Goal: Task Accomplishment & Management: Manage account settings

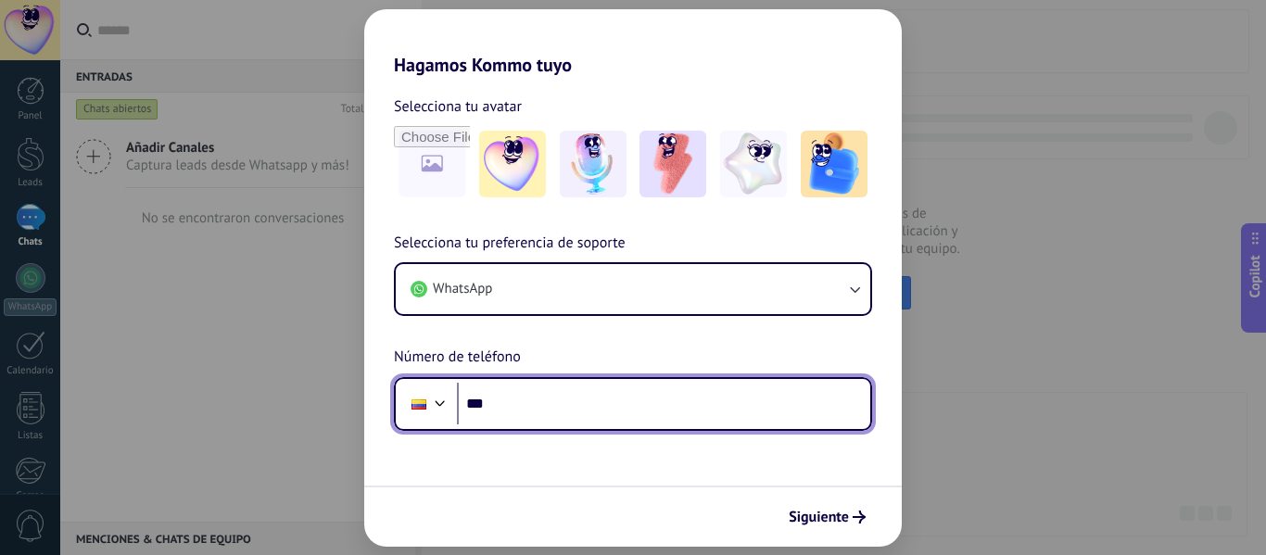
click at [522, 404] on input "***" at bounding box center [663, 404] width 413 height 43
click at [525, 406] on input "***" at bounding box center [663, 404] width 413 height 43
type input "**********"
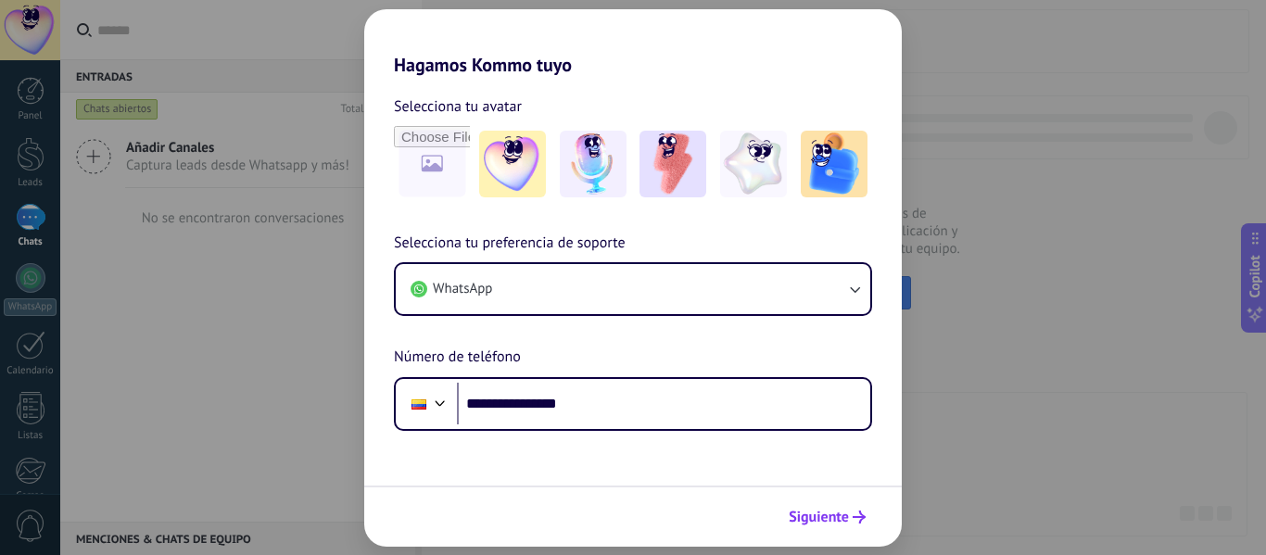
click at [841, 517] on span "Siguiente" at bounding box center [819, 517] width 60 height 13
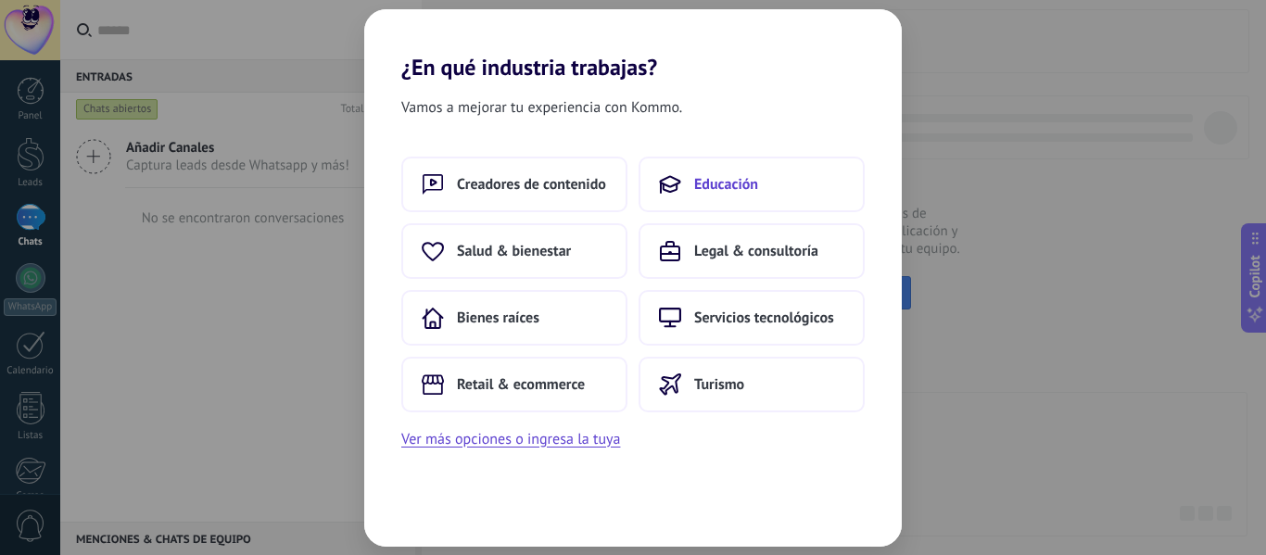
click at [736, 179] on span "Educación" at bounding box center [726, 184] width 64 height 19
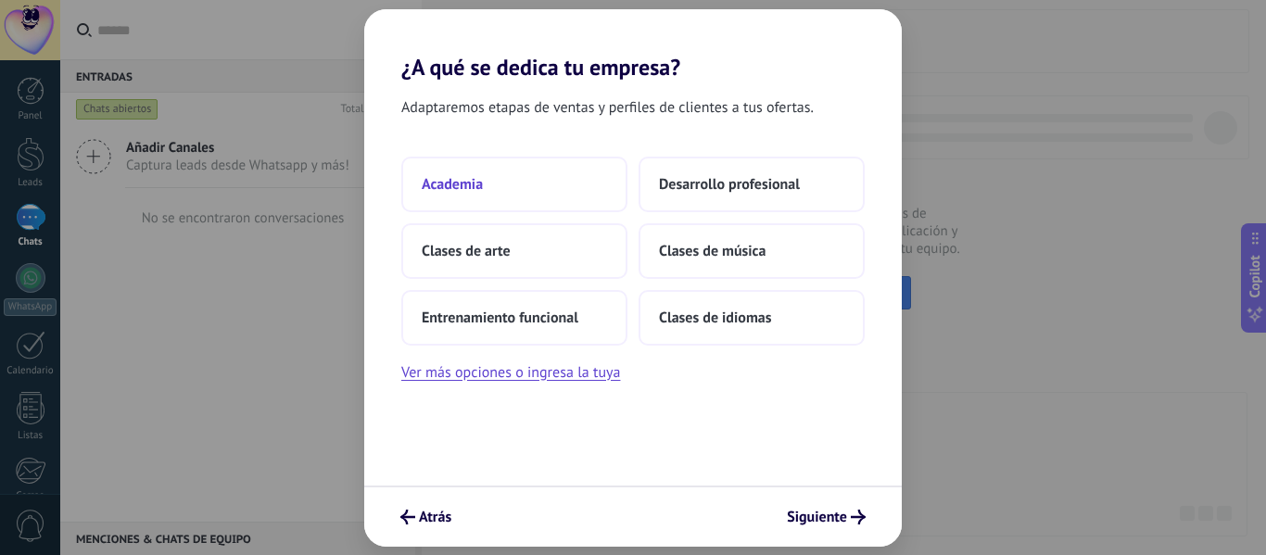
click at [445, 171] on button "Academia" at bounding box center [514, 185] width 226 height 56
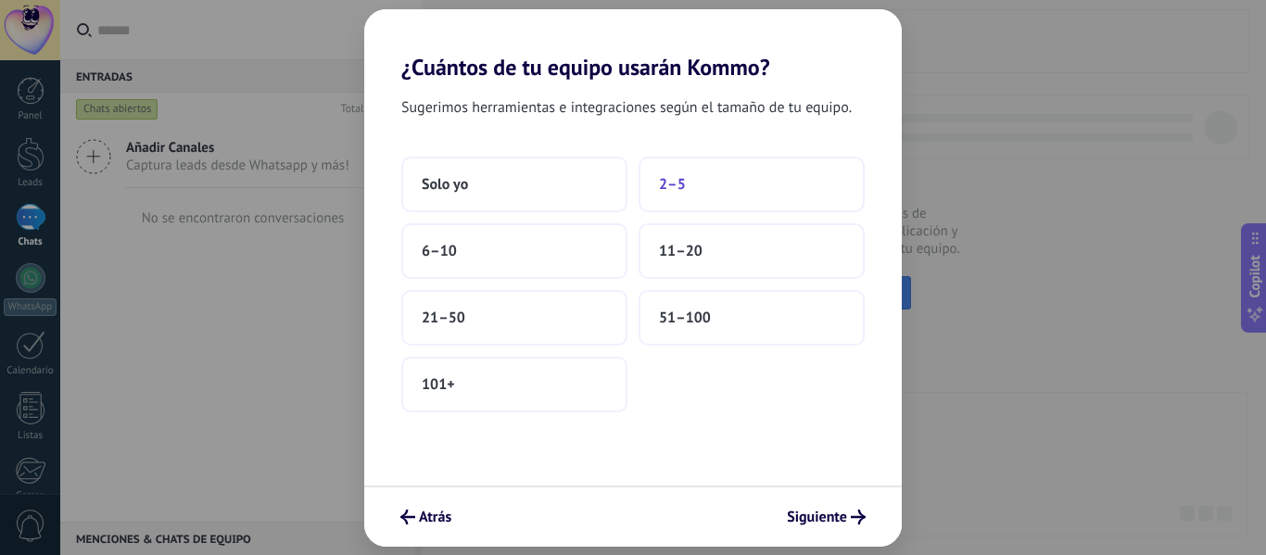
click at [669, 183] on span "2–5" at bounding box center [672, 184] width 27 height 19
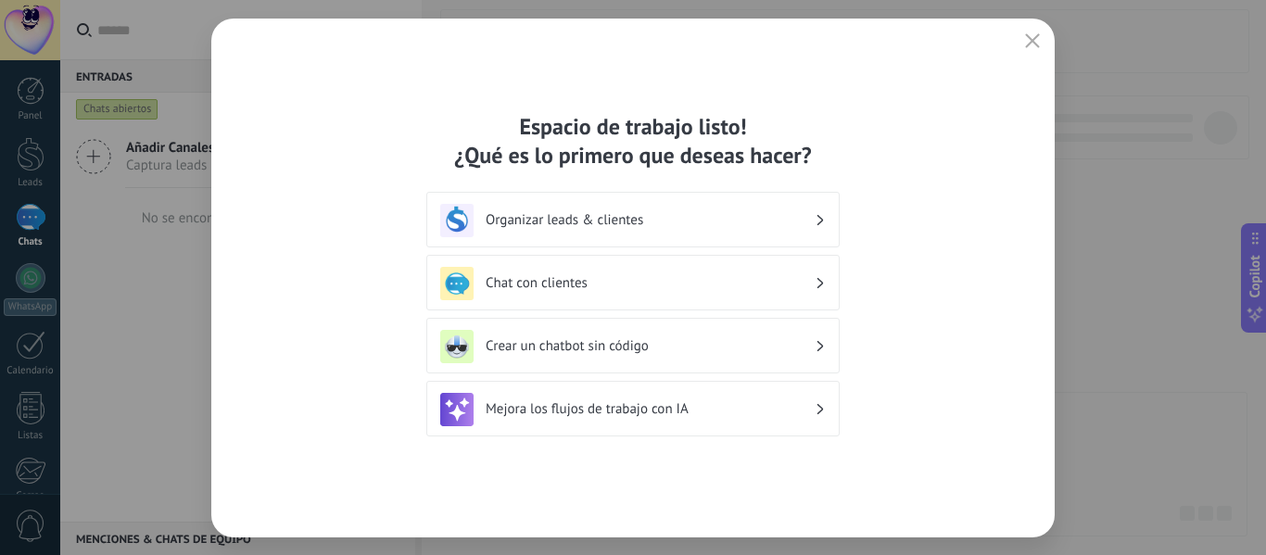
click at [699, 229] on div "Organizar leads & clientes" at bounding box center [633, 220] width 386 height 33
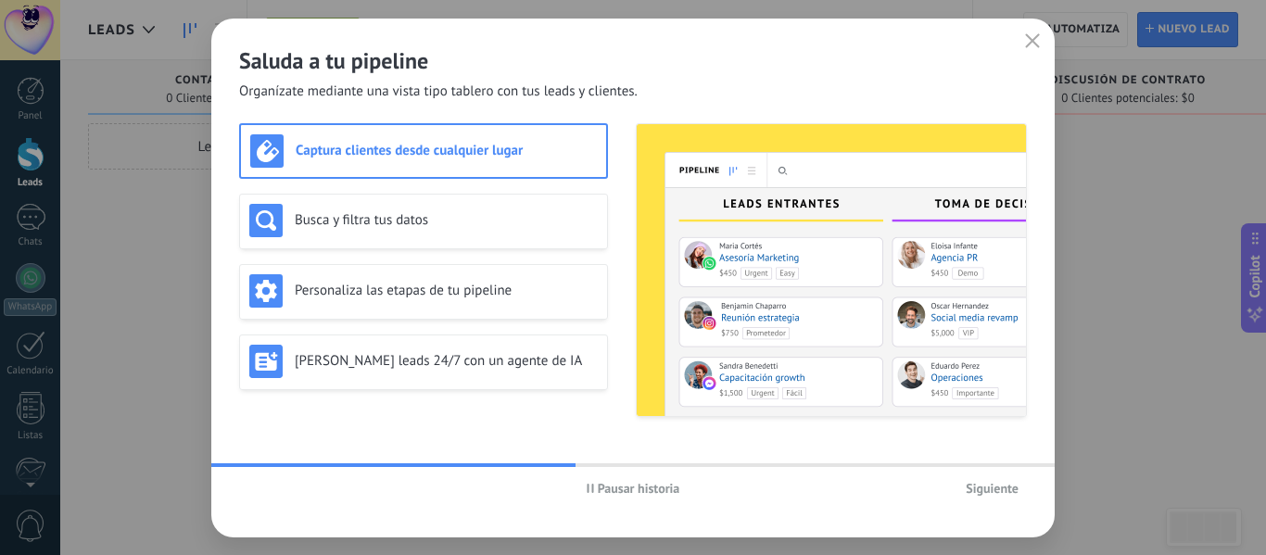
click at [469, 159] on div "Captura clientes desde cualquier lugar" at bounding box center [423, 150] width 347 height 33
click at [991, 493] on span "Siguiente" at bounding box center [992, 488] width 53 height 13
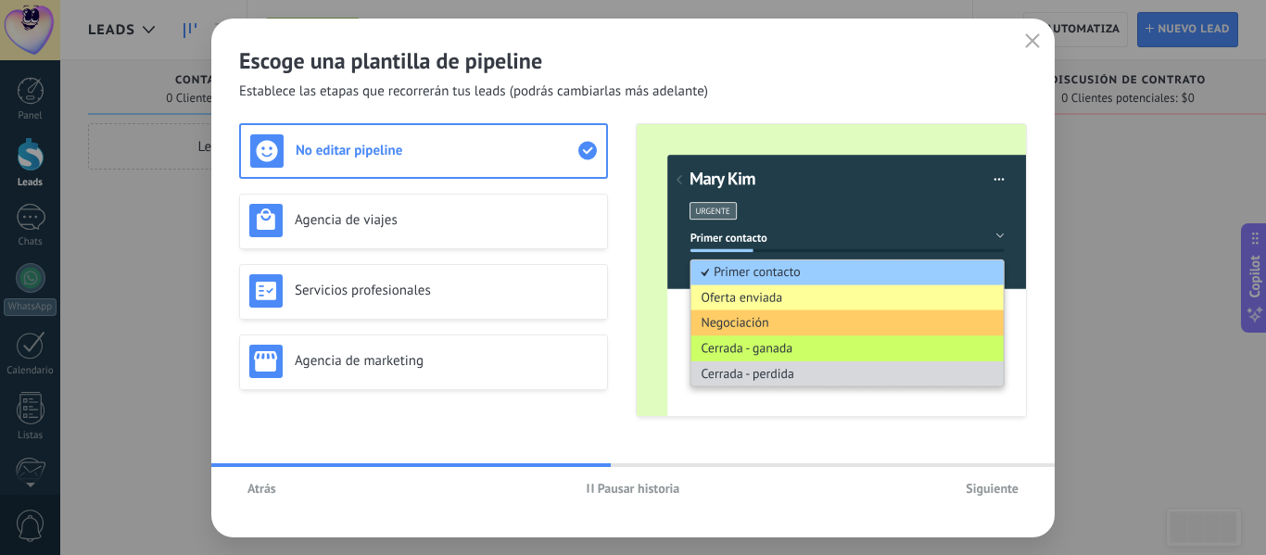
click at [983, 482] on span "Siguiente" at bounding box center [992, 488] width 53 height 13
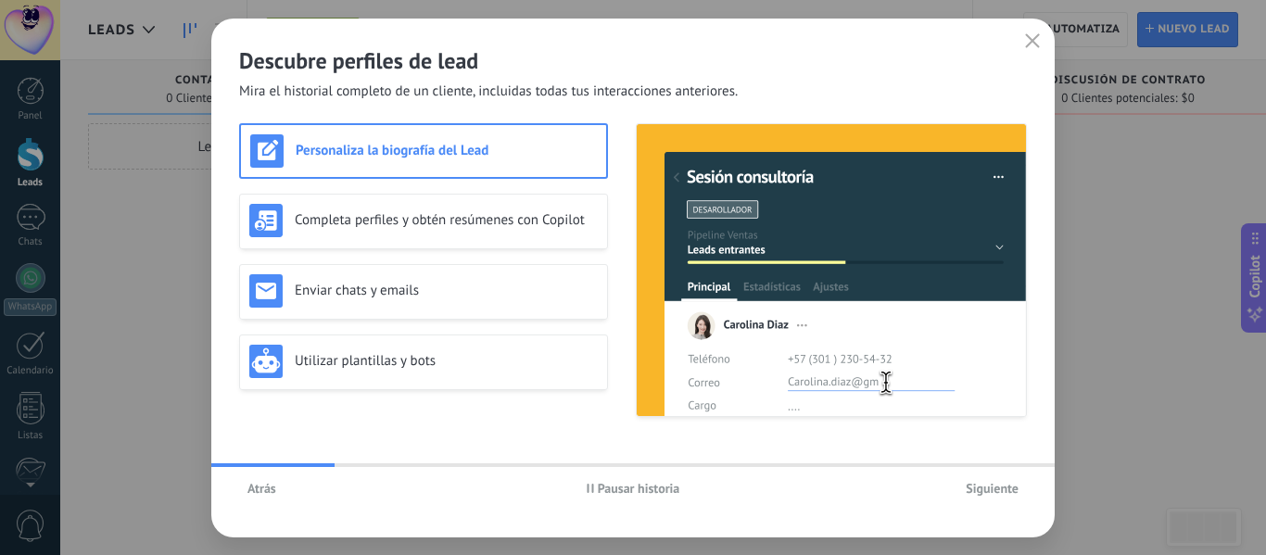
click at [983, 482] on span "Siguiente" at bounding box center [992, 488] width 53 height 13
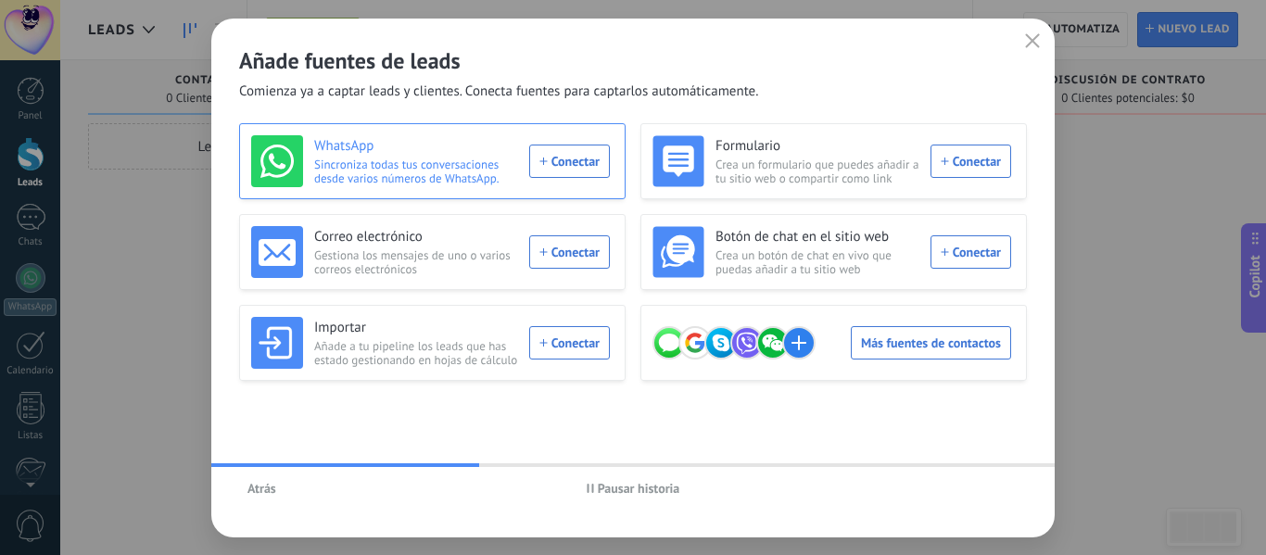
click at [590, 163] on div "WhatsApp Sincroniza todas tus conversaciones desde varios números de WhatsApp. …" at bounding box center [430, 161] width 359 height 52
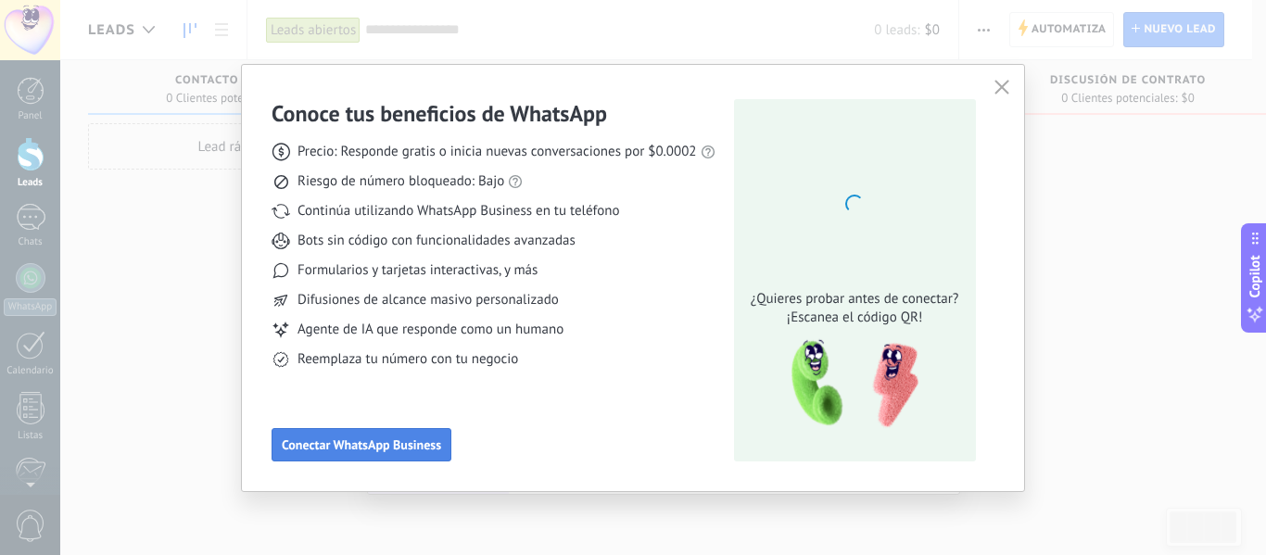
click at [396, 443] on span "Conectar WhatsApp Business" at bounding box center [361, 444] width 159 height 13
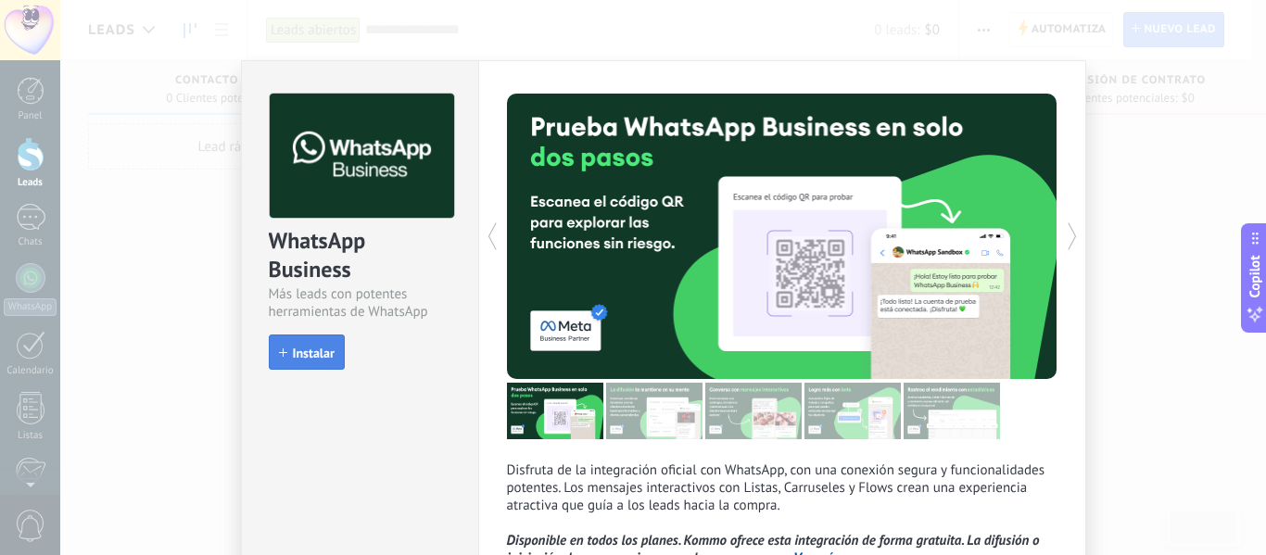
click at [319, 356] on span "Instalar" at bounding box center [314, 353] width 42 height 13
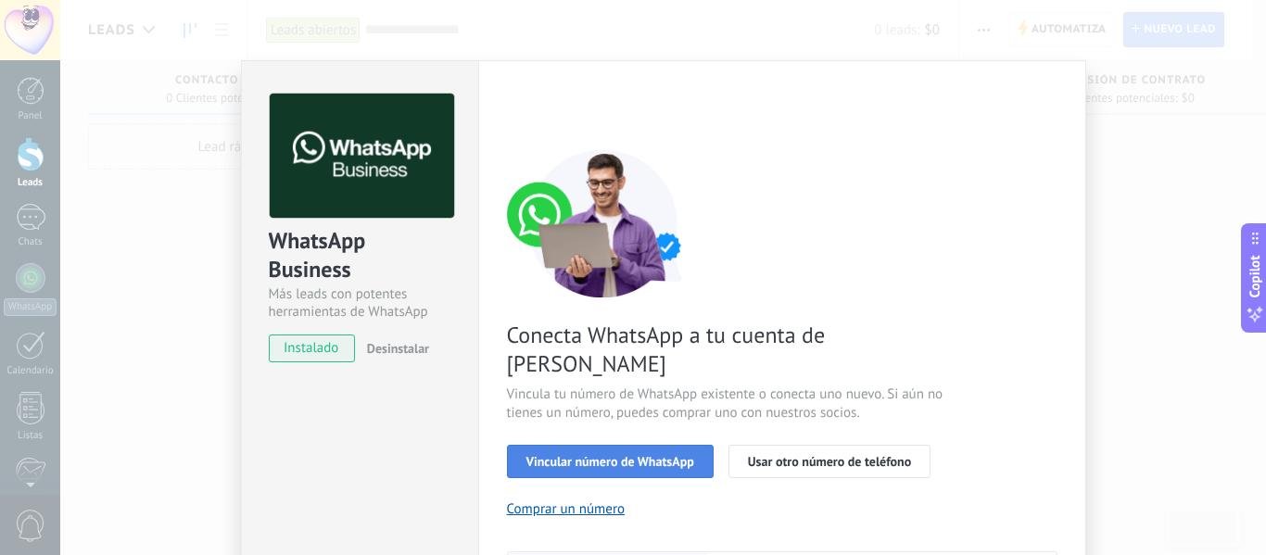
click at [578, 455] on span "Vincular número de WhatsApp" at bounding box center [611, 461] width 168 height 13
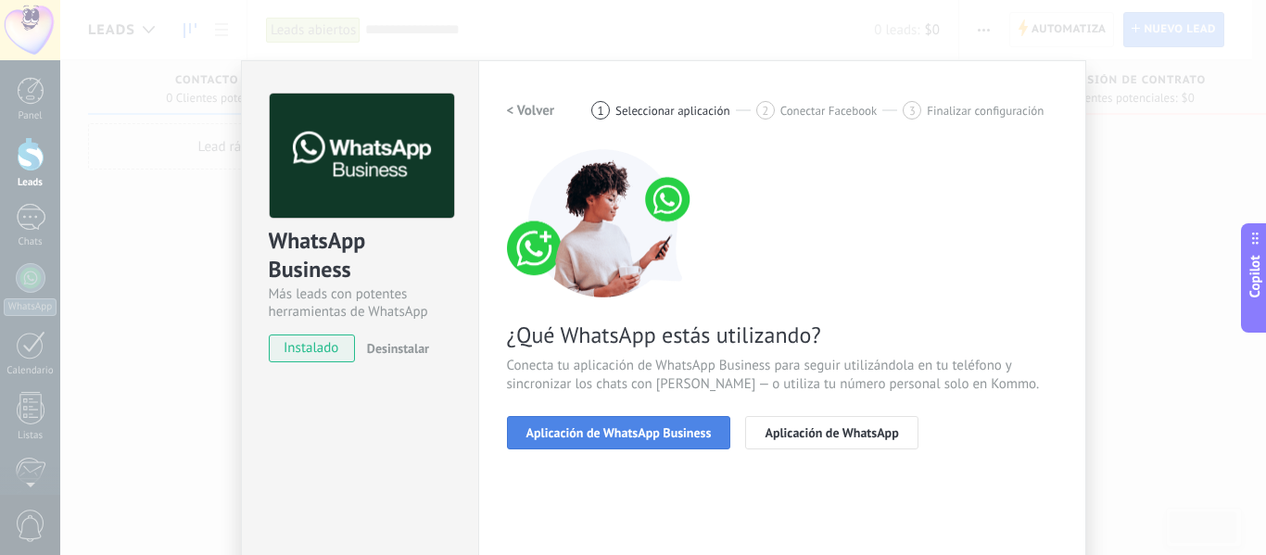
click at [621, 438] on span "Aplicación de WhatsApp Business" at bounding box center [619, 432] width 185 height 13
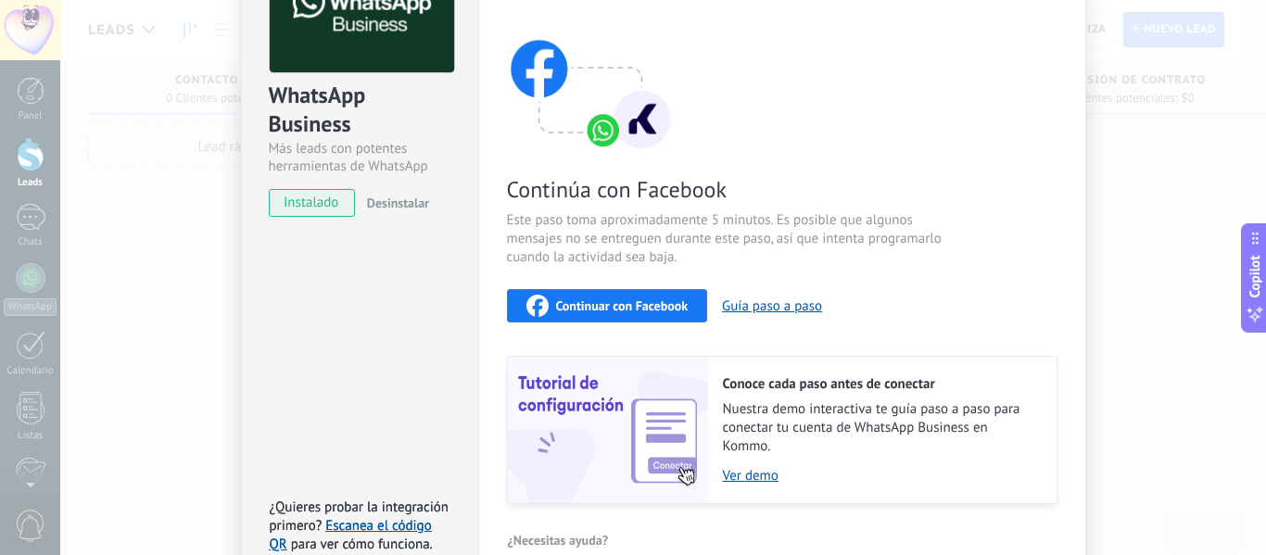
scroll to position [157, 0]
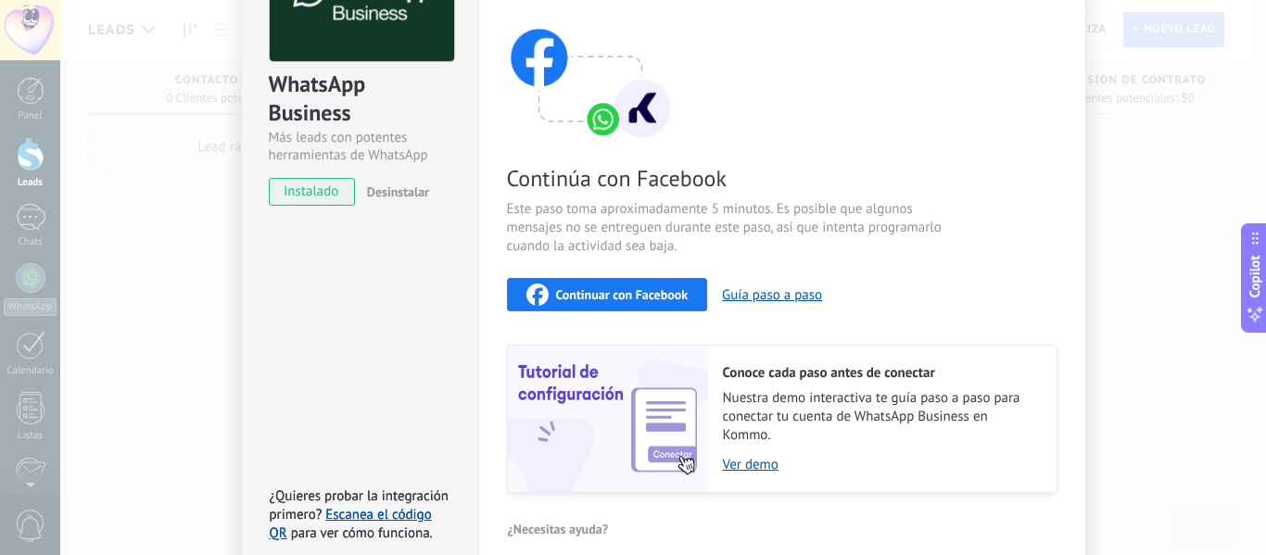
click at [559, 288] on span "Continuar con Facebook" at bounding box center [622, 294] width 133 height 13
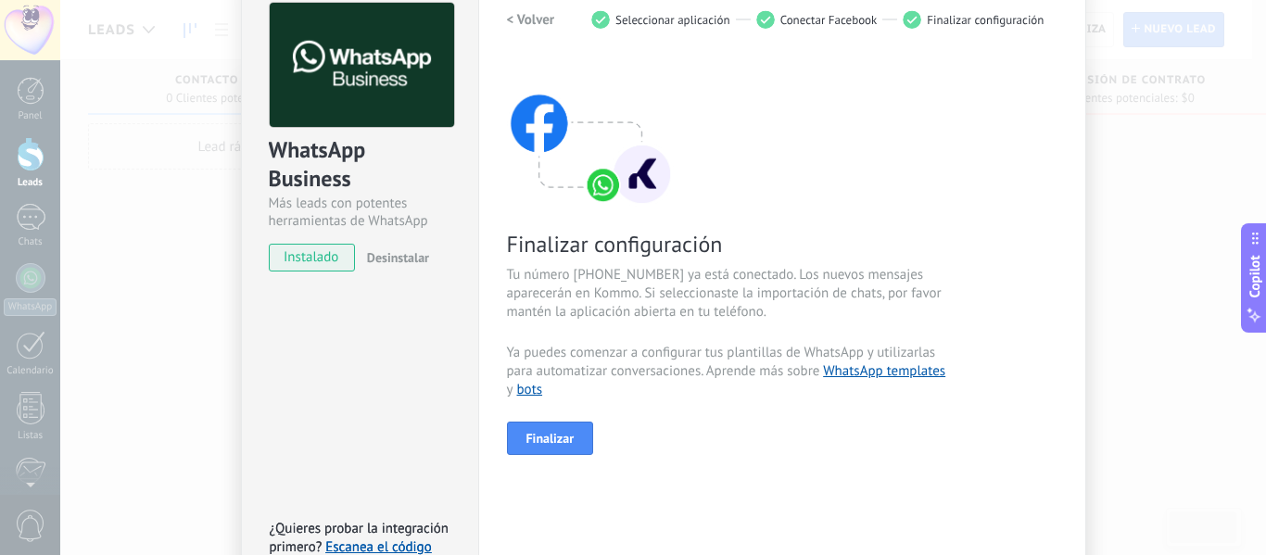
scroll to position [110, 0]
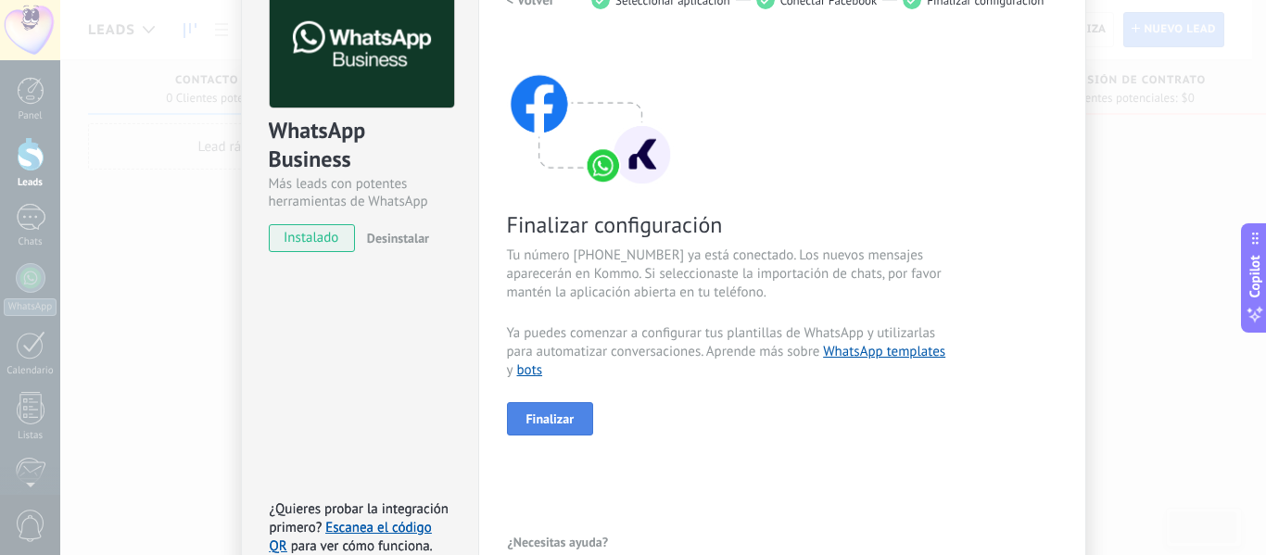
click at [514, 418] on button "Finalizar" at bounding box center [550, 418] width 87 height 33
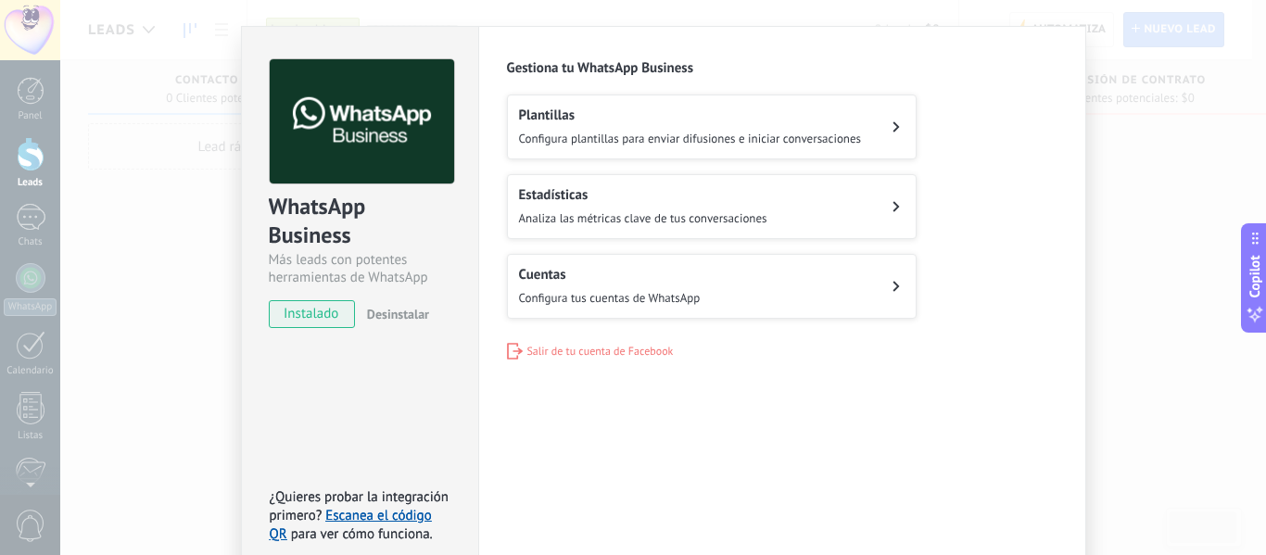
scroll to position [22, 0]
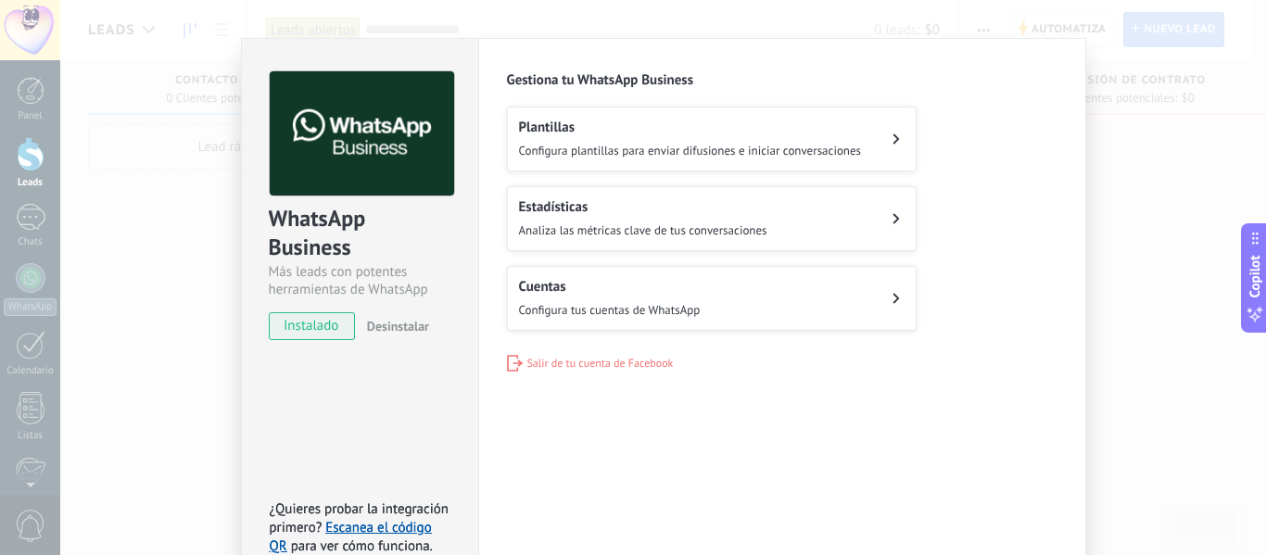
click at [775, 308] on button "Cuentas Configura tus cuentas de WhatsApp" at bounding box center [712, 298] width 410 height 65
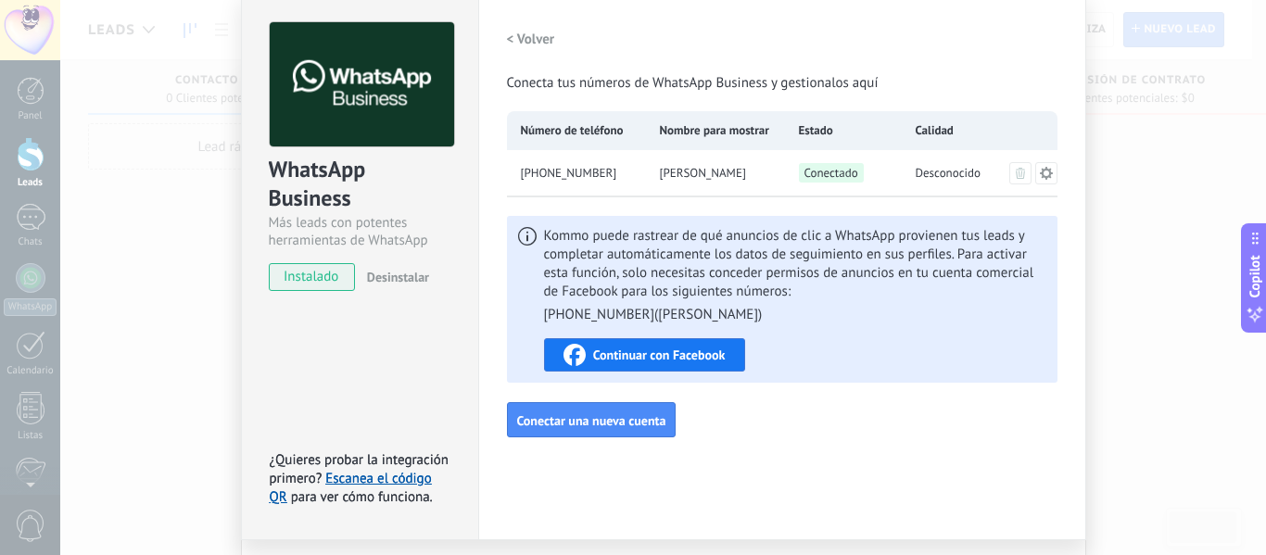
scroll to position [74, 0]
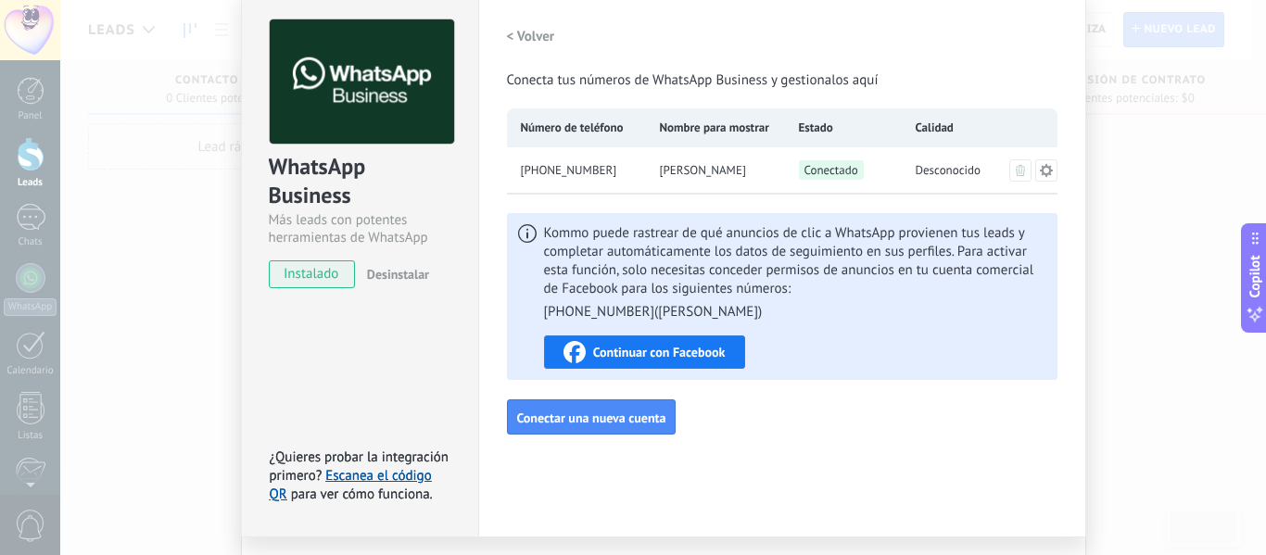
click at [708, 354] on span "Continuar con Facebook" at bounding box center [659, 352] width 133 height 13
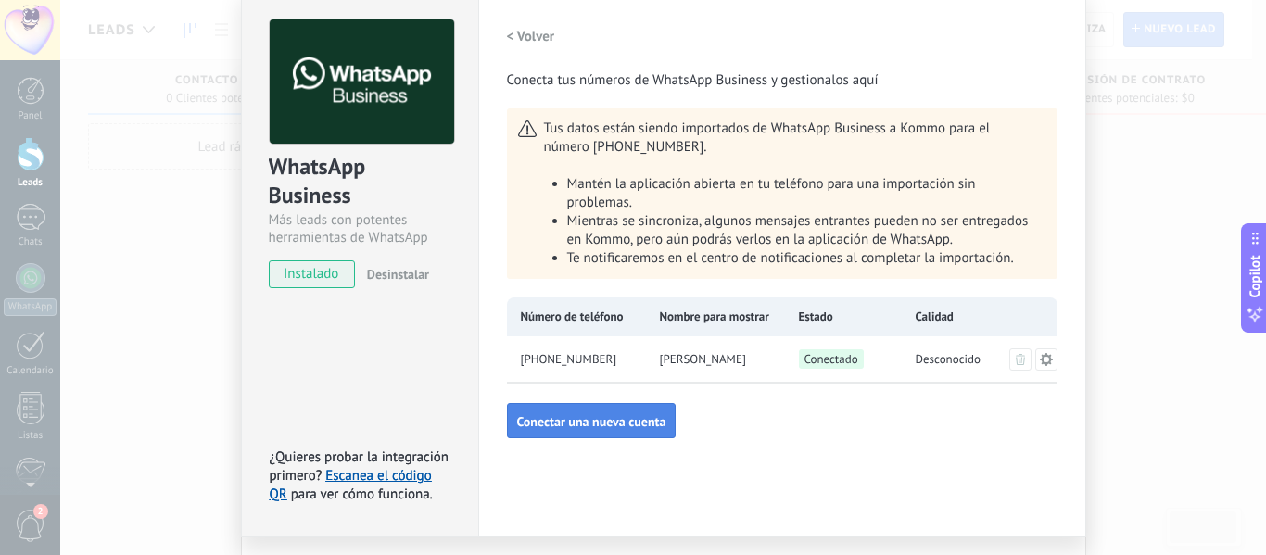
click at [617, 422] on span "Conectar una nueva cuenta" at bounding box center [591, 421] width 149 height 13
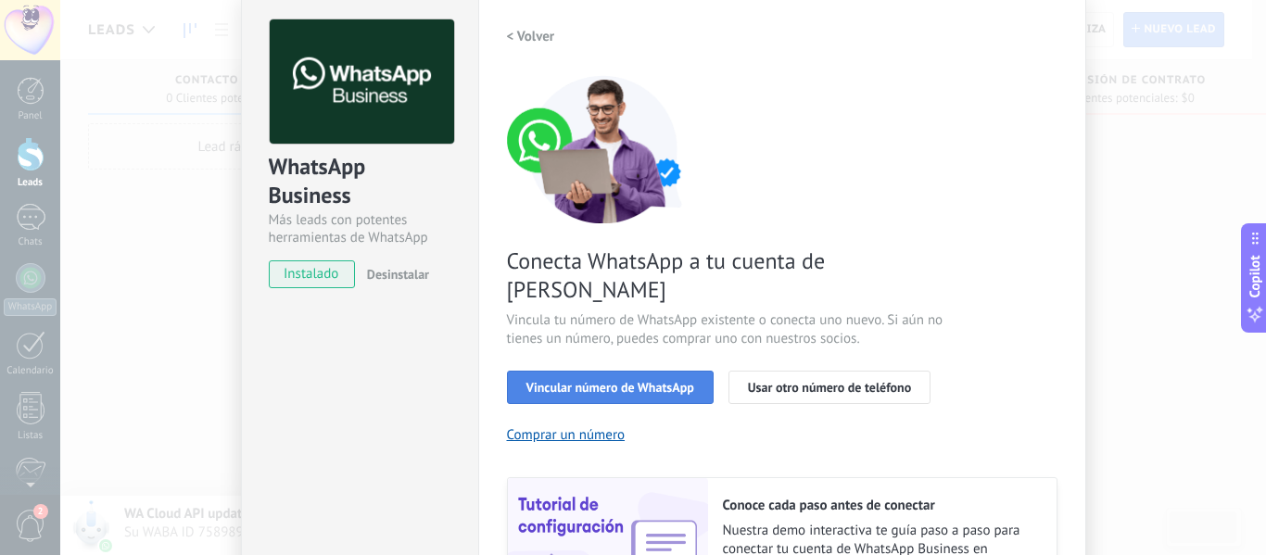
click at [620, 381] on span "Vincular número de WhatsApp" at bounding box center [611, 387] width 168 height 13
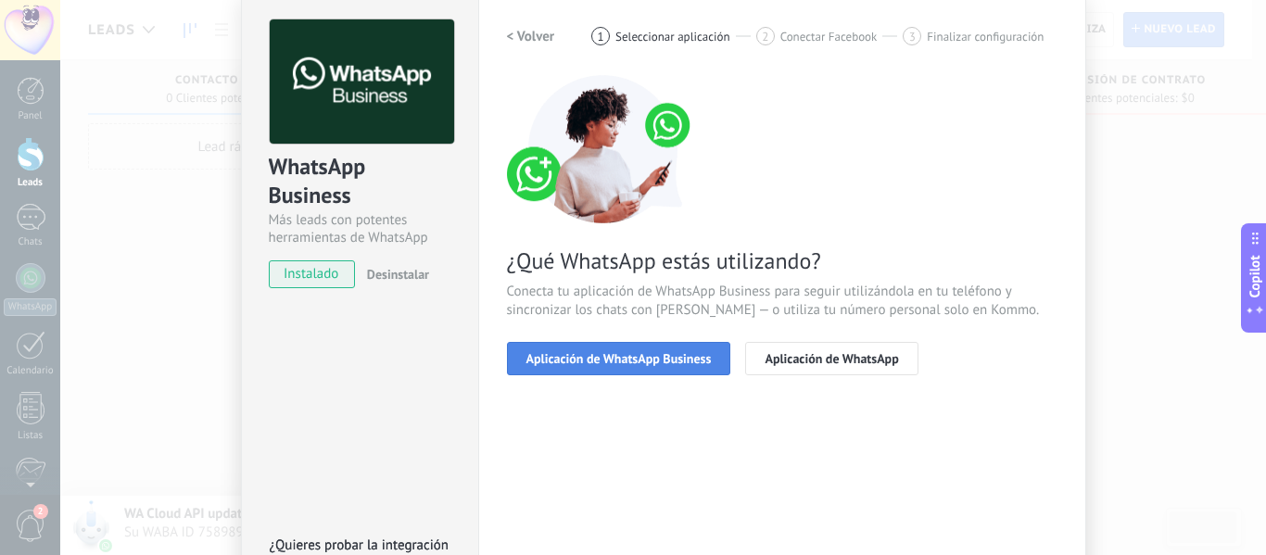
click at [671, 368] on button "Aplicación de WhatsApp Business" at bounding box center [619, 358] width 224 height 33
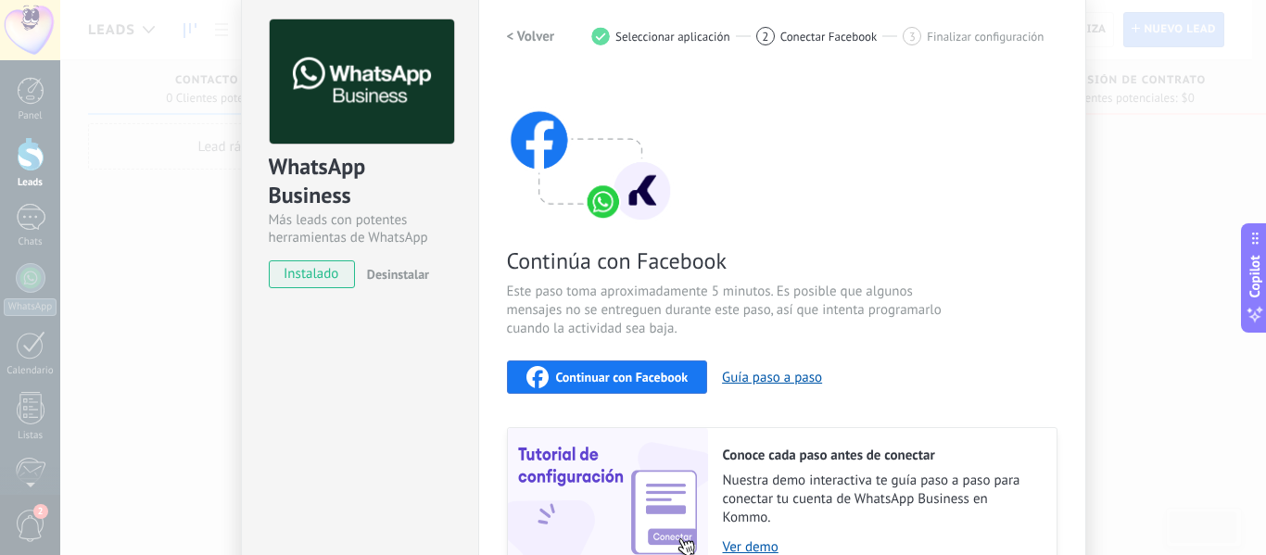
click at [590, 384] on span "Continuar con Facebook" at bounding box center [622, 377] width 133 height 13
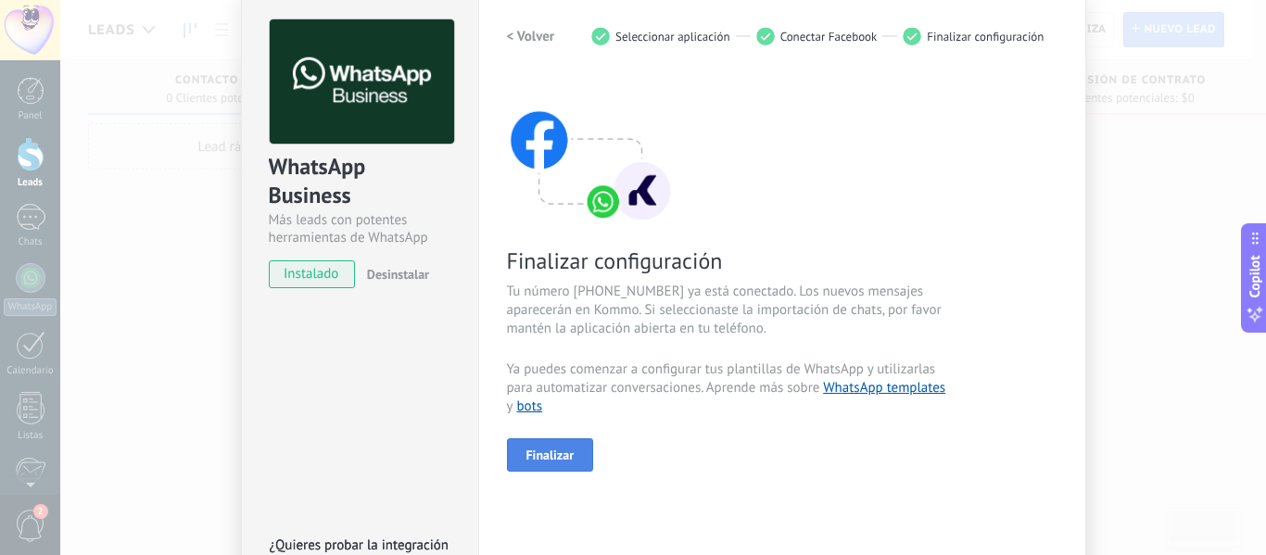
click at [564, 451] on span "Finalizar" at bounding box center [551, 455] width 48 height 13
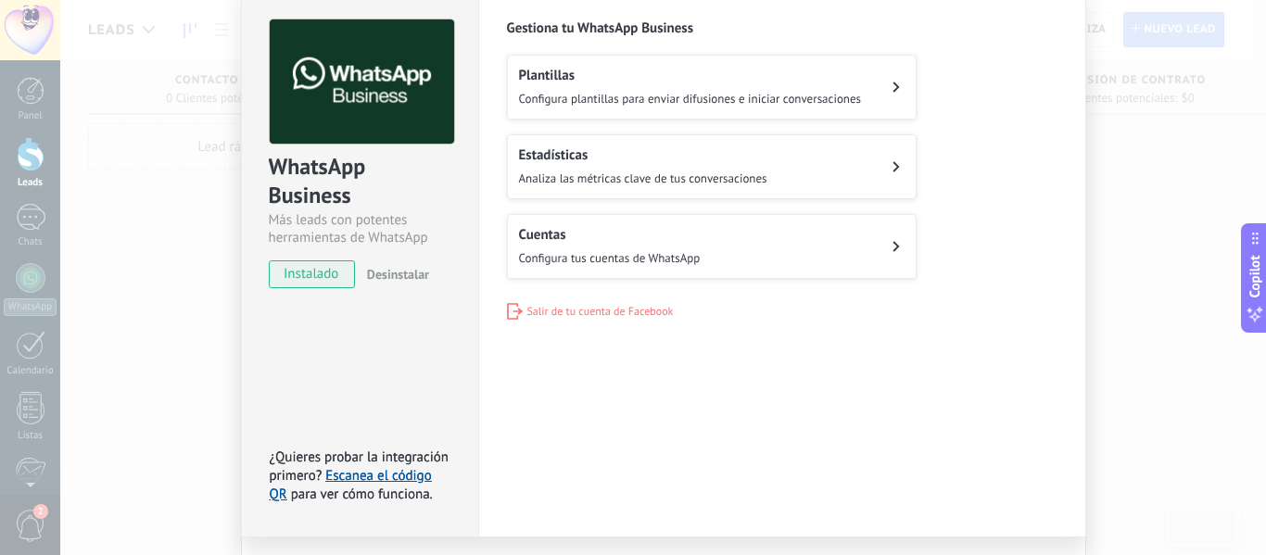
click at [946, 269] on div "Plantillas Configura plantillas para enviar difusiones e iniciar conversaciones…" at bounding box center [782, 167] width 551 height 224
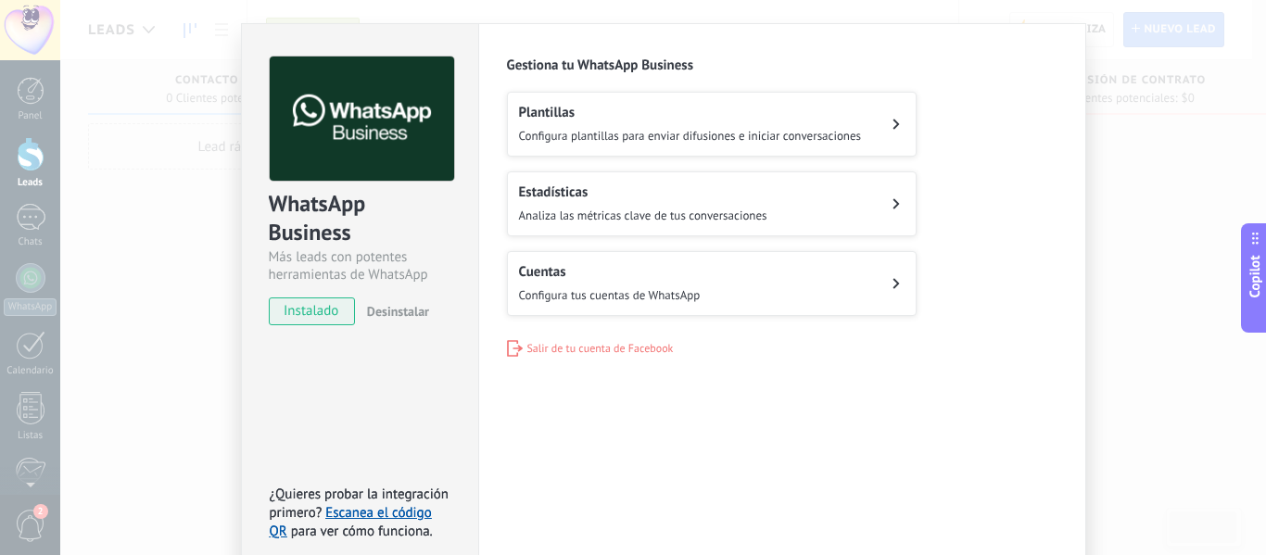
scroll to position [0, 0]
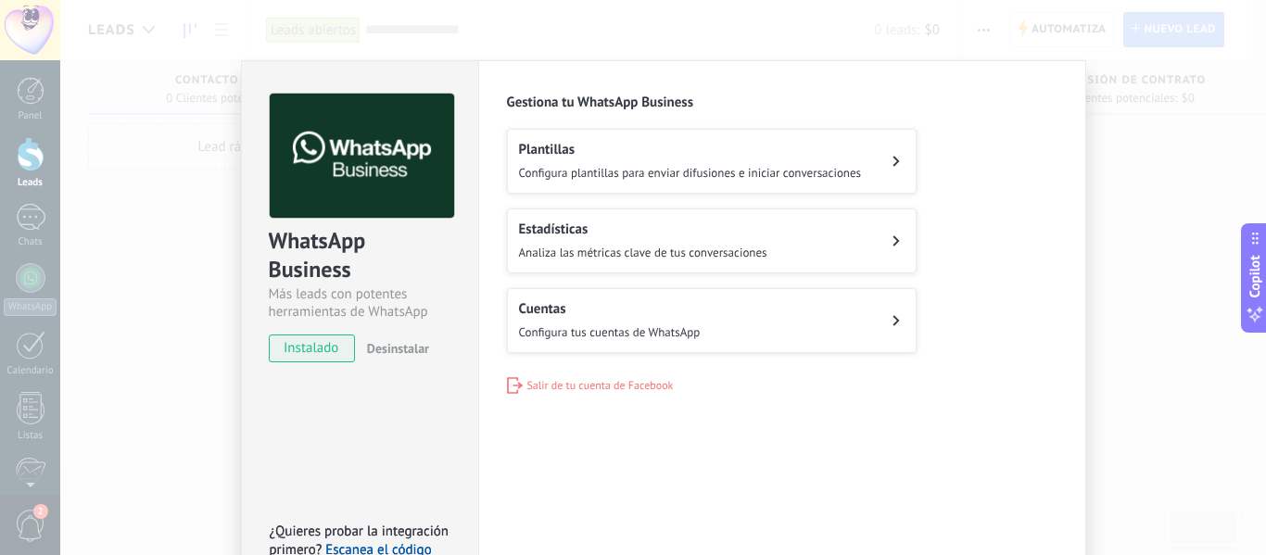
click at [767, 341] on button "Cuentas Configura tus cuentas de WhatsApp" at bounding box center [712, 320] width 410 height 65
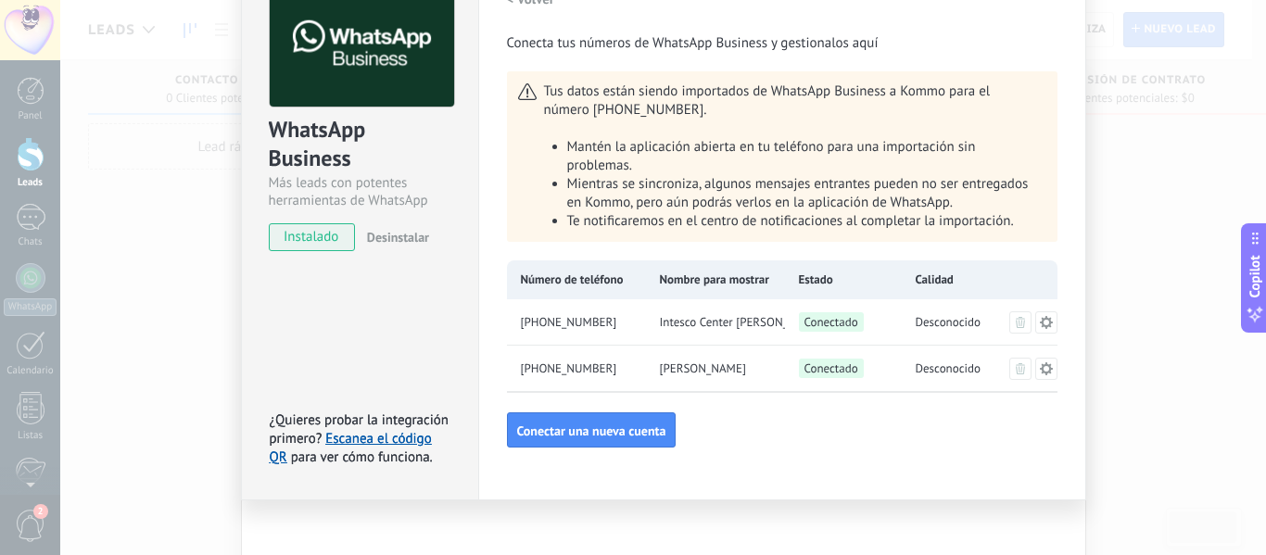
scroll to position [126, 0]
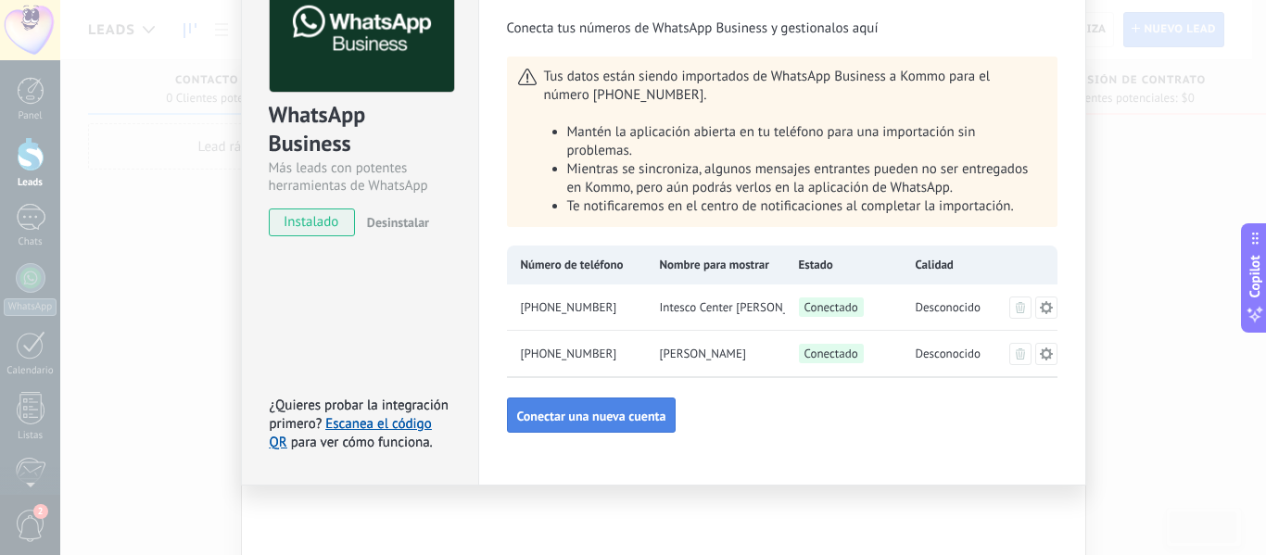
click at [603, 413] on span "Conectar una nueva cuenta" at bounding box center [591, 416] width 149 height 13
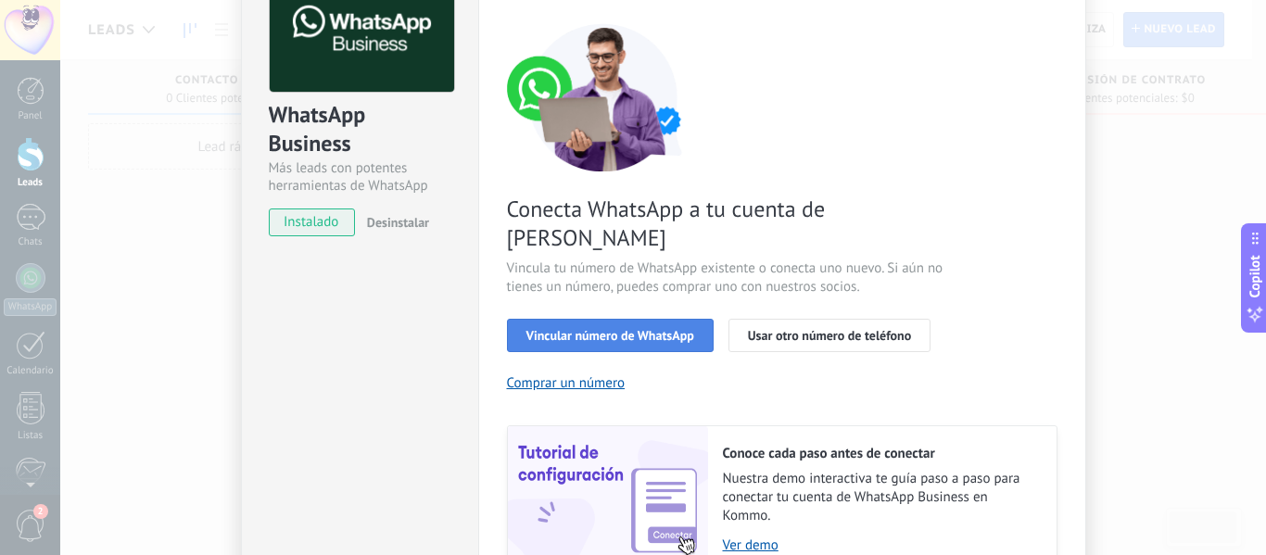
click at [564, 329] on span "Vincular número de WhatsApp" at bounding box center [611, 335] width 168 height 13
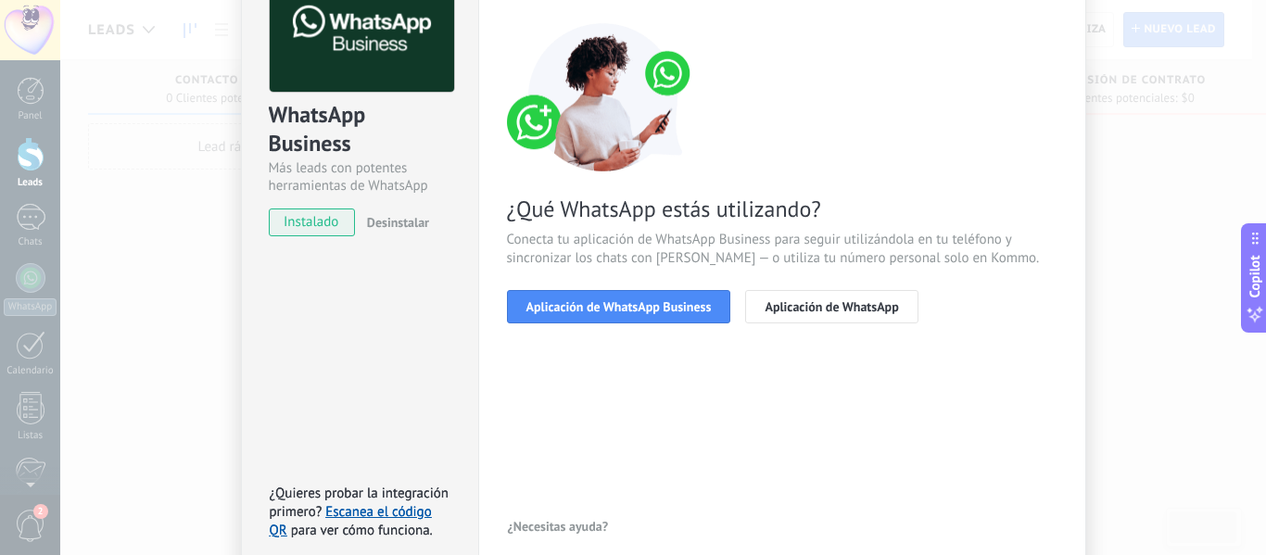
click at [564, 300] on span "Aplicación de WhatsApp Business" at bounding box center [619, 306] width 185 height 13
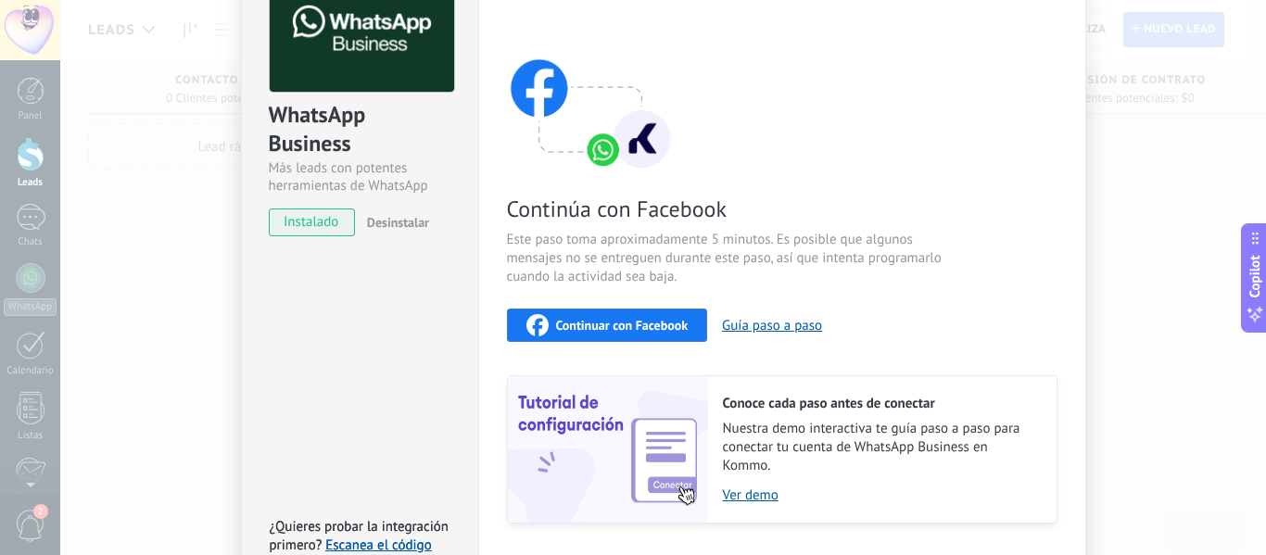
click at [571, 328] on span "Continuar con Facebook" at bounding box center [622, 325] width 133 height 13
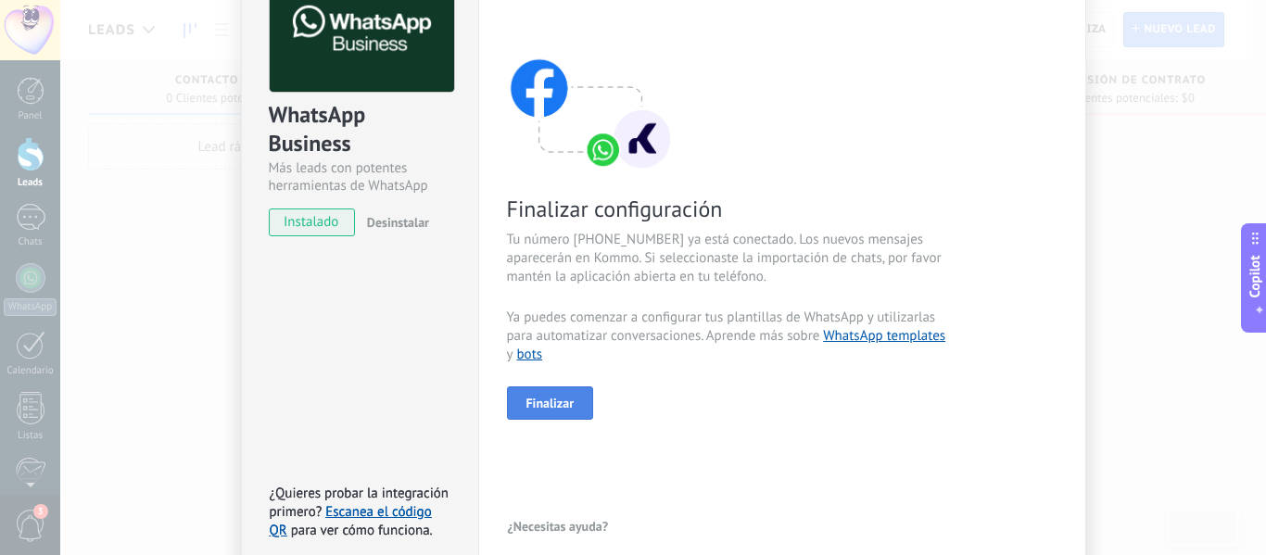
click at [560, 405] on span "Finalizar" at bounding box center [551, 403] width 48 height 13
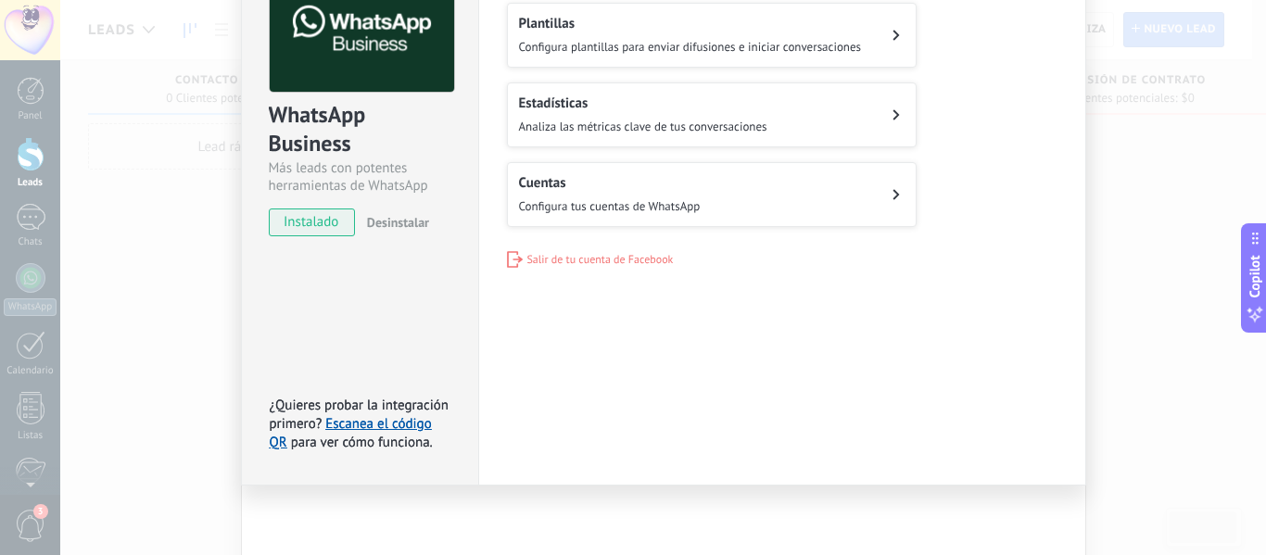
click at [1136, 318] on div "WhatsApp Business Más leads con potentes herramientas de WhatsApp instalado Des…" at bounding box center [663, 277] width 1206 height 555
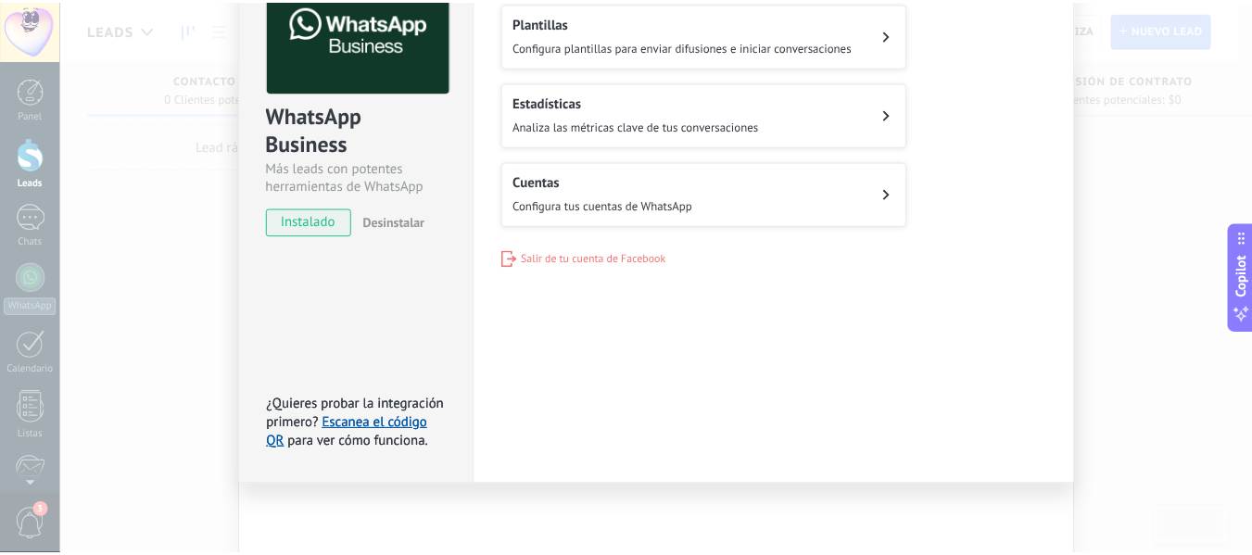
scroll to position [0, 0]
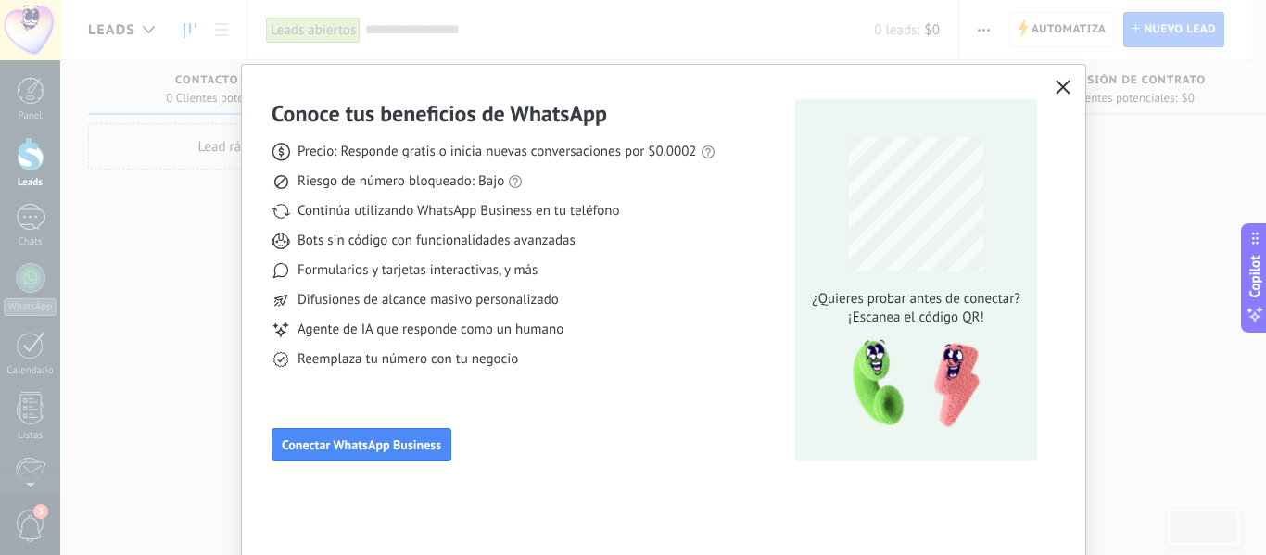
click at [1069, 86] on button "button" at bounding box center [1063, 88] width 24 height 26
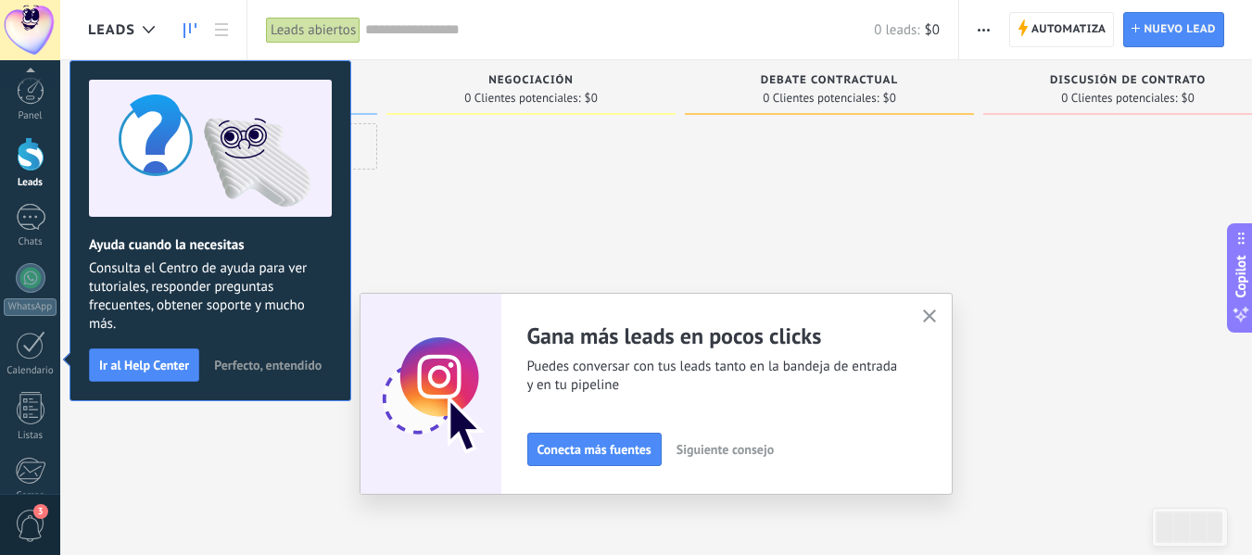
scroll to position [216, 0]
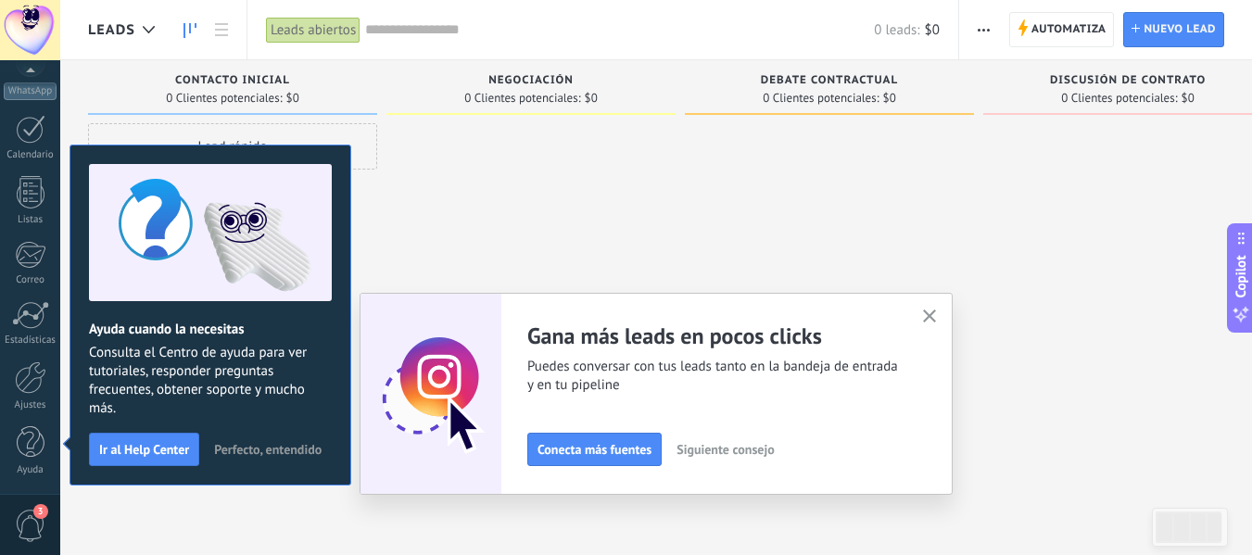
click at [240, 444] on span "Perfecto, entendido" at bounding box center [268, 449] width 108 height 13
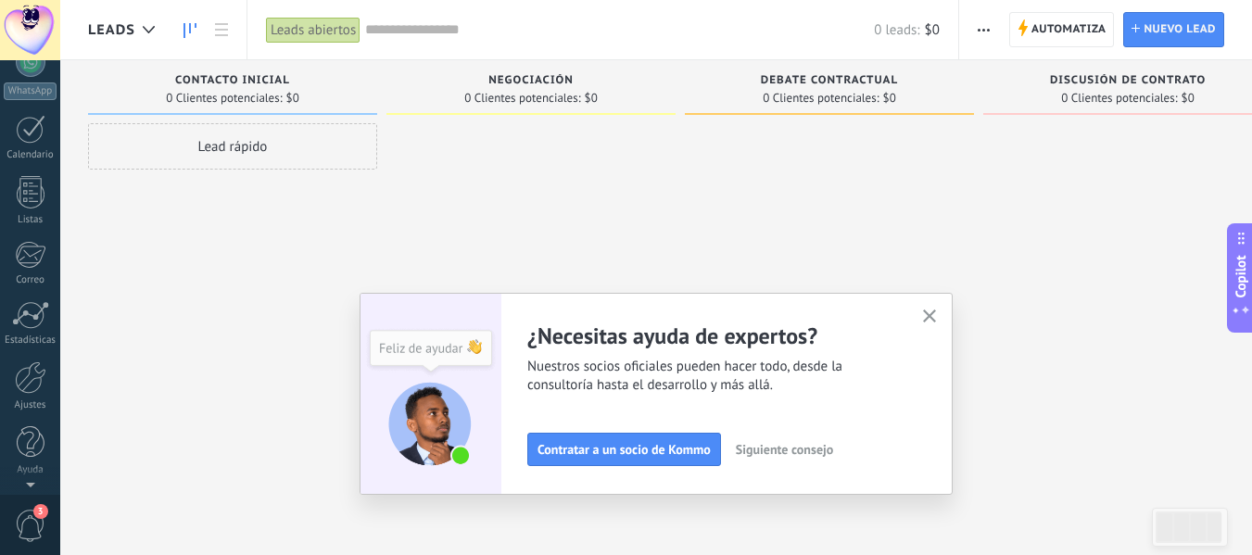
click at [184, 260] on div "Lead rápido" at bounding box center [232, 279] width 289 height 313
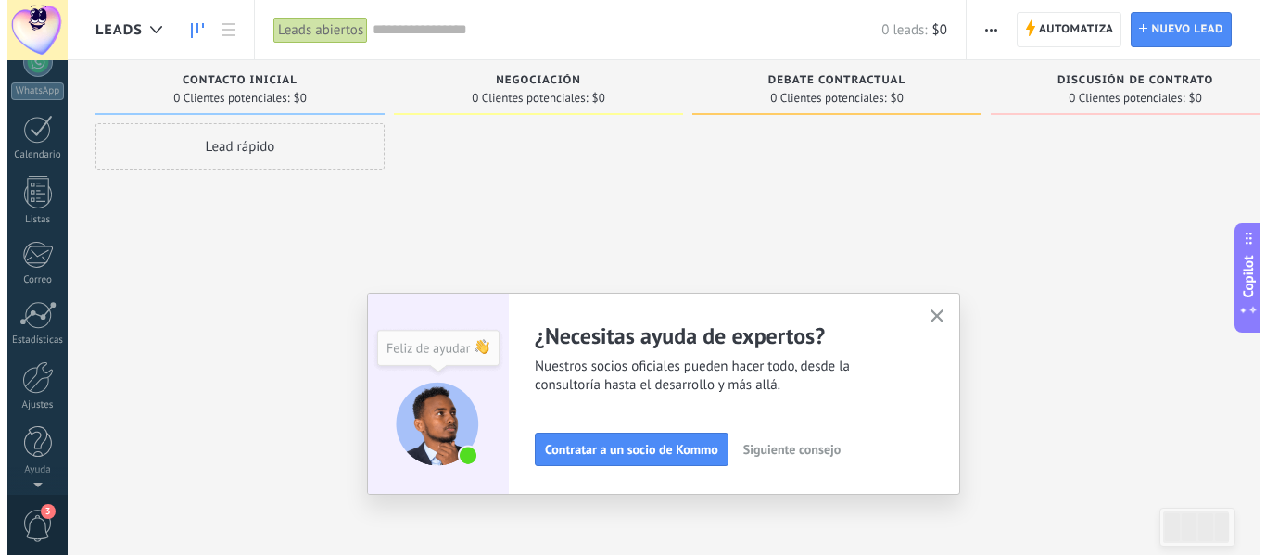
scroll to position [0, 0]
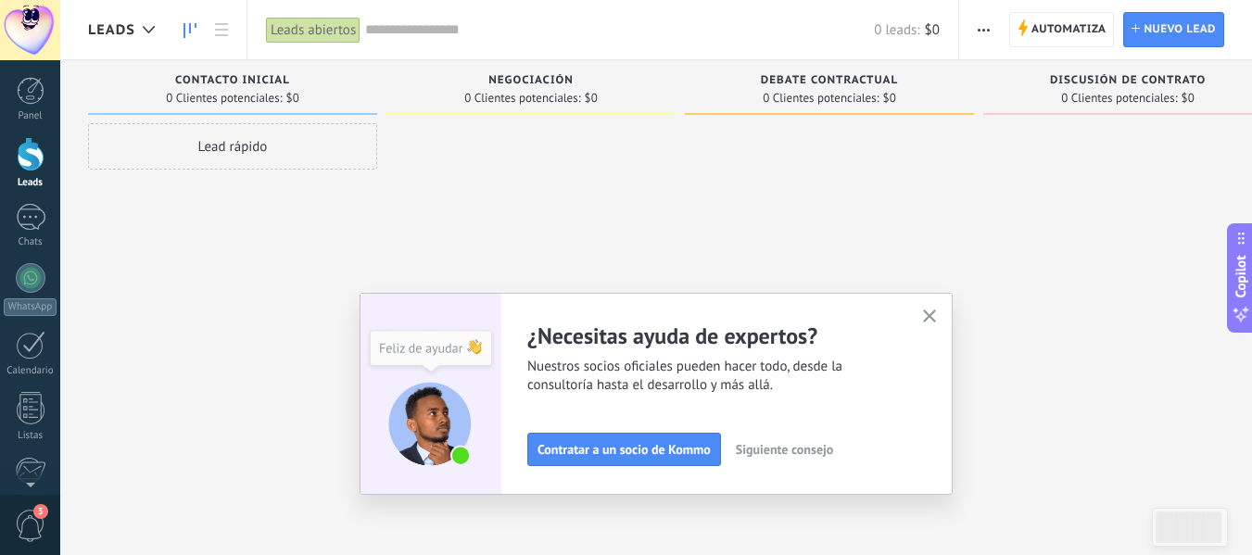
click at [934, 316] on icon "button" at bounding box center [930, 317] width 14 height 14
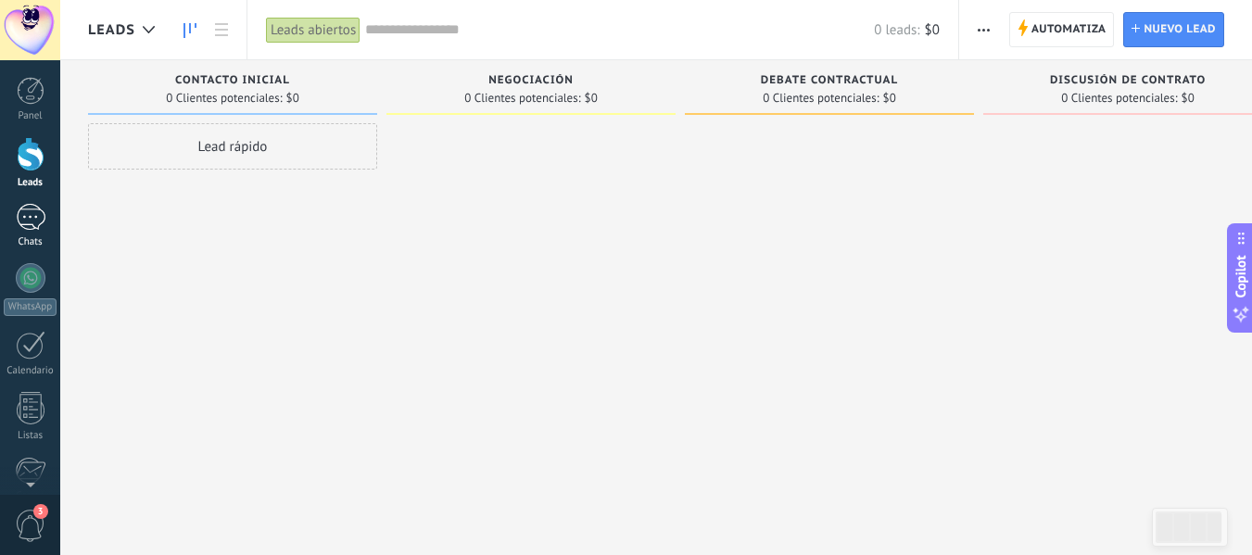
click at [20, 212] on div at bounding box center [31, 217] width 30 height 27
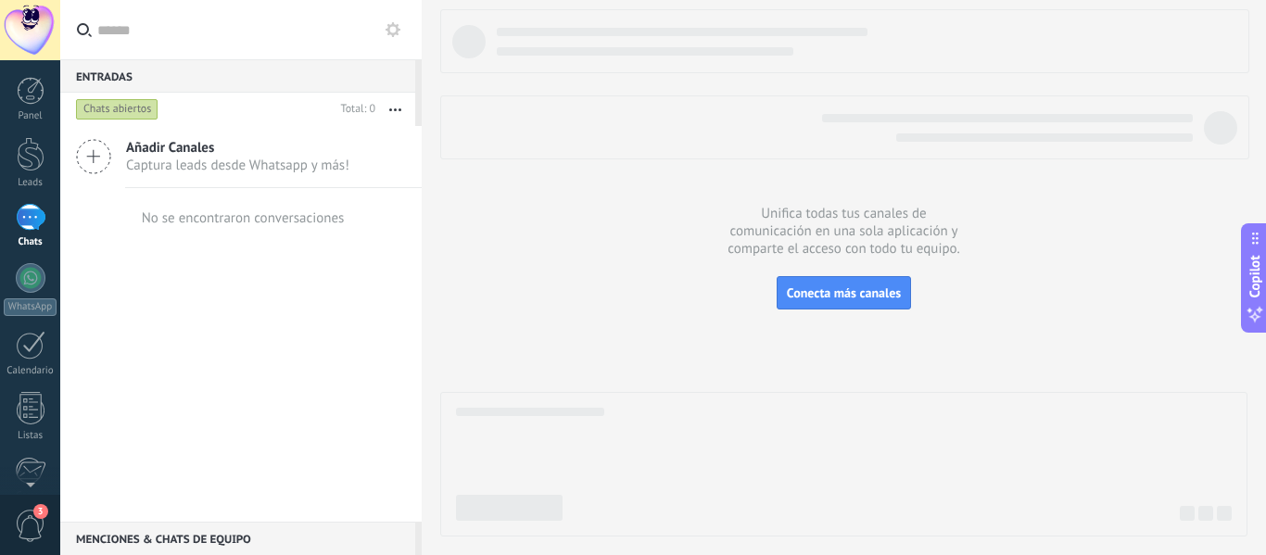
click at [187, 165] on span "Captura leads desde Whatsapp y más!" at bounding box center [237, 166] width 223 height 18
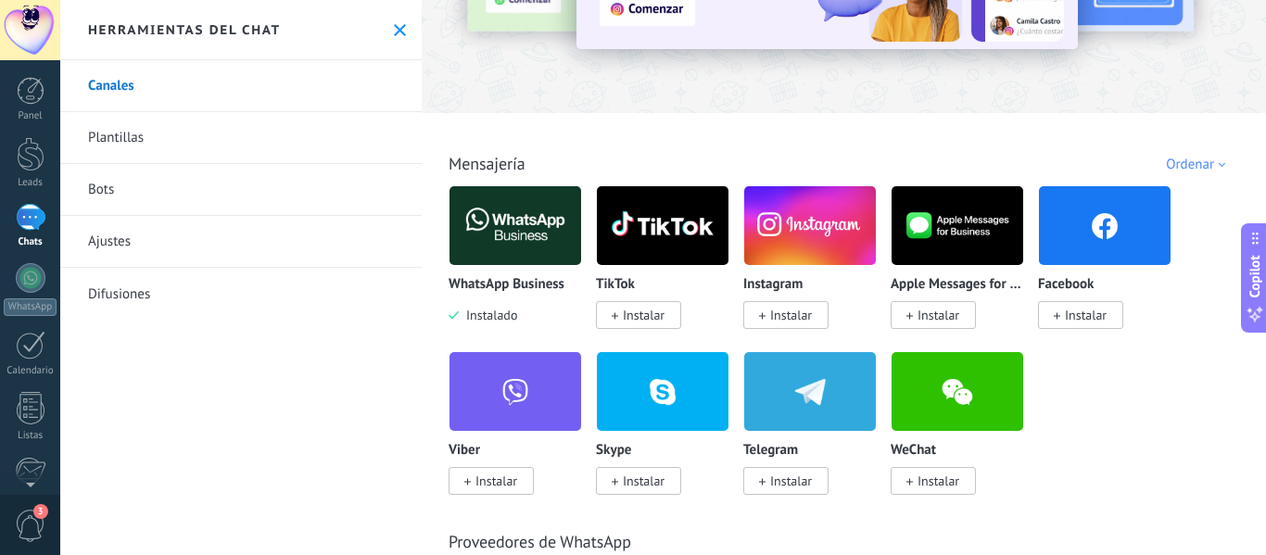
scroll to position [142, 0]
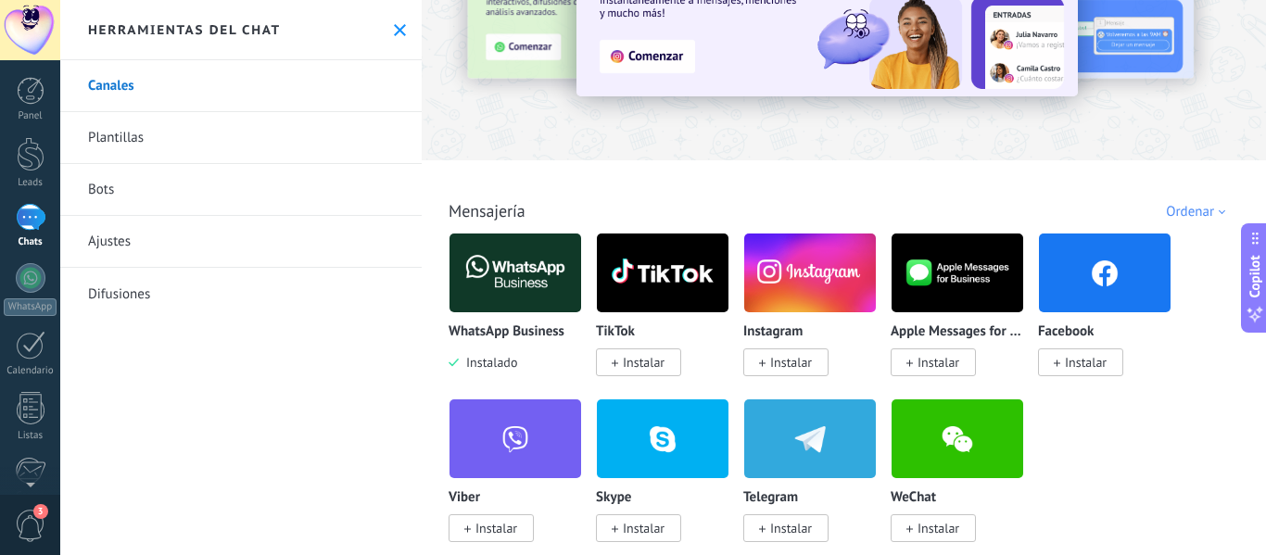
click at [491, 324] on div "WhatsApp Business Instalado" at bounding box center [515, 302] width 133 height 139
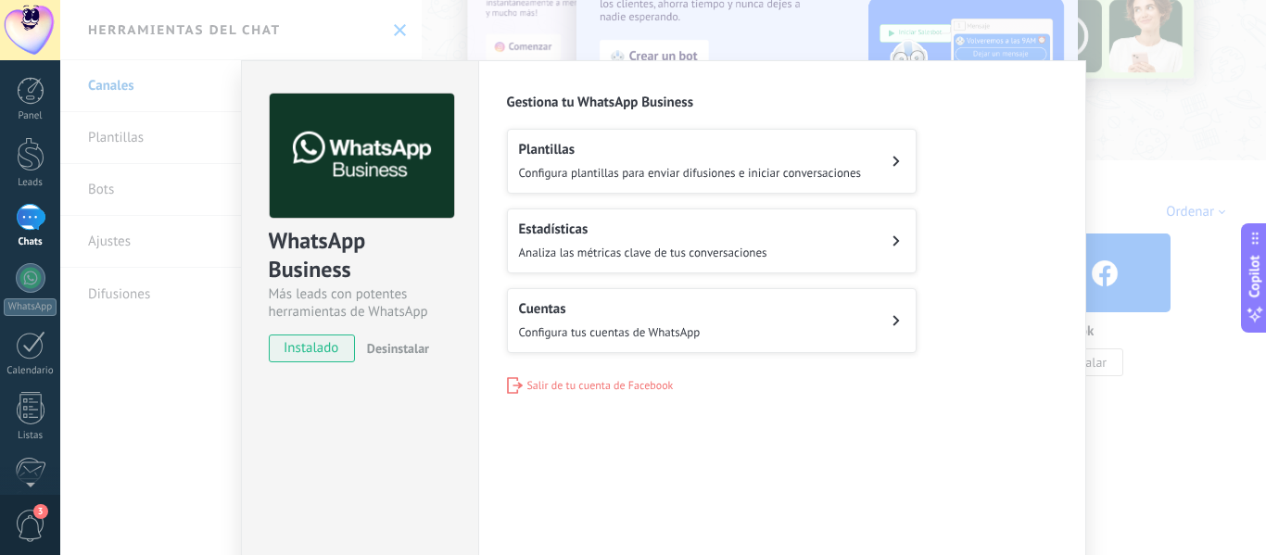
click at [794, 341] on button "Cuentas Configura tus cuentas de WhatsApp" at bounding box center [712, 320] width 410 height 65
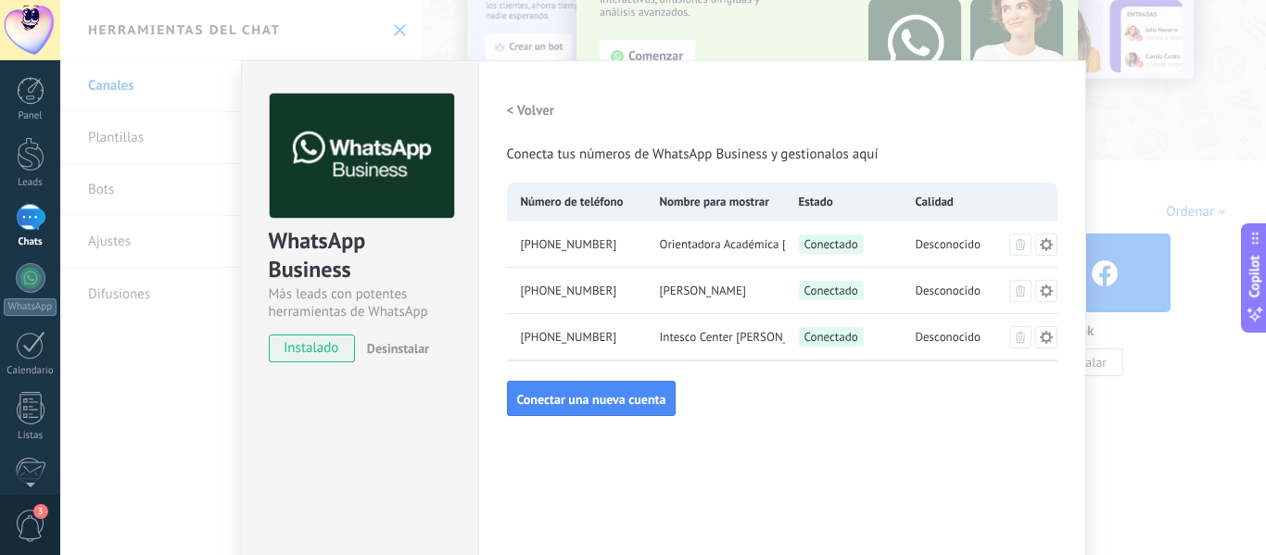
click at [1043, 249] on icon at bounding box center [1045, 243] width 13 height 13
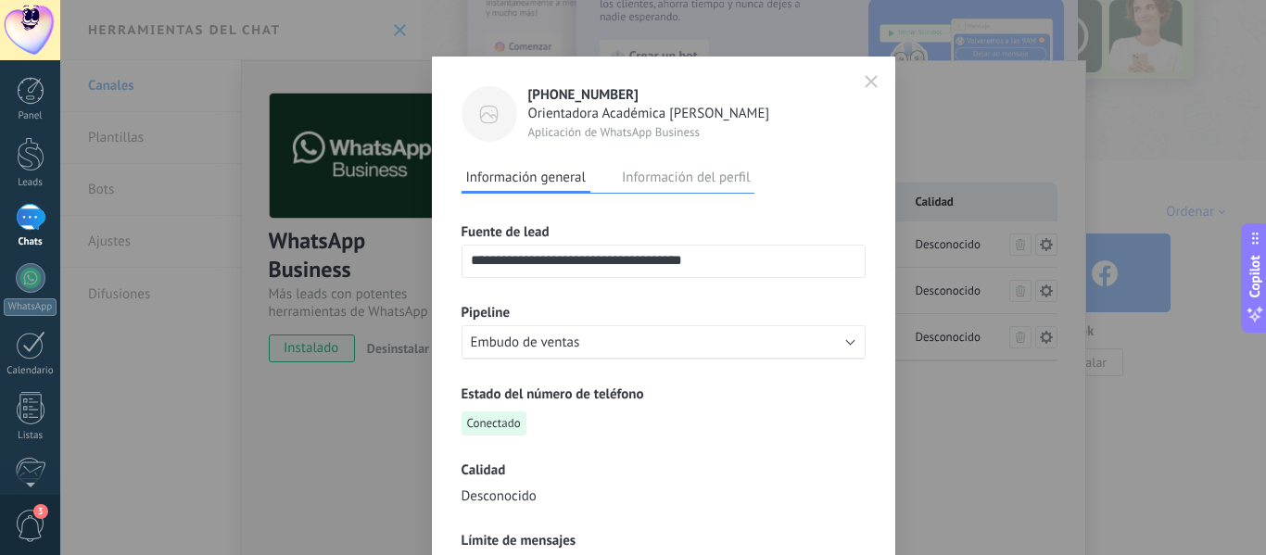
scroll to position [0, 0]
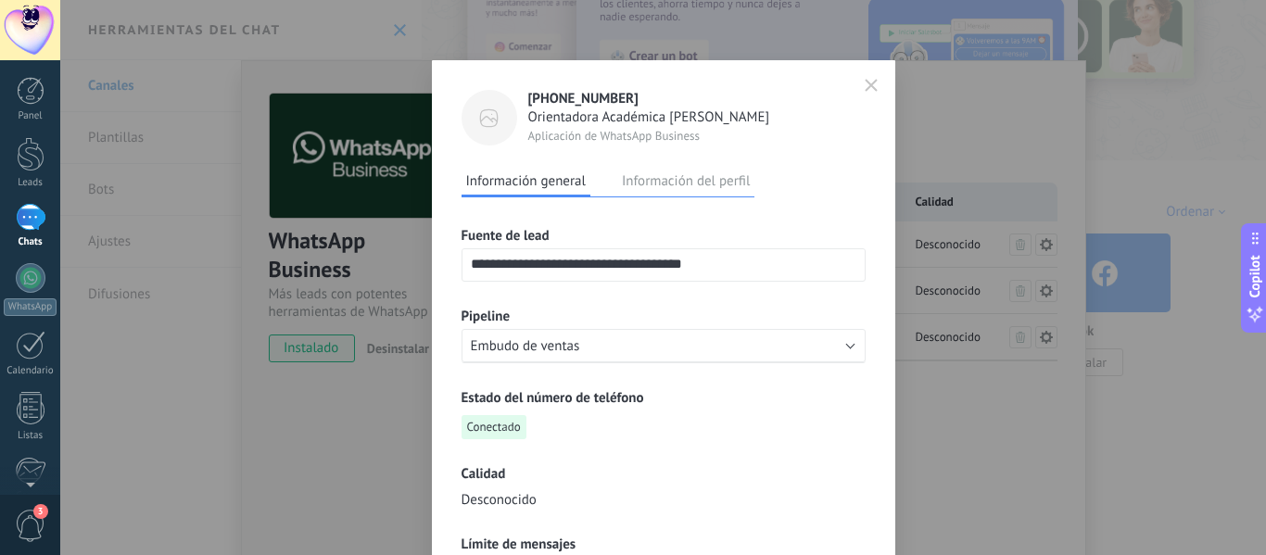
click at [867, 86] on icon "button" at bounding box center [871, 85] width 11 height 11
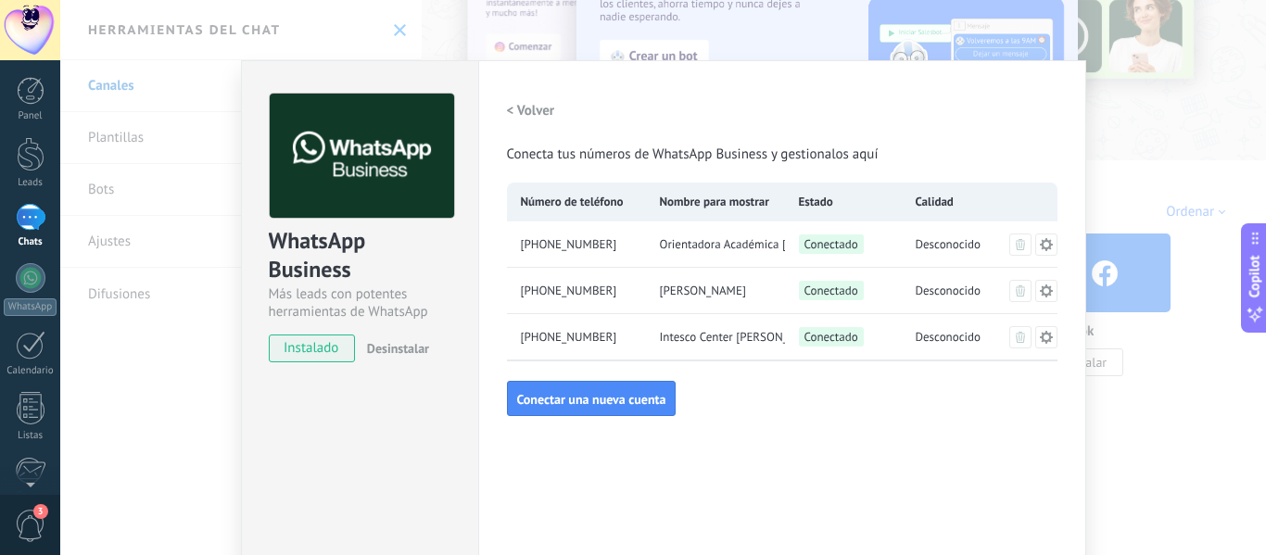
click at [1132, 112] on div "WhatsApp Business Más leads con potentes herramientas de WhatsApp instalado Des…" at bounding box center [663, 277] width 1206 height 555
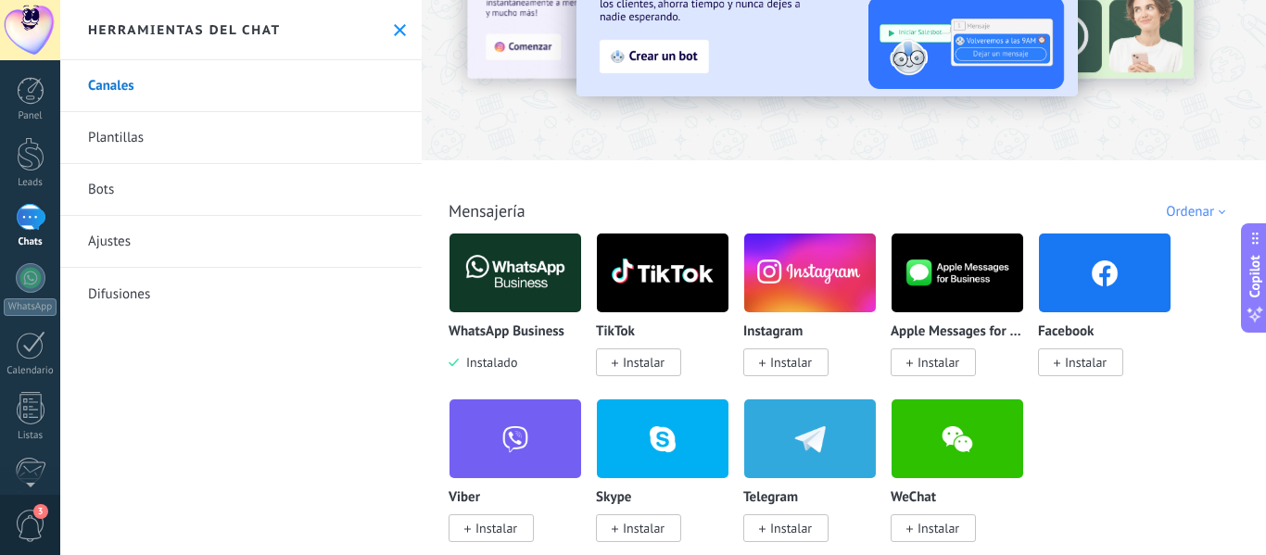
click at [109, 265] on link "Ajustes" at bounding box center [241, 242] width 362 height 52
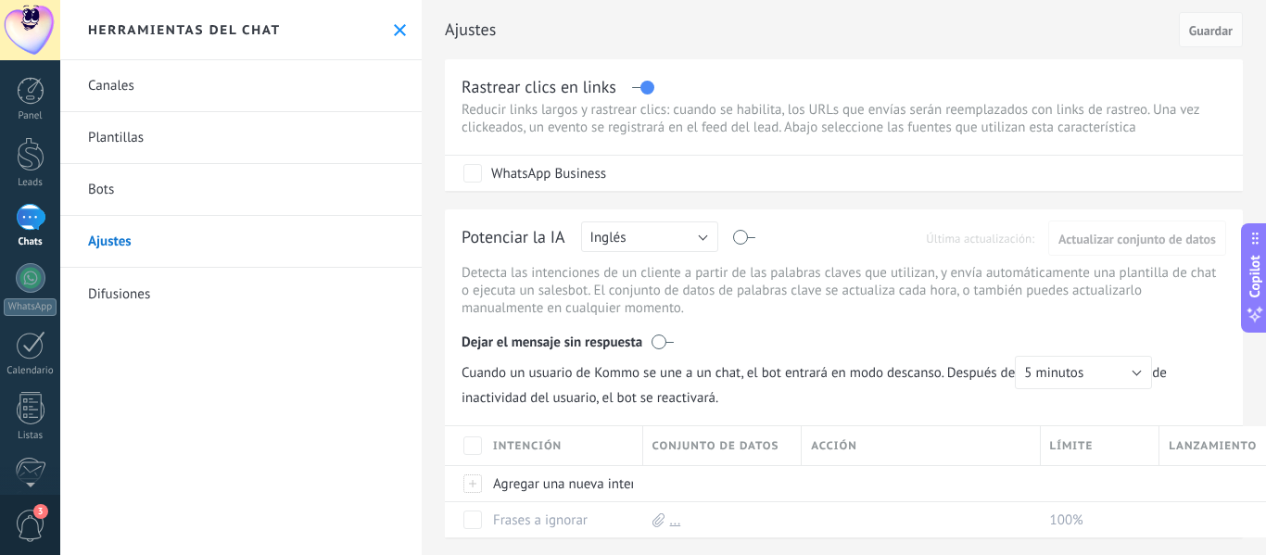
click at [430, 275] on div "Ajustes Cancelar Guardar Rastrear clics en links Reducir links largos y rastrea…" at bounding box center [844, 561] width 844 height 1123
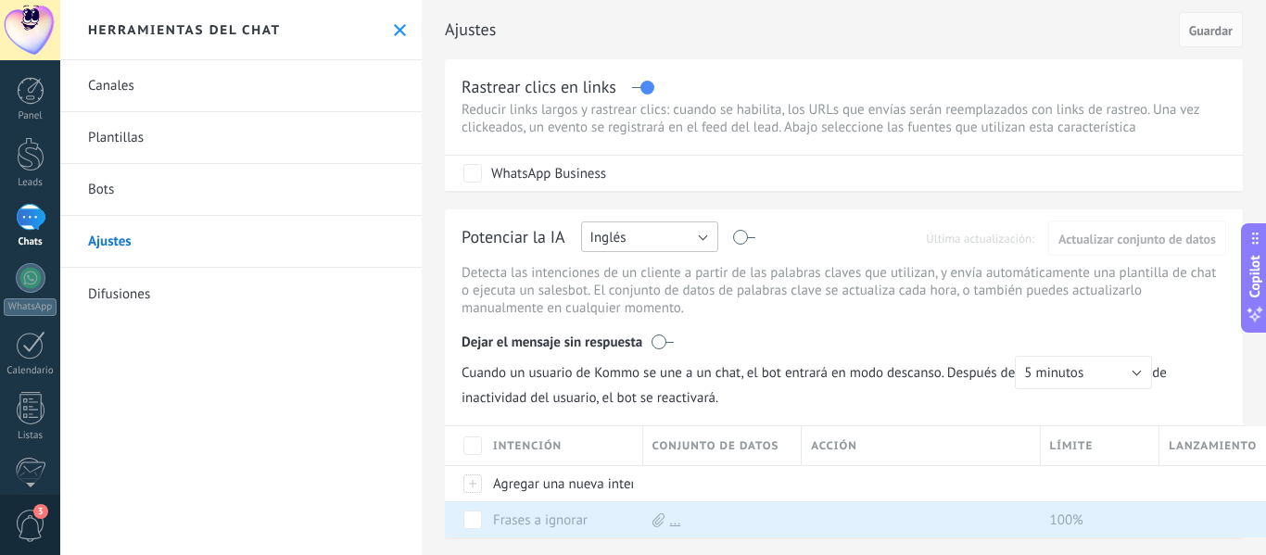
click at [692, 237] on button "Inglés" at bounding box center [649, 237] width 137 height 31
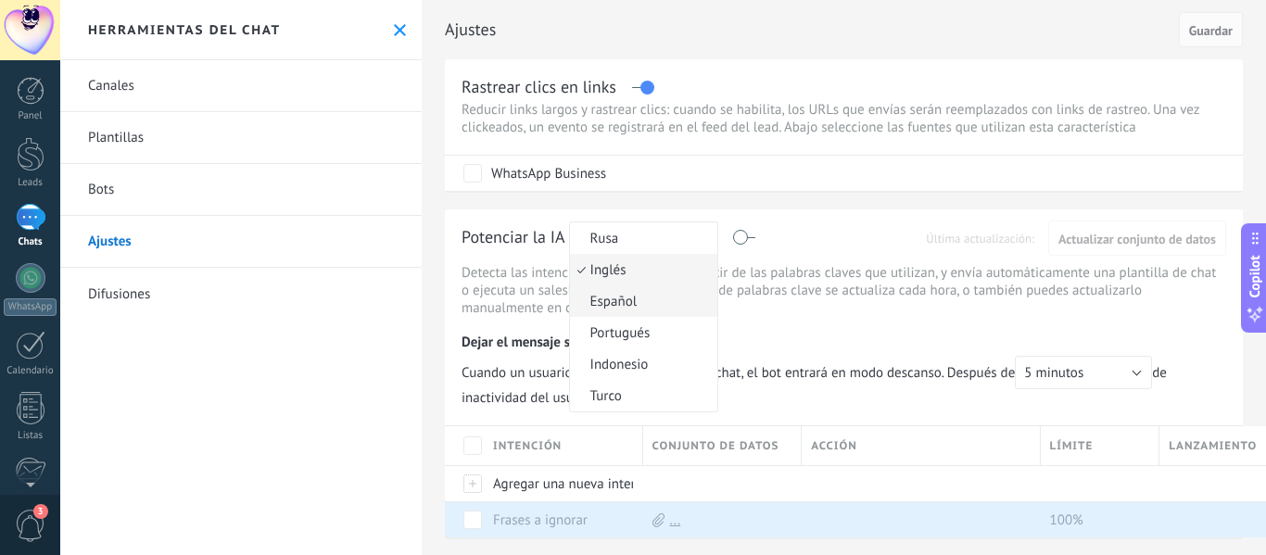
click at [611, 303] on span "Español" at bounding box center [641, 302] width 142 height 18
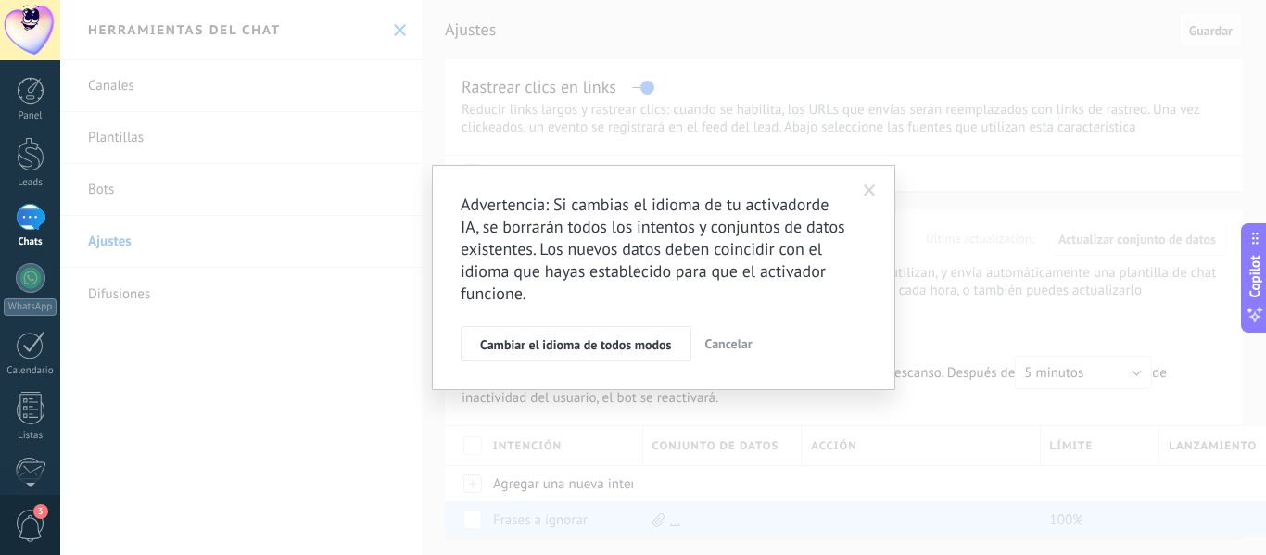
click at [866, 184] on span at bounding box center [870, 191] width 31 height 32
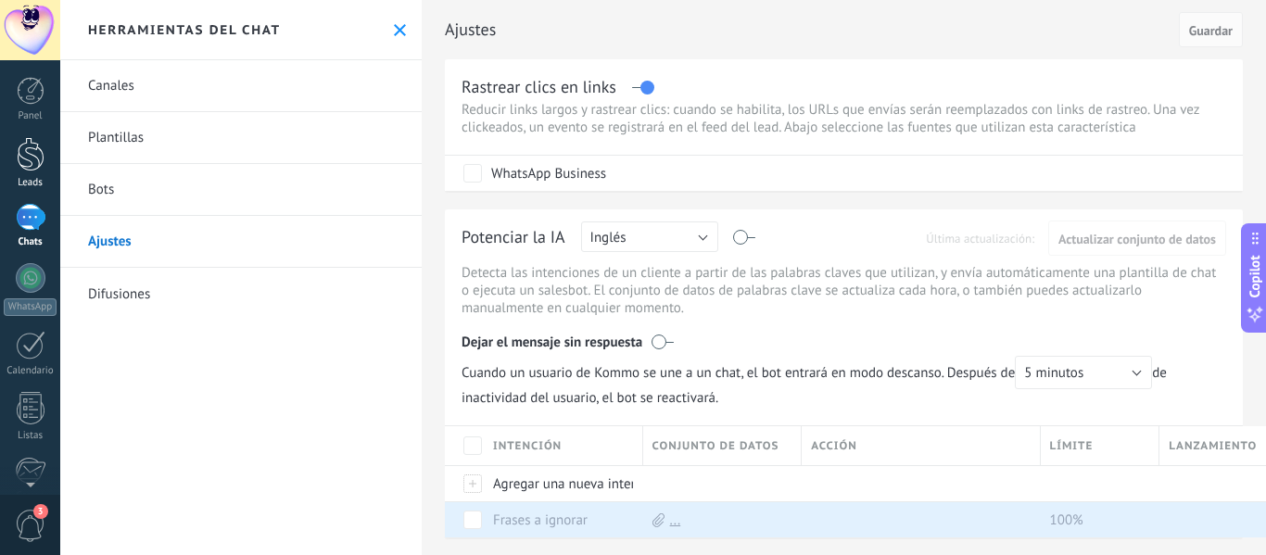
click at [34, 162] on div at bounding box center [31, 154] width 28 height 34
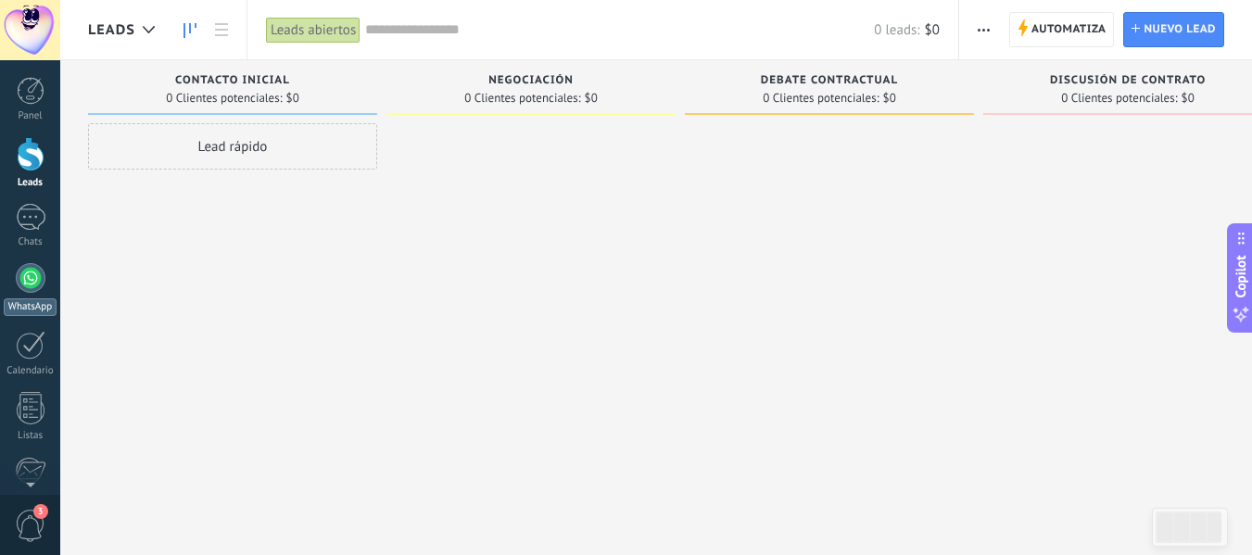
click at [33, 285] on div at bounding box center [31, 278] width 30 height 30
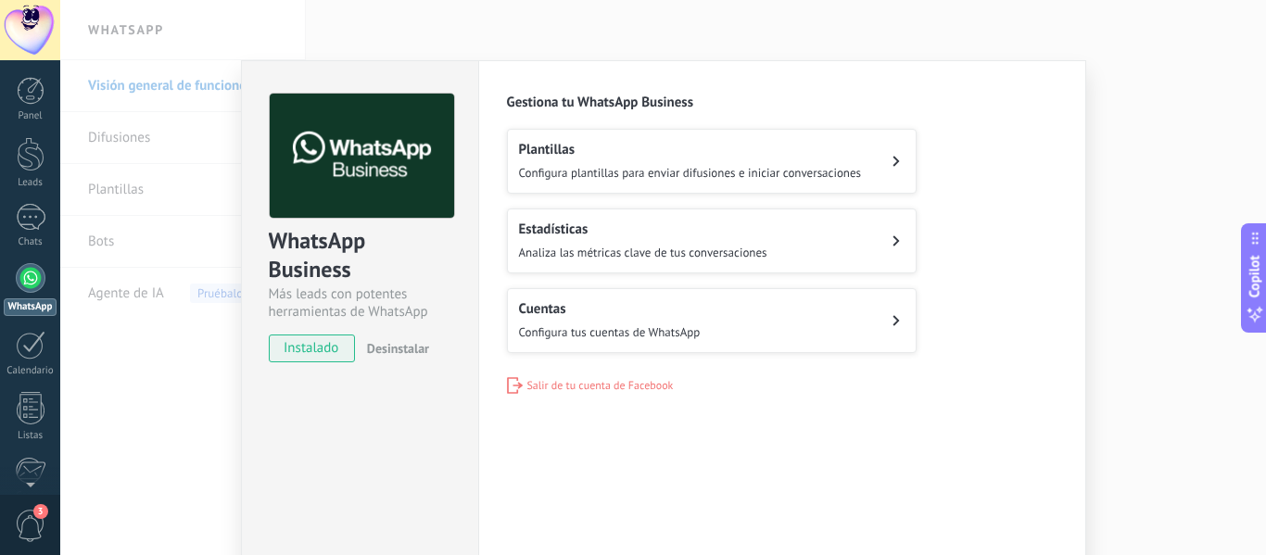
click at [724, 163] on div "Plantillas Configura plantillas para enviar difusiones e iniciar conversaciones" at bounding box center [690, 161] width 343 height 41
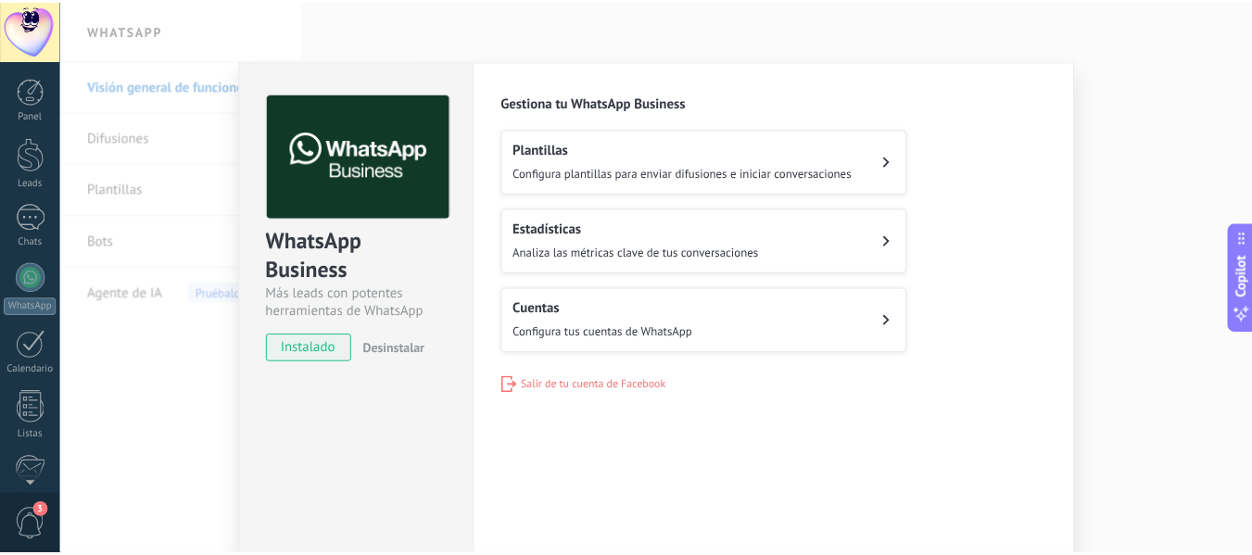
scroll to position [216, 0]
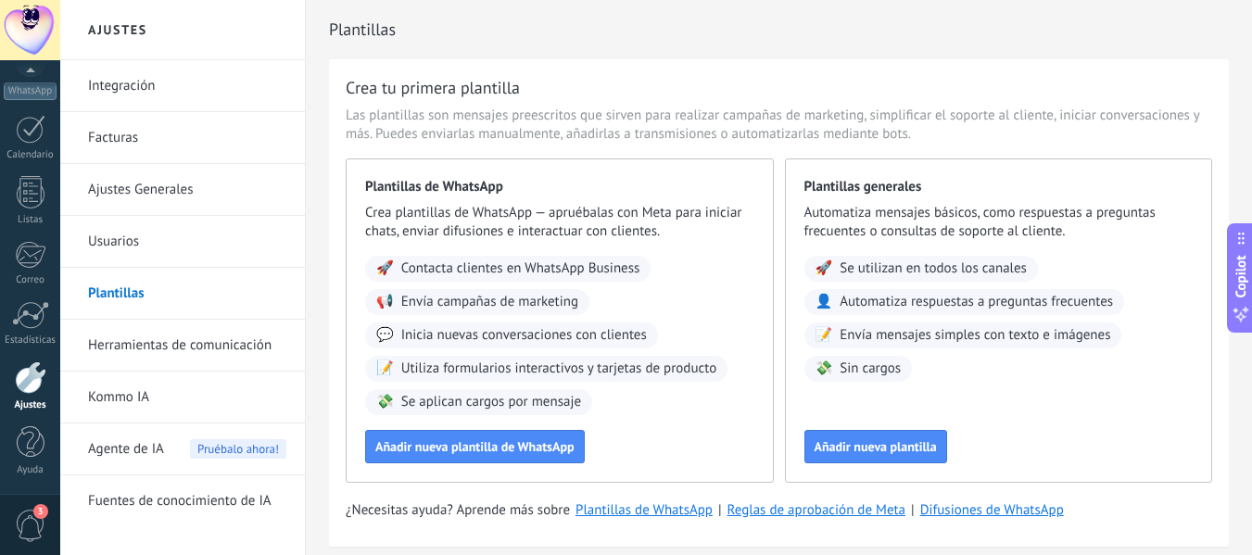
click at [121, 83] on link "Integración" at bounding box center [187, 86] width 198 height 52
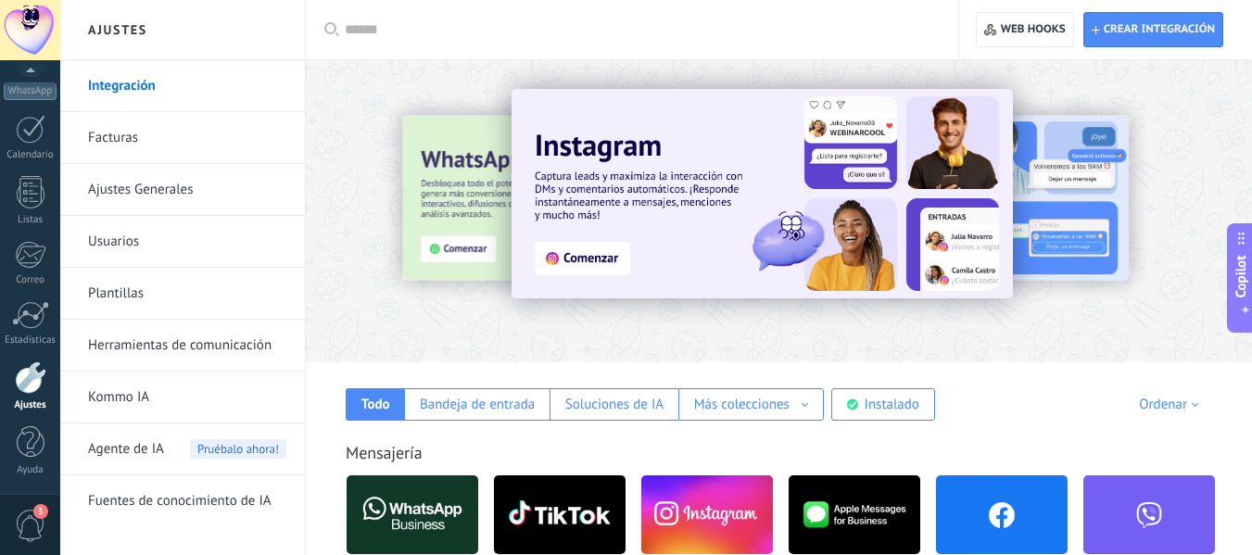
click at [411, 328] on div at bounding box center [779, 206] width 946 height 266
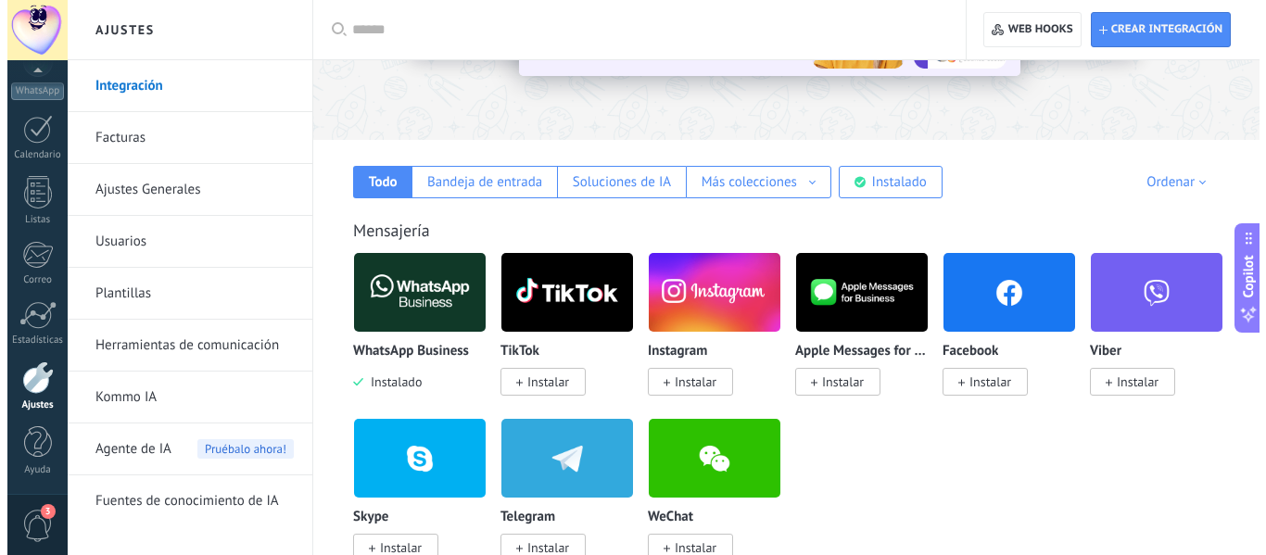
scroll to position [260, 0]
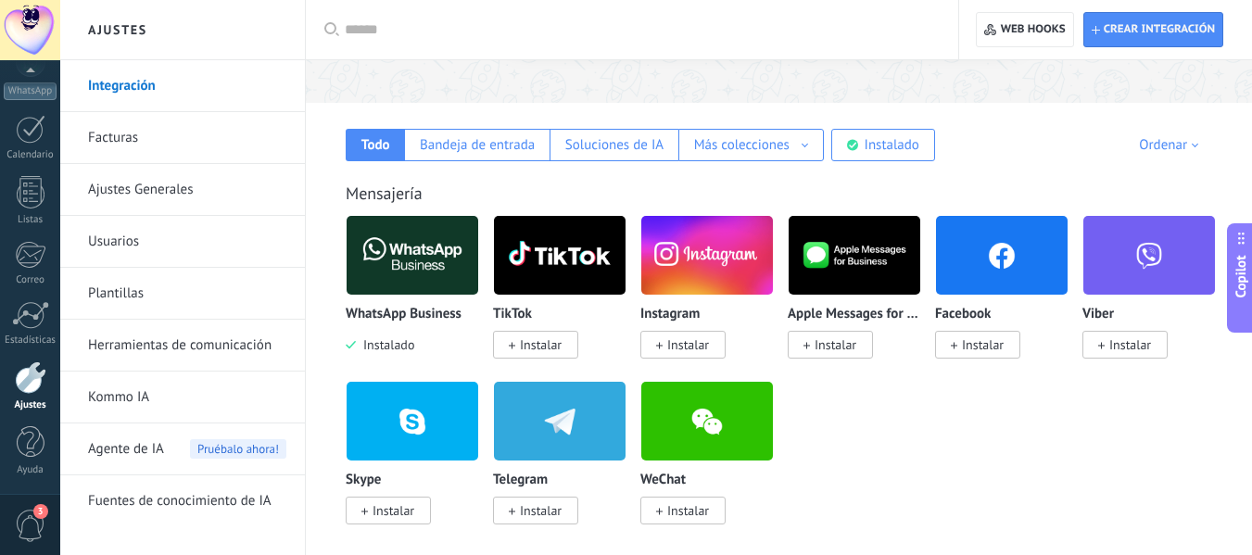
click at [423, 275] on img at bounding box center [413, 255] width 132 height 90
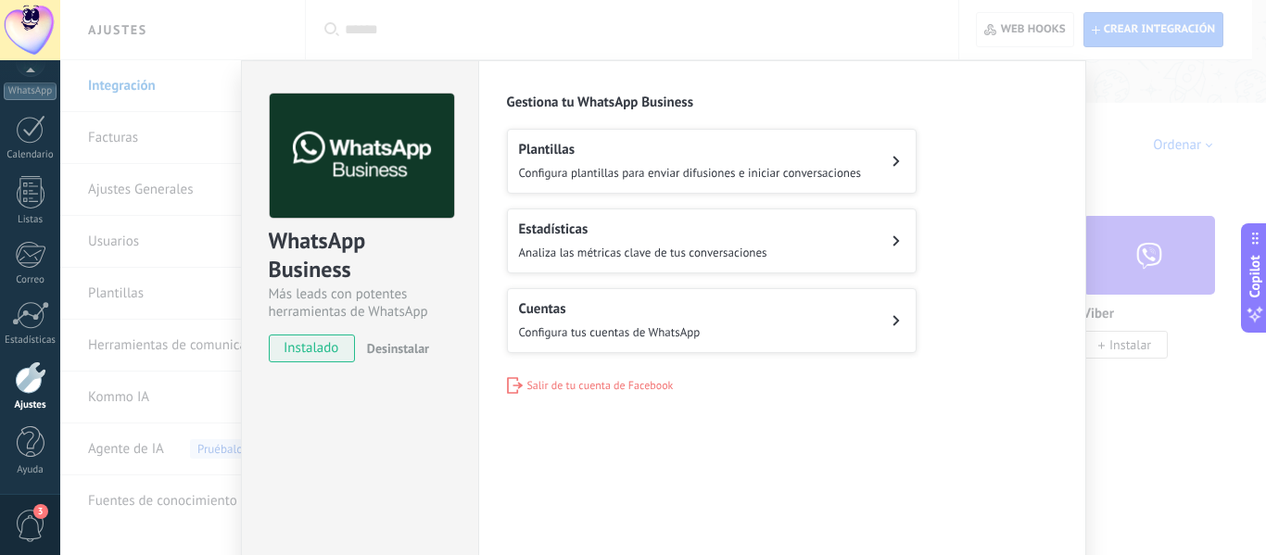
click at [585, 348] on button "Cuentas Configura tus cuentas de WhatsApp" at bounding box center [712, 320] width 410 height 65
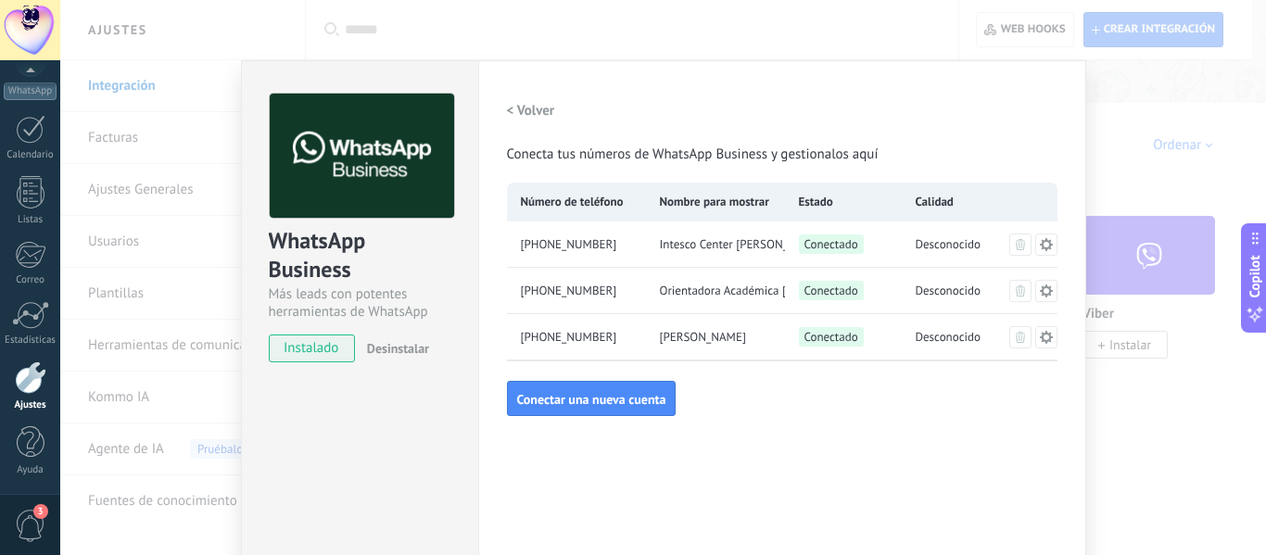
click at [550, 242] on span "+57 322 8512097" at bounding box center [569, 244] width 96 height 19
click at [815, 246] on span "Conectado" at bounding box center [831, 244] width 65 height 19
click at [1043, 246] on icon at bounding box center [1046, 244] width 15 height 15
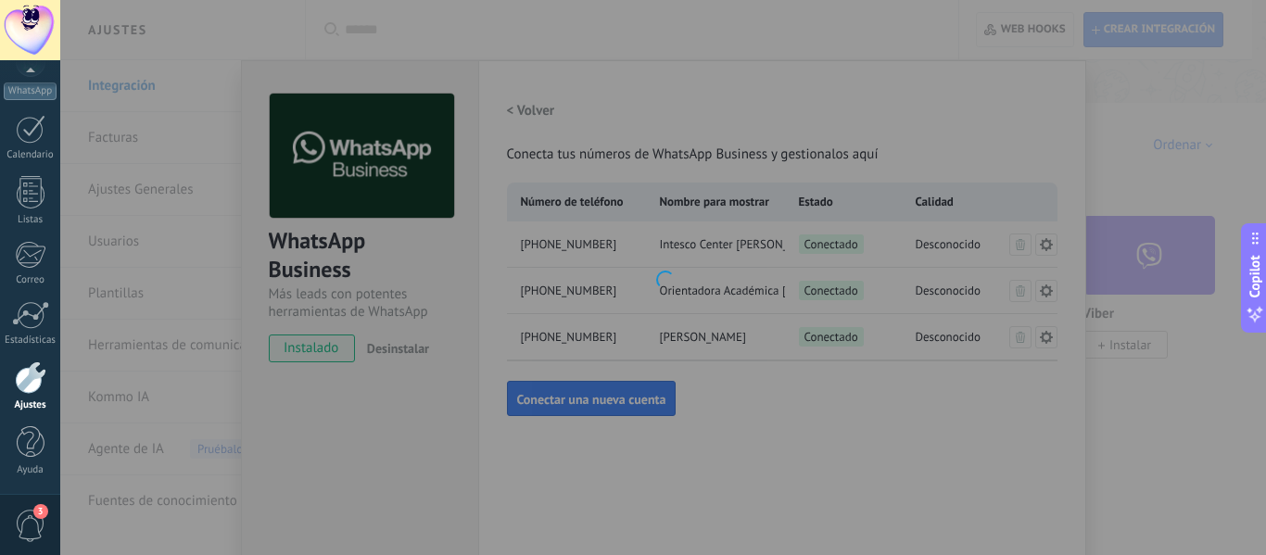
click at [1138, 224] on div "+57 322 8512097 Intesco Center Natalia Mora Aplicación de WhatsApp Business Inf…" at bounding box center [663, 277] width 1206 height 555
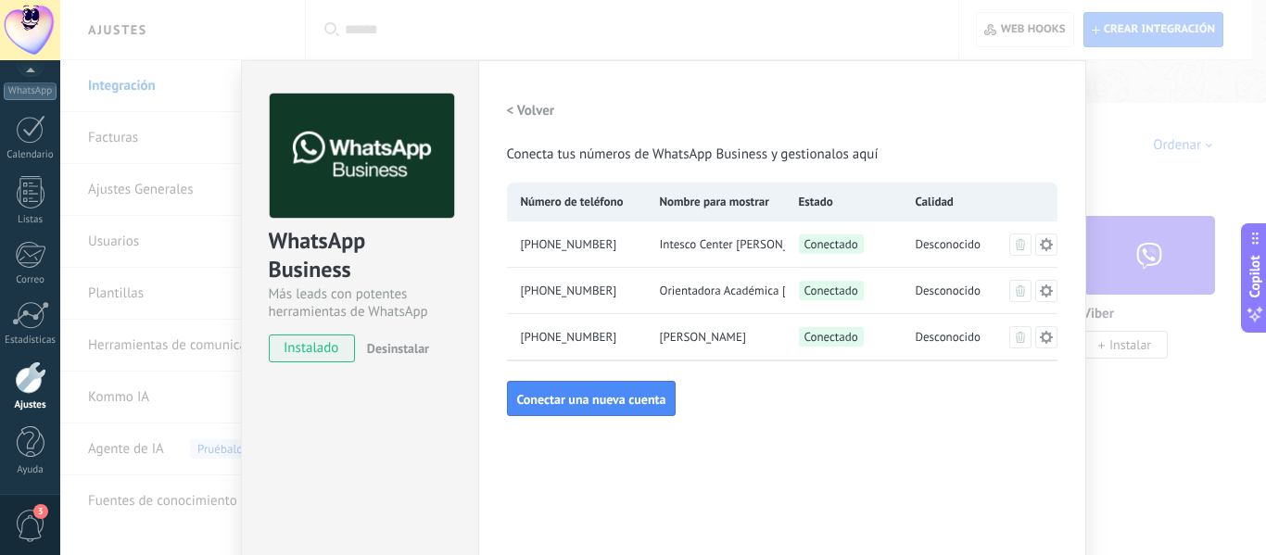
click at [1044, 248] on icon at bounding box center [1045, 243] width 13 height 13
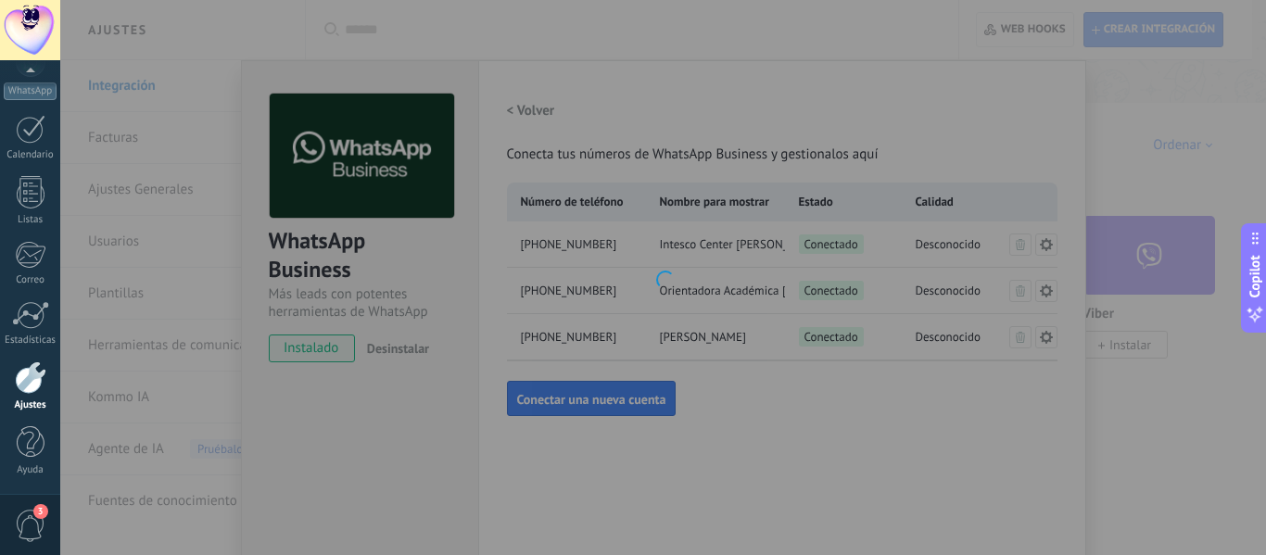
click at [1130, 208] on div "+57 322 8512097 Intesco Center Natalia Mora Aplicación de WhatsApp Business Inf…" at bounding box center [663, 277] width 1206 height 555
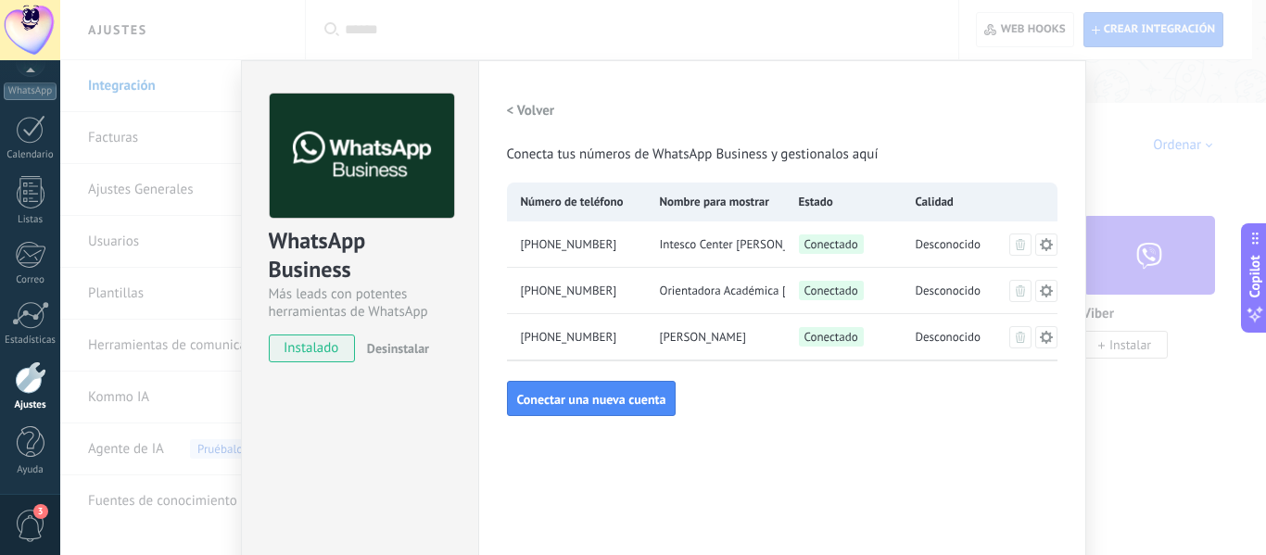
click at [1050, 294] on button at bounding box center [1046, 291] width 22 height 22
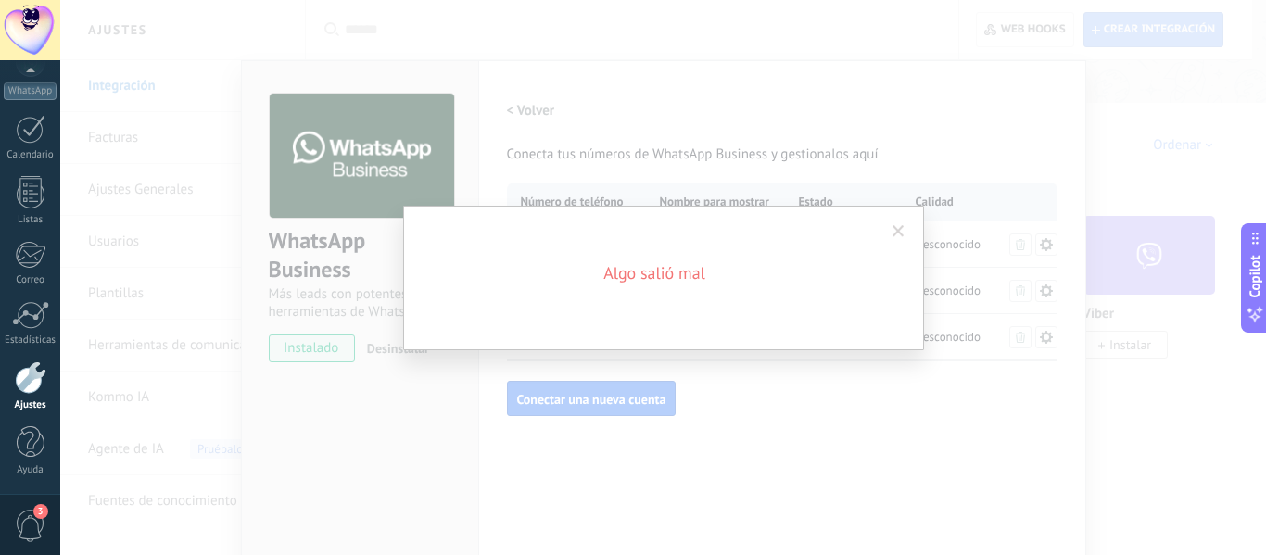
click at [1026, 135] on div "Algo salió mal" at bounding box center [663, 277] width 1206 height 555
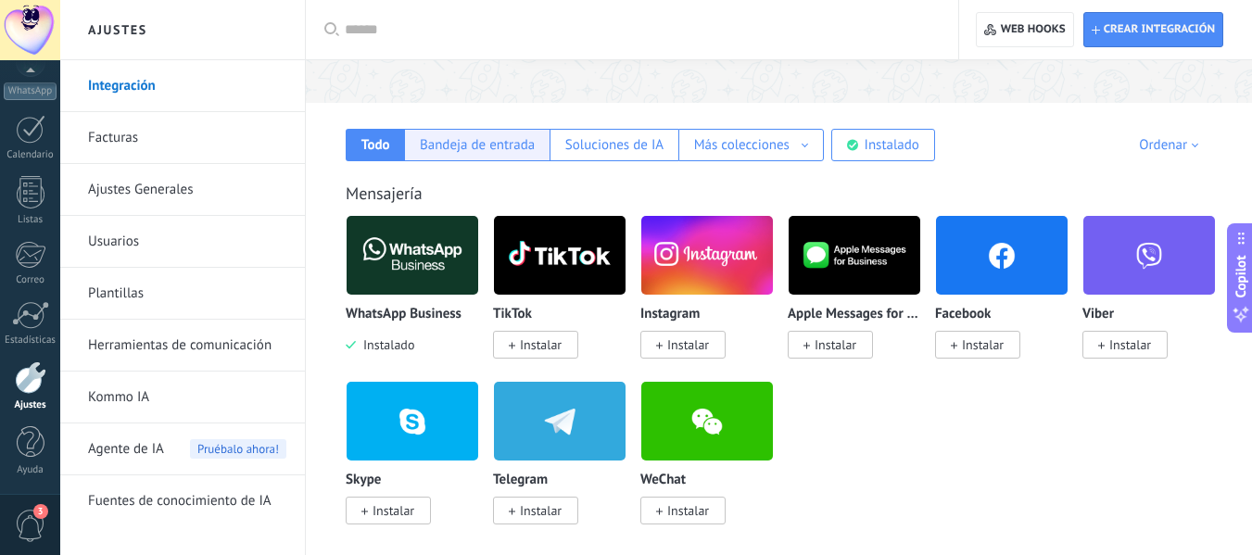
click at [457, 145] on div "Bandeja de entrada" at bounding box center [477, 145] width 115 height 18
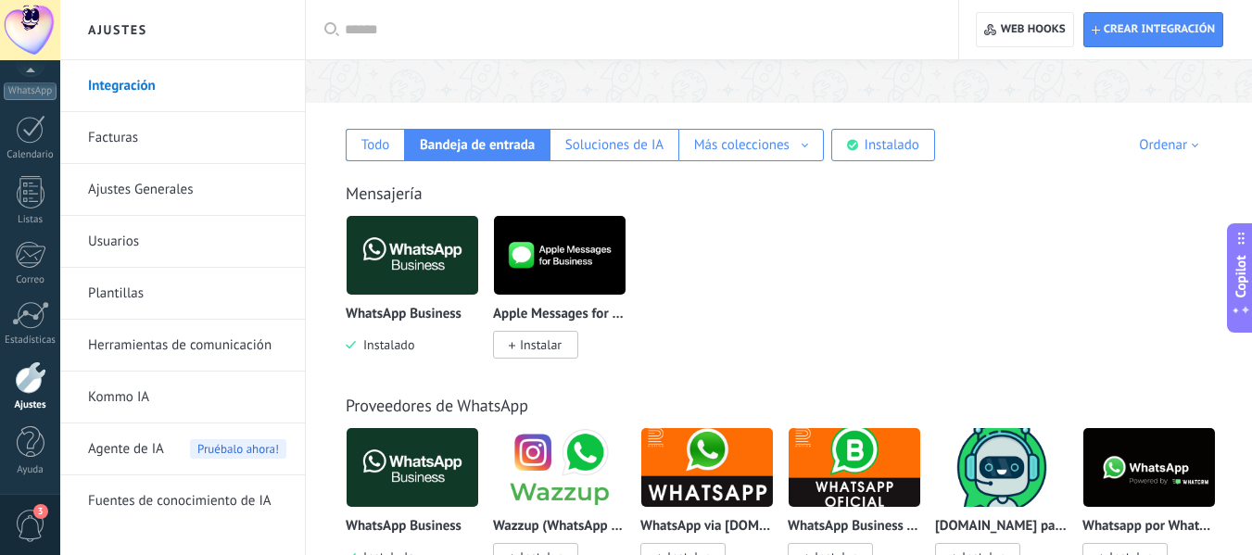
click at [935, 335] on div "WhatsApp Business Instalado Apple Messages for Business Instalar" at bounding box center [789, 298] width 886 height 166
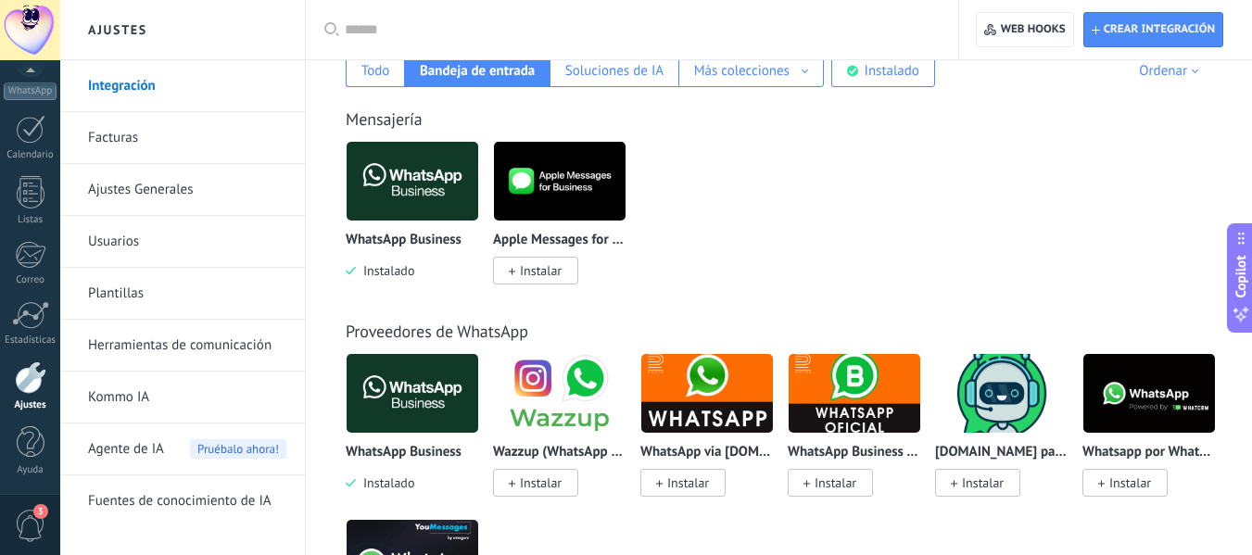
scroll to position [371, 0]
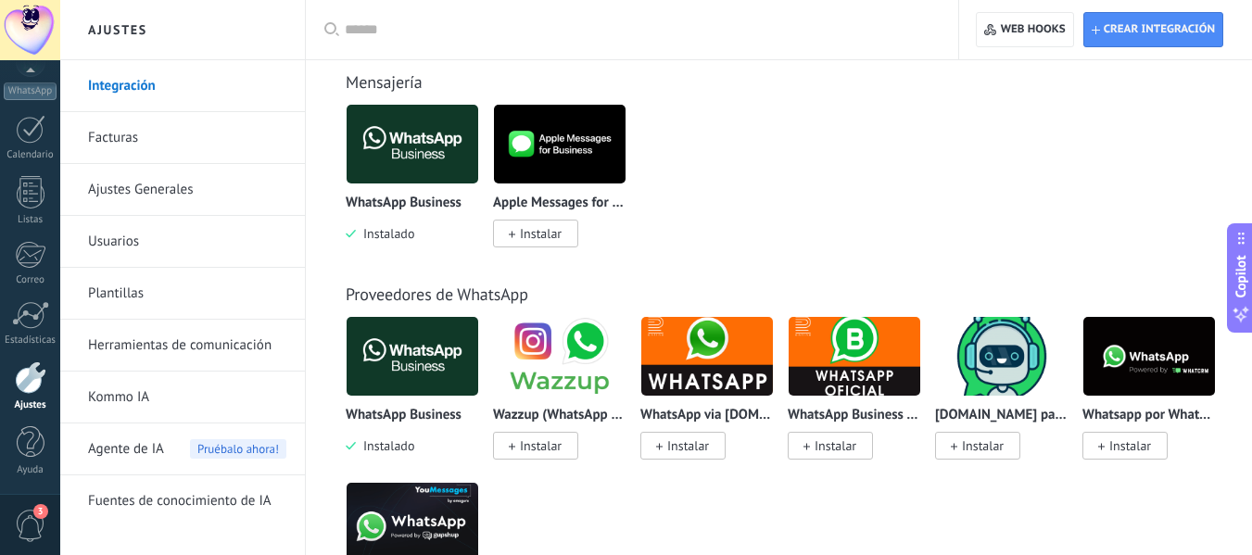
click at [1023, 214] on div "WhatsApp Business Instalado Apple Messages for Business Instalar" at bounding box center [789, 187] width 886 height 166
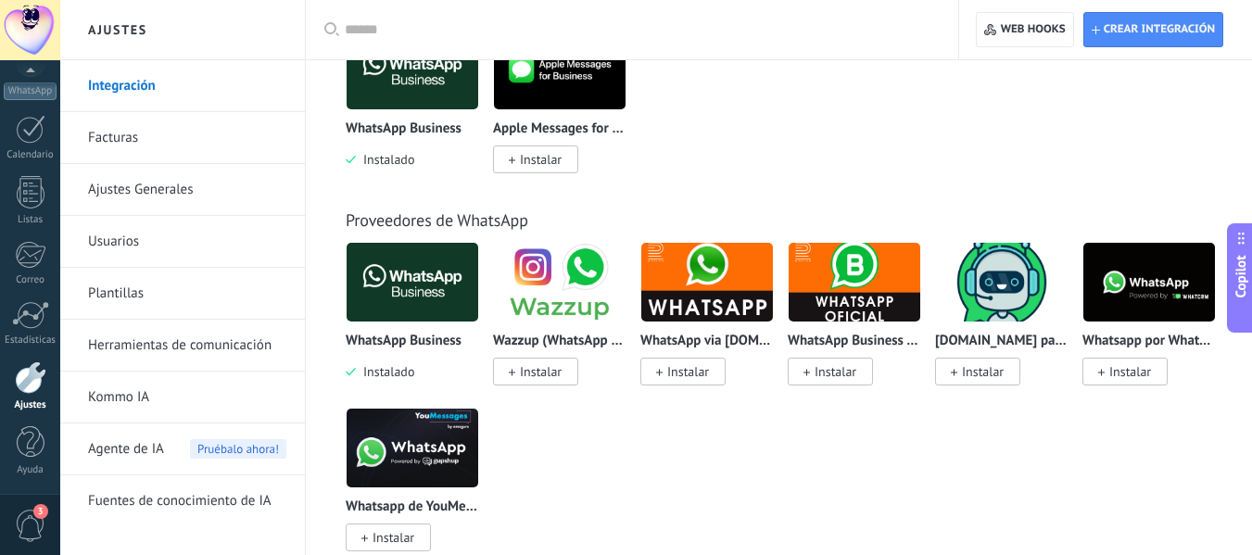
scroll to position [482, 0]
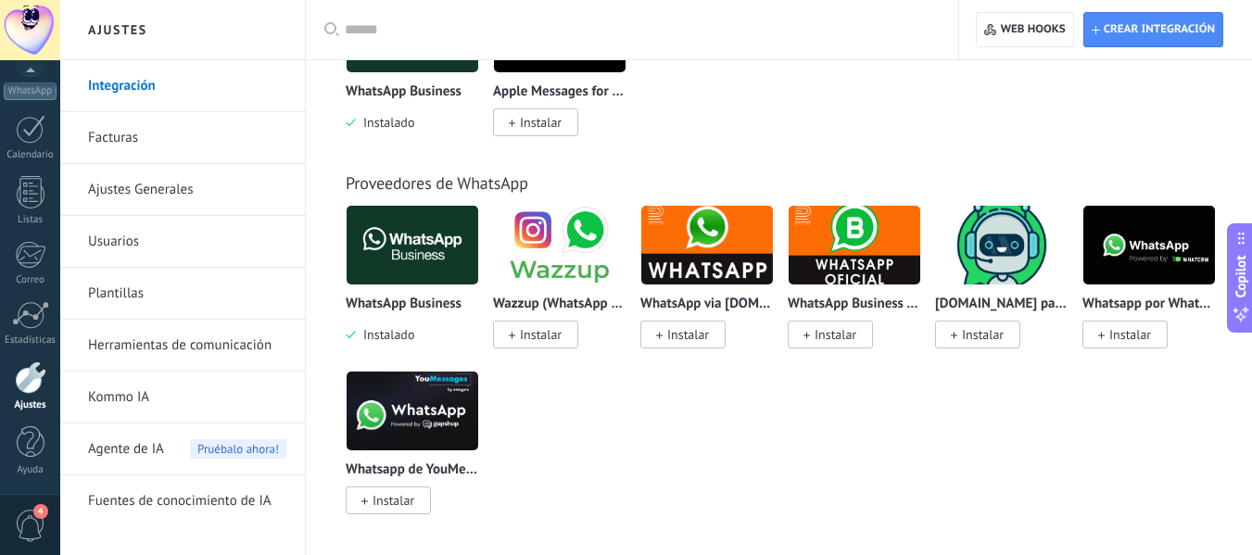
click at [1026, 100] on div "WhatsApp Business Instalado Apple Messages for Business Instalar" at bounding box center [789, 76] width 886 height 166
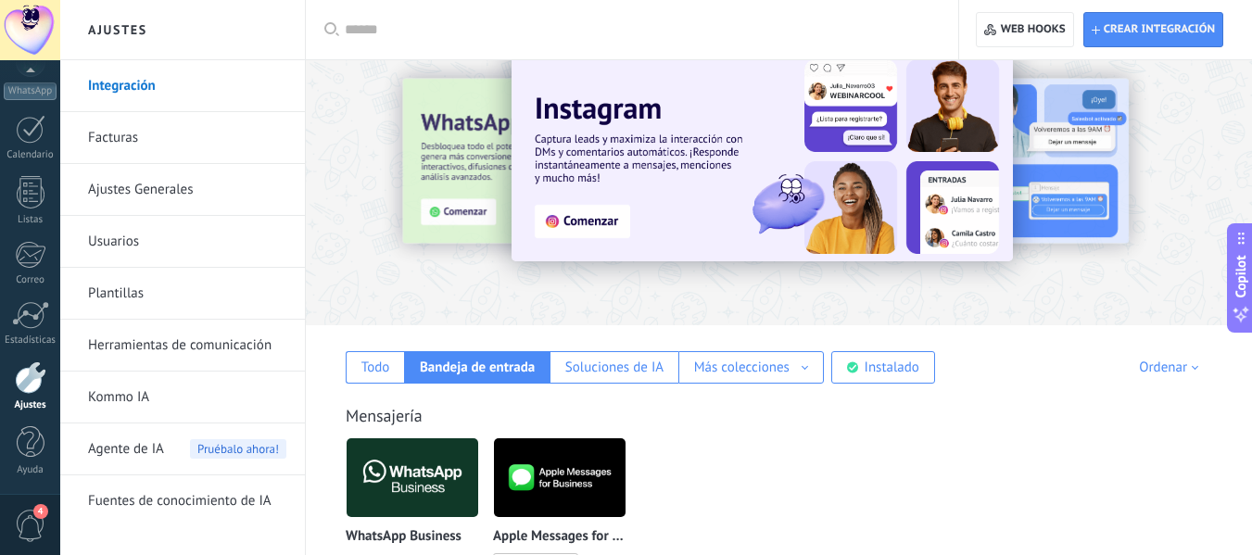
scroll to position [0, 0]
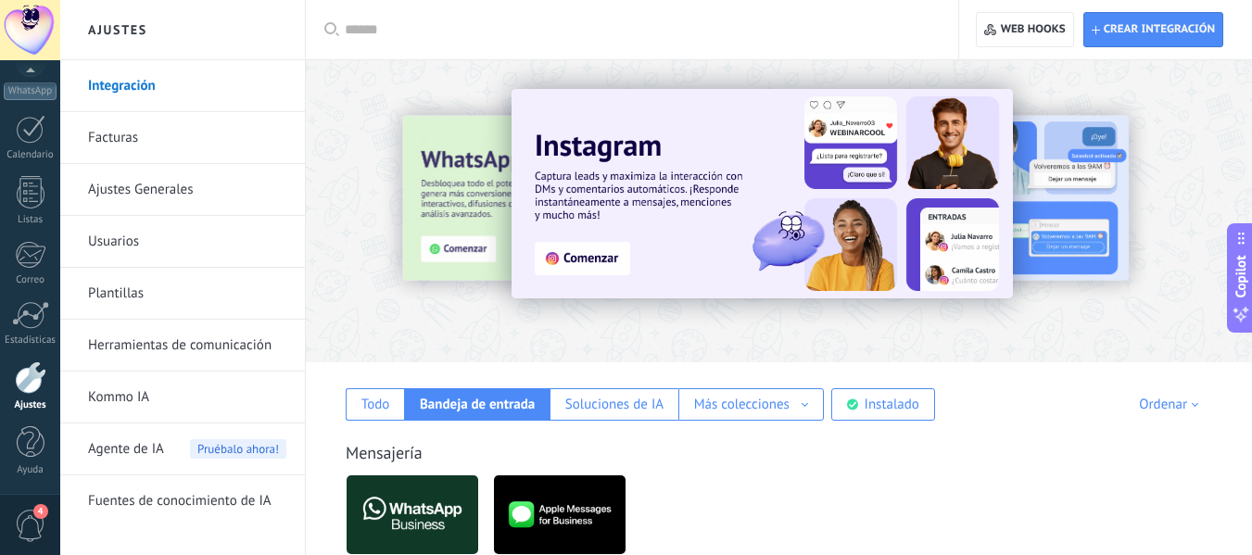
click at [23, 521] on span "4" at bounding box center [31, 526] width 32 height 32
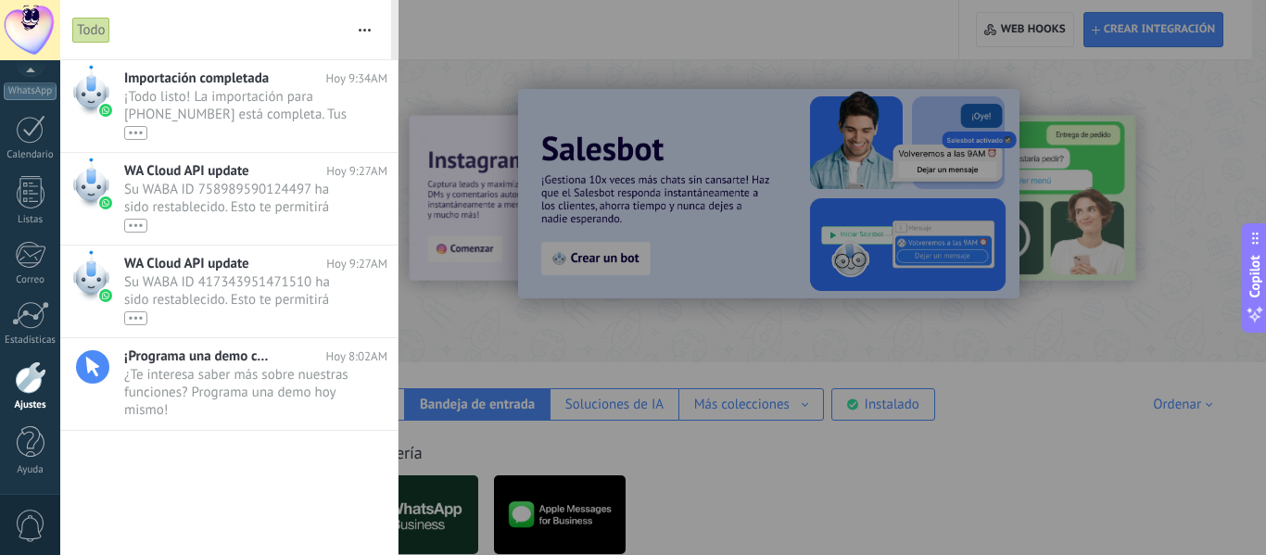
click at [473, 53] on div at bounding box center [633, 277] width 1266 height 555
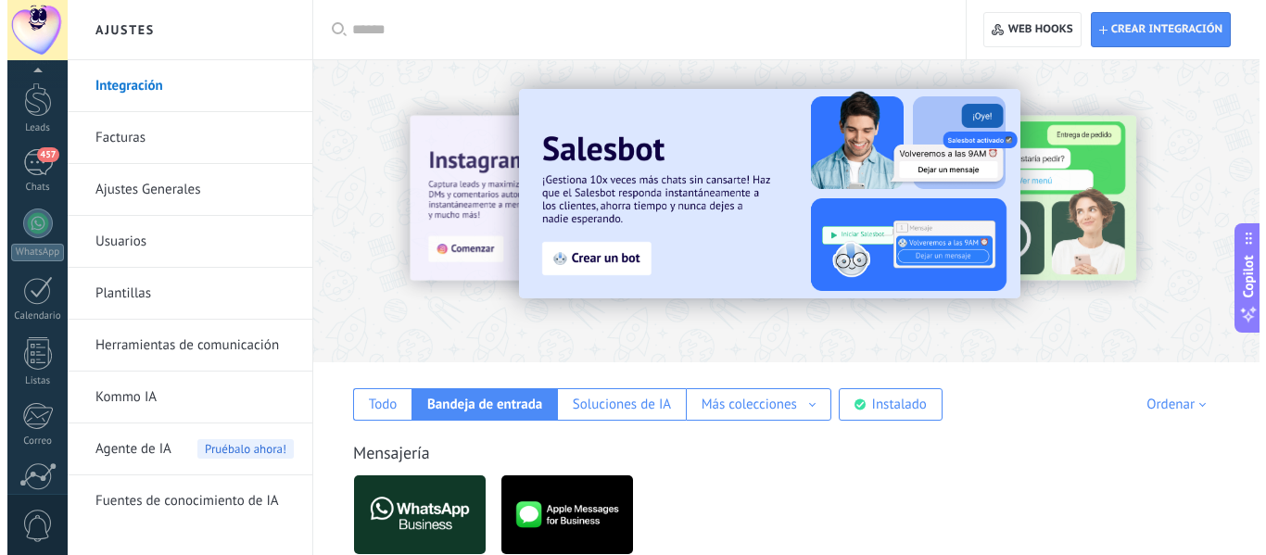
scroll to position [30, 0]
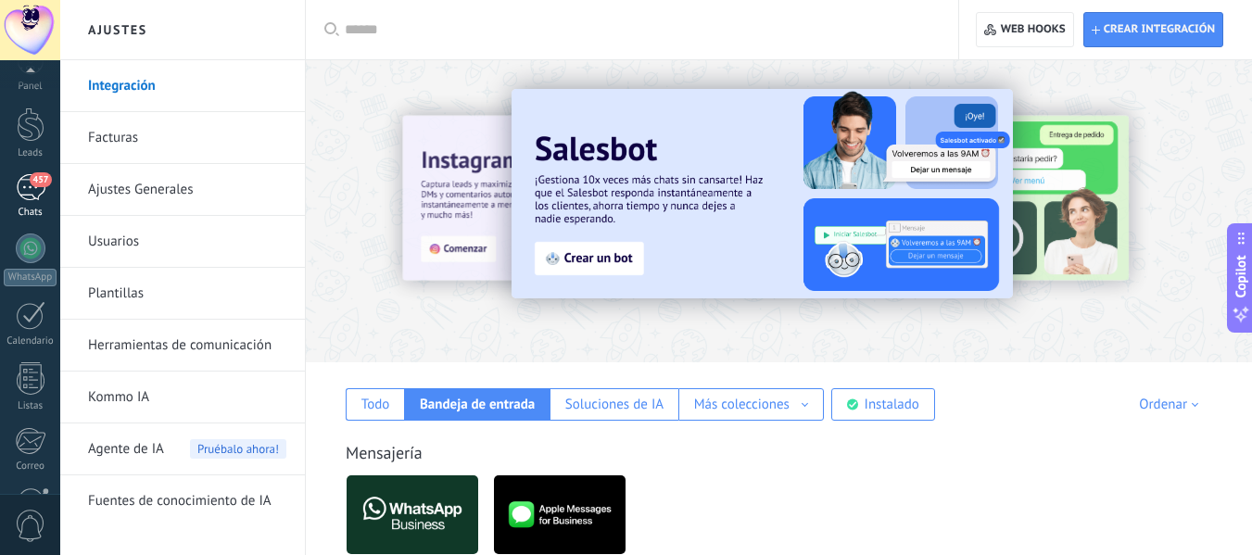
click at [33, 184] on span "457" at bounding box center [40, 179] width 21 height 15
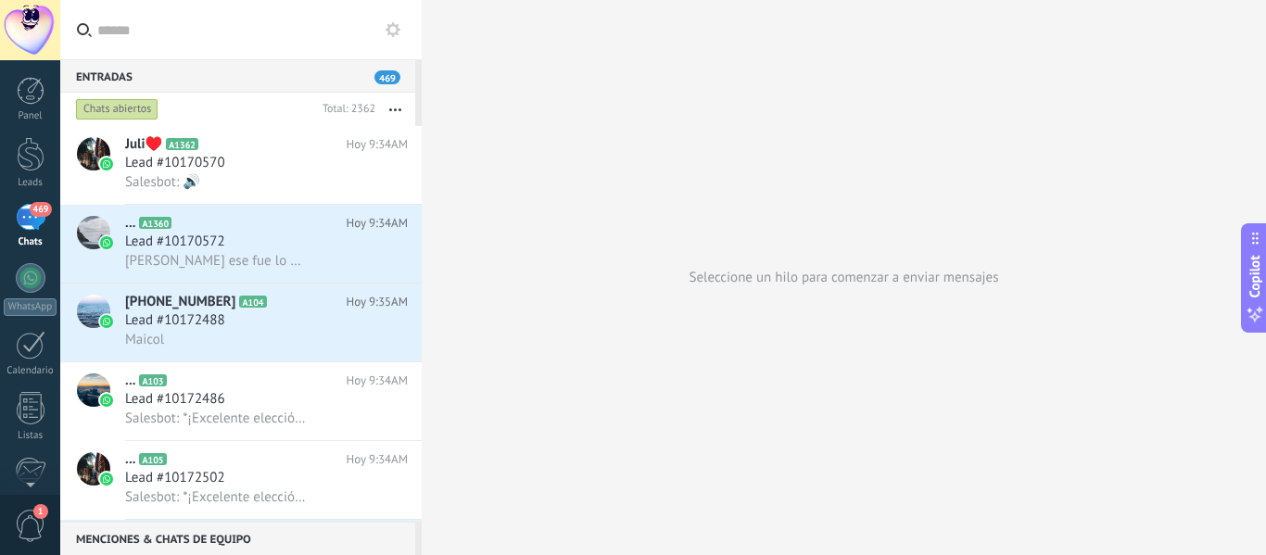
click at [31, 222] on div "469" at bounding box center [31, 217] width 30 height 27
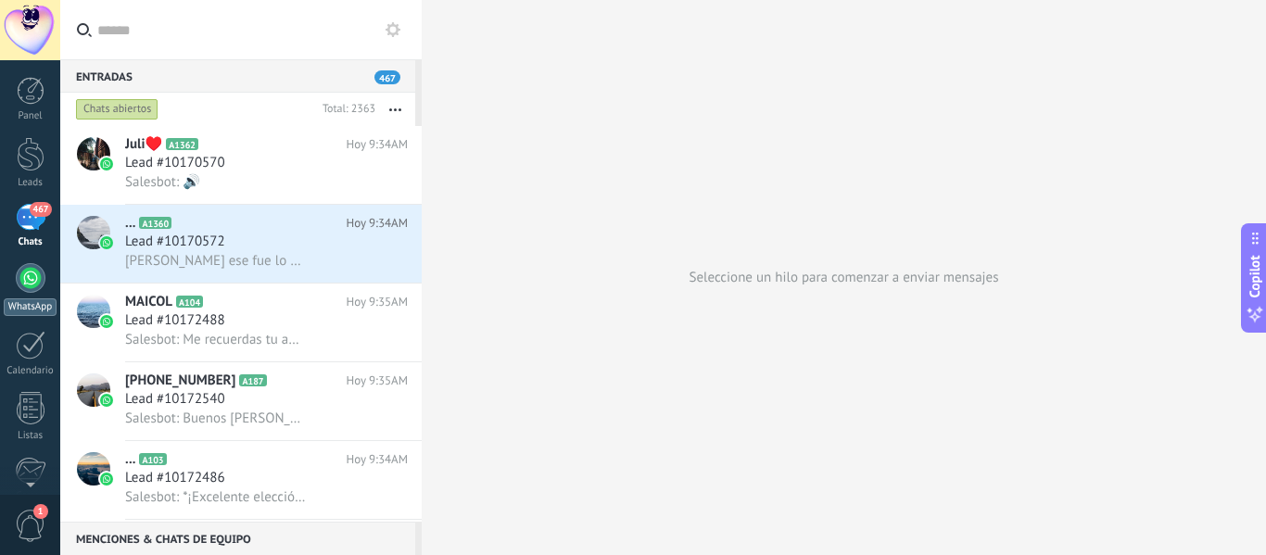
click at [30, 282] on div at bounding box center [31, 278] width 30 height 30
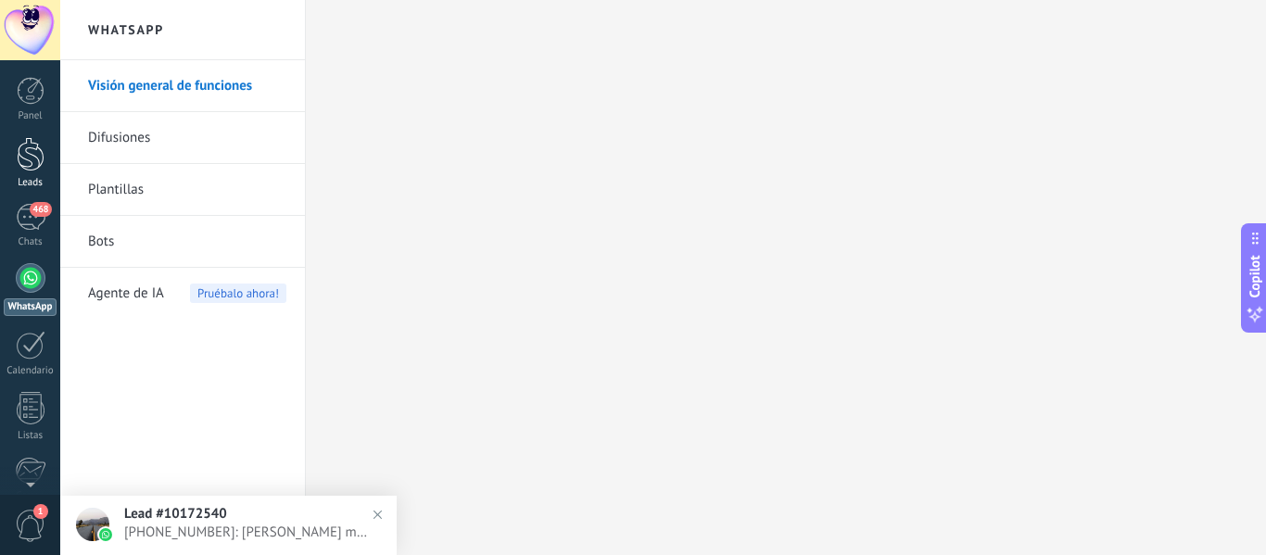
click at [28, 166] on div at bounding box center [31, 154] width 28 height 34
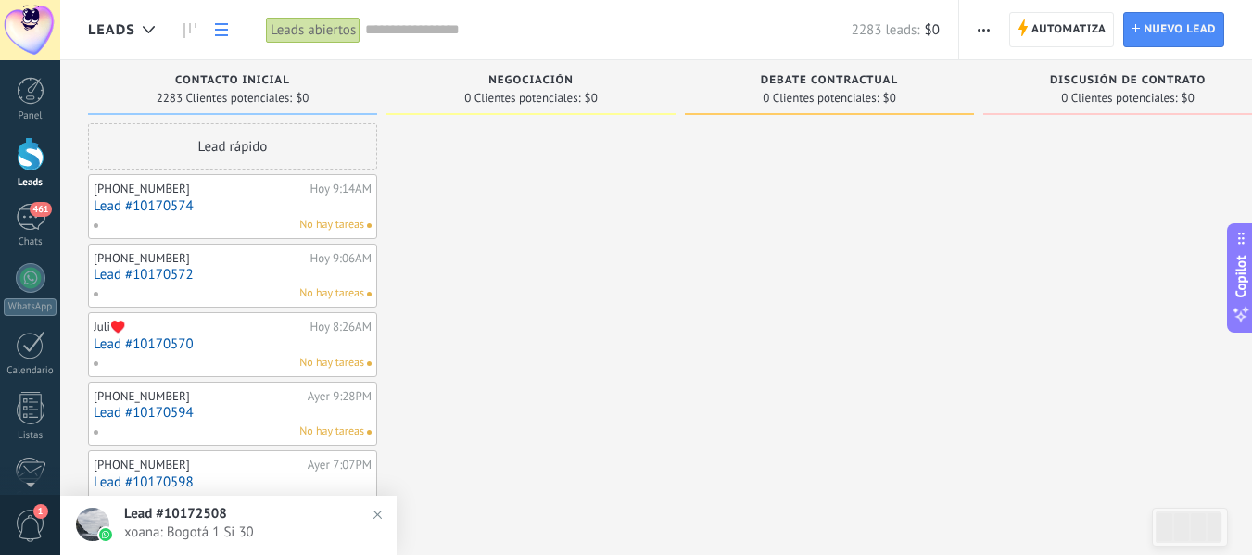
click at [233, 32] on link at bounding box center [222, 30] width 32 height 36
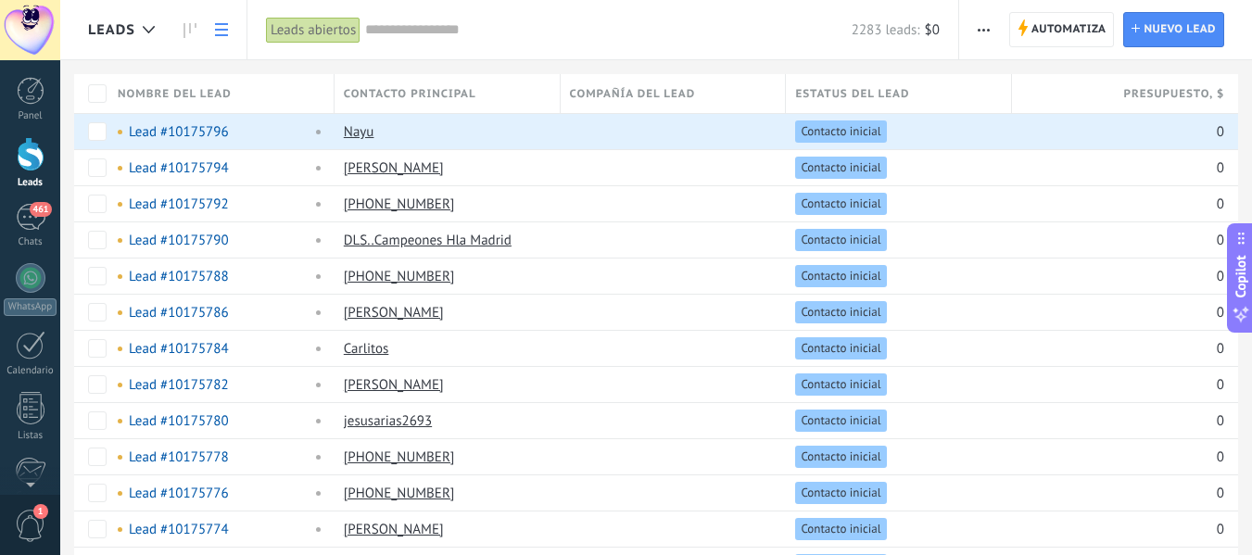
click at [988, 30] on use "button" at bounding box center [984, 30] width 12 height 3
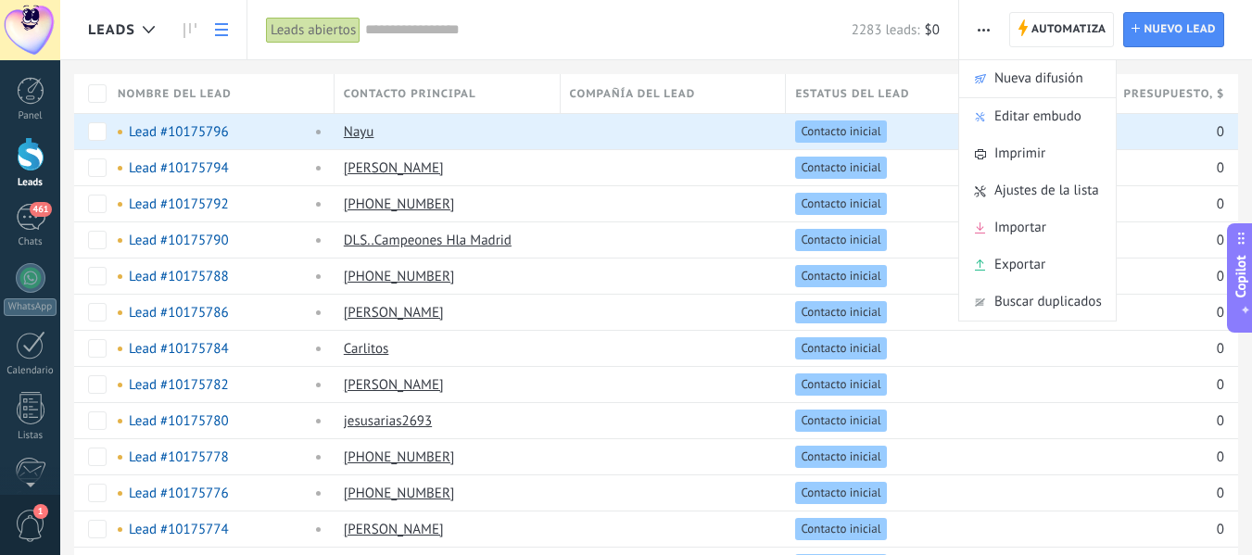
click at [892, 59] on div "Leads Automatiza Nueva difusión Editar embudo Imprimir Ajustes de la lista Impo…" at bounding box center [656, 30] width 1192 height 60
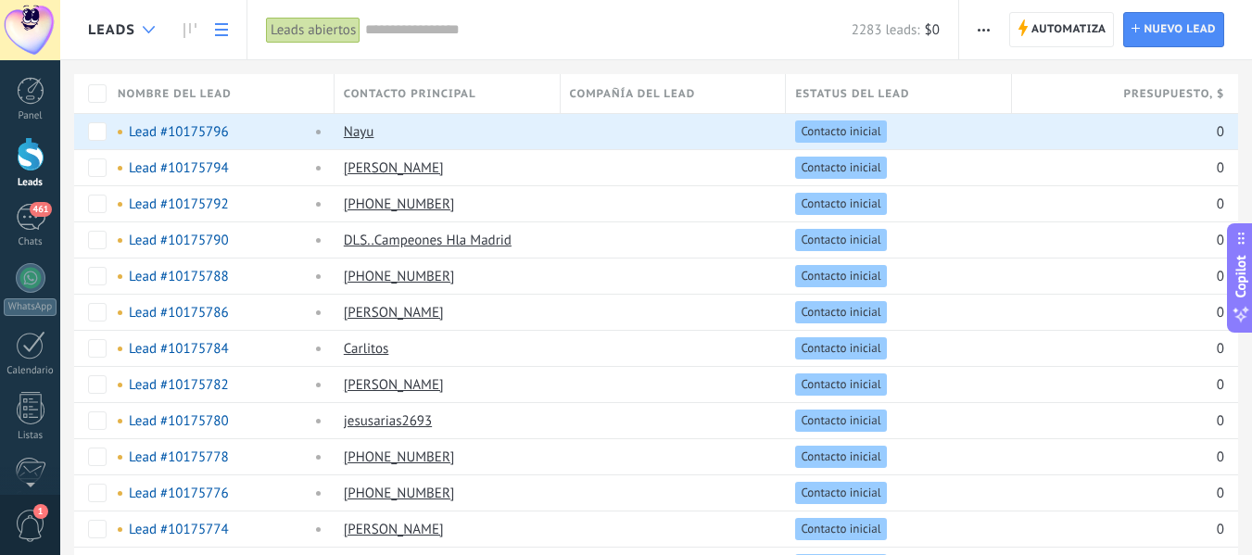
click at [137, 30] on div at bounding box center [148, 30] width 31 height 36
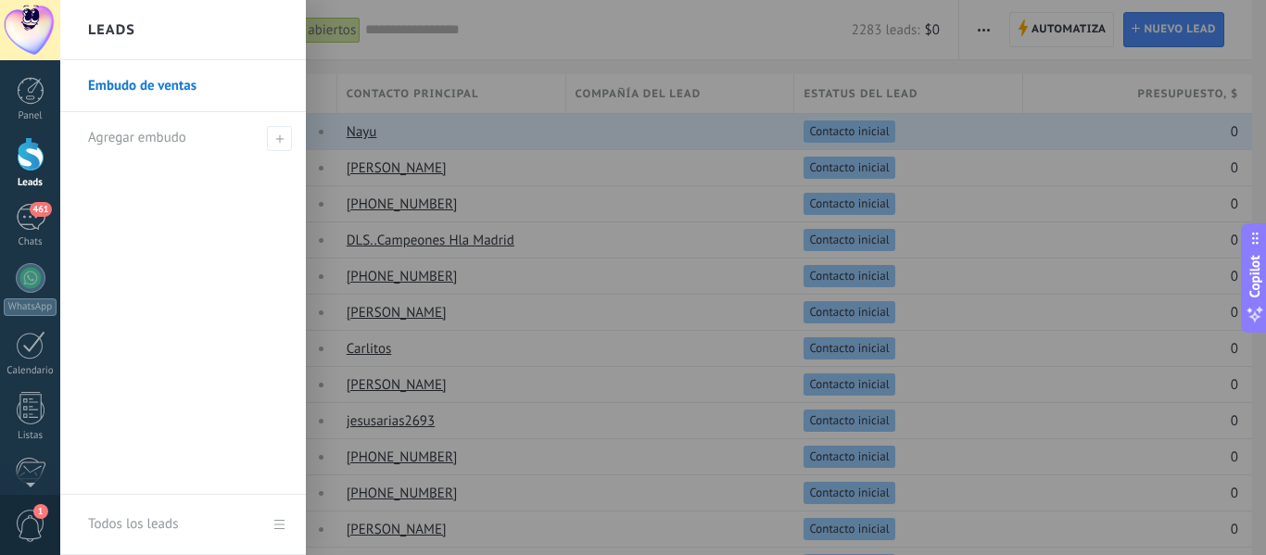
click at [421, 54] on div at bounding box center [693, 277] width 1266 height 555
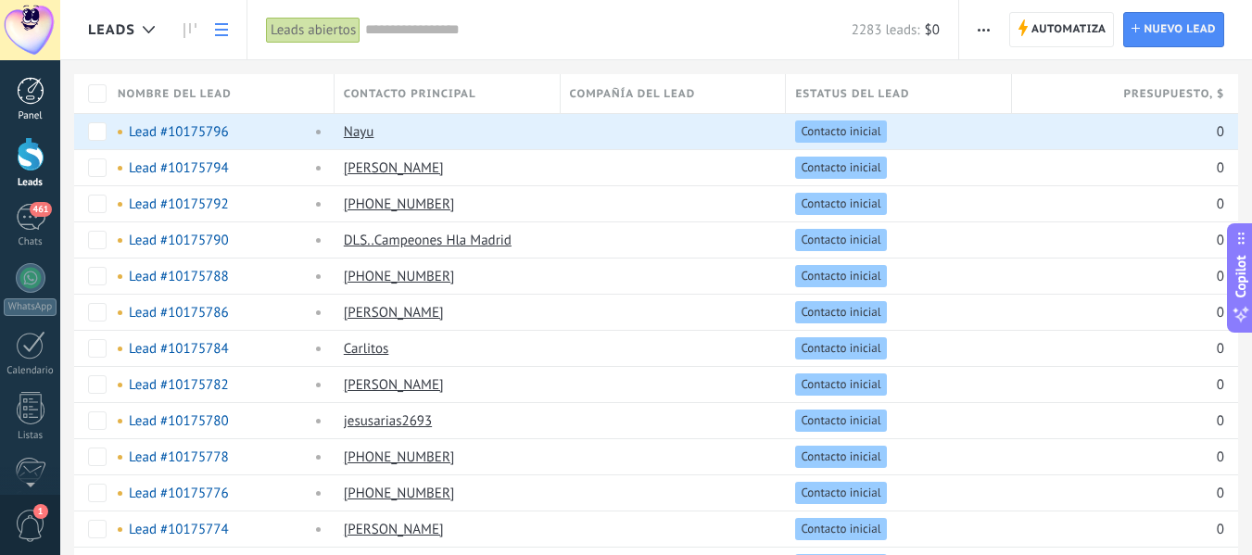
click at [29, 104] on div at bounding box center [31, 91] width 28 height 28
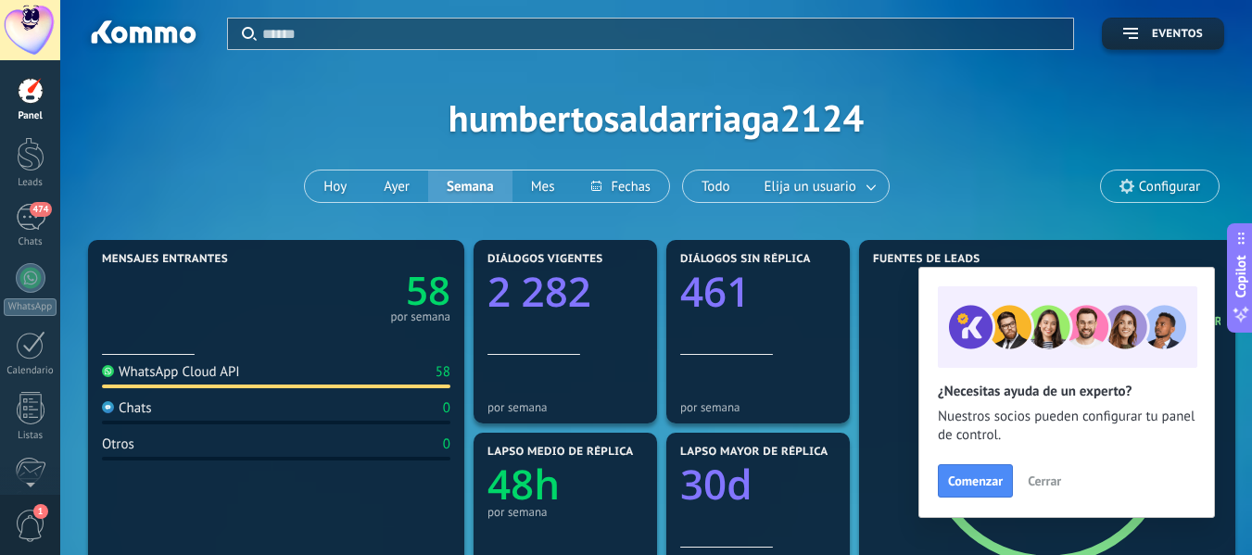
click at [1039, 483] on span "Cerrar" at bounding box center [1044, 481] width 33 height 13
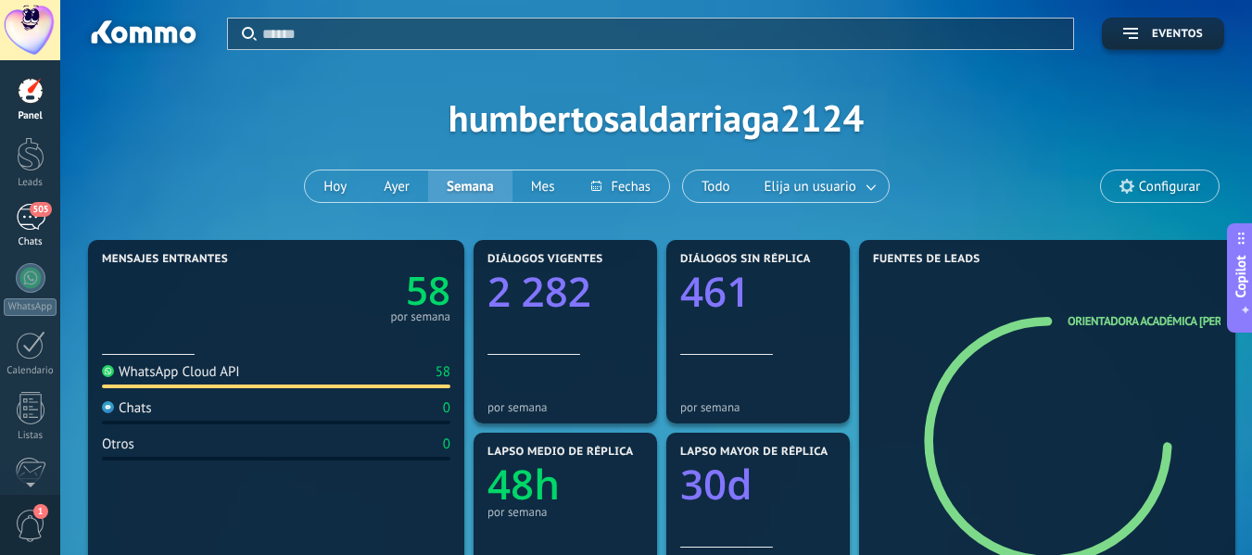
click at [32, 230] on div "505" at bounding box center [31, 217] width 30 height 27
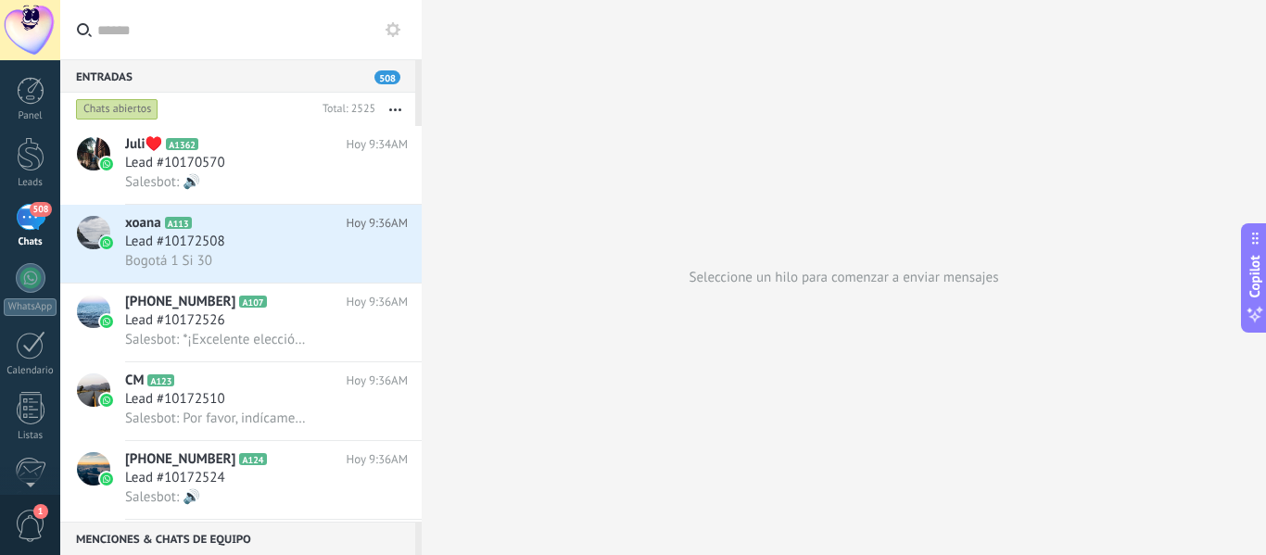
click at [397, 108] on icon "button" at bounding box center [395, 109] width 12 height 3
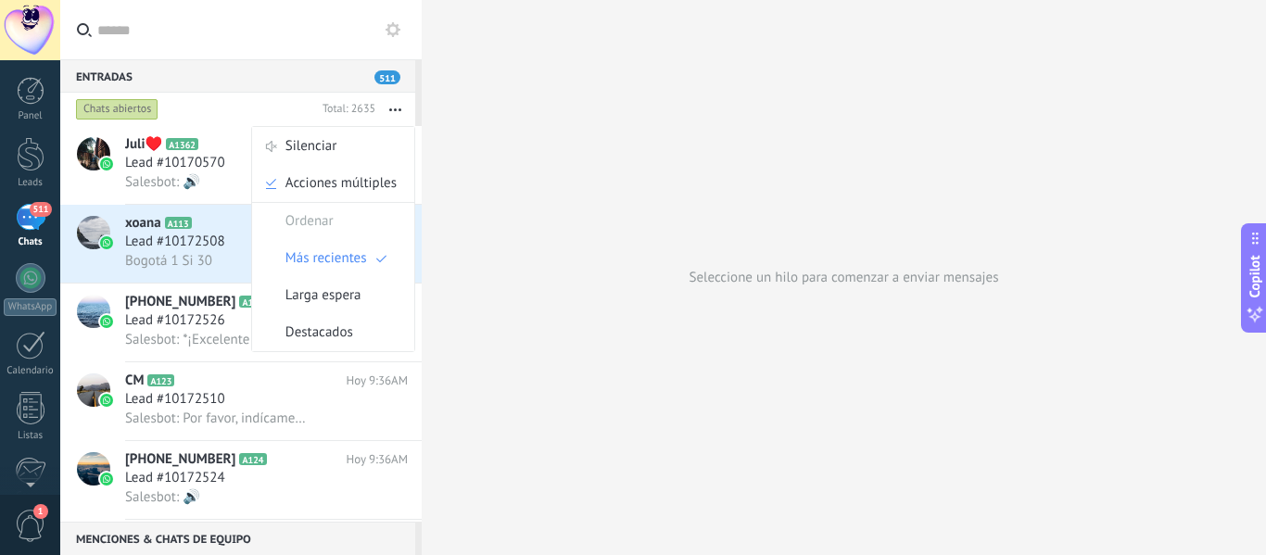
click at [473, 156] on div "Seleccione un hilo para comenzar a enviar mensajes" at bounding box center [844, 277] width 844 height 555
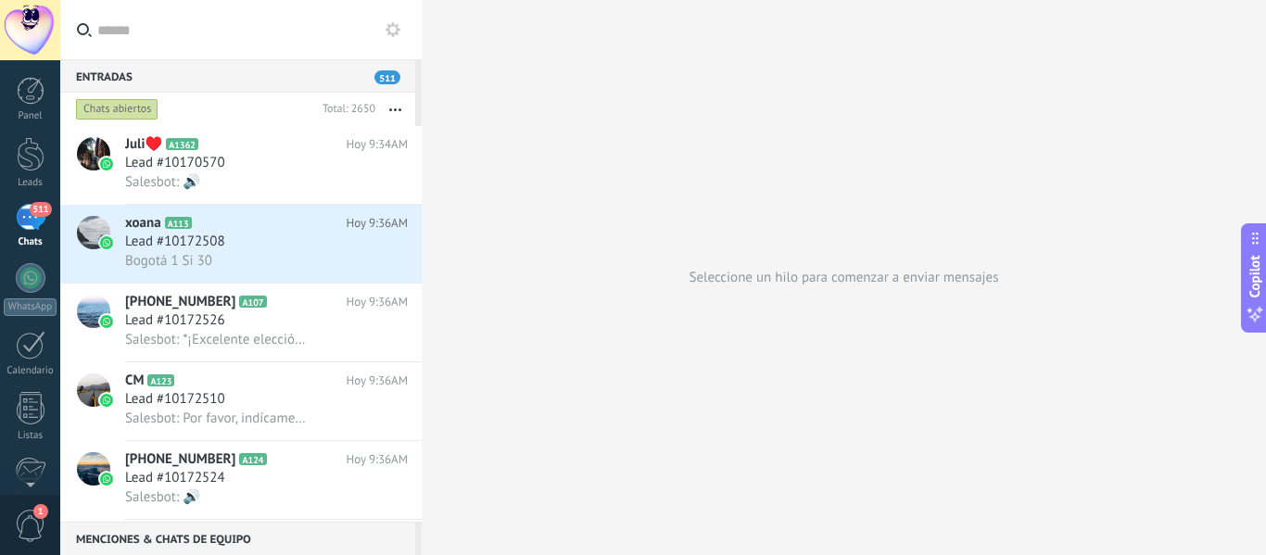
click at [394, 34] on use at bounding box center [393, 29] width 15 height 15
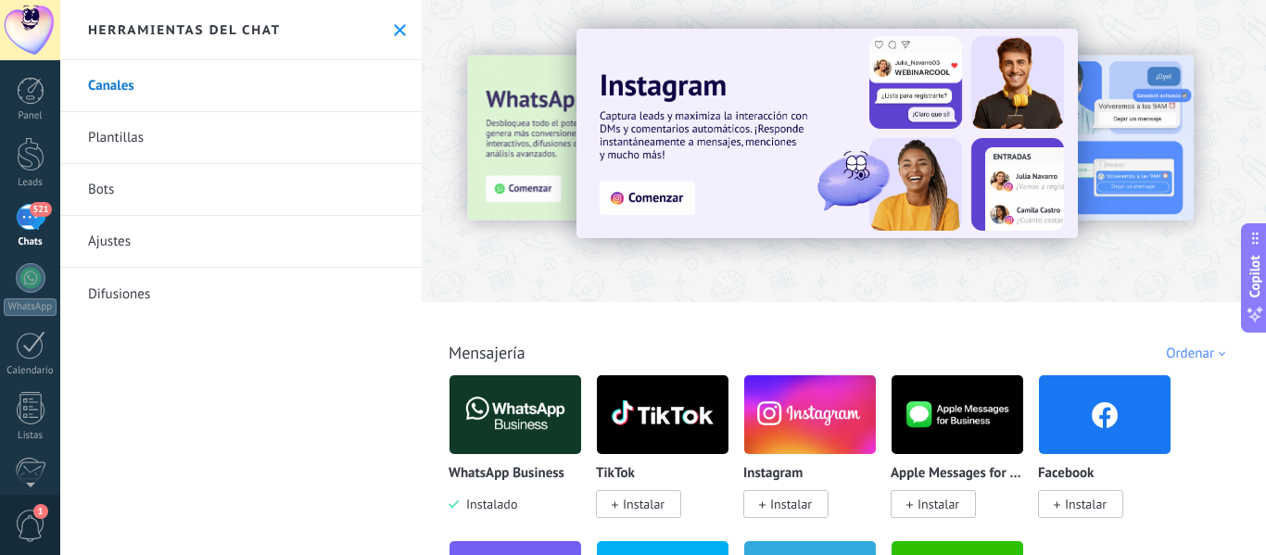
click at [116, 243] on link "Ajustes" at bounding box center [241, 242] width 362 height 52
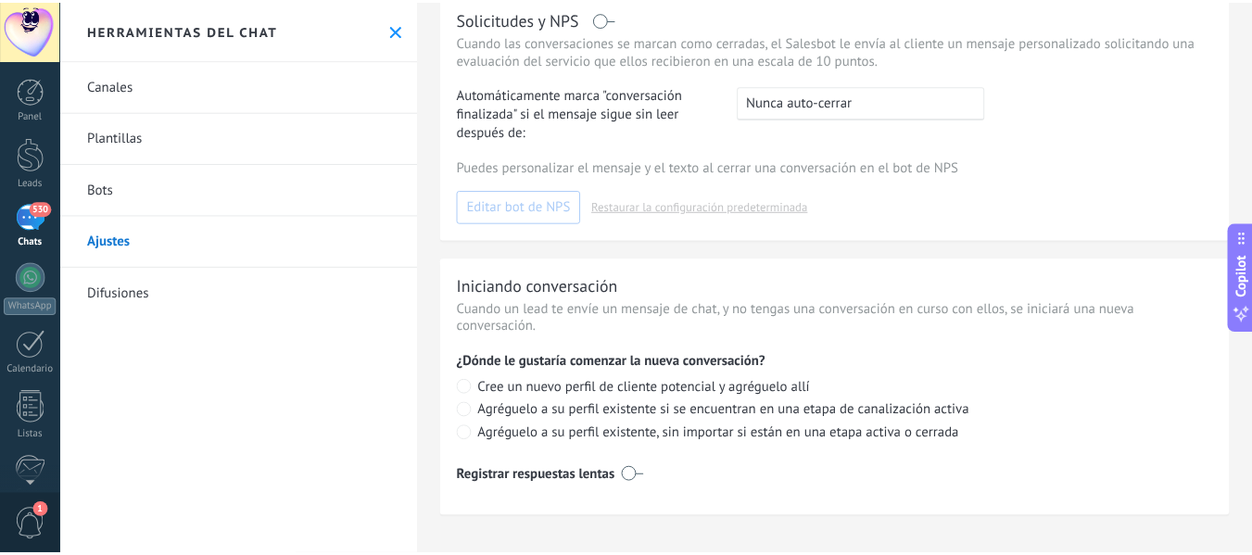
scroll to position [568, 0]
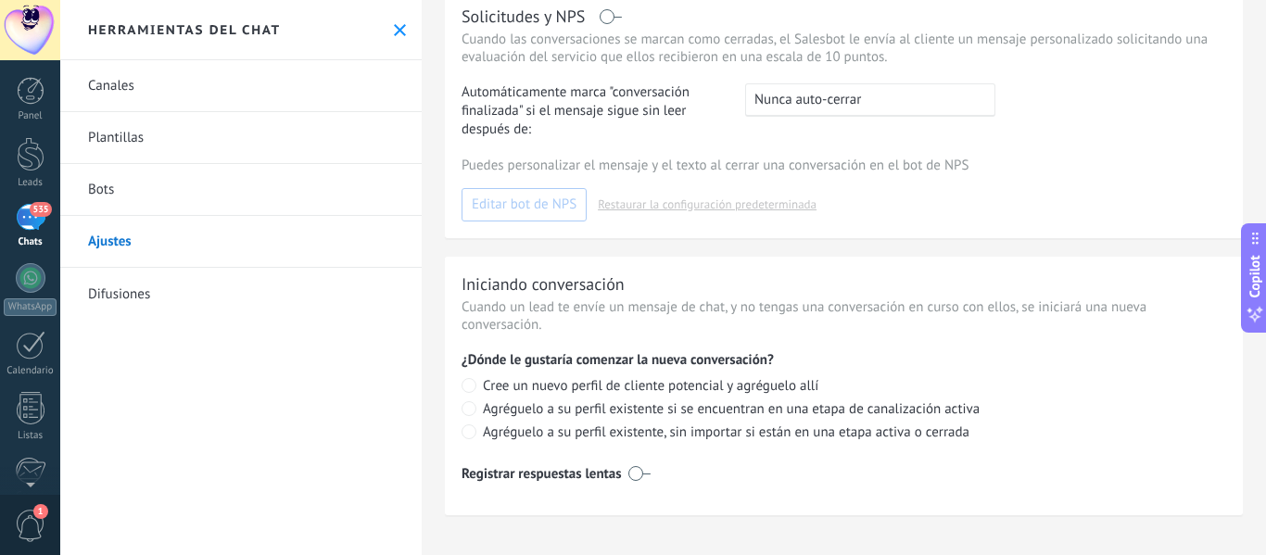
click at [395, 32] on icon at bounding box center [400, 30] width 12 height 12
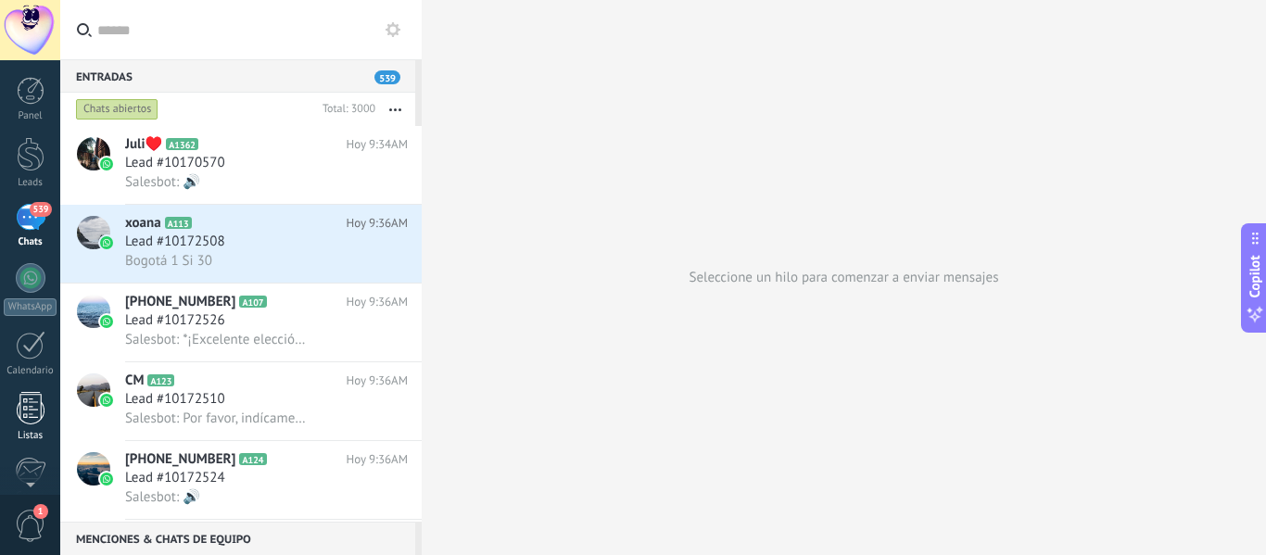
click at [39, 402] on div at bounding box center [31, 408] width 28 height 32
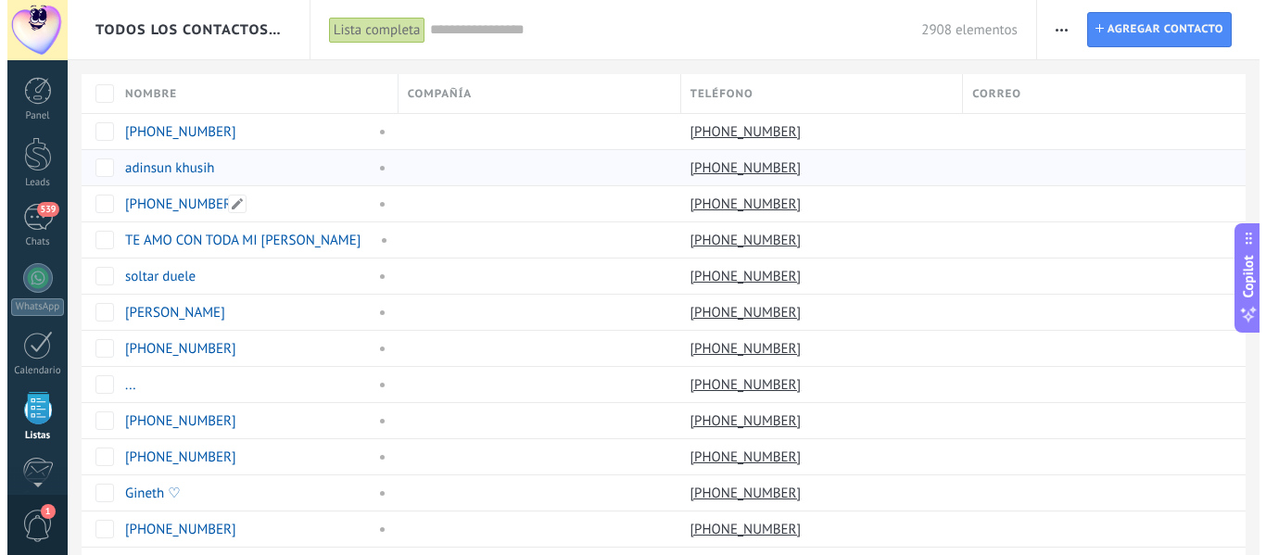
scroll to position [115, 0]
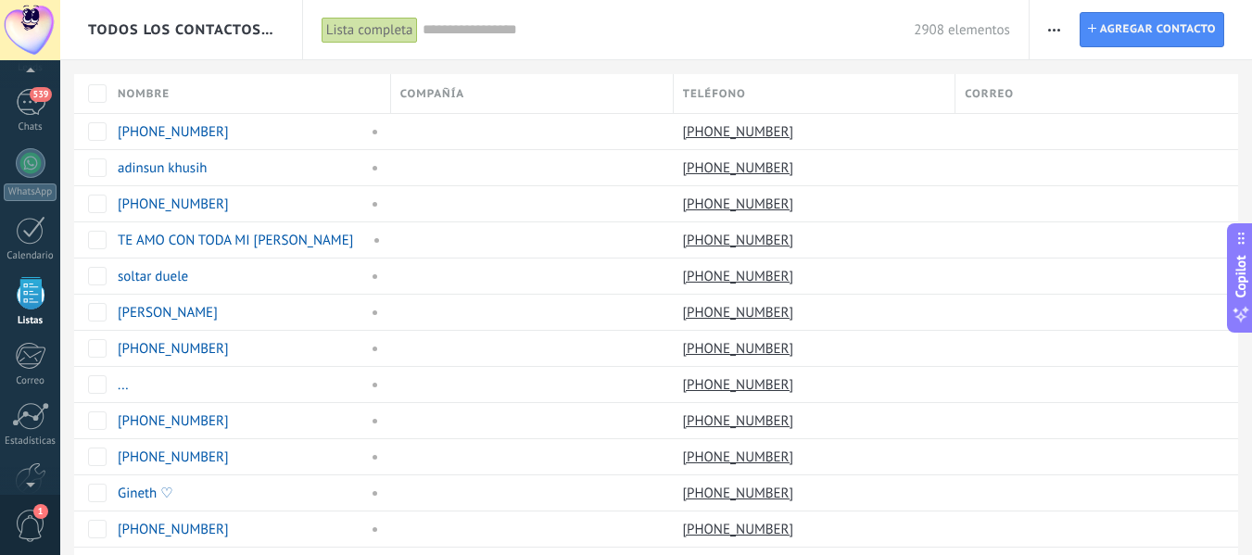
click at [1051, 32] on span "button" at bounding box center [1054, 29] width 12 height 35
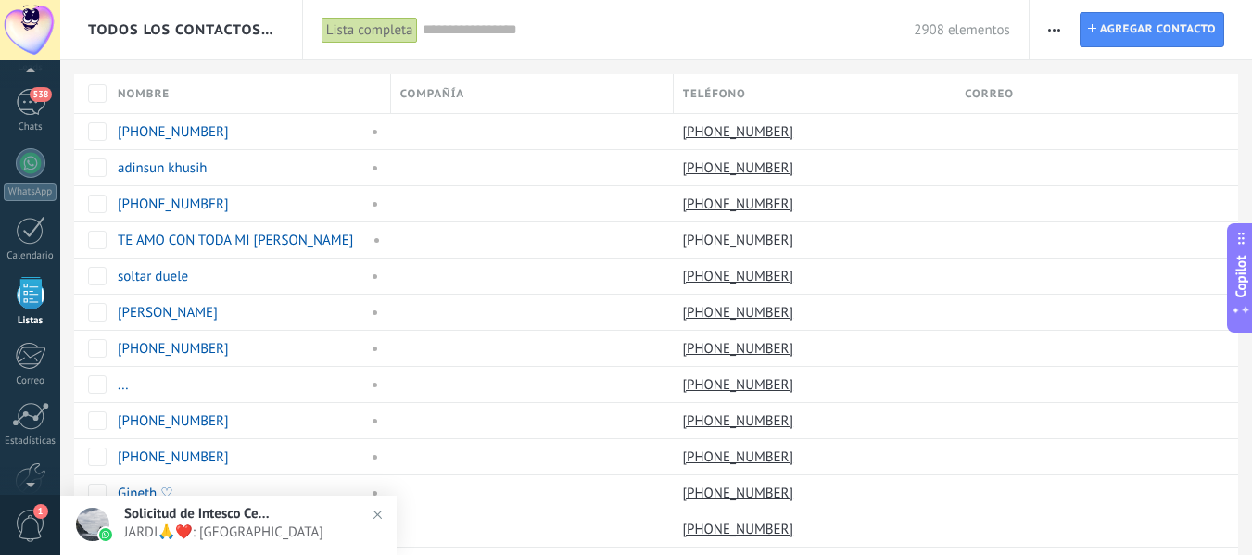
click at [269, 34] on span "Todos los contactos y empresas" at bounding box center [182, 30] width 188 height 18
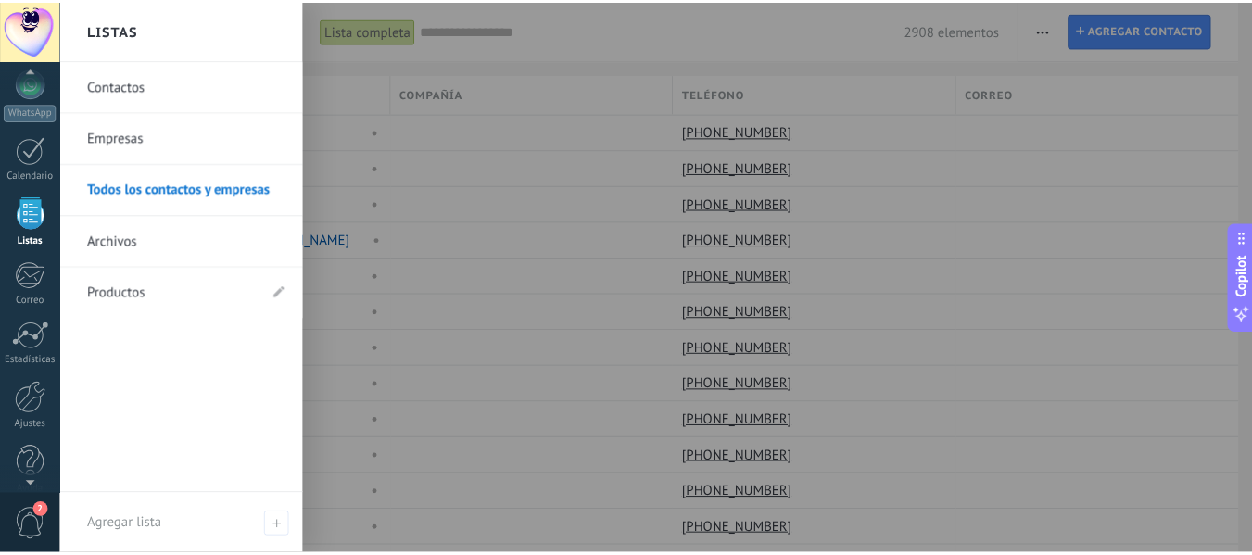
scroll to position [216, 0]
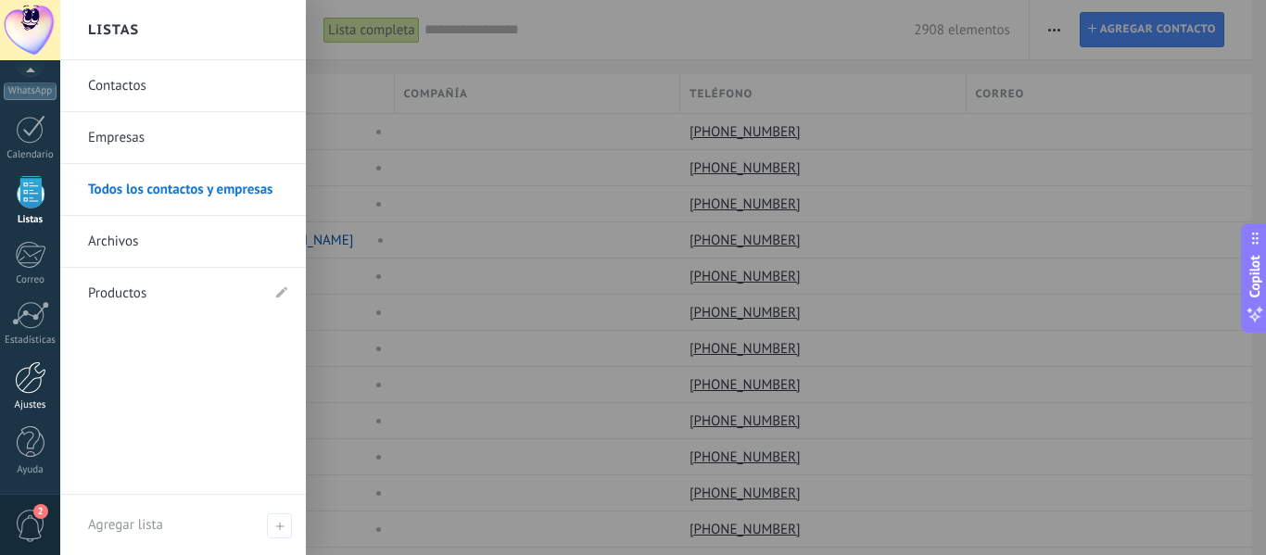
click at [30, 383] on div at bounding box center [31, 378] width 32 height 32
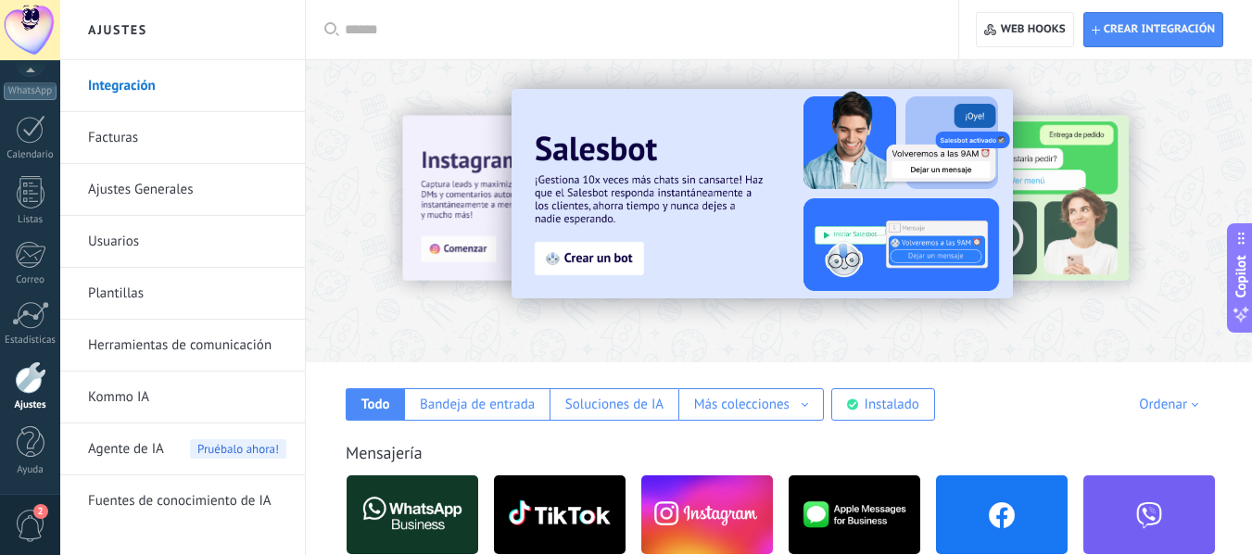
click at [106, 227] on link "Usuarios" at bounding box center [187, 242] width 198 height 52
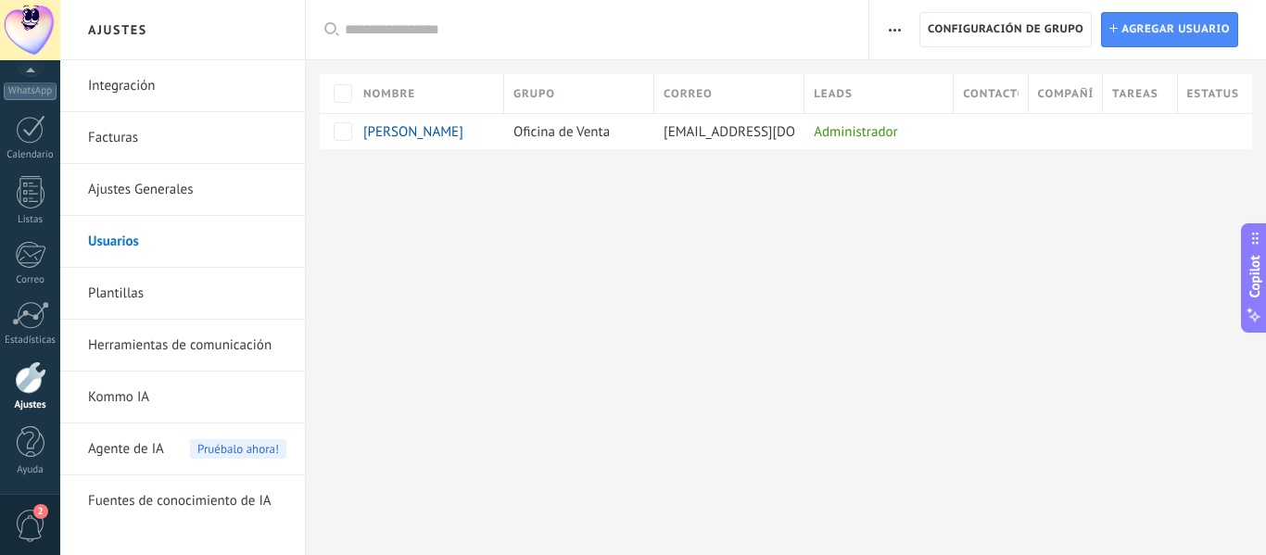
click at [155, 185] on link "Ajustes Generales" at bounding box center [187, 190] width 198 height 52
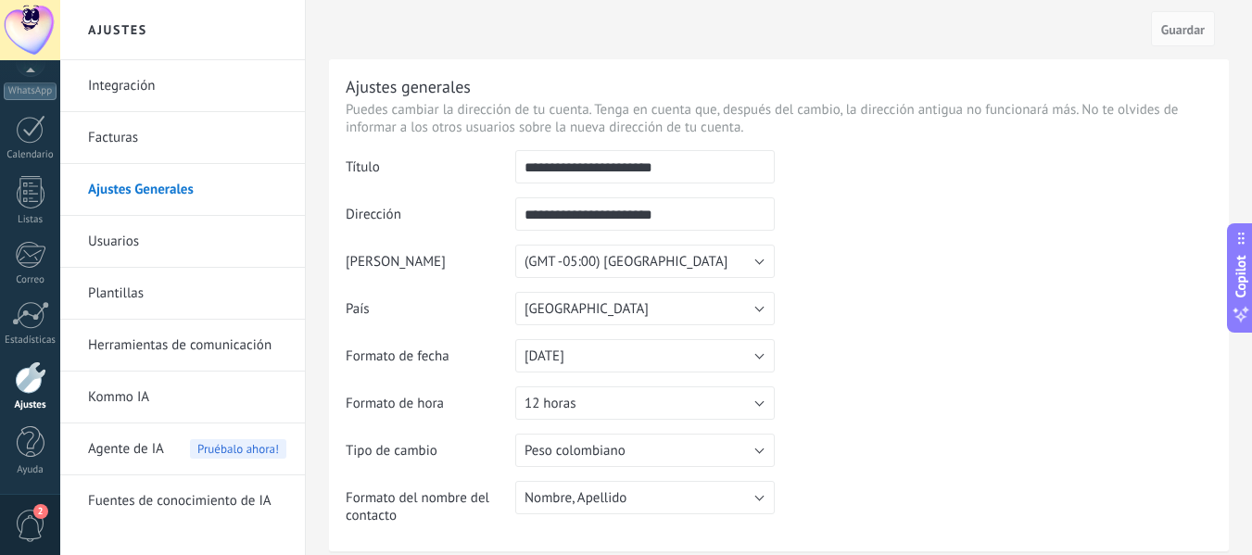
click at [1016, 212] on td at bounding box center [994, 244] width 438 height 189
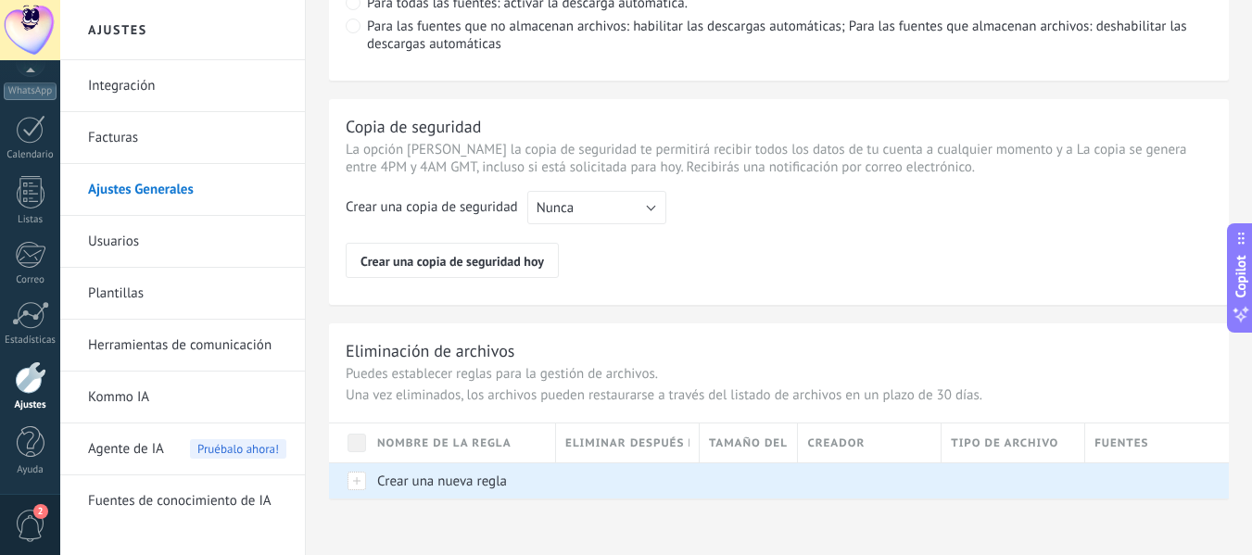
scroll to position [1522, 0]
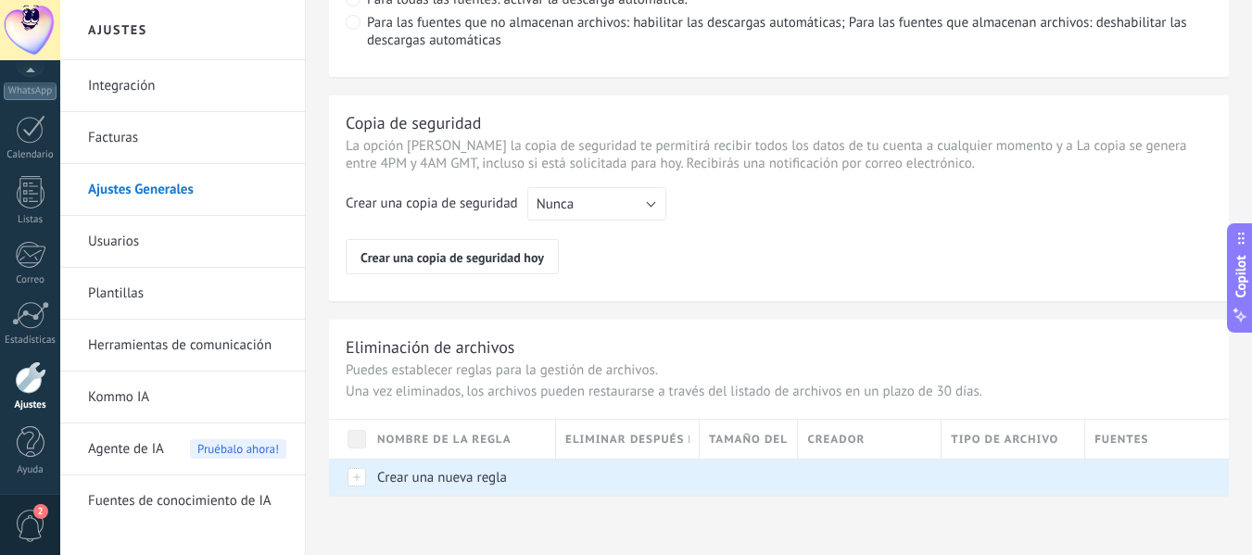
click at [155, 123] on link "Facturas" at bounding box center [187, 138] width 198 height 52
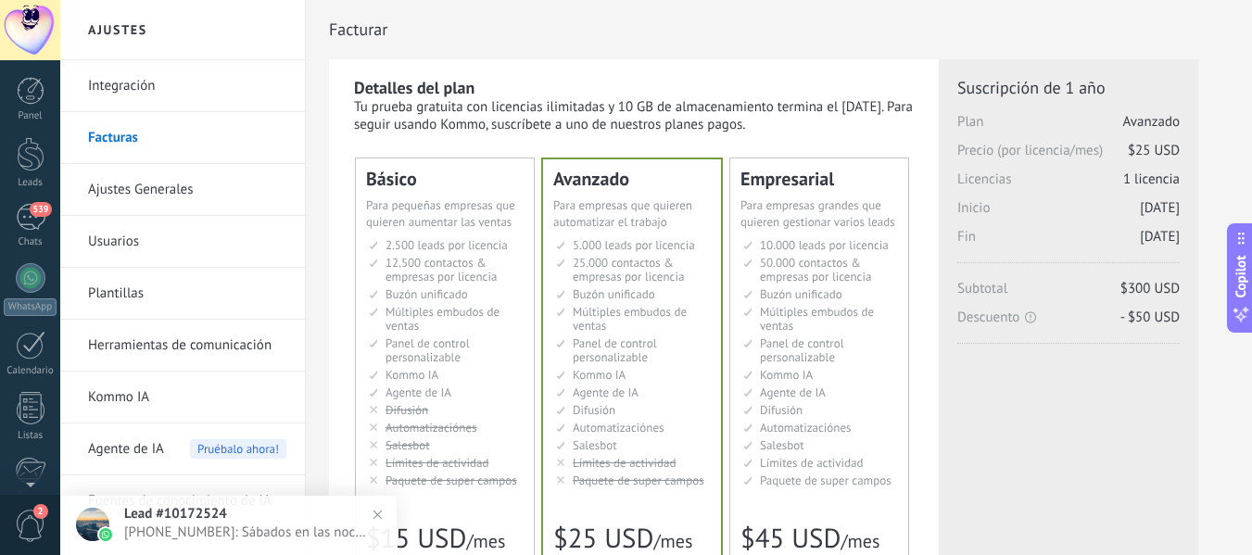
scroll to position [216, 0]
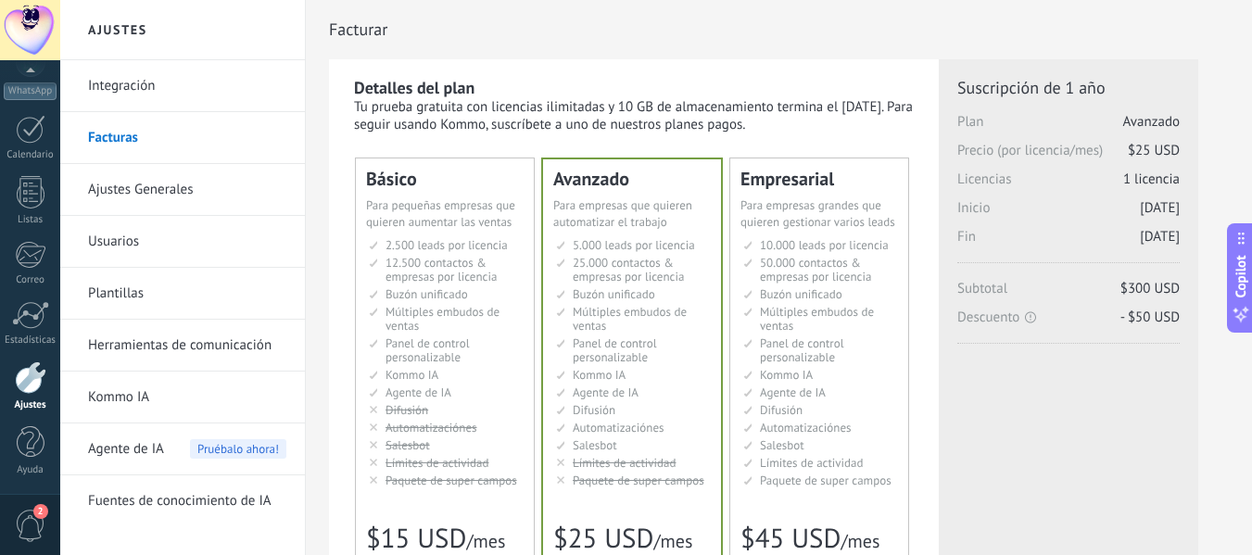
click at [162, 188] on link "Ajustes Generales" at bounding box center [187, 190] width 198 height 52
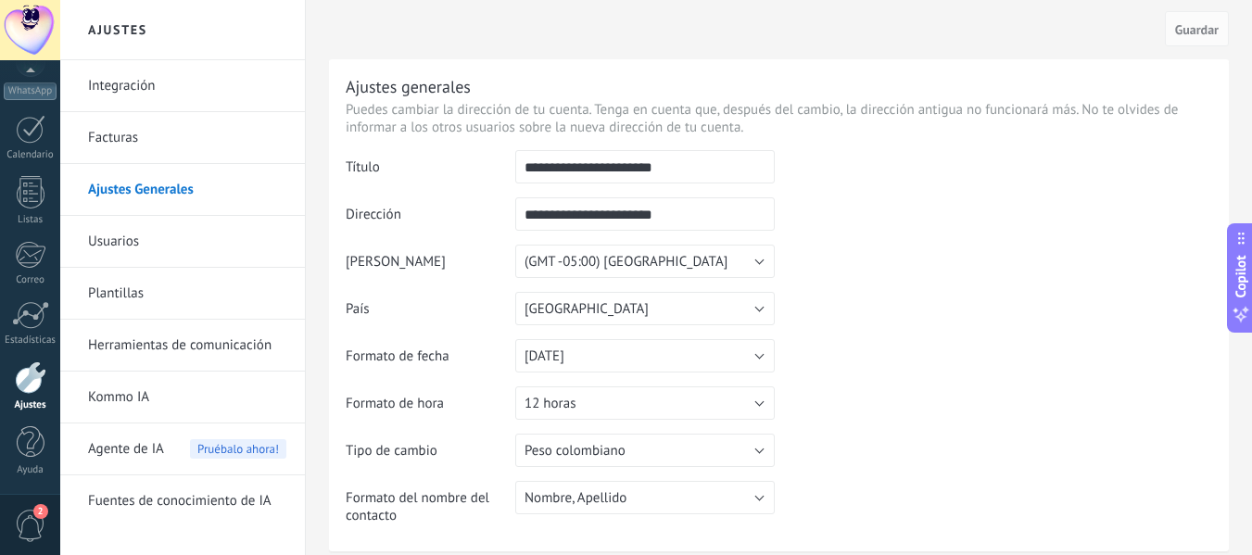
click at [98, 90] on link "Integración" at bounding box center [187, 86] width 198 height 52
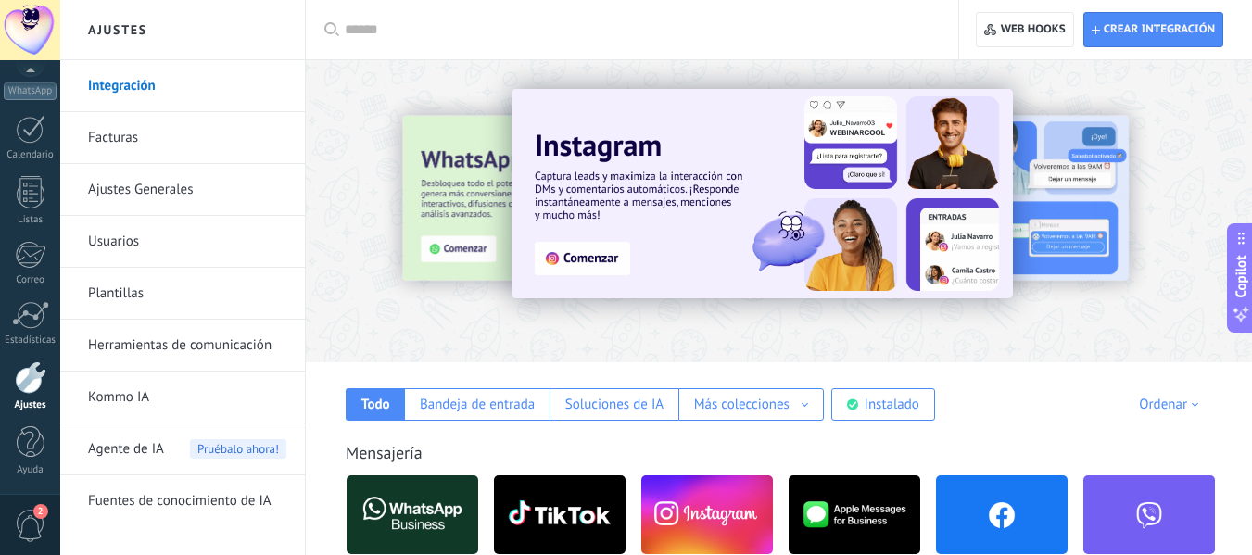
click at [400, 326] on div at bounding box center [779, 206] width 946 height 266
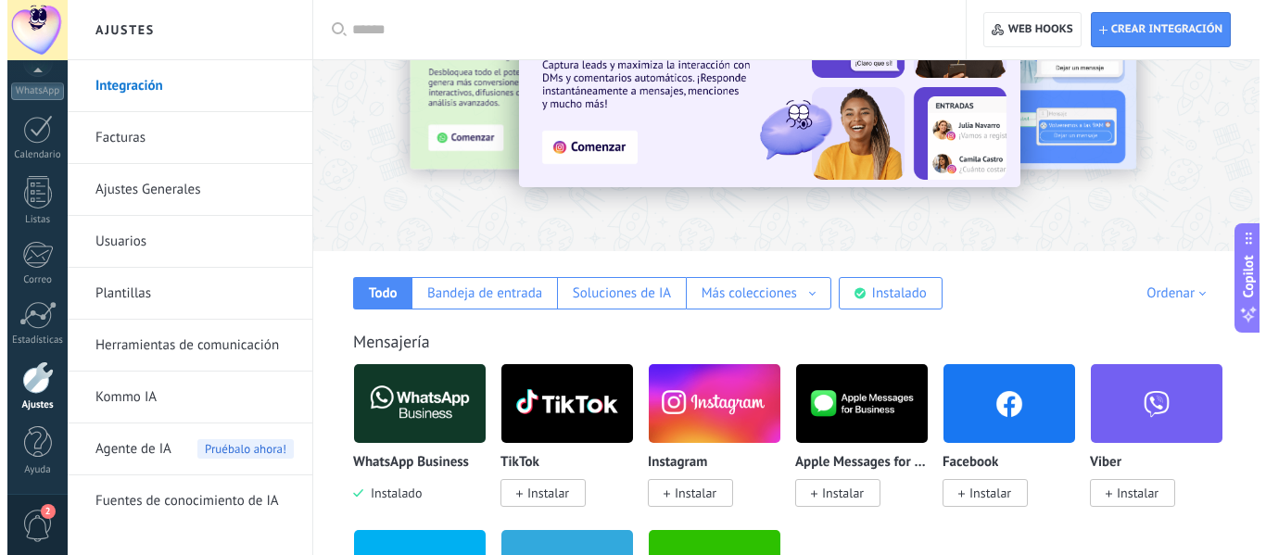
scroll to position [148, 0]
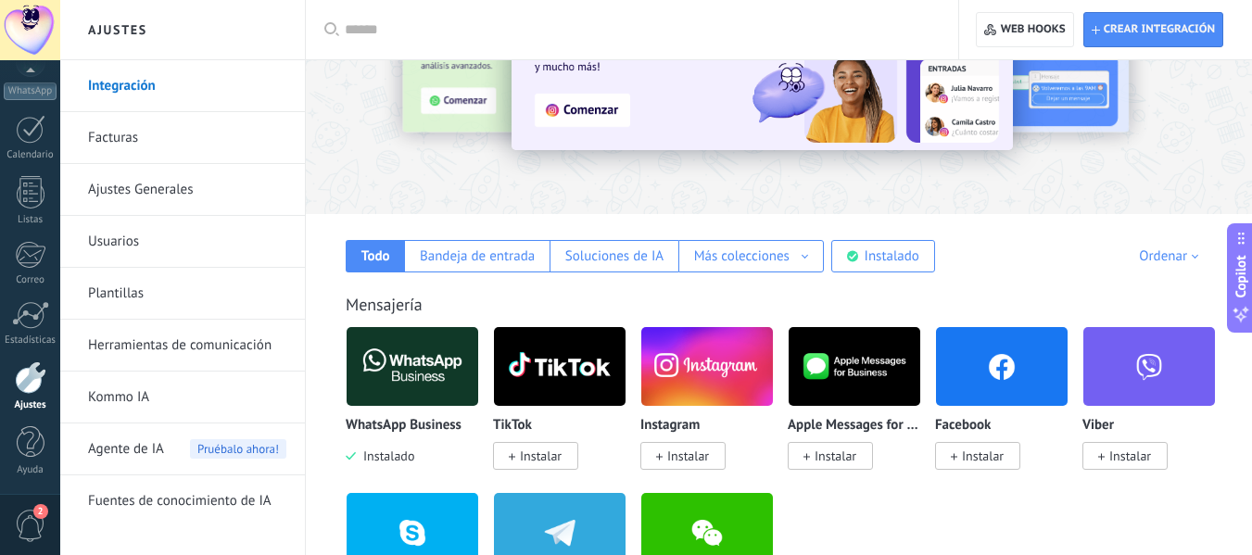
click at [1190, 262] on div "Ordenar" at bounding box center [1172, 257] width 66 height 18
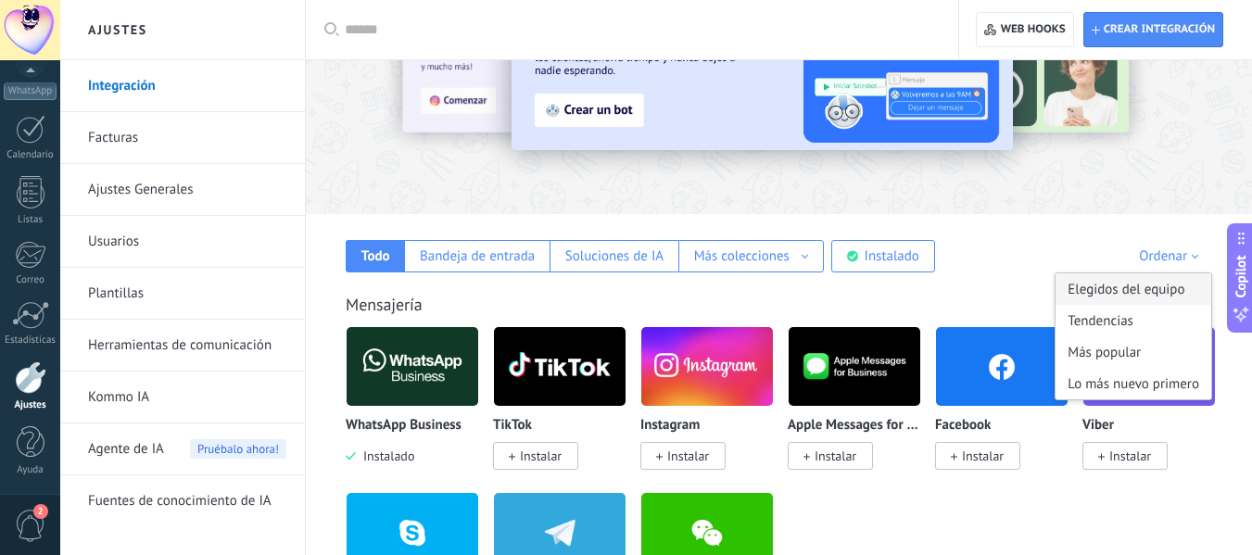
click at [1151, 293] on div "Elegidos del equipo" at bounding box center [1134, 289] width 156 height 32
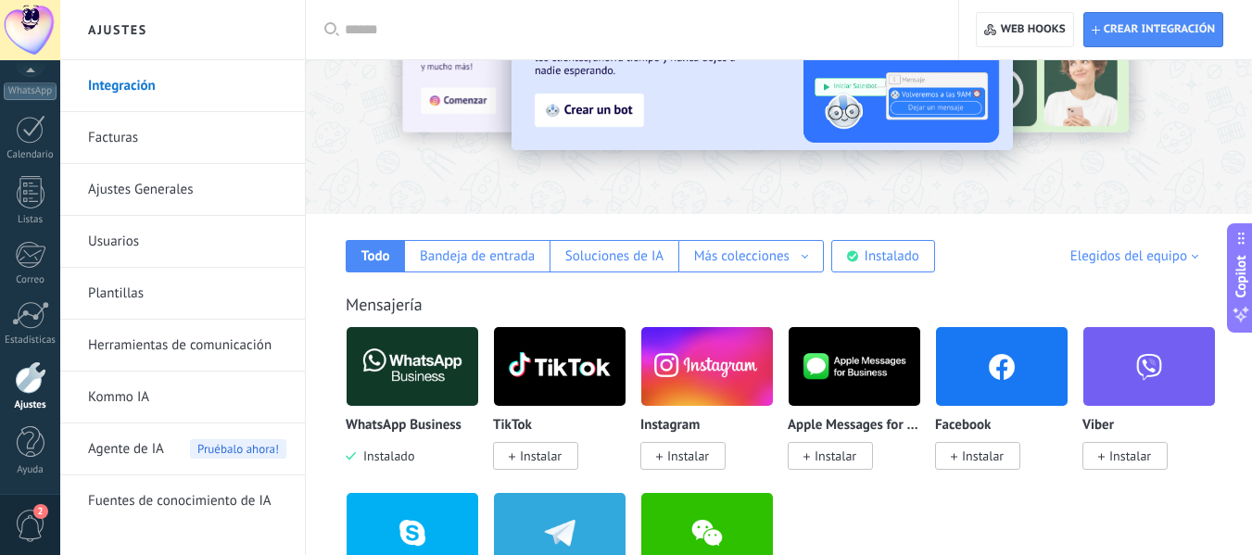
click at [413, 376] on img at bounding box center [413, 367] width 132 height 90
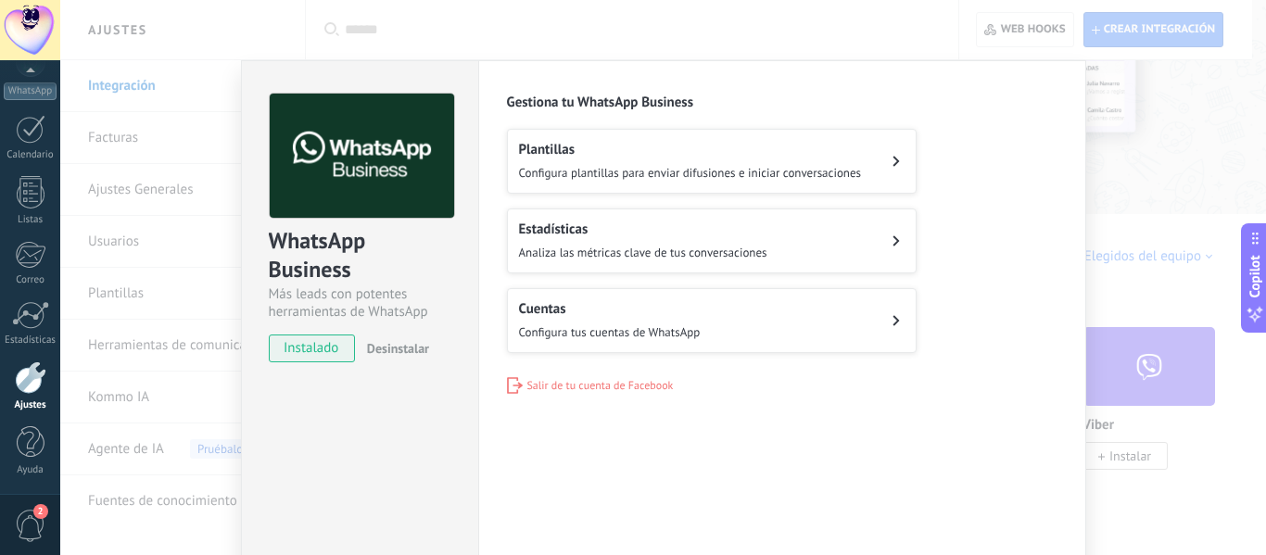
click at [883, 249] on button "Estadísticas Analiza las métricas clave de tus conversaciones" at bounding box center [712, 241] width 410 height 65
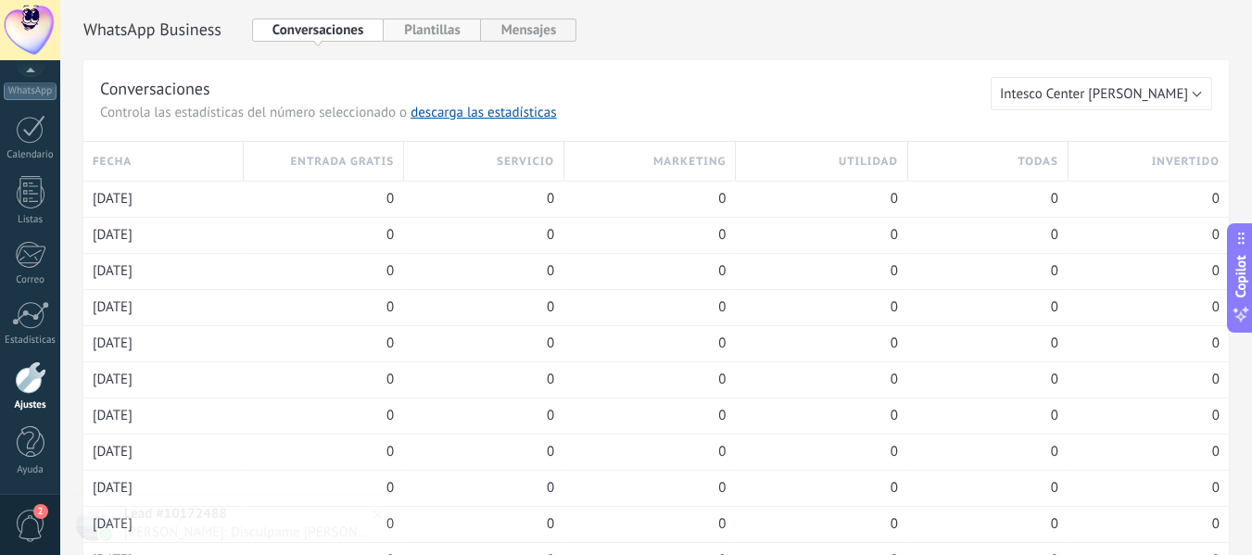
click at [446, 32] on button "Plantillas" at bounding box center [432, 30] width 96 height 23
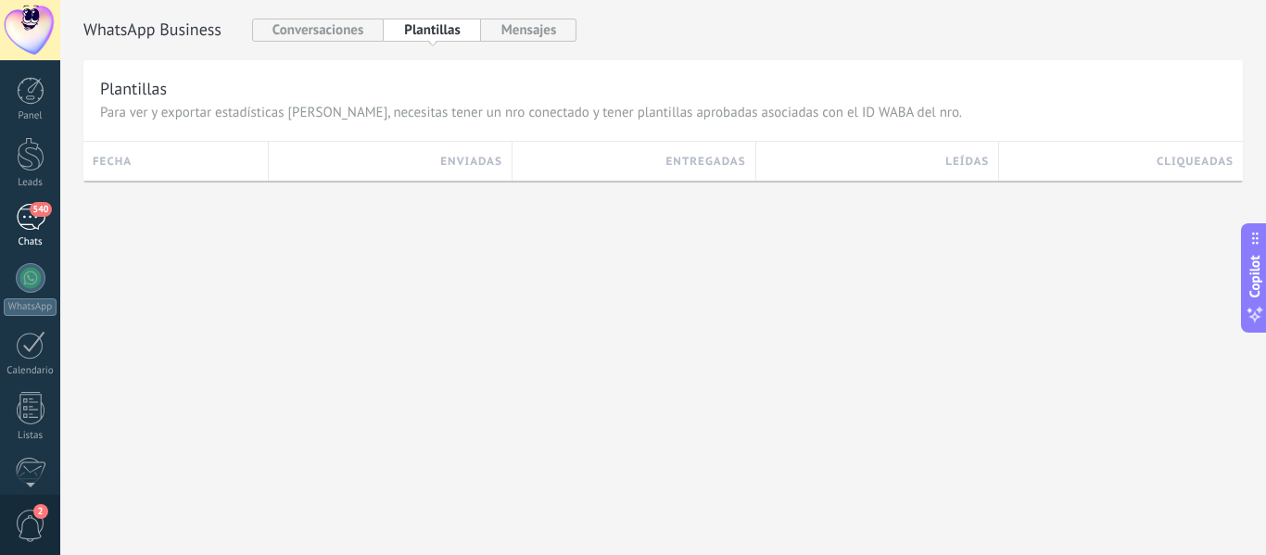
click at [30, 215] on div "540" at bounding box center [31, 217] width 30 height 27
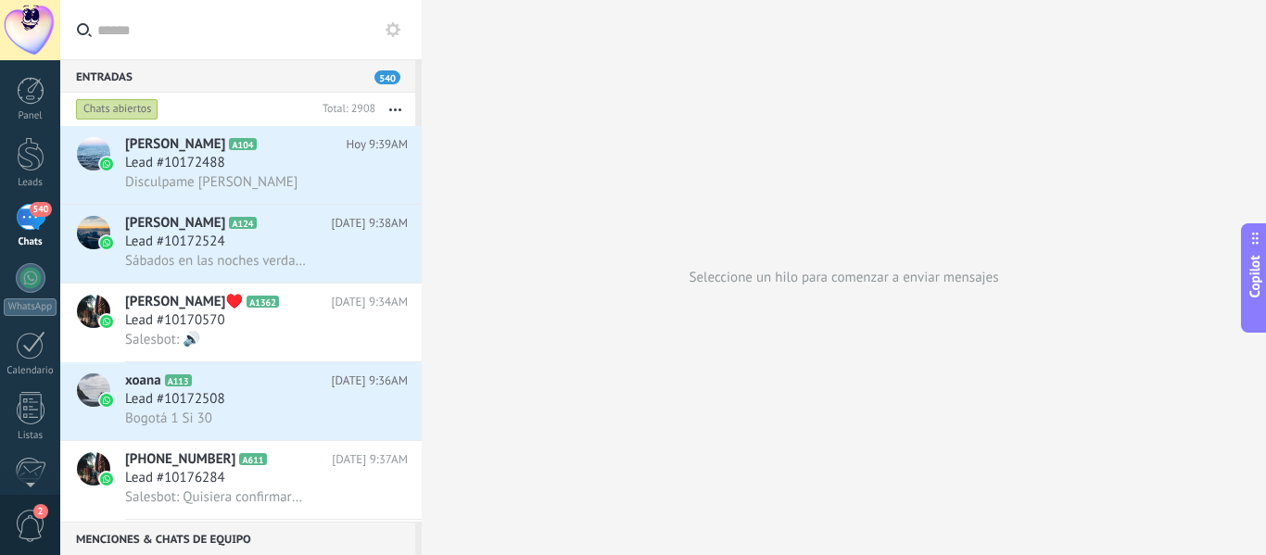
click at [529, 191] on div "Seleccione un hilo para comenzar a enviar mensajes" at bounding box center [844, 277] width 844 height 555
click at [424, 180] on div at bounding box center [424, 277] width 0 height 555
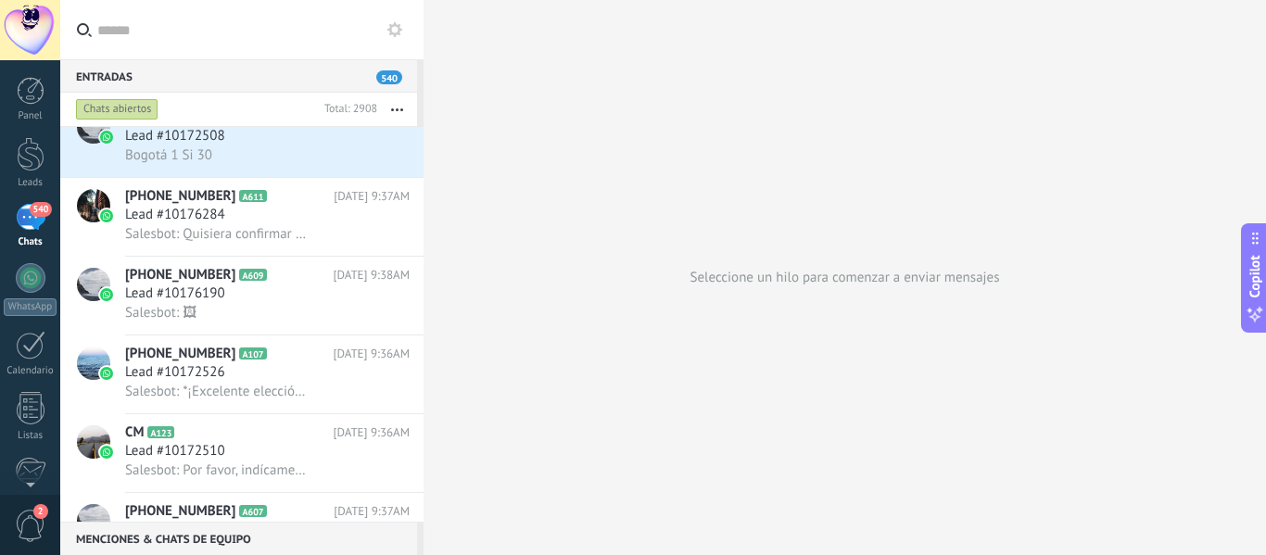
scroll to position [327, 0]
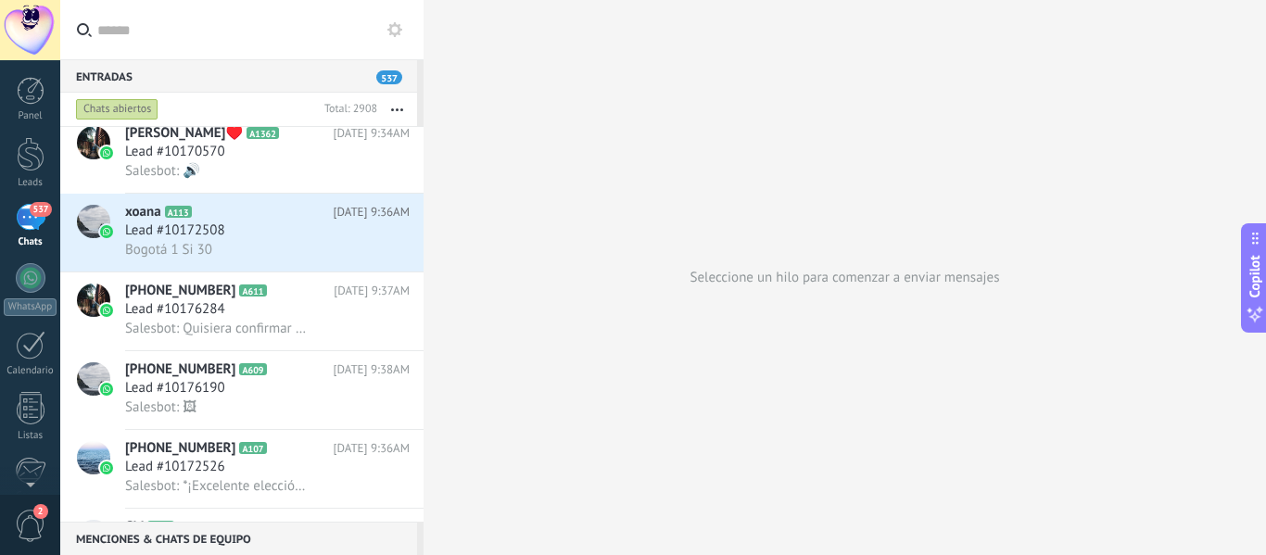
click at [111, 109] on div "Chats abiertos" at bounding box center [117, 109] width 83 height 22
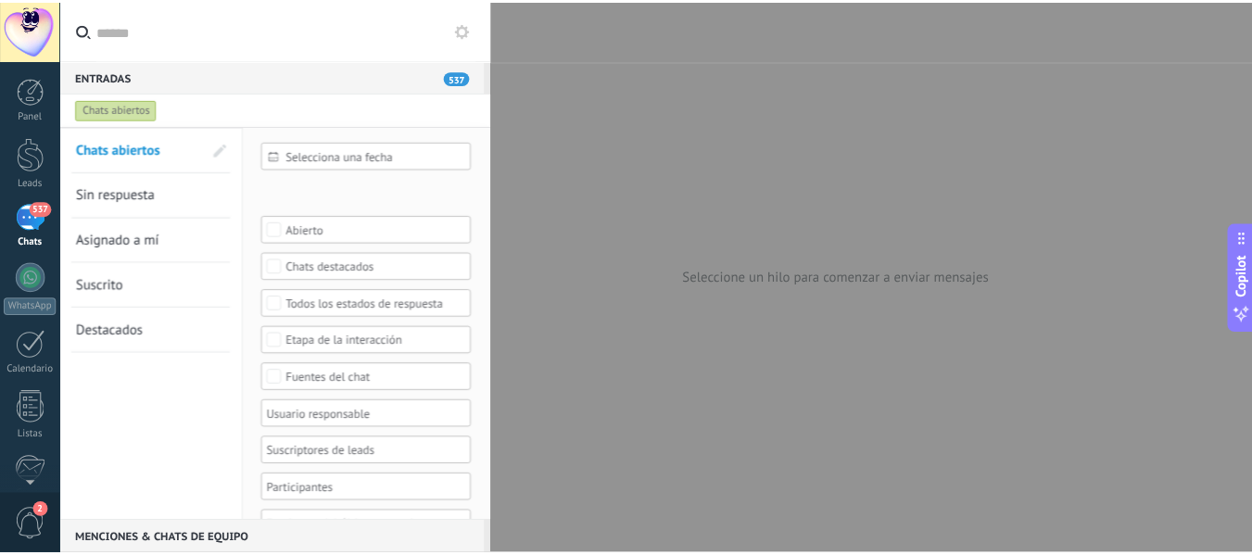
scroll to position [3091, 0]
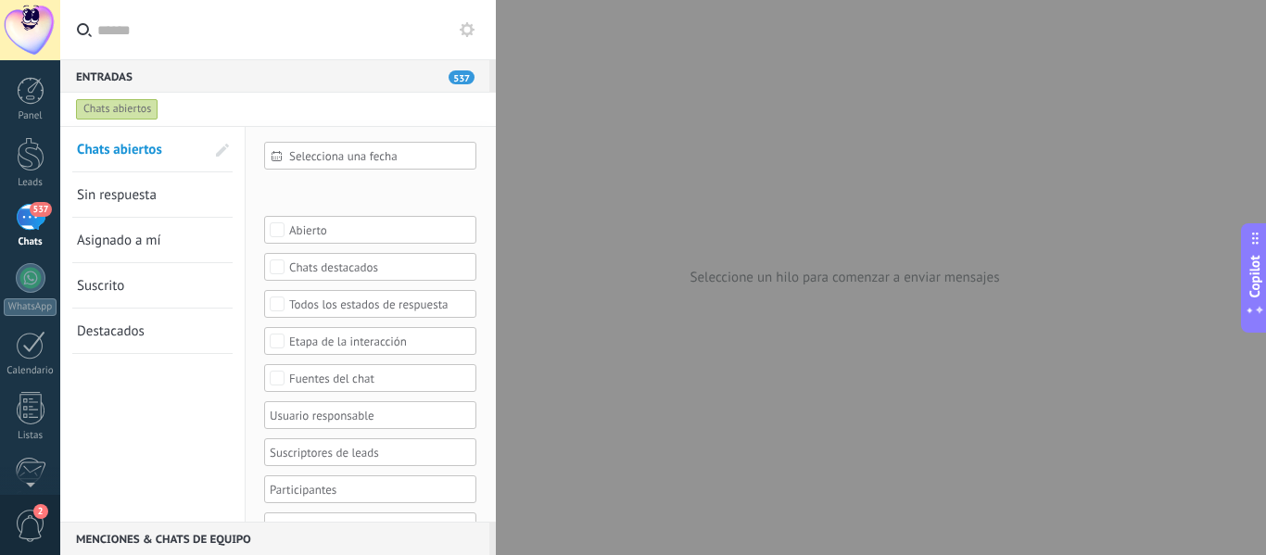
click at [496, 476] on div at bounding box center [633, 277] width 1266 height 555
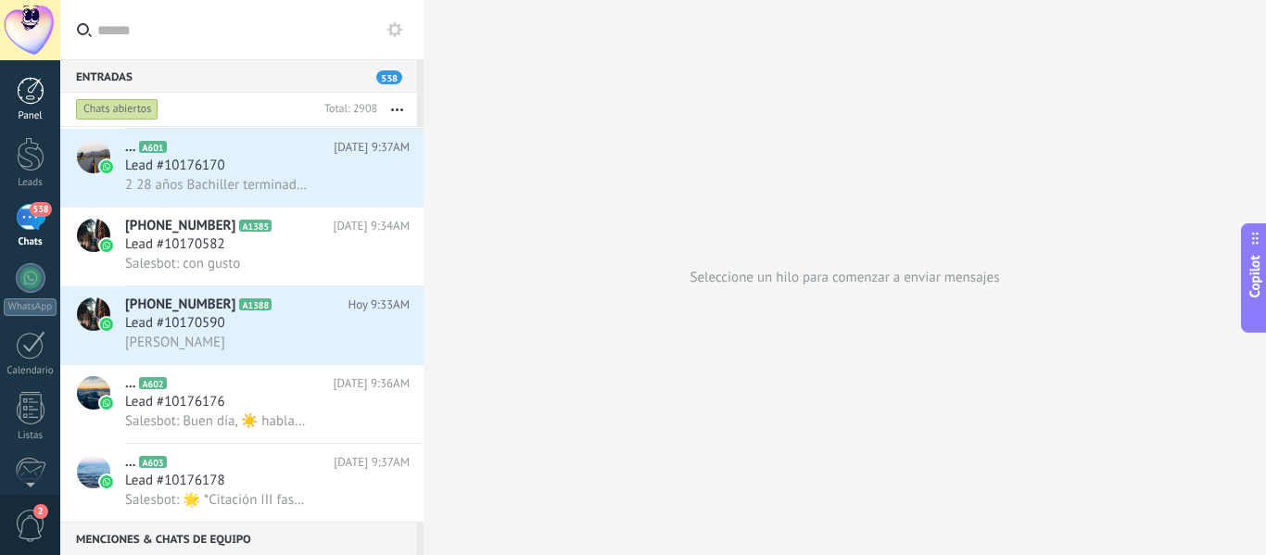
click at [35, 78] on div at bounding box center [31, 91] width 28 height 28
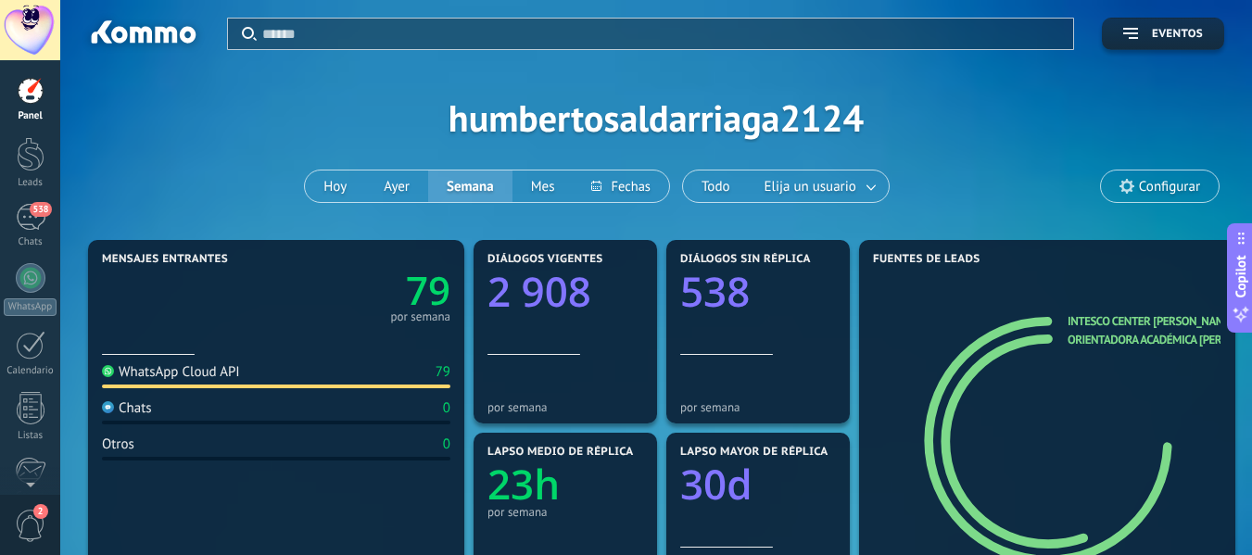
click at [279, 152] on div "Aplicar Eventos humbertosaldarriaga2124 Hoy Ayer Semana Mes Todo Elija un usuar…" at bounding box center [656, 117] width 1136 height 235
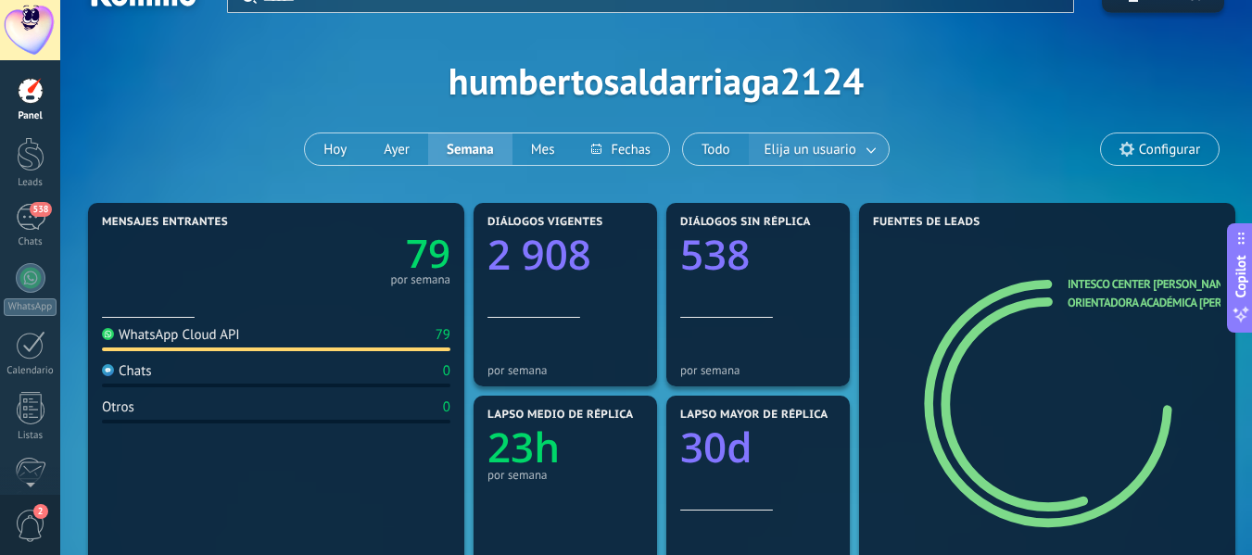
click at [758, 148] on button "Elija un usuario" at bounding box center [819, 149] width 140 height 32
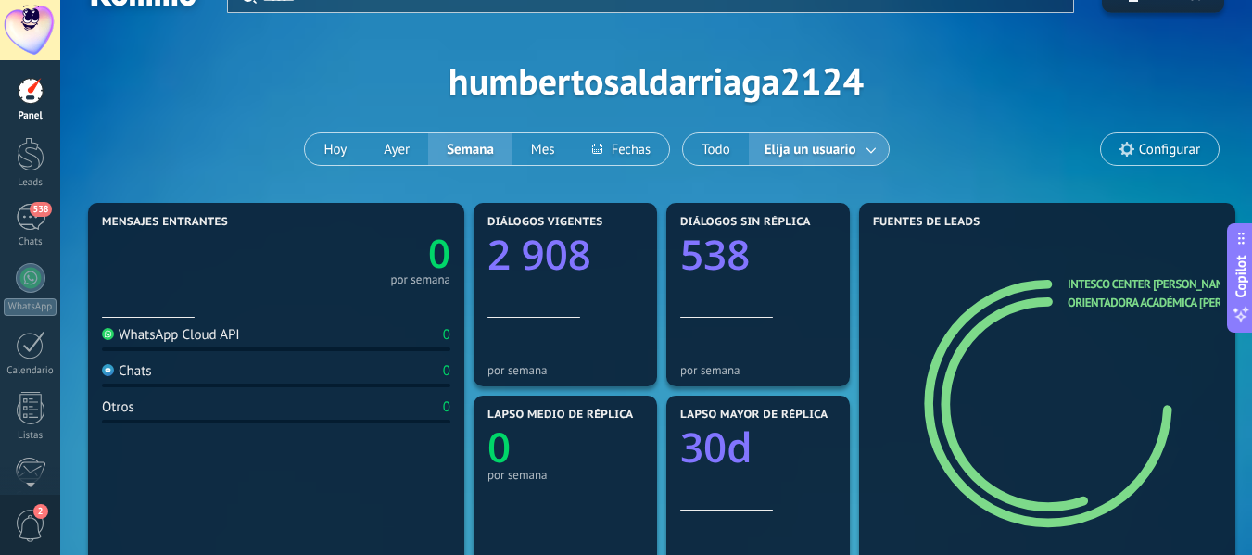
click at [779, 150] on span "Elija un usuario" at bounding box center [810, 149] width 99 height 25
click at [716, 146] on button "Todo" at bounding box center [716, 149] width 66 height 32
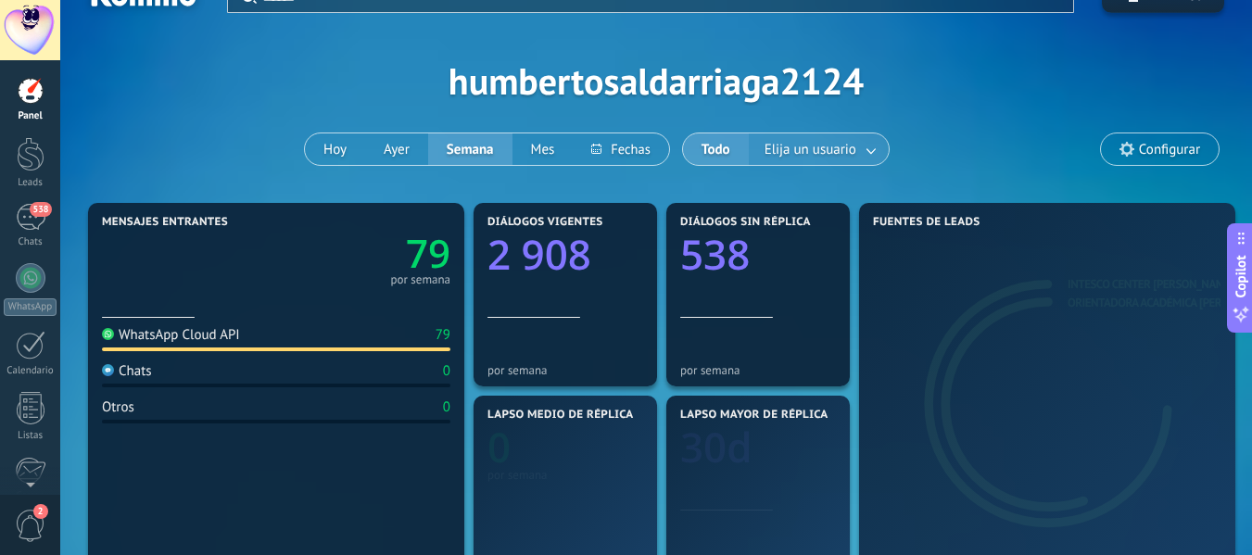
click at [866, 152] on link at bounding box center [872, 149] width 33 height 31
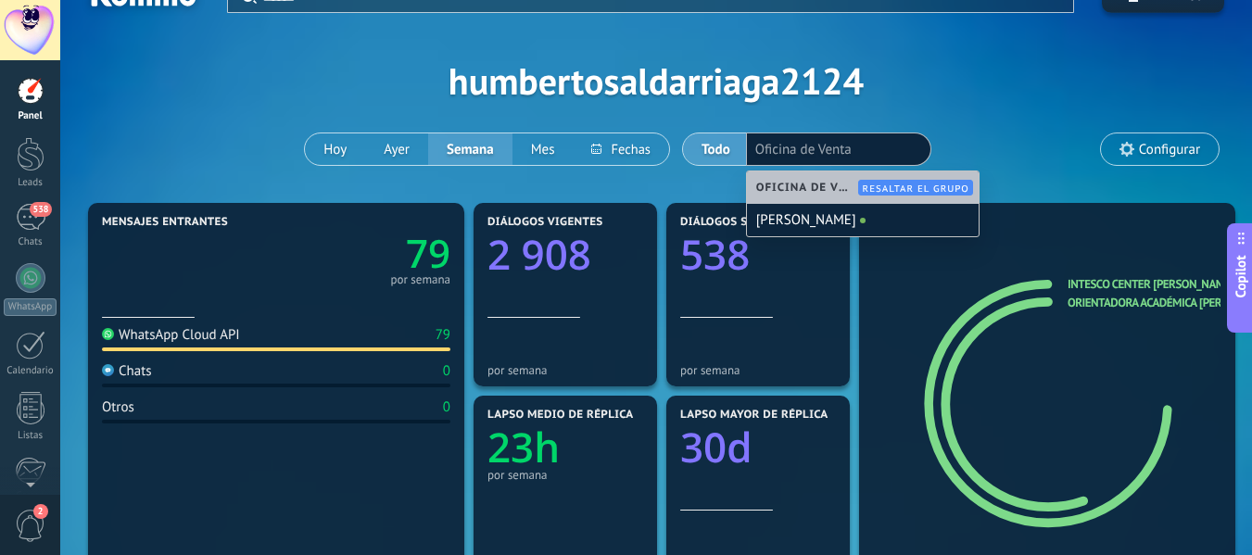
click at [829, 186] on span "Oficina de Venta" at bounding box center [809, 188] width 107 height 14
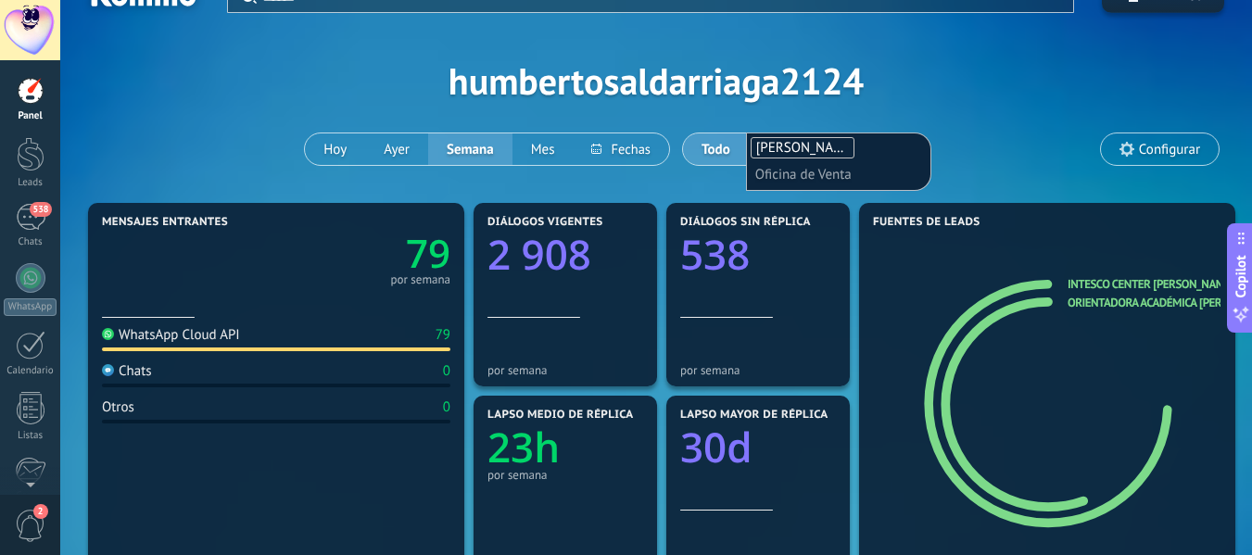
click at [976, 166] on div "Aplicar Eventos humbertosaldarriaga2124 Hoy Ayer Semana Mes Todo Elija un usuar…" at bounding box center [656, 80] width 1136 height 235
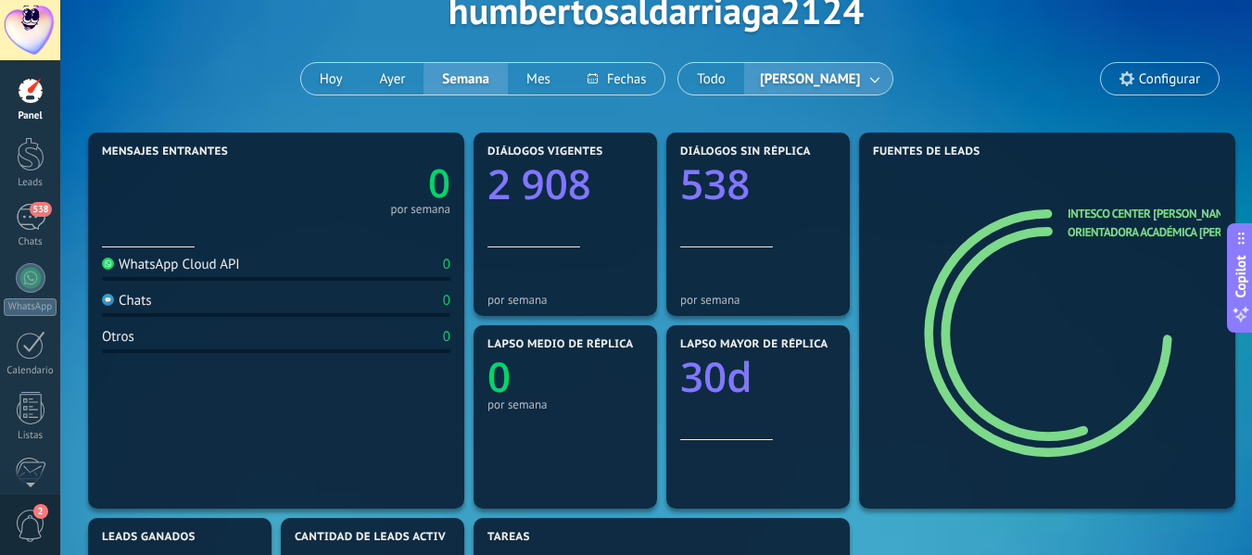
scroll to position [70, 0]
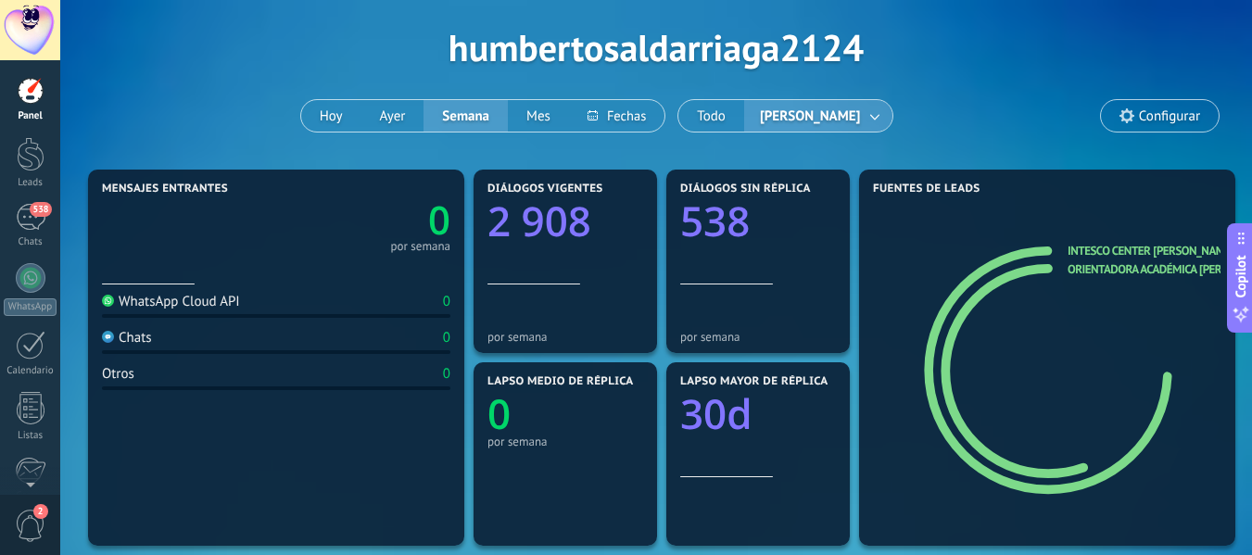
click at [850, 125] on span "[PERSON_NAME]" at bounding box center [810, 116] width 108 height 25
click at [1121, 120] on icon at bounding box center [1127, 115] width 15 height 15
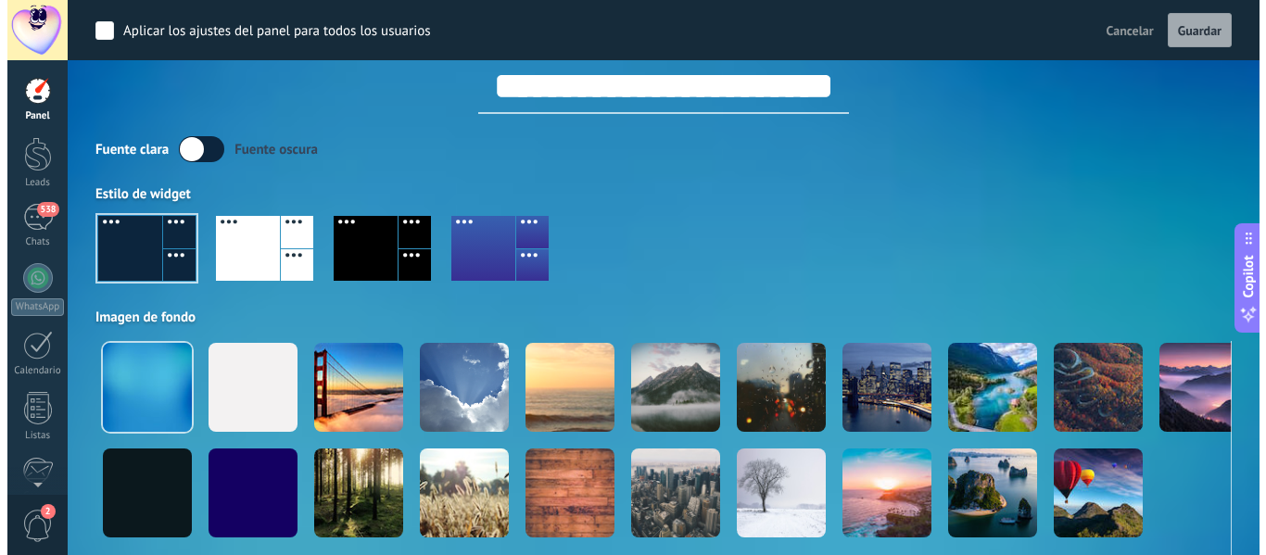
scroll to position [0, 0]
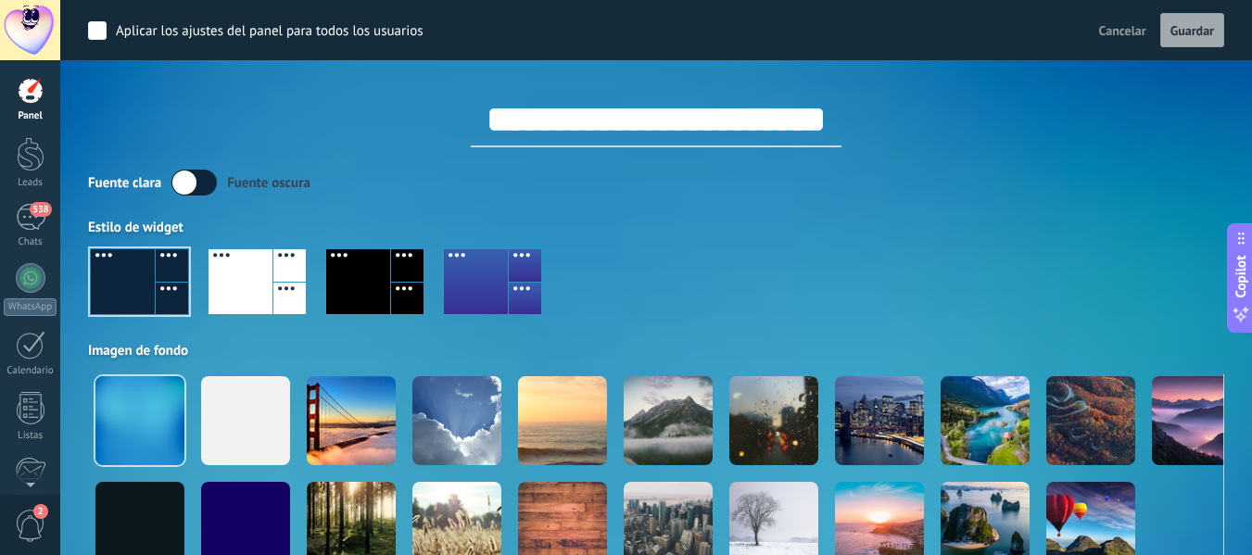
click at [250, 86] on div "**********" at bounding box center [656, 103] width 1136 height 87
click at [19, 223] on div "537" at bounding box center [31, 217] width 30 height 27
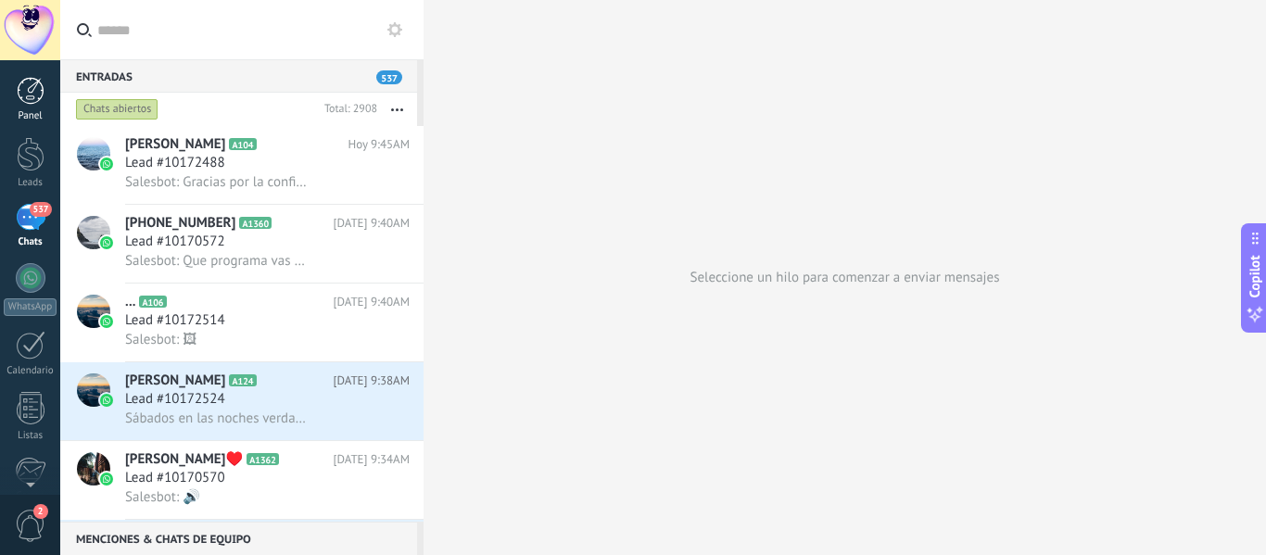
click at [30, 92] on div at bounding box center [31, 91] width 28 height 28
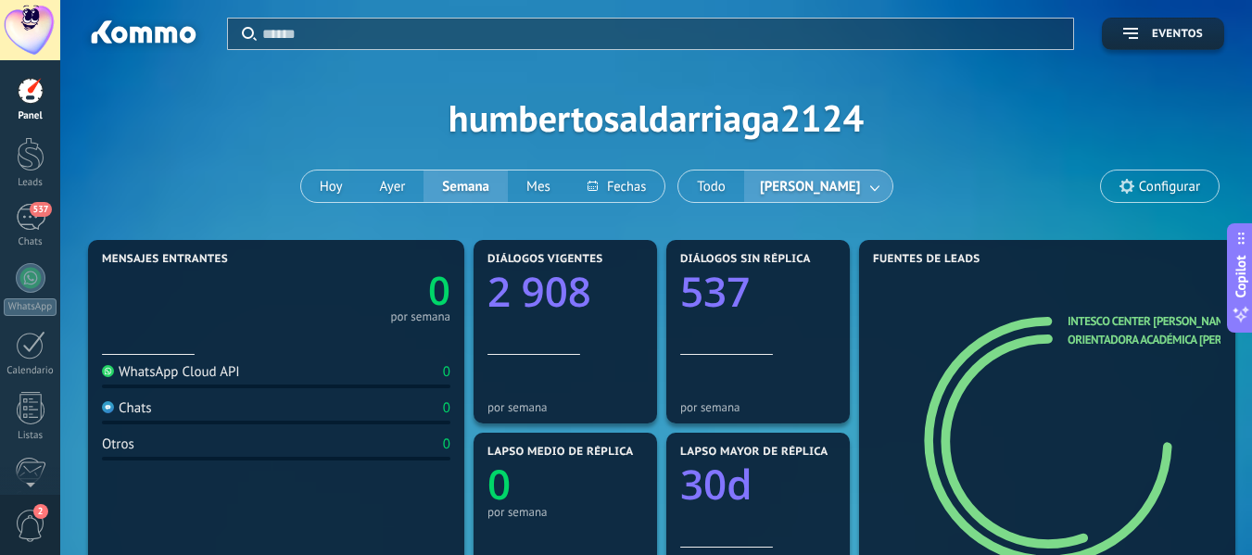
click at [893, 188] on link at bounding box center [875, 186] width 33 height 31
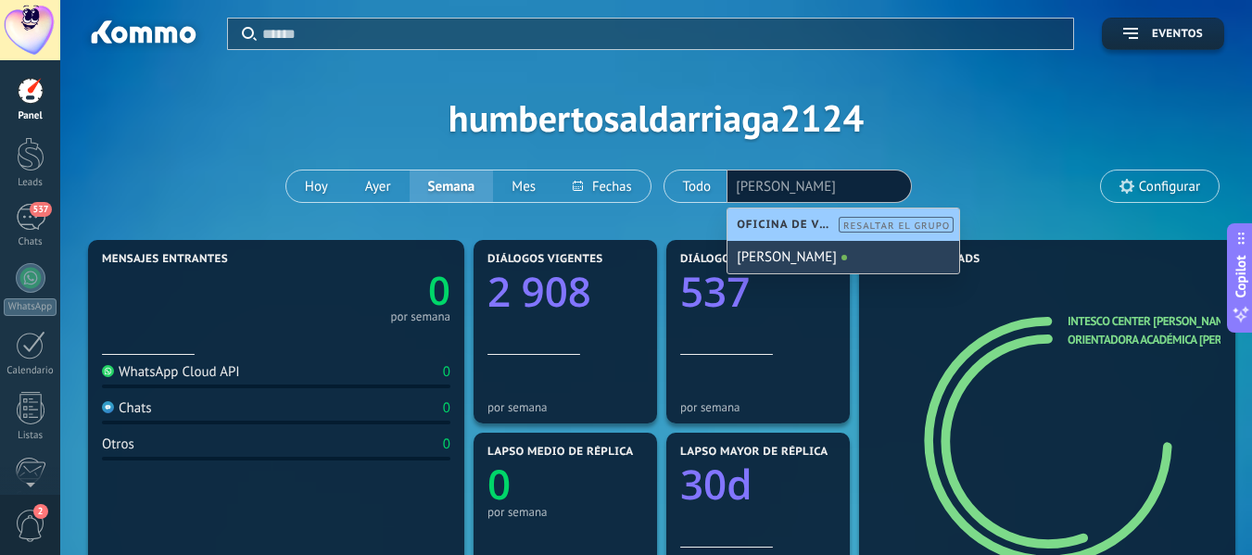
click at [868, 266] on div "[PERSON_NAME]" at bounding box center [844, 257] width 232 height 32
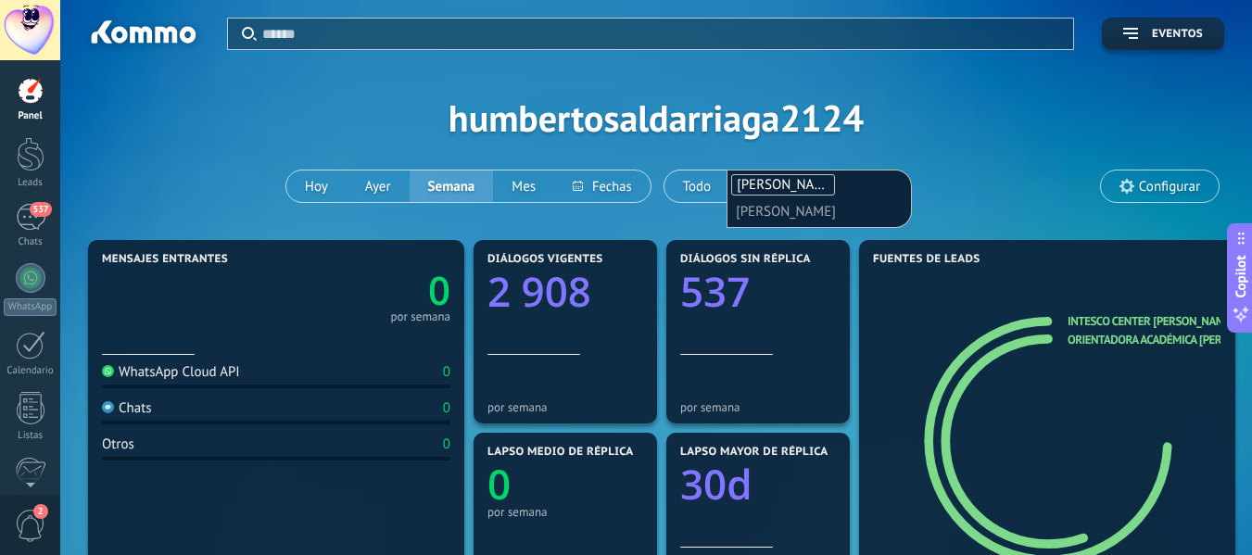
click at [1004, 217] on div "Aplicar Eventos humbertosaldarriaga2124 Hoy Ayer Semana Mes Todo Humberto Salda…" at bounding box center [656, 117] width 1136 height 235
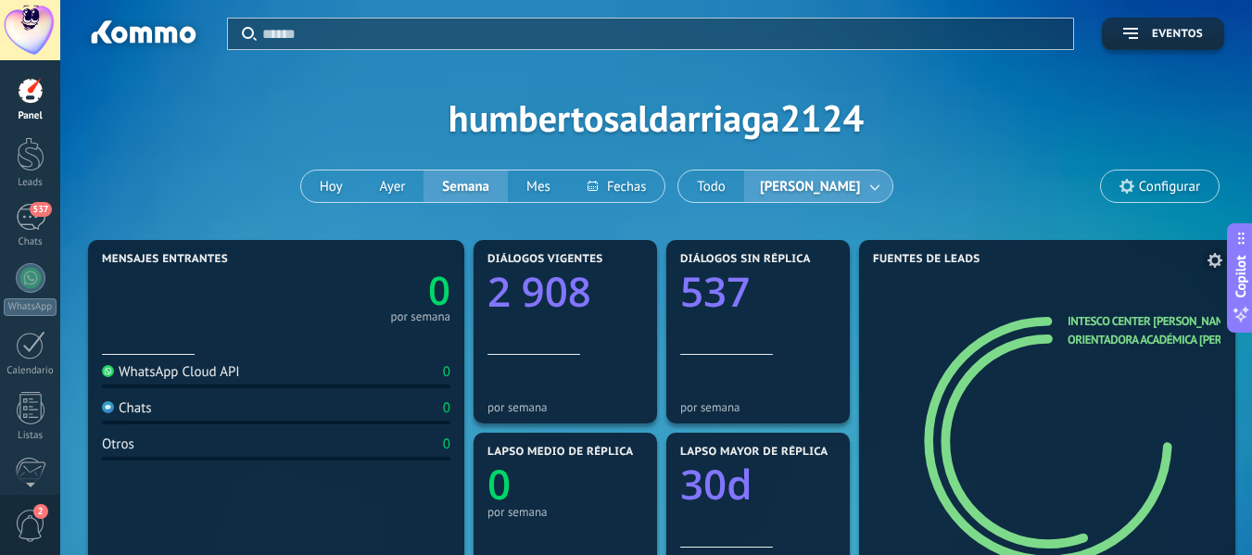
click at [1211, 259] on use at bounding box center [1215, 260] width 15 height 15
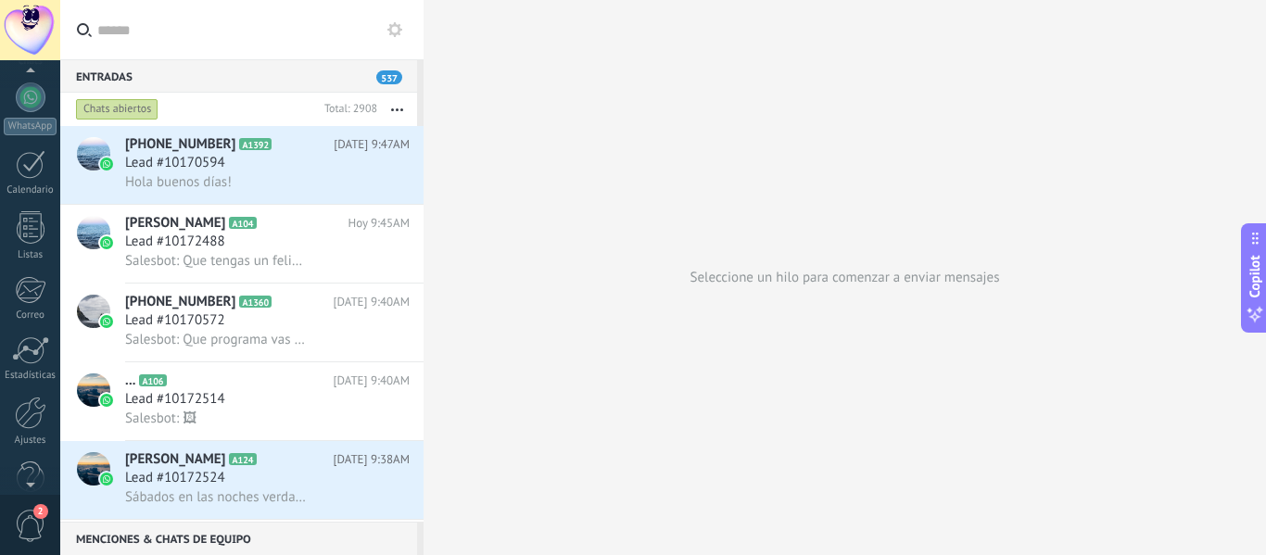
scroll to position [206, 0]
click at [29, 397] on div at bounding box center [31, 388] width 32 height 32
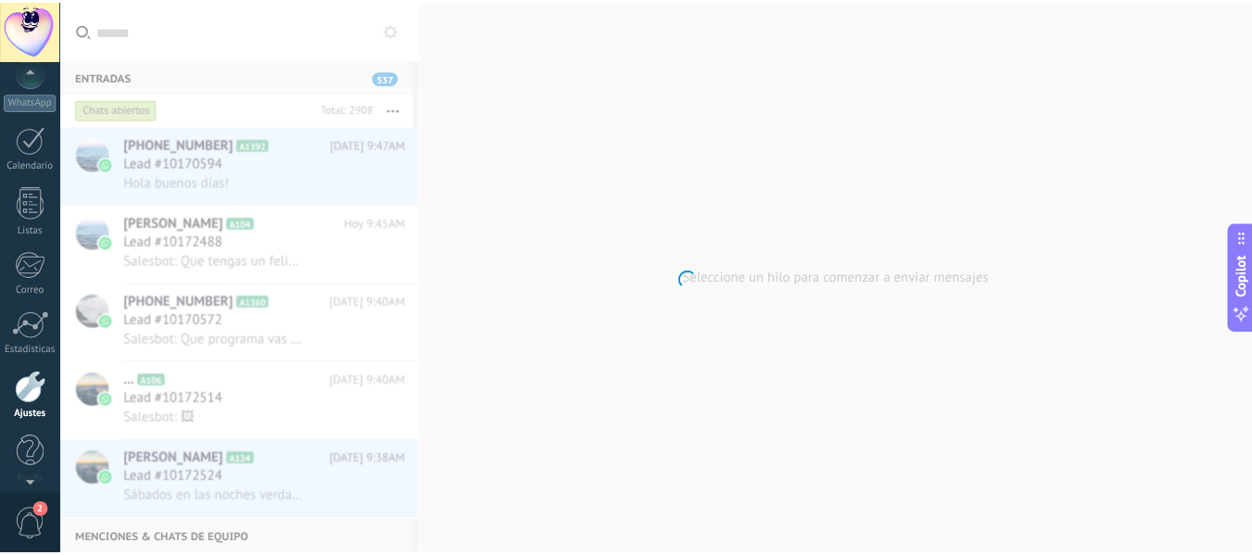
scroll to position [216, 0]
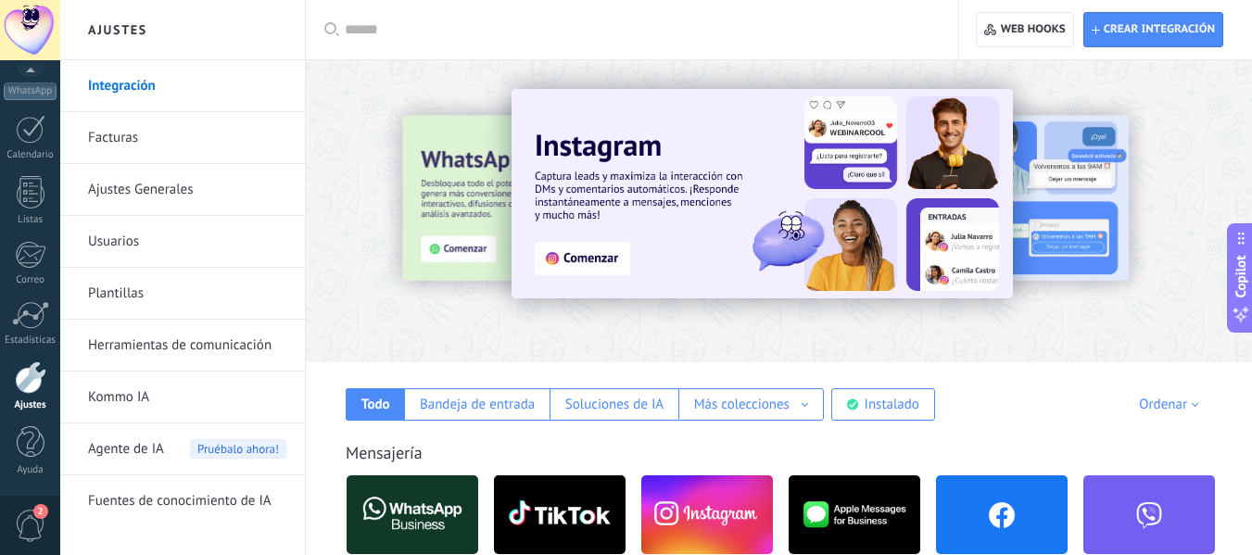
click at [142, 247] on link "Usuarios" at bounding box center [187, 242] width 198 height 52
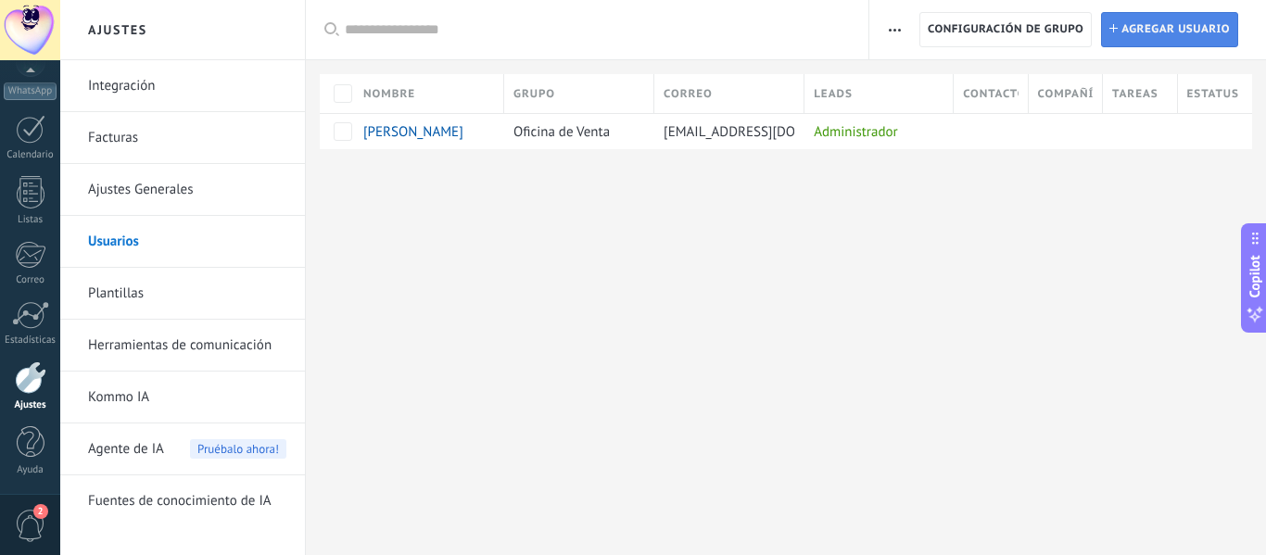
click at [1185, 26] on span "Agregar usuario" at bounding box center [1176, 29] width 108 height 33
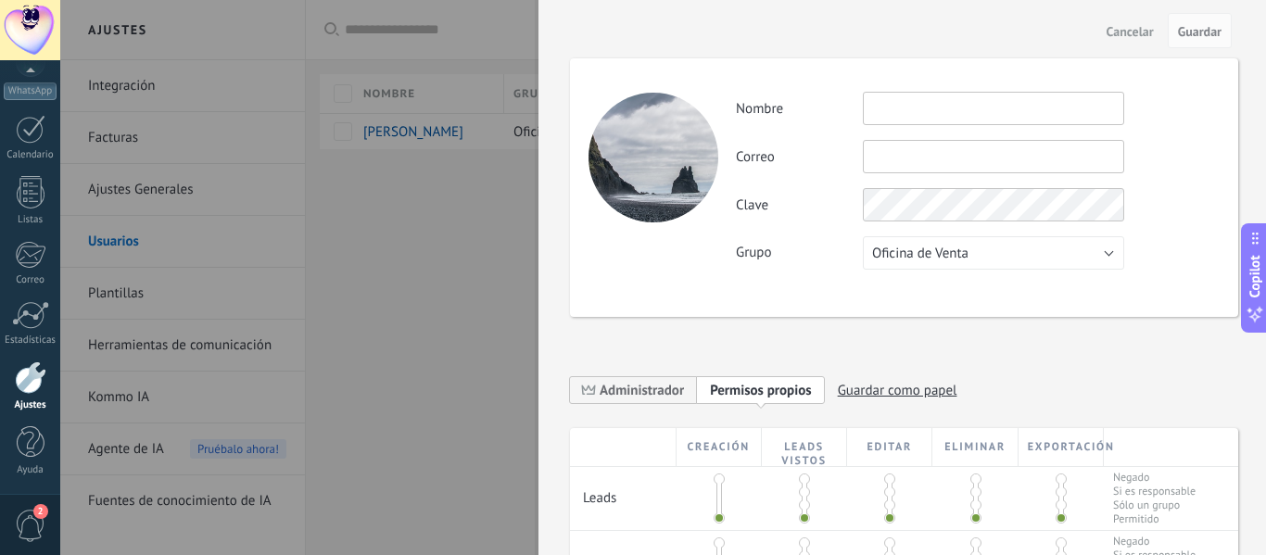
click at [946, 101] on input "text" at bounding box center [993, 108] width 261 height 33
click at [952, 259] on span "Oficina de Venta" at bounding box center [920, 254] width 96 height 18
click at [950, 257] on span "Oficina de Venta" at bounding box center [985, 254] width 266 height 18
click at [919, 113] on input "text" at bounding box center [993, 108] width 261 height 33
click at [378, 95] on div at bounding box center [633, 277] width 1266 height 555
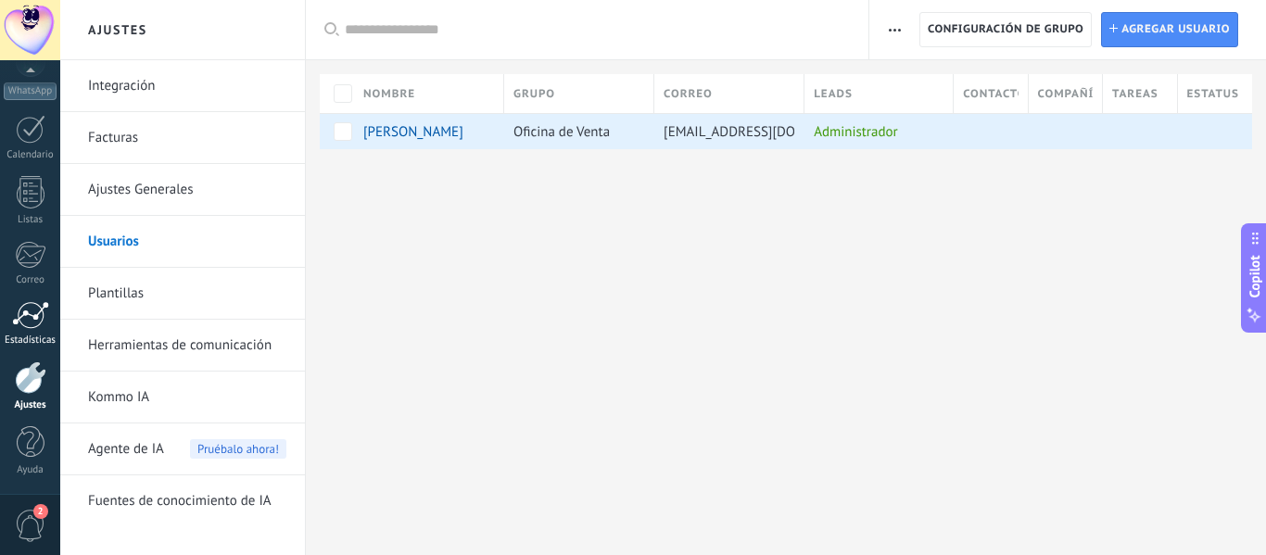
click at [32, 340] on div "Estadísticas" at bounding box center [31, 341] width 54 height 12
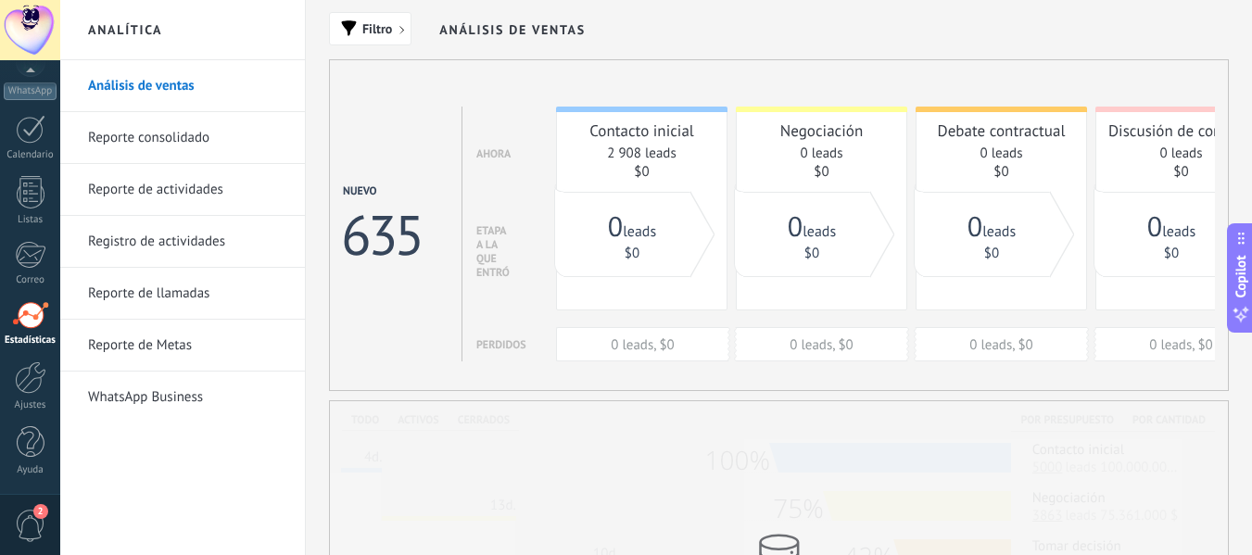
click at [627, 145] on div "Contacto inicial 2 908 leads $0" at bounding box center [642, 144] width 170 height 73
click at [626, 140] on div "Contacto inicial" at bounding box center [641, 131] width 151 height 20
click at [637, 224] on link "0 leads" at bounding box center [632, 231] width 48 height 19
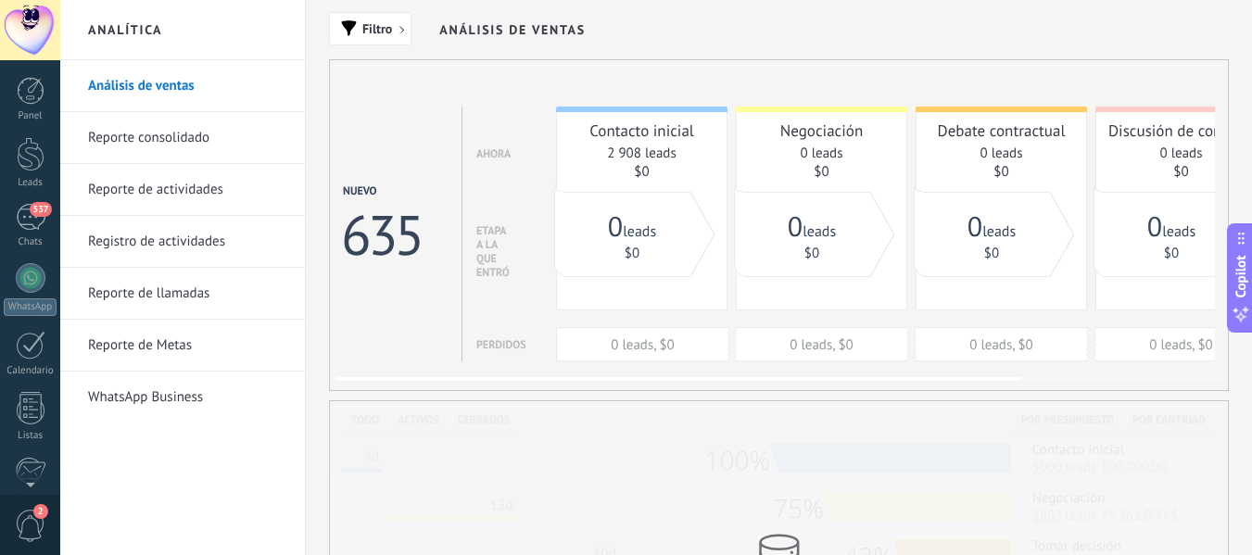
click at [332, 227] on div "Nuevo 635 Ahora Etapa a la que entró Perdidos Contacto inicial 2 908 leads $0 0…" at bounding box center [772, 216] width 885 height 311
click at [365, 26] on span "Filtro" at bounding box center [377, 28] width 30 height 13
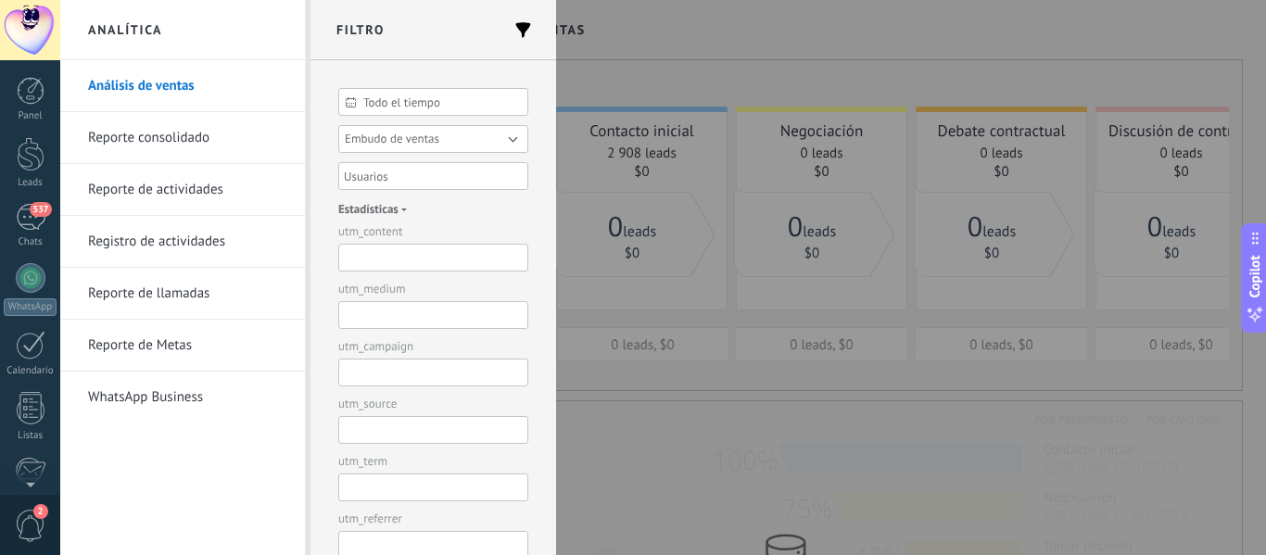
click at [514, 146] on button "Embudo de ventas" at bounding box center [433, 139] width 190 height 28
click at [498, 183] on div at bounding box center [426, 176] width 171 height 22
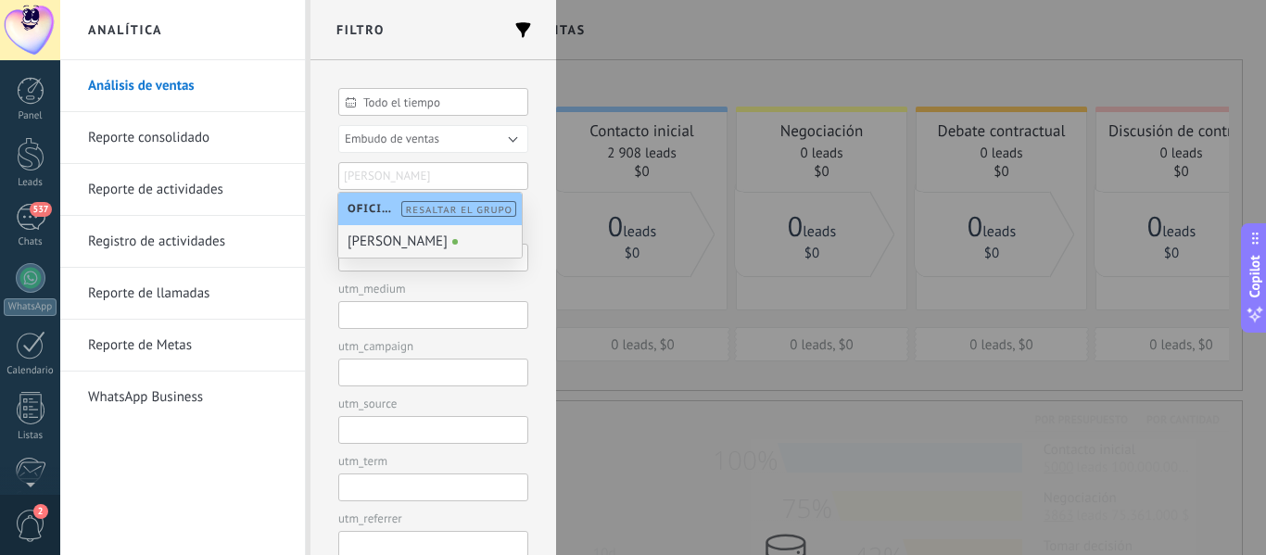
click at [454, 237] on div "[PERSON_NAME]" at bounding box center [430, 241] width 184 height 32
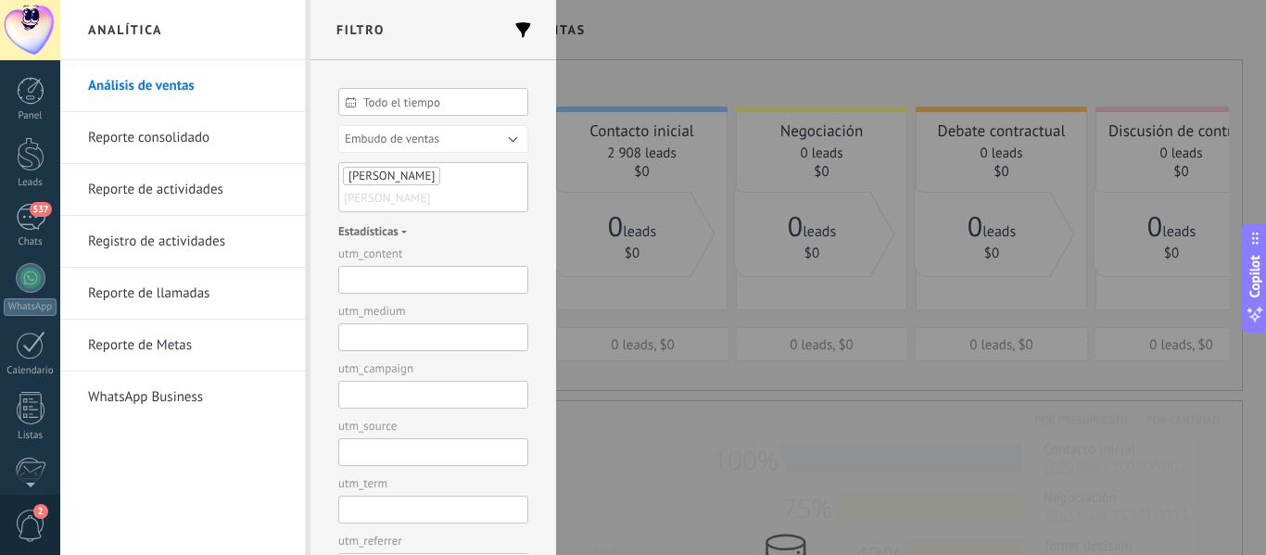
click at [296, 318] on li "Reporte de llamadas" at bounding box center [182, 294] width 245 height 52
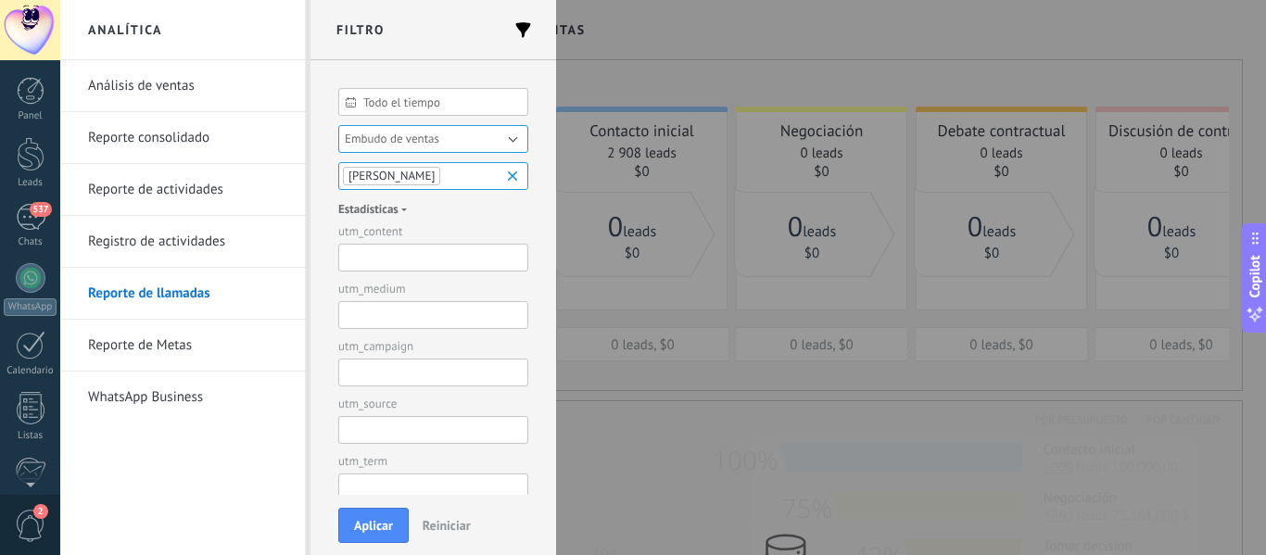
click at [325, 314] on div "Todo el tiempo Todo el tiempo Hoy Ayer Últimos ** 30 dias Esta semana La última…" at bounding box center [434, 277] width 246 height 435
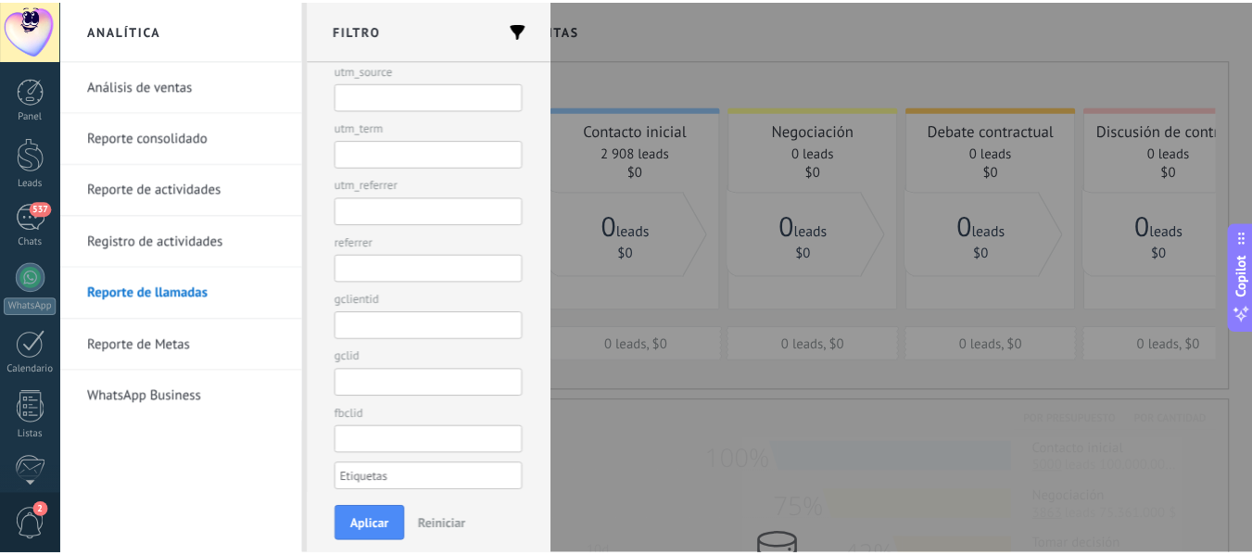
scroll to position [359, 0]
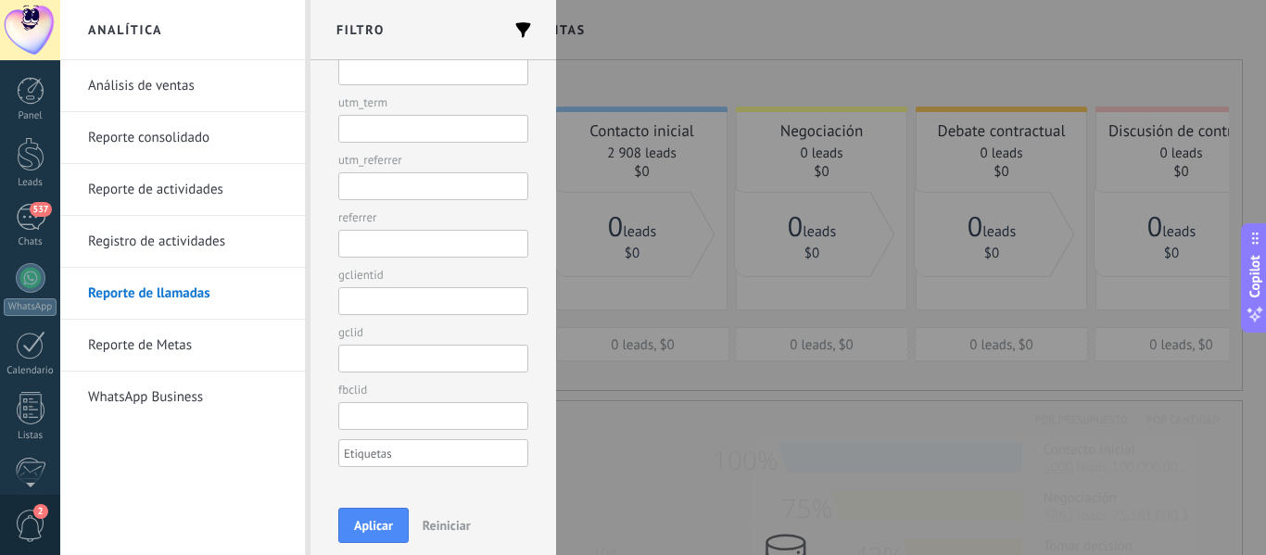
click at [362, 531] on button "Aplicar" at bounding box center [373, 525] width 70 height 35
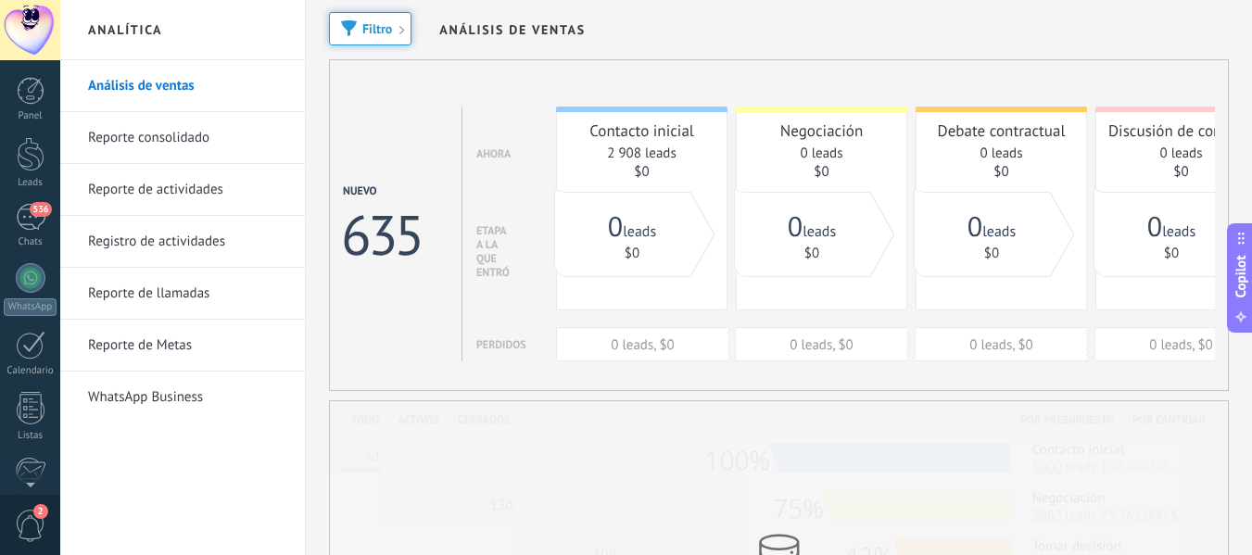
click at [183, 147] on link "Reporte consolidado" at bounding box center [187, 138] width 198 height 52
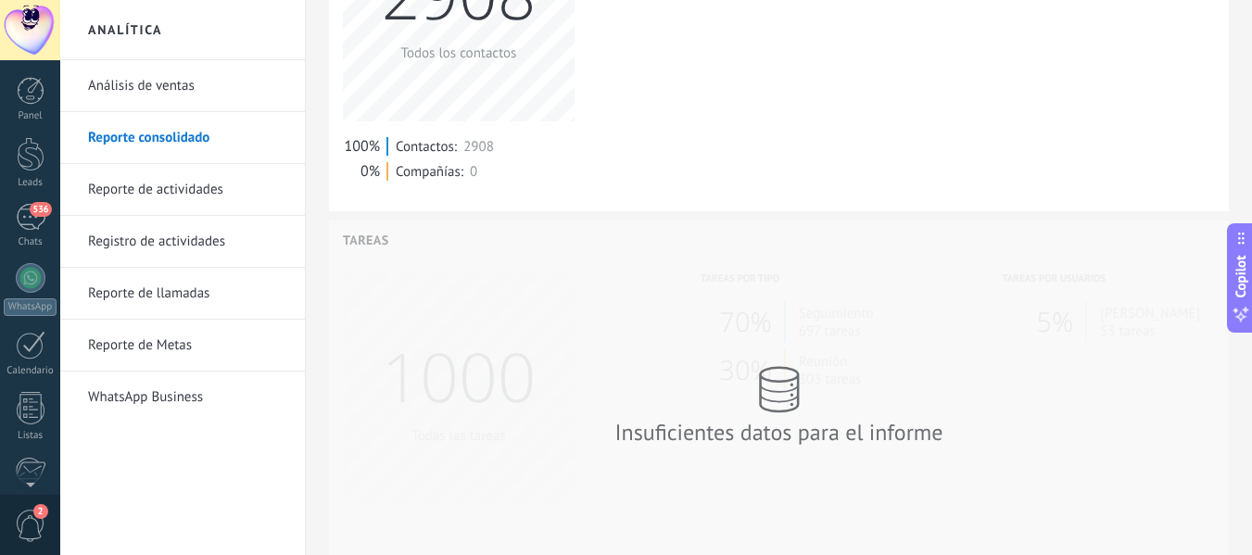
scroll to position [1038, 0]
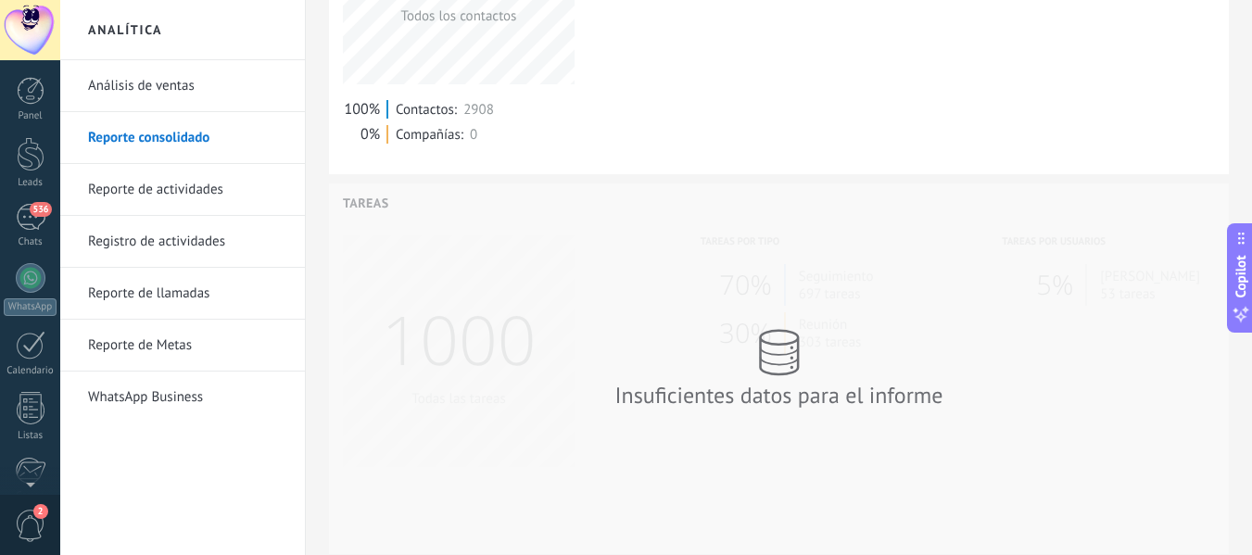
click at [165, 202] on link "Reporte de actividades" at bounding box center [187, 190] width 198 height 52
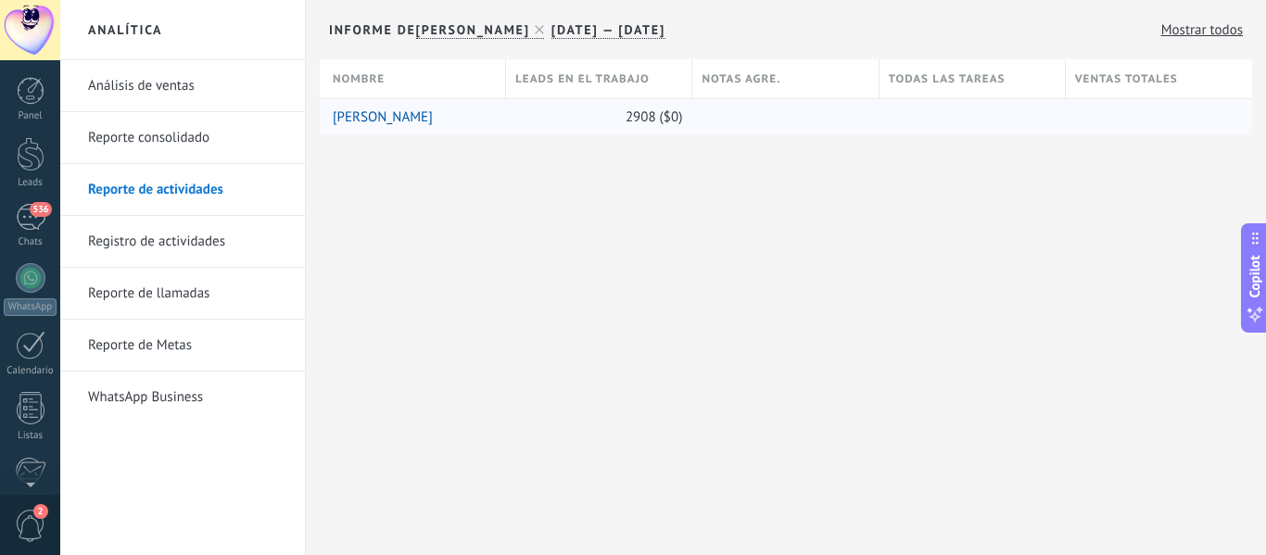
click at [390, 116] on link "[PERSON_NAME]" at bounding box center [383, 117] width 100 height 18
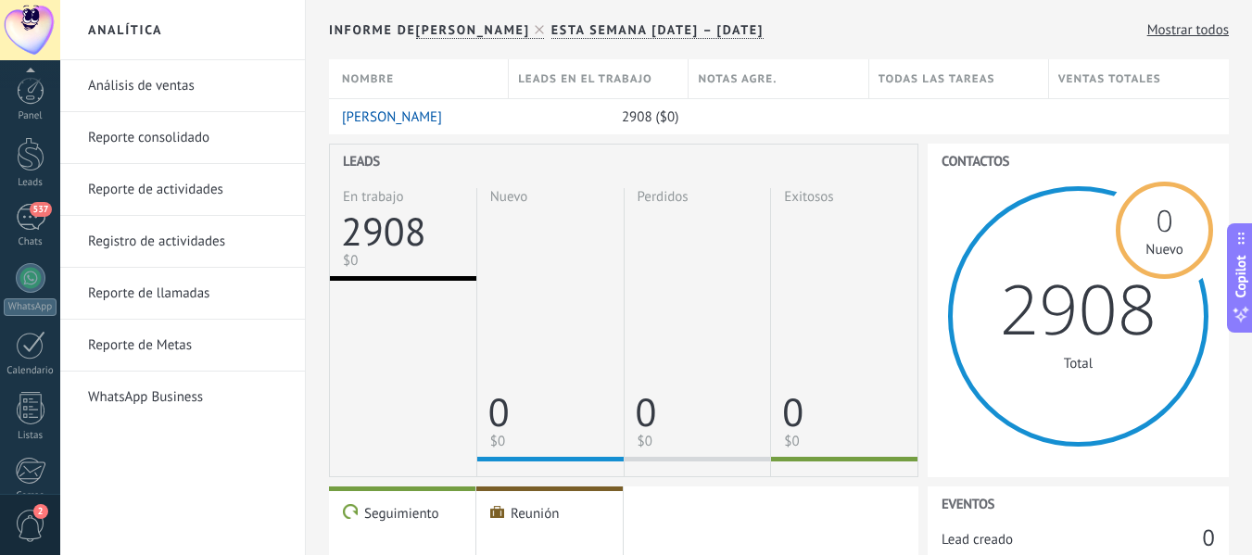
scroll to position [216, 0]
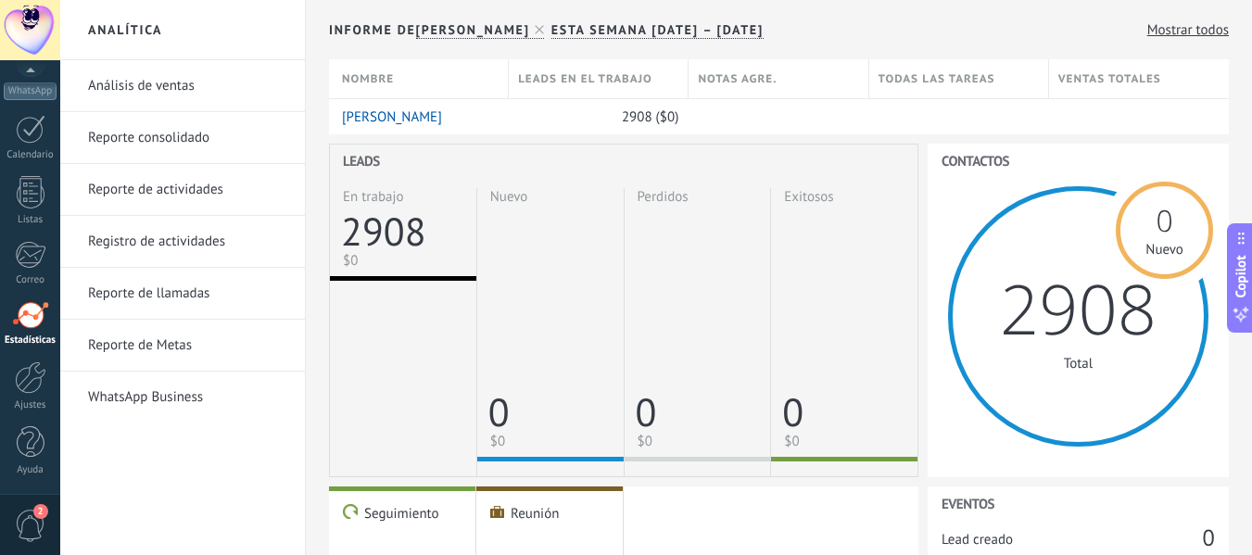
click at [163, 400] on link "WhatsApp Business" at bounding box center [187, 398] width 198 height 52
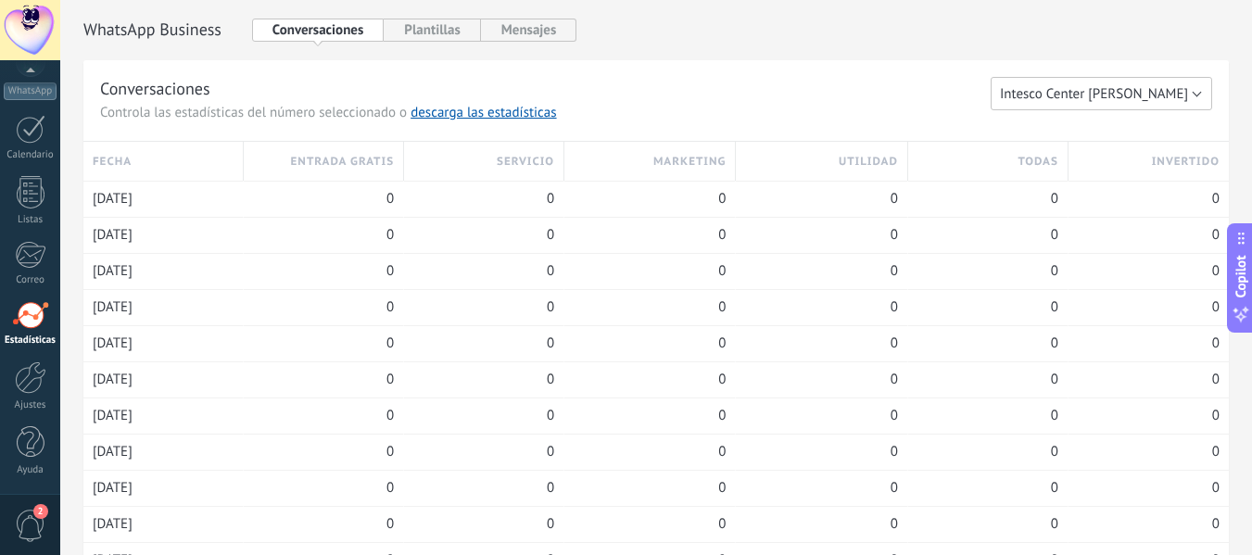
click at [1063, 93] on span "Intesco Center [PERSON_NAME]" at bounding box center [1094, 94] width 188 height 18
click at [1099, 145] on li "[PERSON_NAME]" at bounding box center [1096, 157] width 232 height 32
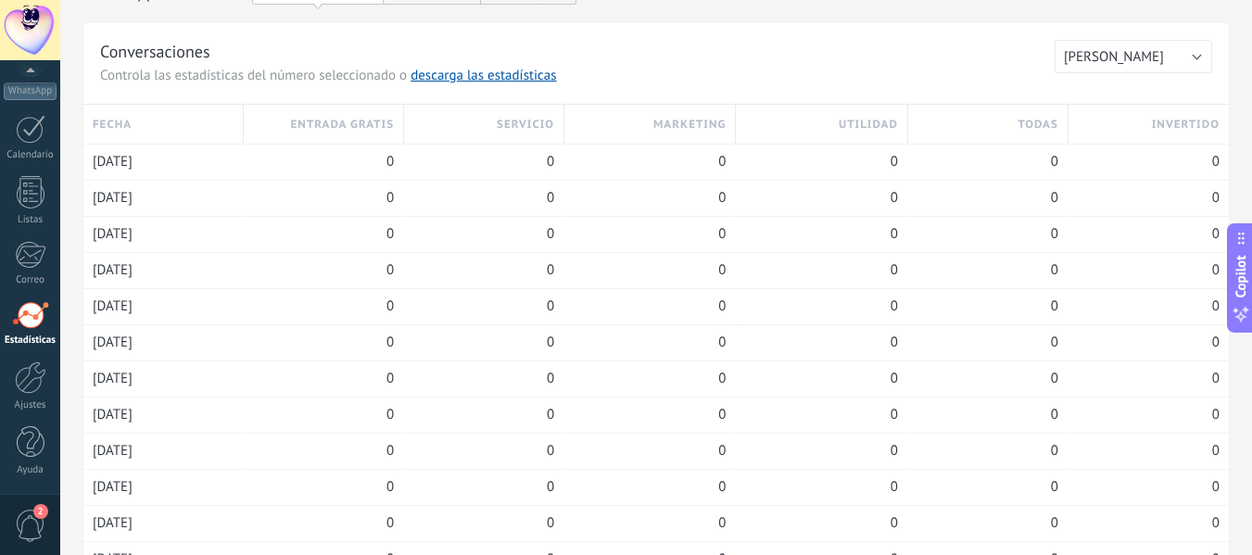
click at [670, 83] on div "Conversaciones Controla las estadísticas del número seleccionado o descarga las…" at bounding box center [577, 62] width 955 height 45
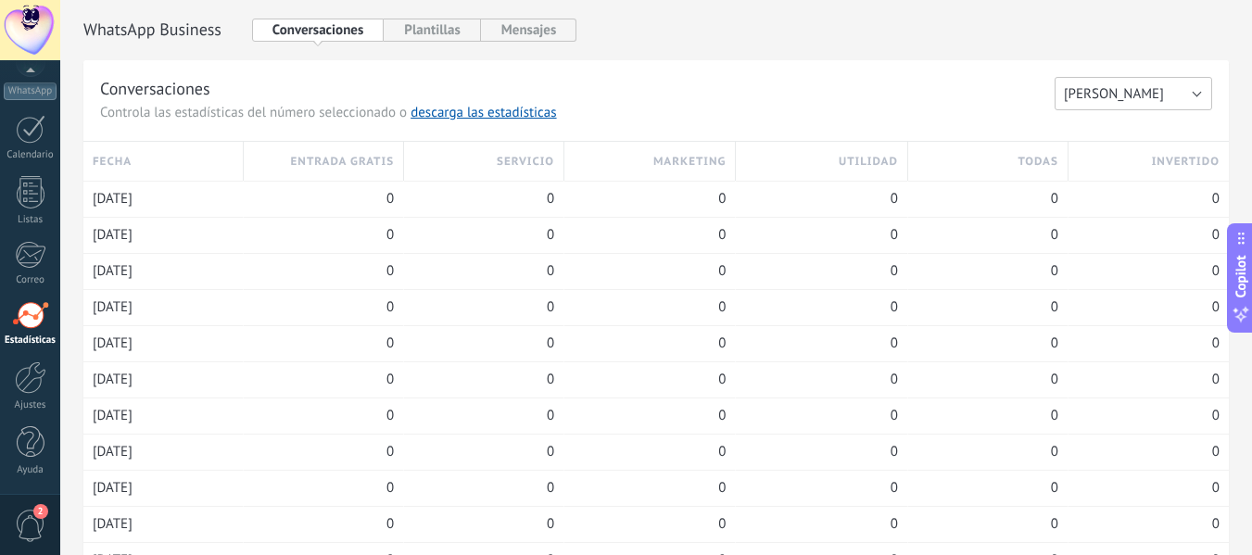
click at [1111, 95] on span "[PERSON_NAME]" at bounding box center [1114, 94] width 100 height 18
click at [1107, 121] on span "Orientadora Académica [PERSON_NAME]" at bounding box center [1125, 126] width 162 height 18
click at [992, 88] on span "Orientadora Académica [PERSON_NAME]" at bounding box center [1067, 94] width 241 height 18
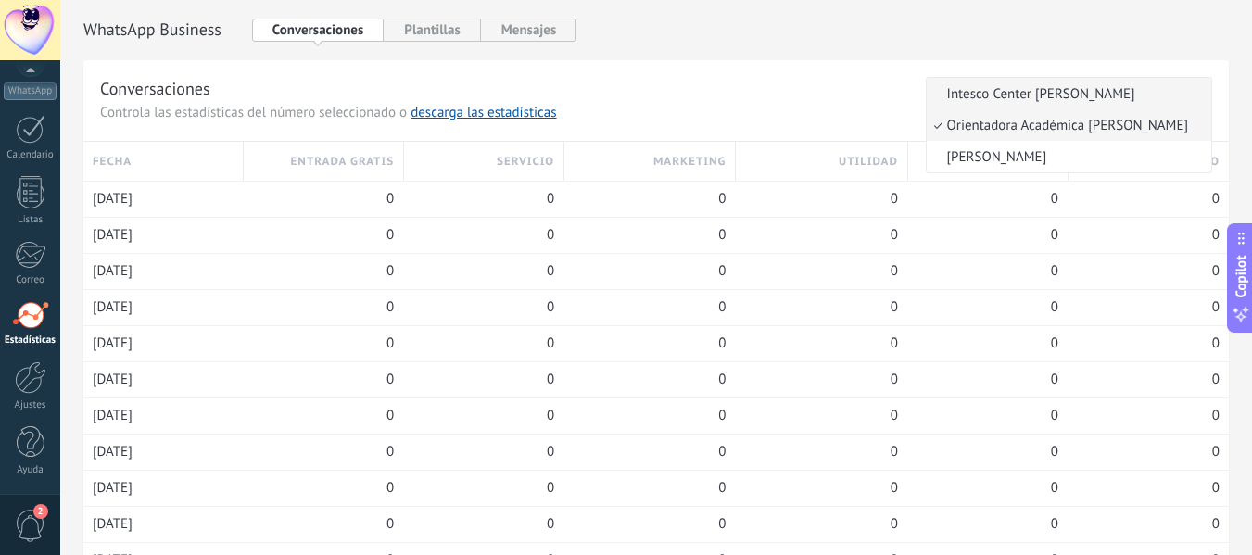
click at [1072, 100] on span "Intesco Center [PERSON_NAME]" at bounding box center [1066, 94] width 279 height 18
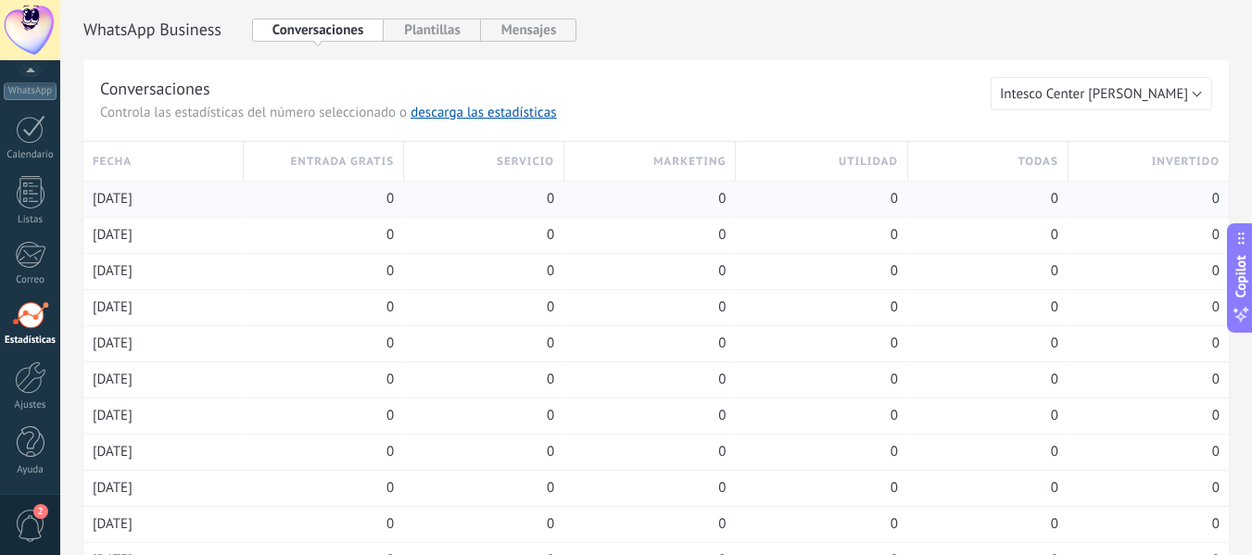
click at [133, 203] on span "06/10/2025" at bounding box center [113, 199] width 40 height 19
click at [574, 107] on div "Conversaciones Controla las estadísticas del número seleccionado o descarga las…" at bounding box center [545, 99] width 891 height 45
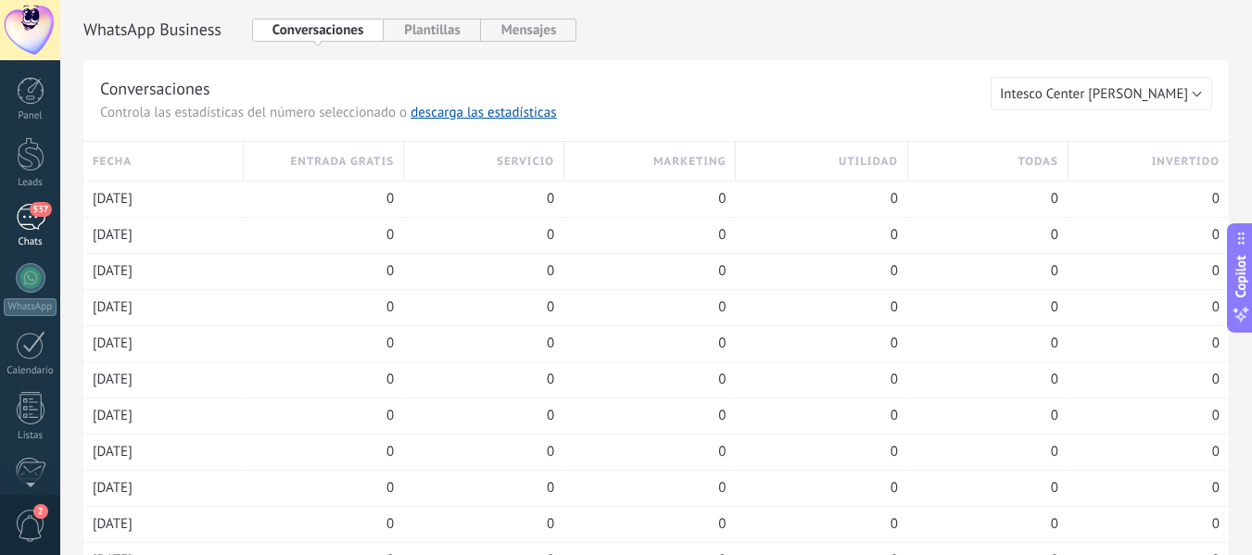
click at [20, 217] on div "537" at bounding box center [31, 217] width 30 height 27
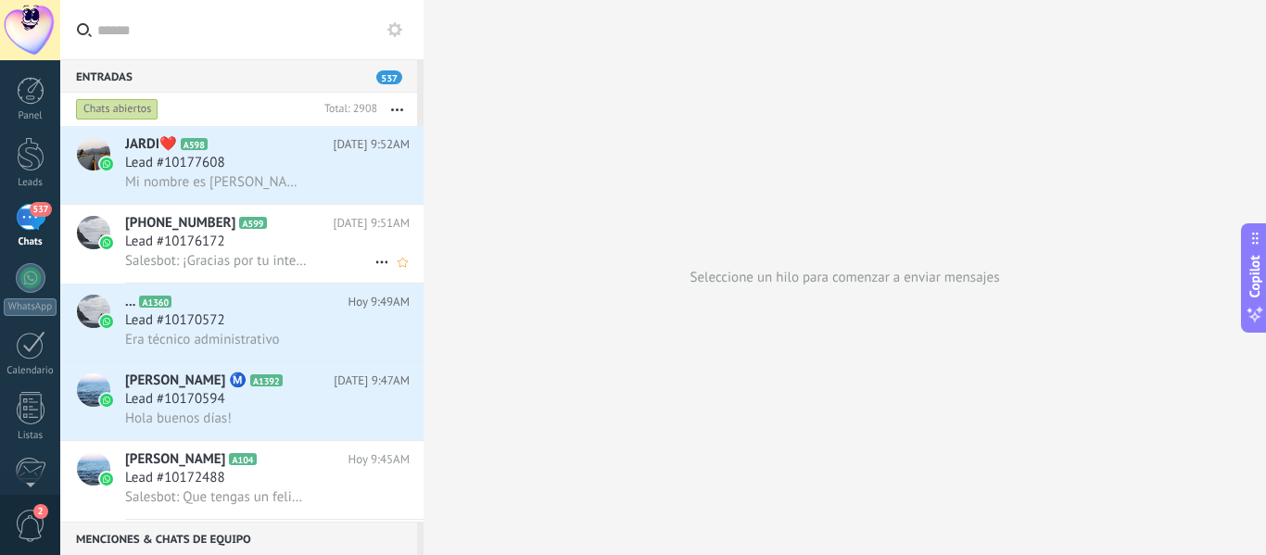
click at [279, 257] on span "Salesbot: ¡Gracias por tu interés! Ahora vamos a verificar si puedes continuar …" at bounding box center [216, 261] width 183 height 18
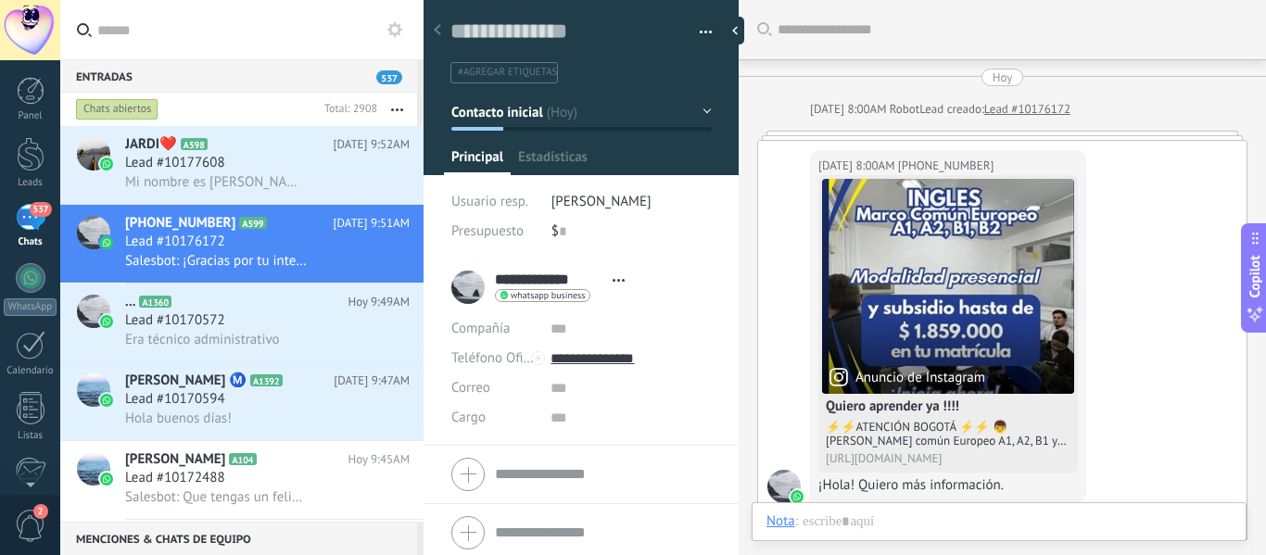
scroll to position [2073, 0]
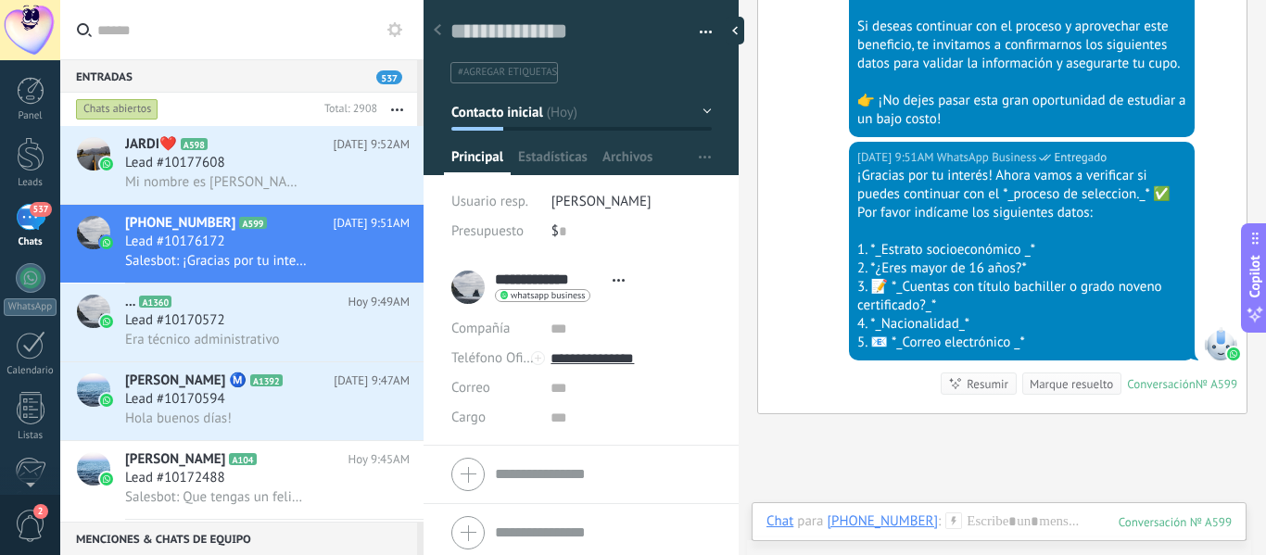
click at [779, 277] on div "Hoy 9:51AM WhatsApp Business Entregado ¡Gracias por tu interés! Ahora vamos a v…" at bounding box center [1002, 278] width 489 height 272
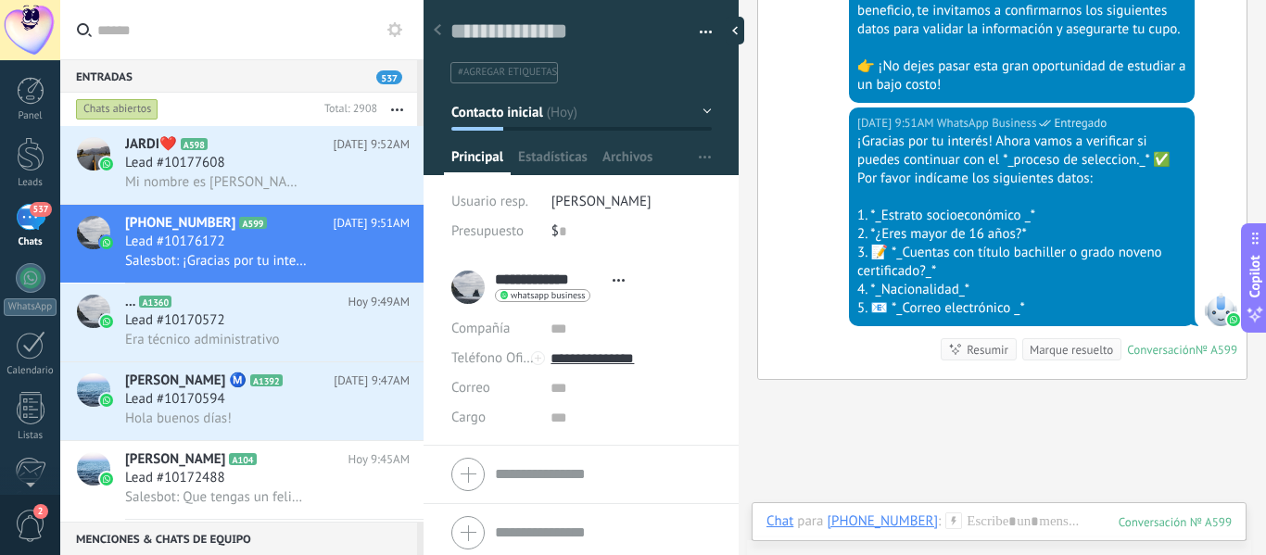
scroll to position [2070, 0]
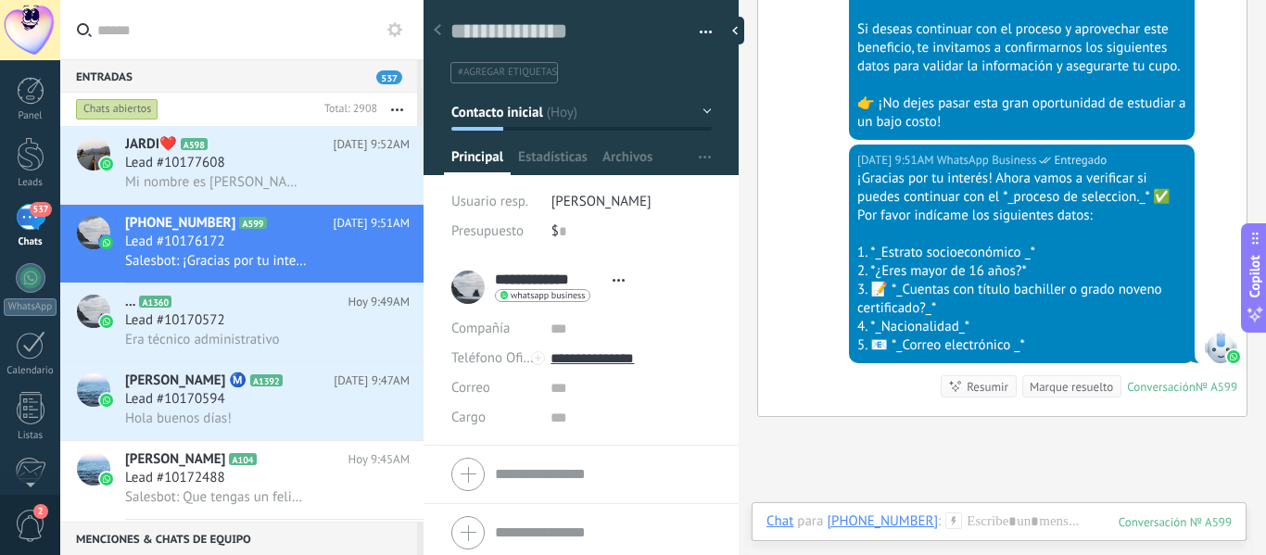
click at [617, 282] on span "Abrir detalle Copie el nombre Desatar Contacto principal" at bounding box center [618, 280] width 31 height 14
click at [653, 283] on div "**********" at bounding box center [581, 287] width 260 height 46
click at [561, 140] on div at bounding box center [582, 81] width 316 height 187
click at [559, 151] on span "Estadísticas" at bounding box center [553, 161] width 70 height 27
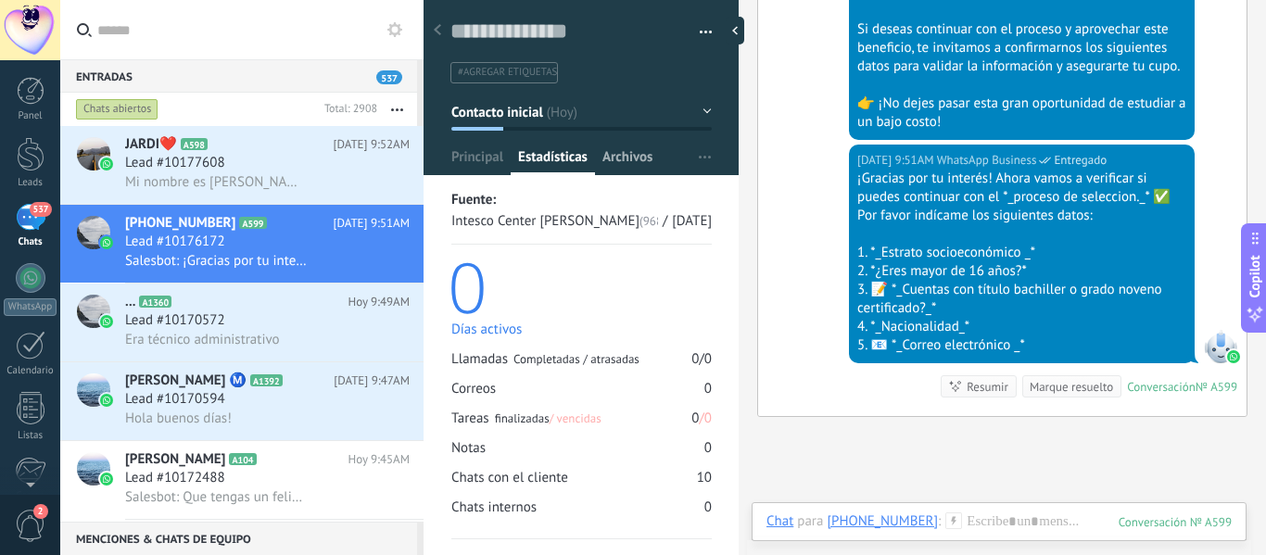
click at [619, 151] on span "Archivos" at bounding box center [628, 161] width 50 height 27
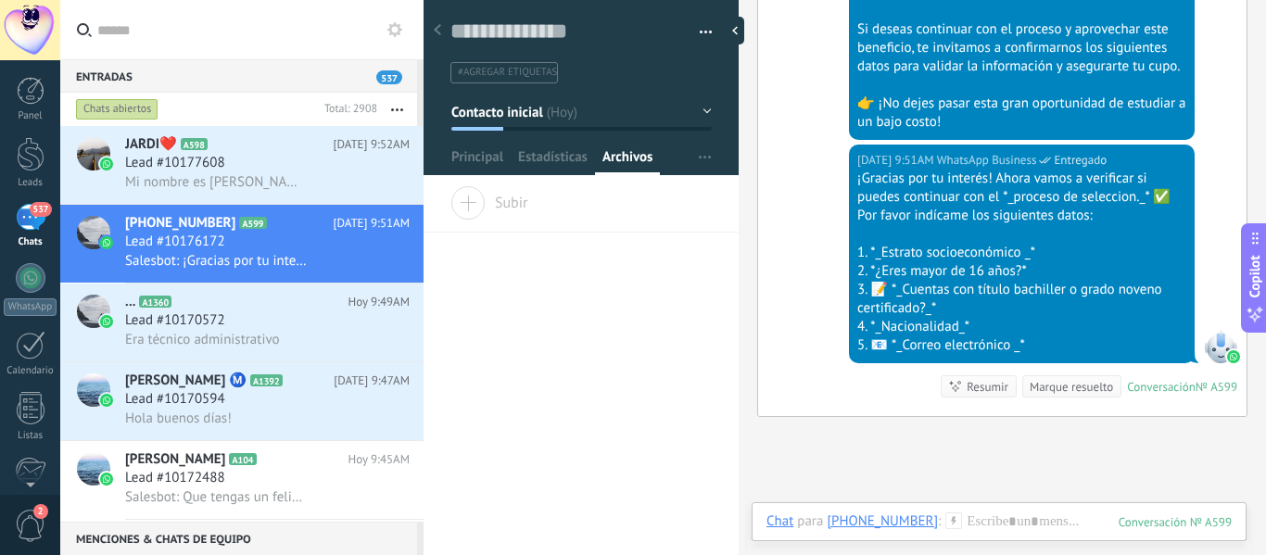
click at [683, 162] on div "Productos Configurar Principal Estadísticas Archivos" at bounding box center [581, 161] width 275 height 27
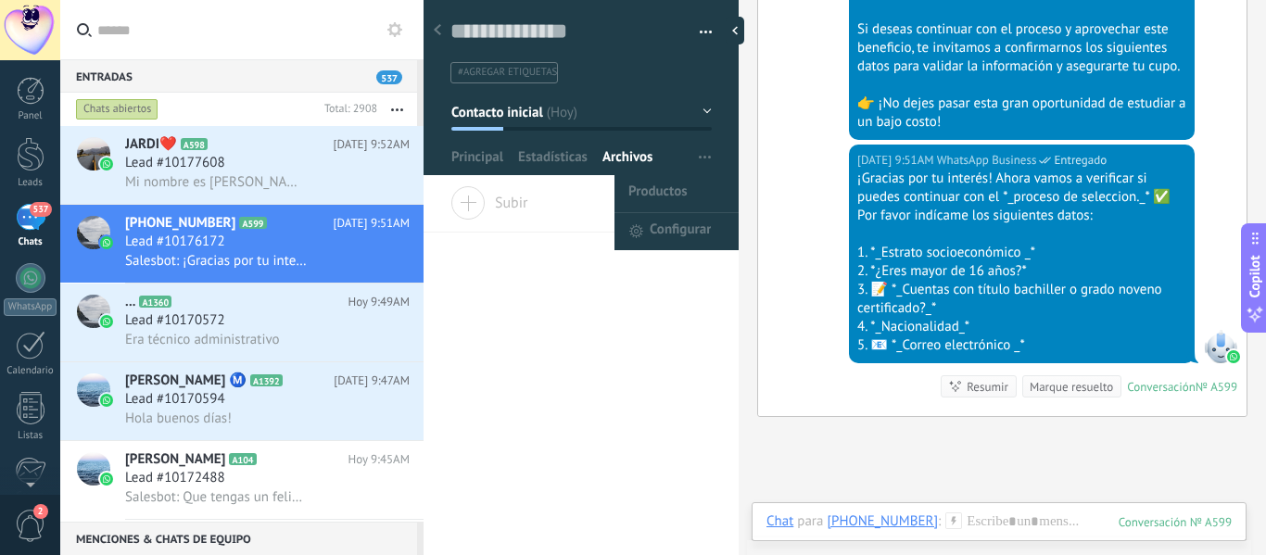
click at [692, 160] on button "button" at bounding box center [705, 157] width 27 height 35
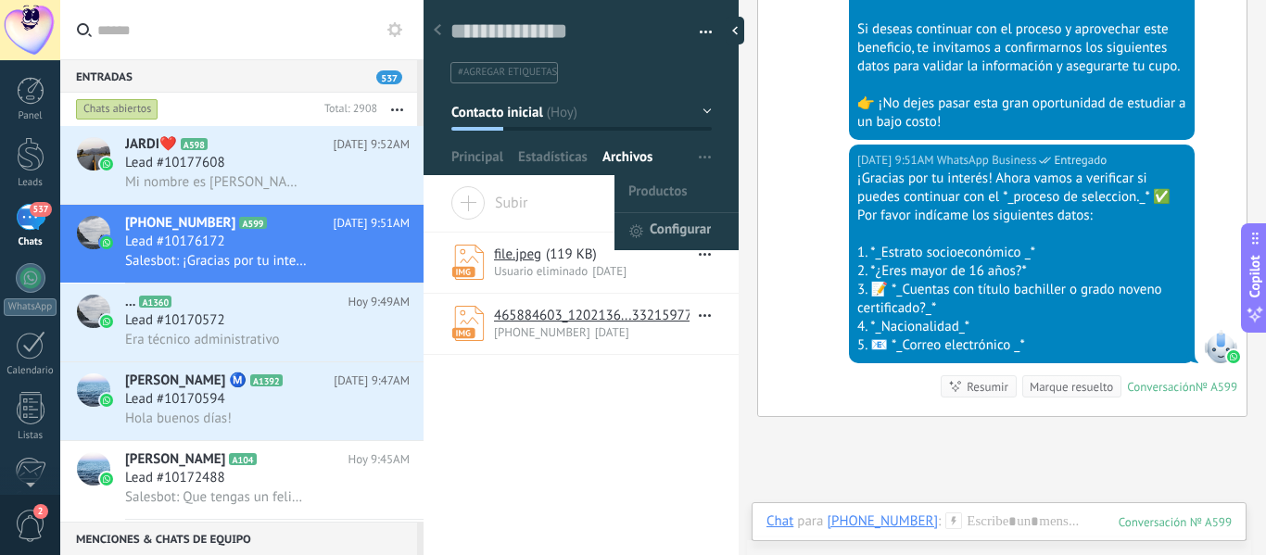
click at [669, 226] on span "Configurar" at bounding box center [680, 231] width 61 height 37
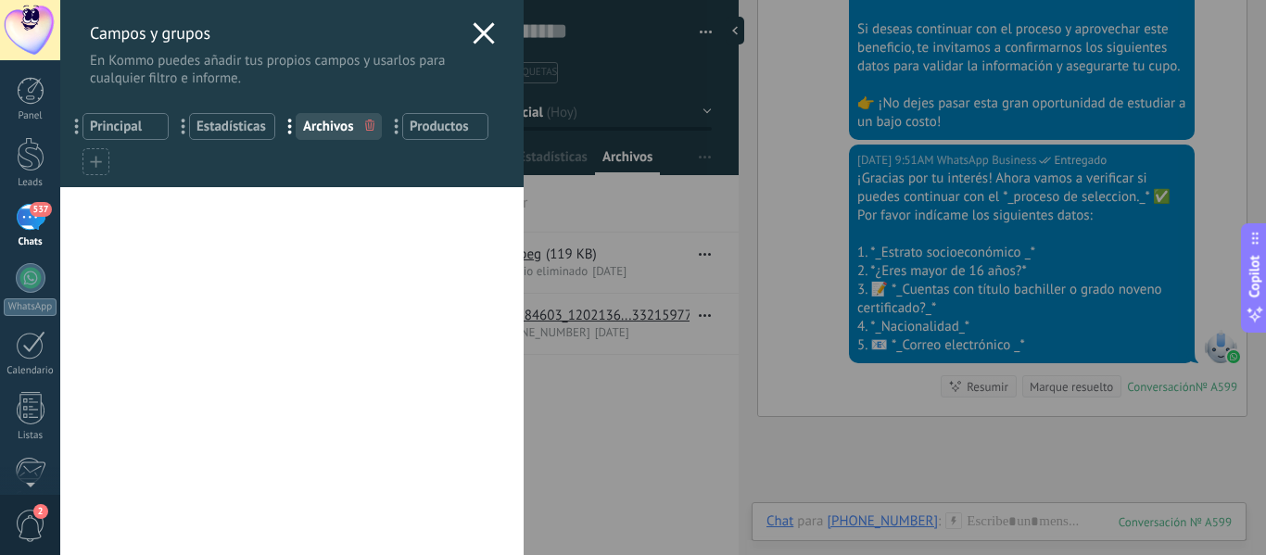
click at [478, 31] on use at bounding box center [483, 32] width 21 height 21
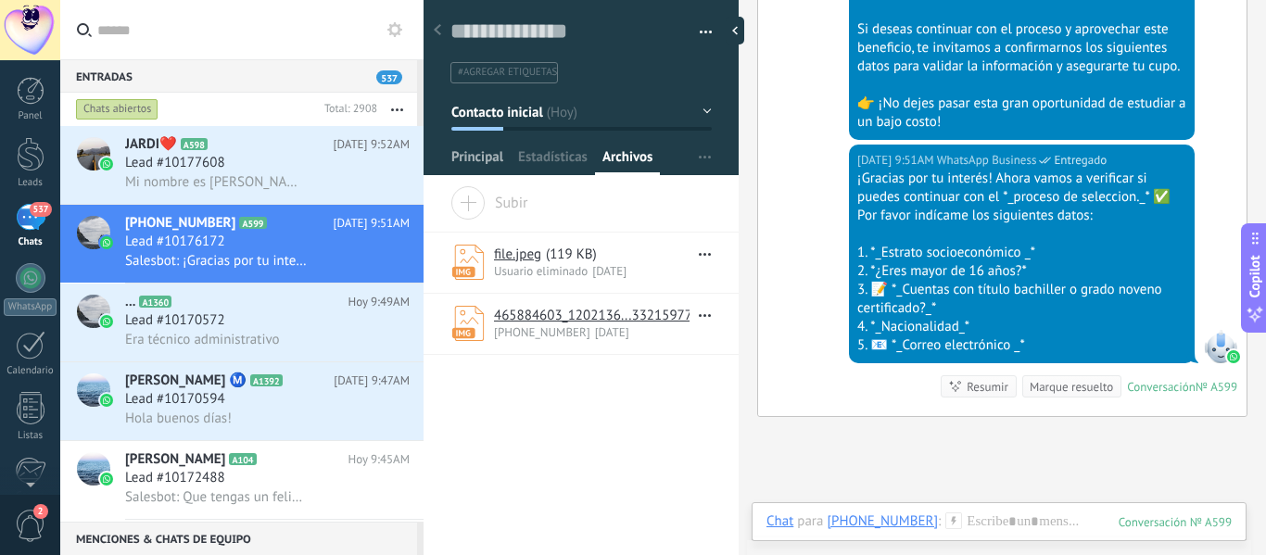
click at [482, 152] on span "Principal" at bounding box center [477, 161] width 52 height 27
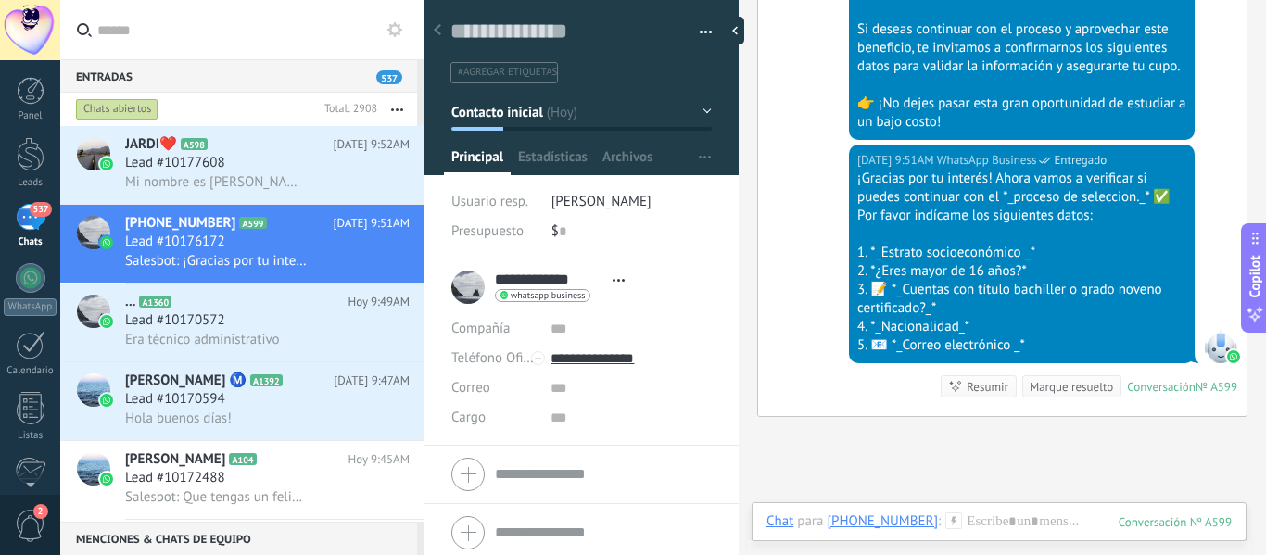
click at [700, 33] on span "button" at bounding box center [706, 35] width 13 height 4
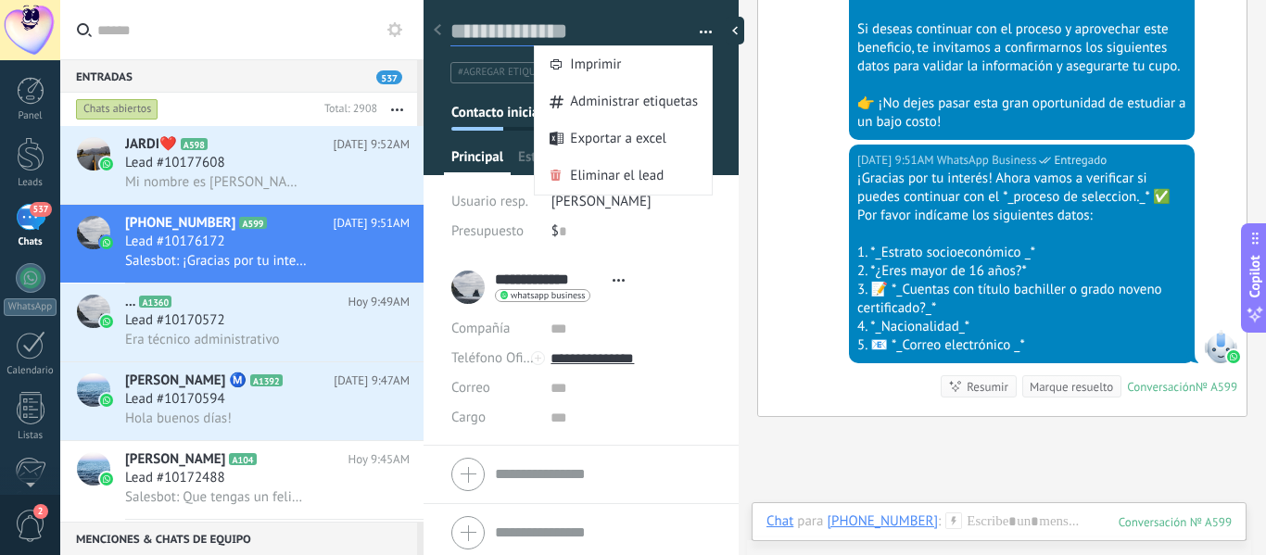
click at [662, 23] on textarea at bounding box center [568, 32] width 235 height 29
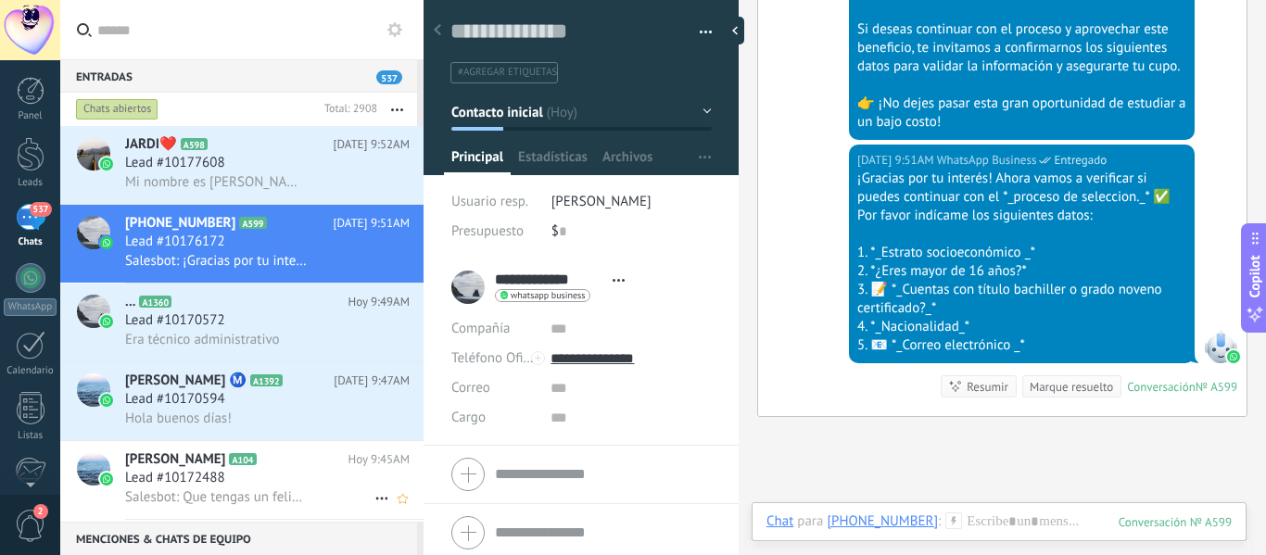
click at [215, 482] on span "Lead #10172488" at bounding box center [175, 478] width 100 height 19
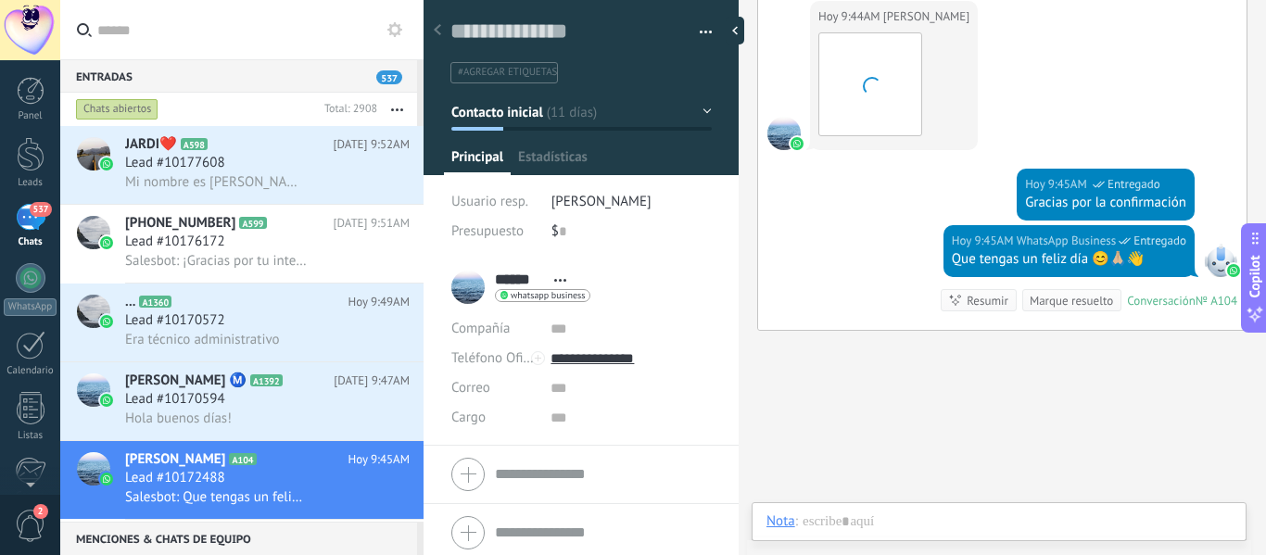
scroll to position [28, 0]
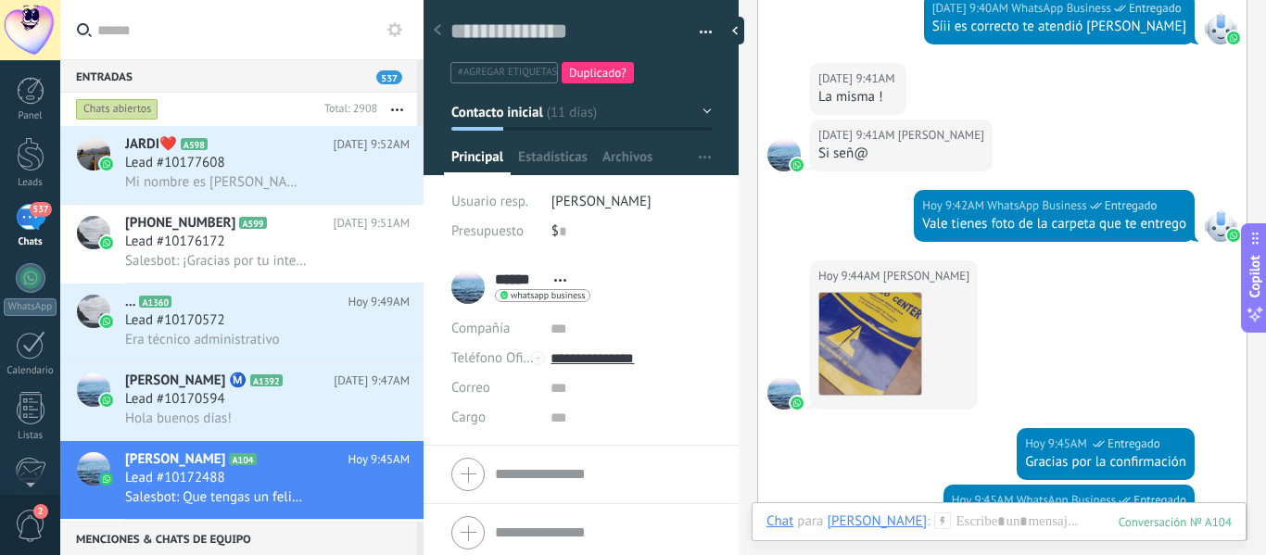
scroll to position [2957, 0]
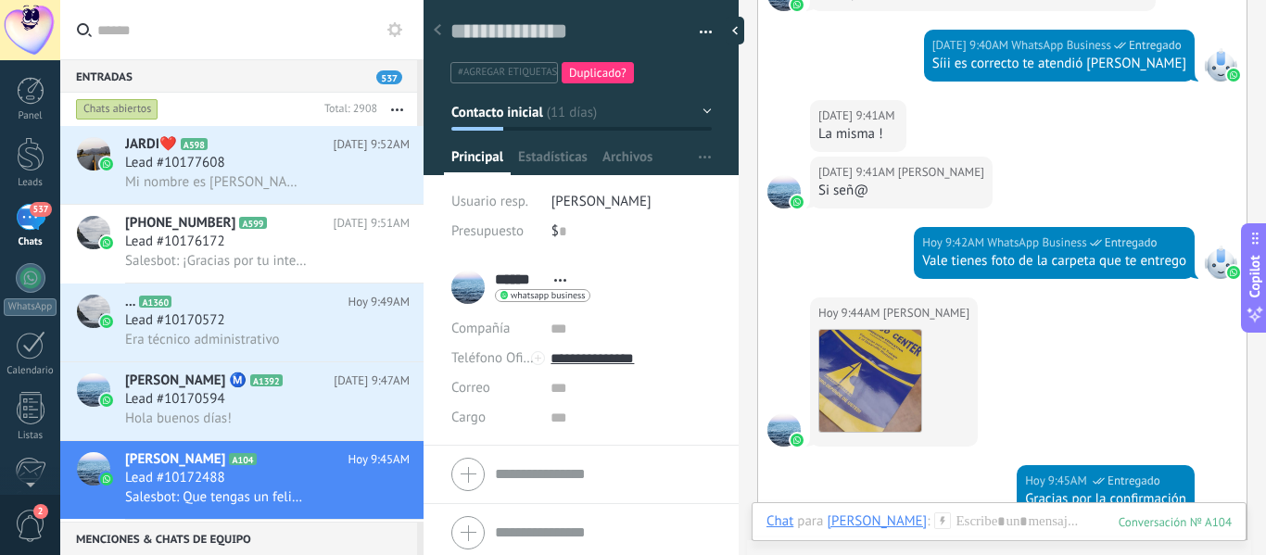
click at [704, 111] on button "Contacto inicial" at bounding box center [581, 111] width 260 height 33
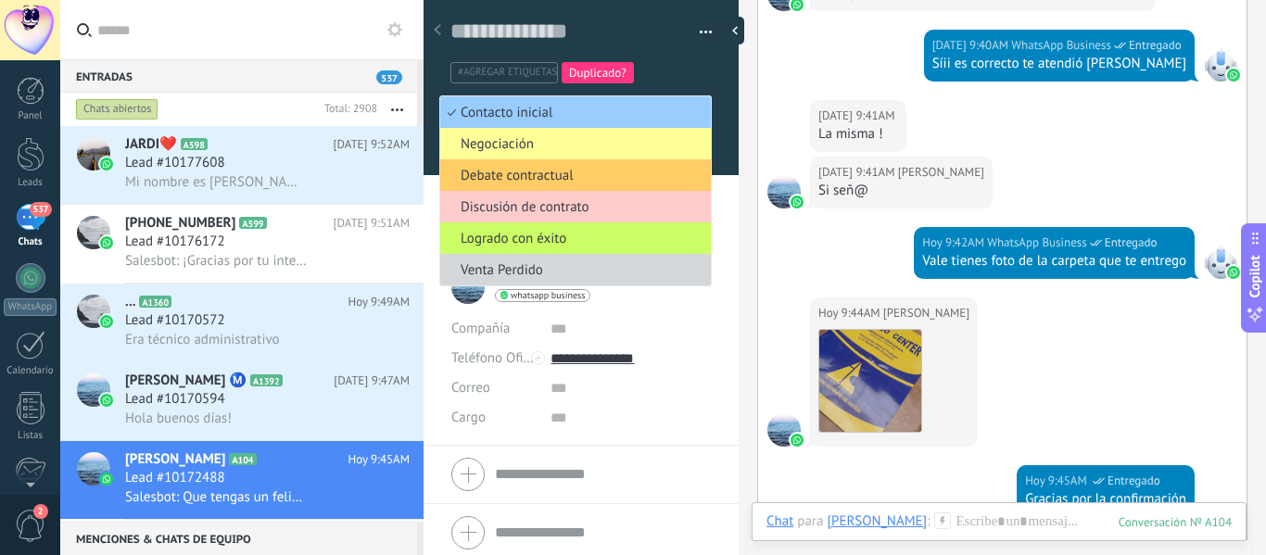
click at [701, 72] on div "#agregar etiquetas Duplicado?" at bounding box center [578, 72] width 262 height 29
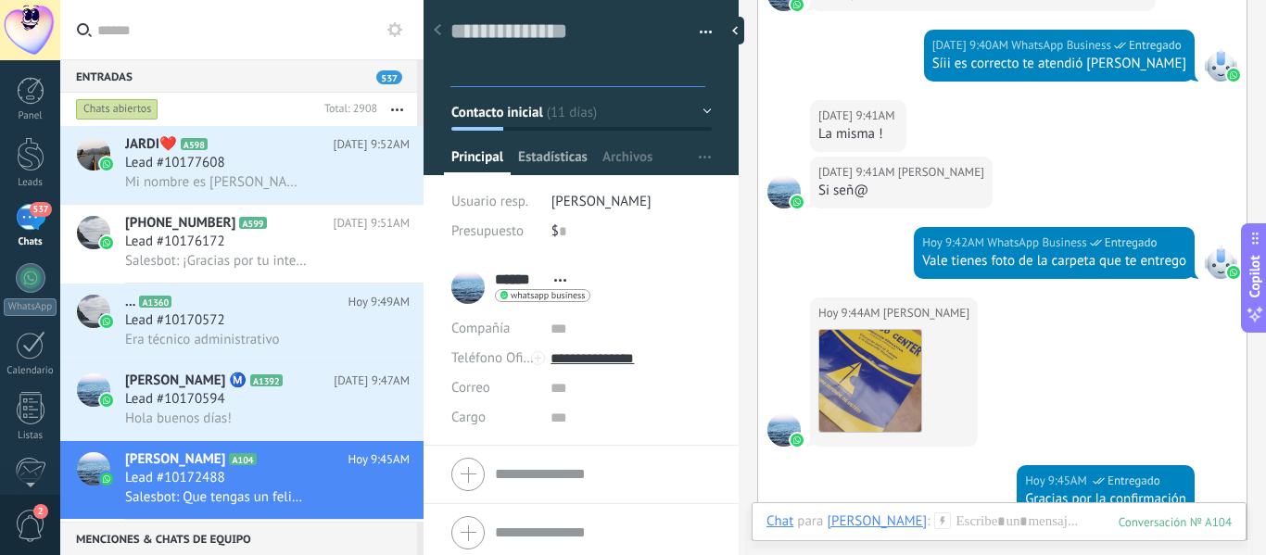
click at [556, 166] on span "Estadísticas" at bounding box center [553, 161] width 70 height 27
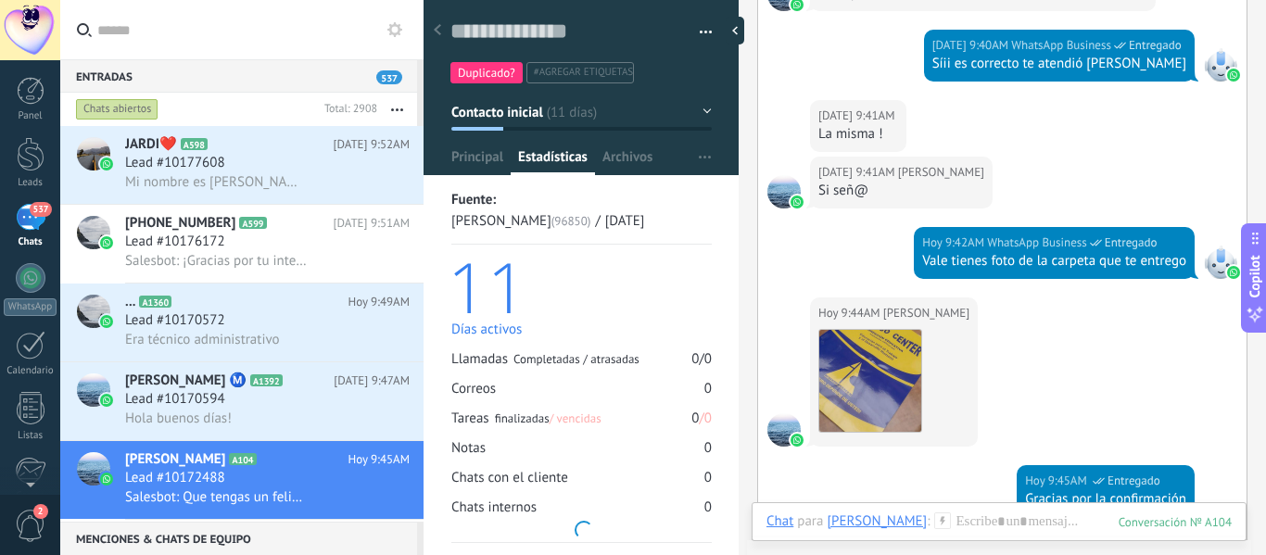
click at [556, 166] on span "Estadísticas" at bounding box center [553, 161] width 70 height 27
click at [1034, 190] on div "Hoy 9:41AM MAICOL Si señ@" at bounding box center [1002, 192] width 489 height 70
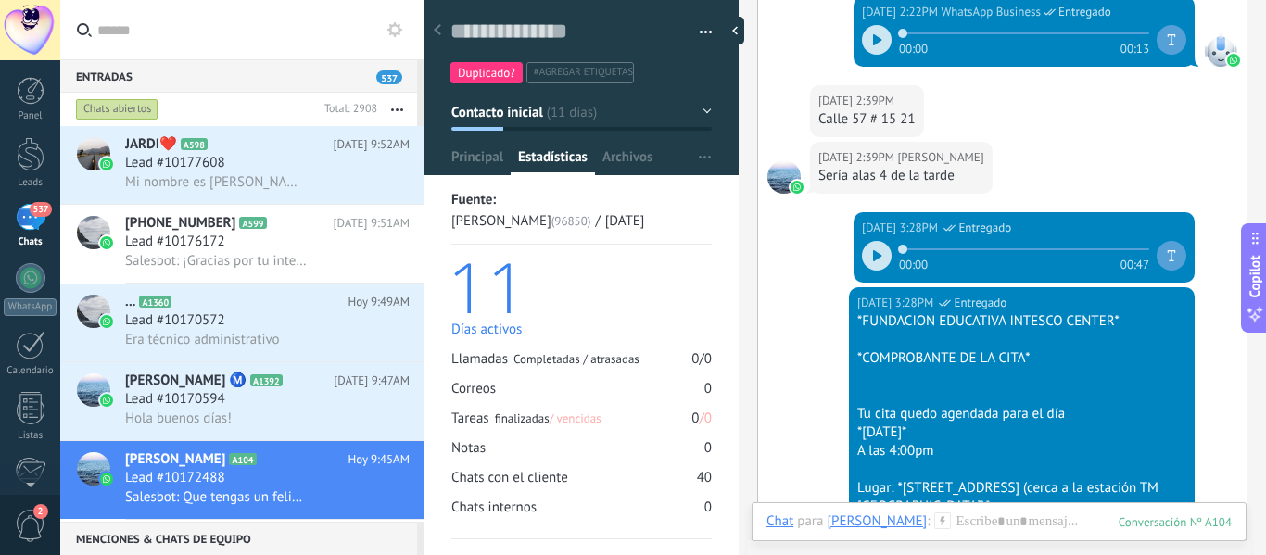
scroll to position [779, 0]
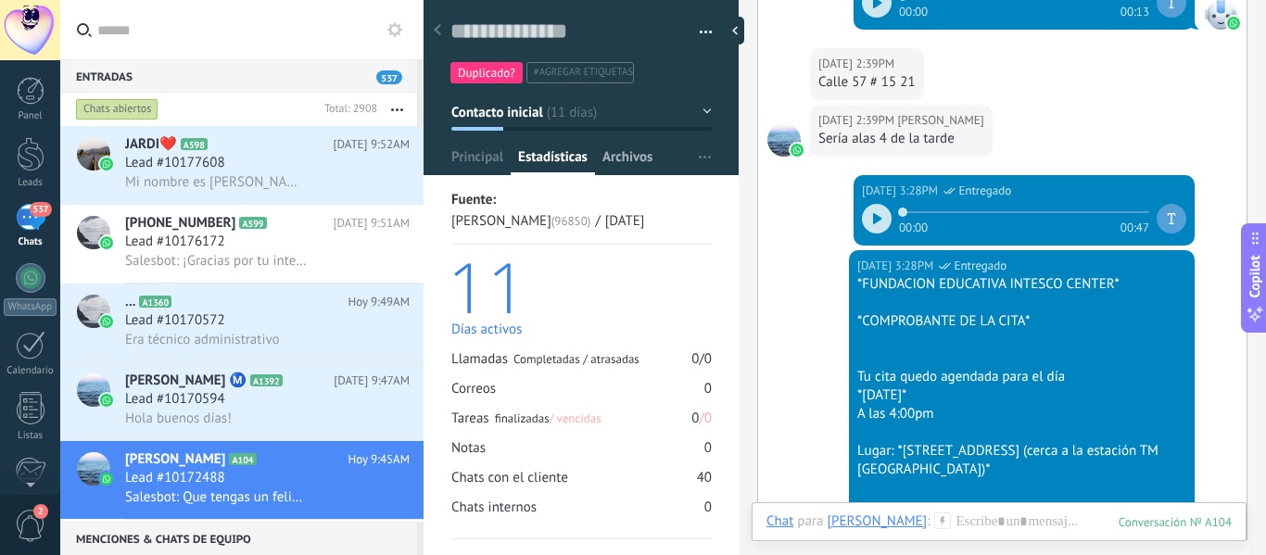
click at [624, 165] on span "Archivos" at bounding box center [628, 161] width 50 height 27
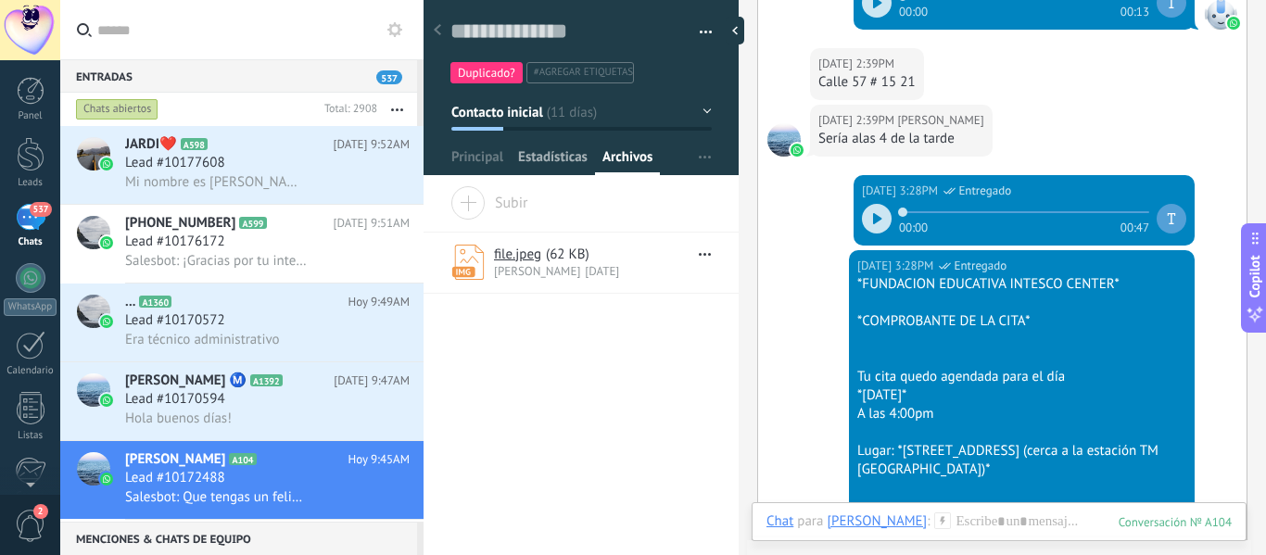
click at [532, 165] on span "Estadísticas" at bounding box center [553, 161] width 70 height 27
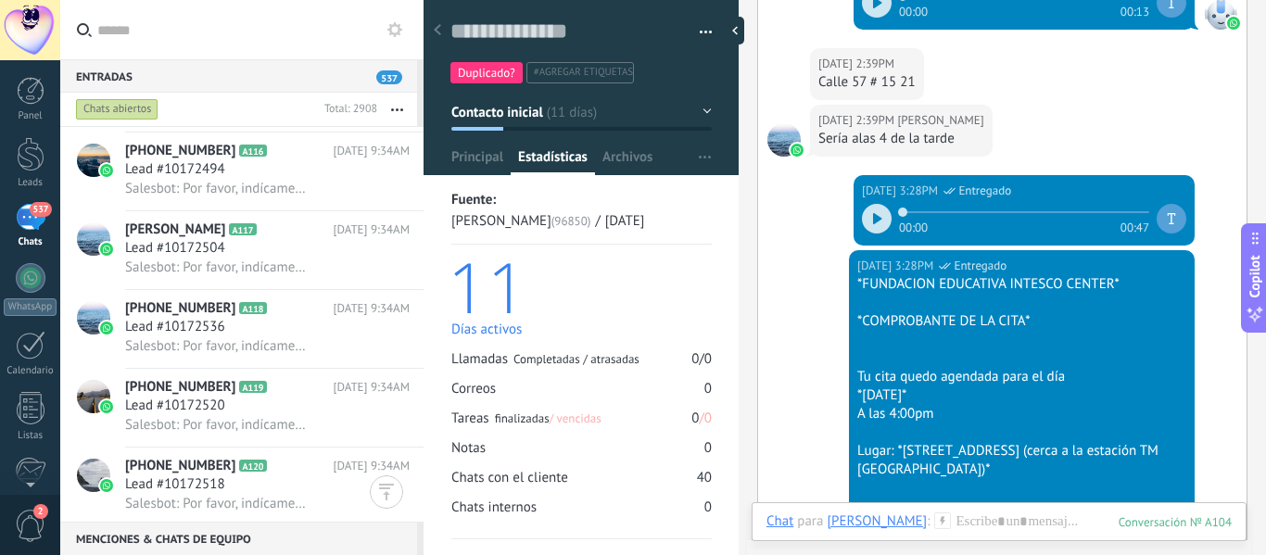
scroll to position [2181, 0]
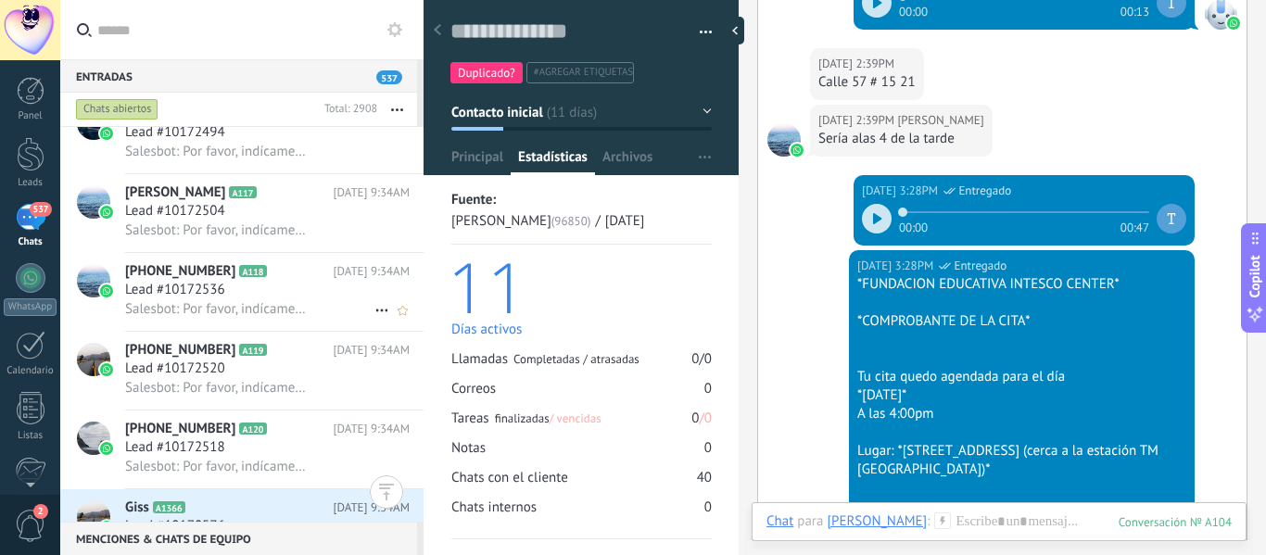
click at [315, 298] on div "Lead #10172536" at bounding box center [267, 290] width 285 height 19
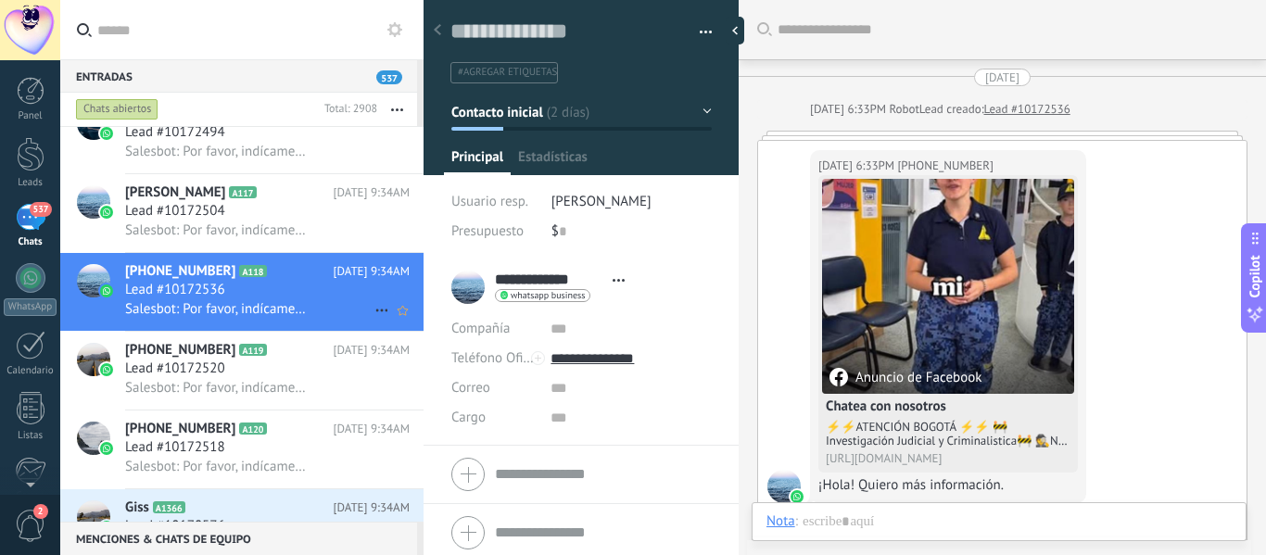
scroll to position [903, 0]
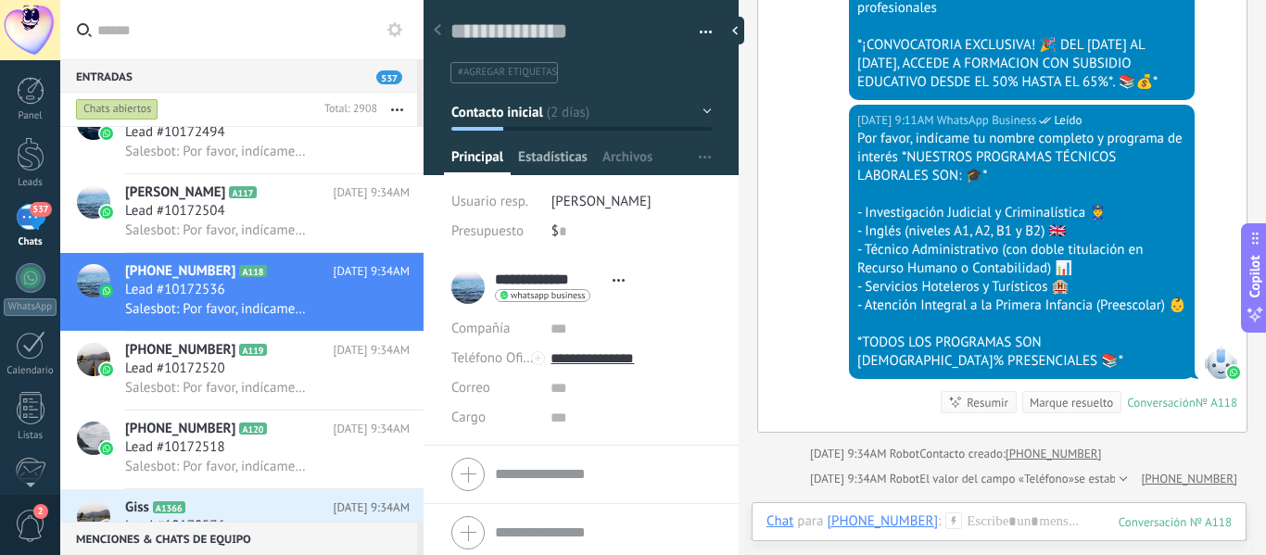
click at [544, 164] on span "Estadísticas" at bounding box center [553, 161] width 70 height 27
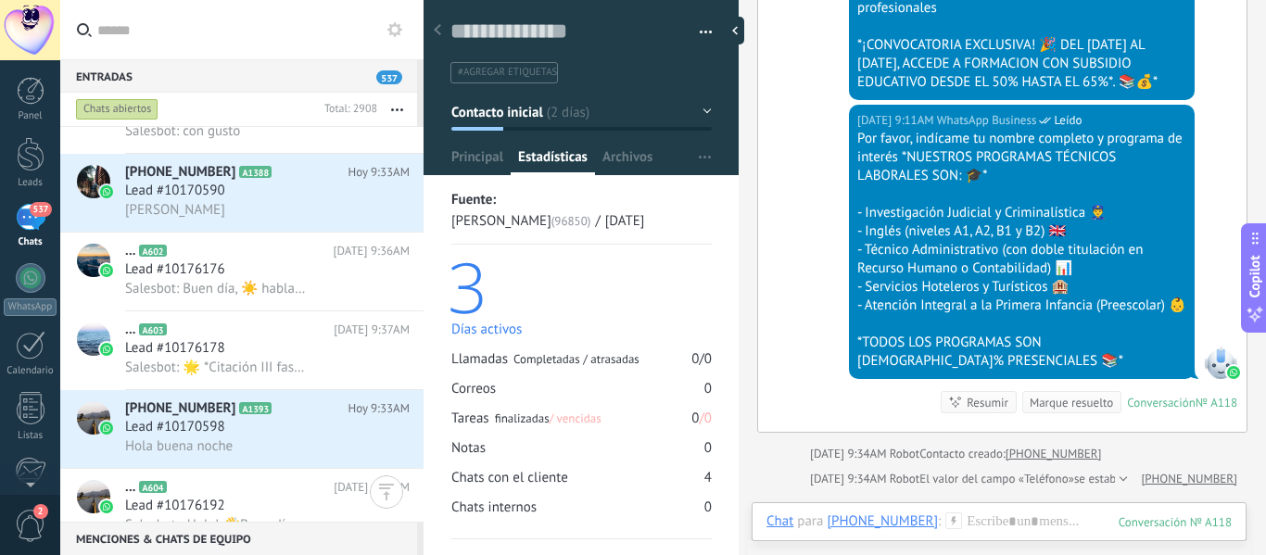
scroll to position [3155, 0]
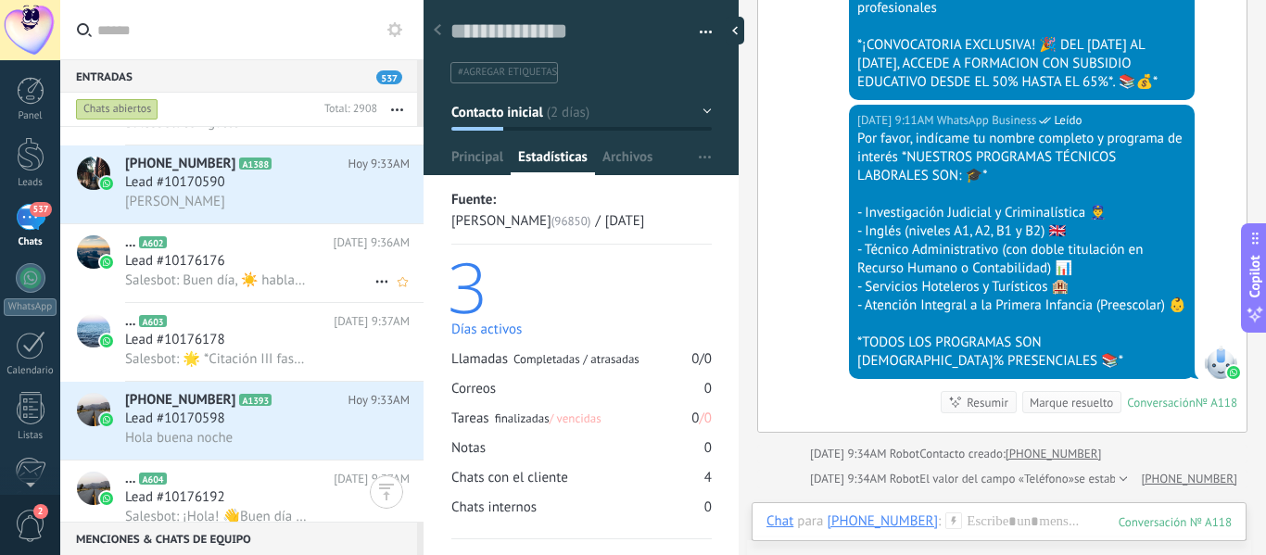
click at [305, 256] on div "Lead #10176176" at bounding box center [267, 261] width 285 height 19
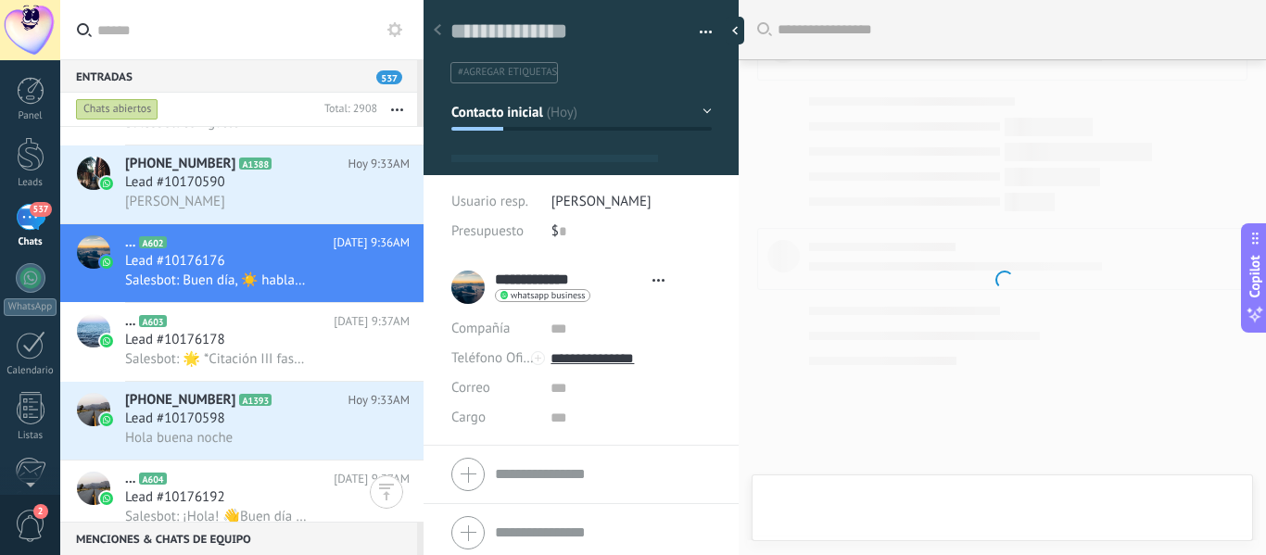
type textarea "**********"
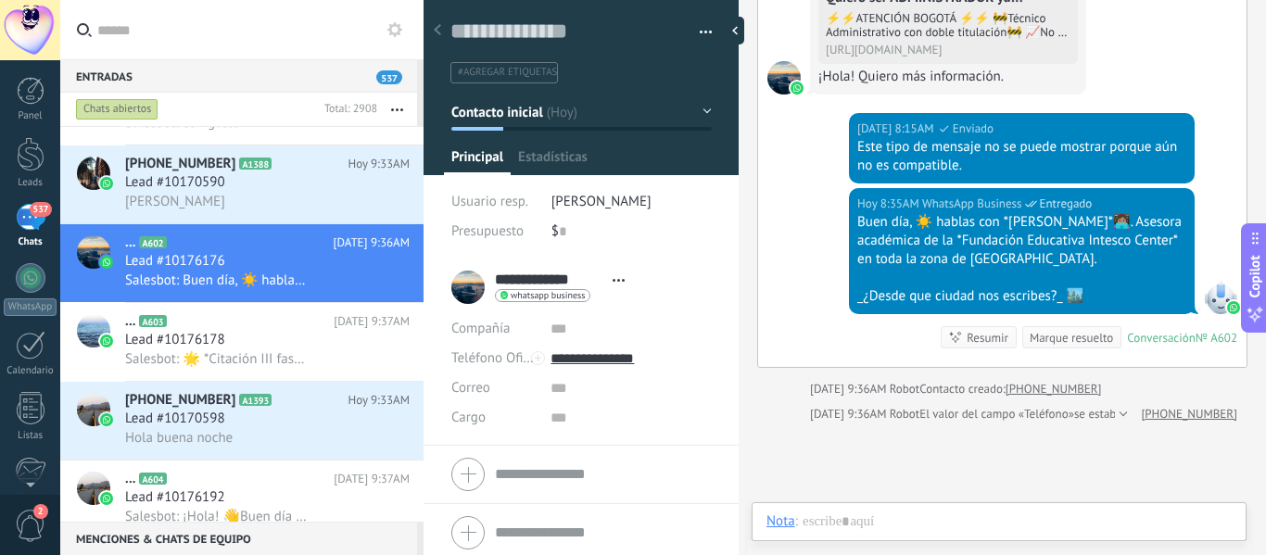
scroll to position [28, 0]
click at [805, 188] on div "Hoy 8:35AM WhatsApp Business Entregado Buen día, ☀️ hablas con *Natalia Mora*👩🏽…" at bounding box center [1002, 277] width 489 height 179
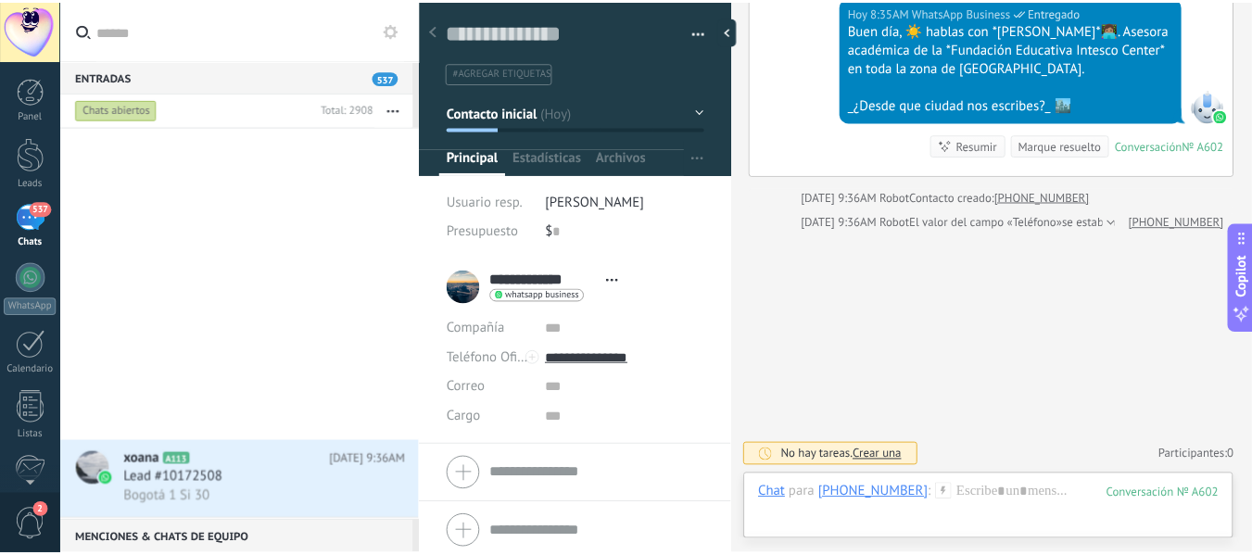
scroll to position [0, 0]
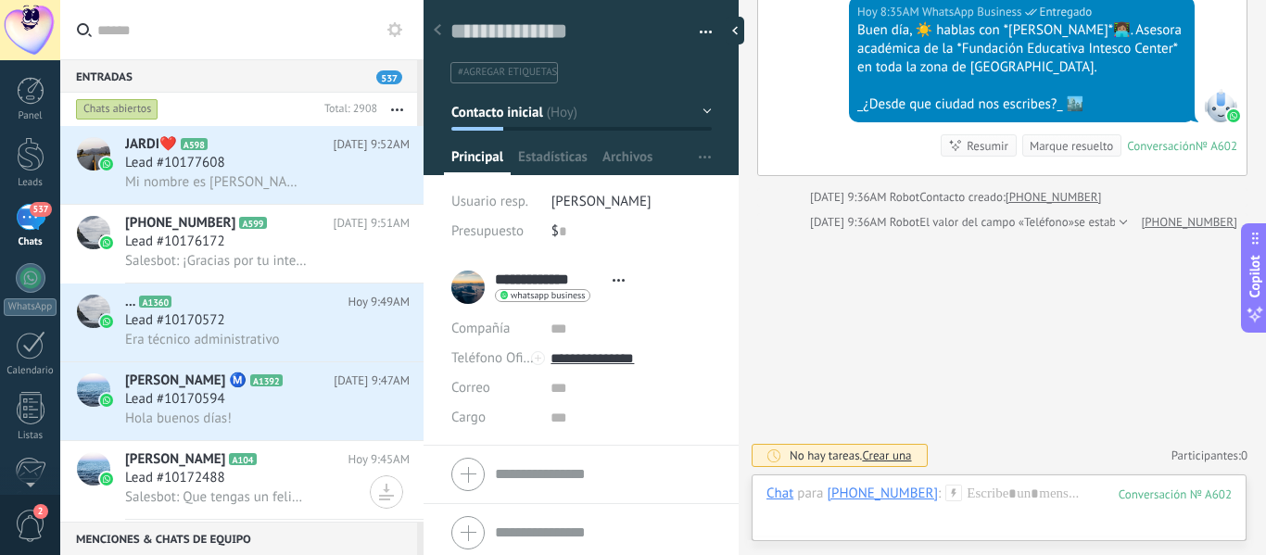
click at [390, 104] on button "button" at bounding box center [397, 109] width 40 height 33
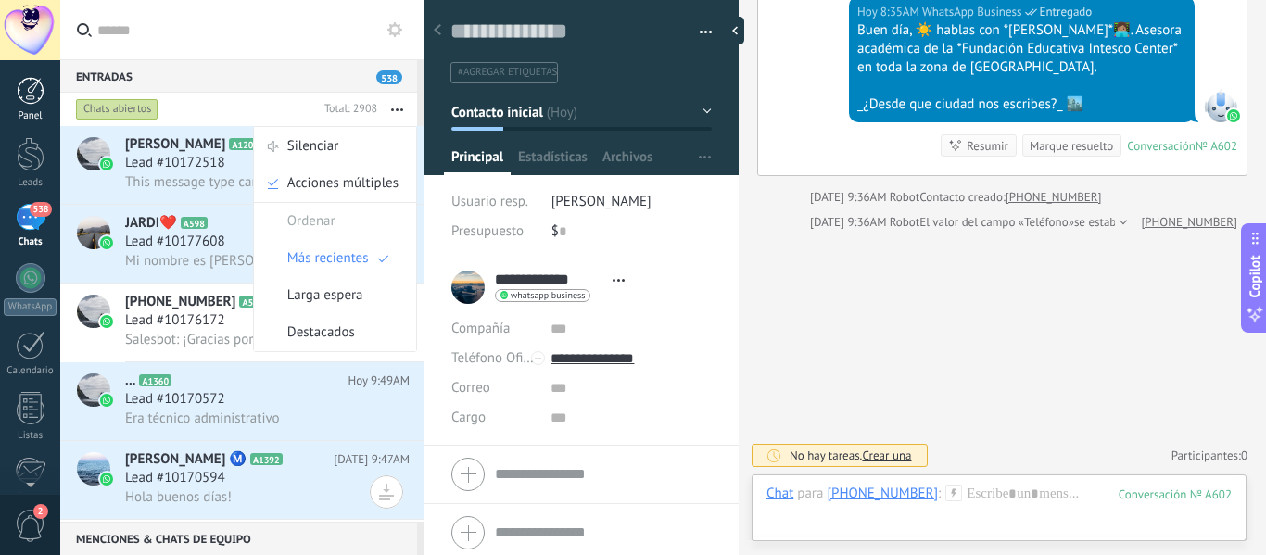
click at [33, 96] on div at bounding box center [31, 91] width 28 height 28
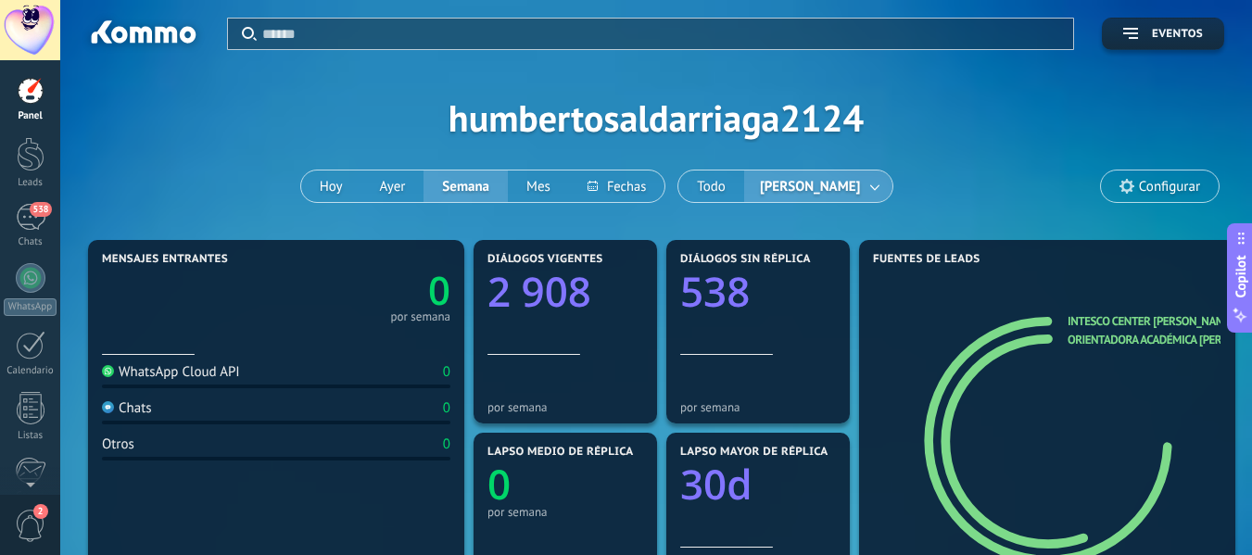
scroll to position [37, 0]
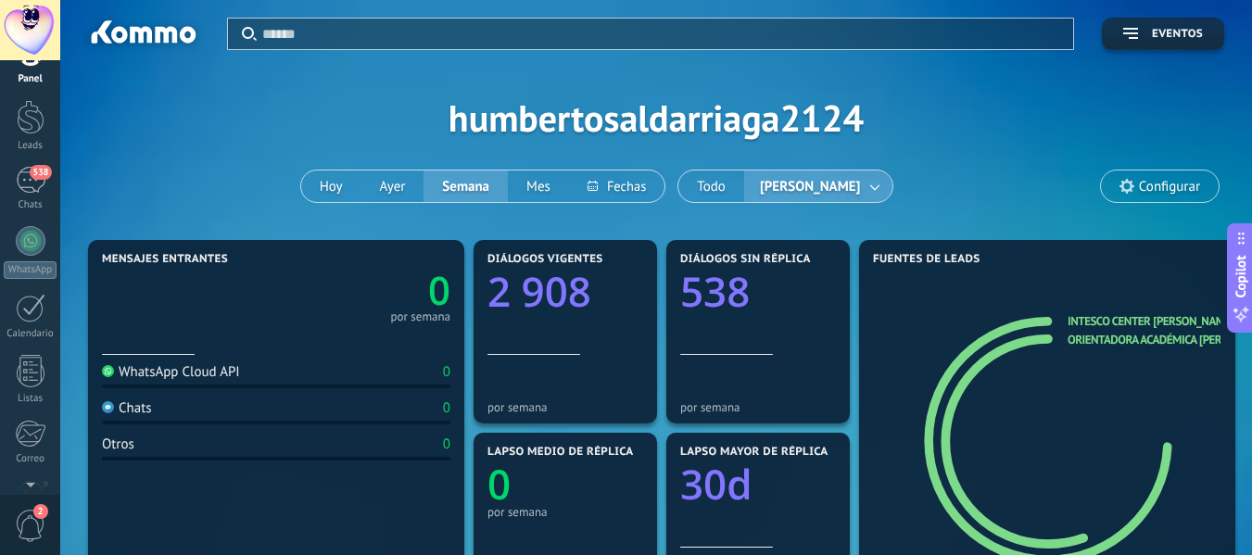
click at [979, 198] on div "Aplicar Eventos humbertosaldarriaga2124 Hoy Ayer Semana Mes Todo Humberto Salda…" at bounding box center [656, 117] width 1136 height 235
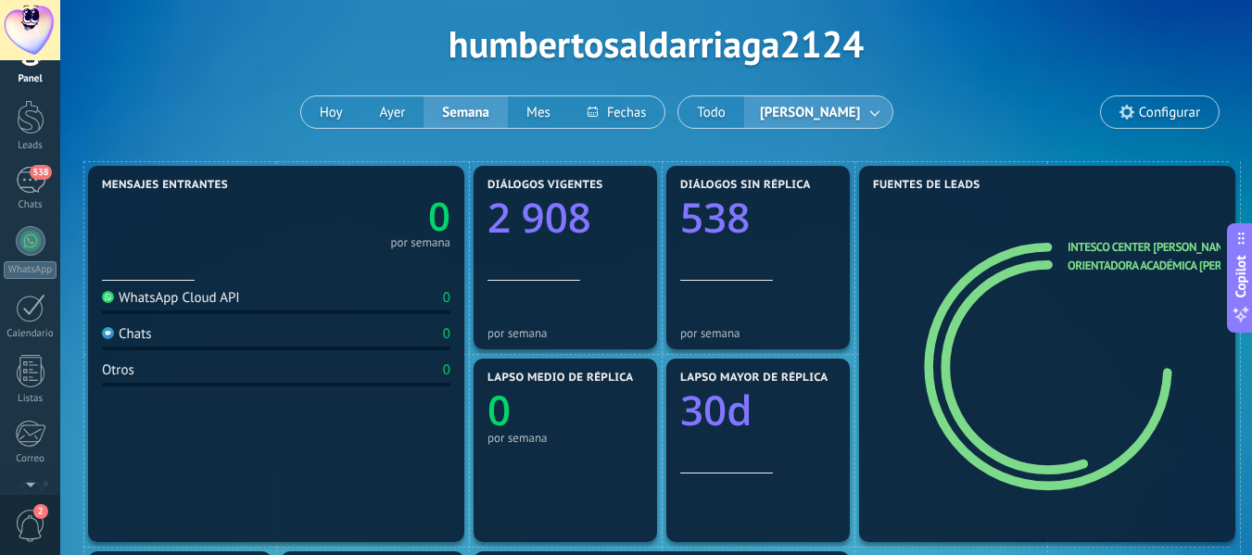
scroll to position [111, 0]
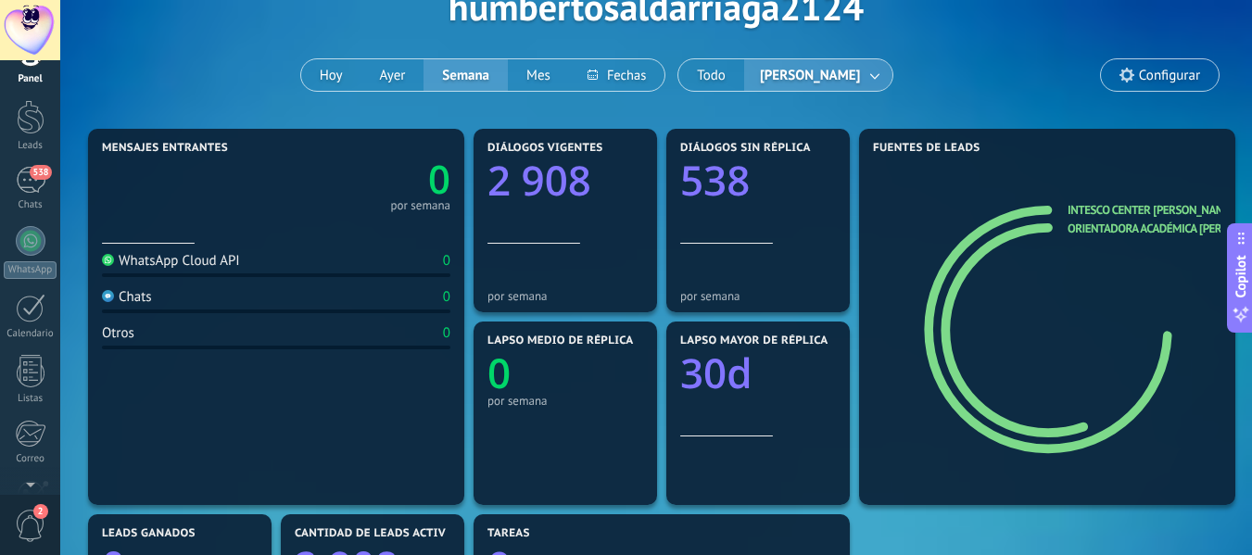
click at [1130, 70] on use at bounding box center [1127, 75] width 15 height 15
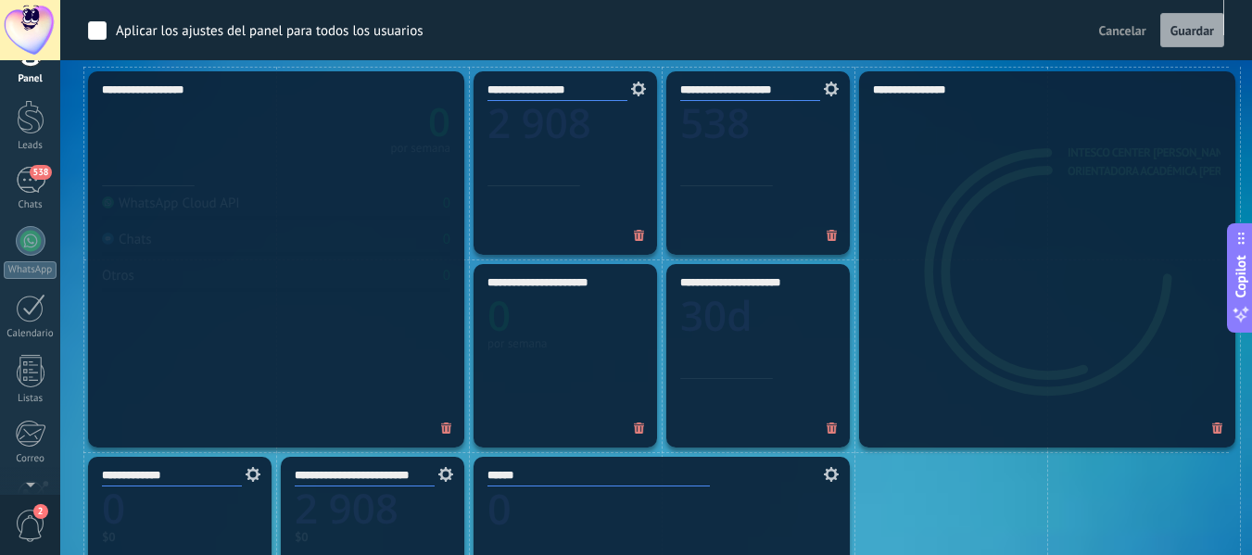
scroll to position [519, 0]
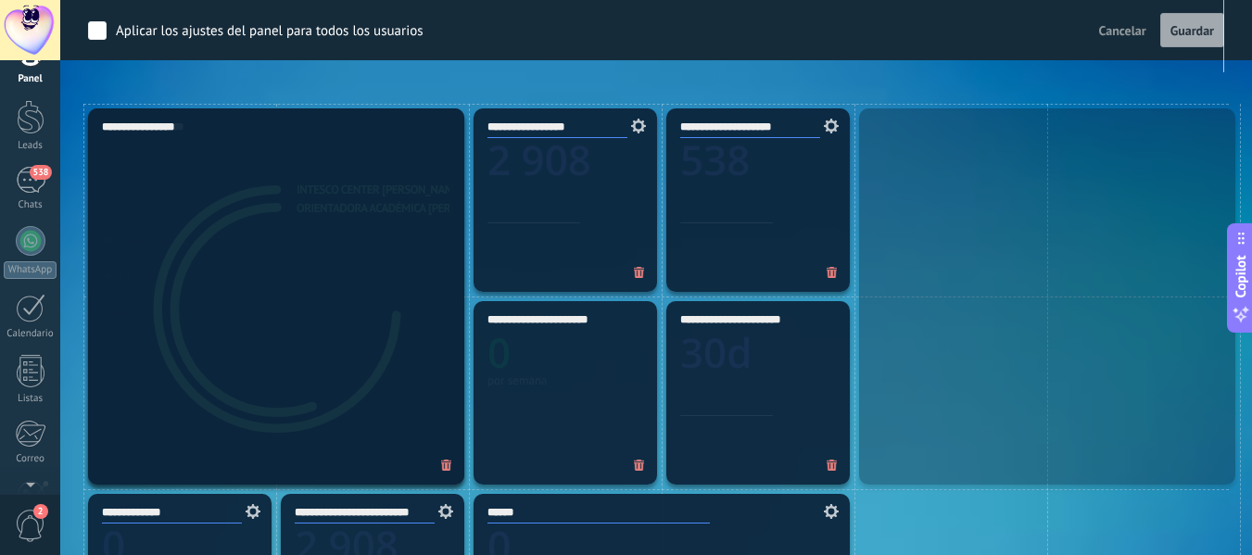
drag, startPoint x: 932, startPoint y: 206, endPoint x: 130, endPoint y: 198, distance: 801.9
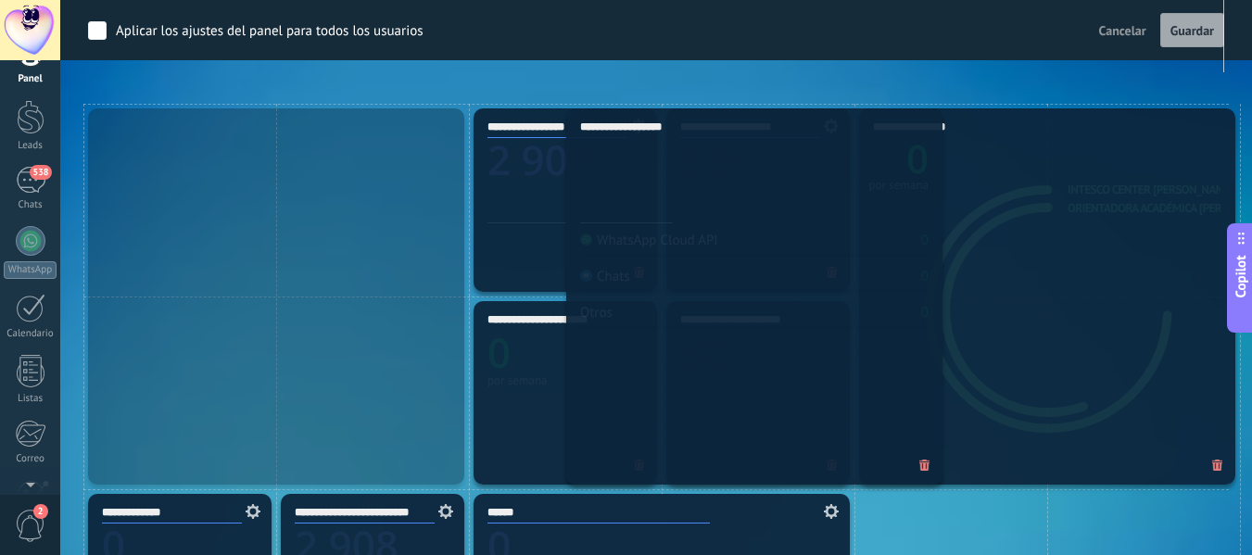
drag, startPoint x: 368, startPoint y: 218, endPoint x: 851, endPoint y: 174, distance: 484.9
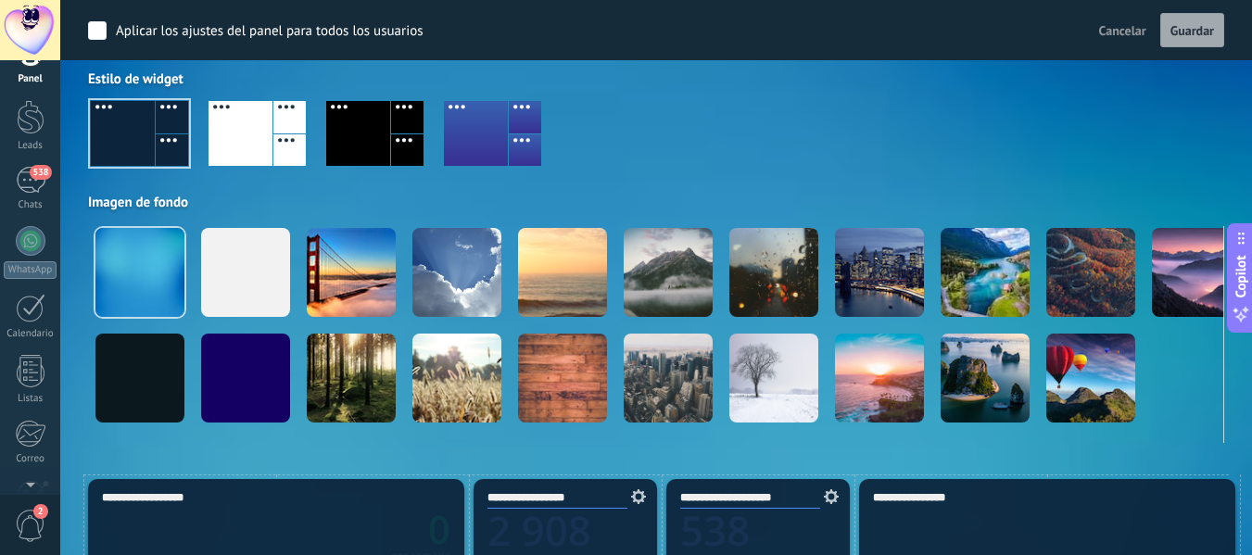
scroll to position [0, 0]
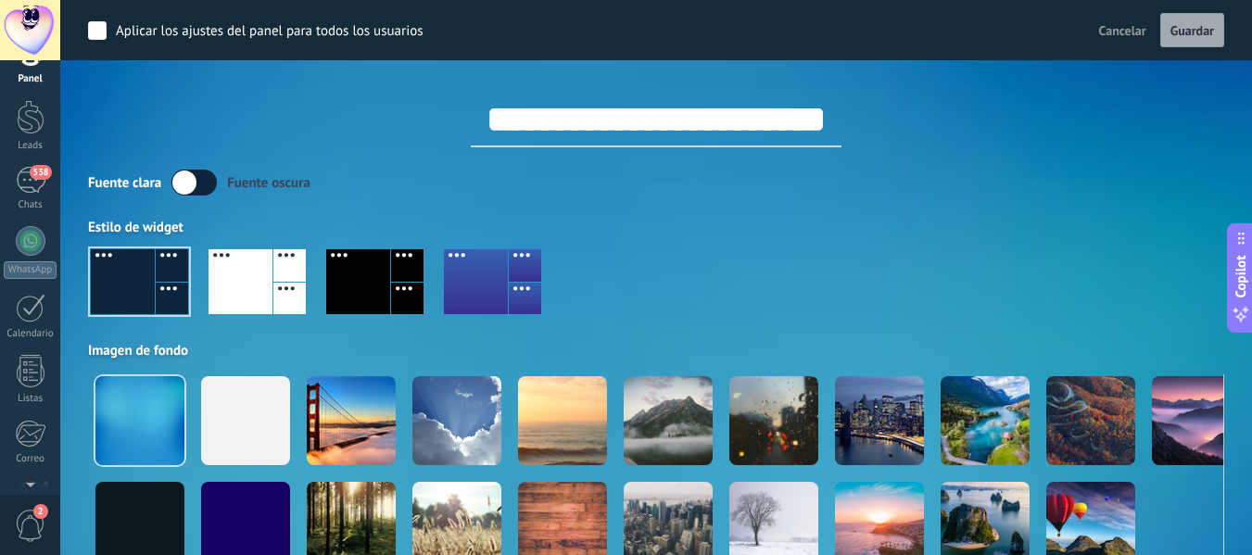
click at [676, 262] on div at bounding box center [656, 289] width 1136 height 106
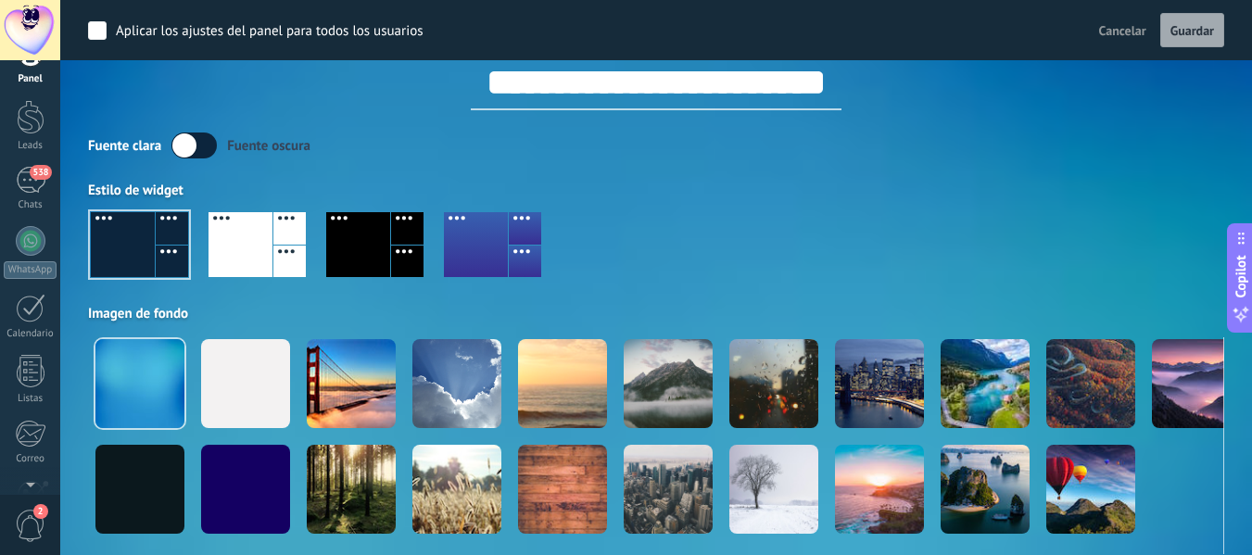
click at [829, 248] on div at bounding box center [656, 252] width 1136 height 106
click at [1184, 29] on span "Guardar" at bounding box center [1193, 30] width 44 height 13
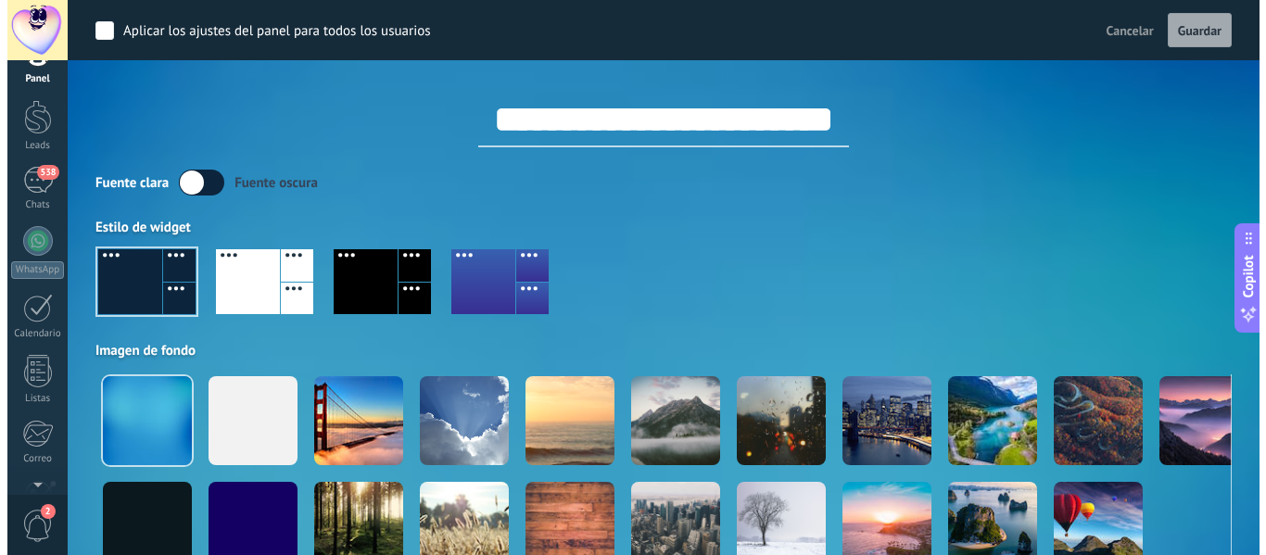
scroll to position [0, 0]
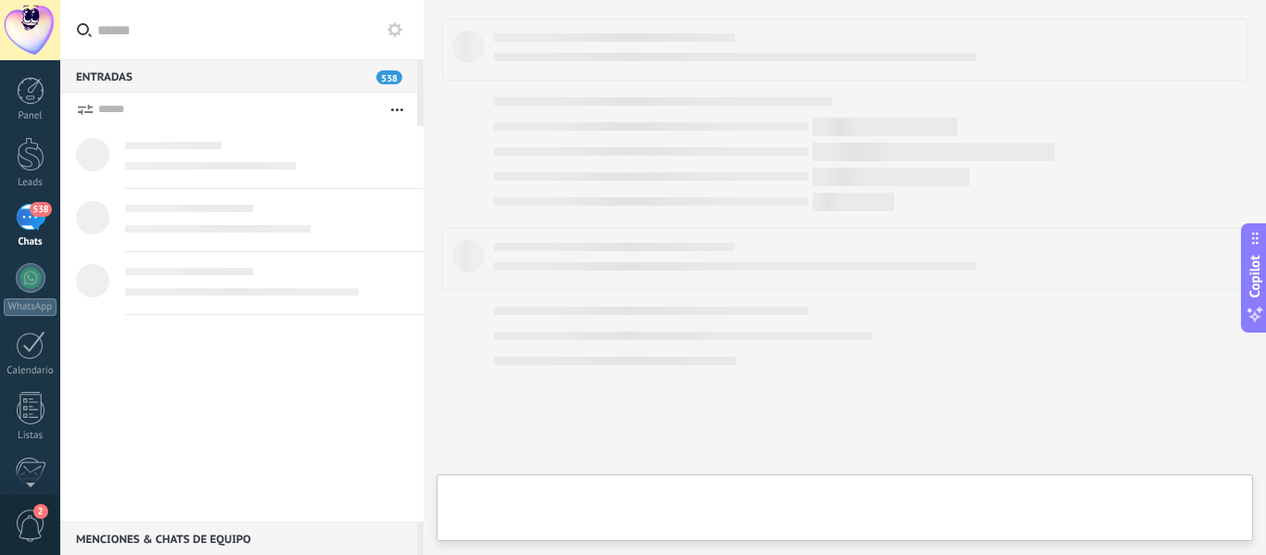
type textarea "**********"
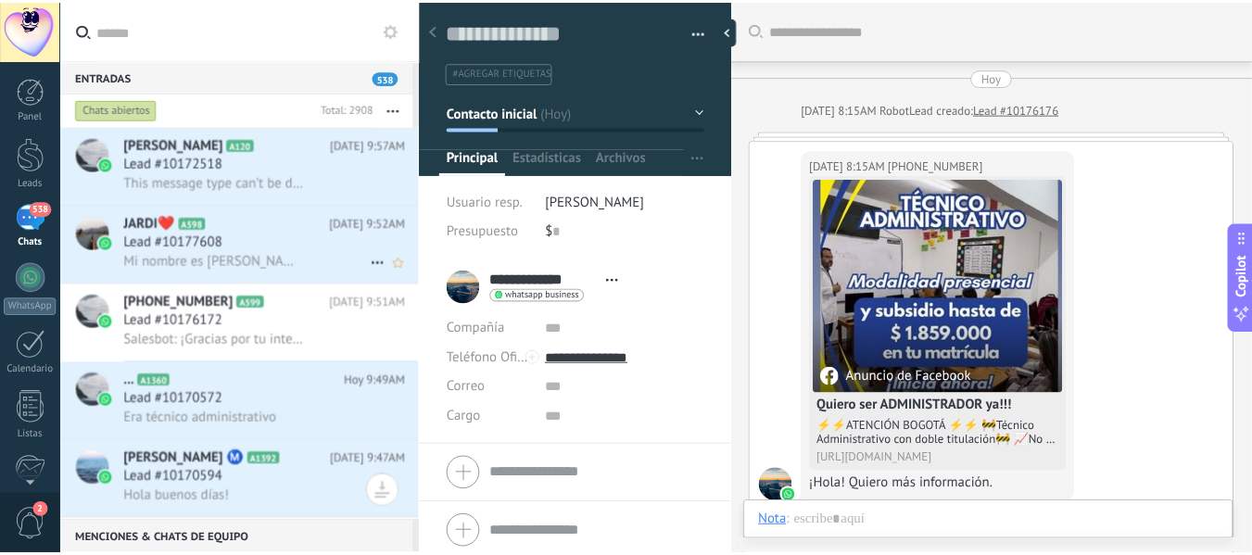
scroll to position [409, 0]
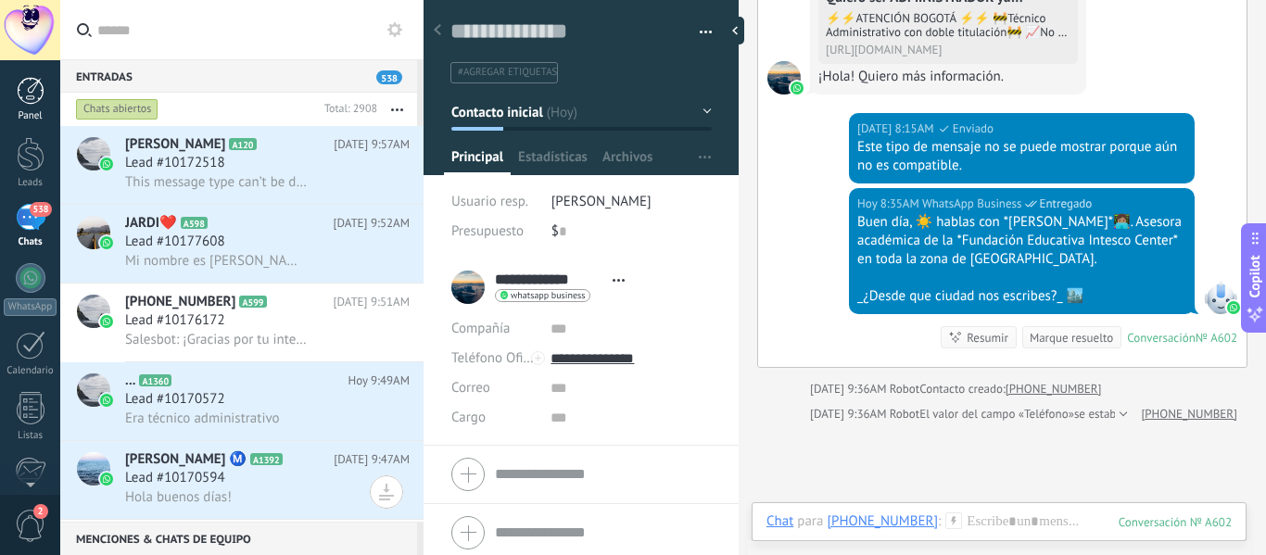
click at [40, 99] on div at bounding box center [31, 91] width 28 height 28
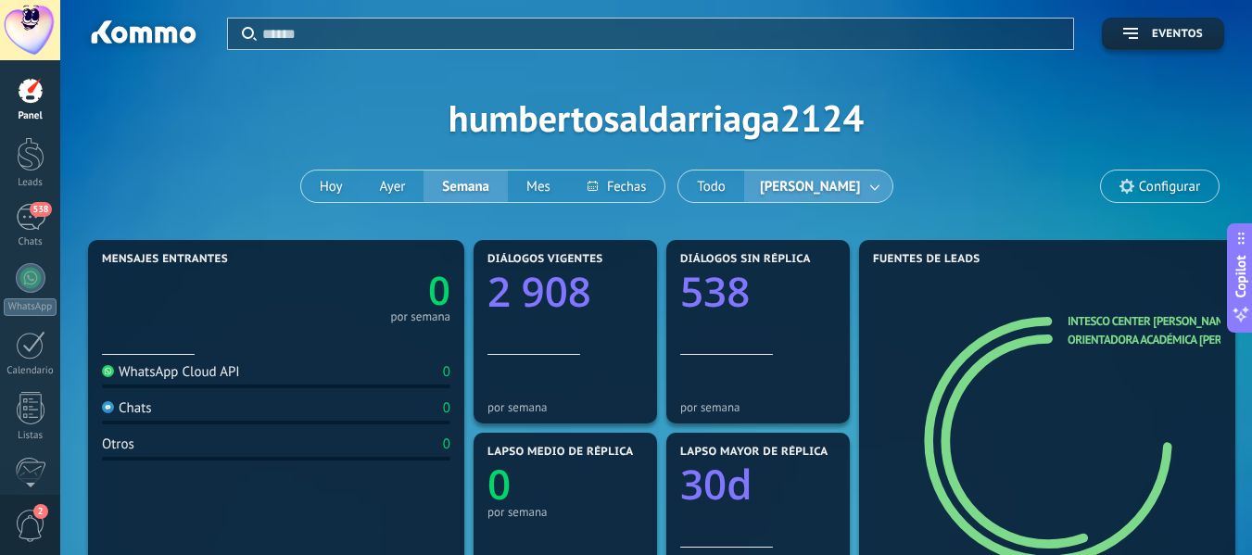
click at [1064, 352] on icon at bounding box center [1049, 439] width 181 height 184
click at [1066, 340] on icon at bounding box center [1046, 442] width 229 height 214
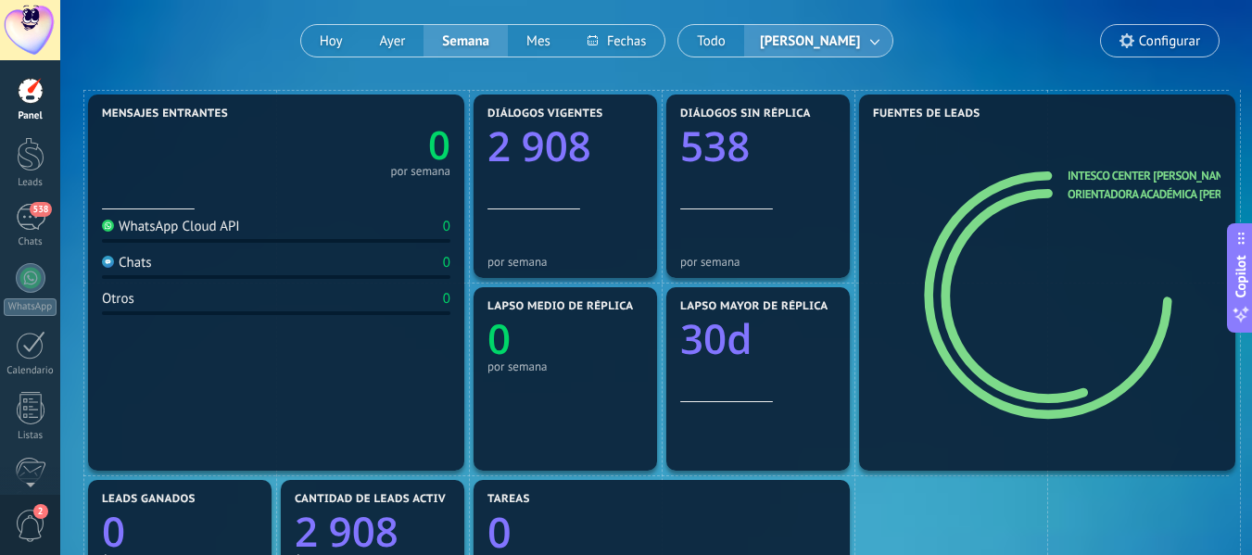
scroll to position [148, 0]
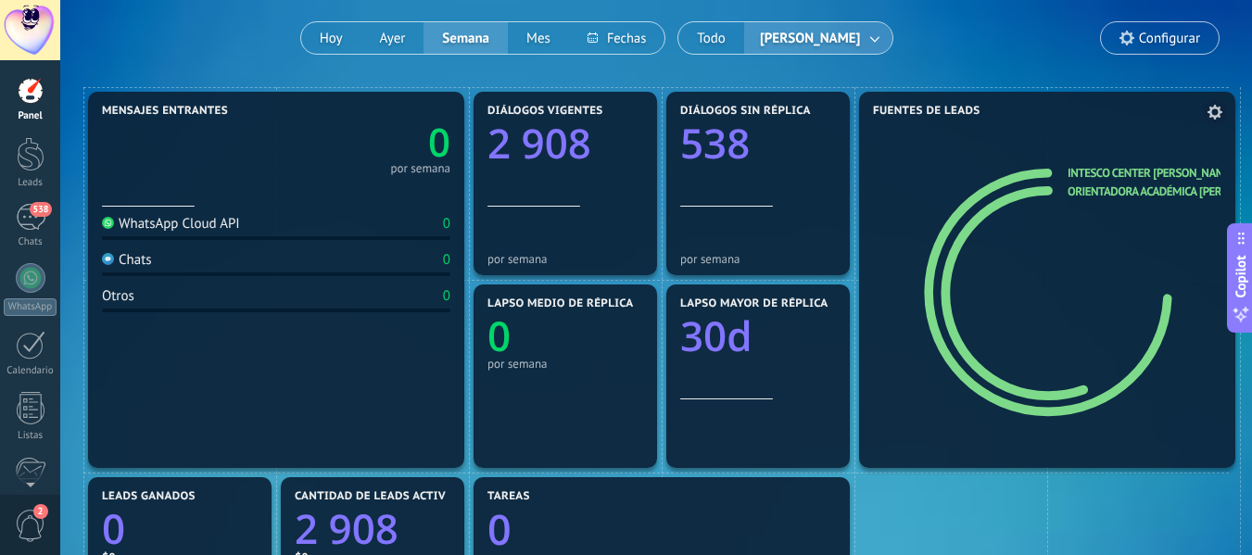
click at [1103, 168] on link "Intesco Center [PERSON_NAME]" at bounding box center [1151, 173] width 167 height 16
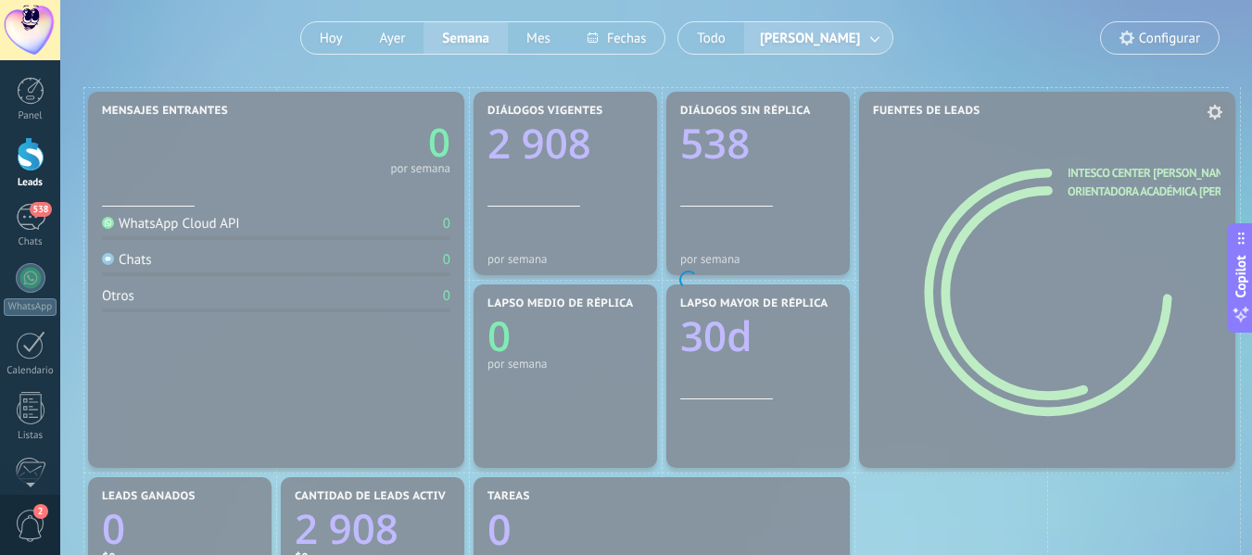
click at [1103, 168] on body ".abecls-1,.abecls-2{fill-rule:evenodd}.abecls-2{fill:#fff} .abhcls-1{fill:none}…" at bounding box center [626, 129] width 1252 height 555
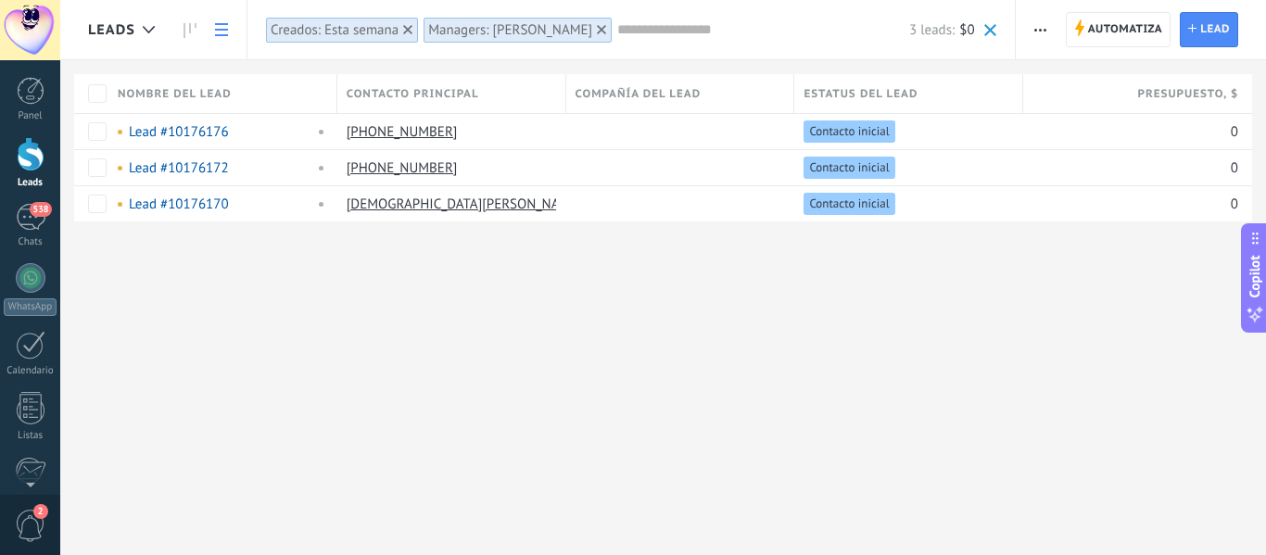
click at [914, 301] on div "Leads Automatiza Nueva difusión Editar embudo Imprimir Ajustes de la lista Impo…" at bounding box center [663, 277] width 1206 height 555
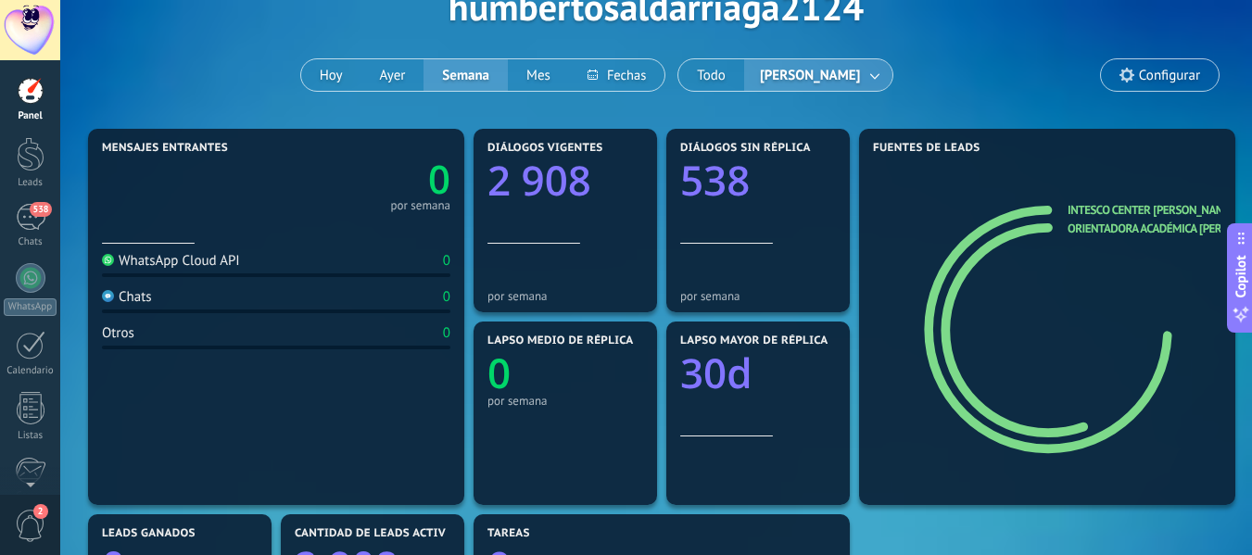
scroll to position [148, 0]
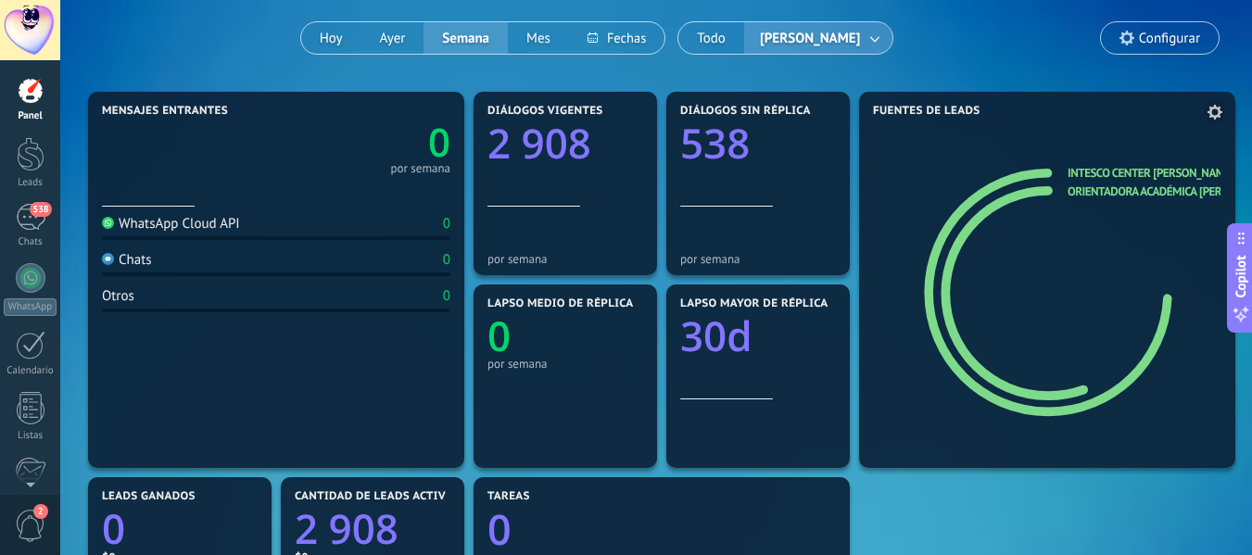
click at [1045, 197] on icon at bounding box center [1046, 293] width 229 height 214
click at [1085, 193] on link "Orientadora Académica [PERSON_NAME]" at bounding box center [1174, 192] width 212 height 16
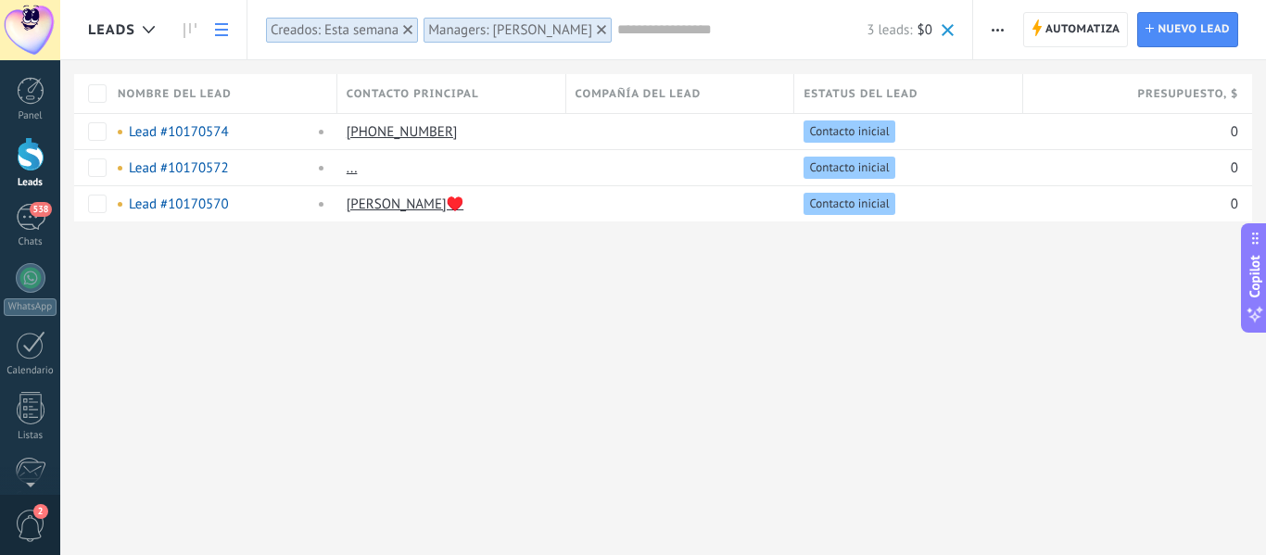
click at [346, 26] on div "Creados: Esta semana" at bounding box center [335, 30] width 128 height 18
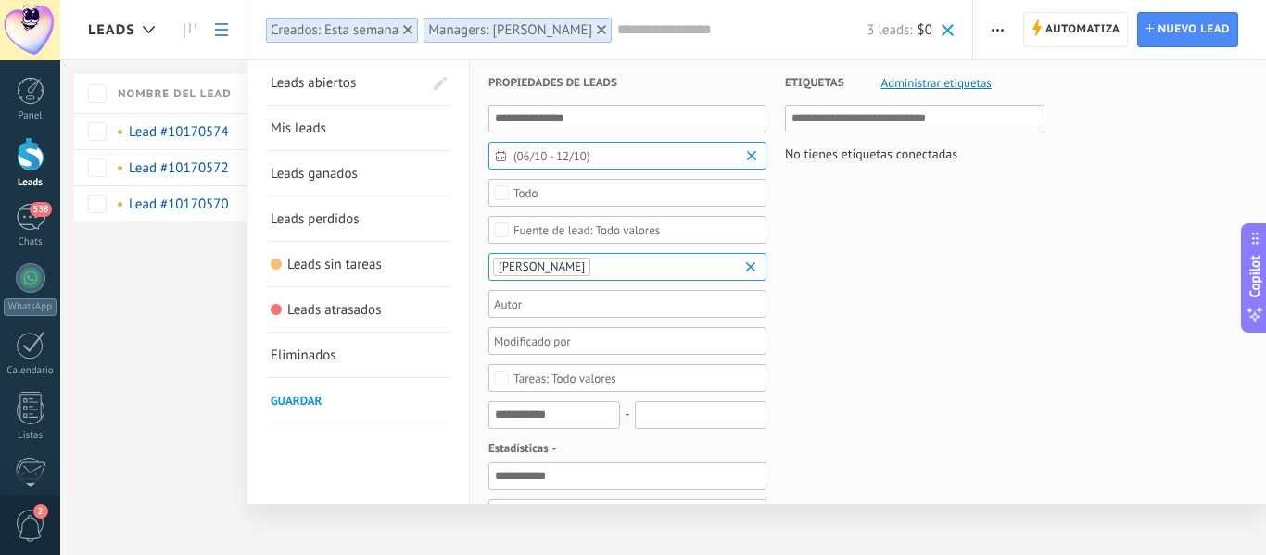
click at [282, 349] on span "Eliminados" at bounding box center [304, 356] width 66 height 18
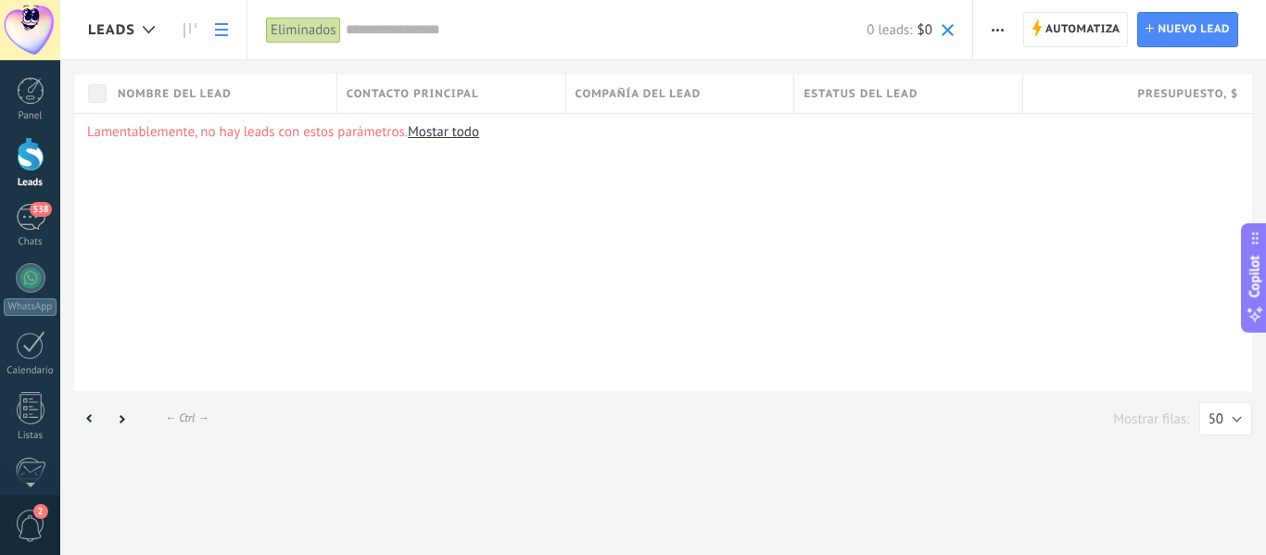
click at [440, 131] on link "Mostar todo" at bounding box center [443, 132] width 71 height 18
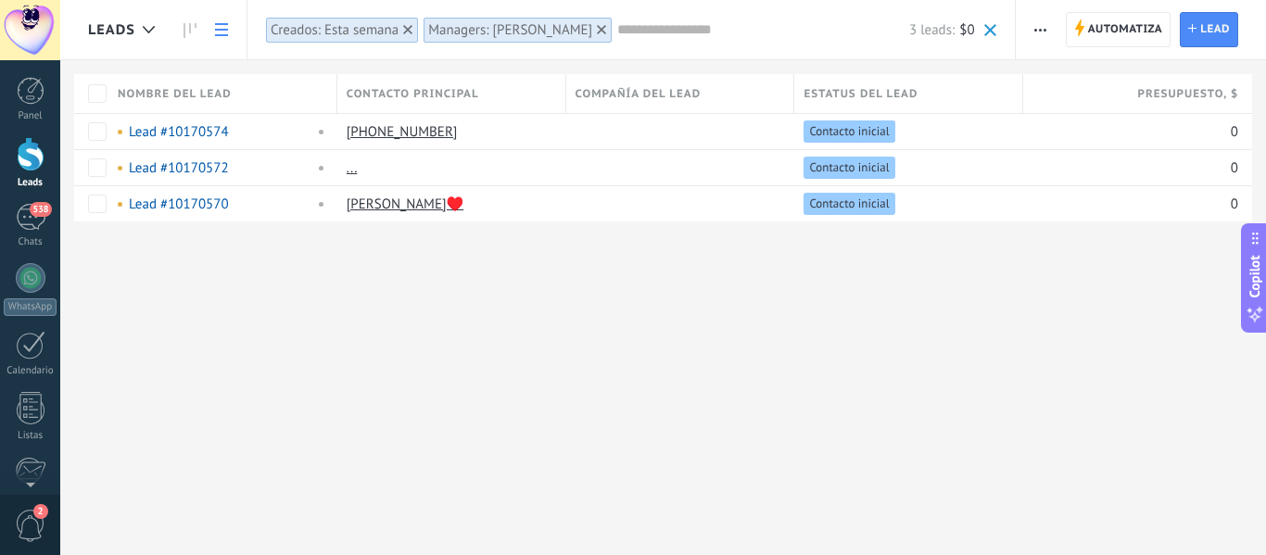
click at [606, 25] on icon at bounding box center [601, 29] width 9 height 9
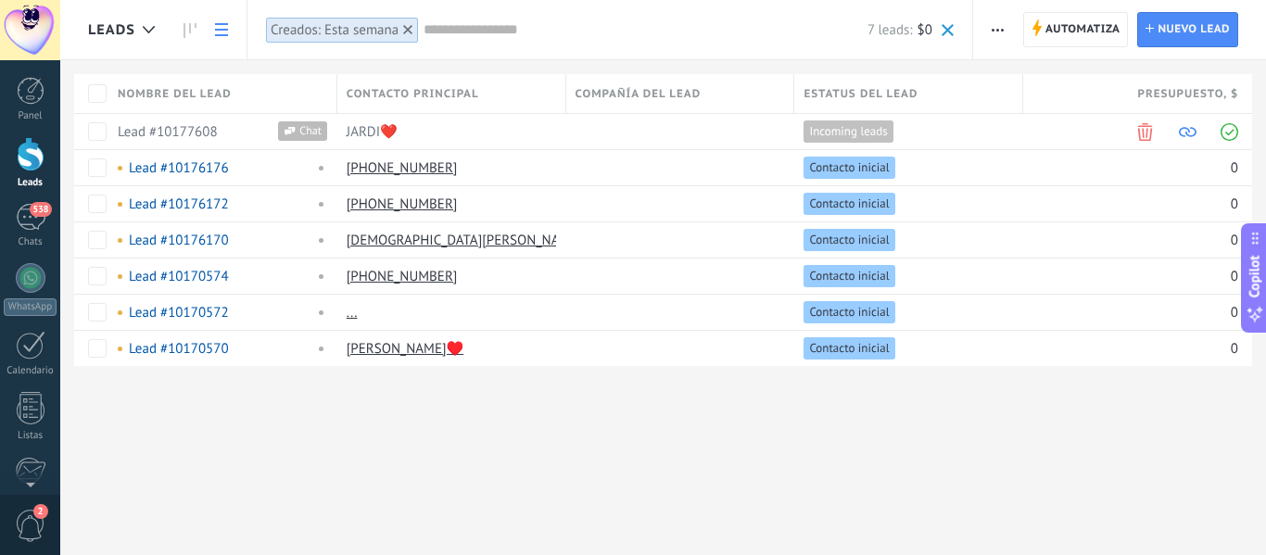
click at [476, 23] on input "text" at bounding box center [646, 29] width 444 height 19
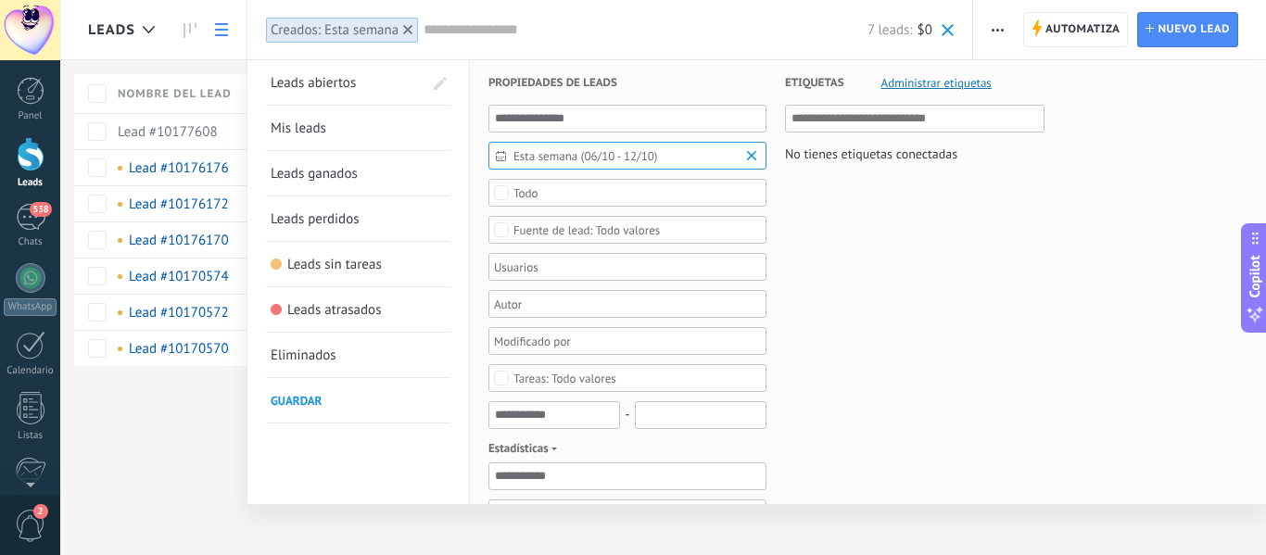
click at [596, 104] on span "Propiedades de leads" at bounding box center [553, 82] width 129 height 45
click at [299, 127] on span "Mis leads" at bounding box center [299, 129] width 56 height 18
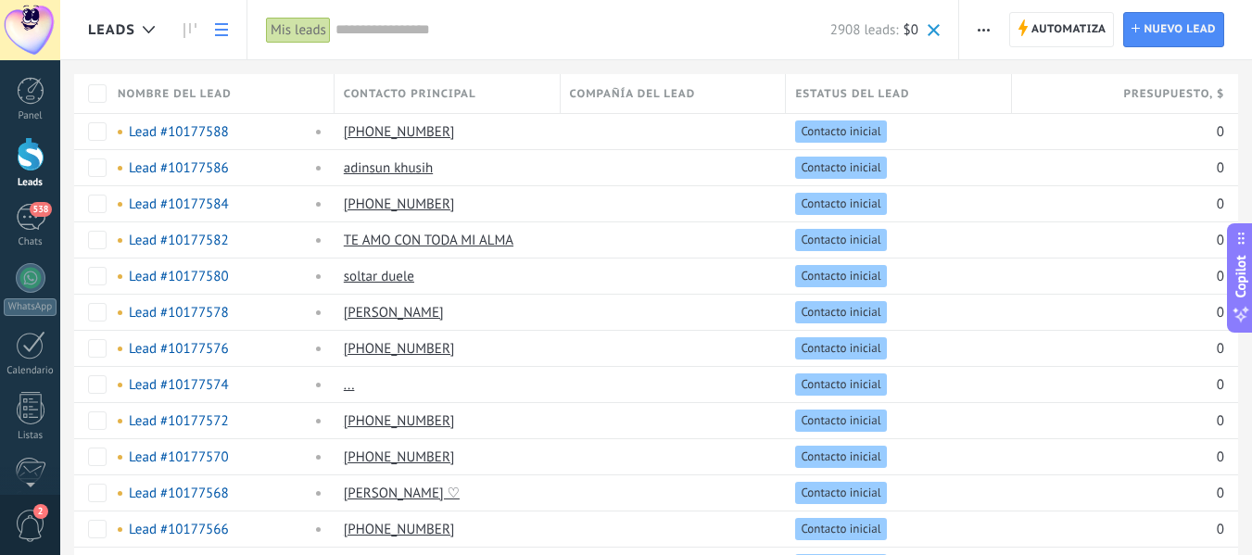
click at [417, 33] on input "text" at bounding box center [583, 29] width 495 height 19
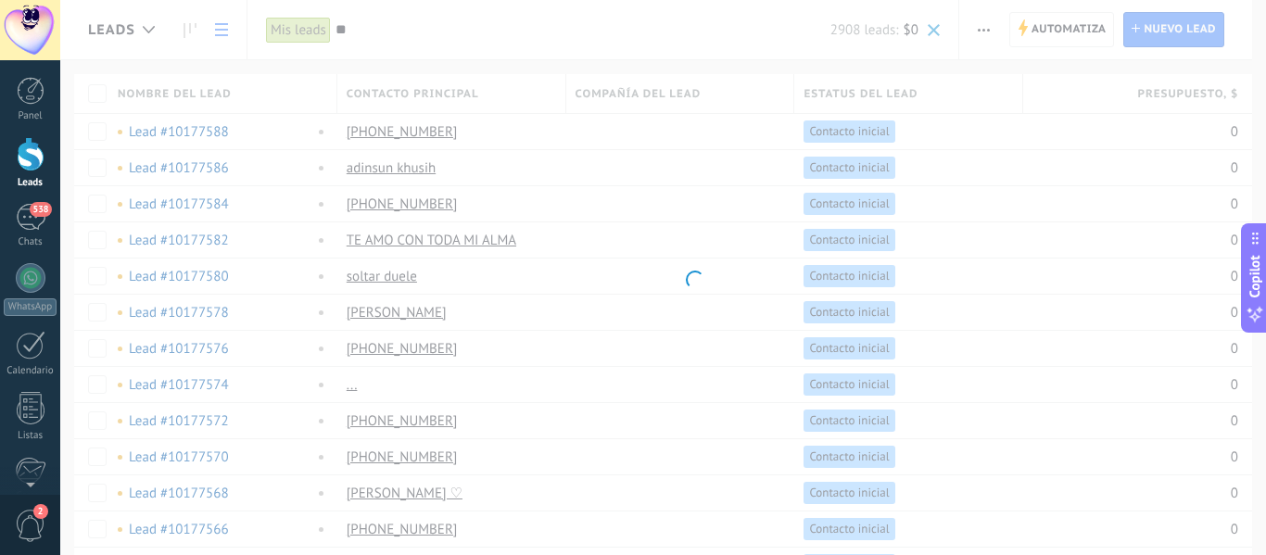
type input "*"
click at [476, 35] on body ".abecls-1,.abecls-2{fill-rule:evenodd}.abecls-2{fill:#fff} .abhcls-1{fill:none}…" at bounding box center [633, 277] width 1266 height 555
click at [1251, 159] on body ".abecls-1,.abecls-2{fill-rule:evenodd}.abecls-2{fill:#fff} .abhcls-1{fill:none}…" at bounding box center [633, 277] width 1266 height 555
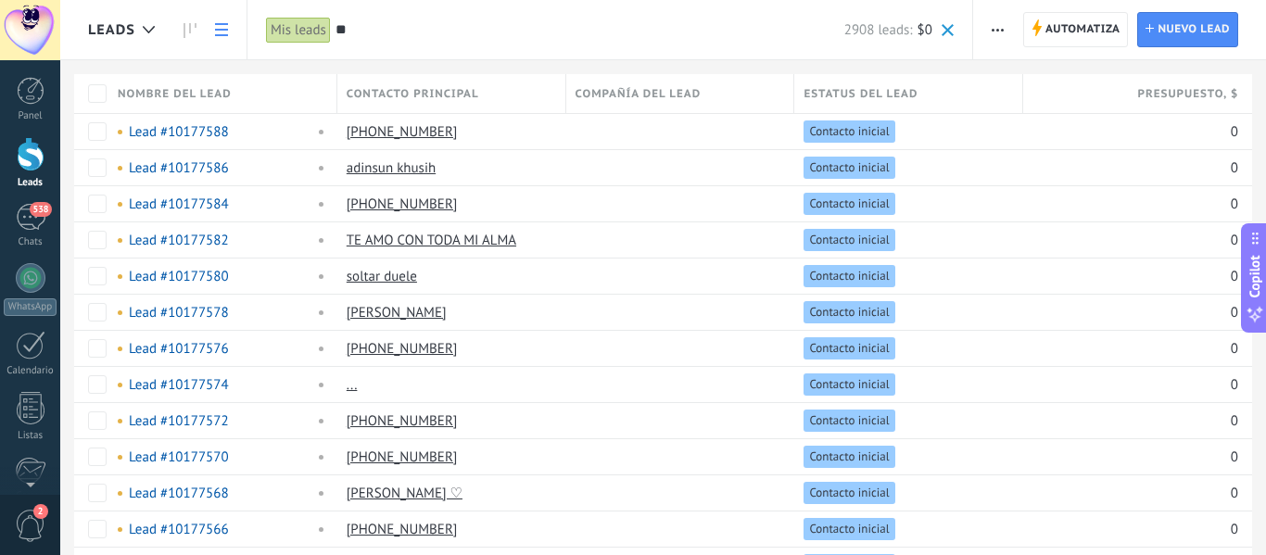
click at [373, 32] on input "**" at bounding box center [590, 29] width 509 height 19
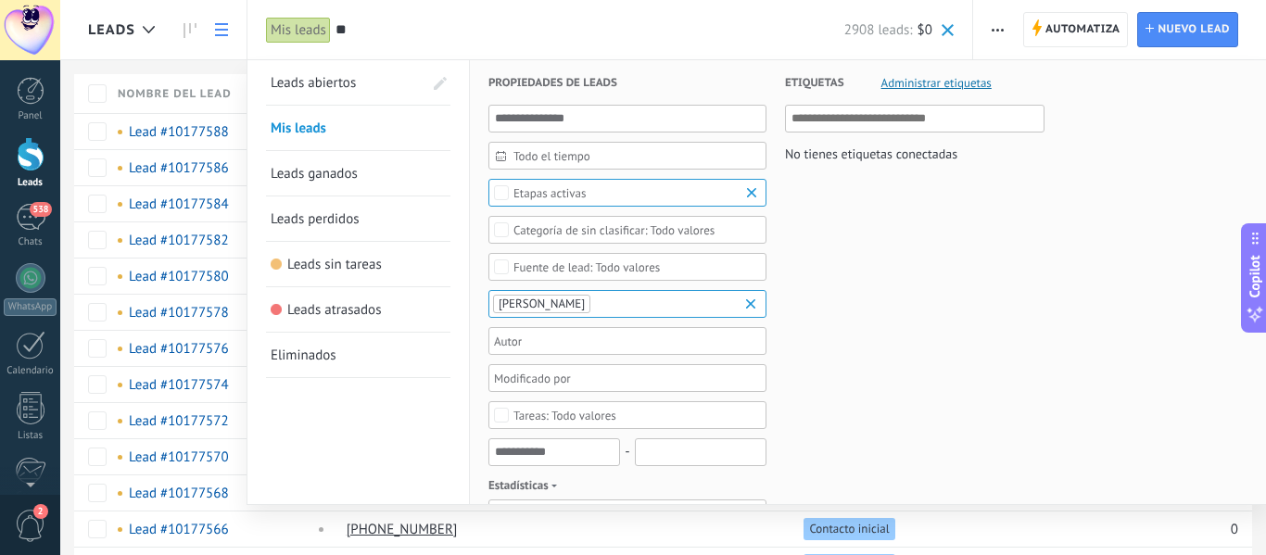
type input "*"
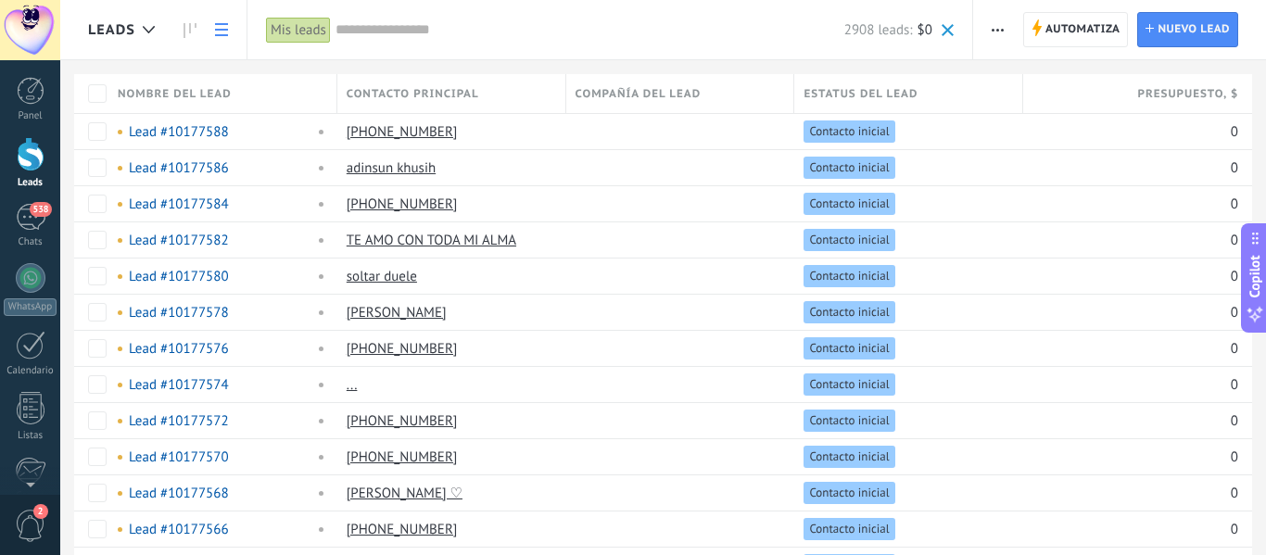
click at [950, 33] on span at bounding box center [948, 30] width 12 height 12
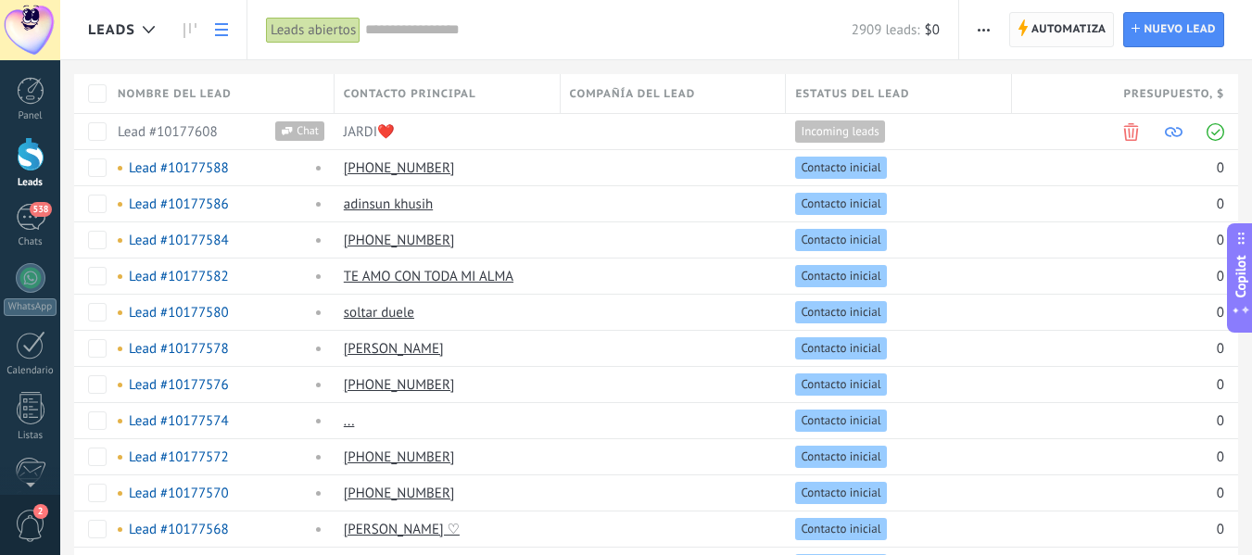
click at [1009, 42] on span "Automatiza Automatiza" at bounding box center [1062, 29] width 106 height 35
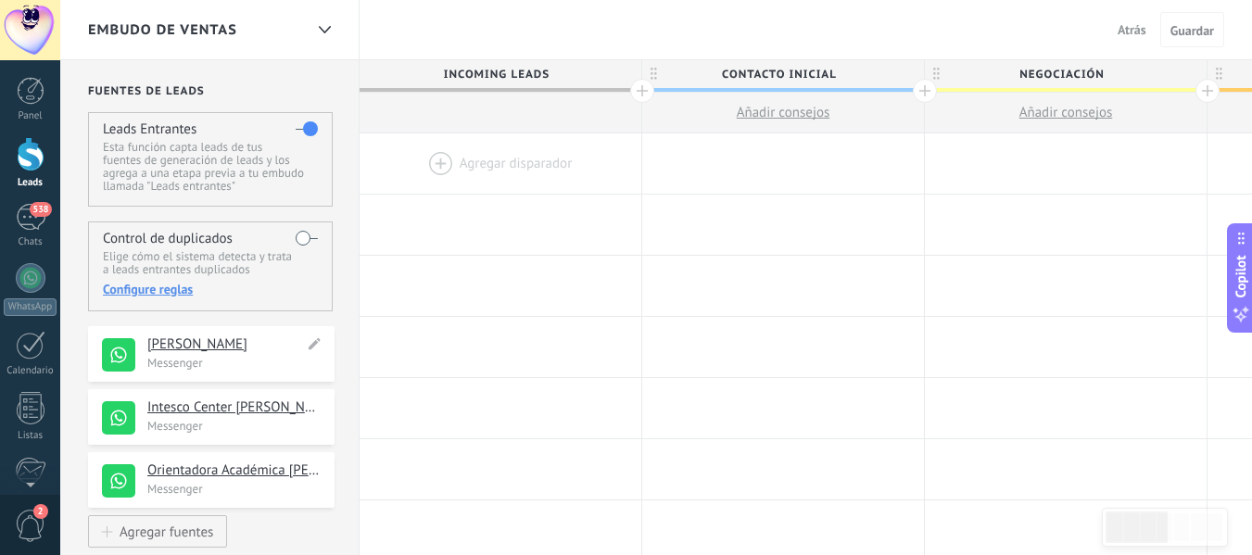
click at [199, 345] on h4 "[PERSON_NAME]" at bounding box center [225, 345] width 157 height 19
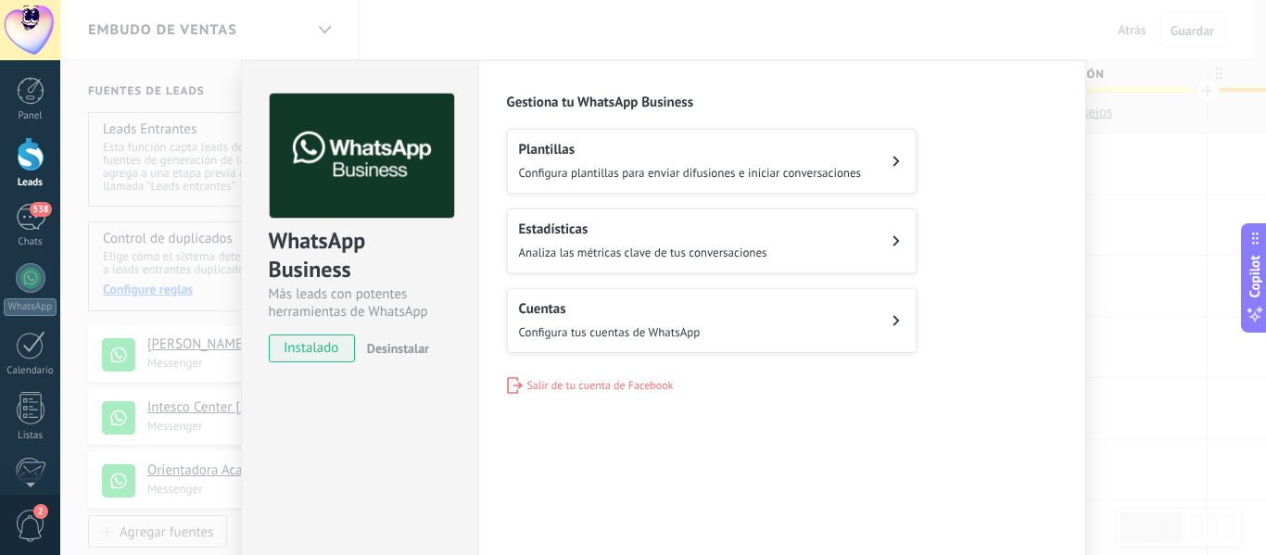
click at [1131, 165] on div "WhatsApp Business Más leads con potentes herramientas de WhatsApp instalado Des…" at bounding box center [663, 277] width 1206 height 555
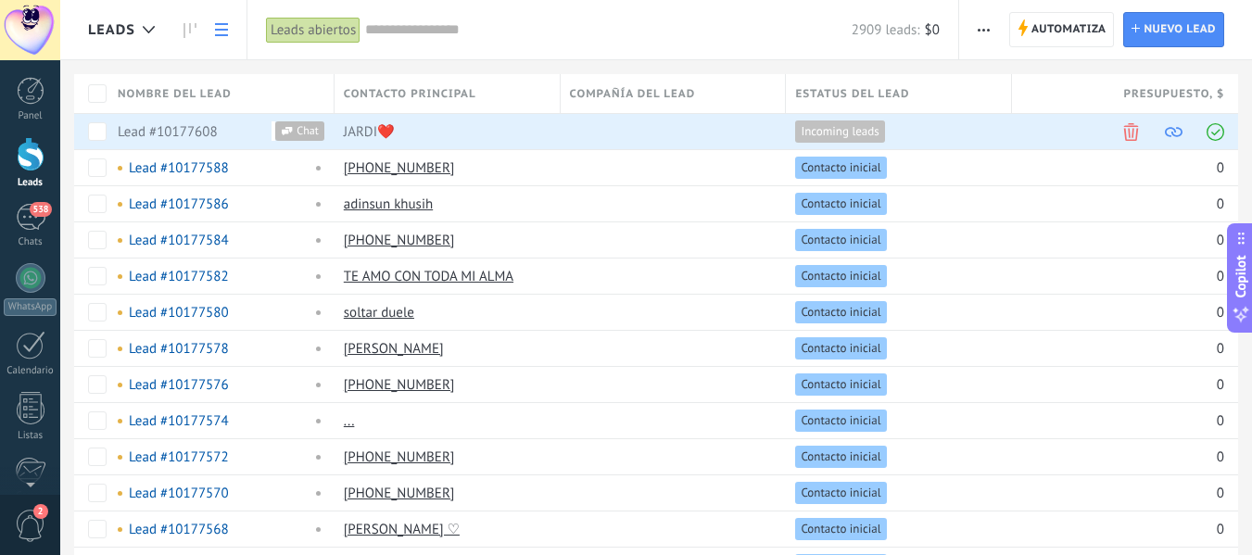
click at [413, 20] on input "text" at bounding box center [608, 29] width 487 height 19
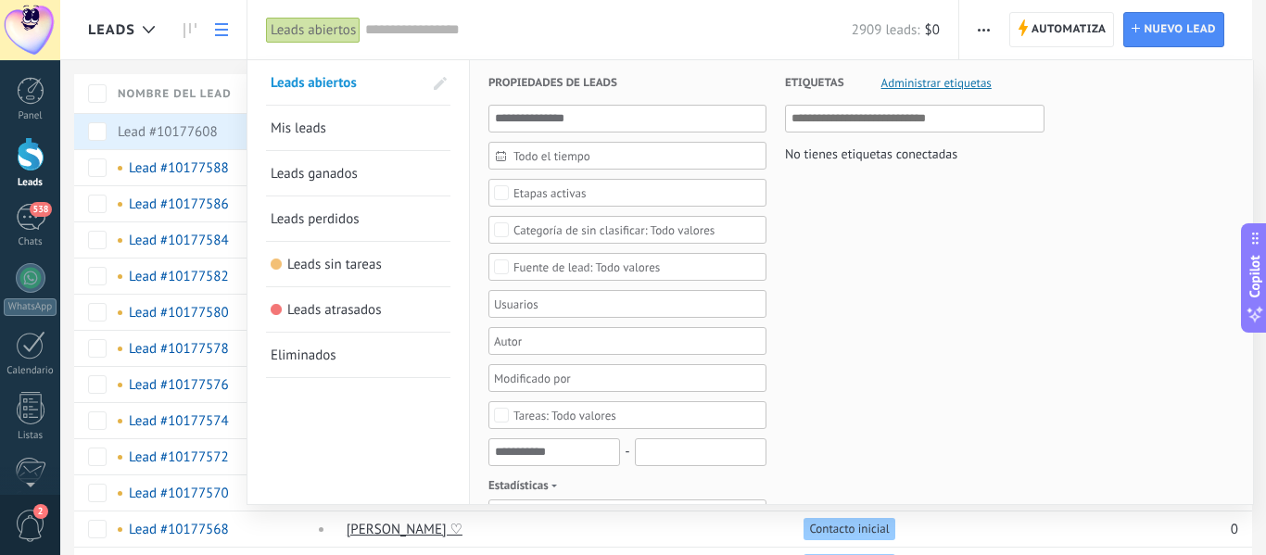
click at [647, 186] on span "Etapas activas" at bounding box center [628, 193] width 229 height 14
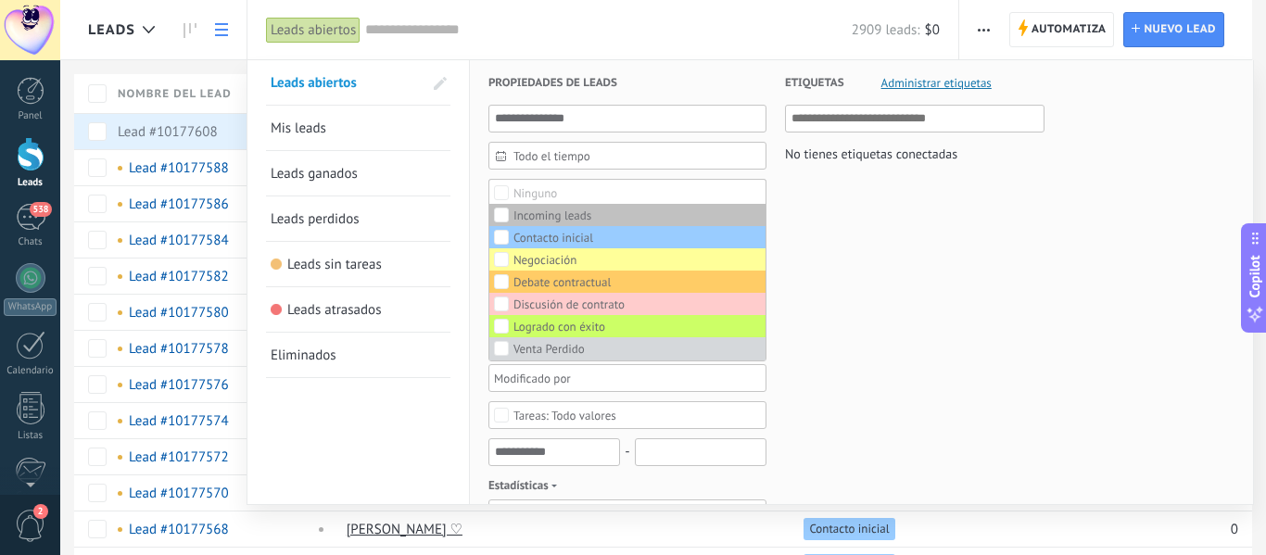
click at [624, 161] on span "Todo el tiempo" at bounding box center [635, 156] width 243 height 14
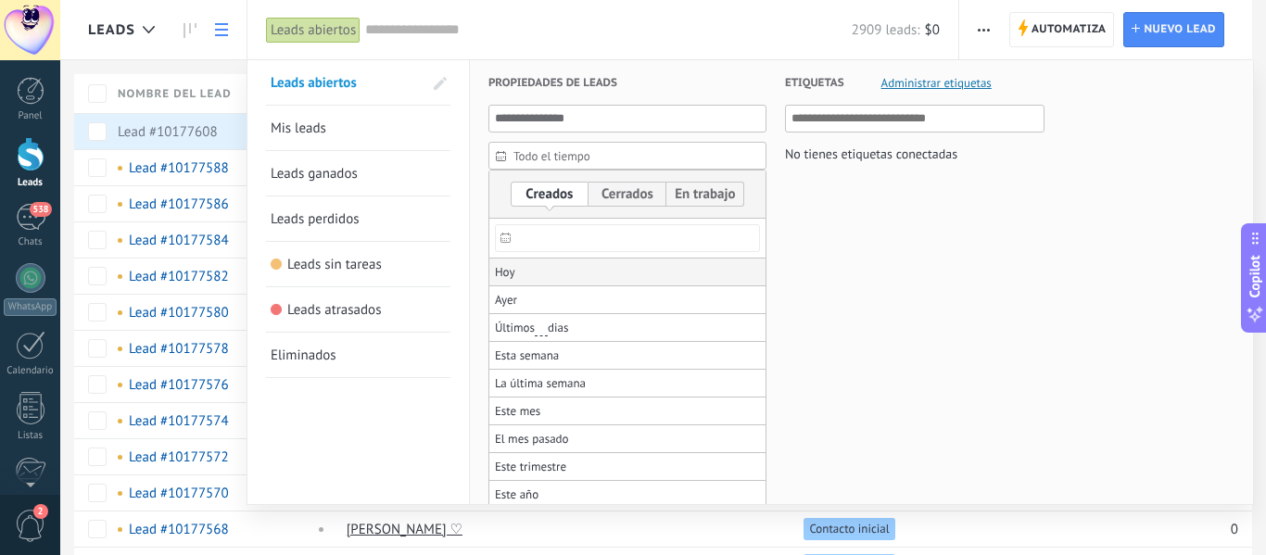
click at [513, 270] on span "Hoy" at bounding box center [505, 273] width 20 height 26
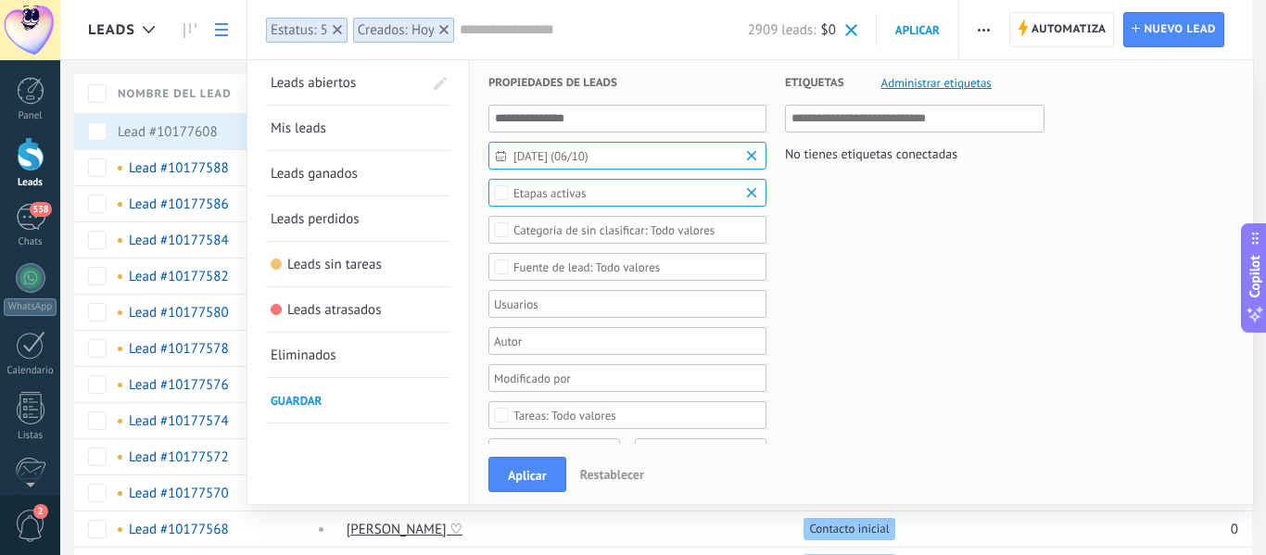
click at [686, 235] on div "Todo valores" at bounding box center [614, 230] width 201 height 14
click at [686, 235] on label "Seleccionar todo" at bounding box center [627, 230] width 276 height 22
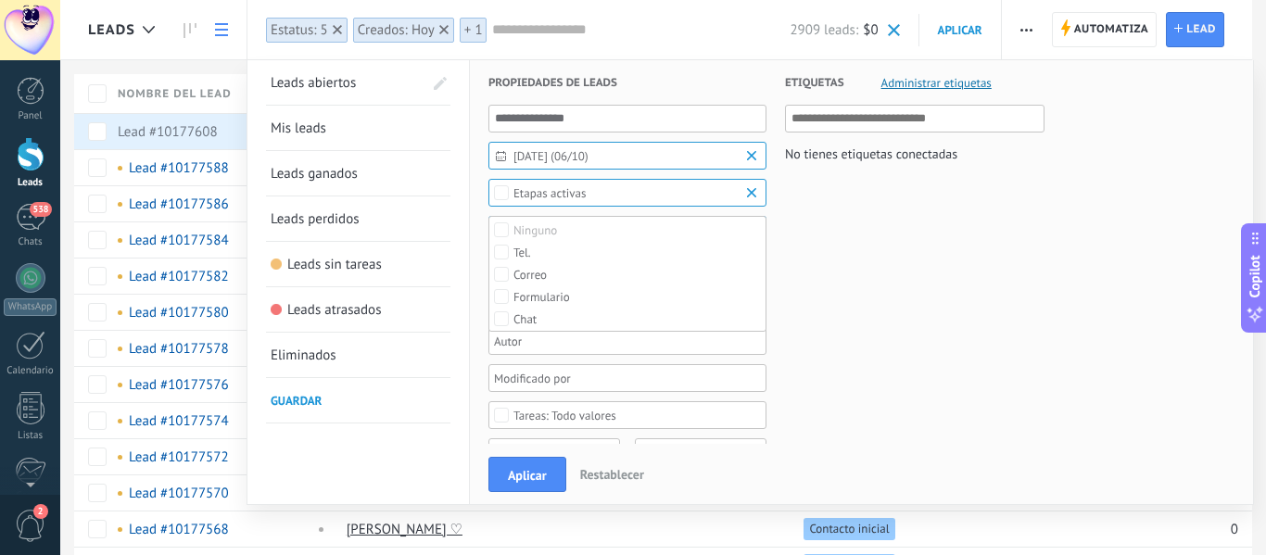
click at [686, 235] on label "Ninguno" at bounding box center [627, 230] width 276 height 22
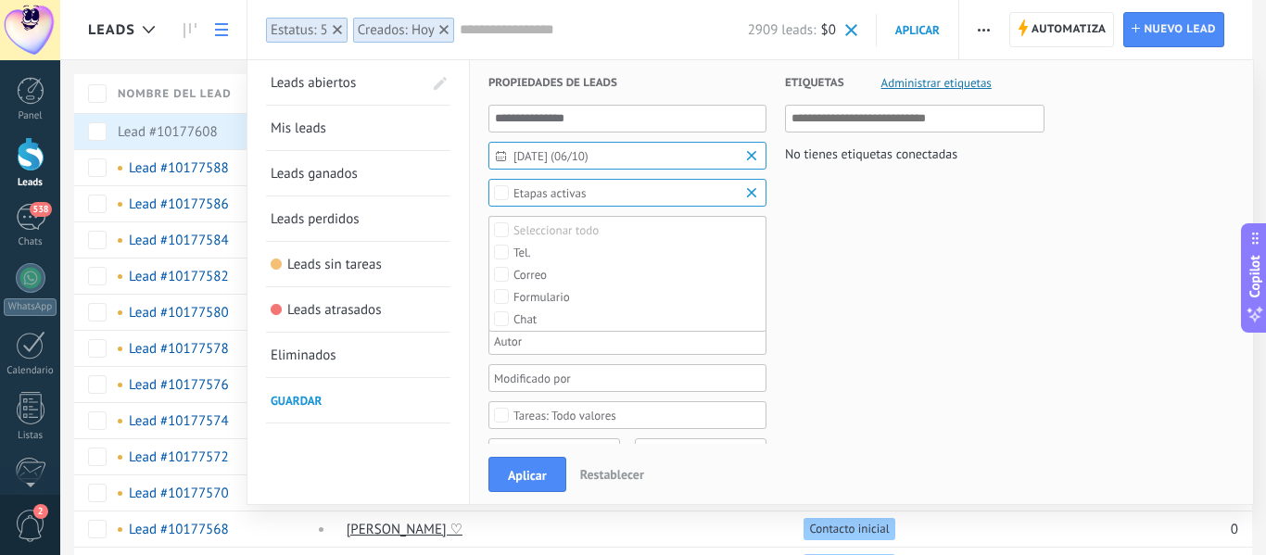
click at [649, 261] on div "Todo valores" at bounding box center [587, 267] width 146 height 14
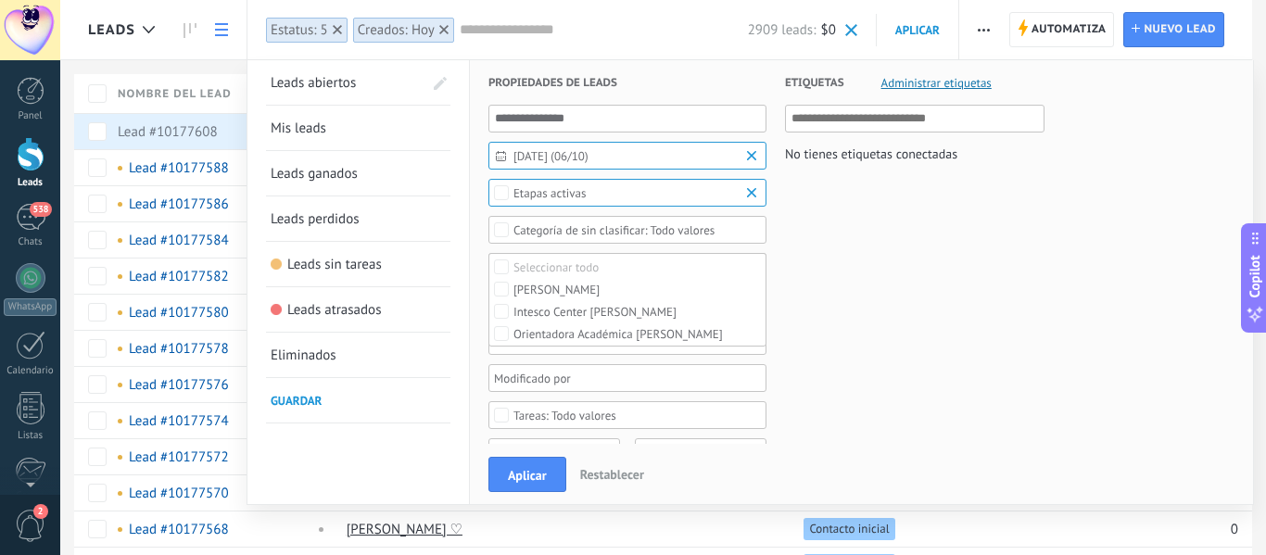
click at [674, 261] on span "Todo valores" at bounding box center [628, 267] width 229 height 14
click at [600, 286] on div "[PERSON_NAME]" at bounding box center [557, 290] width 86 height 13
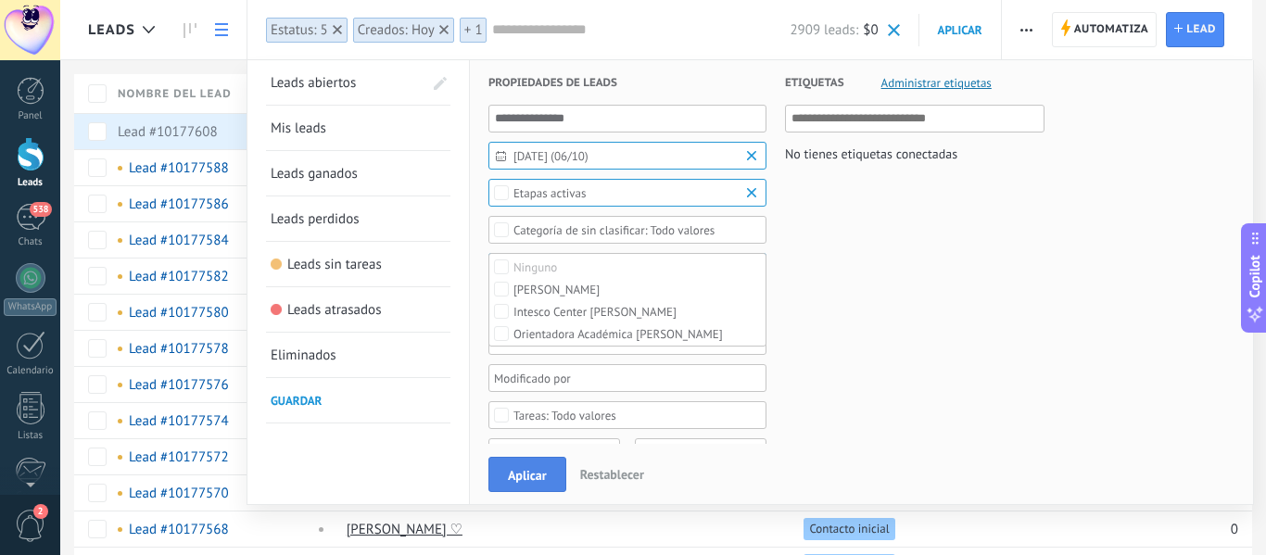
click at [531, 469] on span "Aplicar" at bounding box center [527, 475] width 39 height 13
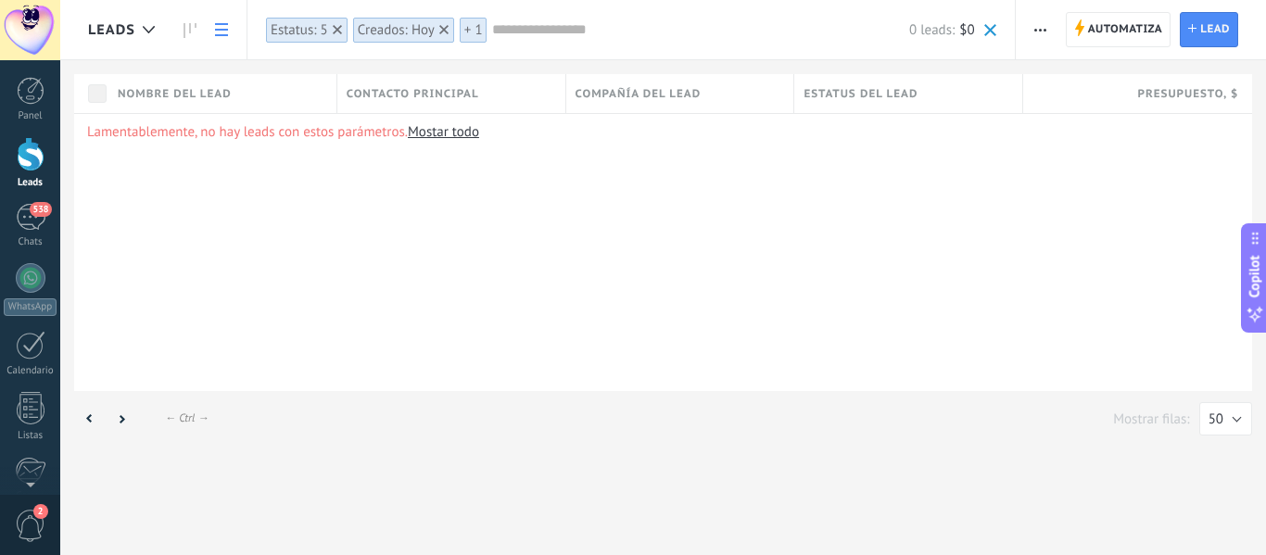
click at [533, 291] on div "Lamentablemente, no hay leads con estos parámetros. Mostar todo" at bounding box center [663, 252] width 1178 height 278
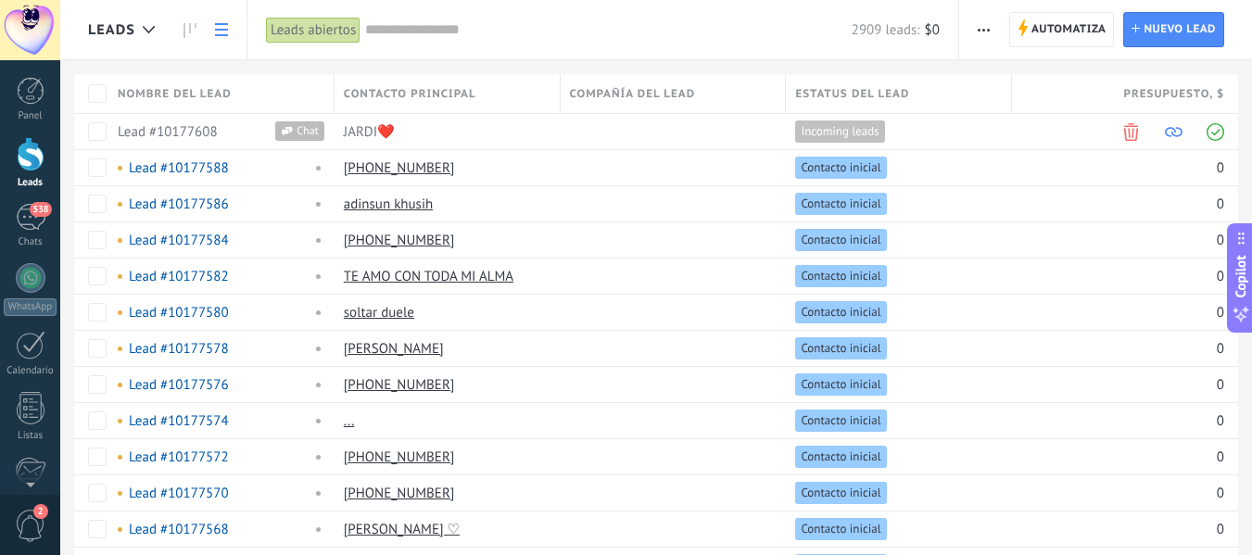
click at [409, 30] on input "text" at bounding box center [608, 29] width 487 height 19
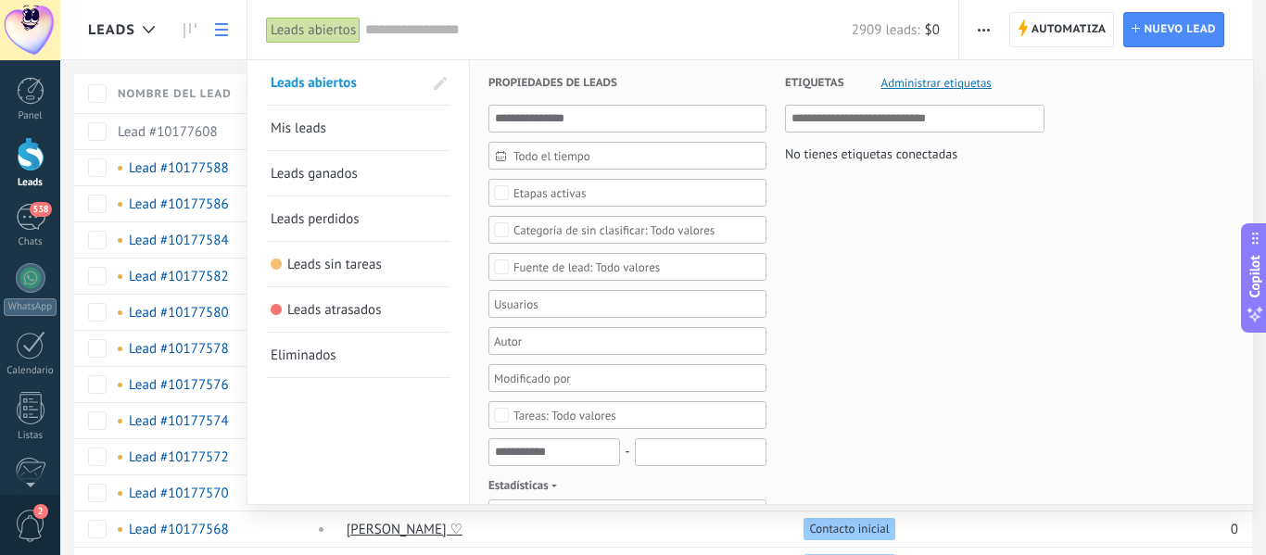
click at [651, 195] on span "Etapas activas" at bounding box center [628, 193] width 229 height 14
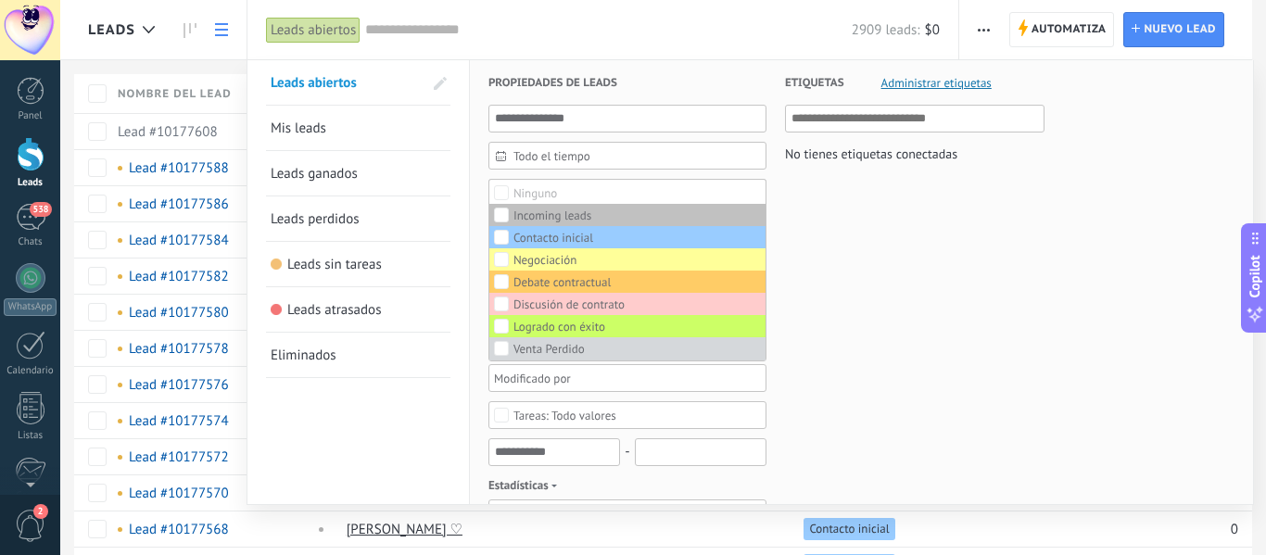
click at [618, 143] on div "Todo el tiempo" at bounding box center [628, 156] width 278 height 28
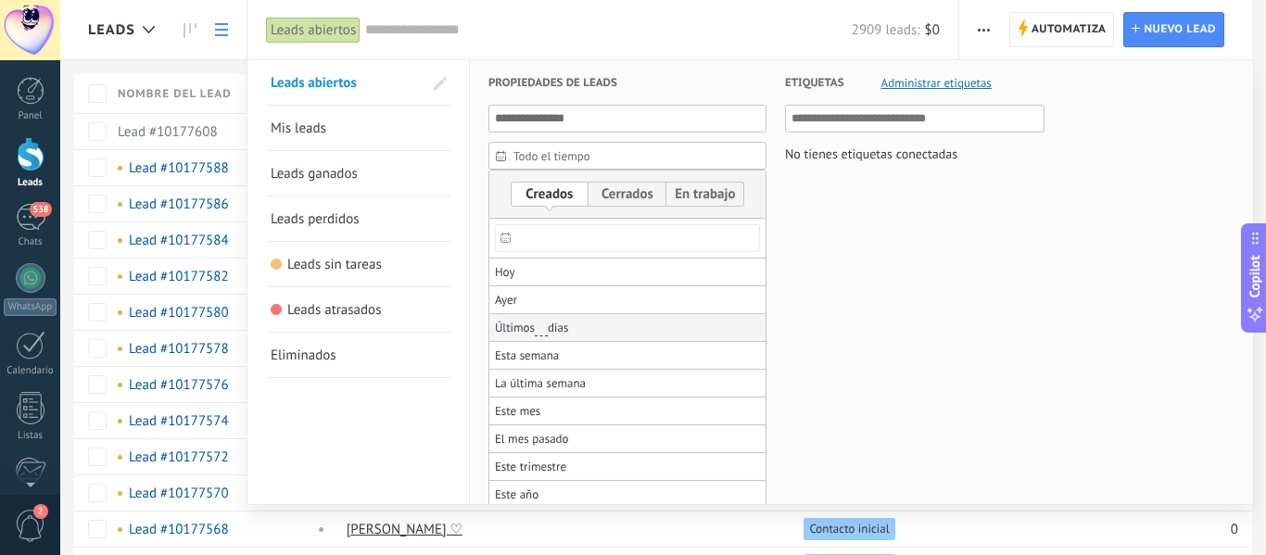
click at [533, 333] on span "Últimos ** 30 dias" at bounding box center [532, 328] width 74 height 26
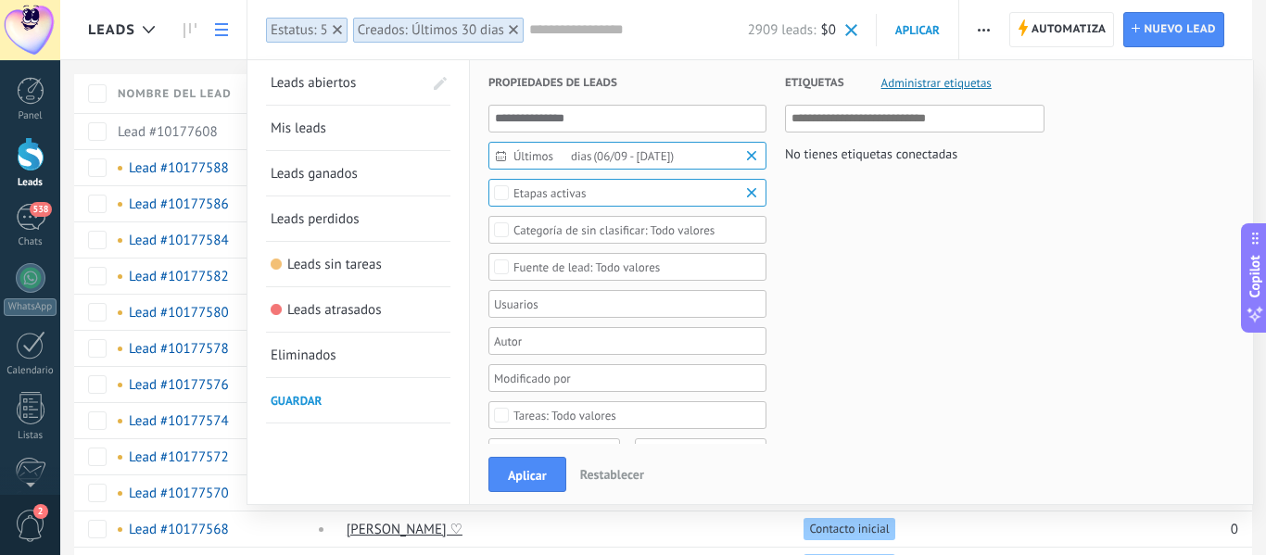
click at [620, 160] on p "(06/09 - Hoy)" at bounding box center [632, 156] width 83 height 14
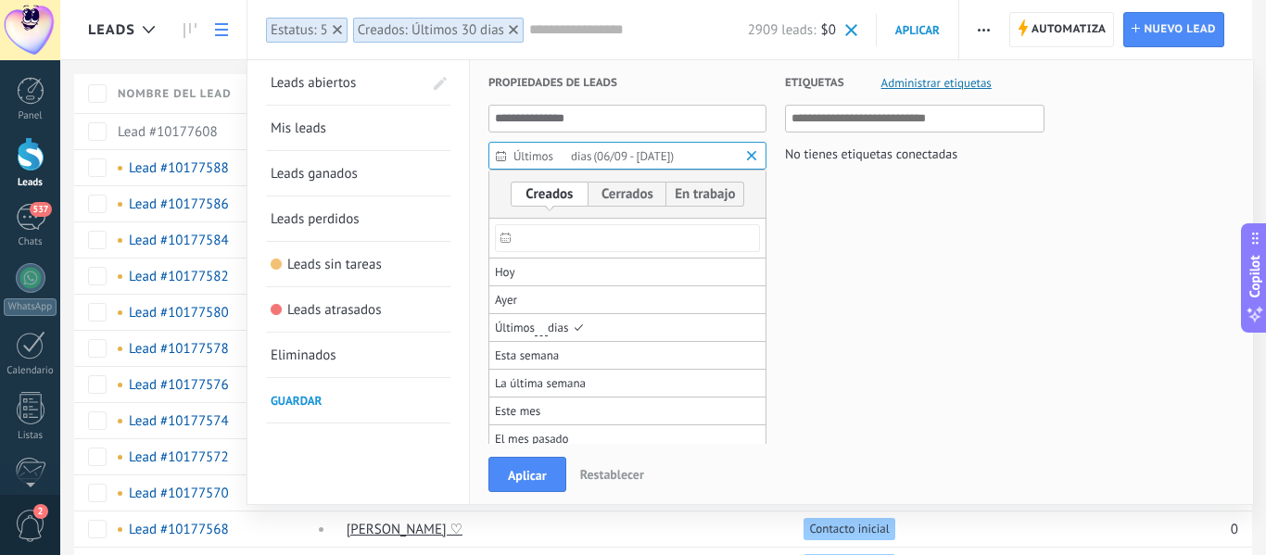
click at [548, 236] on input "text" at bounding box center [627, 238] width 265 height 28
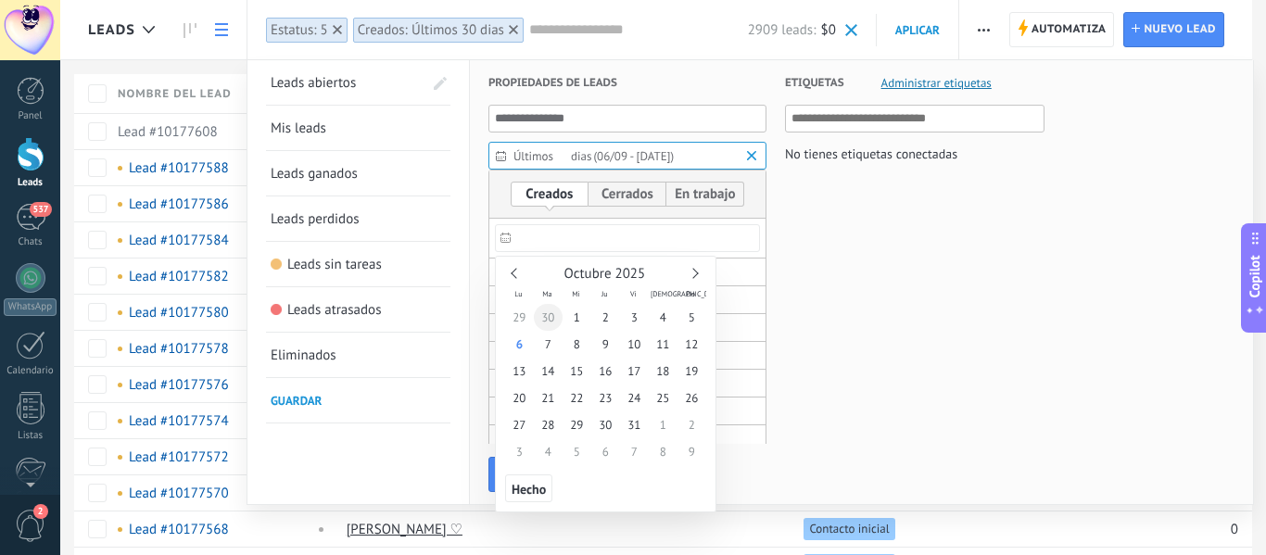
type input "**********"
click at [552, 319] on span "30" at bounding box center [548, 317] width 29 height 27
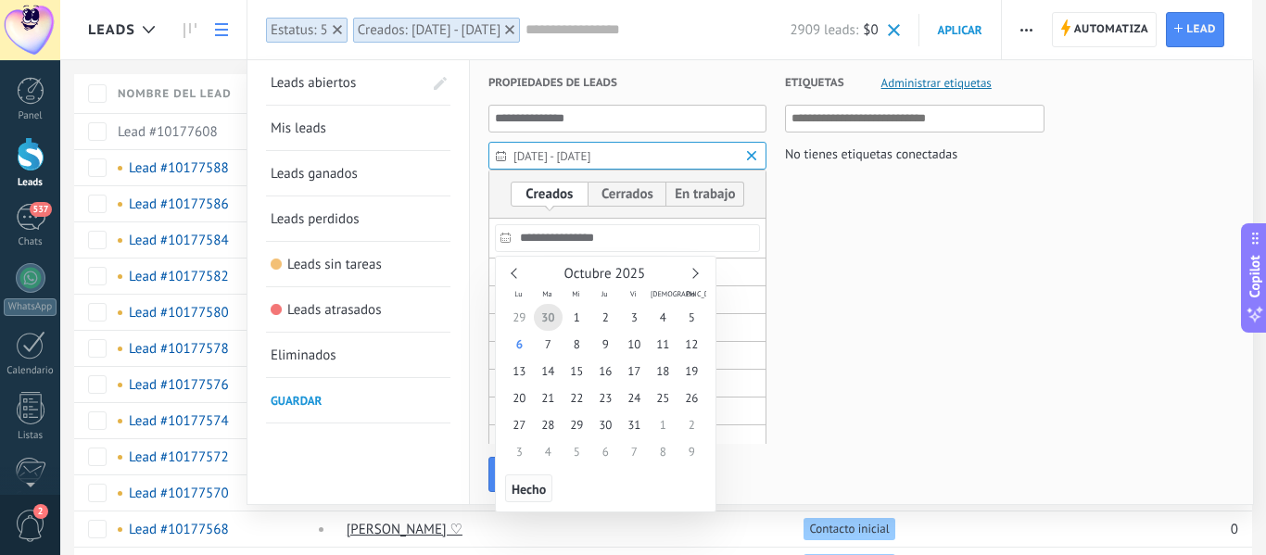
click at [527, 491] on span "Hecho" at bounding box center [529, 489] width 34 height 13
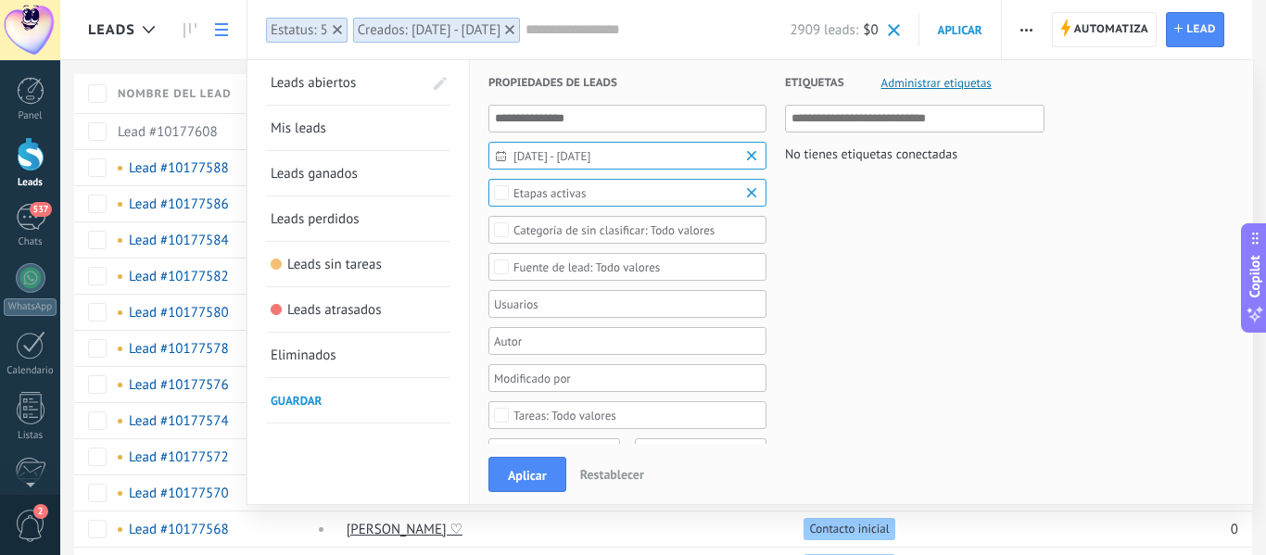
click at [625, 278] on div "Todo valores" at bounding box center [628, 267] width 278 height 28
click at [613, 310] on div "Intesco Center [PERSON_NAME]" at bounding box center [595, 312] width 163 height 13
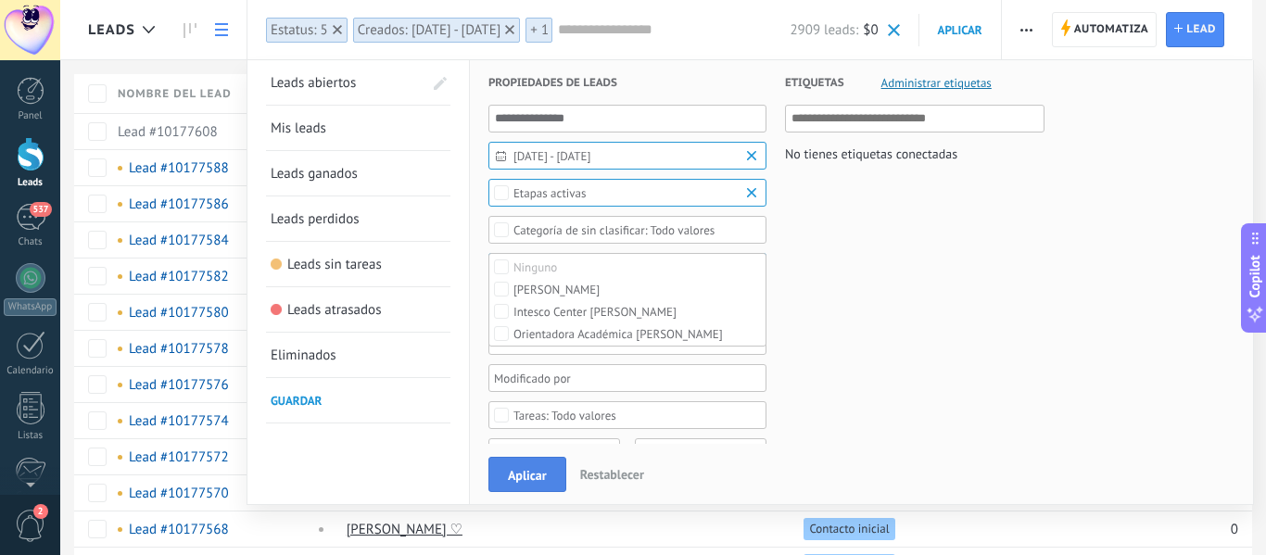
click at [540, 467] on button "Aplicar" at bounding box center [528, 474] width 78 height 35
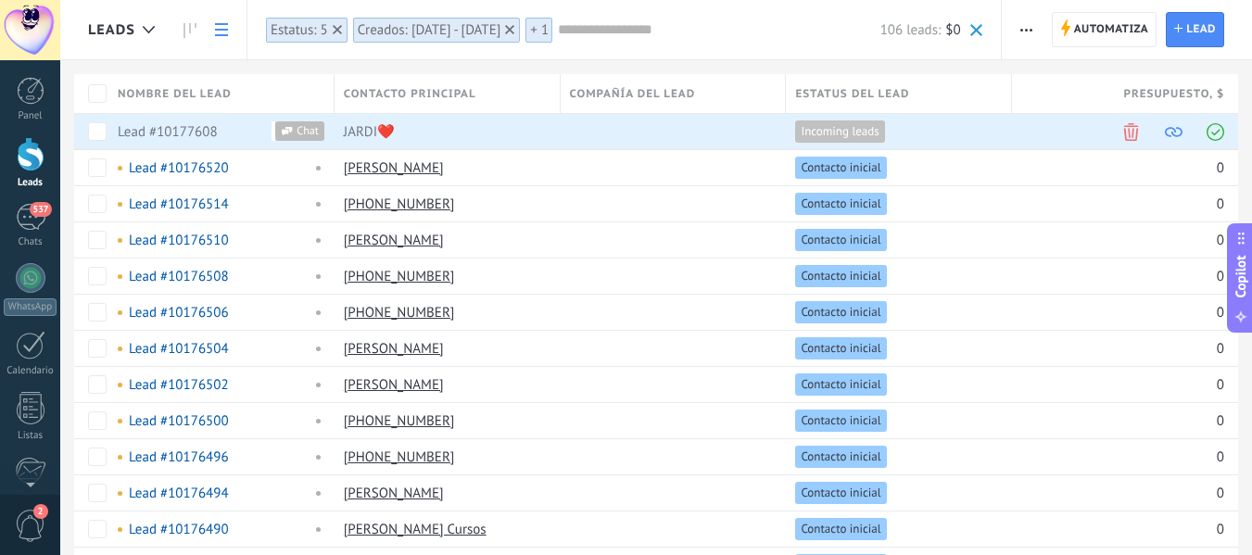
click at [1022, 33] on span "button" at bounding box center [1027, 29] width 12 height 35
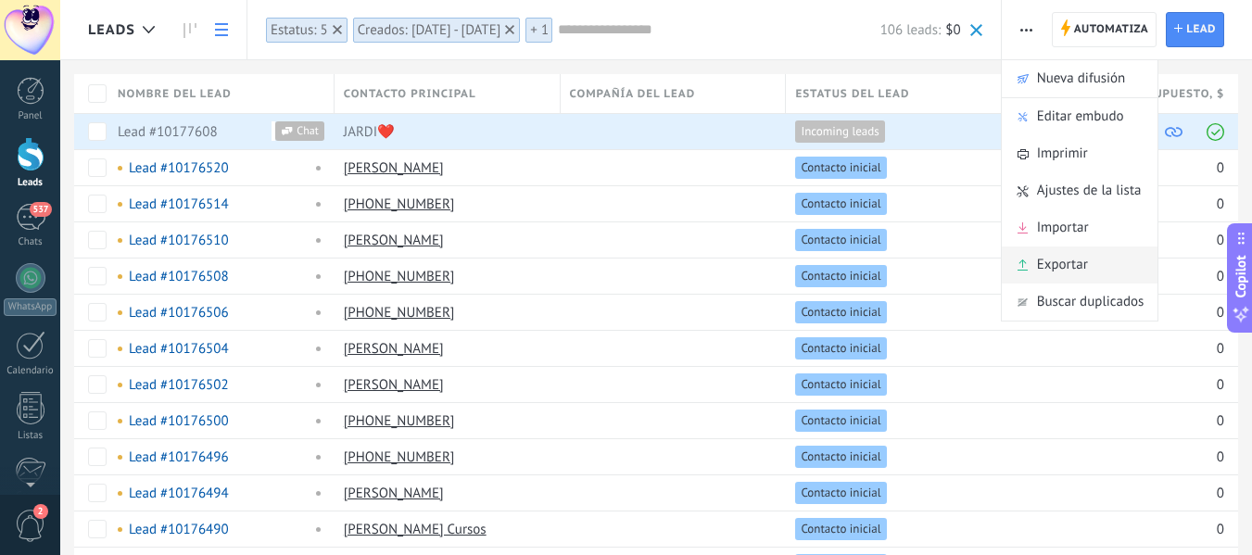
click at [1081, 268] on span "Exportar" at bounding box center [1062, 265] width 51 height 37
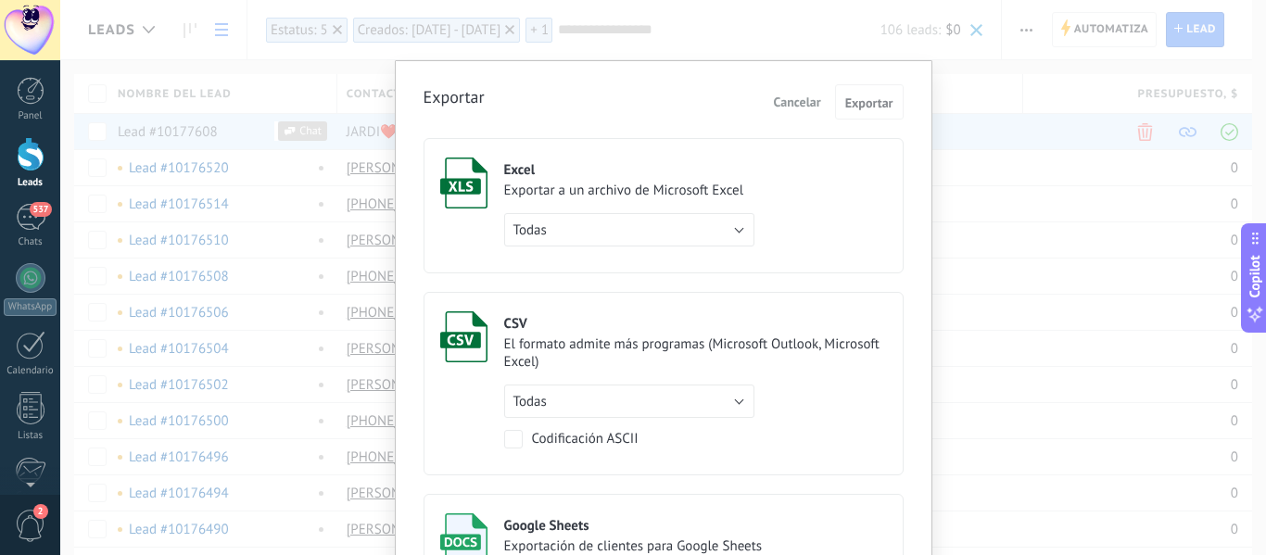
click at [1040, 89] on div "Exportar Cancelar Exportar Excel Exportar a un archivo de Microsoft Excel Todas…" at bounding box center [663, 277] width 1206 height 555
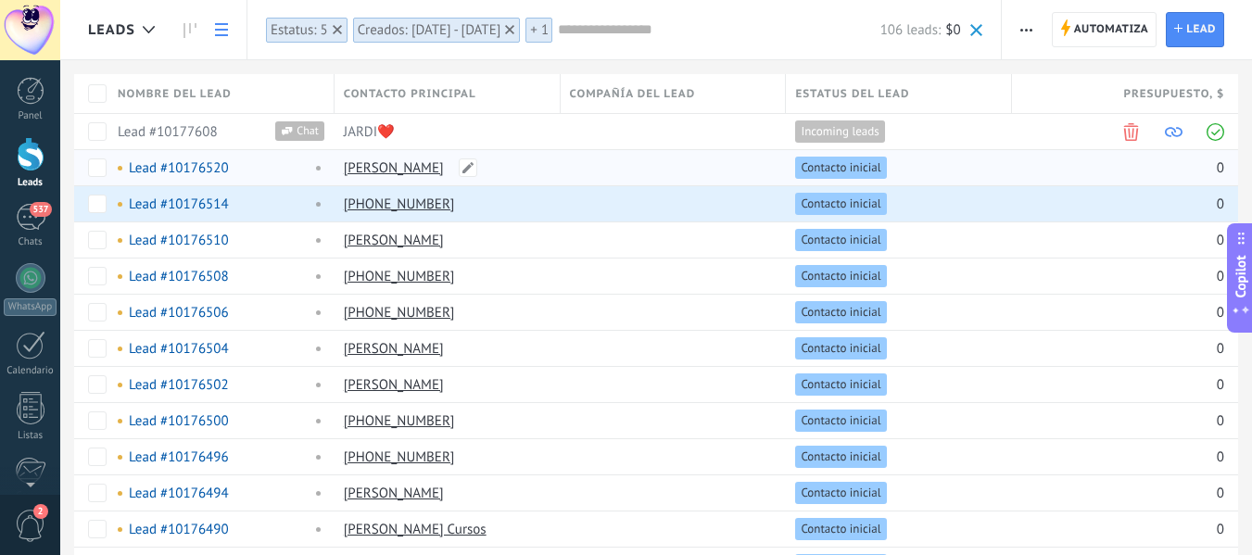
click at [398, 165] on link "Patricia Cristancho" at bounding box center [394, 168] width 100 height 18
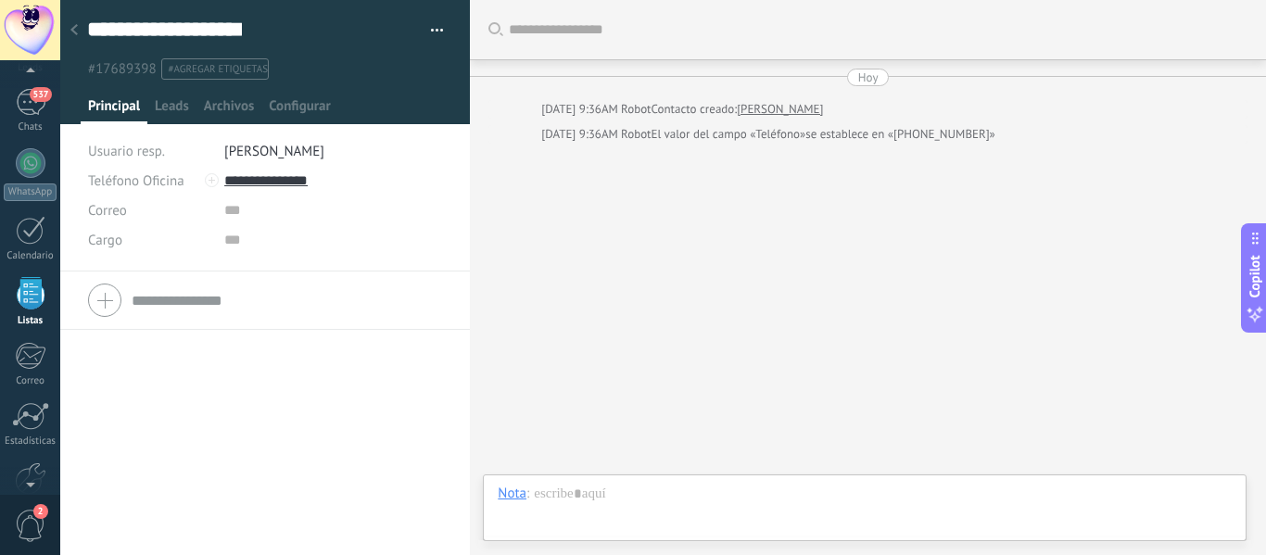
click at [600, 195] on div "Buscar Carga más Hoy Hoy 9:36AM Robot Contacto creado: Patricia Cristancho Hoy …" at bounding box center [868, 277] width 796 height 555
click at [173, 105] on span "Leads" at bounding box center [172, 110] width 34 height 27
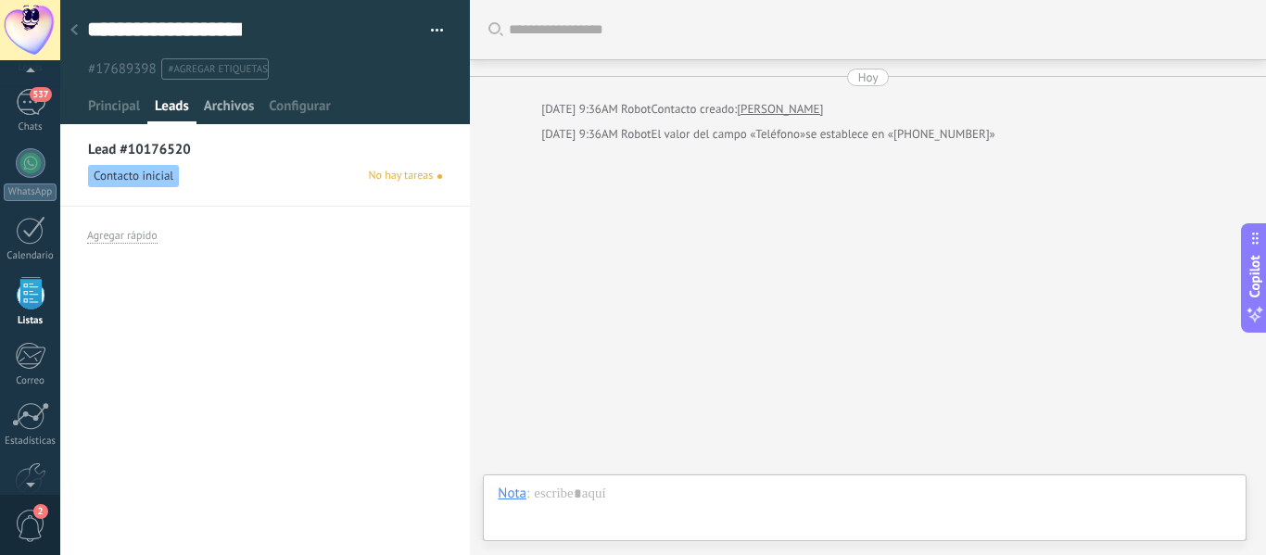
click at [220, 103] on span "Archivos" at bounding box center [229, 110] width 50 height 27
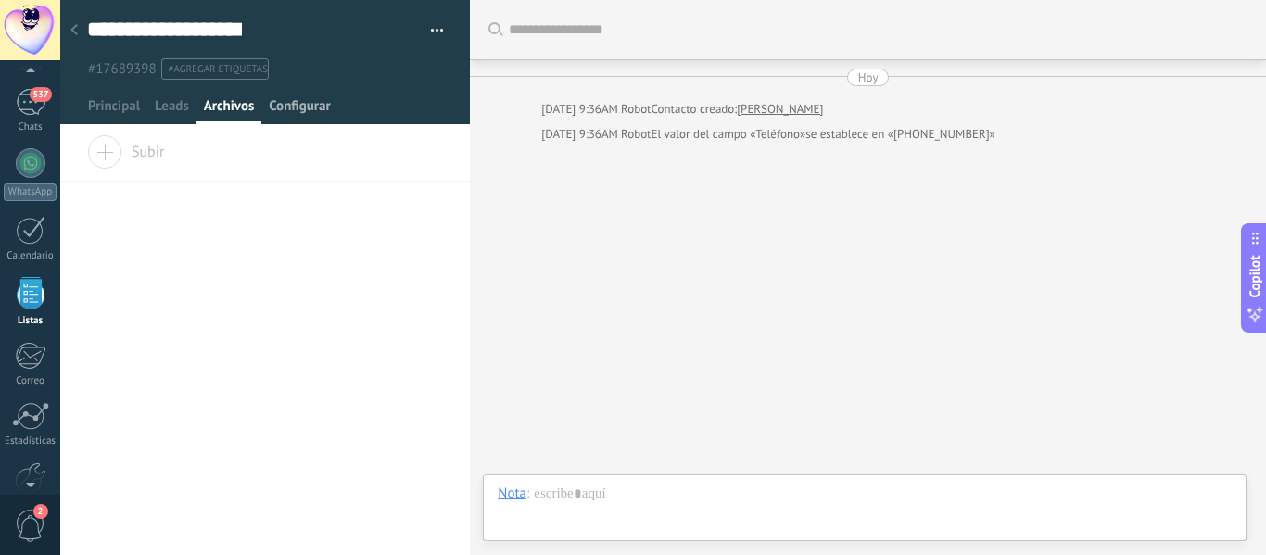
click at [280, 107] on span "Configurar" at bounding box center [299, 110] width 61 height 27
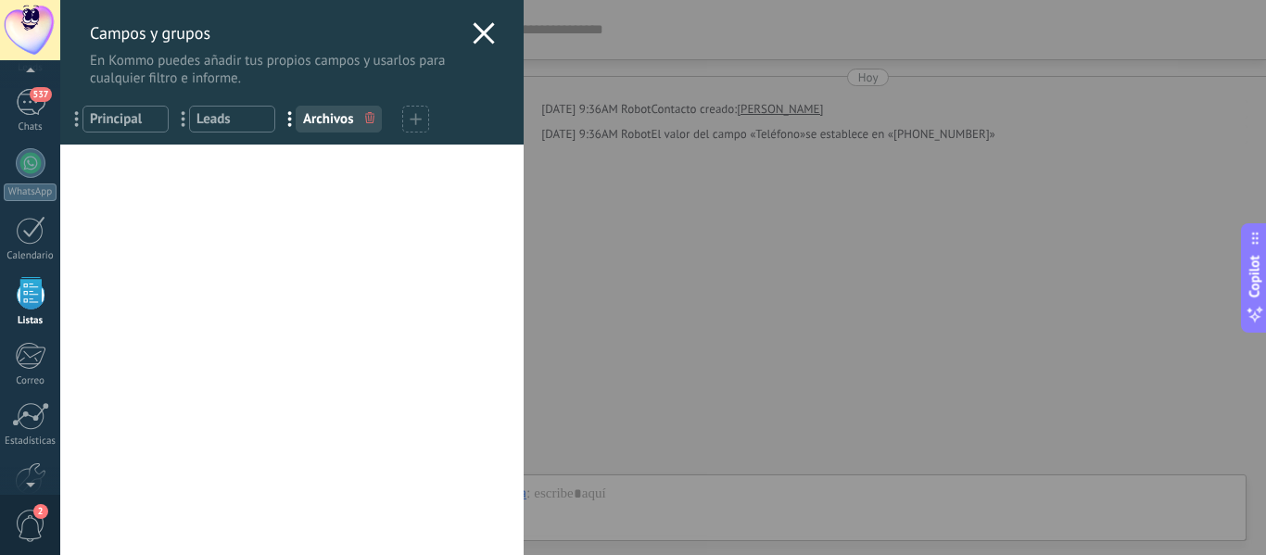
click at [475, 31] on use at bounding box center [483, 32] width 21 height 21
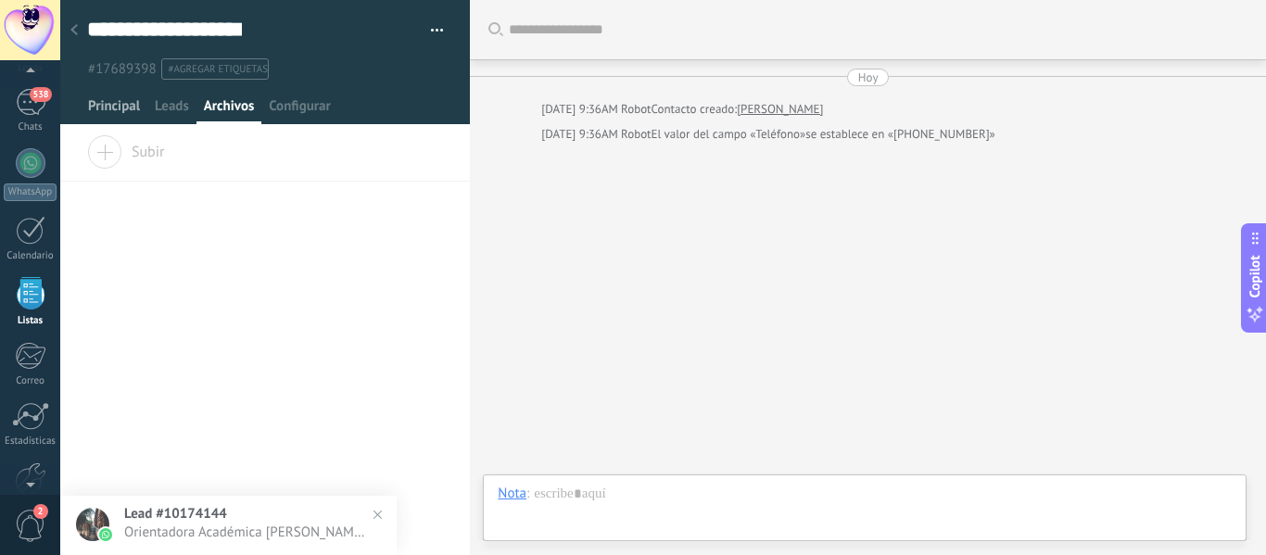
click at [93, 110] on span "Principal" at bounding box center [114, 110] width 52 height 27
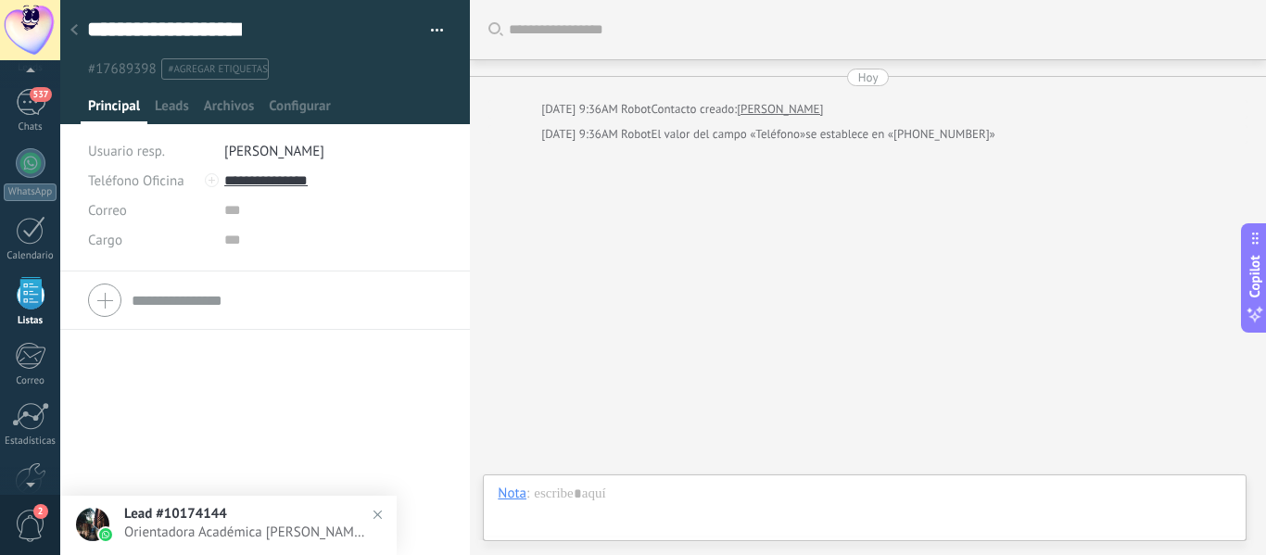
click at [118, 102] on span "Principal" at bounding box center [114, 110] width 52 height 27
click at [82, 29] on div at bounding box center [74, 31] width 26 height 36
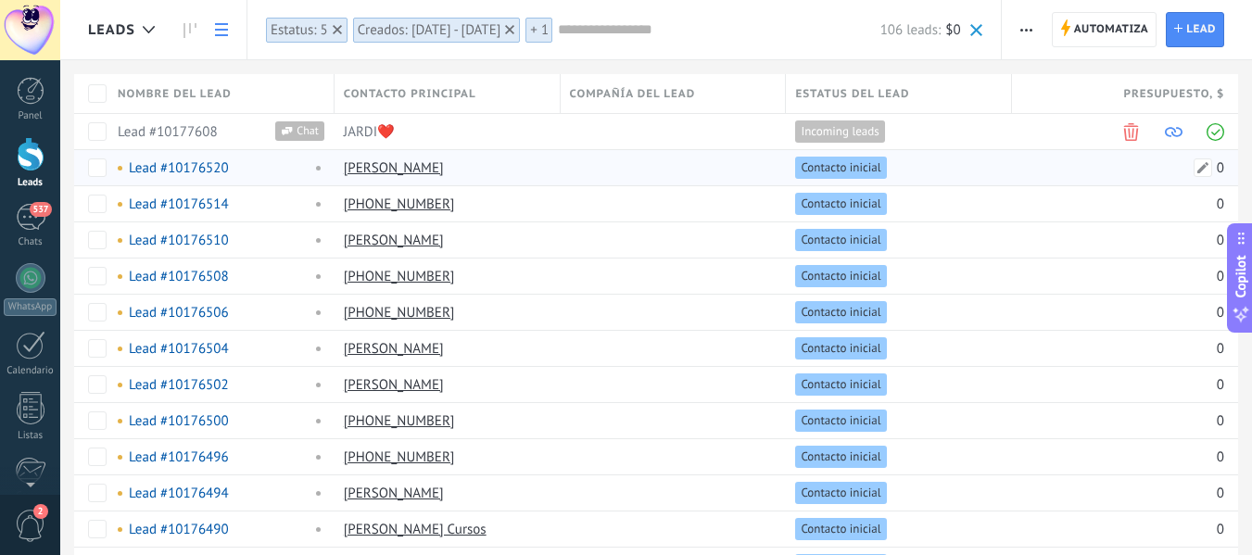
click at [1149, 167] on div "0" at bounding box center [1118, 167] width 212 height 35
click at [158, 167] on link "Lead #10176520" at bounding box center [179, 168] width 100 height 18
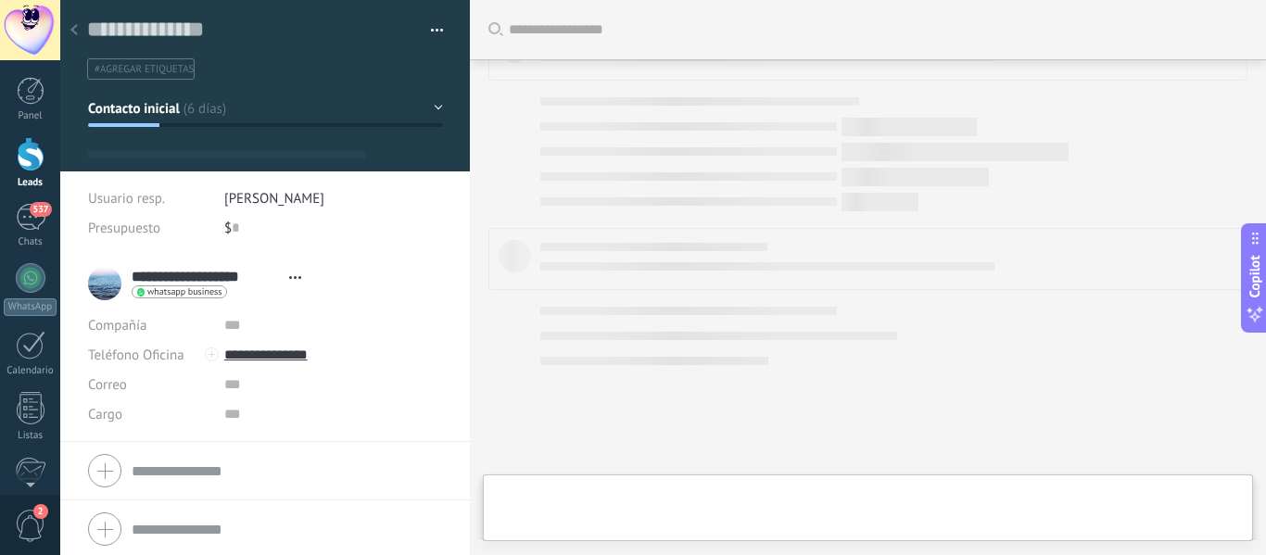
scroll to position [28, 0]
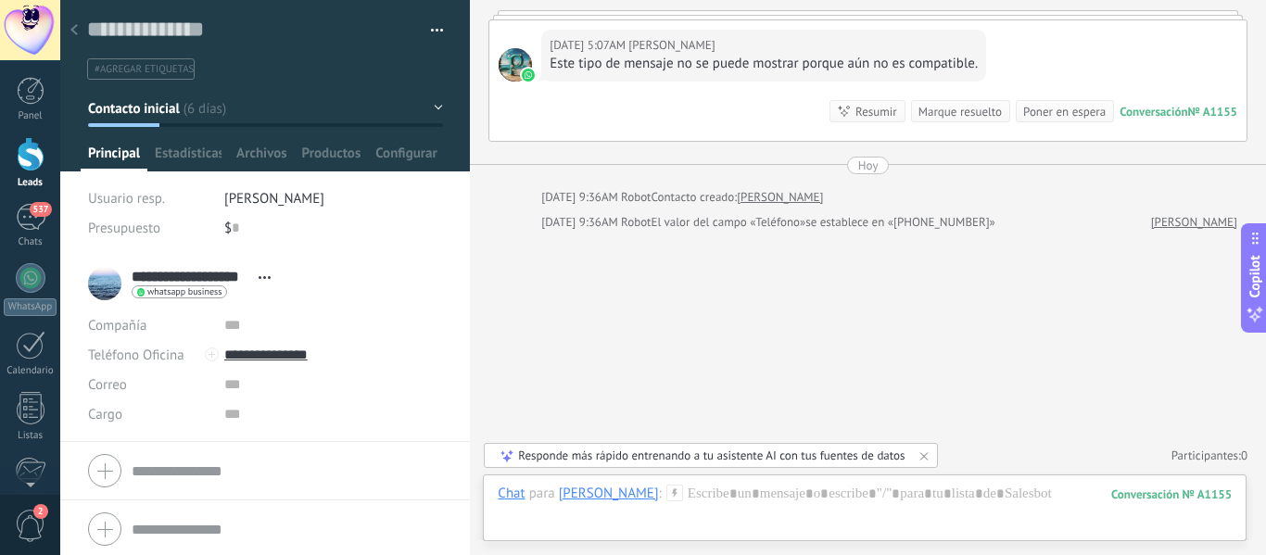
click at [550, 358] on div "Buscar Carga más 30/09/2025 30/09/2025 5:07AM Robot Lead creado: Lead #10176520…" at bounding box center [868, 217] width 796 height 676
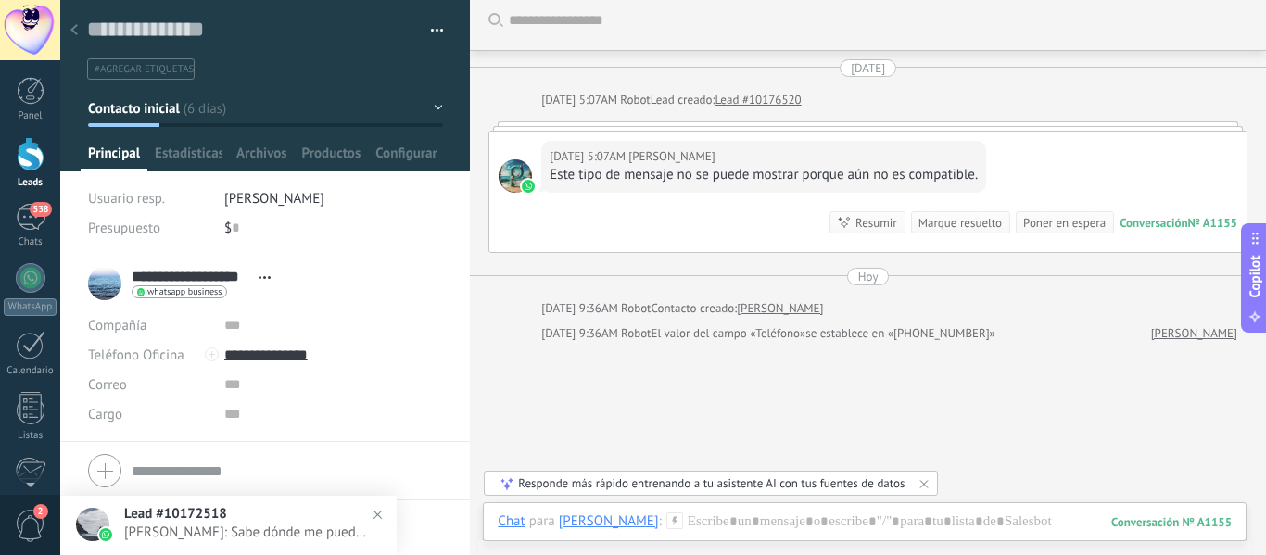
scroll to position [0, 0]
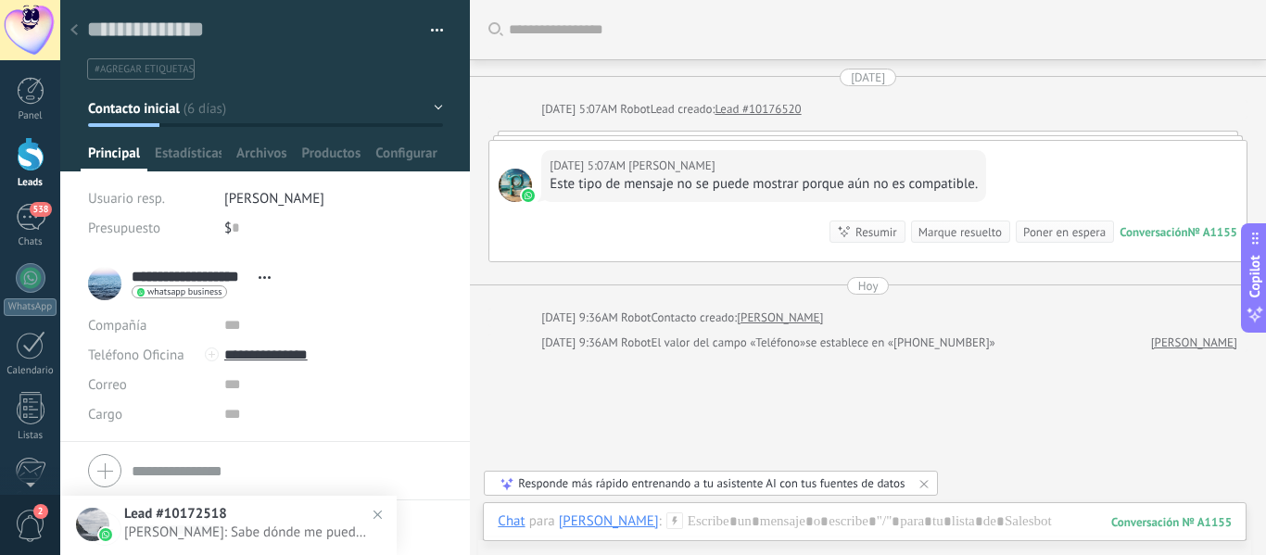
click at [1052, 165] on div "30/09/2025 5:07AM Patricia Cristancho Este tipo de mensaje no se puede mostrar …" at bounding box center [867, 201] width 757 height 121
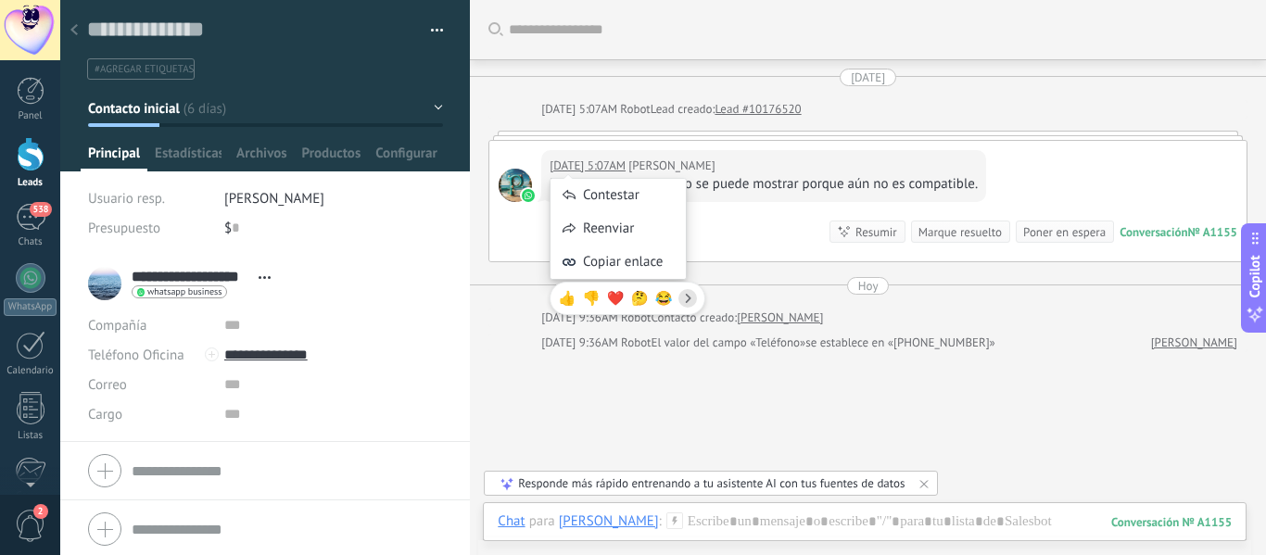
click at [589, 202] on div "Contestar" at bounding box center [618, 195] width 135 height 33
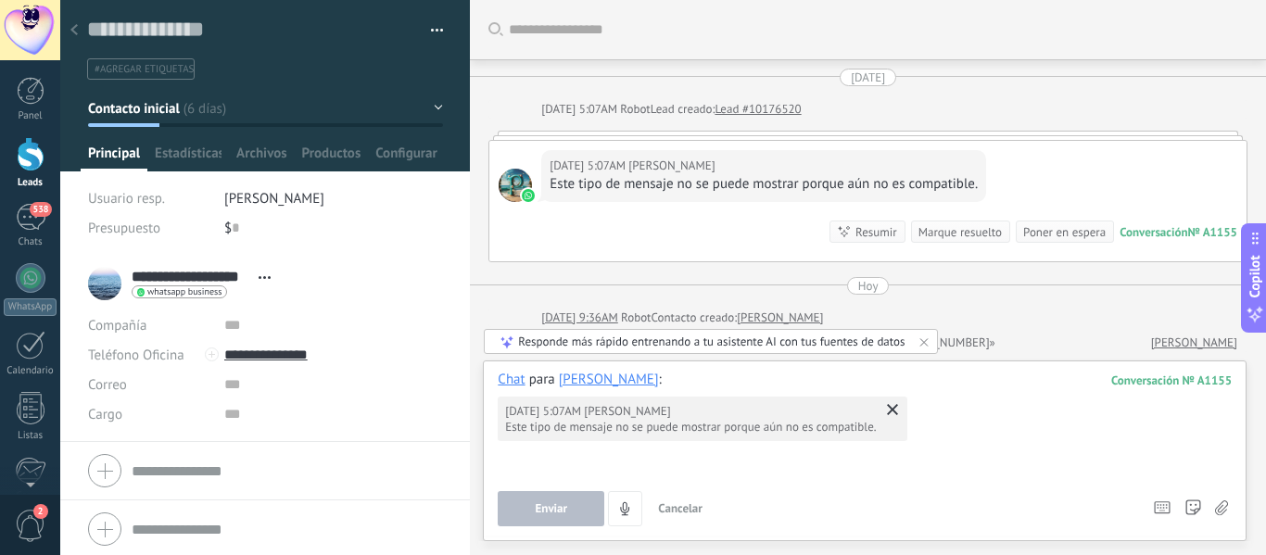
scroll to position [121, 0]
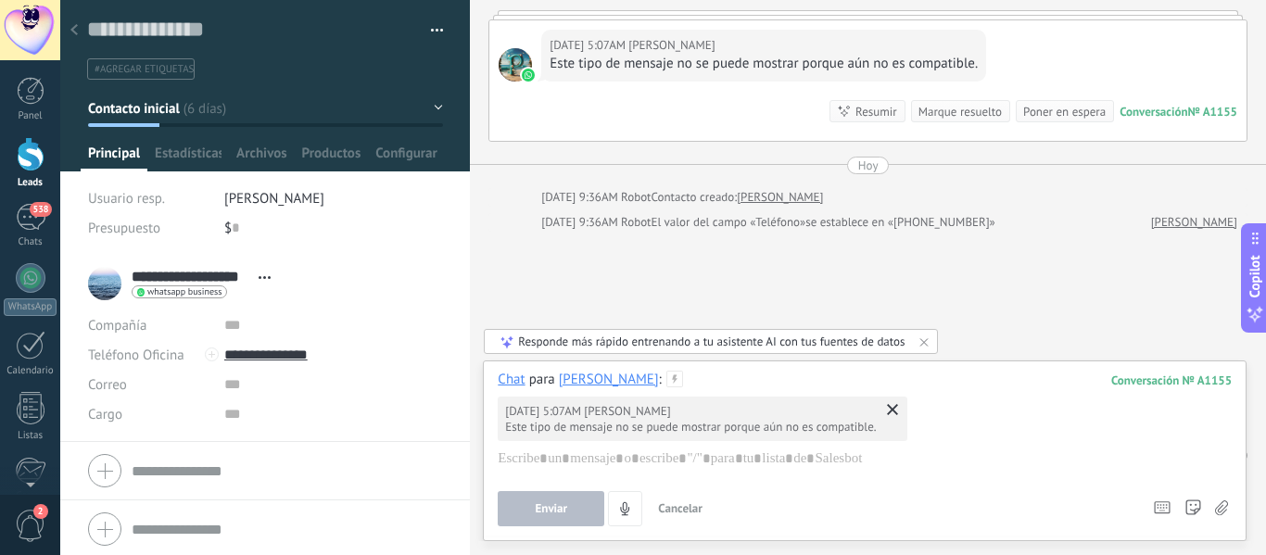
click at [625, 126] on div "30/09/2025 5:07AM Patricia Cristancho Este tipo de mensaje no se puede mostrar …" at bounding box center [867, 80] width 757 height 121
click at [407, 297] on div "**********" at bounding box center [265, 283] width 354 height 46
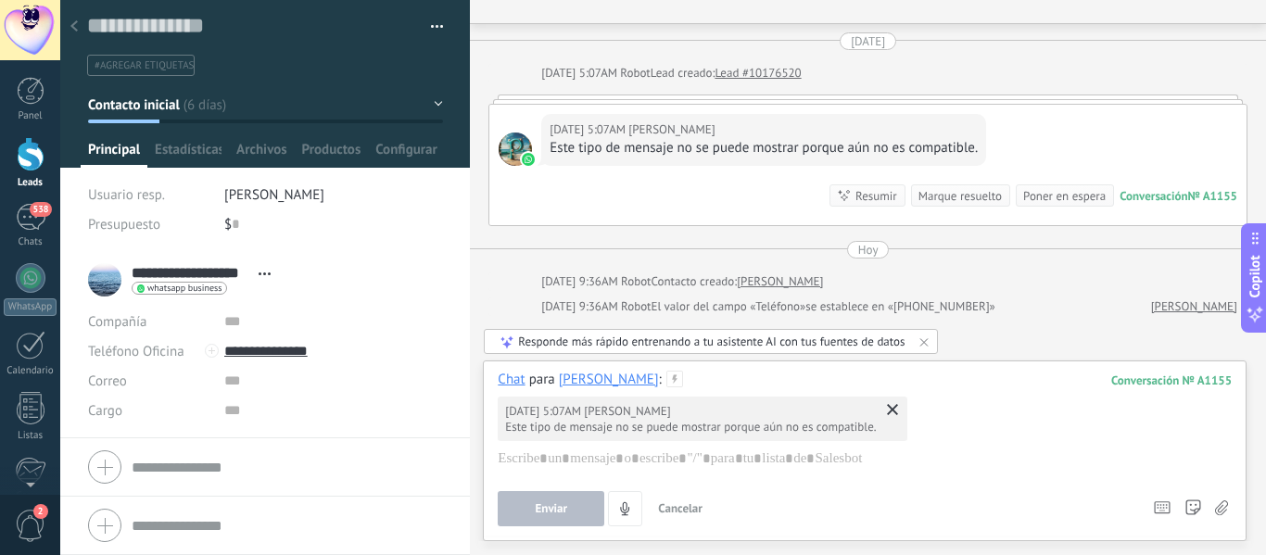
scroll to position [0, 0]
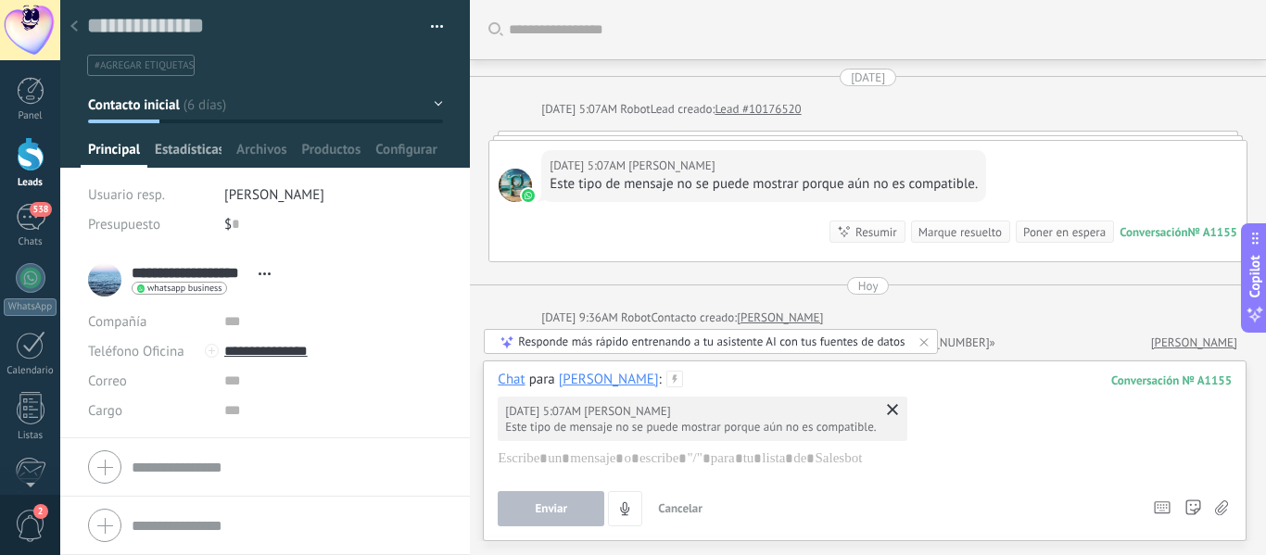
click at [201, 146] on span "Estadísticas" at bounding box center [188, 154] width 67 height 27
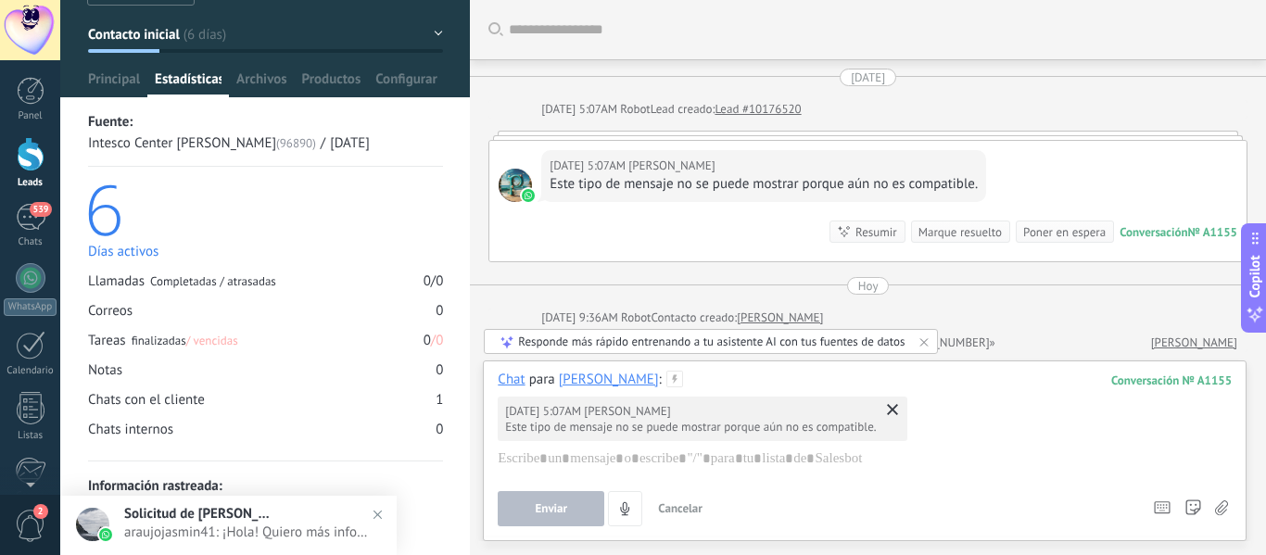
scroll to position [79, 0]
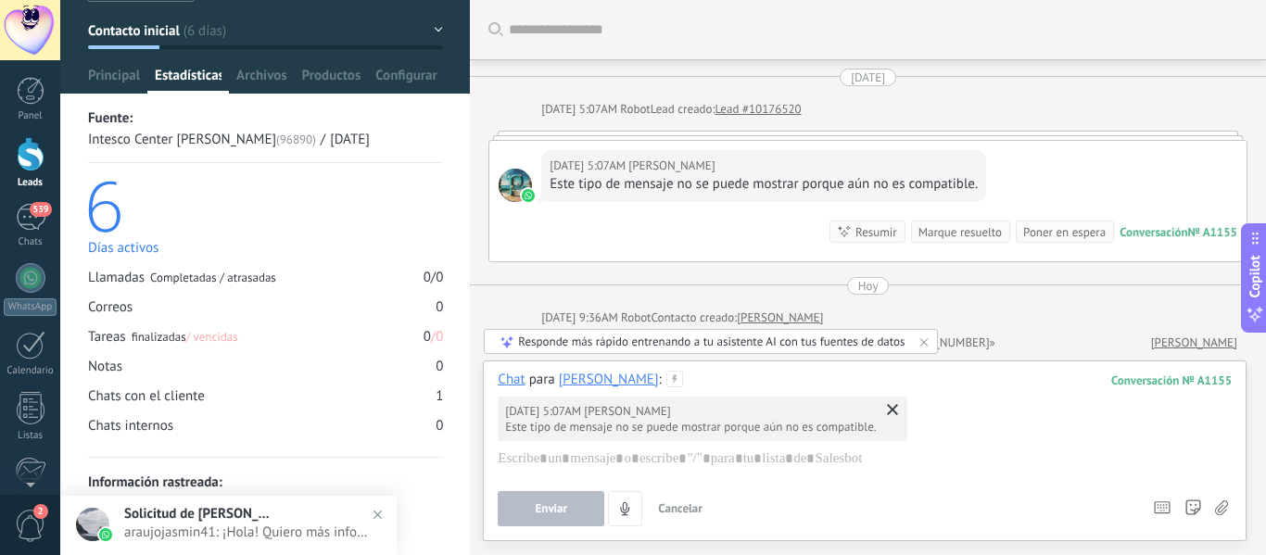
click at [436, 400] on div "1" at bounding box center [439, 396] width 7 height 18
click at [895, 405] on icon at bounding box center [892, 409] width 11 height 11
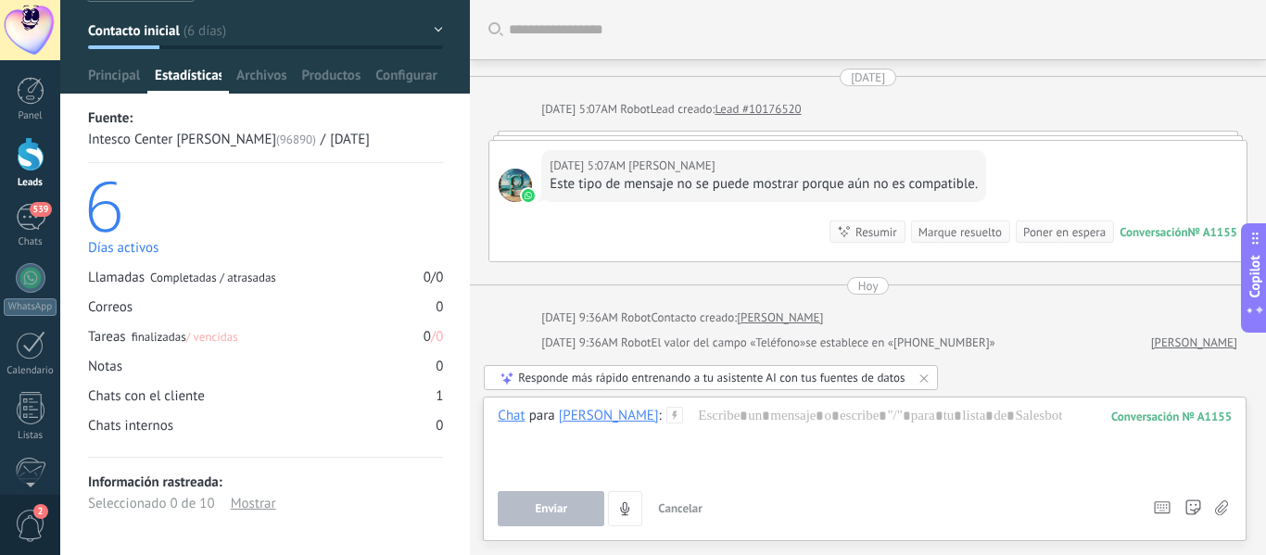
click at [923, 379] on icon at bounding box center [923, 377] width 7 height 7
click at [105, 80] on span "Principal" at bounding box center [114, 80] width 52 height 27
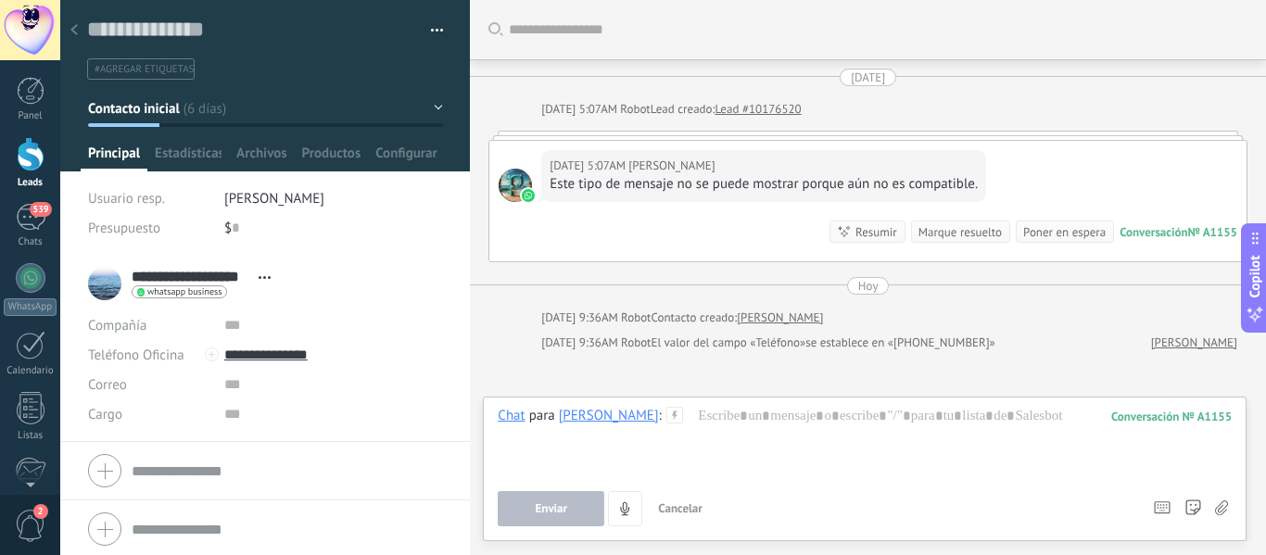
click at [74, 34] on icon at bounding box center [73, 29] width 7 height 11
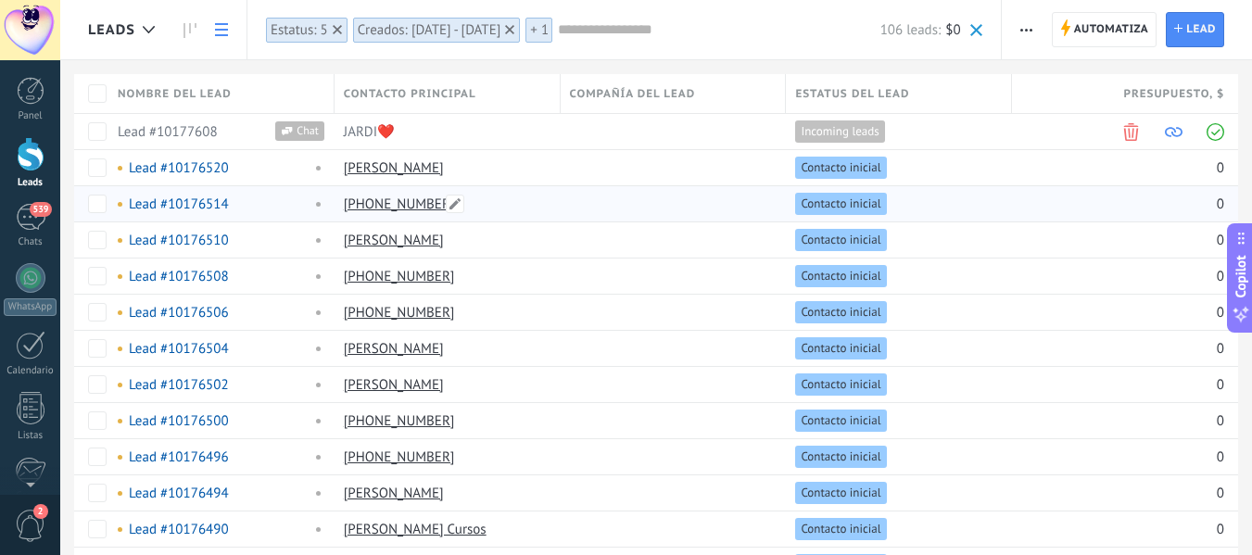
click at [400, 206] on link "+573134631548" at bounding box center [399, 205] width 111 height 18
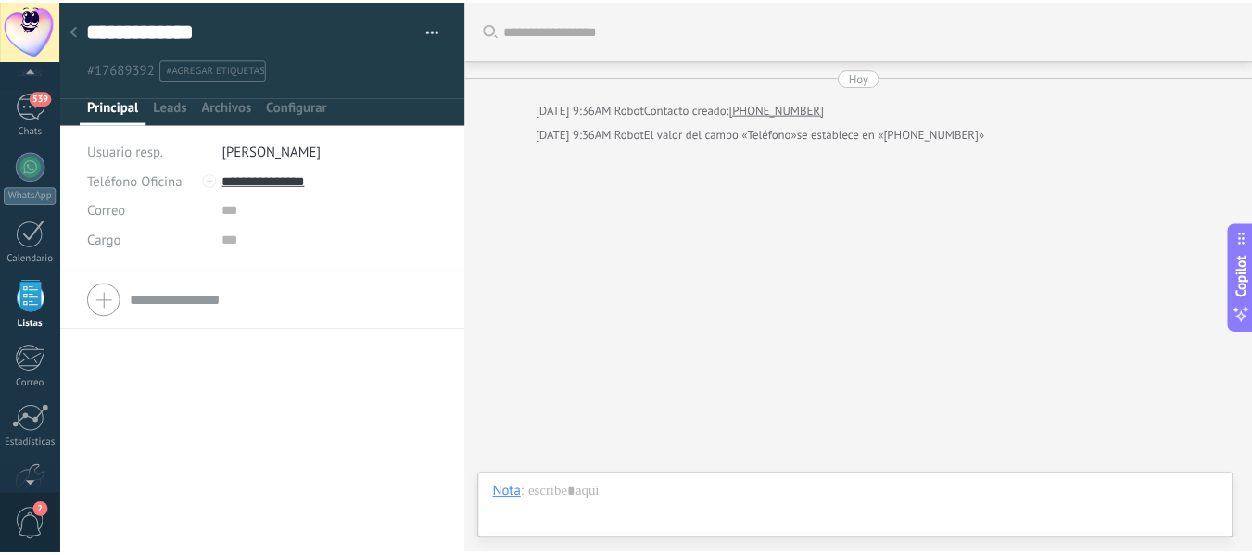
scroll to position [115, 0]
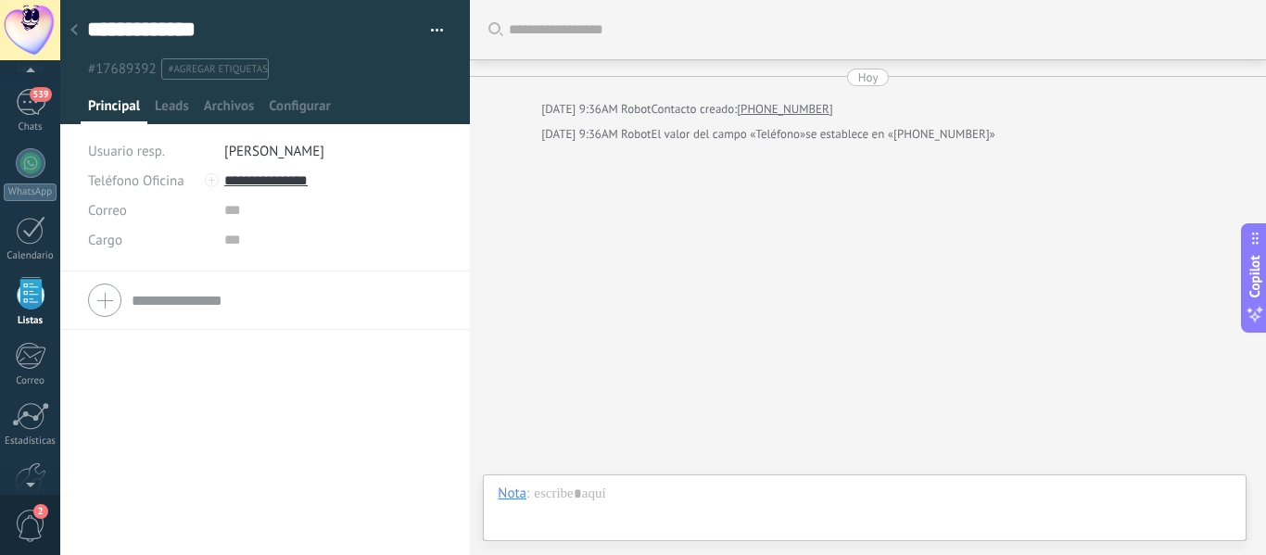
click at [74, 36] on div at bounding box center [74, 31] width 26 height 36
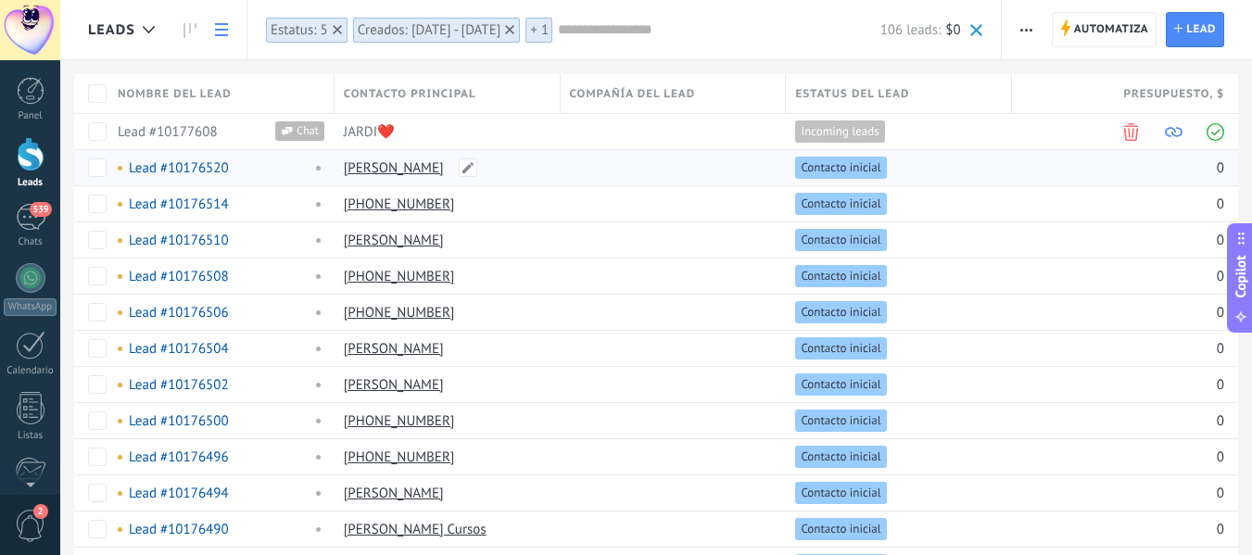
click at [430, 172] on link "Patricia Cristancho" at bounding box center [394, 168] width 100 height 18
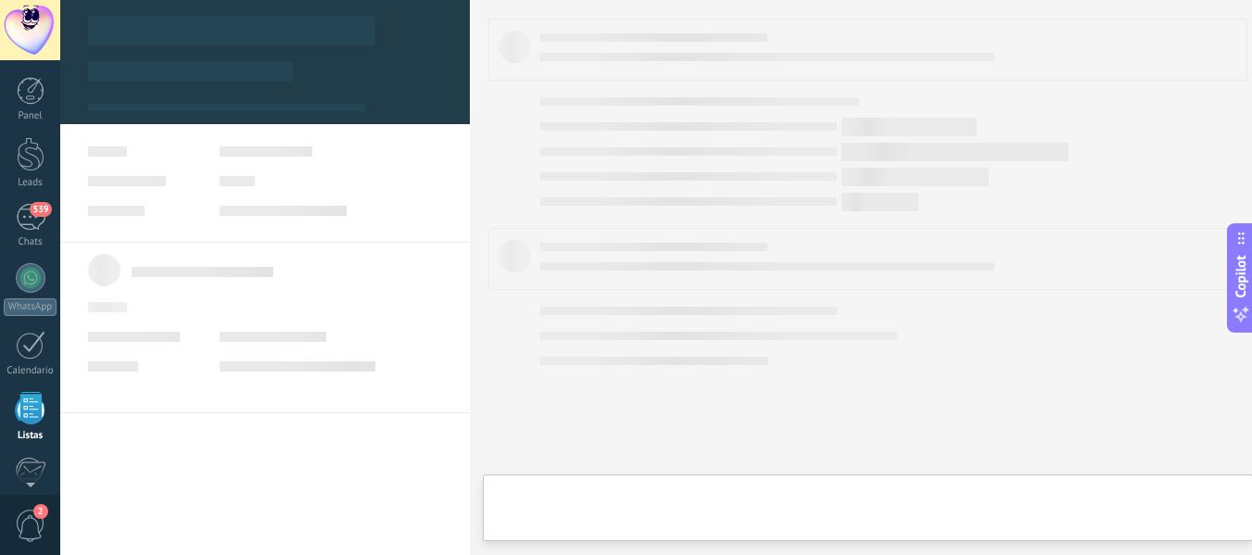
scroll to position [115, 0]
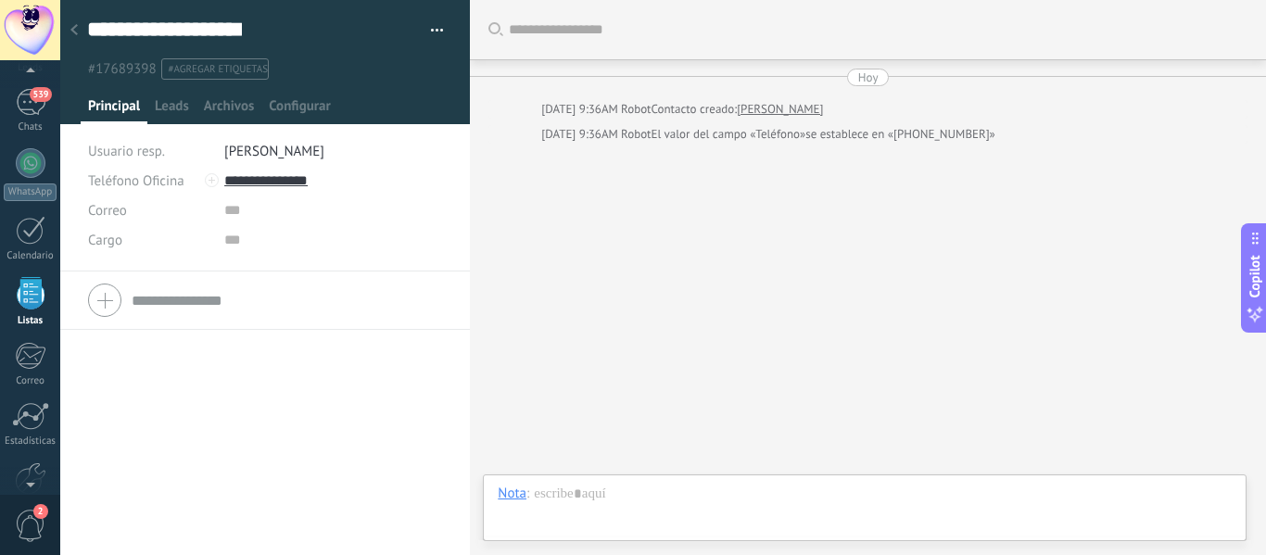
click at [78, 25] on div at bounding box center [74, 31] width 26 height 36
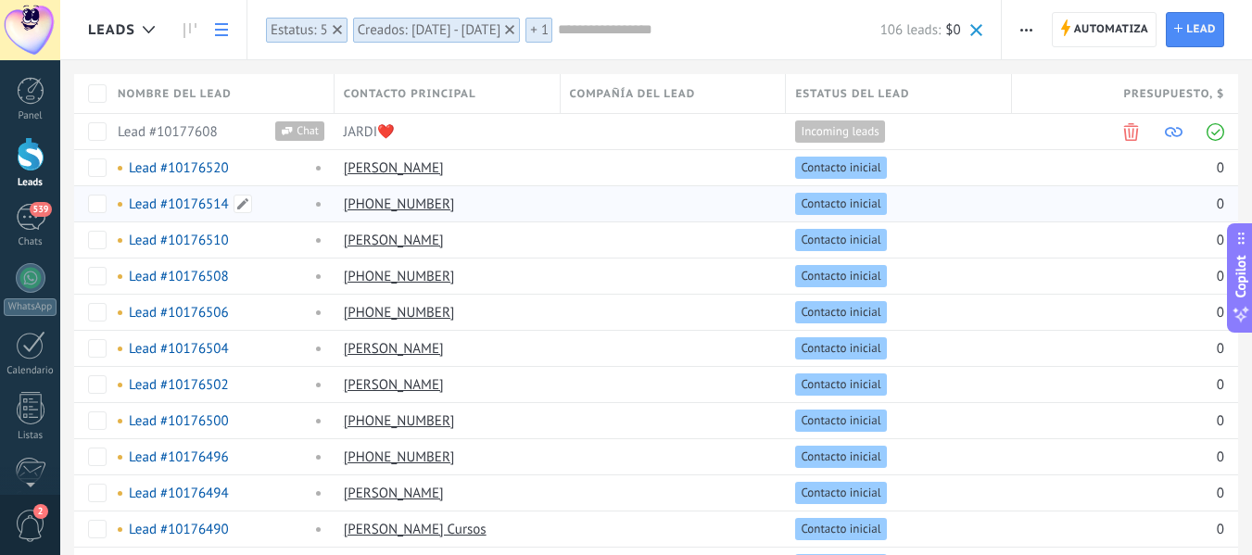
click at [150, 213] on div "Lead #10176514" at bounding box center [216, 203] width 217 height 35
click at [146, 202] on link "Lead #10176514" at bounding box center [179, 205] width 100 height 18
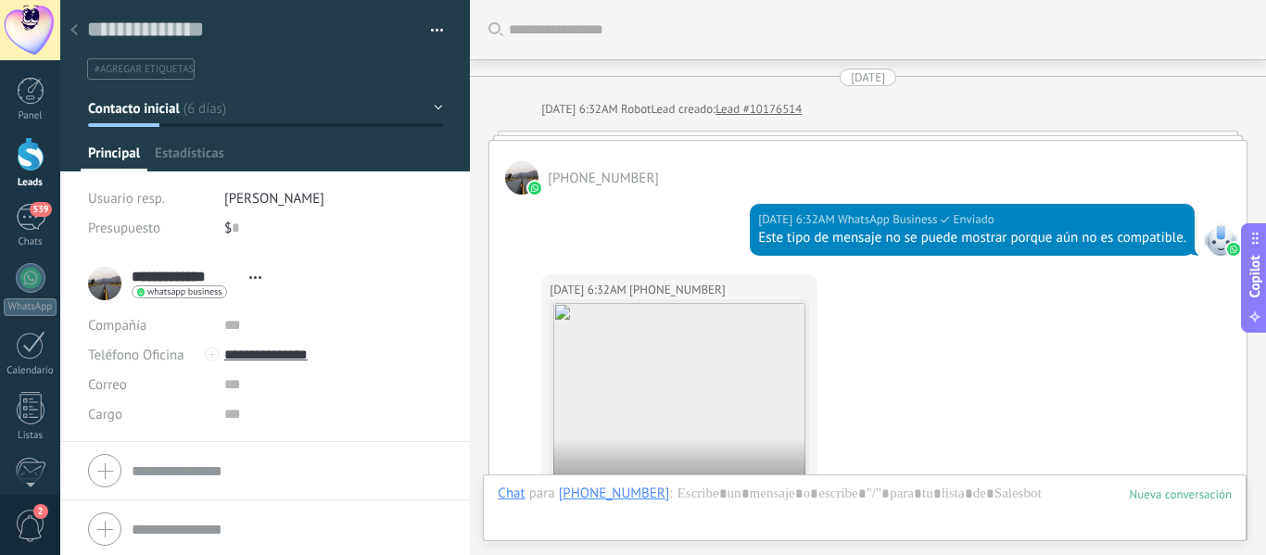
scroll to position [758, 0]
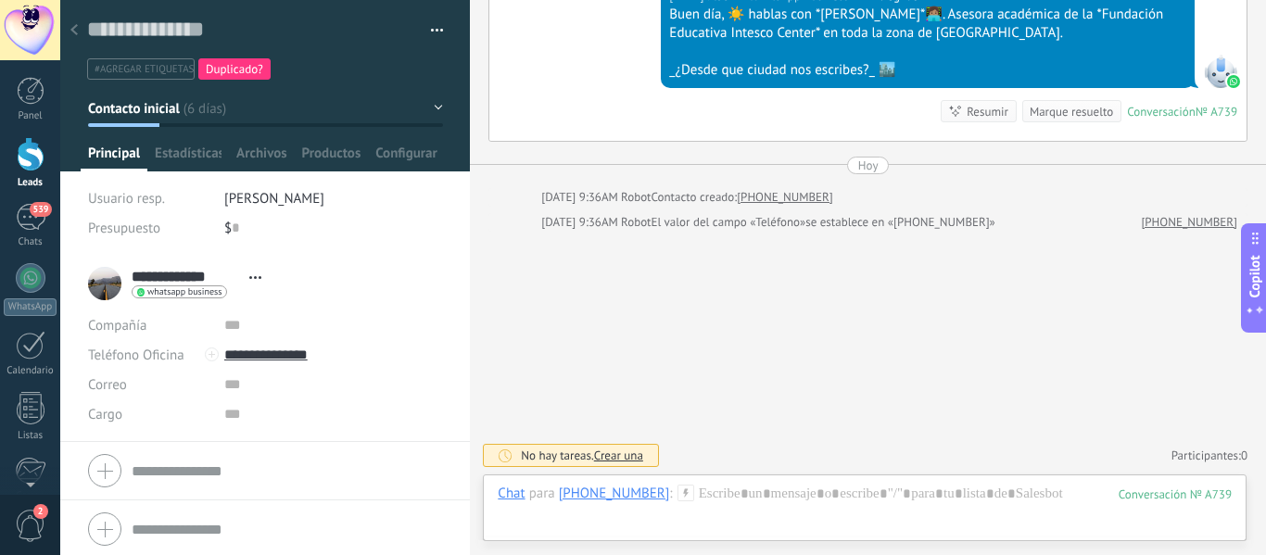
click at [541, 90] on div "30/09/2025 9:38AM WhatsApp Business Entregado Buen día, ☀️ hablas con *Natalia …" at bounding box center [867, 56] width 757 height 170
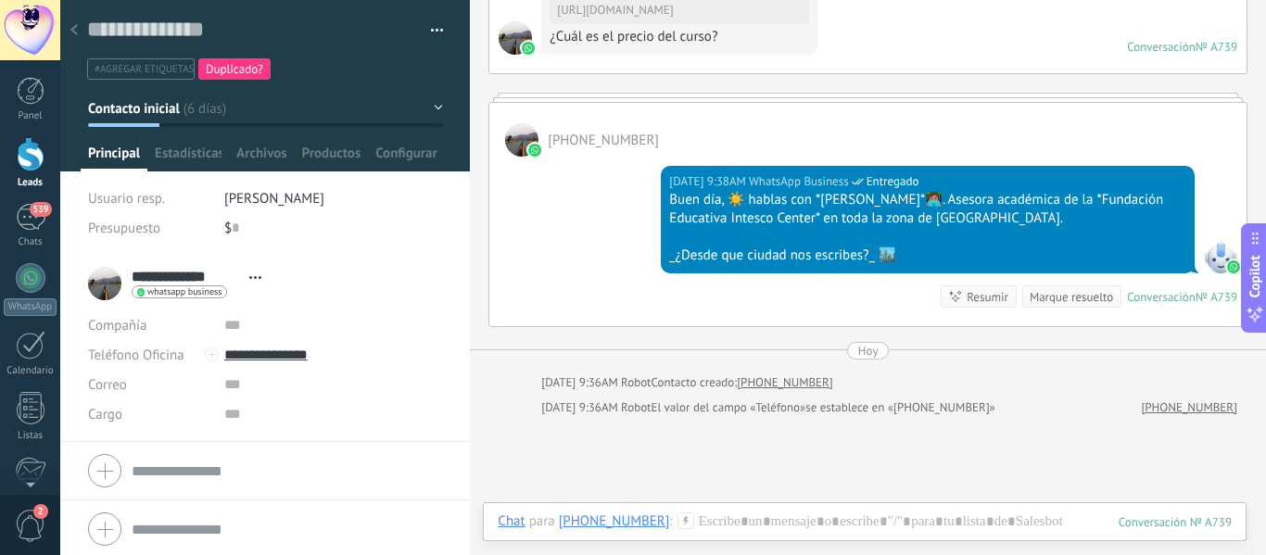
scroll to position [276, 0]
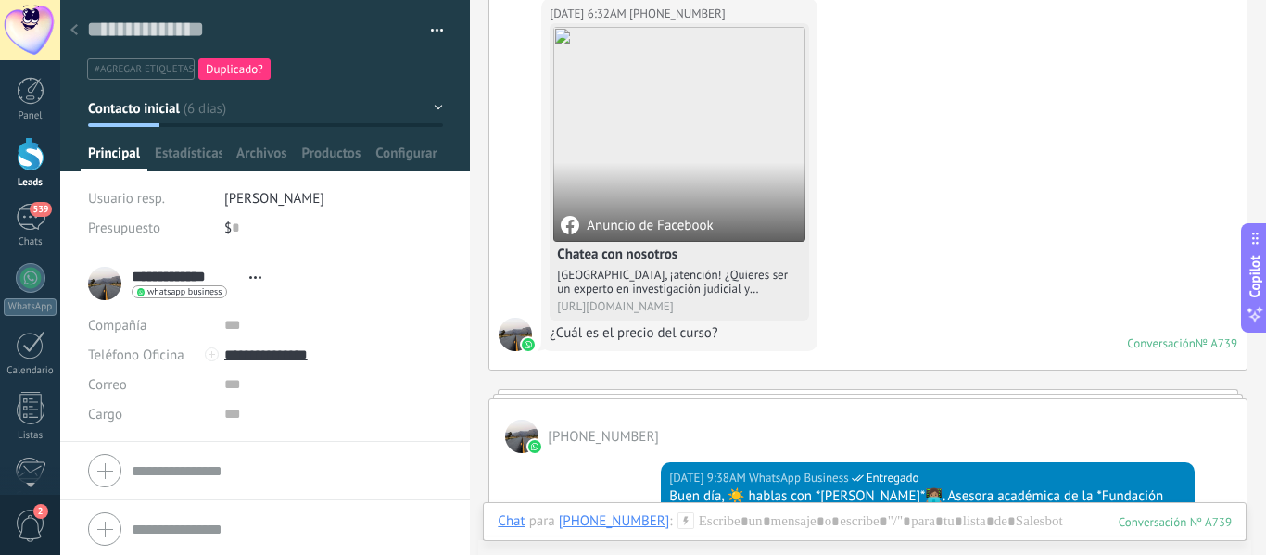
click at [73, 26] on icon at bounding box center [73, 29] width 7 height 11
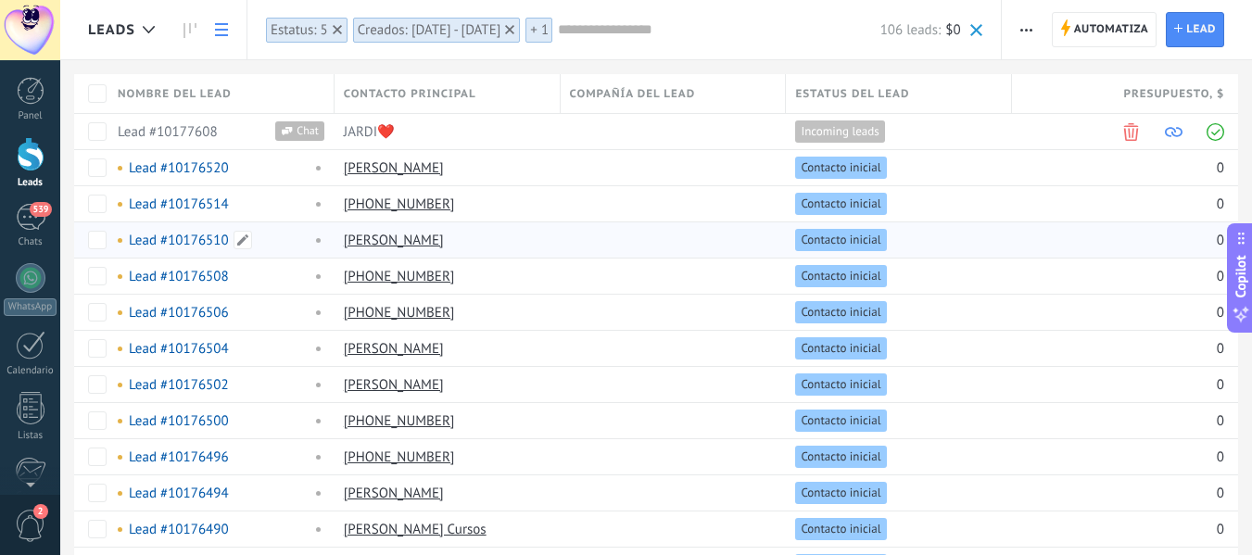
click at [187, 245] on link "Lead #10176510" at bounding box center [179, 241] width 100 height 18
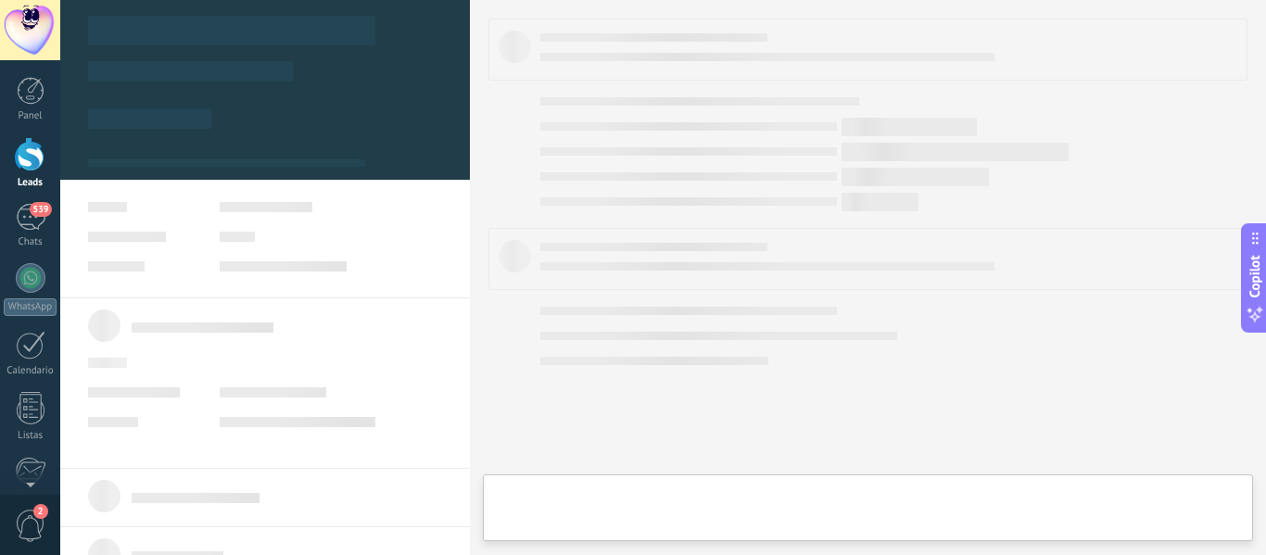
type textarea "**********"
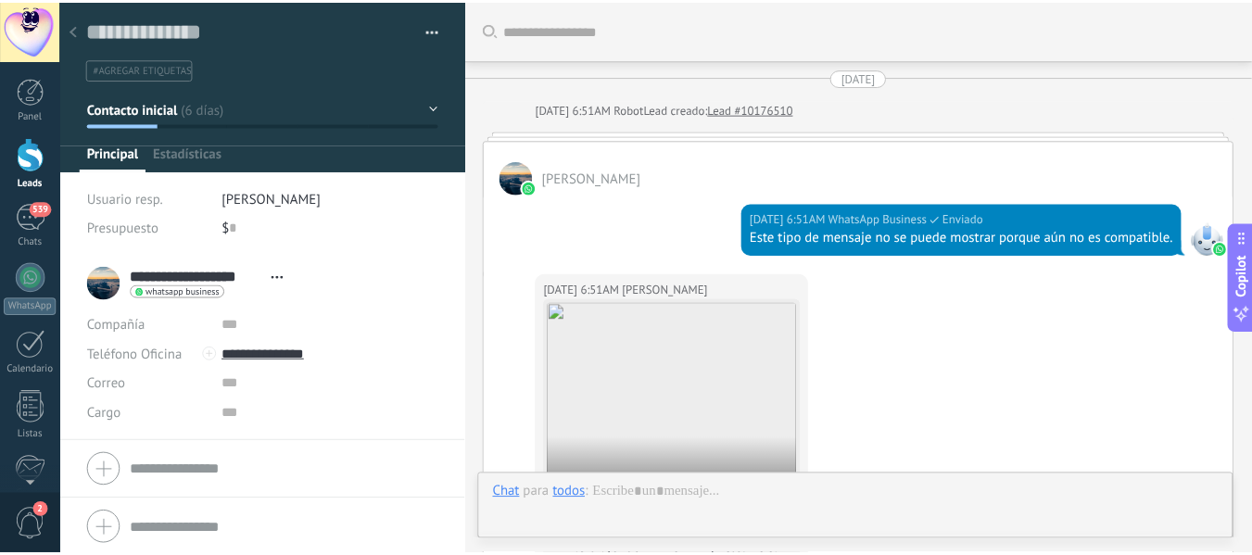
scroll to position [777, 0]
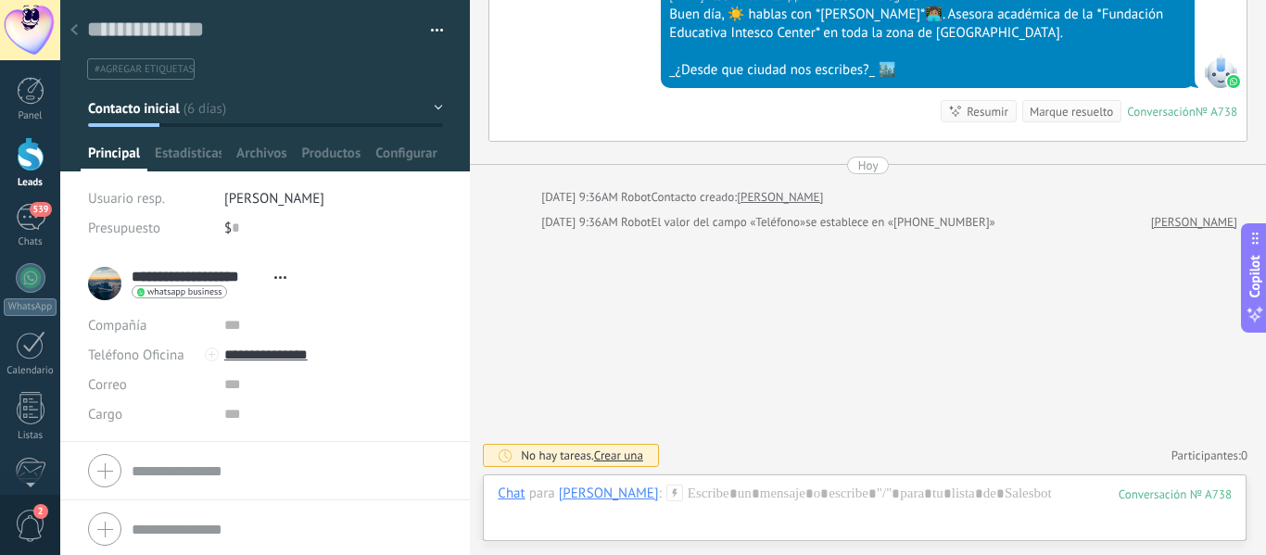
click at [73, 31] on use at bounding box center [73, 29] width 7 height 11
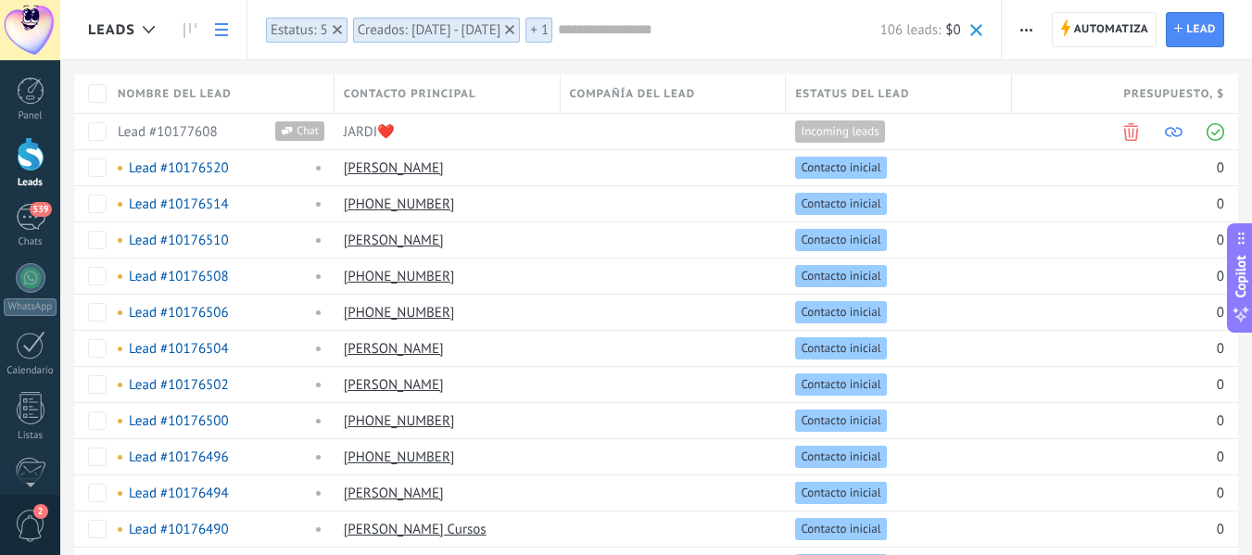
click at [477, 30] on div "Creados: 30/09/2025 - 06/10/2025" at bounding box center [430, 30] width 144 height 18
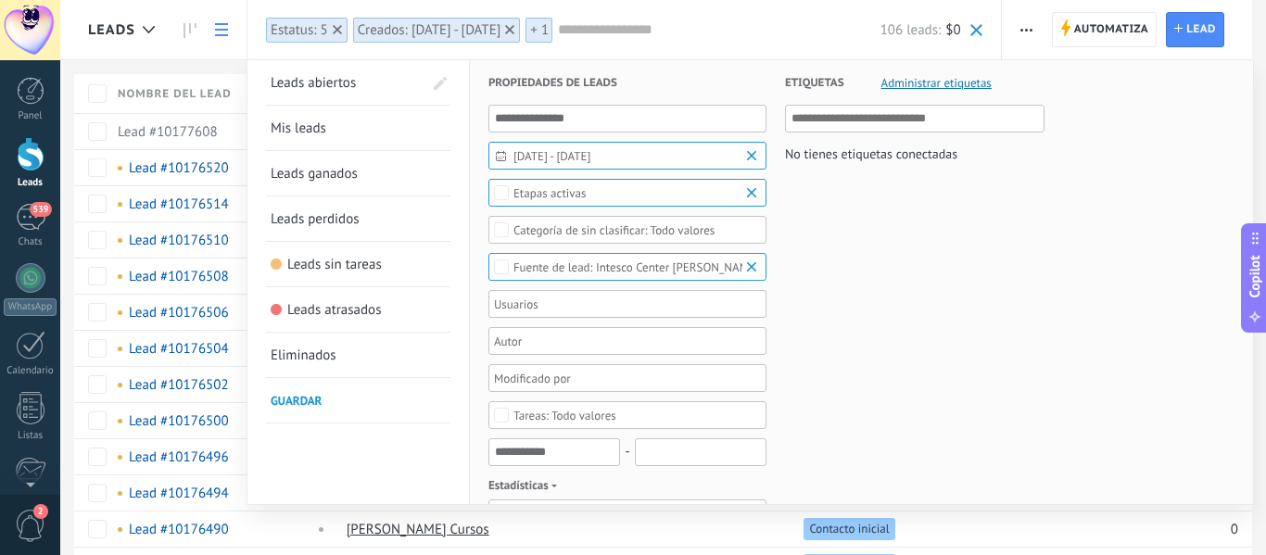
click at [599, 194] on span "Etapas activas" at bounding box center [628, 193] width 229 height 14
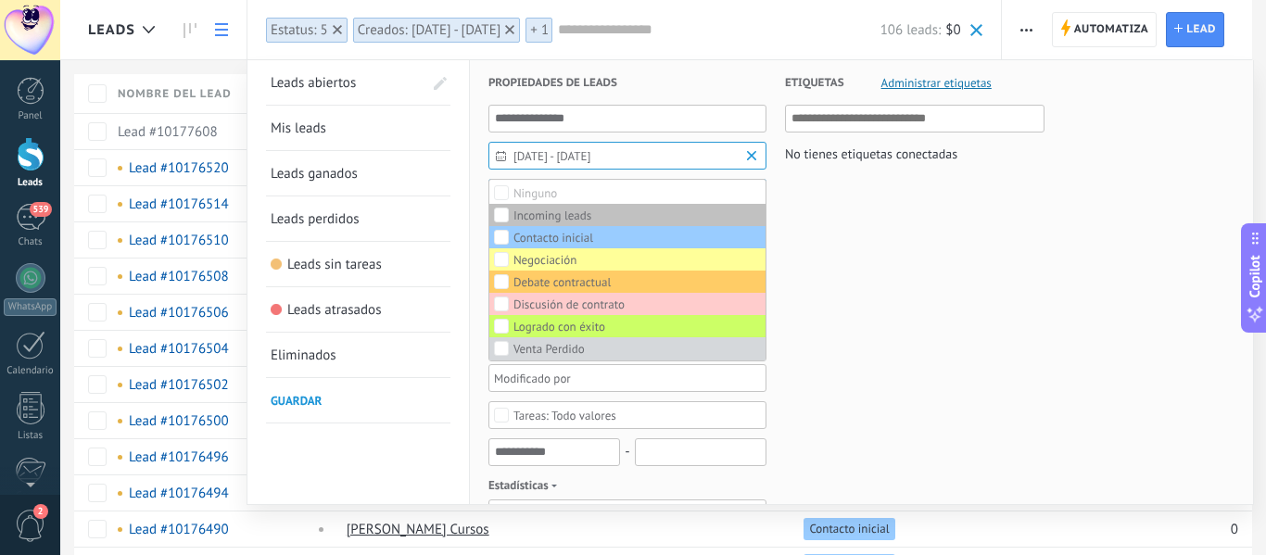
click at [599, 194] on label "Ninguno" at bounding box center [627, 193] width 276 height 22
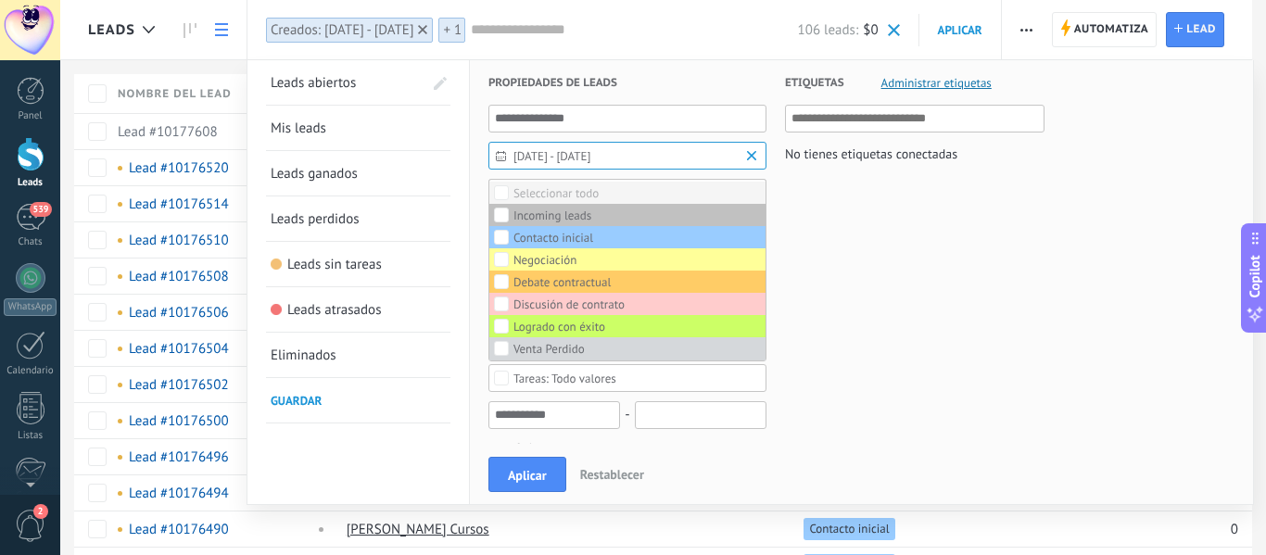
click at [599, 194] on div "Seleccionar todo" at bounding box center [556, 193] width 85 height 13
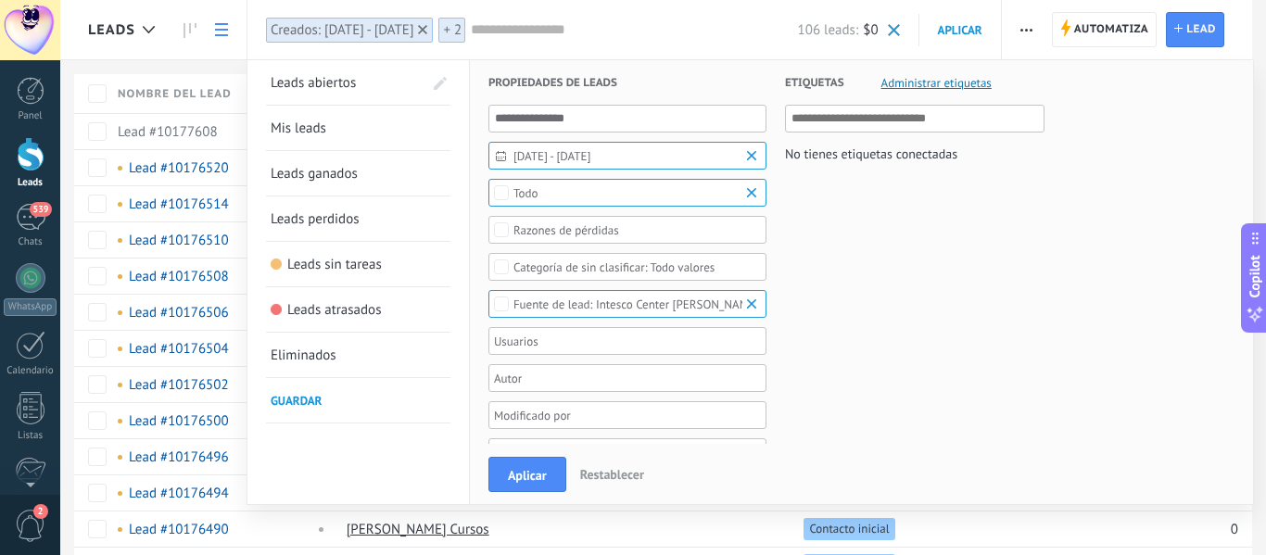
click at [626, 153] on span "30/09/2025 - Hoy" at bounding box center [635, 156] width 243 height 14
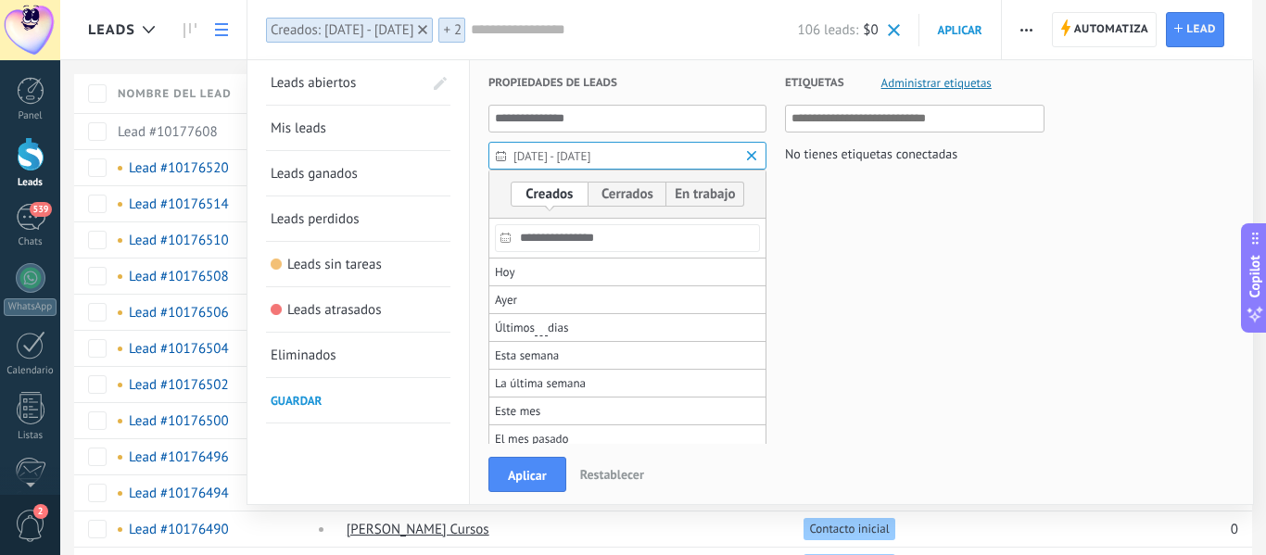
click at [589, 240] on input "**********" at bounding box center [627, 238] width 265 height 28
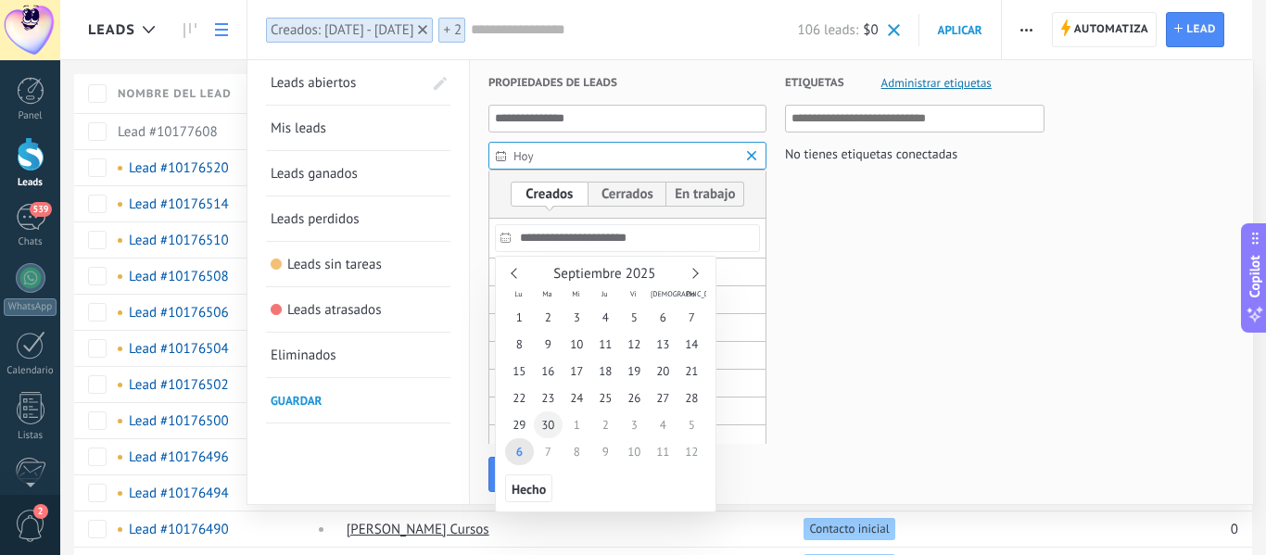
click at [551, 420] on span "30" at bounding box center [548, 425] width 29 height 27
click at [534, 490] on span "Hecho" at bounding box center [529, 489] width 34 height 13
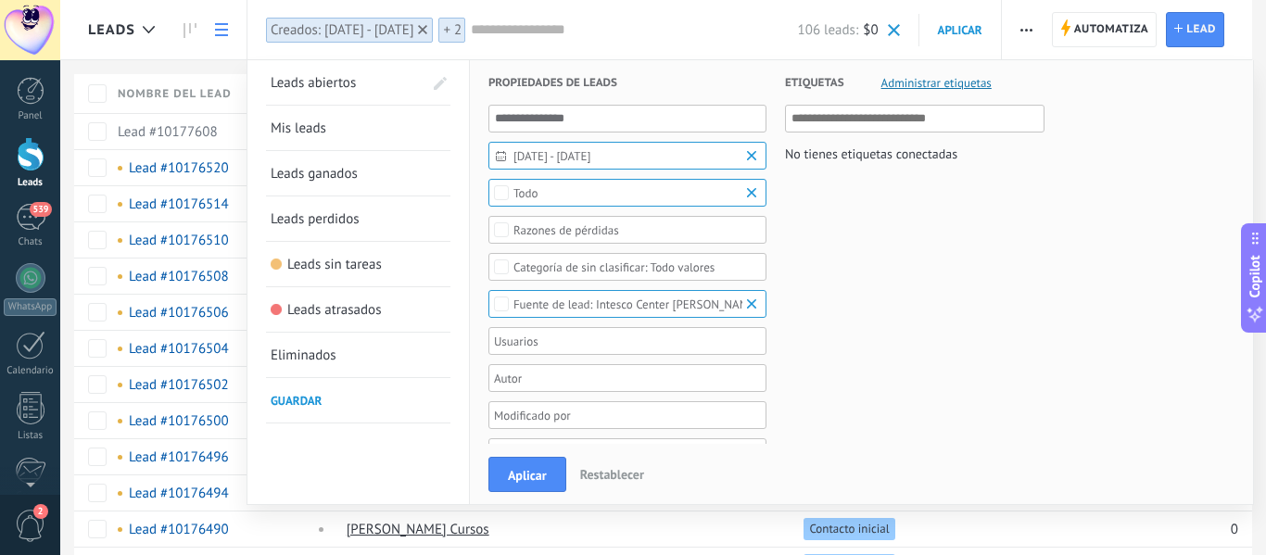
click at [655, 165] on div "30/09/2025 - Hoy" at bounding box center [628, 156] width 278 height 28
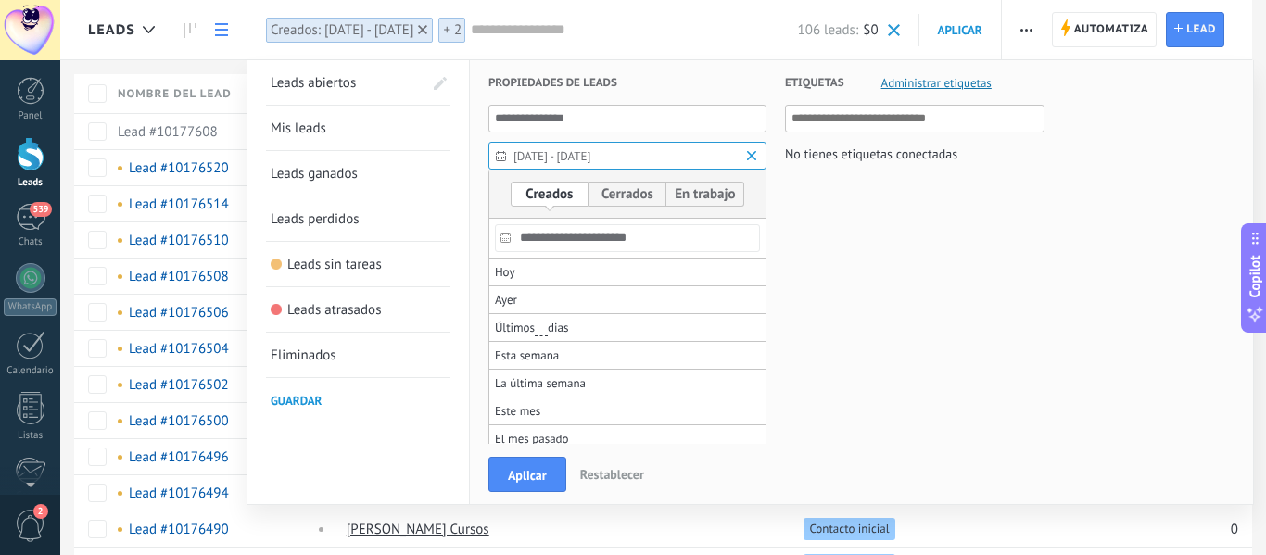
click at [608, 241] on input "**********" at bounding box center [627, 238] width 265 height 28
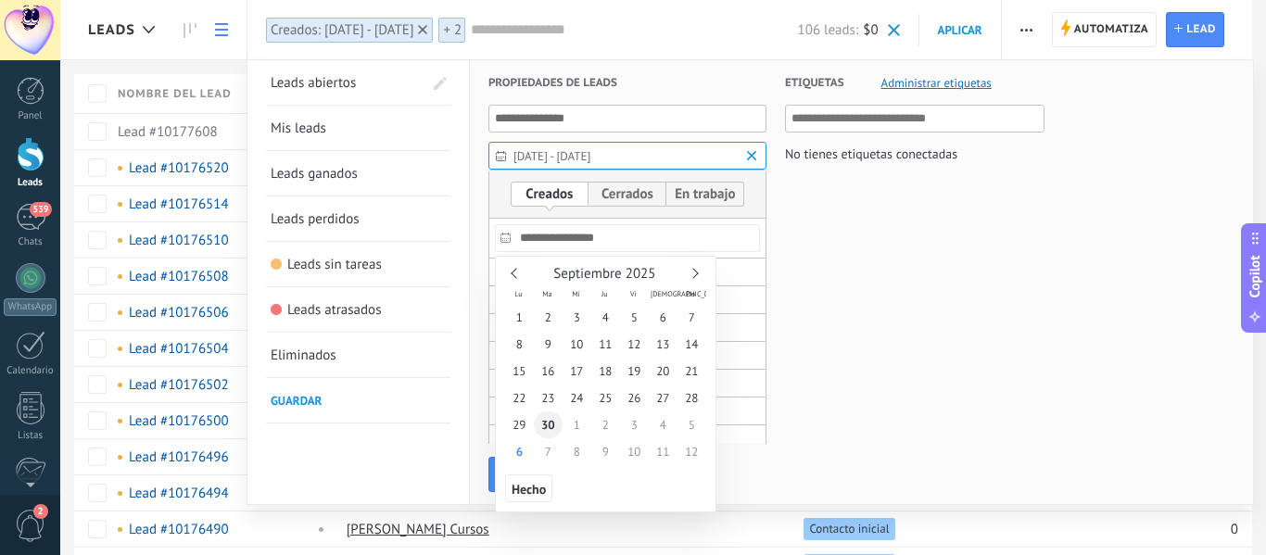
click at [550, 423] on span "30" at bounding box center [548, 425] width 29 height 27
type input "**********"
click at [550, 423] on span "30" at bounding box center [548, 425] width 29 height 27
click at [514, 492] on span "Hecho" at bounding box center [529, 489] width 34 height 13
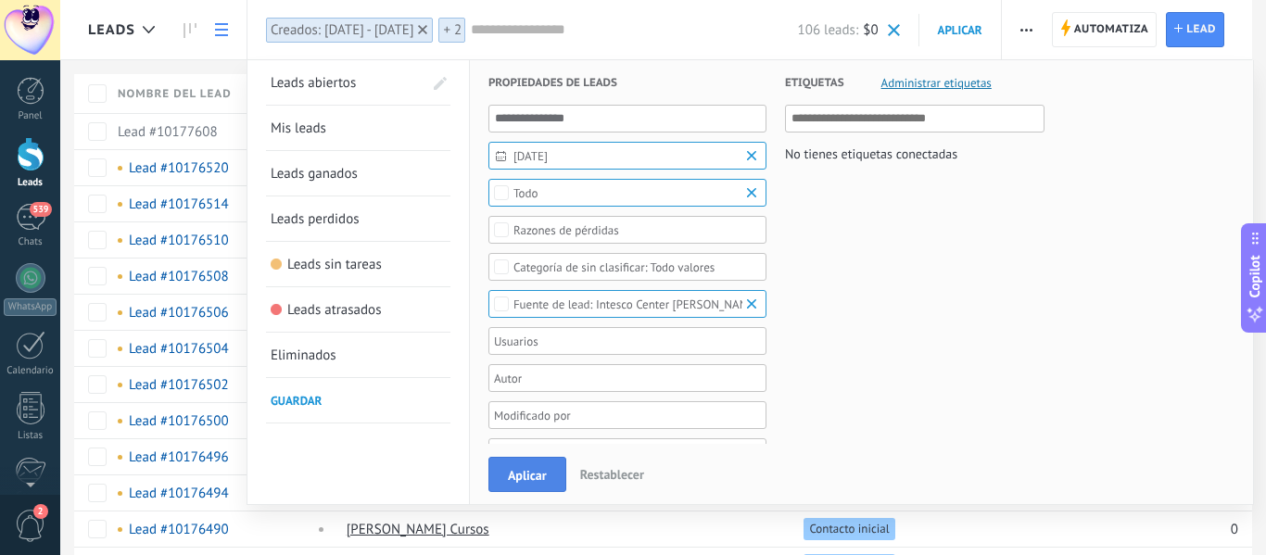
click at [531, 476] on span "Aplicar" at bounding box center [527, 475] width 39 height 13
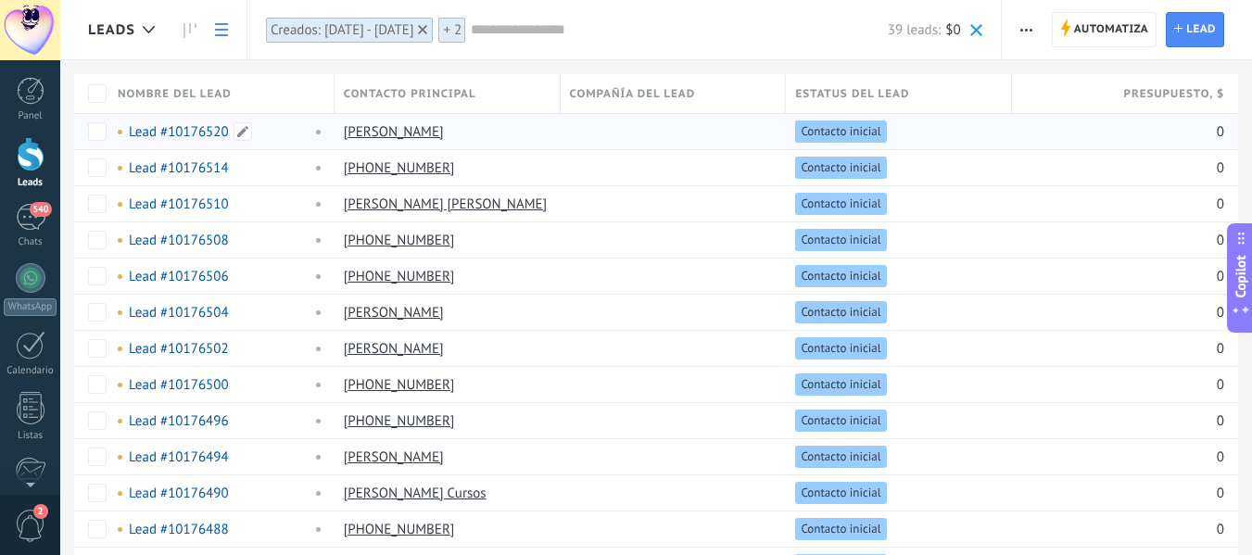
click at [186, 128] on link "Lead #10176520" at bounding box center [179, 132] width 100 height 18
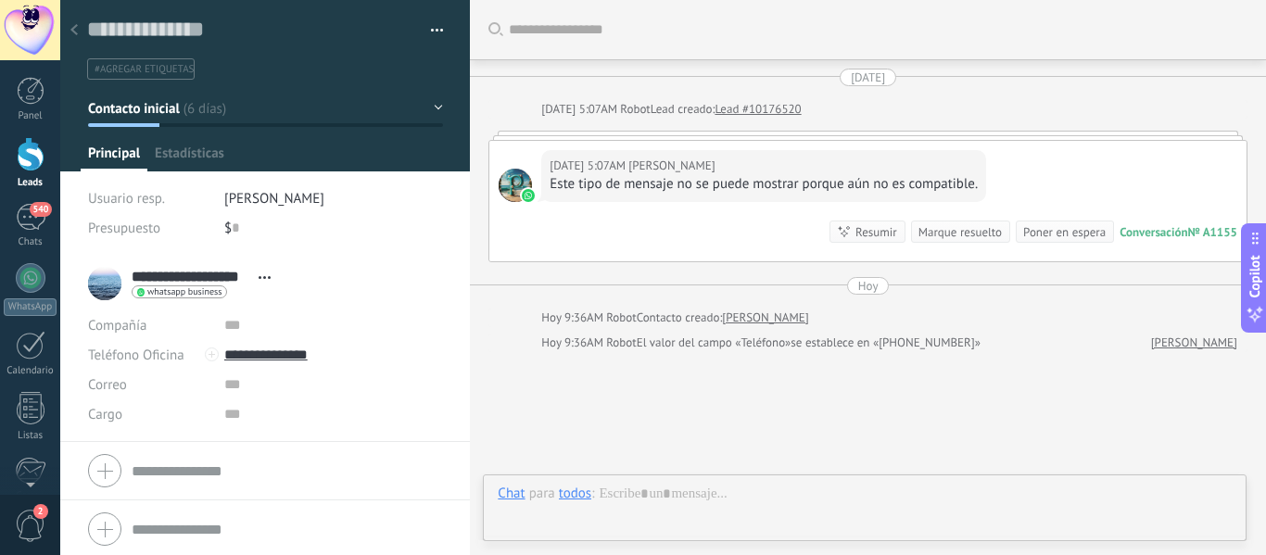
scroll to position [121, 0]
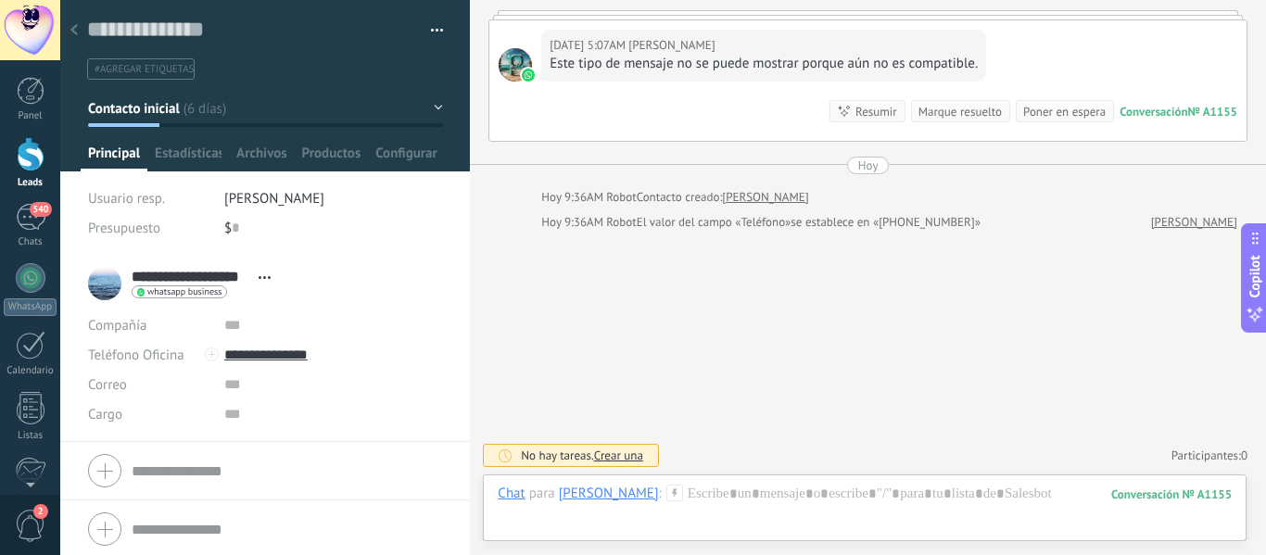
click at [79, 31] on div at bounding box center [74, 31] width 26 height 36
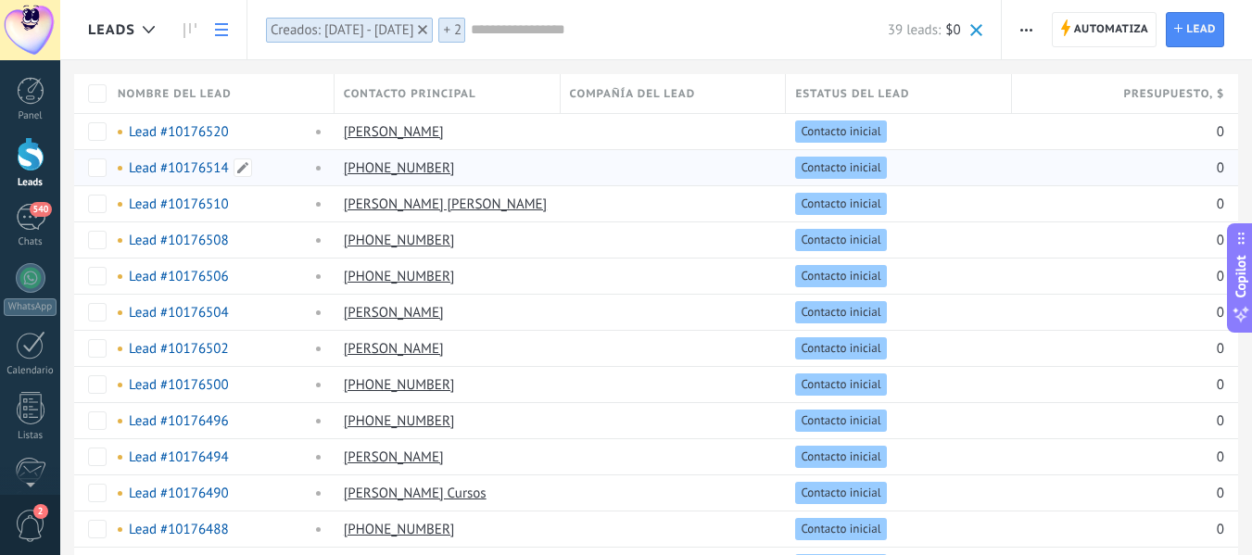
click at [184, 168] on link "Lead #10176514" at bounding box center [179, 168] width 100 height 18
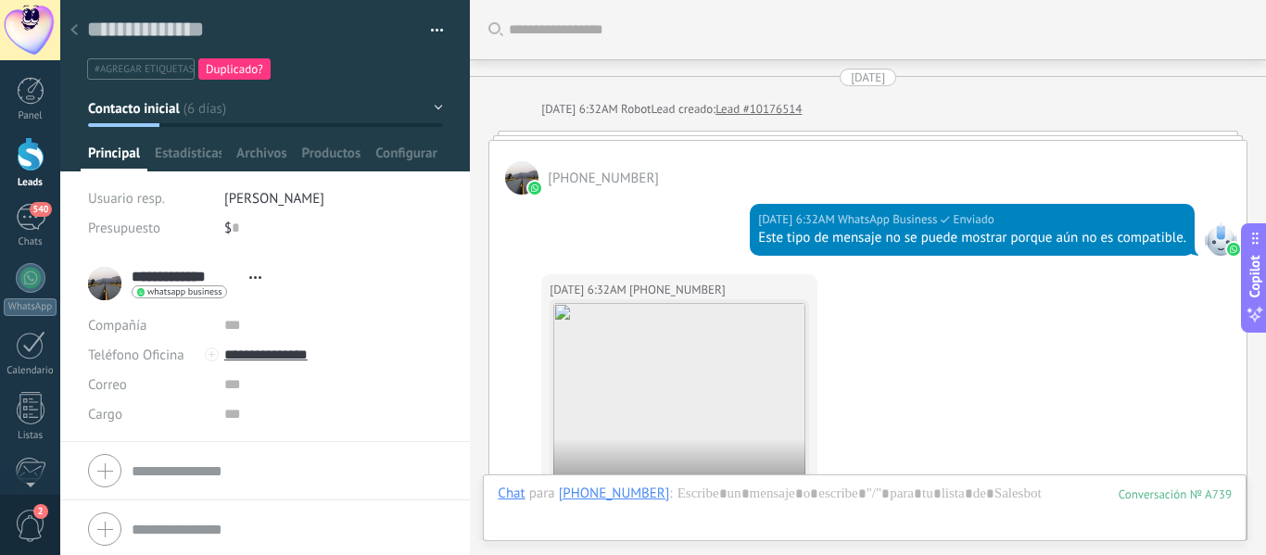
scroll to position [758, 0]
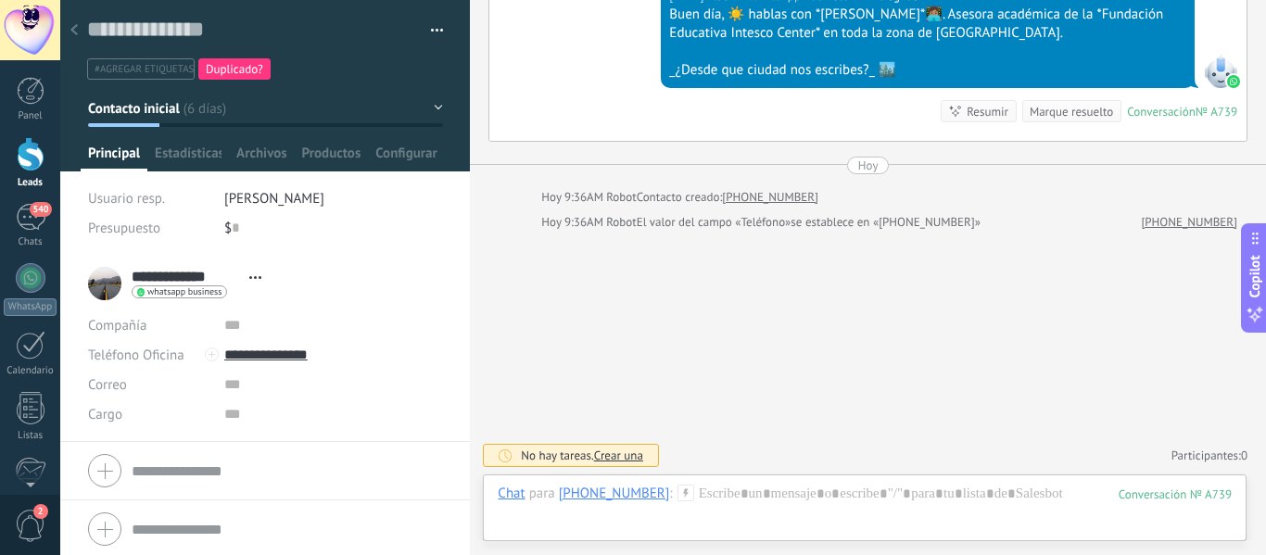
click at [76, 31] on icon at bounding box center [73, 29] width 7 height 11
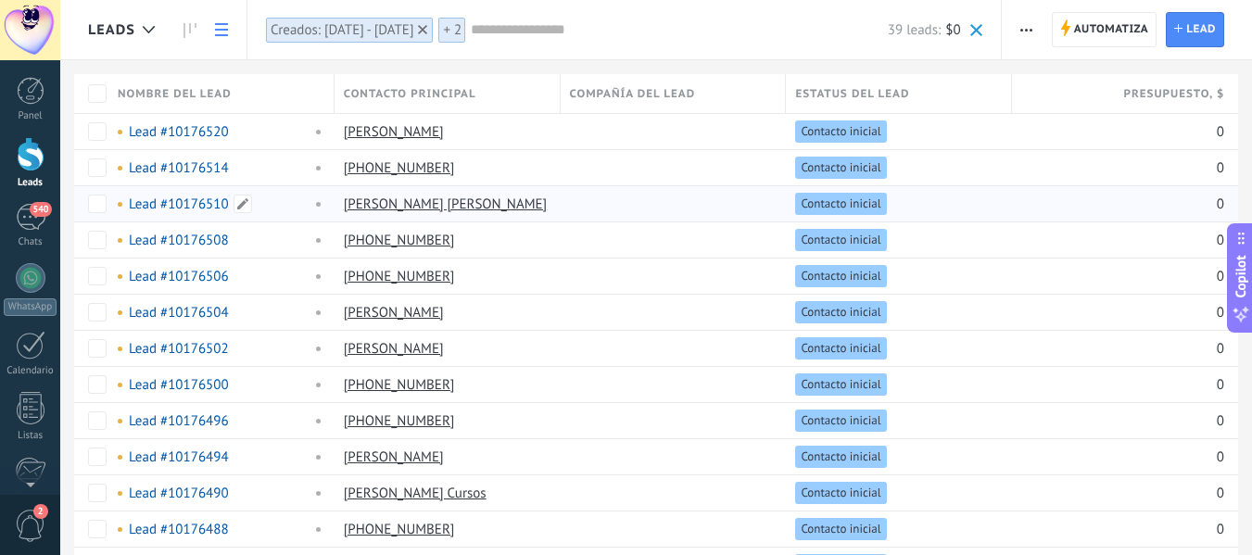
click at [153, 203] on link "Lead #10176510" at bounding box center [179, 205] width 100 height 18
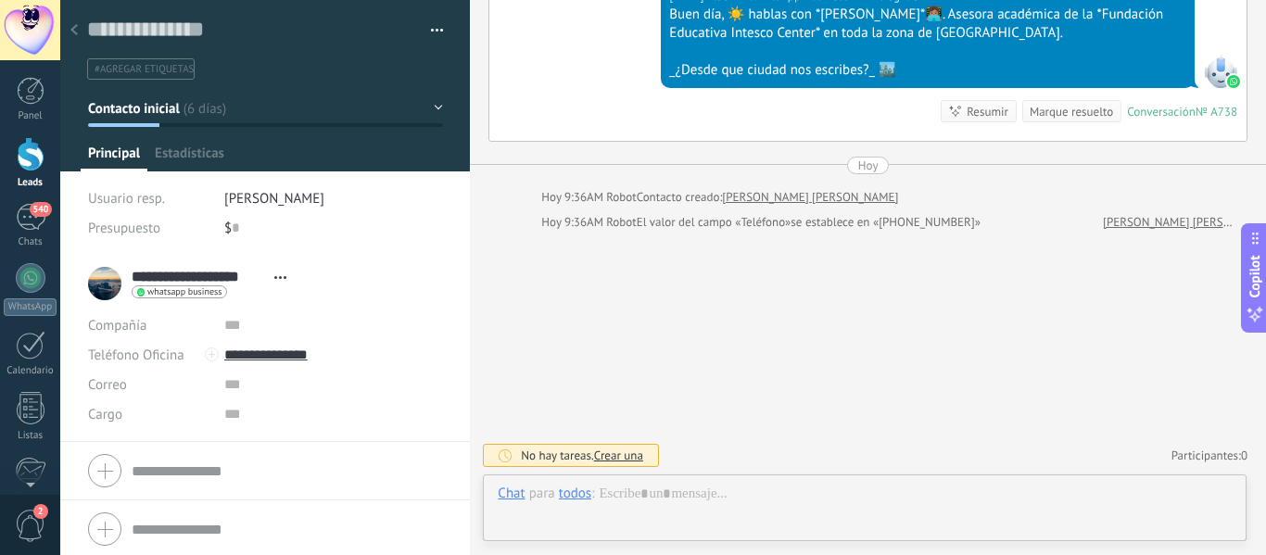
scroll to position [28, 0]
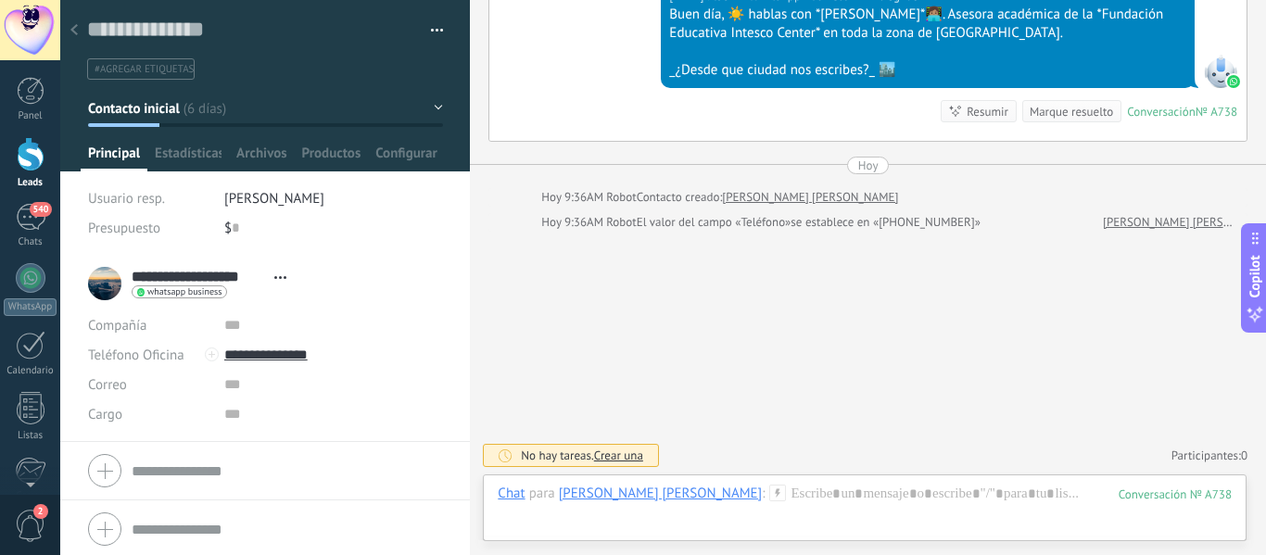
click at [80, 29] on div at bounding box center [74, 31] width 26 height 36
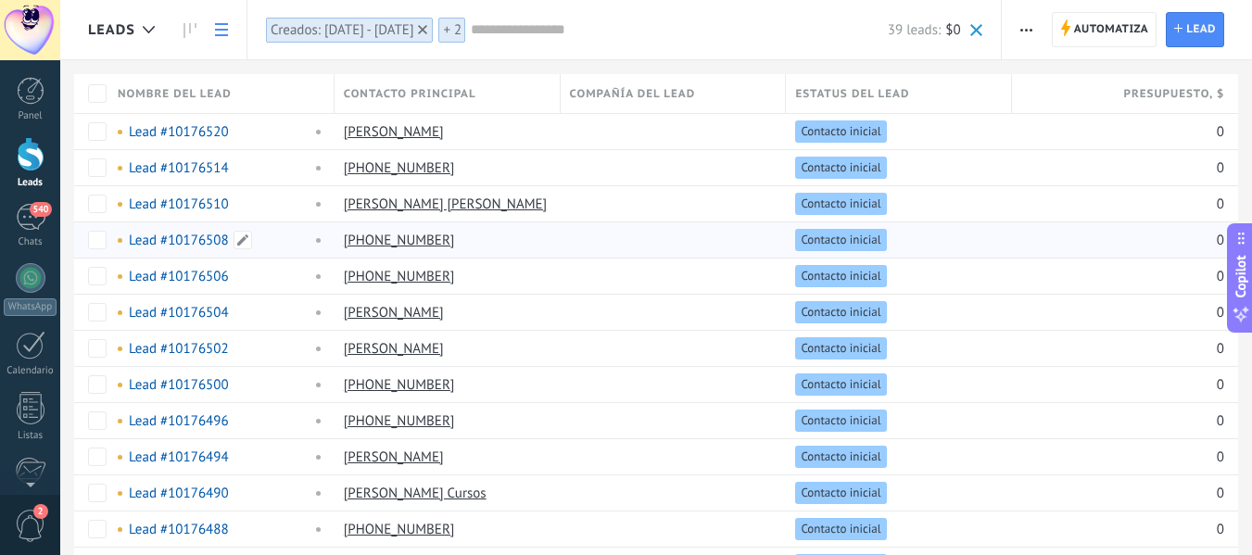
click at [197, 236] on link "Lead #10176508" at bounding box center [179, 241] width 100 height 18
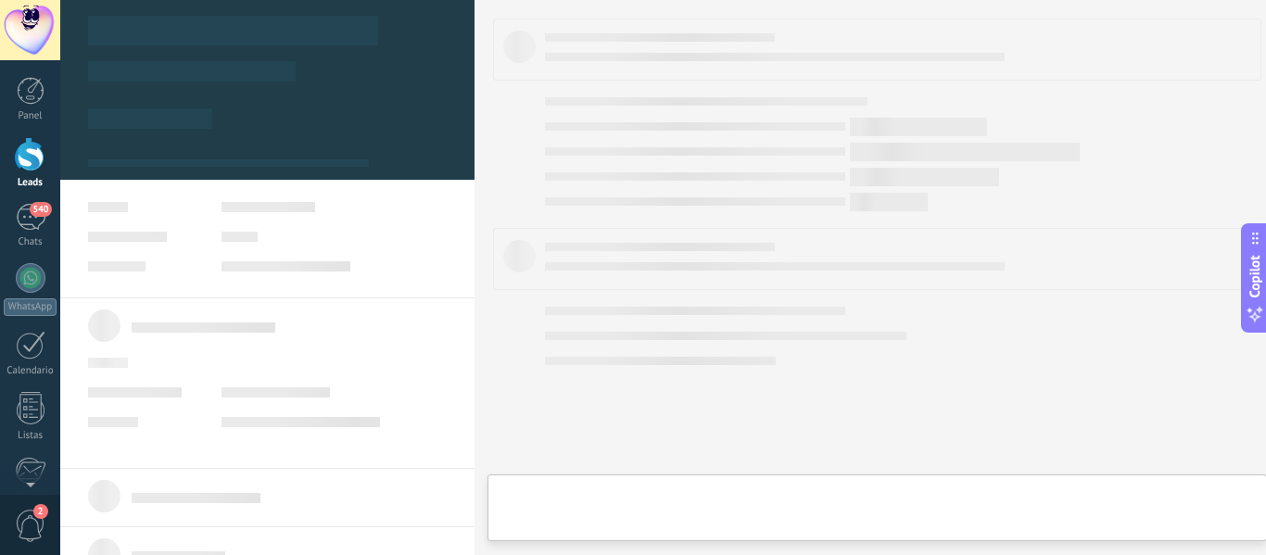
type textarea "**********"
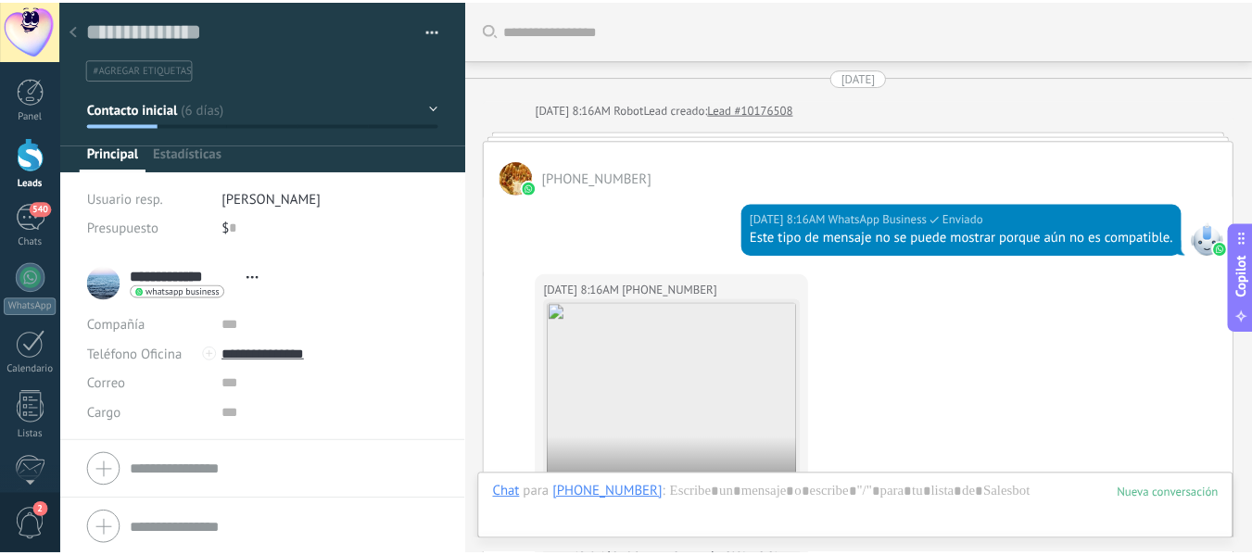
scroll to position [831, 0]
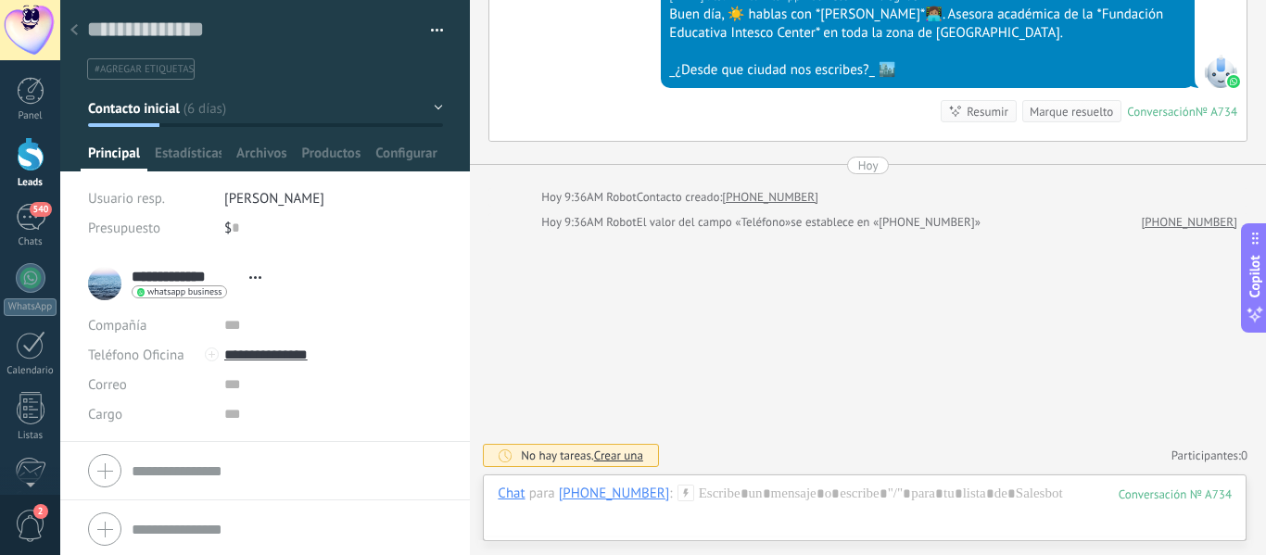
click at [70, 28] on icon at bounding box center [73, 29] width 7 height 11
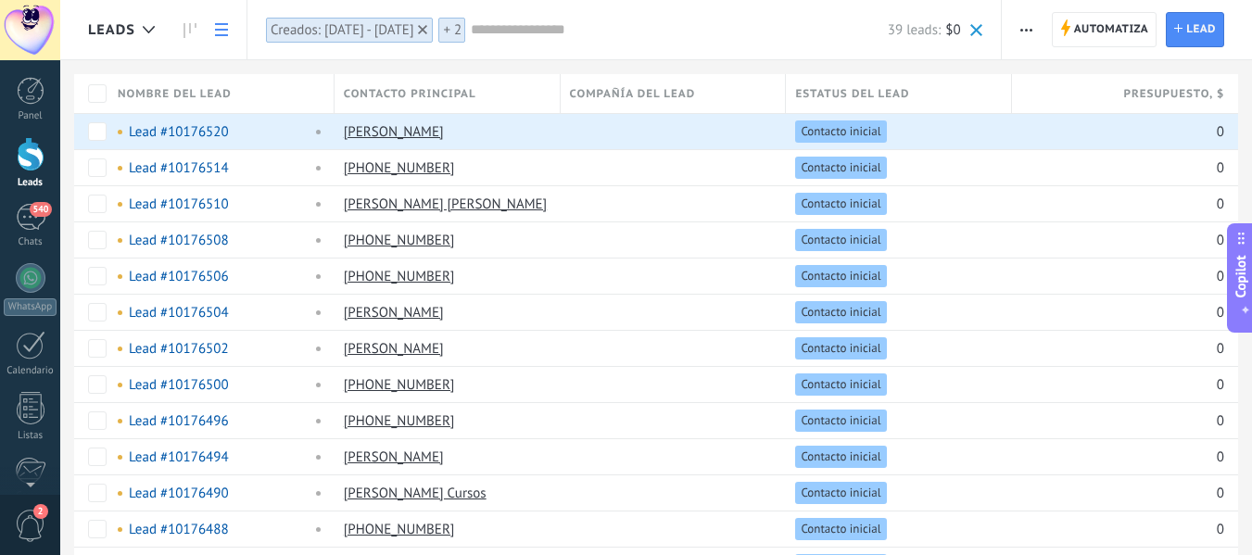
click at [414, 32] on div "Creados: 30/09/2025 - 30/09/2025" at bounding box center [343, 30] width 144 height 18
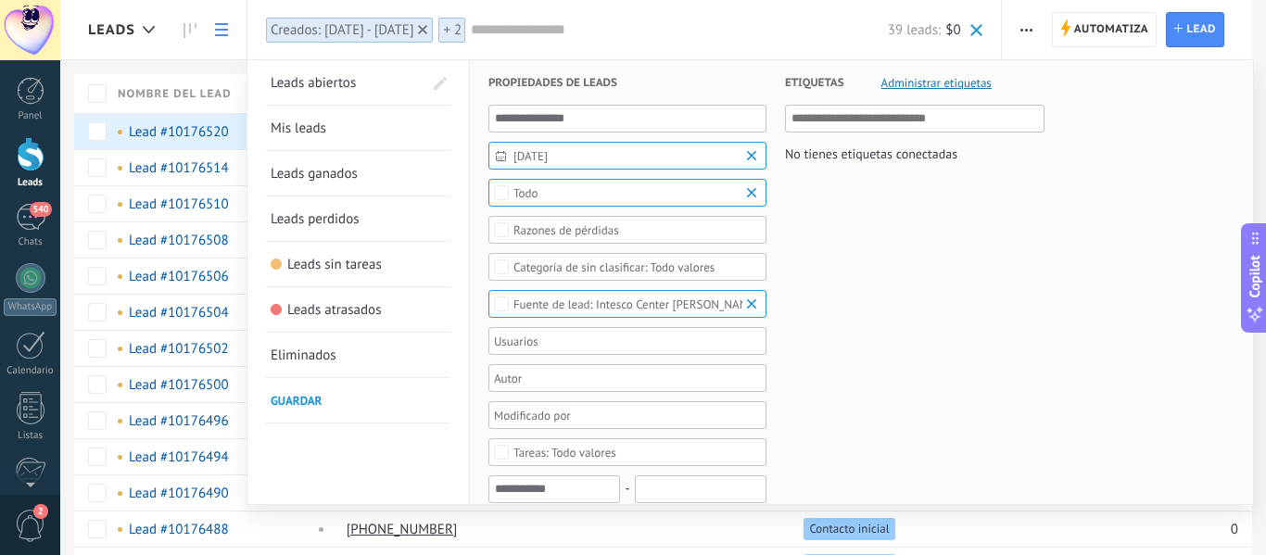
click at [622, 156] on span "30/09/2025" at bounding box center [635, 156] width 243 height 14
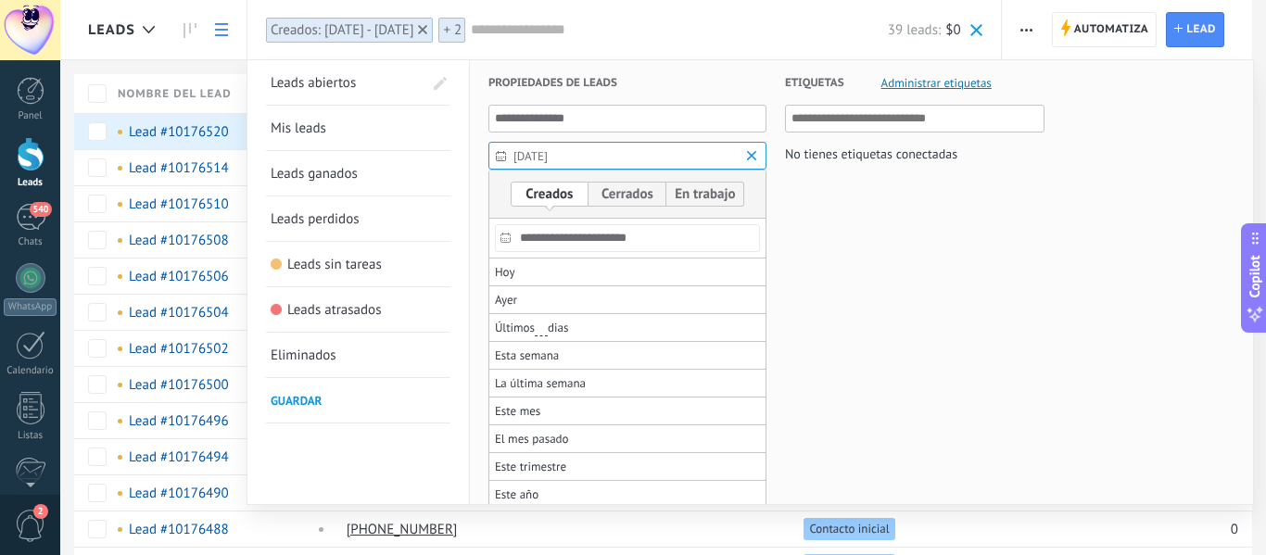
click at [580, 246] on input "**********" at bounding box center [627, 238] width 265 height 28
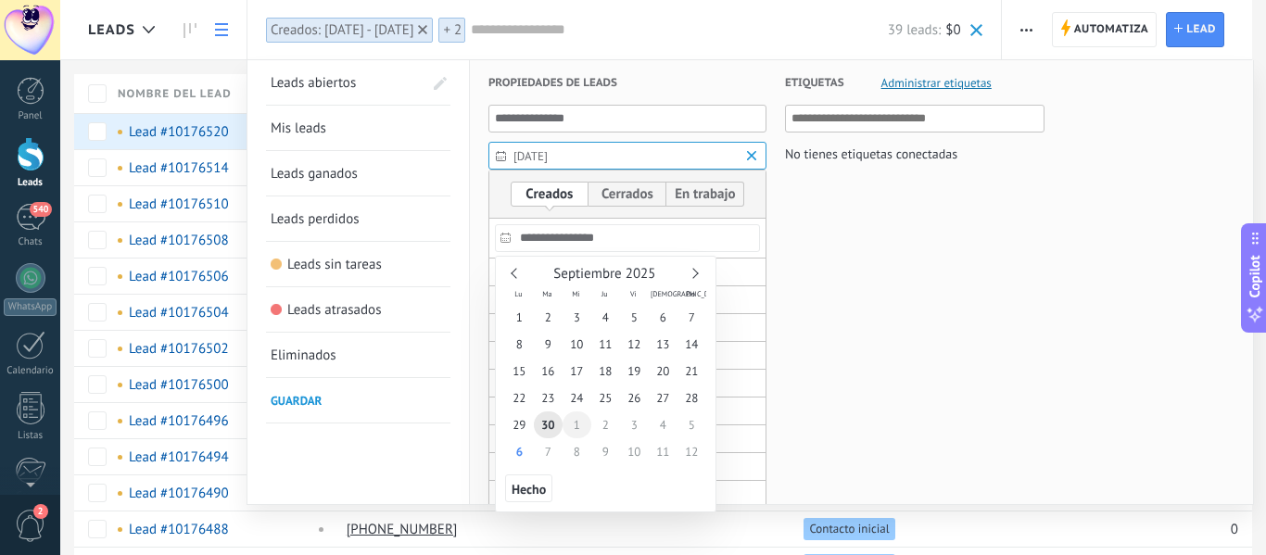
click at [573, 431] on span "1" at bounding box center [577, 425] width 29 height 27
type input "**********"
click at [573, 431] on span "1" at bounding box center [577, 425] width 29 height 27
click at [514, 490] on span "Hecho" at bounding box center [529, 489] width 34 height 13
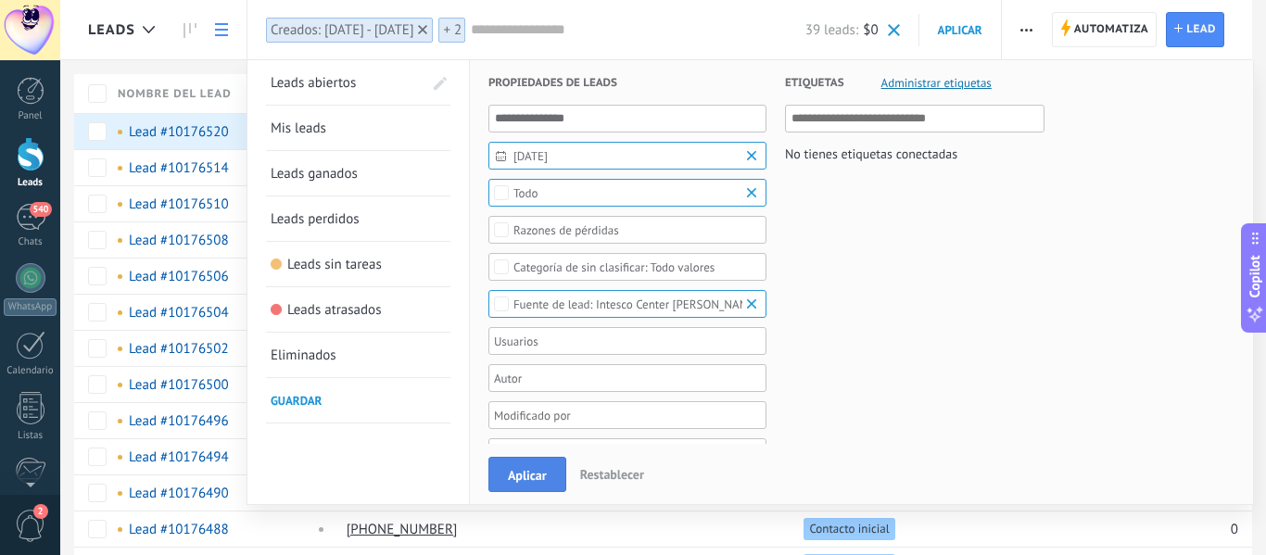
click at [517, 479] on span "Aplicar" at bounding box center [527, 475] width 39 height 13
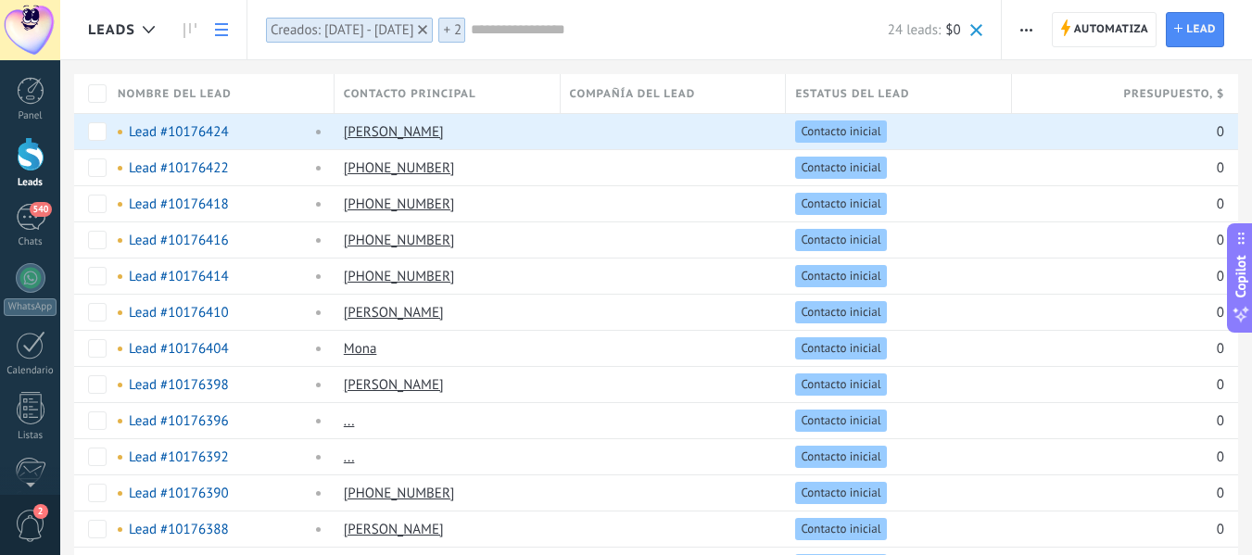
click at [462, 38] on span "+ 2" at bounding box center [452, 30] width 19 height 18
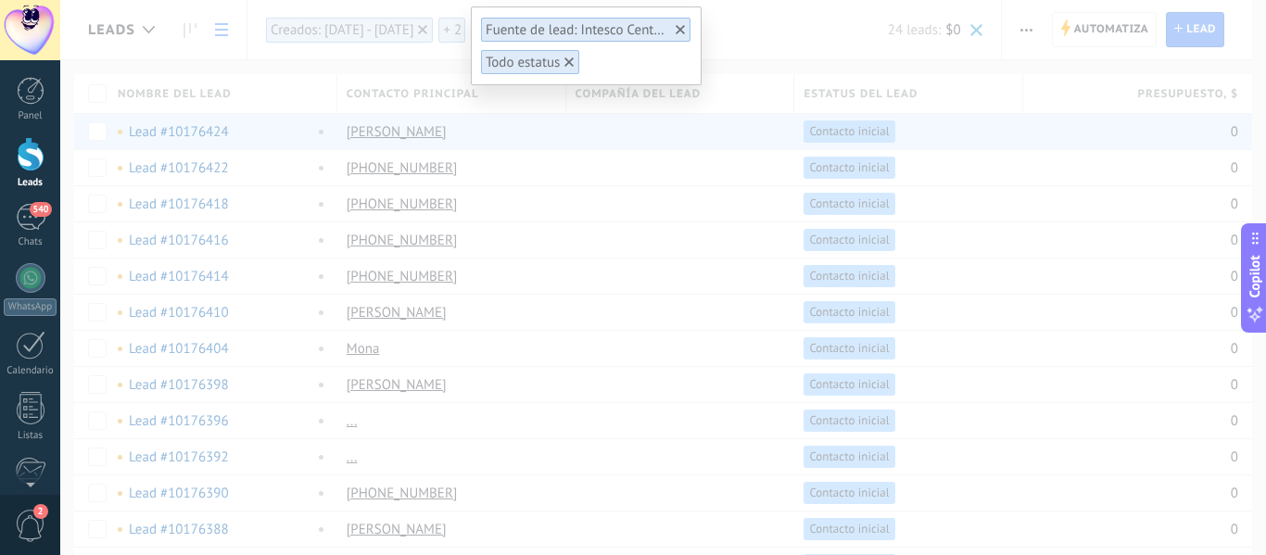
click at [729, 26] on div "Fuente de lead: Intesco Center Natalia Mora Todo estatus" at bounding box center [663, 277] width 1206 height 555
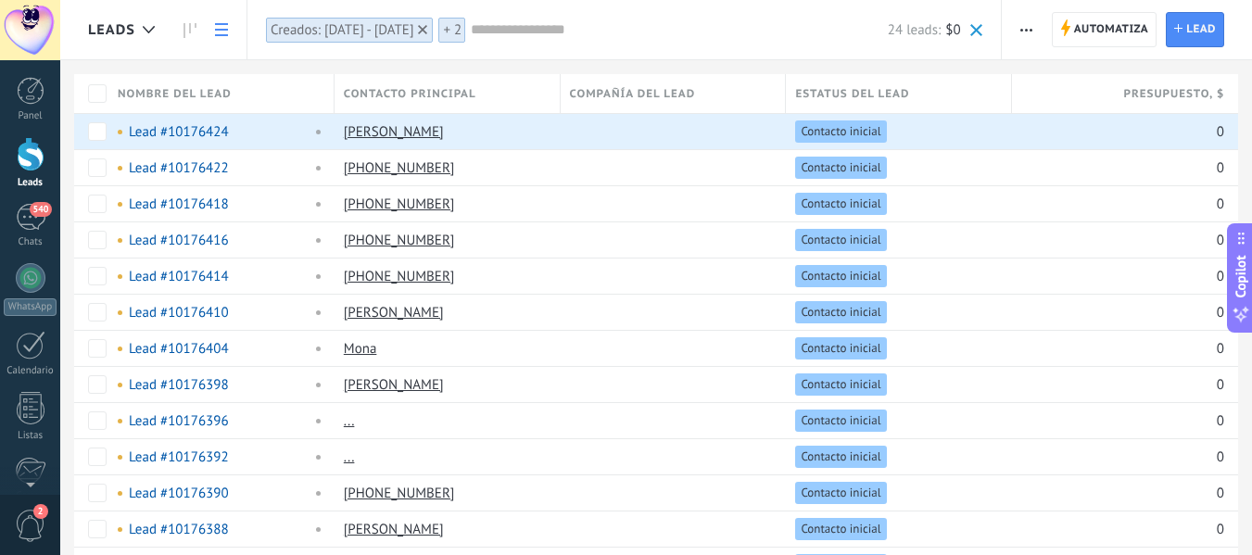
click at [326, 34] on div "Creados: 01/10/2025 - 01/10/2025" at bounding box center [343, 30] width 144 height 18
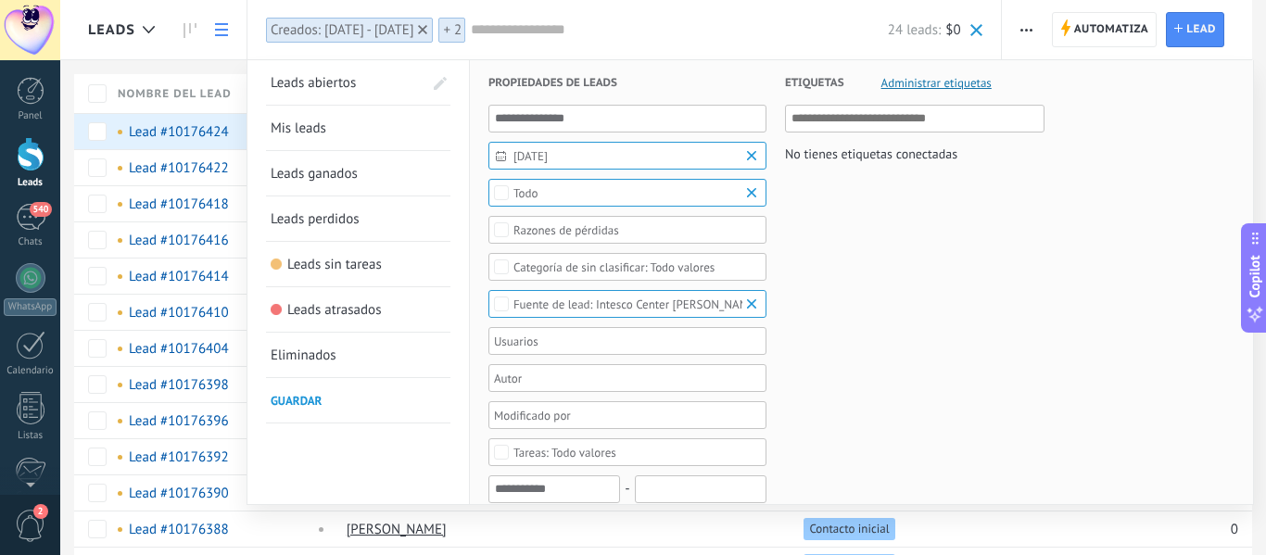
click at [326, 34] on div "Creados: 01/10/2025 - 01/10/2025" at bounding box center [343, 30] width 144 height 18
click at [316, 354] on span "Eliminados" at bounding box center [304, 356] width 66 height 18
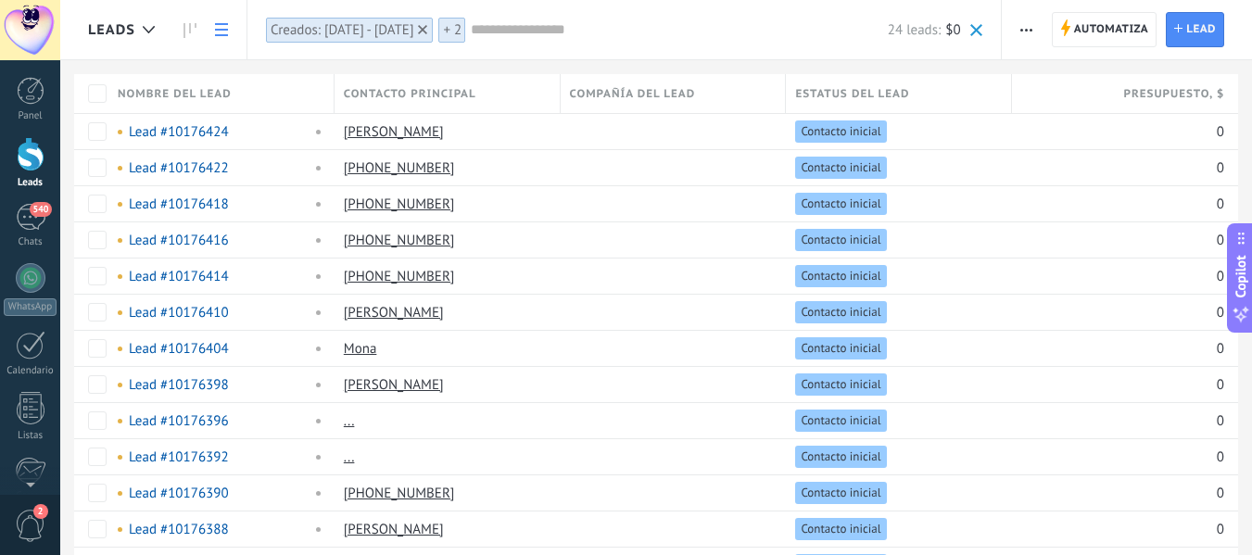
click at [403, 30] on div "Creados: 01/10/2025 - 01/10/2025" at bounding box center [343, 30] width 144 height 18
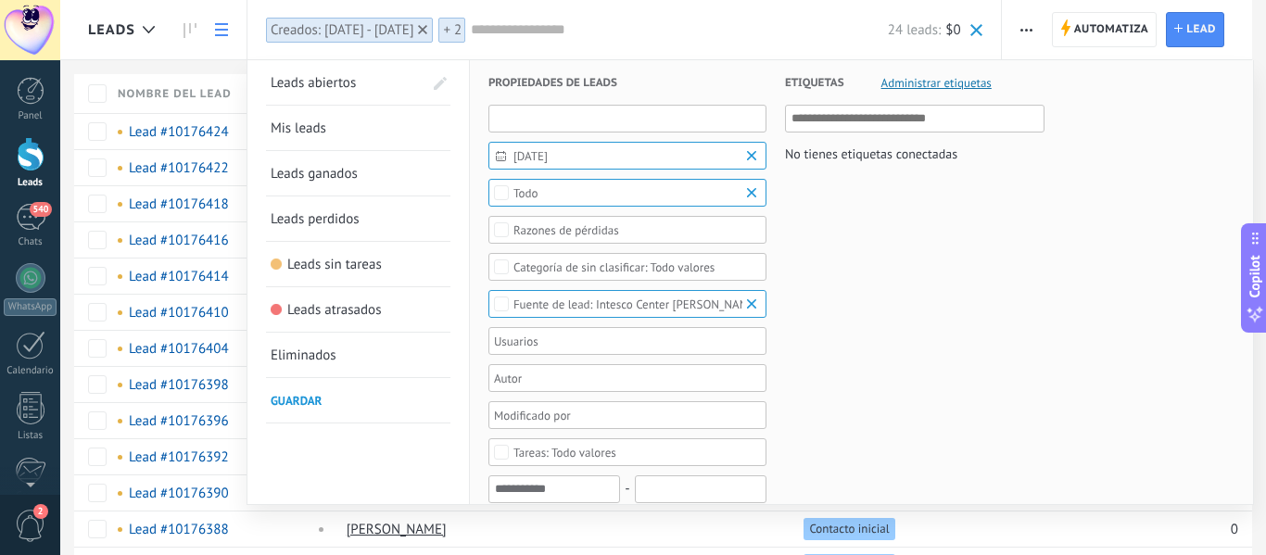
click at [691, 108] on input "text" at bounding box center [628, 119] width 278 height 28
click at [291, 119] on link "Mis leads" at bounding box center [358, 128] width 175 height 44
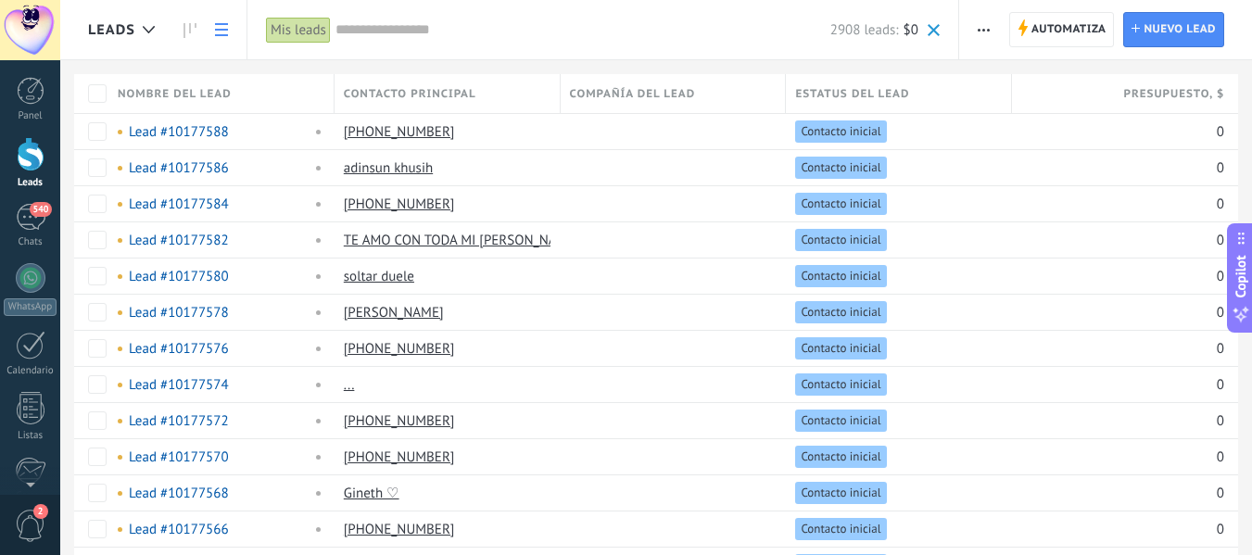
click at [379, 31] on input "text" at bounding box center [583, 29] width 495 height 19
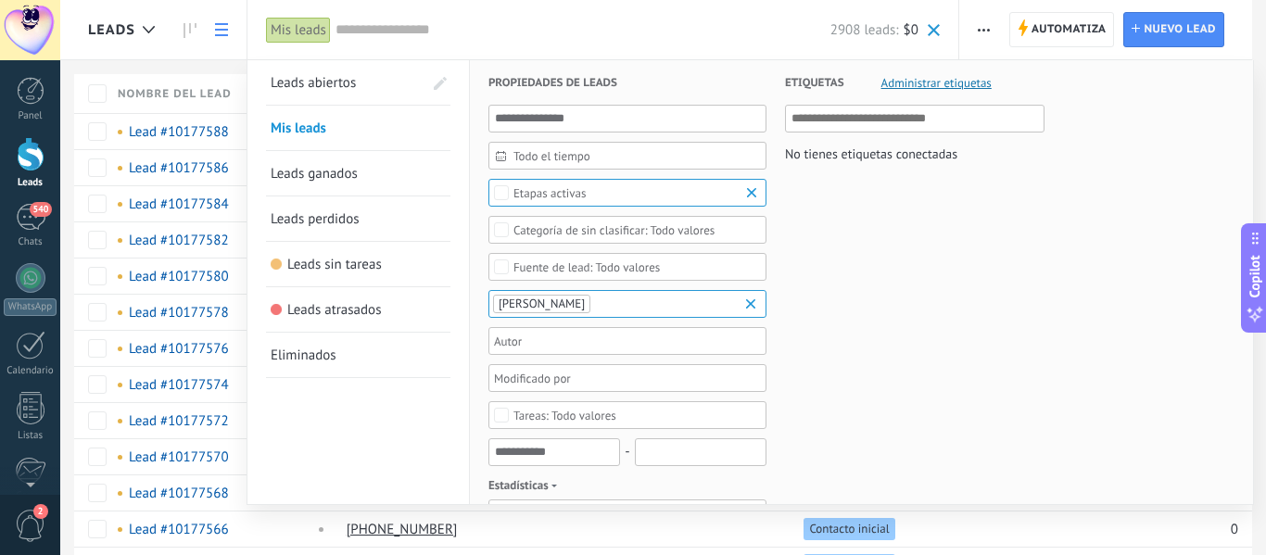
click at [554, 159] on span "Todo el tiempo" at bounding box center [635, 156] width 243 height 14
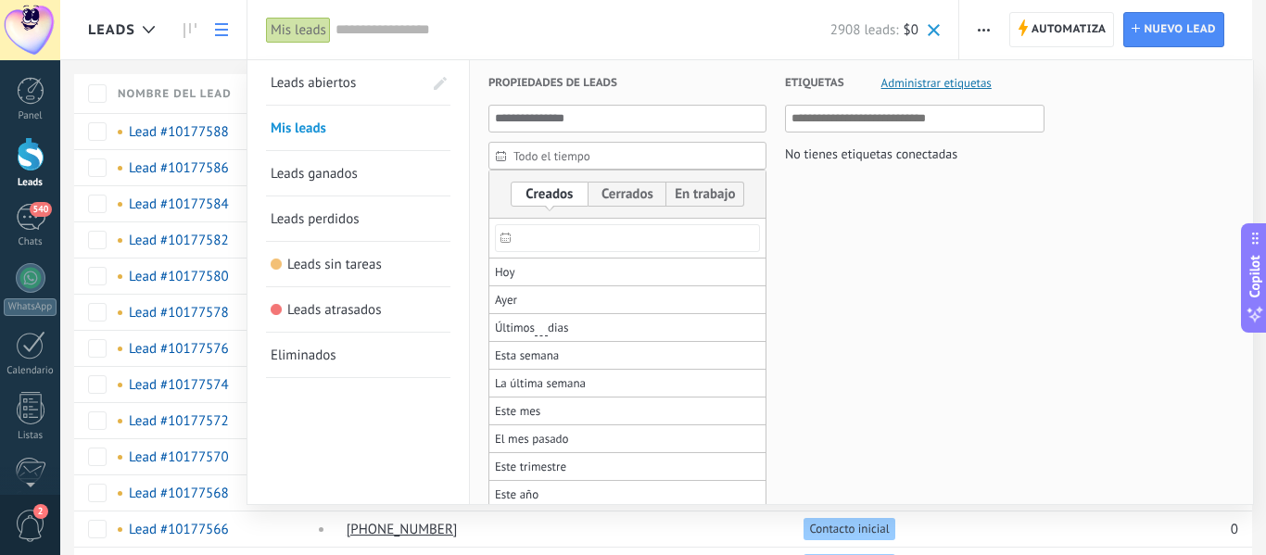
click at [528, 240] on input "text" at bounding box center [627, 238] width 265 height 28
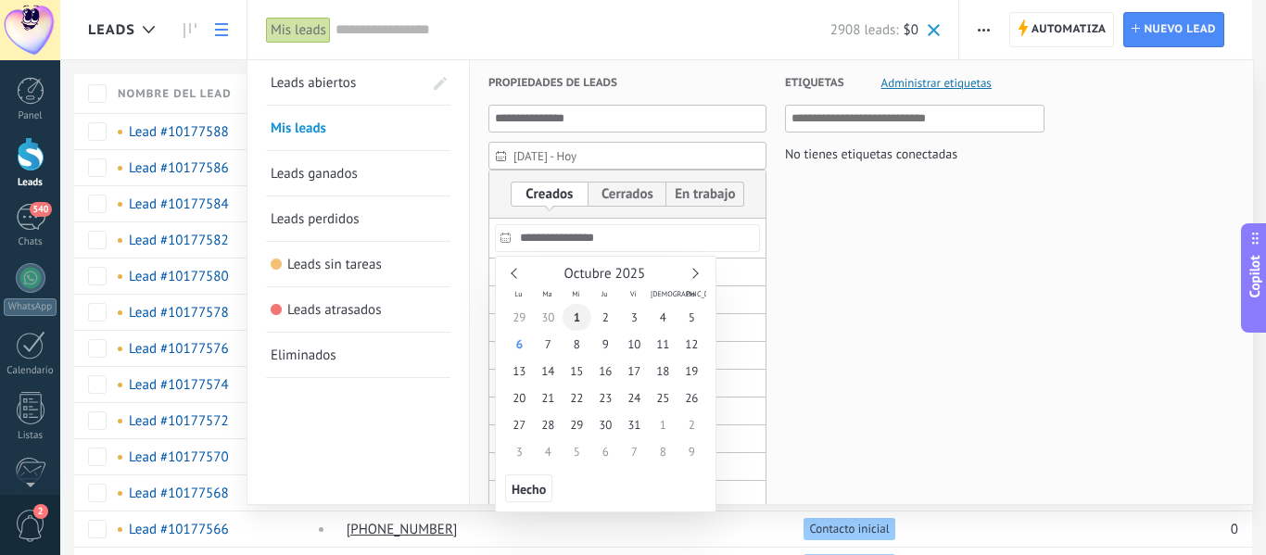
click at [582, 319] on span "1" at bounding box center [577, 317] width 29 height 27
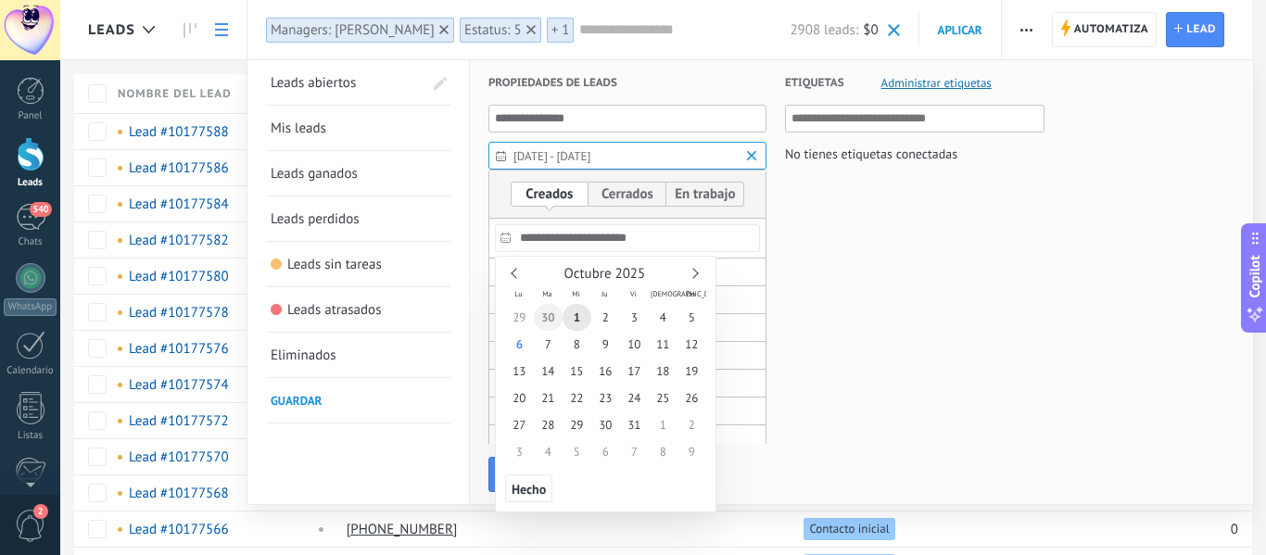
click at [550, 317] on span "30" at bounding box center [548, 317] width 29 height 27
click at [577, 323] on span "1" at bounding box center [577, 317] width 29 height 27
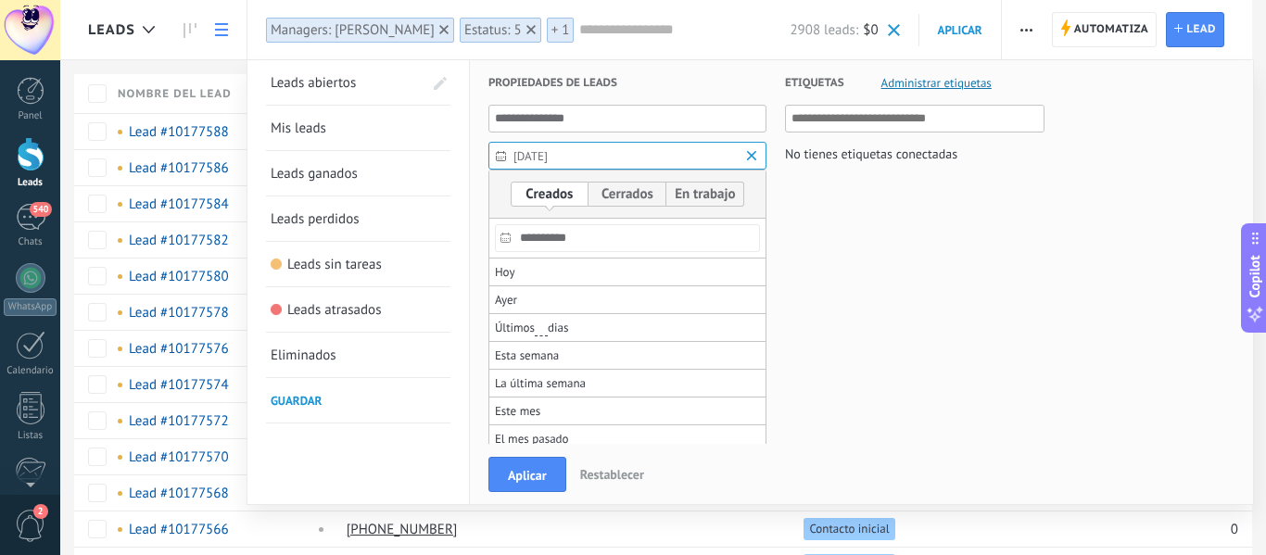
click at [919, 290] on div at bounding box center [633, 403] width 1266 height 303
click at [748, 159] on b at bounding box center [754, 155] width 22 height 19
type input "**********"
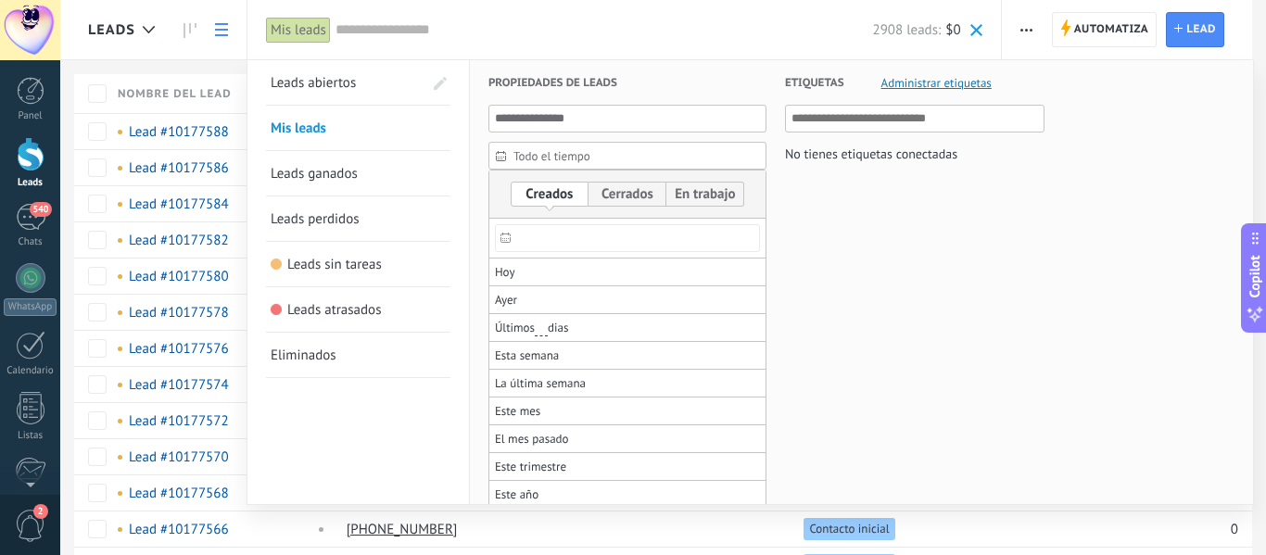
click at [660, 159] on span "Todo el tiempo" at bounding box center [635, 156] width 243 height 14
click at [606, 153] on span "Todo el tiempo" at bounding box center [635, 156] width 243 height 14
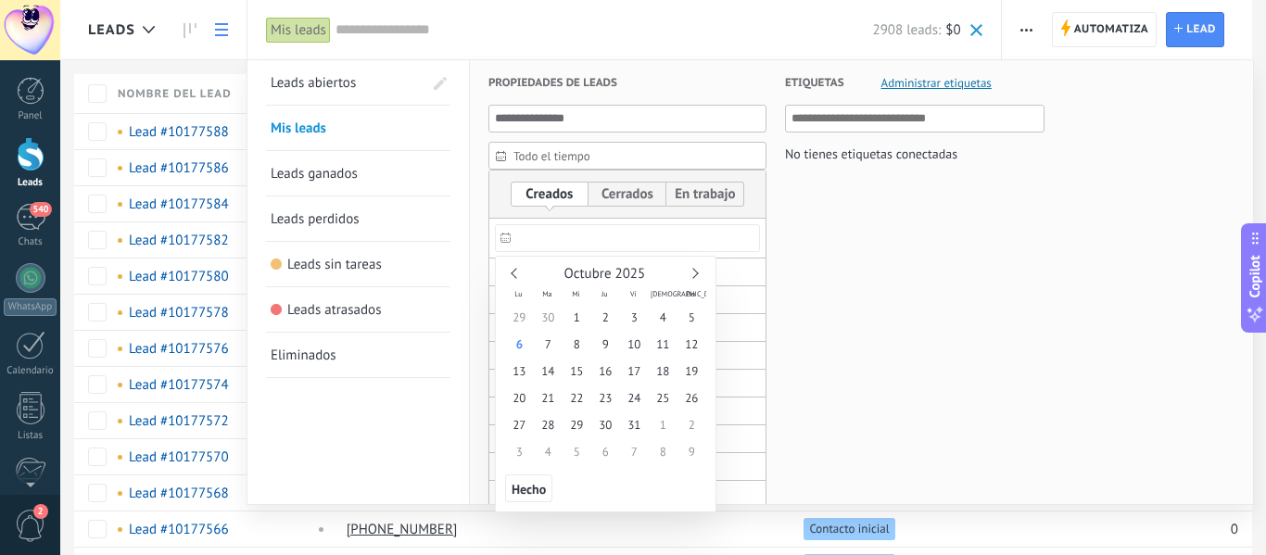
click at [517, 232] on input "text" at bounding box center [627, 238] width 265 height 28
click at [556, 316] on span "30" at bounding box center [548, 317] width 29 height 27
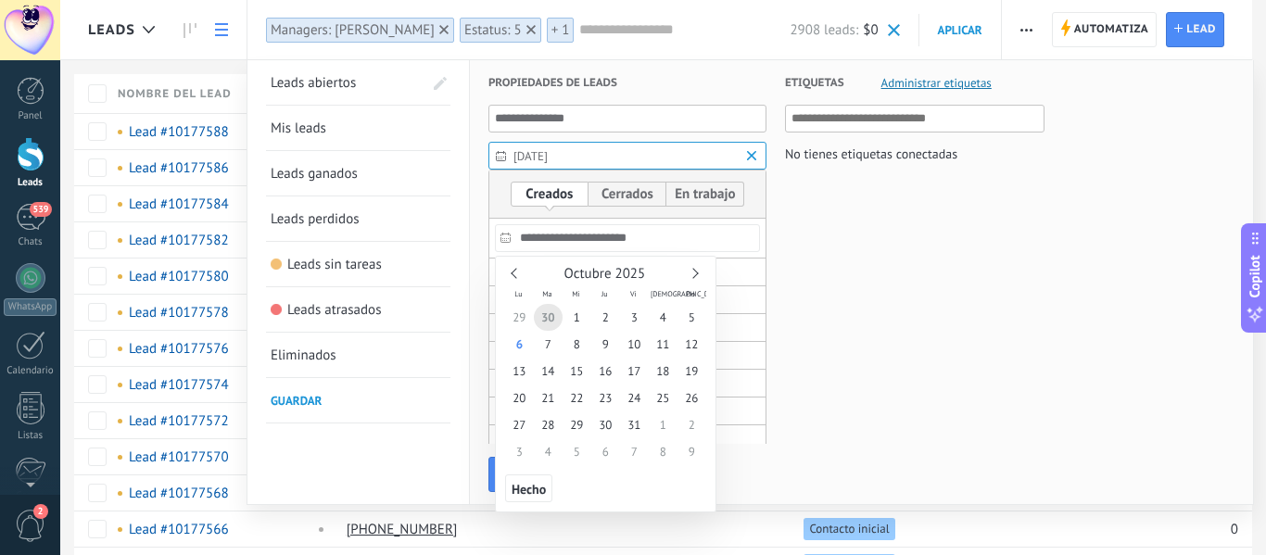
type input "**********"
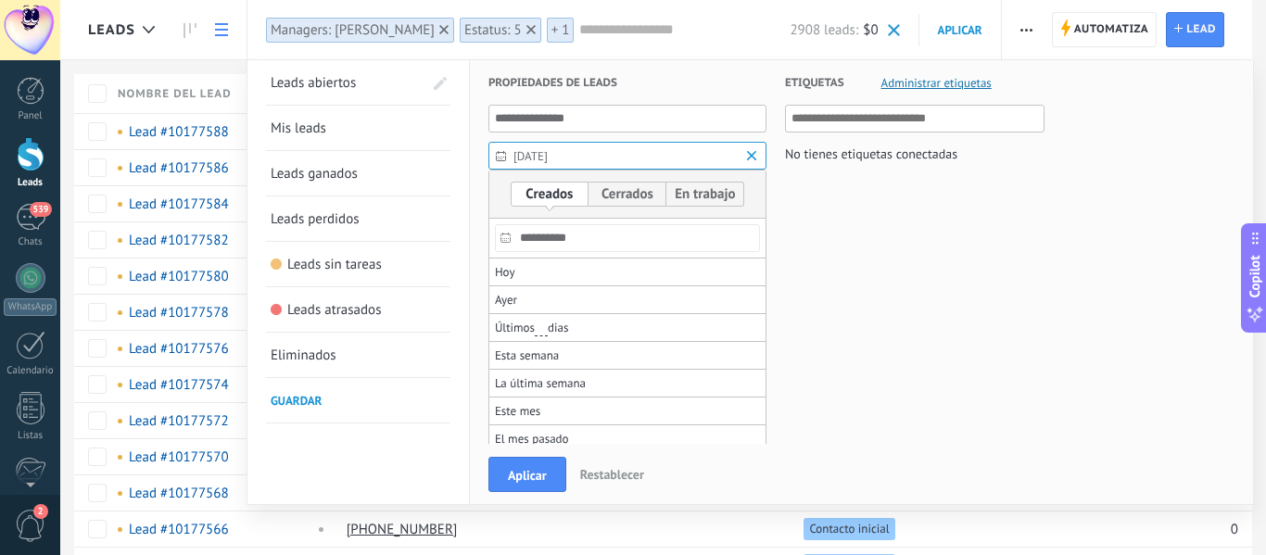
click at [855, 252] on div at bounding box center [633, 403] width 1266 height 303
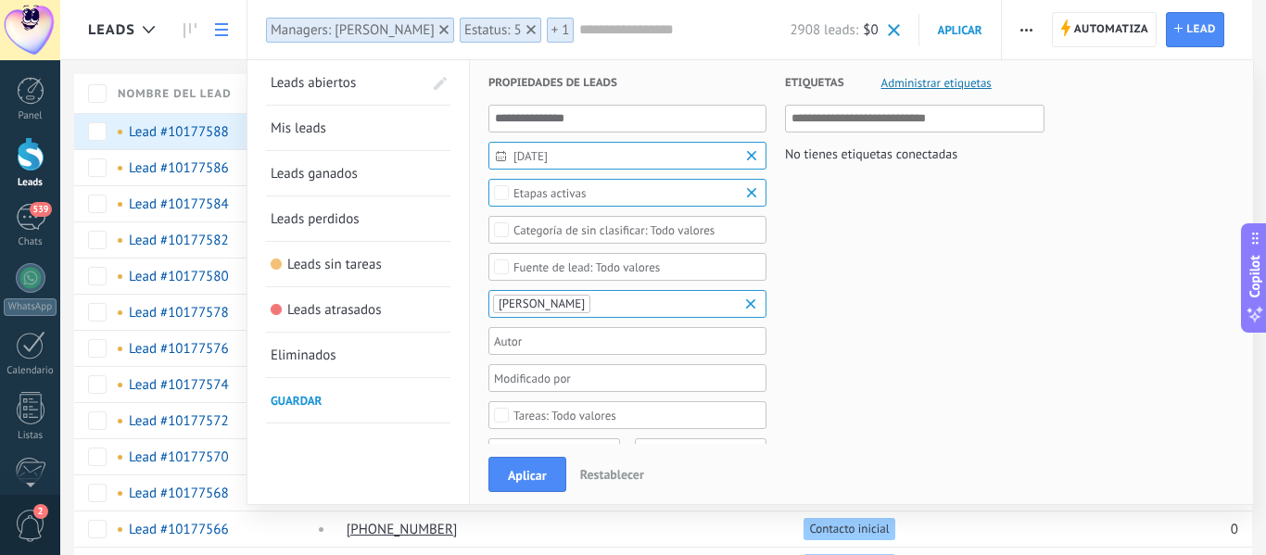
click at [638, 302] on ul "[PERSON_NAME]" at bounding box center [621, 304] width 260 height 22
click at [616, 268] on div "Todo valores" at bounding box center [587, 267] width 146 height 14
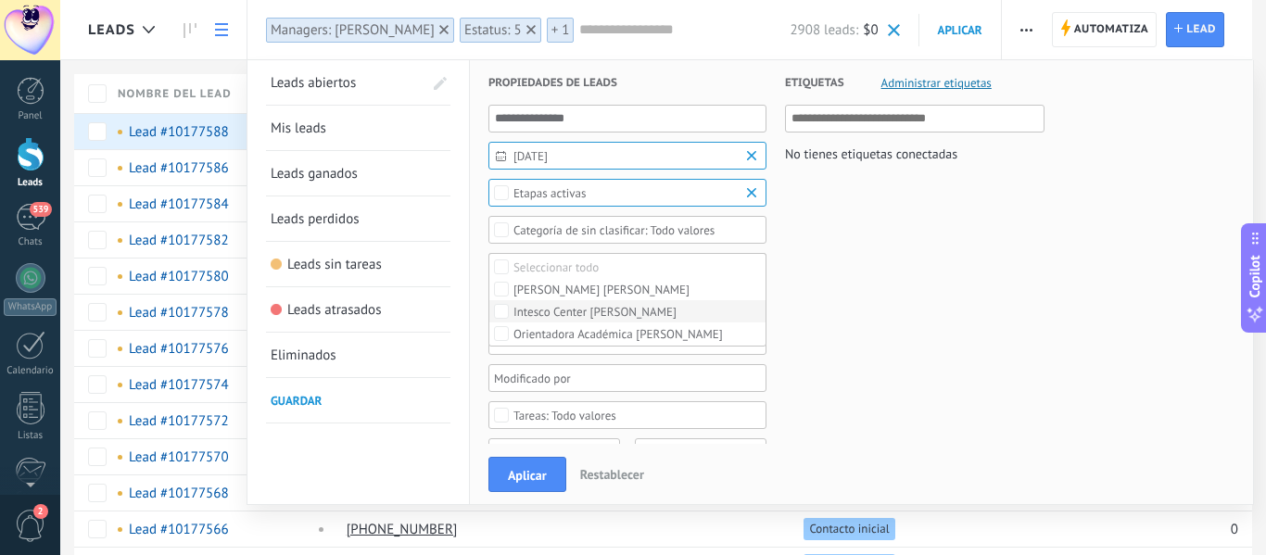
click at [553, 315] on div "Intesco Center [PERSON_NAME]" at bounding box center [595, 312] width 163 height 13
click at [541, 480] on span "Aplicar" at bounding box center [527, 475] width 39 height 13
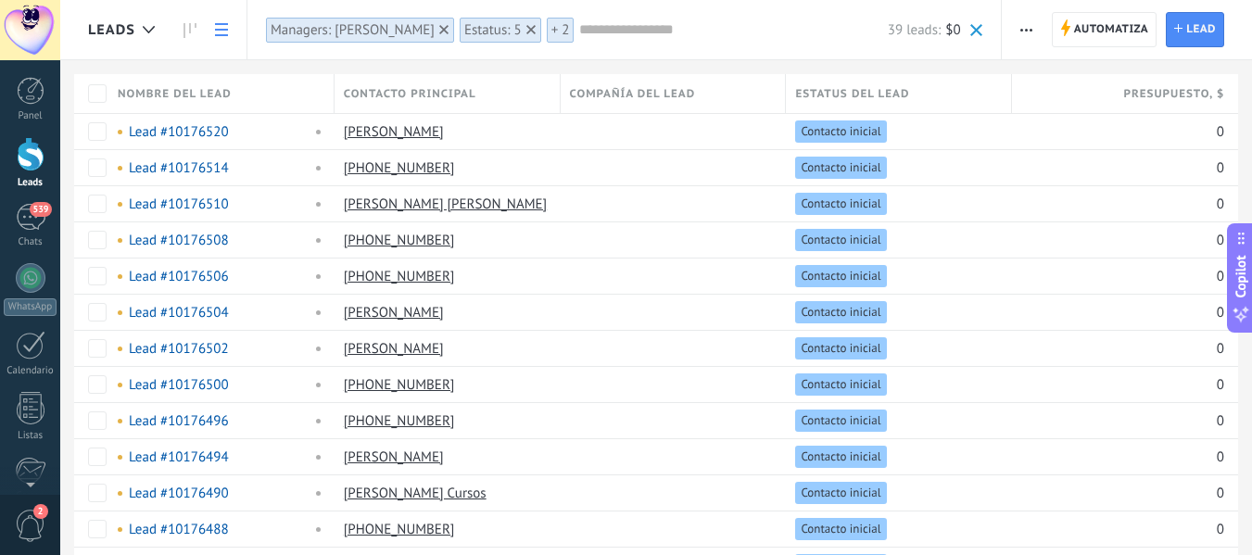
click at [399, 26] on div "Managers: [PERSON_NAME]" at bounding box center [353, 30] width 164 height 18
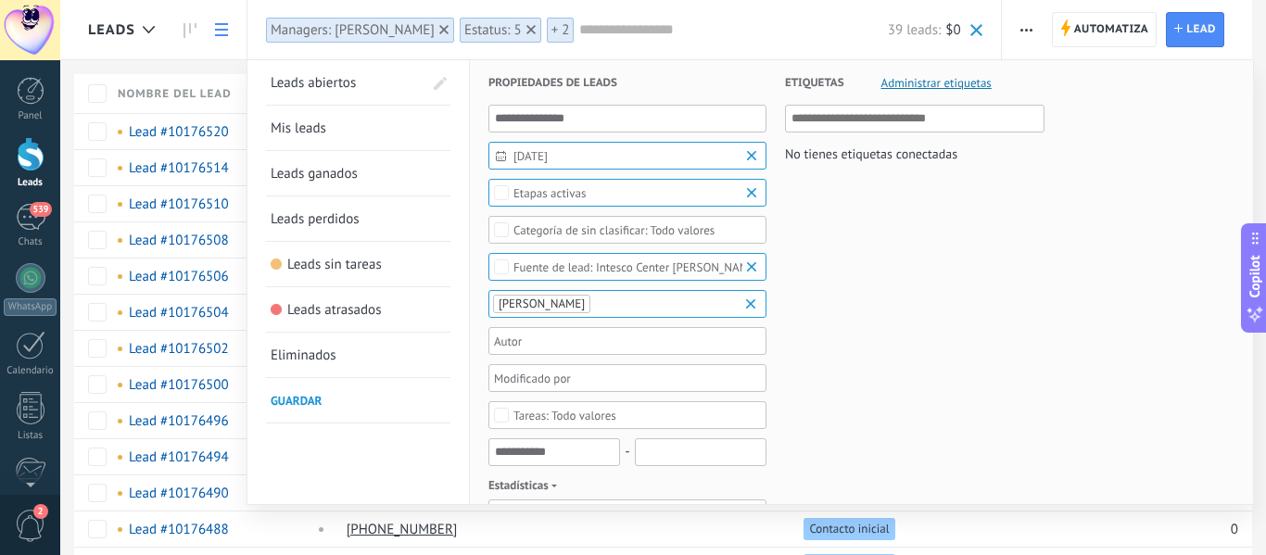
click at [692, 302] on ul "[PERSON_NAME]" at bounding box center [621, 304] width 260 height 22
click at [555, 150] on span "30/09/2025" at bounding box center [635, 156] width 243 height 14
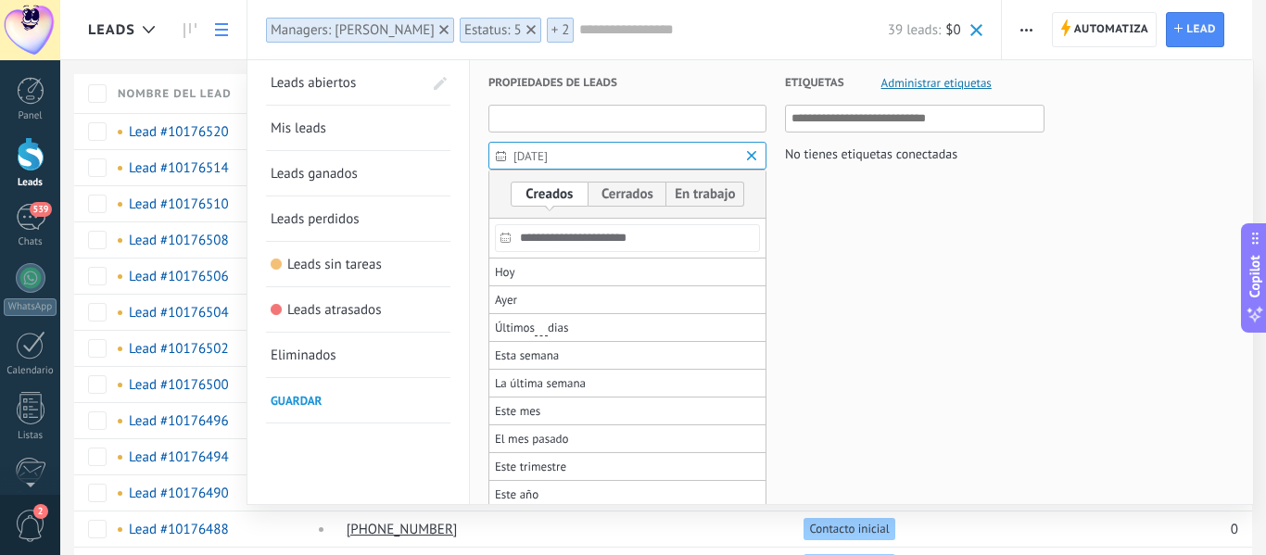
click at [622, 120] on input "text" at bounding box center [628, 119] width 278 height 28
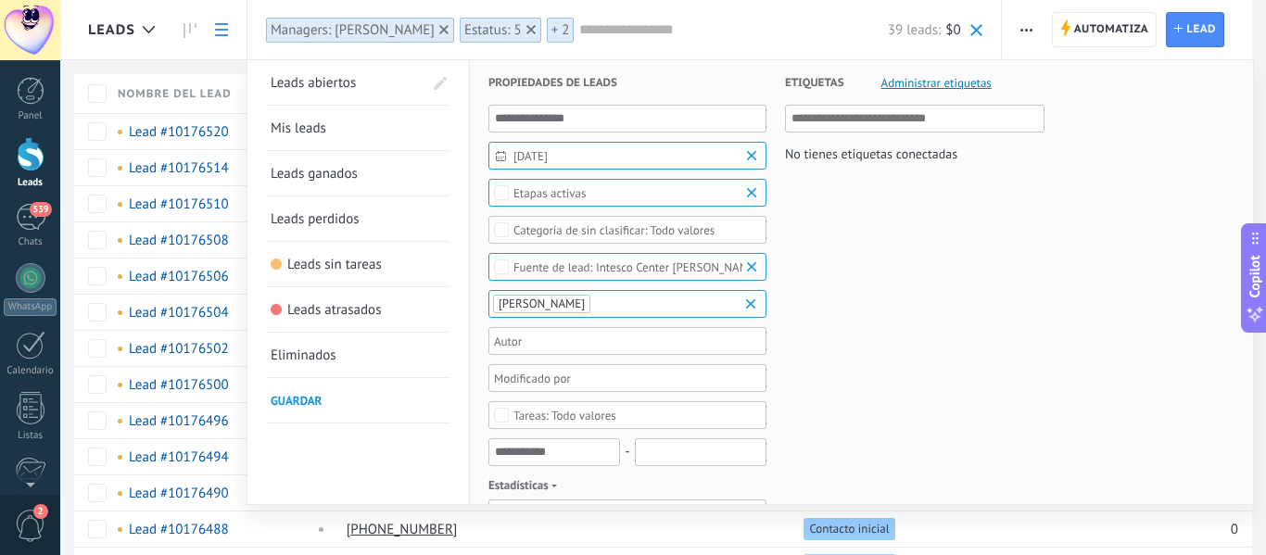
click at [336, 126] on link "Mis leads" at bounding box center [358, 128] width 175 height 44
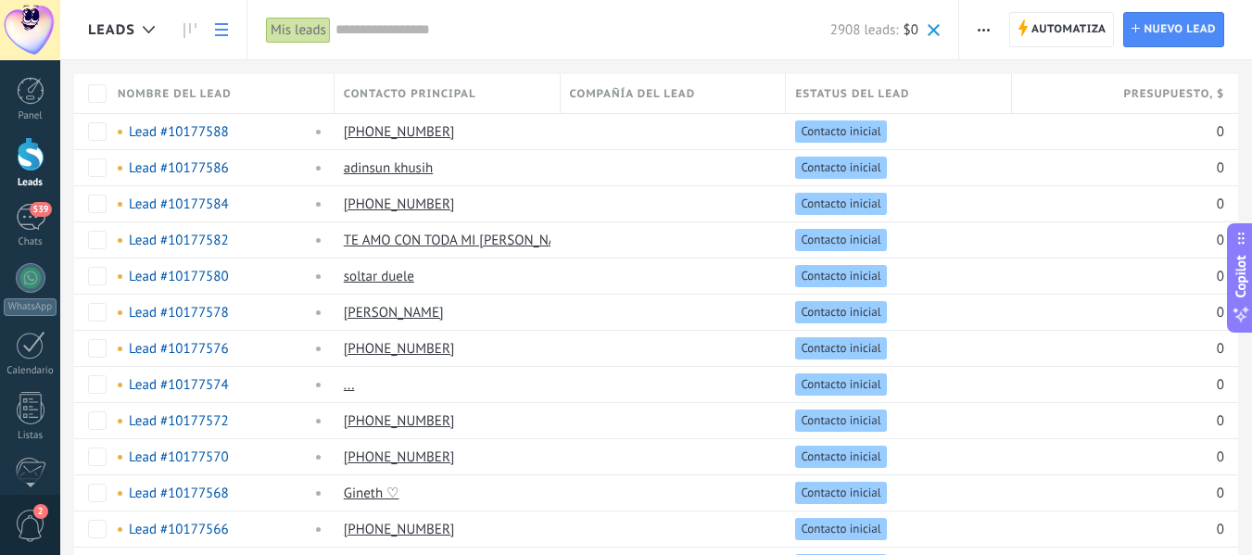
click at [396, 30] on input "text" at bounding box center [583, 29] width 495 height 19
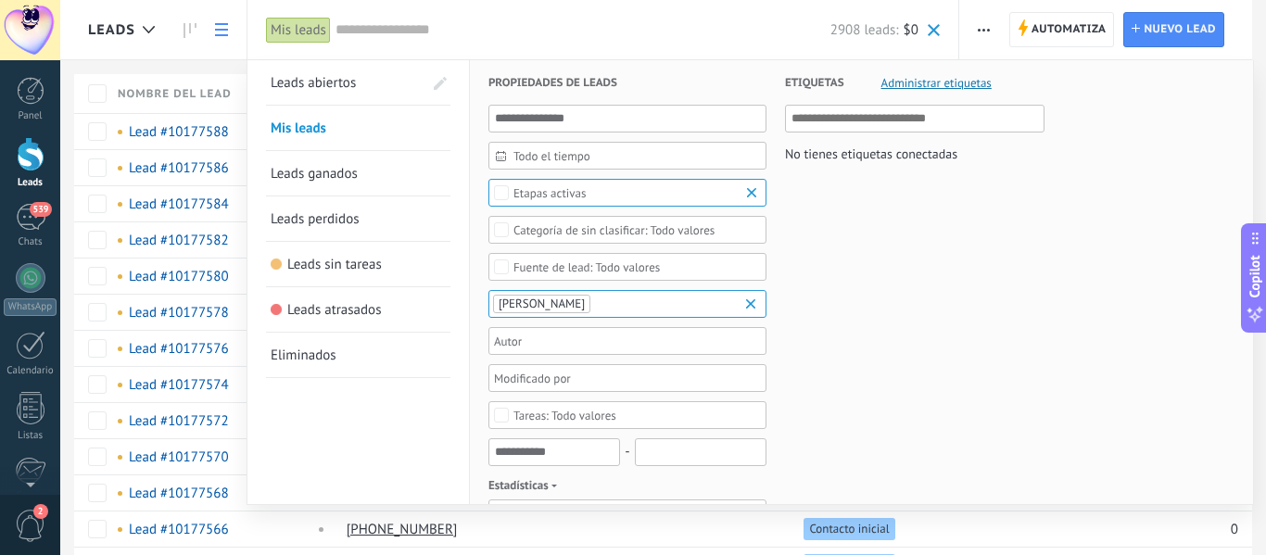
click at [344, 265] on span "Leads sin tareas" at bounding box center [334, 265] width 95 height 18
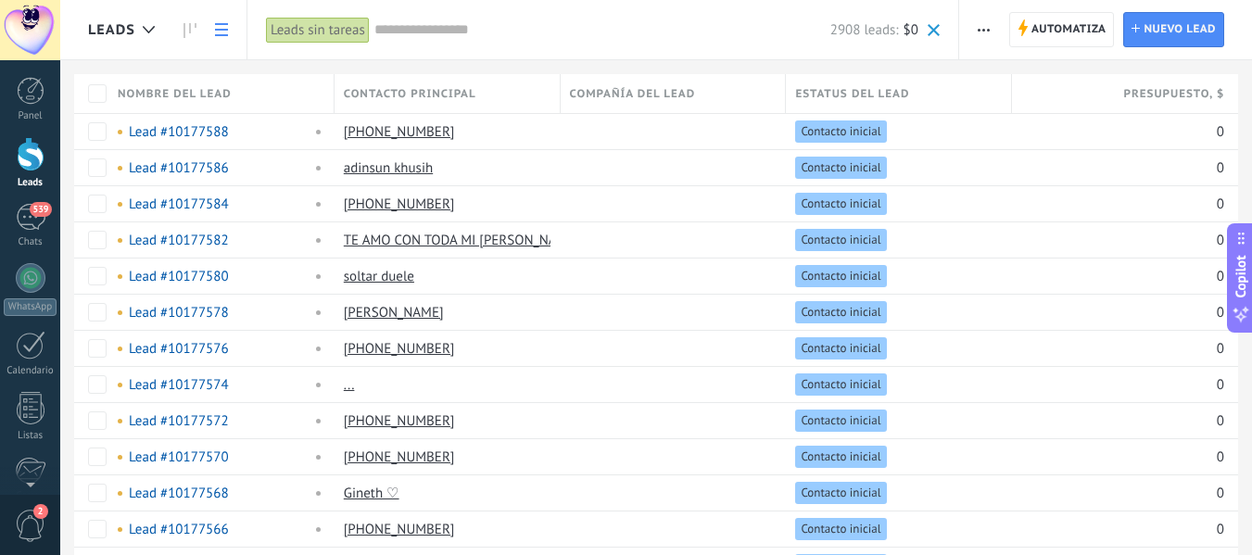
click at [400, 31] on input "text" at bounding box center [602, 29] width 456 height 19
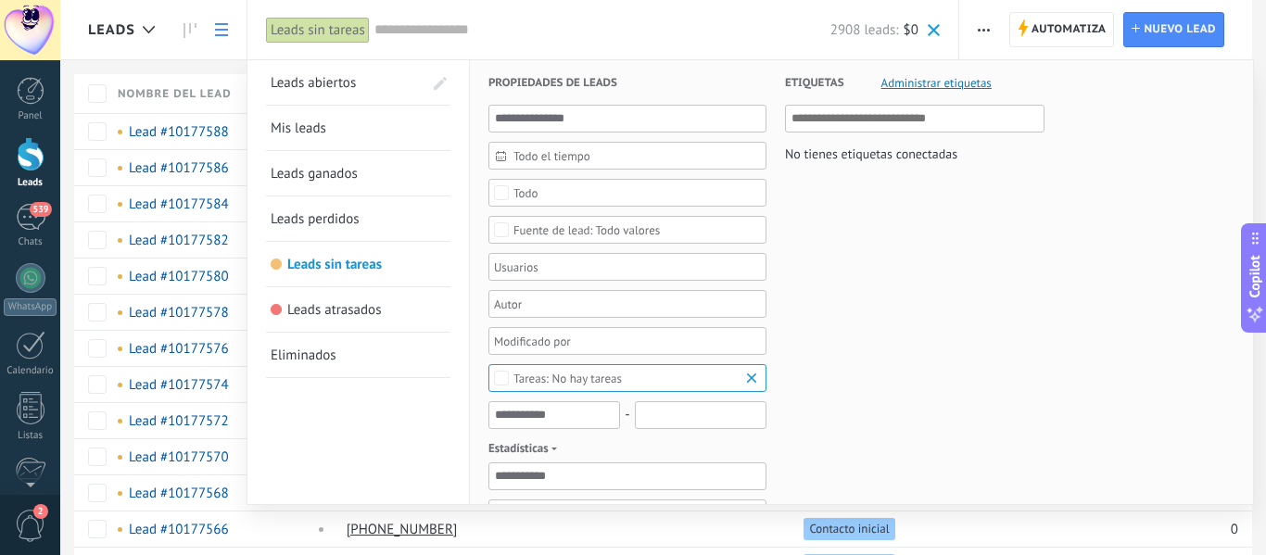
click at [579, 232] on div "Todo valores" at bounding box center [587, 230] width 146 height 14
click at [565, 277] on div "Intesco Center [PERSON_NAME]" at bounding box center [595, 275] width 163 height 13
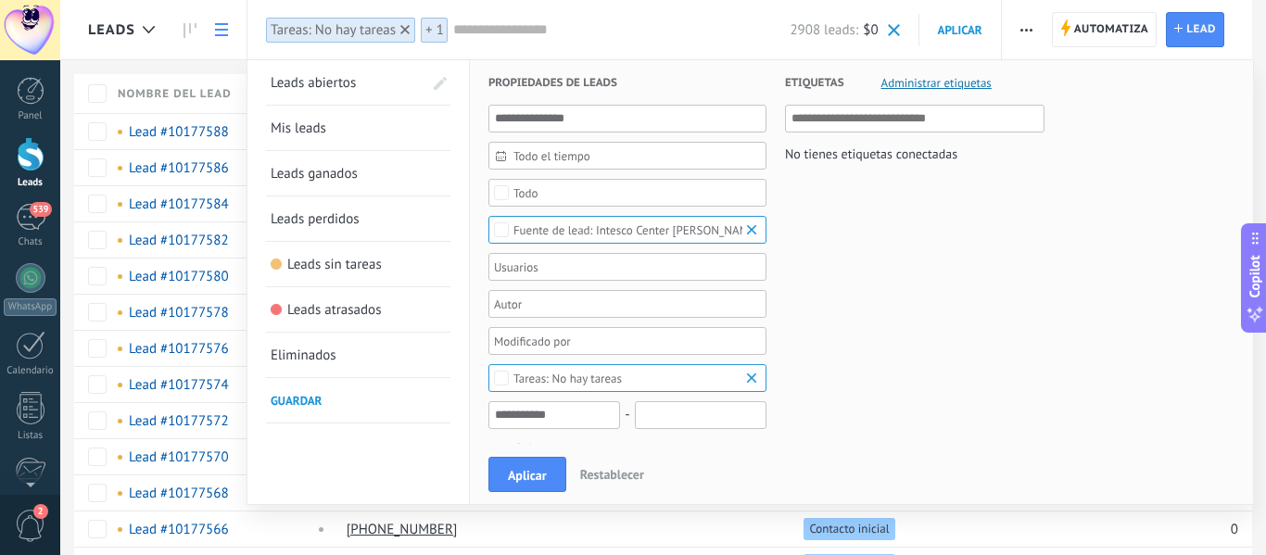
click at [519, 161] on span "Todo el tiempo" at bounding box center [635, 156] width 243 height 14
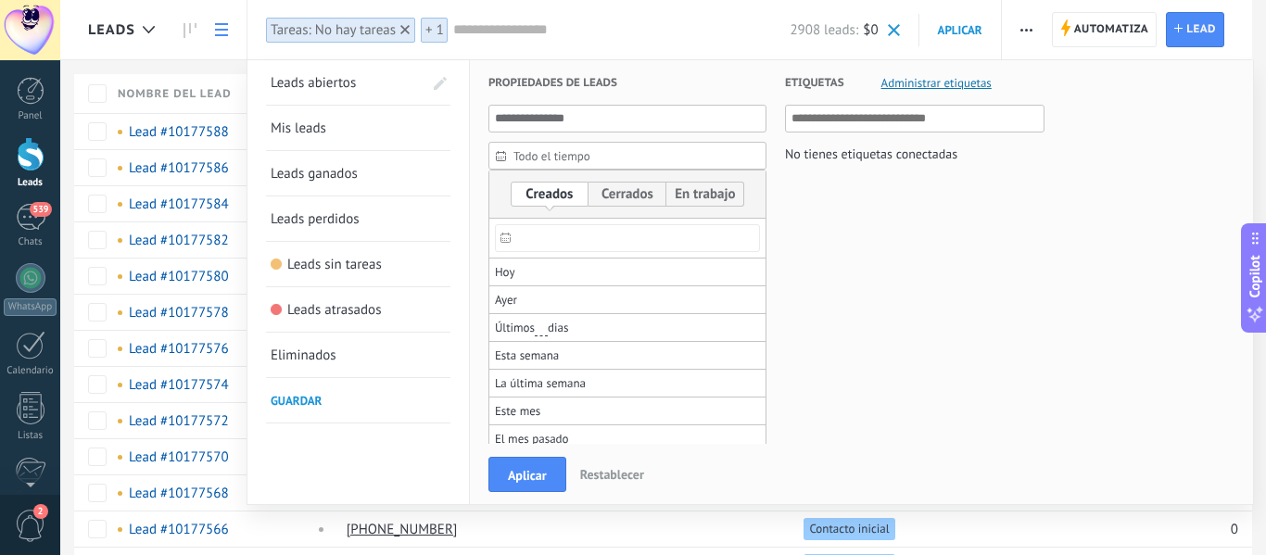
click at [539, 246] on input "text" at bounding box center [627, 238] width 265 height 28
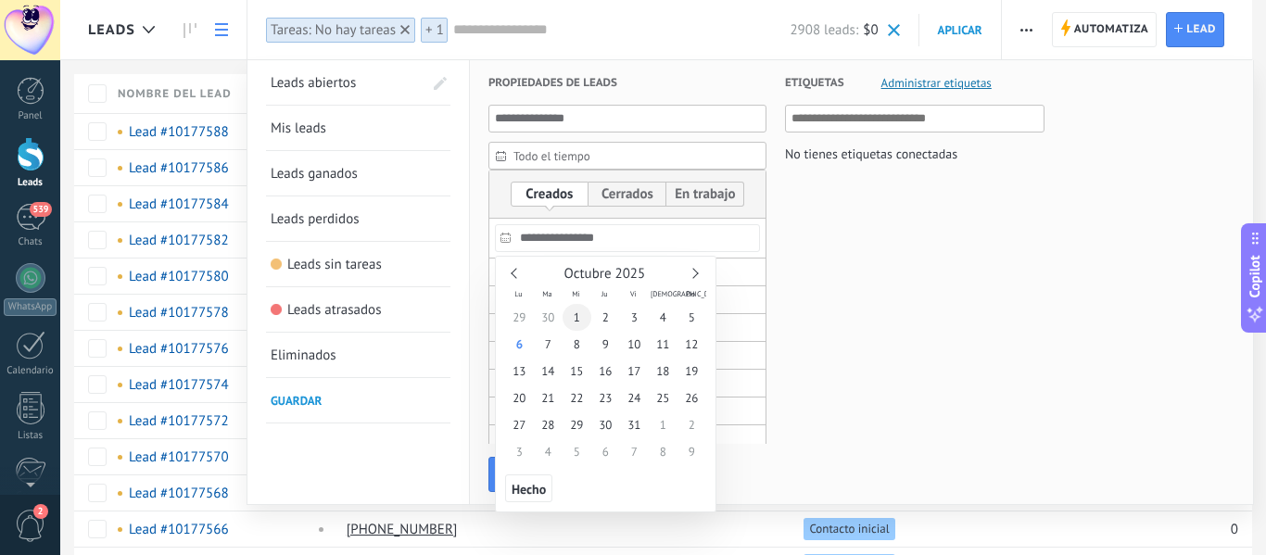
click at [574, 311] on span "1" at bounding box center [577, 317] width 29 height 27
type input "**********"
click at [574, 312] on span "1" at bounding box center [577, 317] width 29 height 27
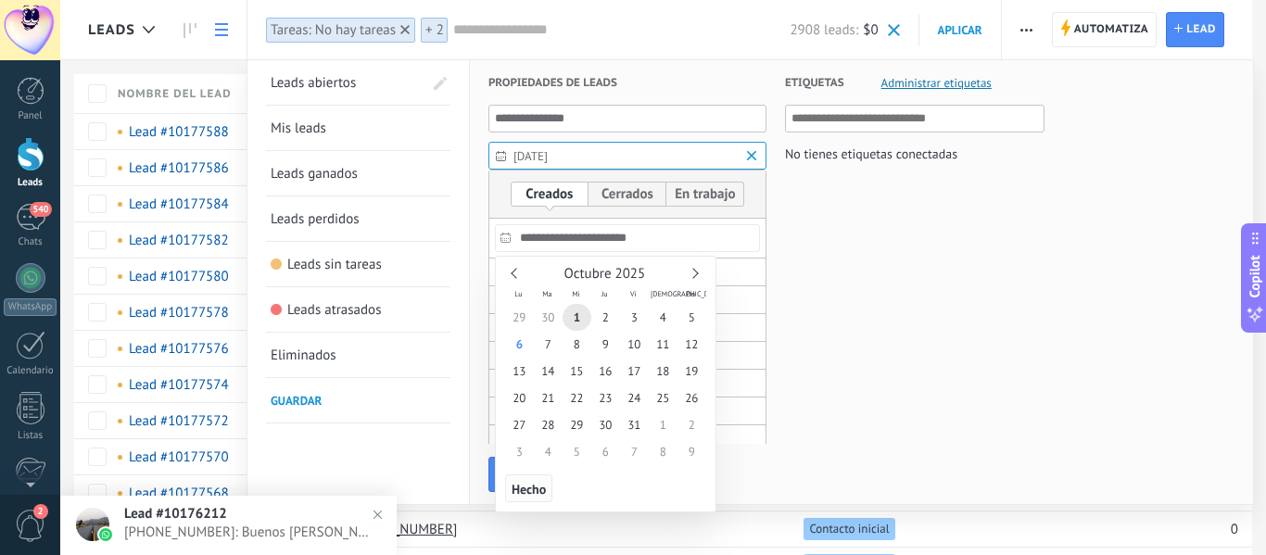
click at [523, 493] on span "Hecho" at bounding box center [529, 489] width 34 height 13
click at [523, 493] on div "Aplicar Restablecer" at bounding box center [858, 474] width 777 height 60
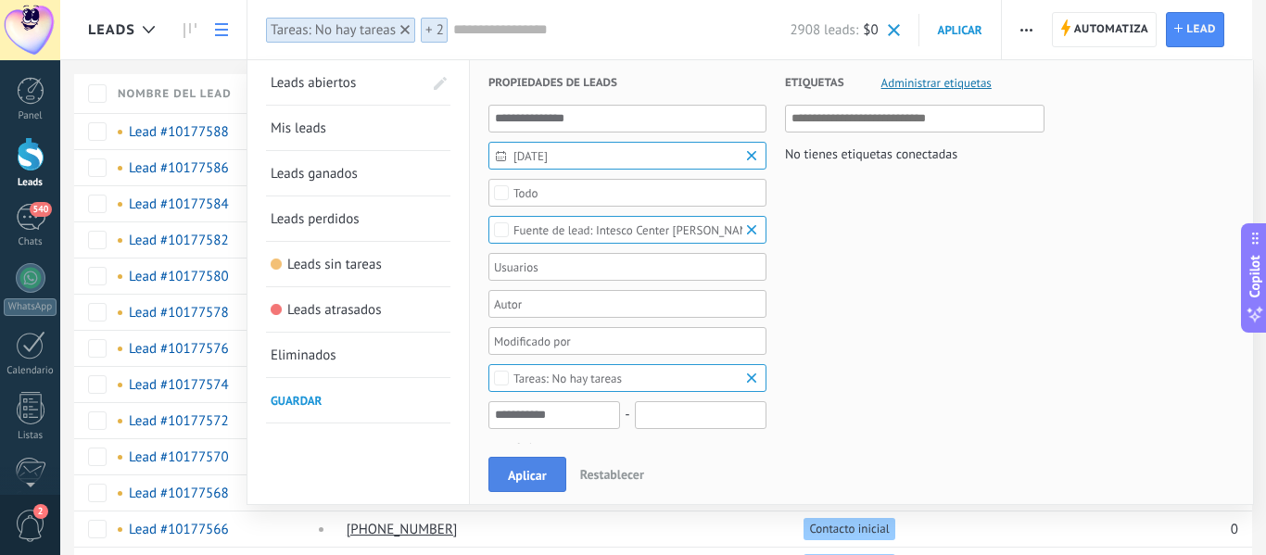
click at [531, 481] on span "Aplicar" at bounding box center [527, 475] width 39 height 13
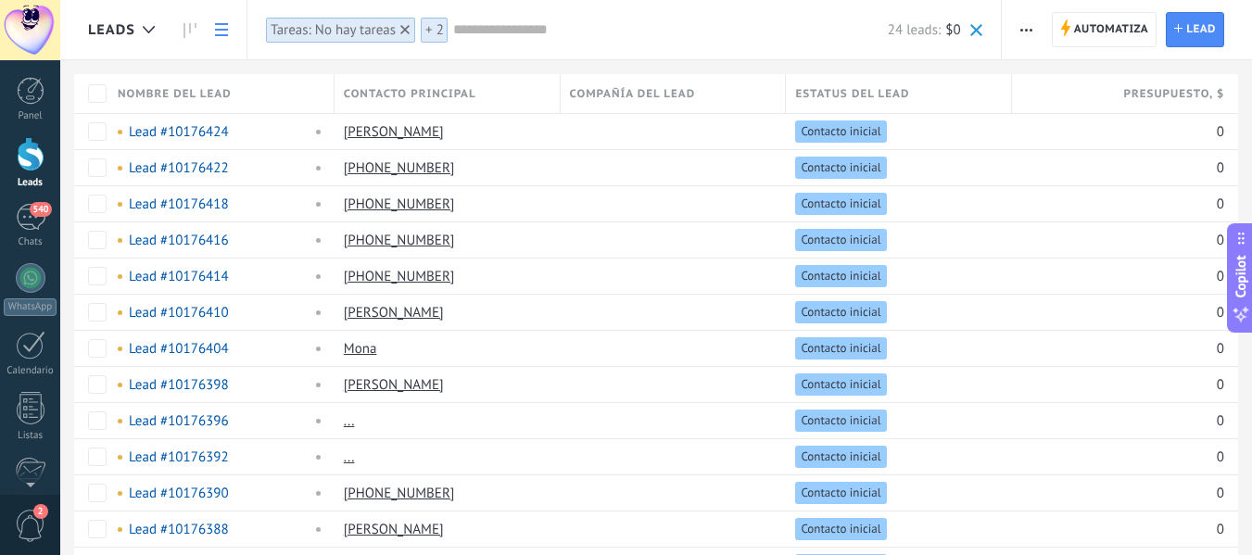
click at [354, 27] on div "Tareas: No hay tareas" at bounding box center [333, 30] width 125 height 18
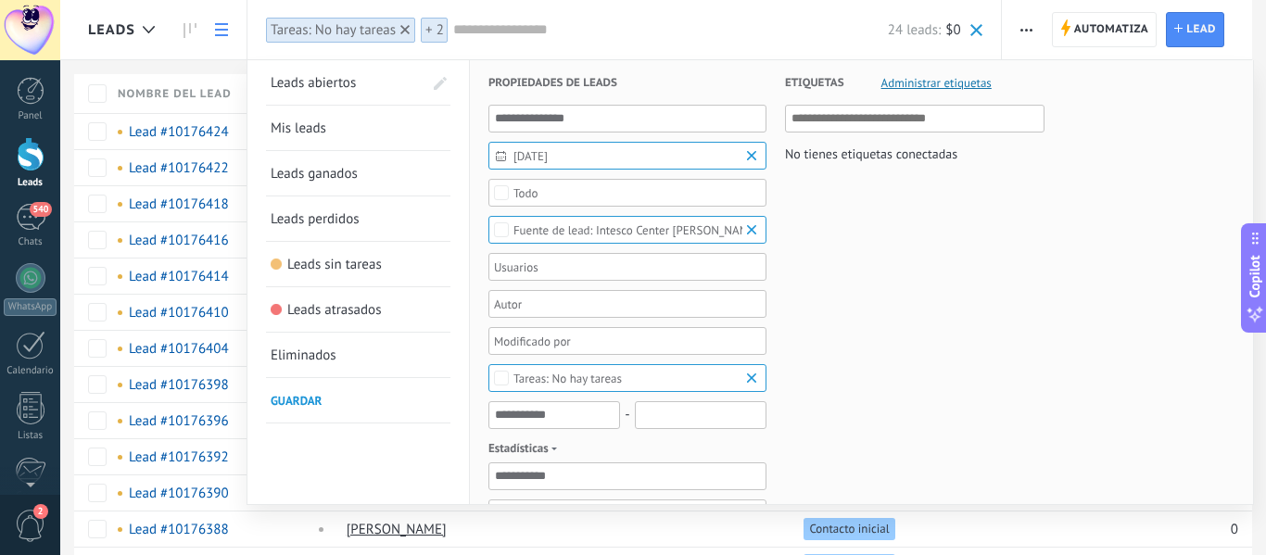
click at [438, 87] on span at bounding box center [440, 83] width 13 height 13
click at [438, 87] on span at bounding box center [438, 83] width 17 height 13
click at [437, 84] on span at bounding box center [440, 83] width 13 height 13
click at [267, 86] on span at bounding box center [268, 83] width 5 height 16
click at [303, 82] on span "Leads abiertos" at bounding box center [319, 83] width 85 height 18
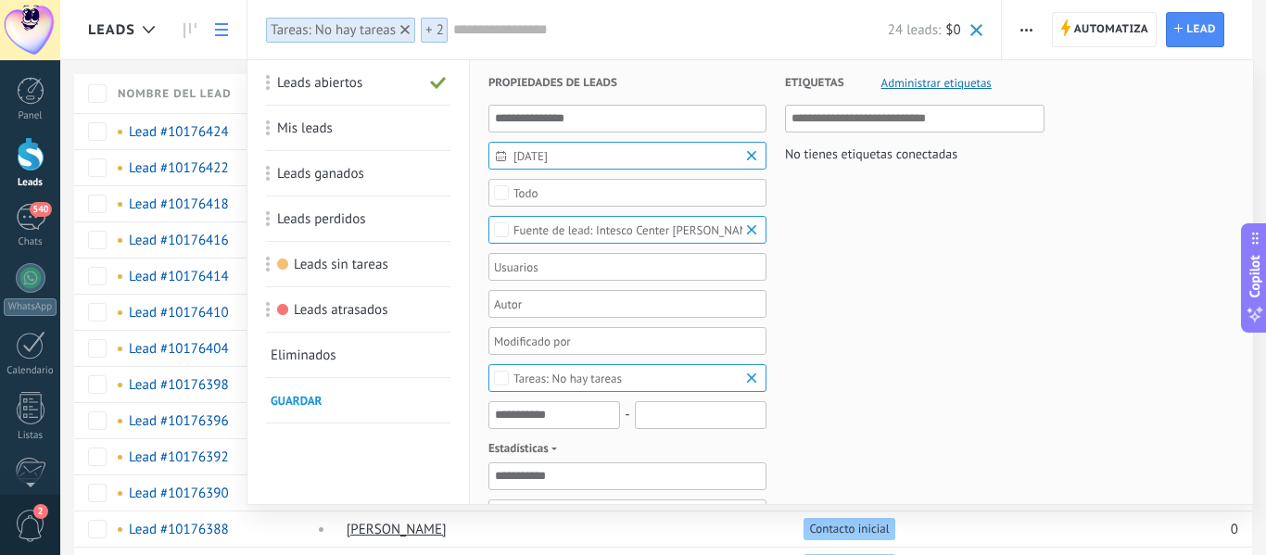
click at [441, 86] on span at bounding box center [438, 83] width 17 height 13
click at [298, 129] on span "Mis leads" at bounding box center [299, 129] width 56 height 18
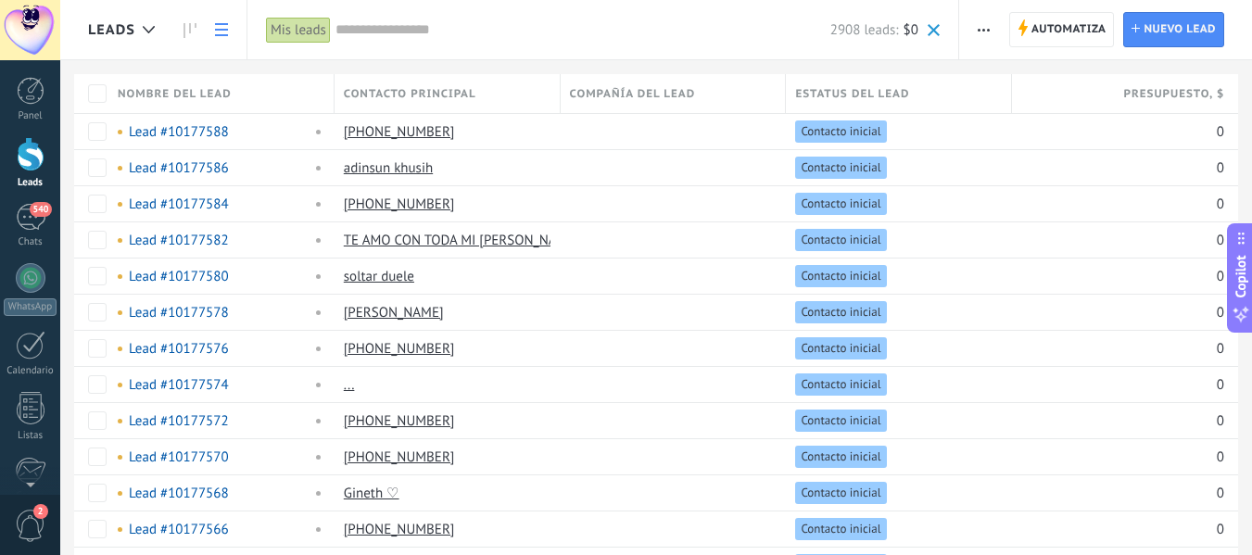
click at [387, 30] on input "text" at bounding box center [583, 29] width 495 height 19
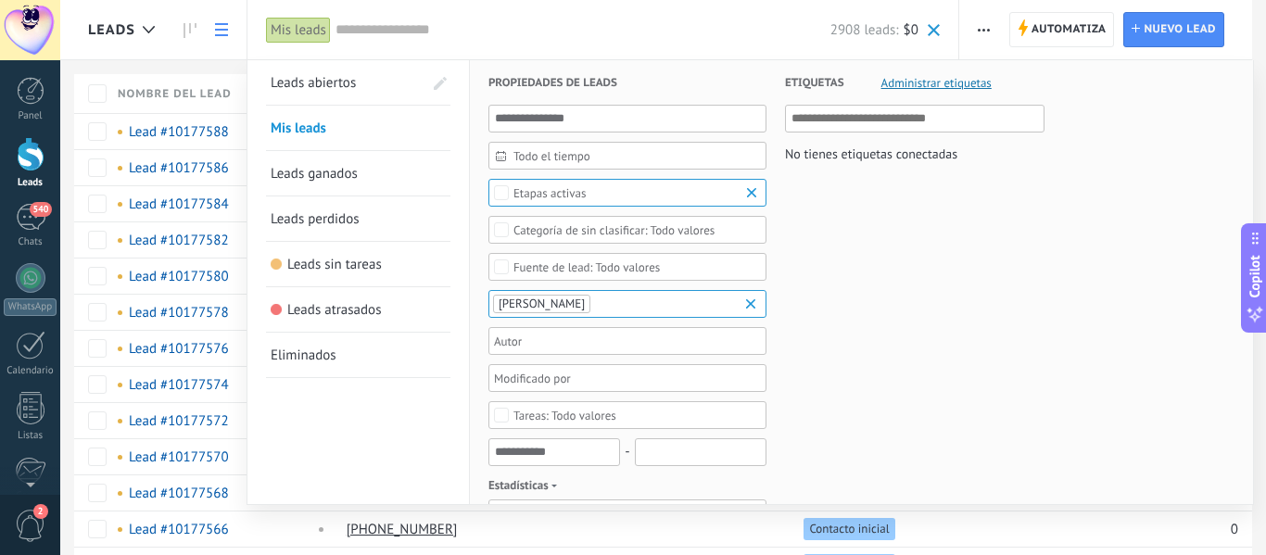
click at [631, 237] on div "Todo valores" at bounding box center [628, 230] width 278 height 28
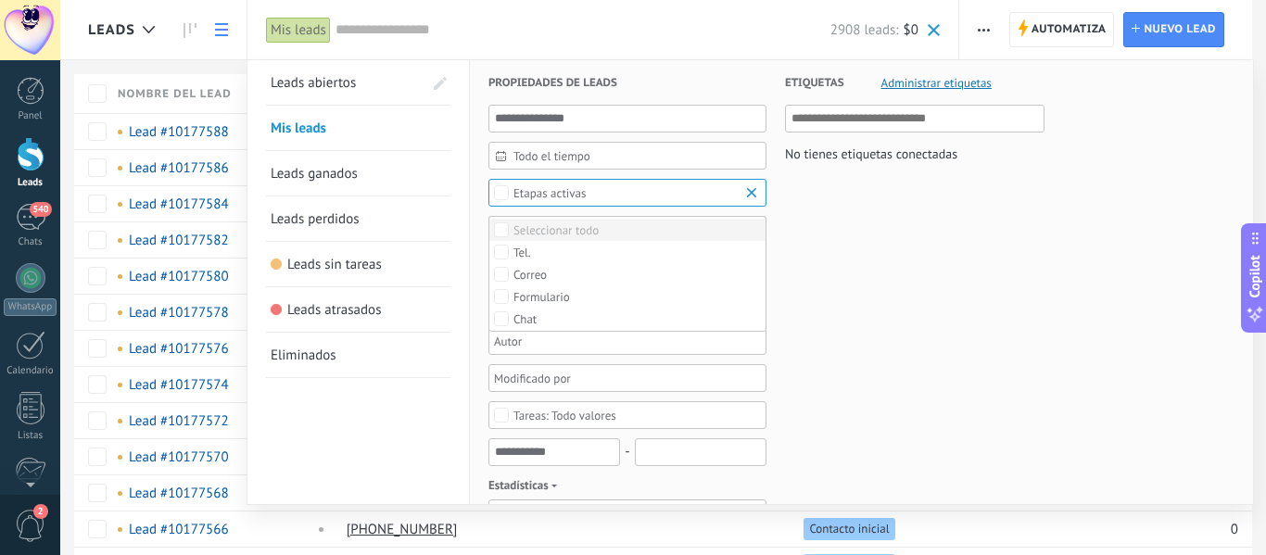
click at [596, 229] on div "Seleccionar todo" at bounding box center [556, 230] width 85 height 13
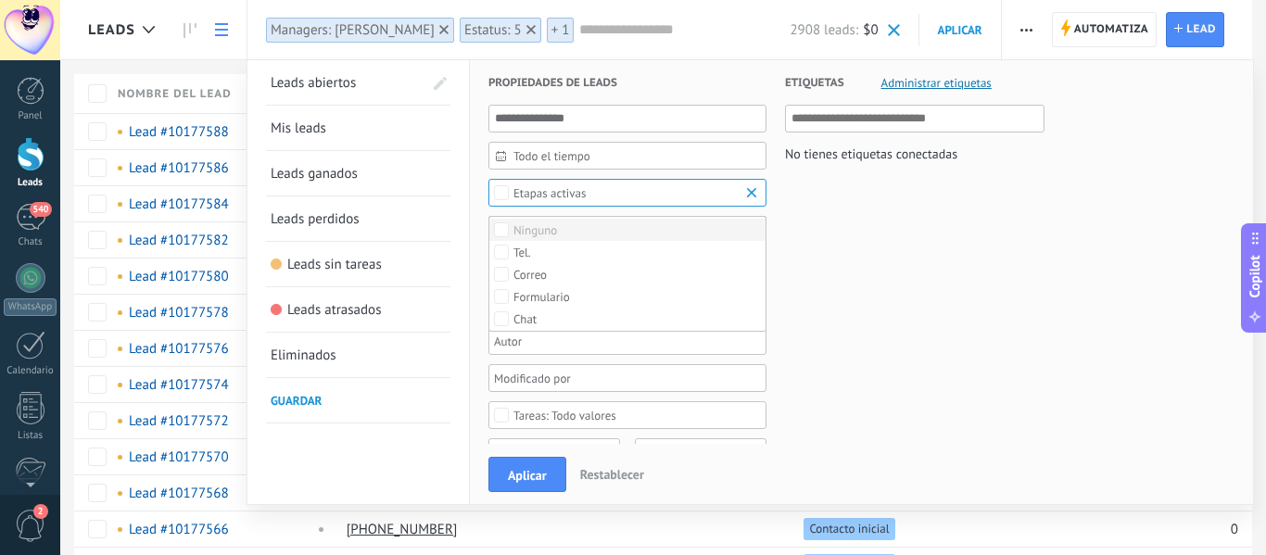
click at [586, 235] on label "Ninguno" at bounding box center [627, 230] width 276 height 22
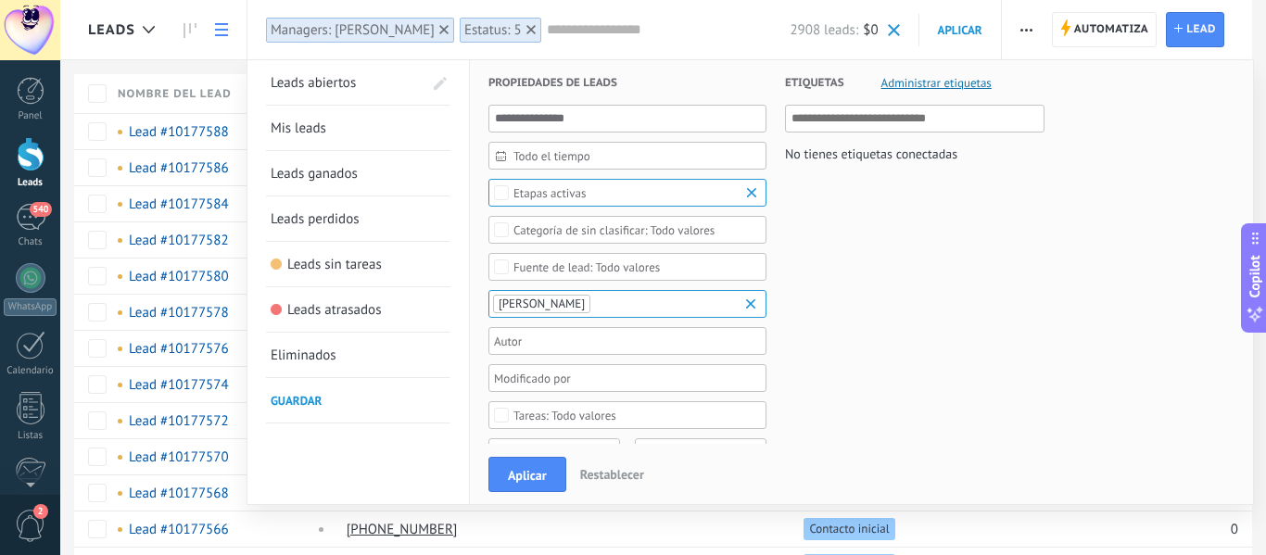
click at [551, 263] on div "Todo valores" at bounding box center [587, 267] width 146 height 14
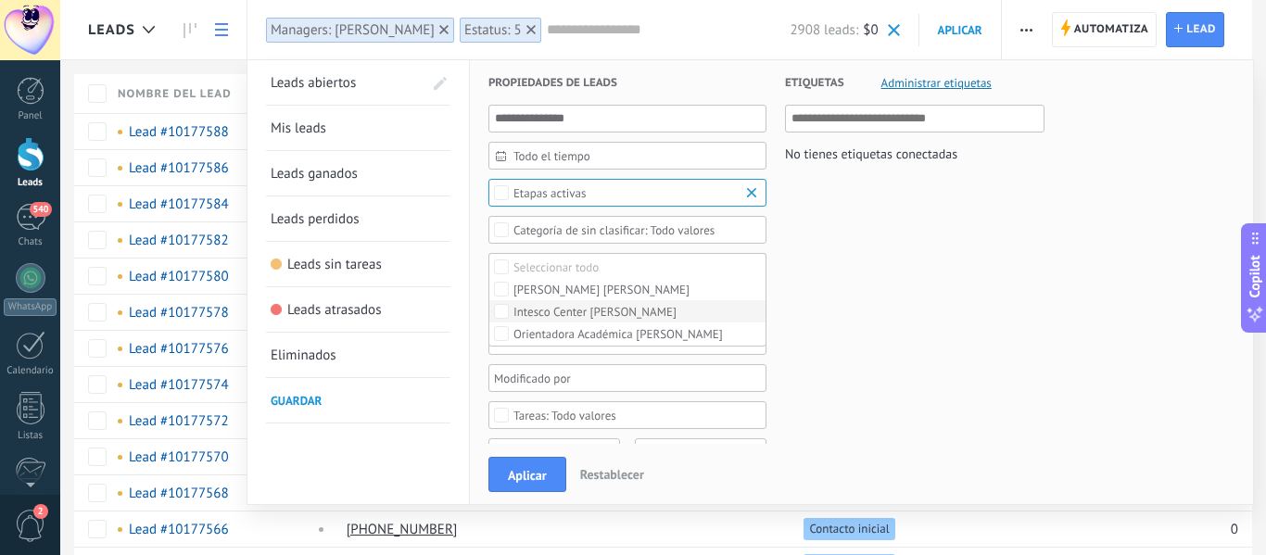
click at [589, 318] on div "Intesco Center [PERSON_NAME]" at bounding box center [595, 312] width 163 height 13
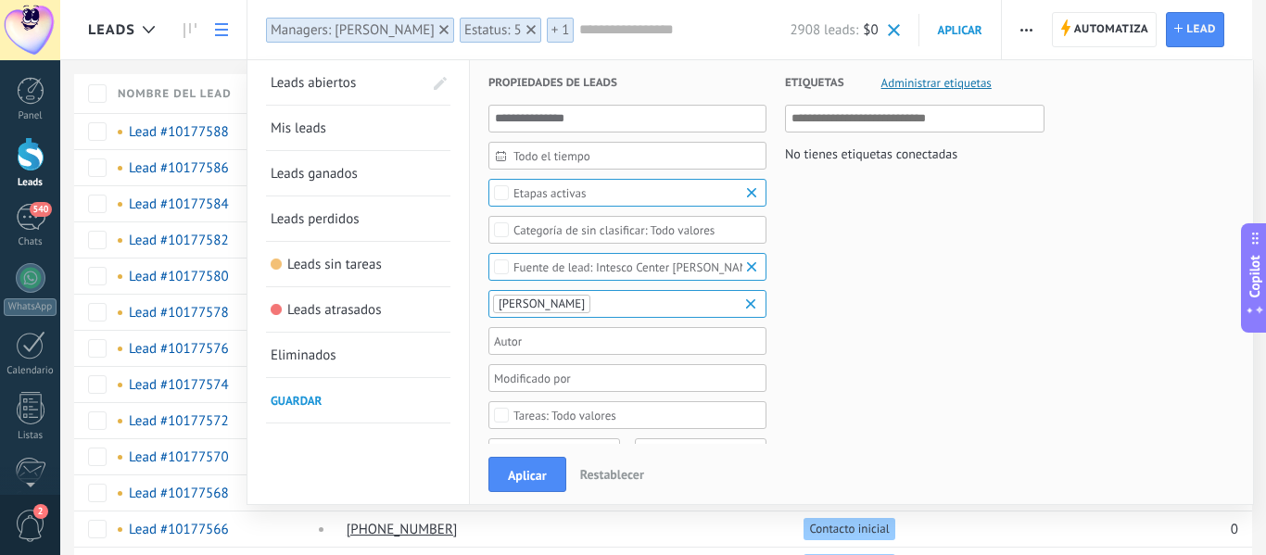
click at [602, 346] on div at bounding box center [621, 341] width 260 height 22
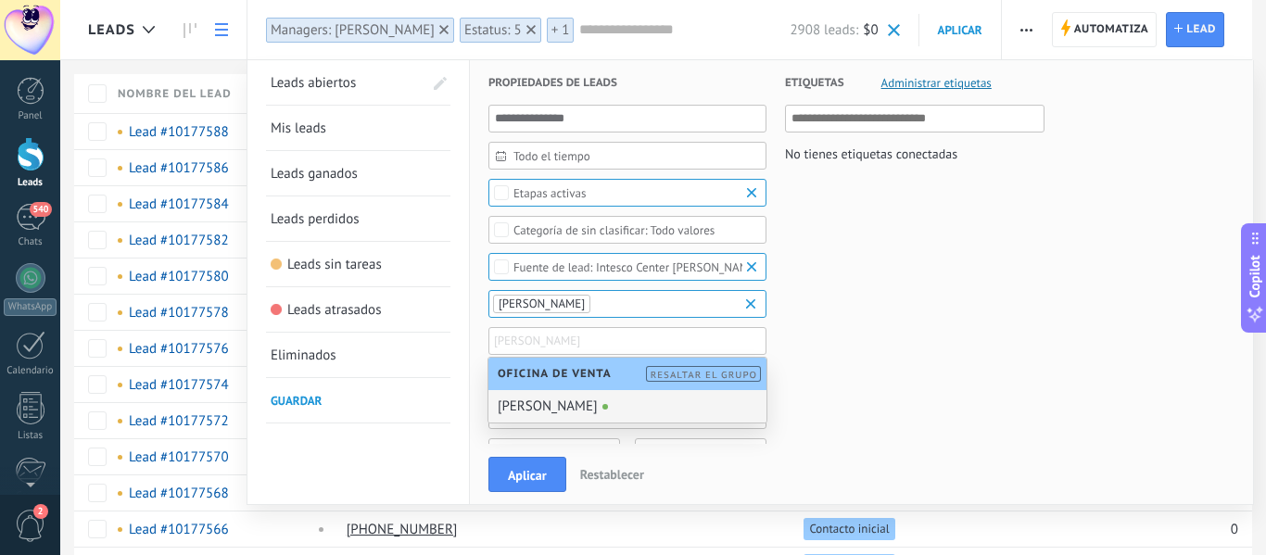
click at [608, 404] on span at bounding box center [606, 407] width 6 height 6
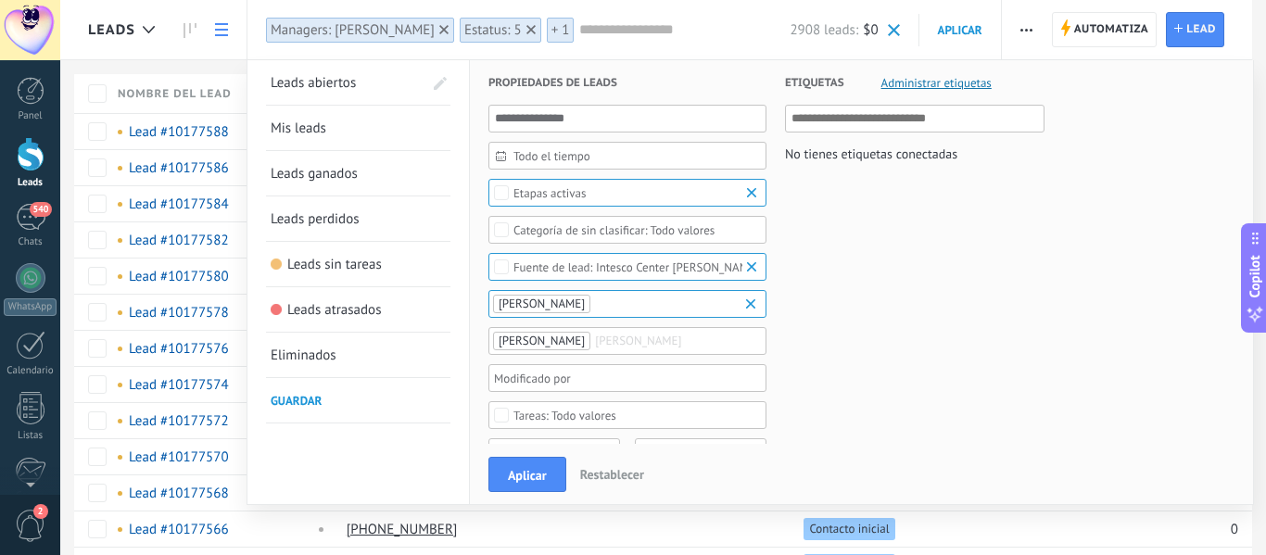
click at [628, 377] on div at bounding box center [621, 378] width 260 height 22
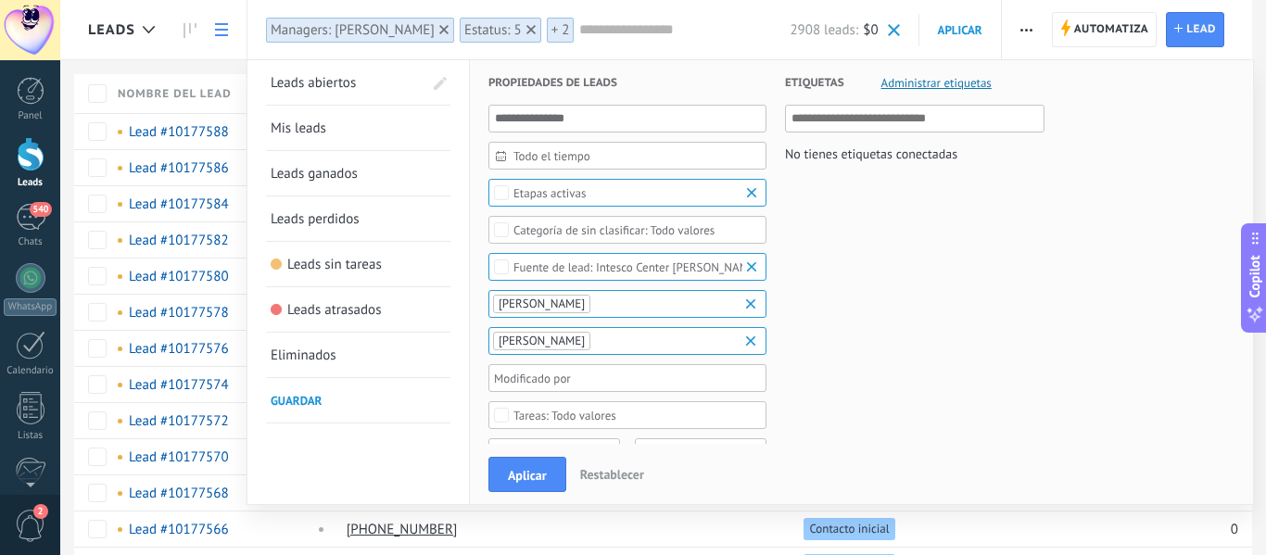
click at [751, 341] on b at bounding box center [754, 341] width 22 height 19
click at [754, 302] on b at bounding box center [754, 304] width 22 height 19
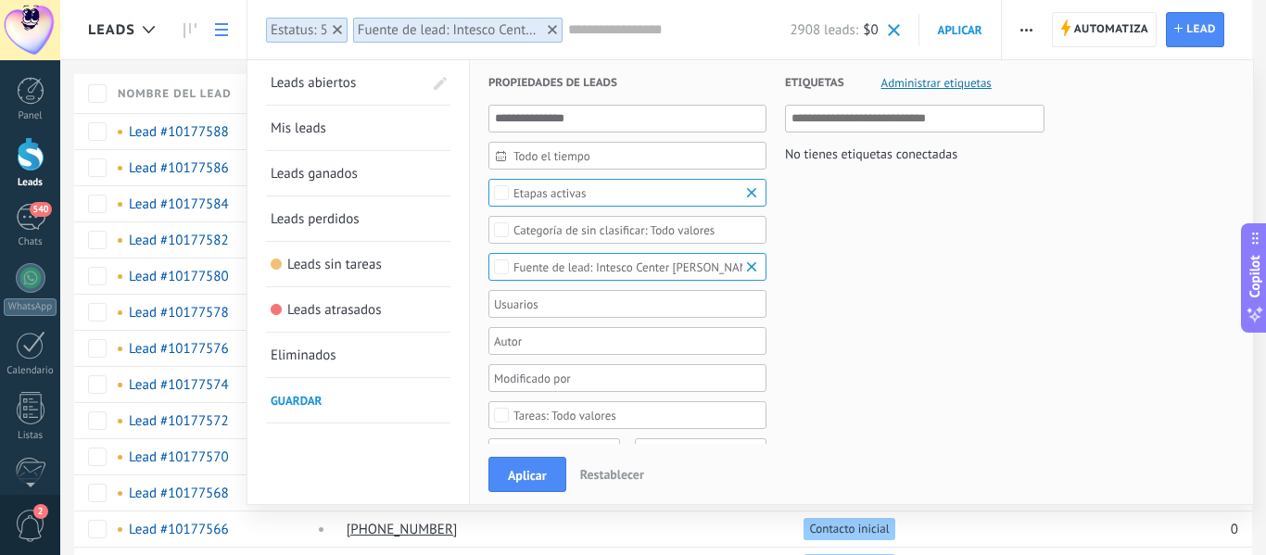
click at [576, 182] on div "Etapas activas" at bounding box center [628, 193] width 278 height 28
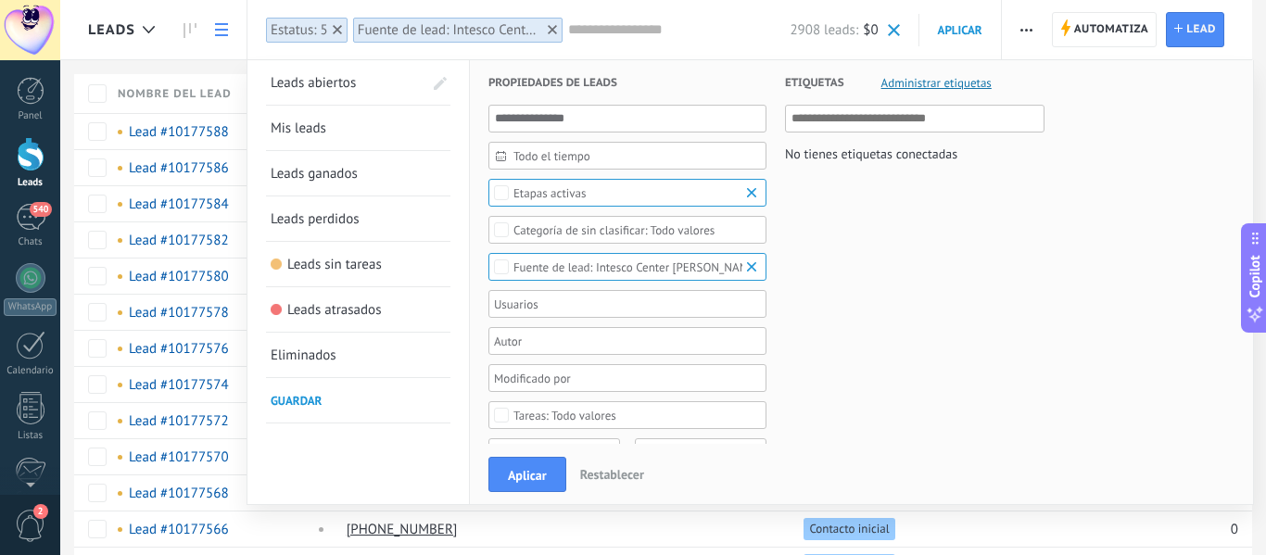
click at [641, 228] on div "Todo valores" at bounding box center [614, 230] width 201 height 14
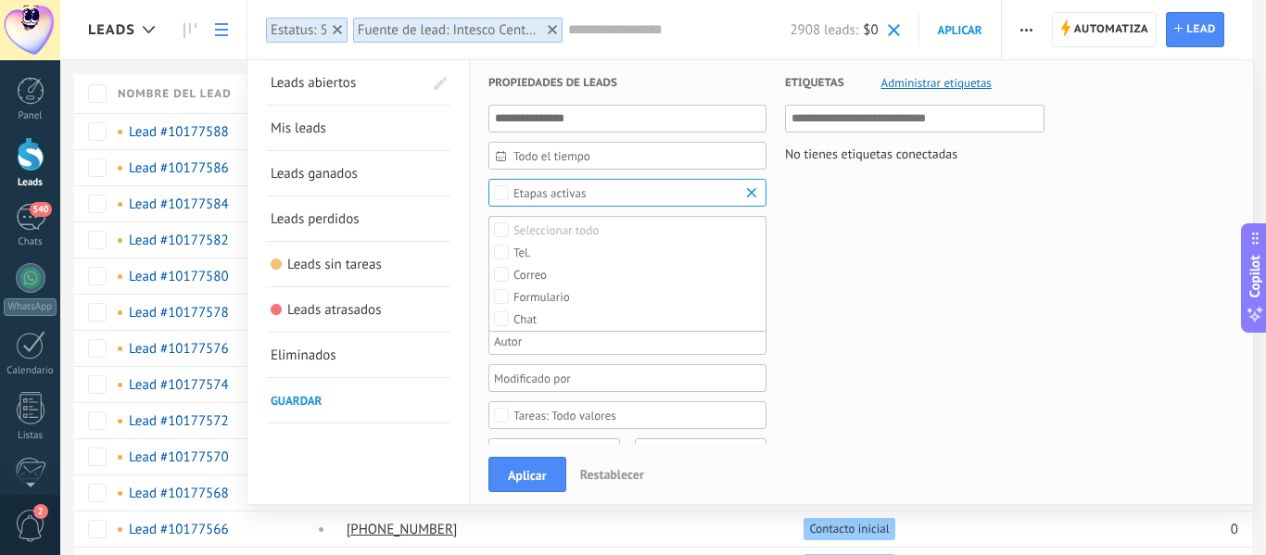
click at [641, 228] on label "Seleccionar todo" at bounding box center [627, 230] width 276 height 22
click at [641, 228] on label "Ninguno" at bounding box center [627, 230] width 276 height 22
click at [641, 228] on label "Seleccionar todo" at bounding box center [627, 230] width 276 height 22
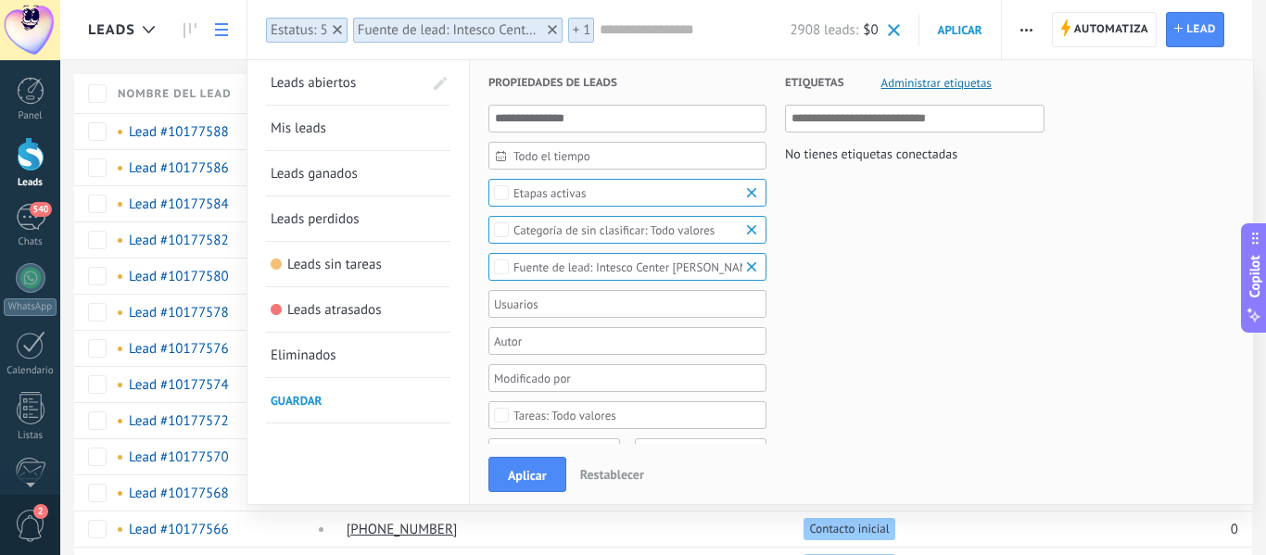
click at [586, 158] on span "Todo el tiempo" at bounding box center [635, 156] width 243 height 14
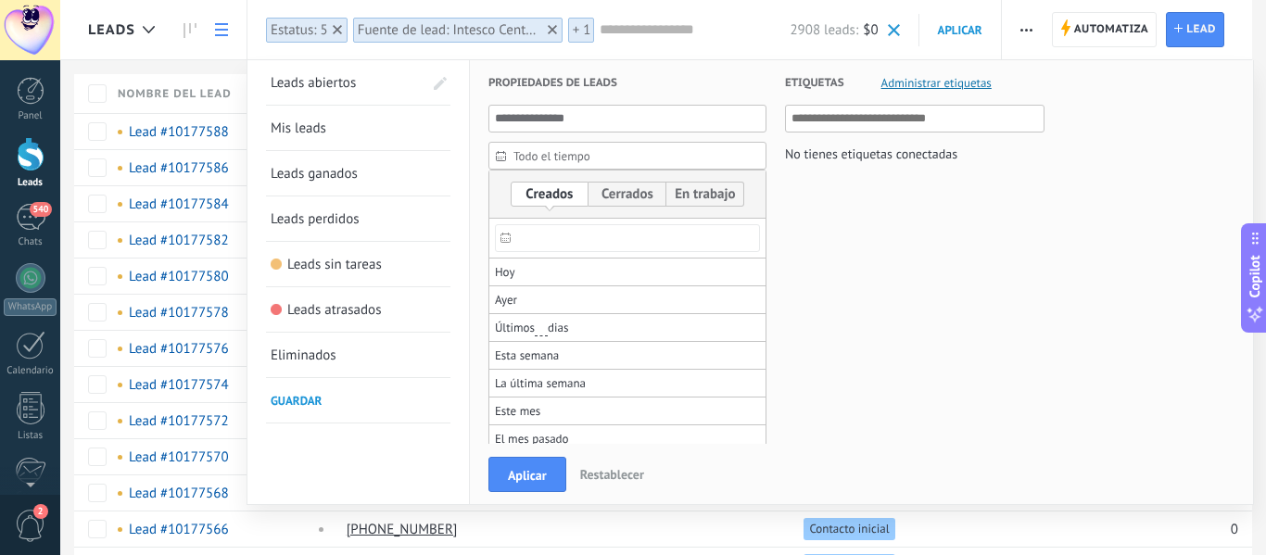
click at [532, 248] on input "text" at bounding box center [627, 238] width 265 height 28
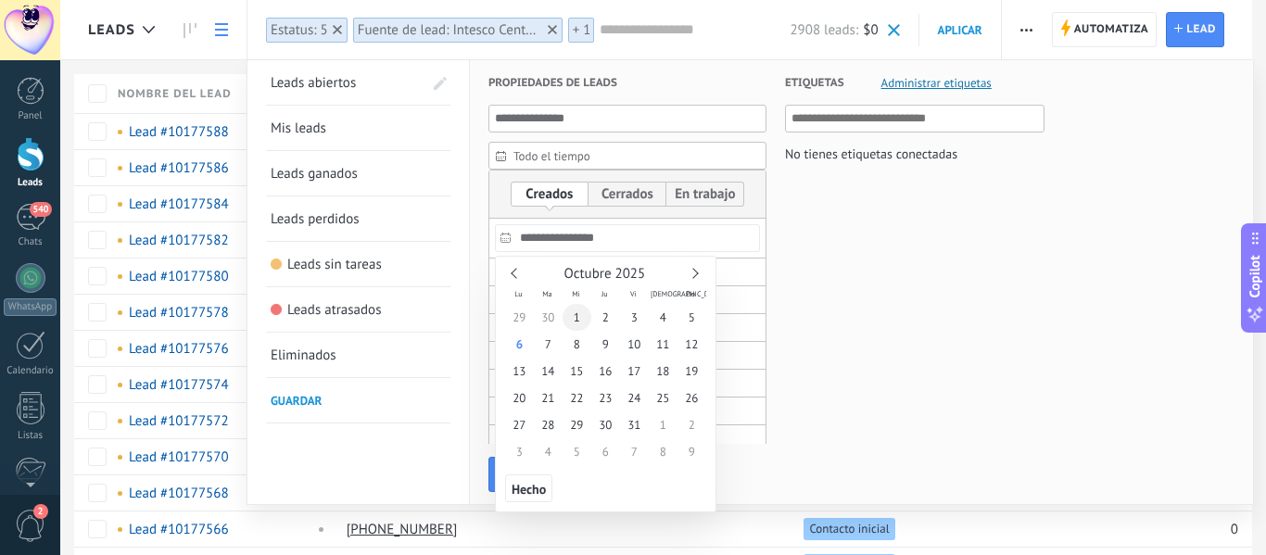
click at [588, 319] on span "1" at bounding box center [577, 317] width 29 height 27
click at [583, 318] on span "1" at bounding box center [577, 317] width 29 height 27
type input "**********"
click at [816, 309] on div at bounding box center [633, 403] width 1266 height 303
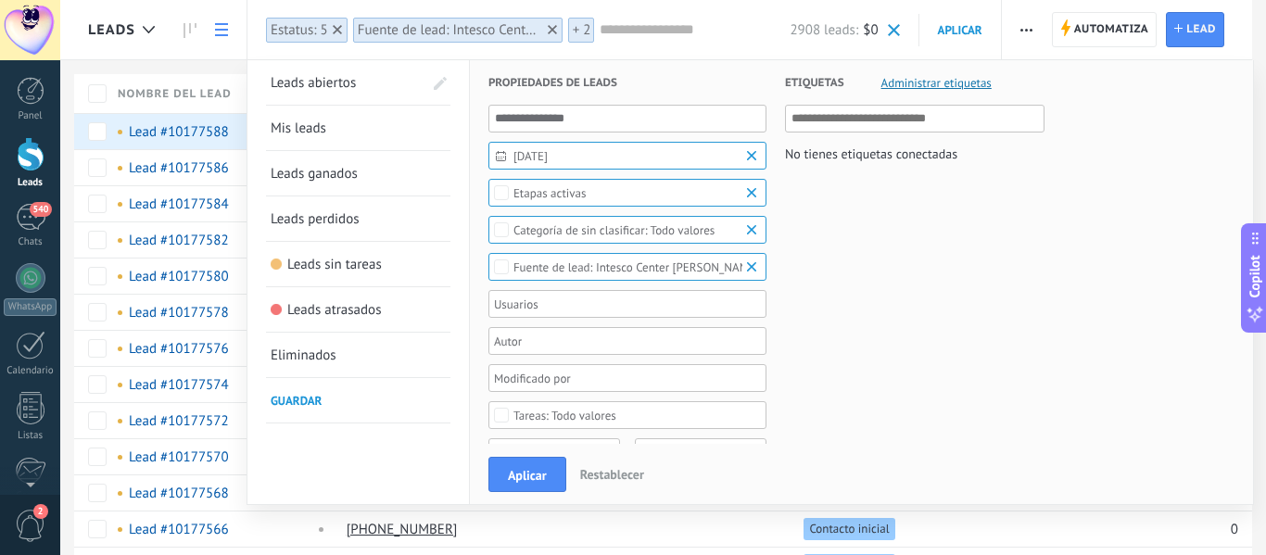
click at [546, 476] on span "Aplicar" at bounding box center [527, 475] width 39 height 13
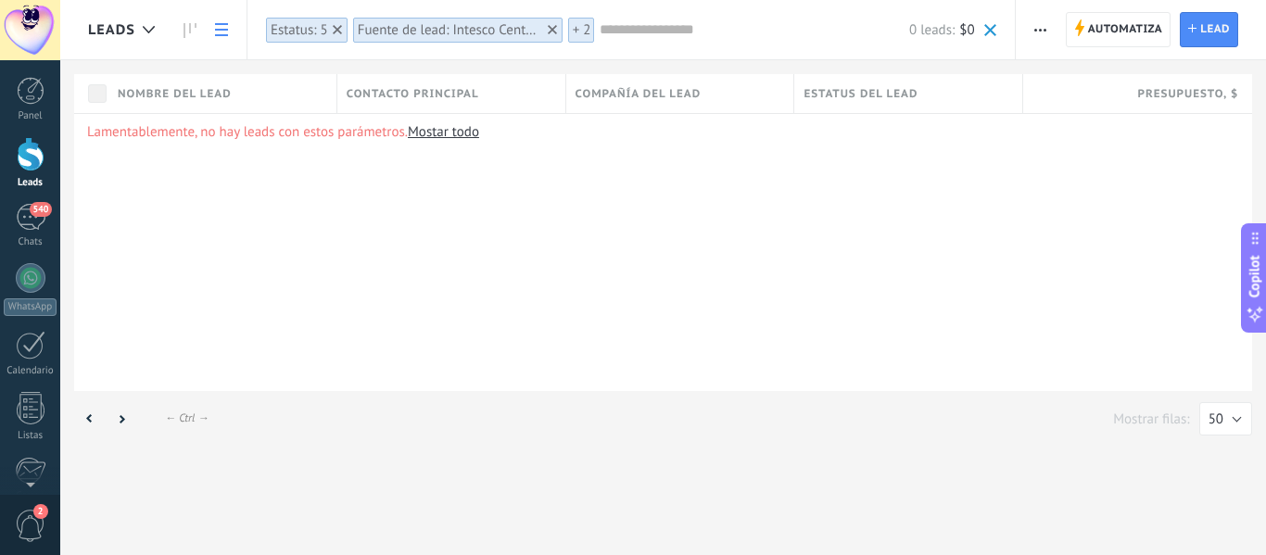
click at [424, 22] on div "Fuente de lead: Intesco Center [PERSON_NAME]" at bounding box center [450, 30] width 185 height 18
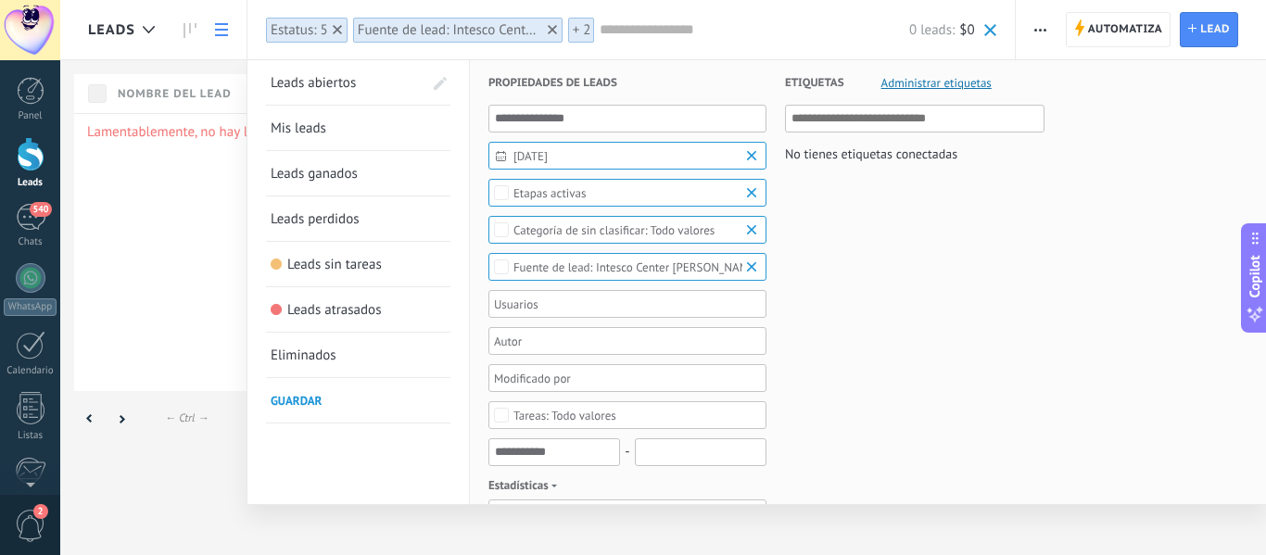
click at [750, 230] on b at bounding box center [754, 230] width 22 height 19
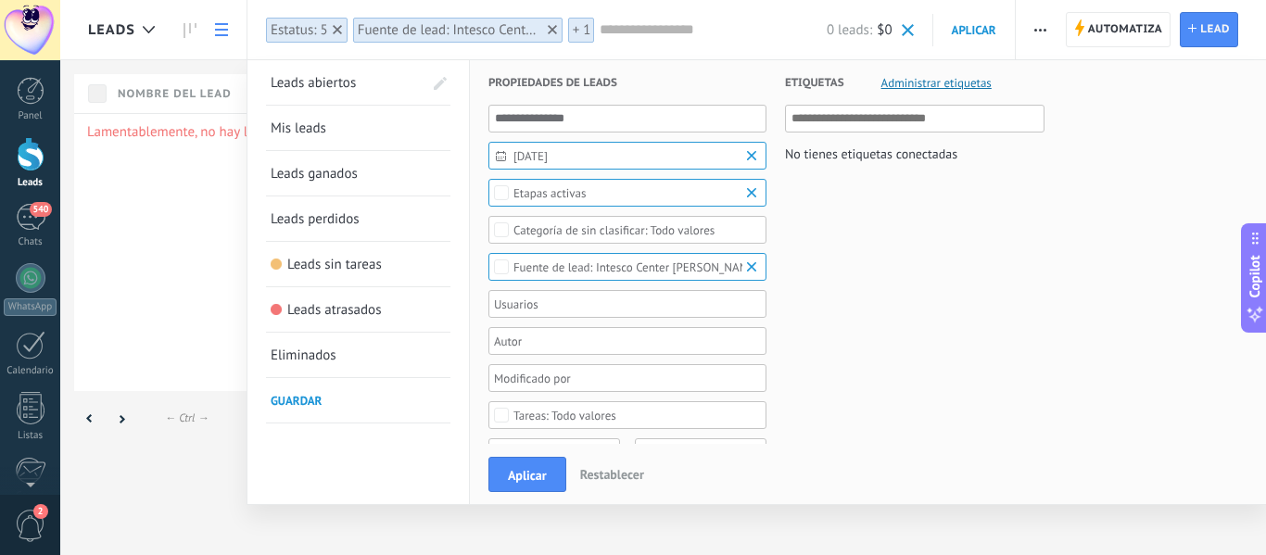
click at [316, 85] on span "Leads abiertos" at bounding box center [313, 83] width 85 height 18
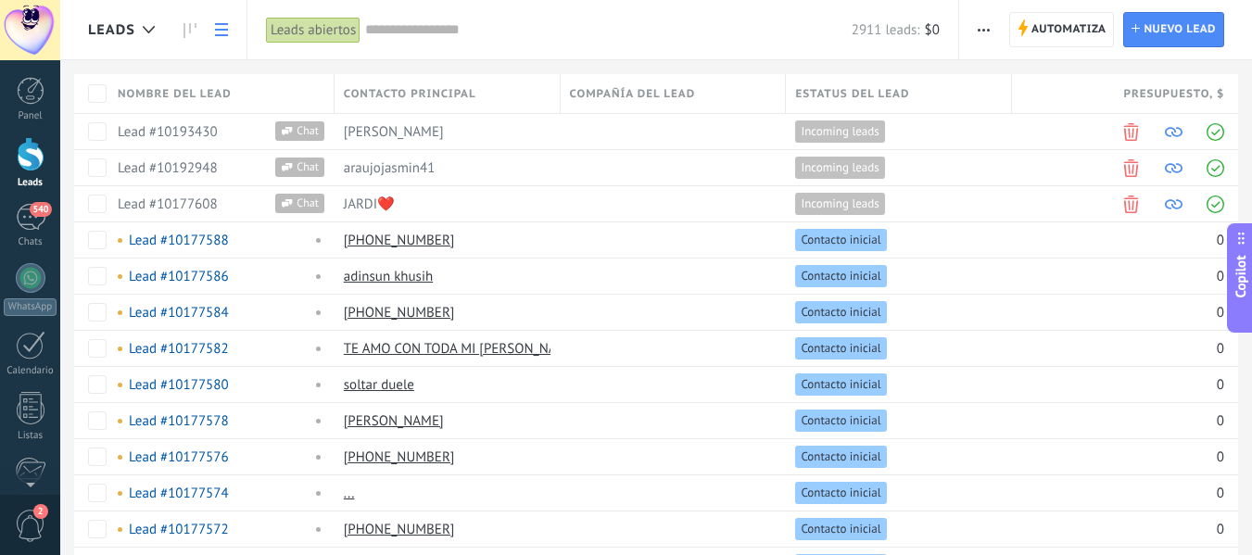
click at [307, 48] on div "Leads abiertos" at bounding box center [315, 29] width 99 height 59
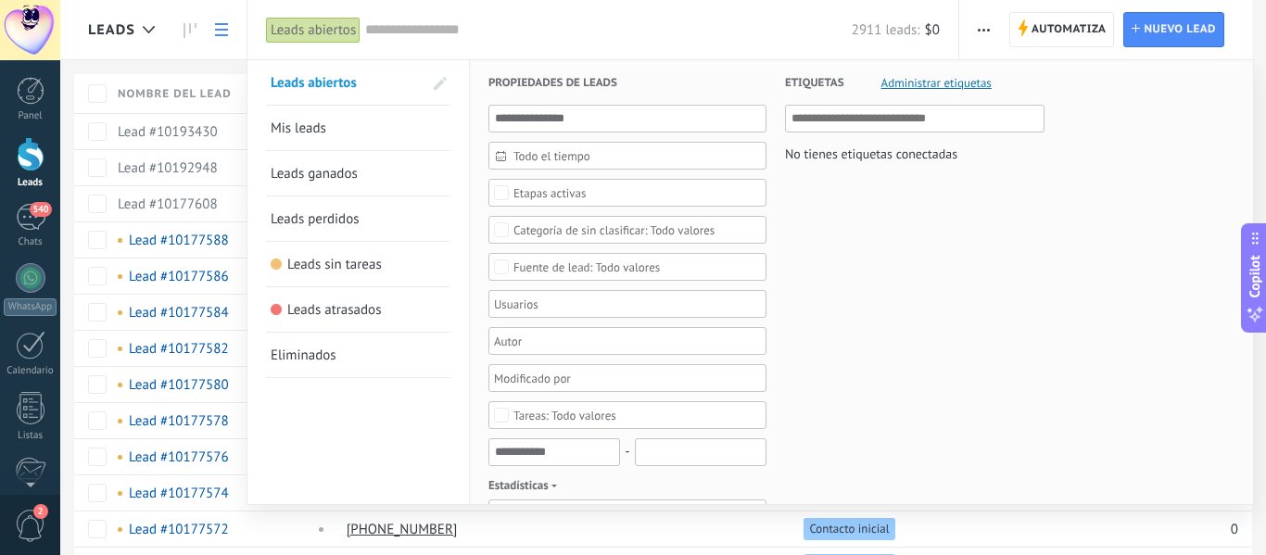
click at [191, 35] on div at bounding box center [633, 277] width 1266 height 555
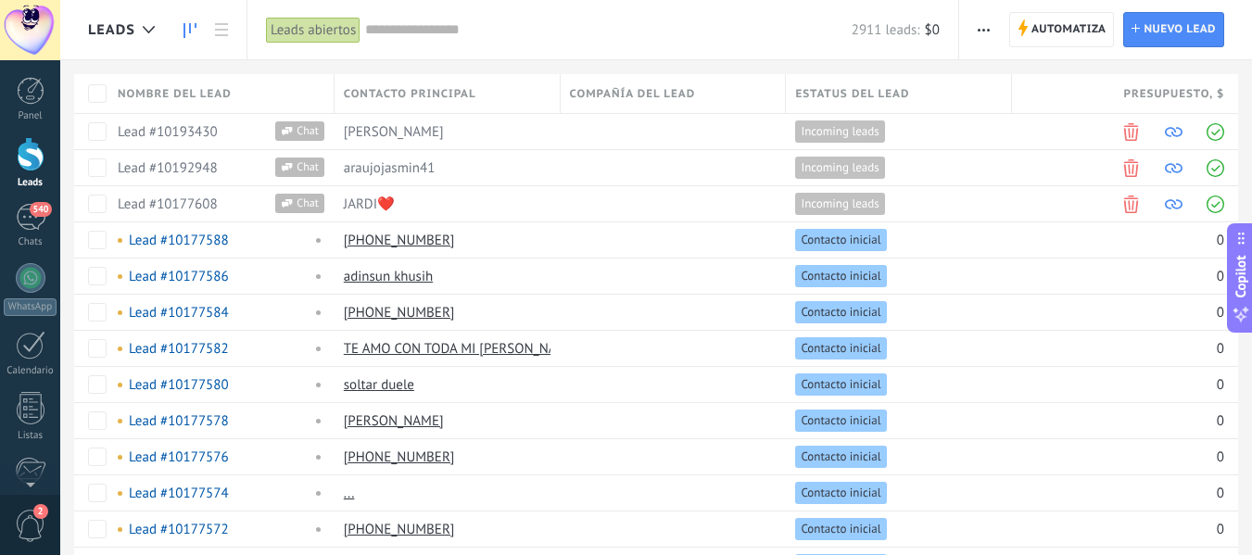
click at [191, 34] on icon at bounding box center [190, 30] width 13 height 15
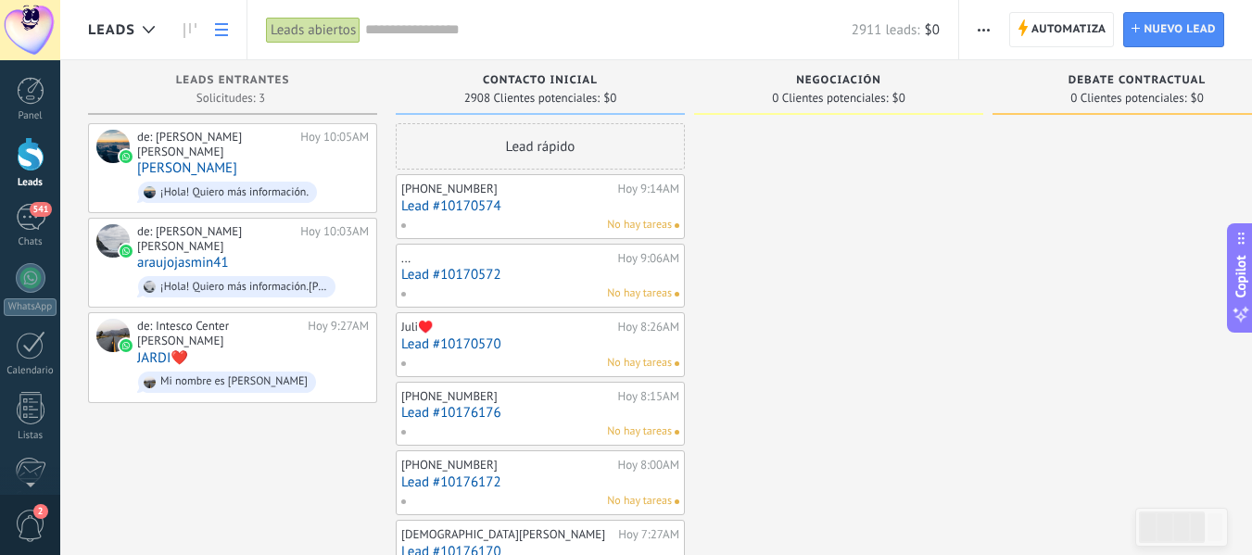
click at [227, 31] on use at bounding box center [221, 29] width 13 height 13
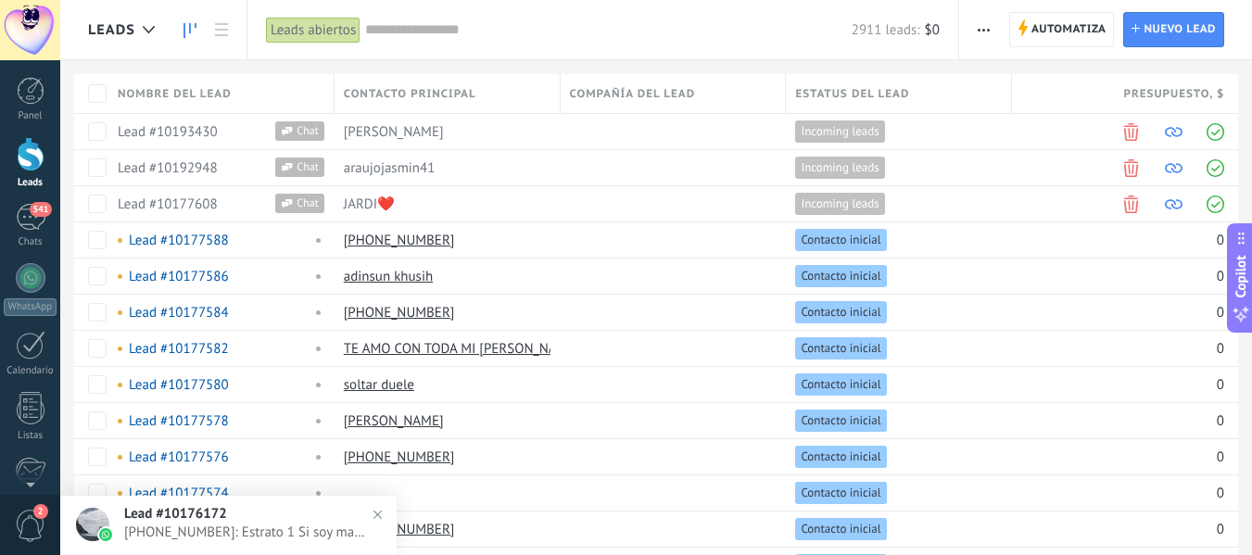
click at [186, 32] on icon at bounding box center [190, 30] width 13 height 15
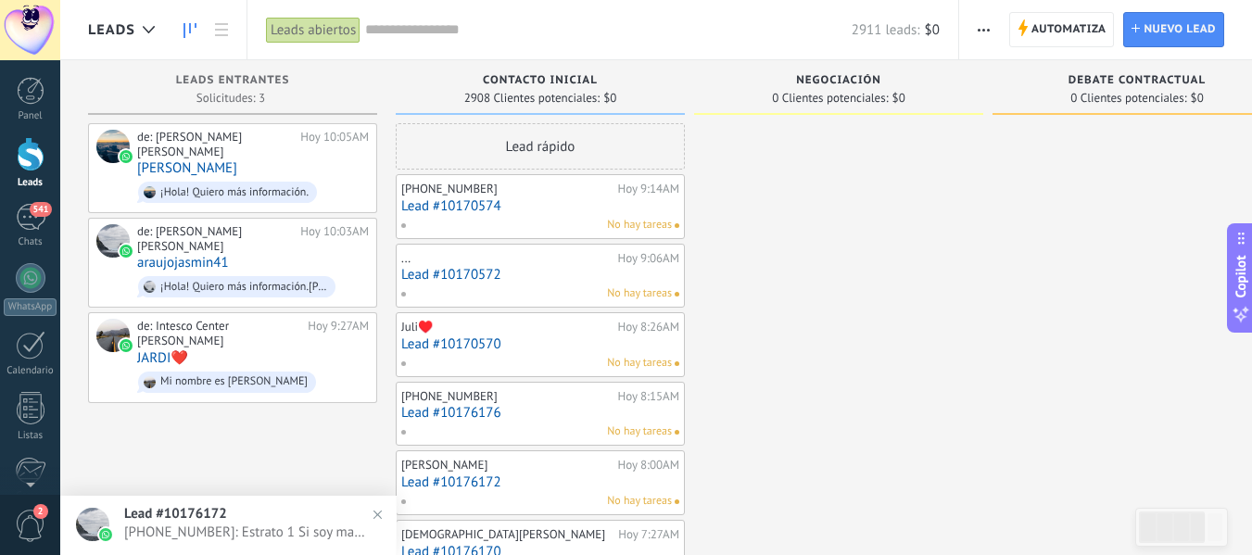
click at [337, 21] on div "Leads abiertos" at bounding box center [313, 30] width 95 height 27
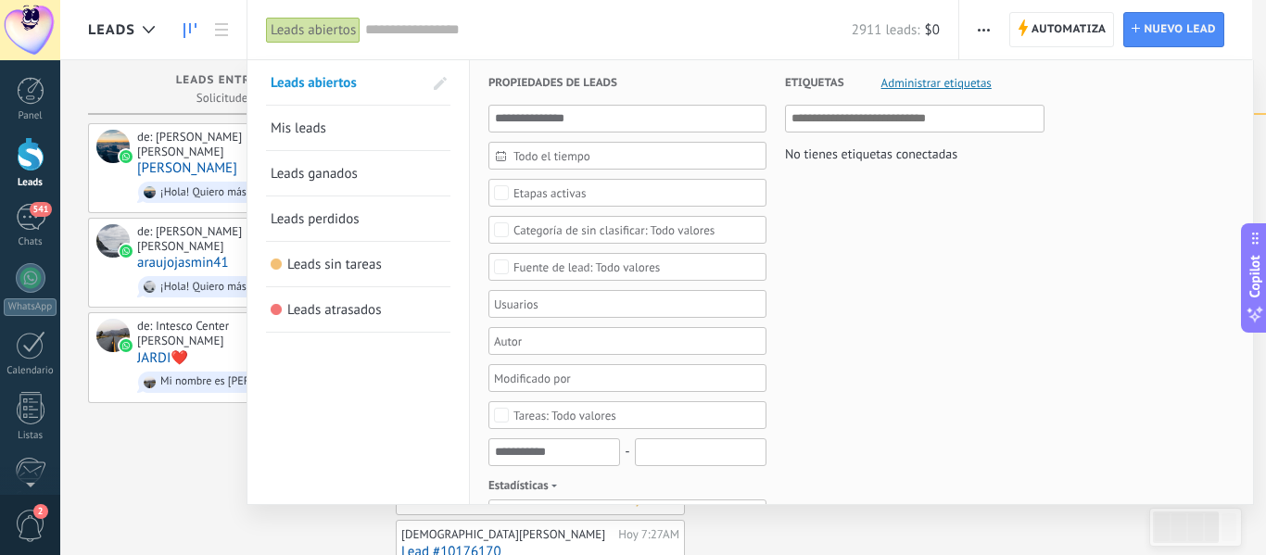
click at [320, 132] on span "Mis leads" at bounding box center [299, 129] width 56 height 18
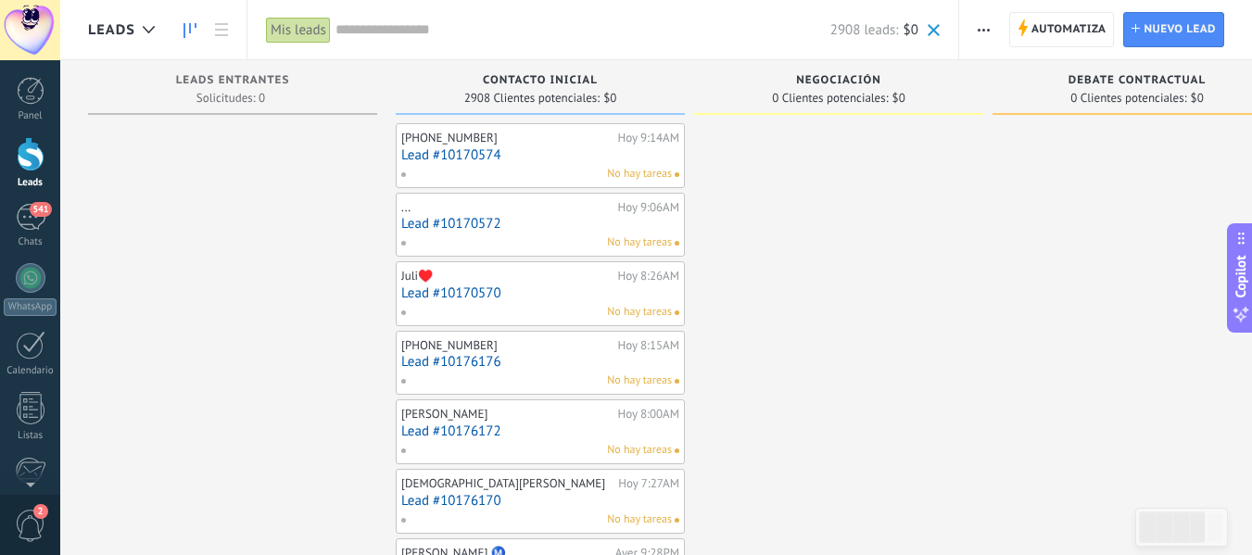
click at [363, 20] on input "text" at bounding box center [583, 29] width 495 height 19
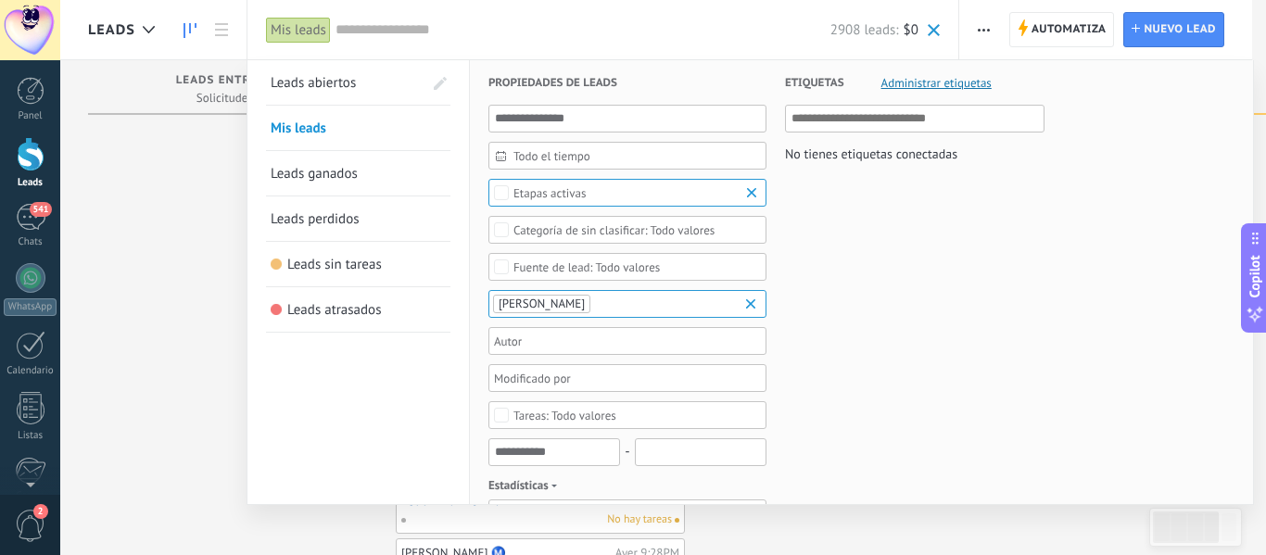
click at [624, 259] on div "Todo valores" at bounding box center [628, 267] width 278 height 28
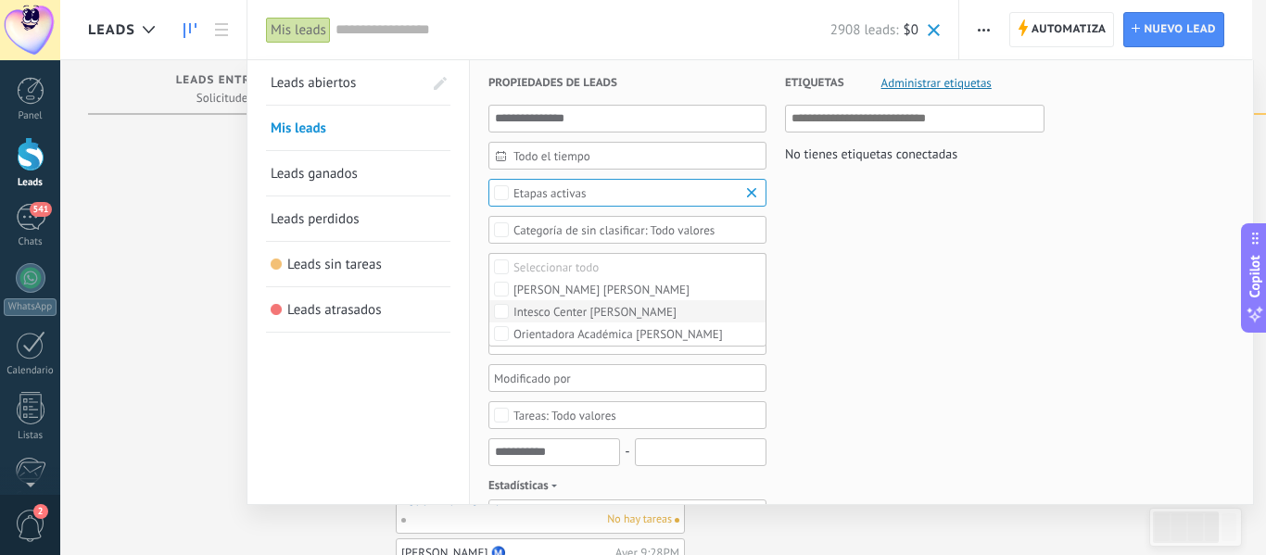
click at [559, 315] on div "Intesco Center [PERSON_NAME]" at bounding box center [595, 312] width 163 height 13
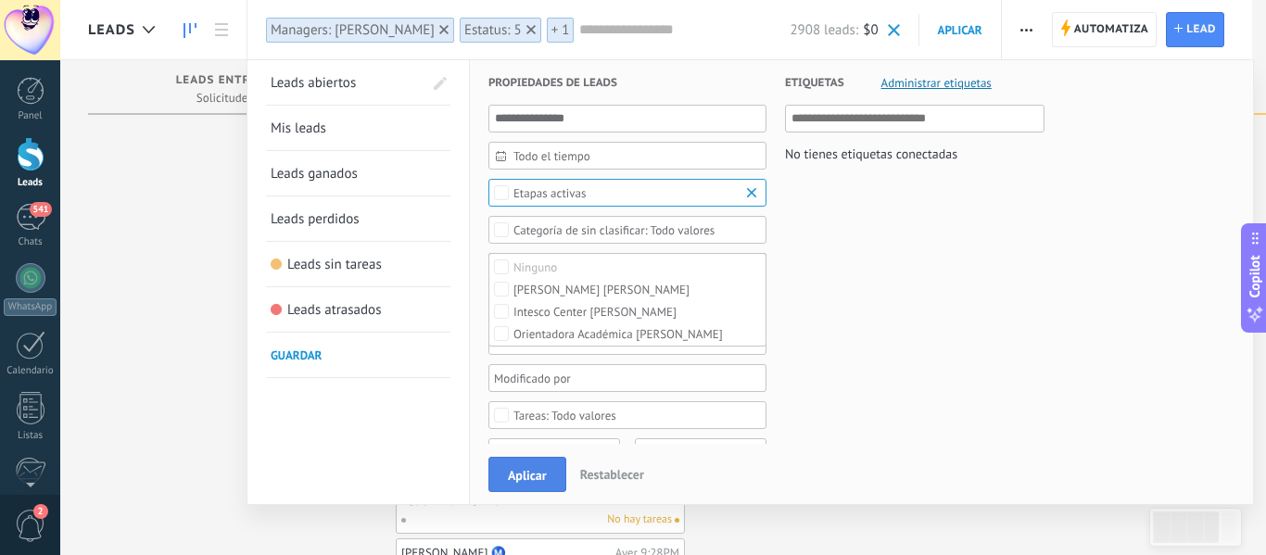
click at [518, 480] on span "Aplicar" at bounding box center [527, 475] width 39 height 13
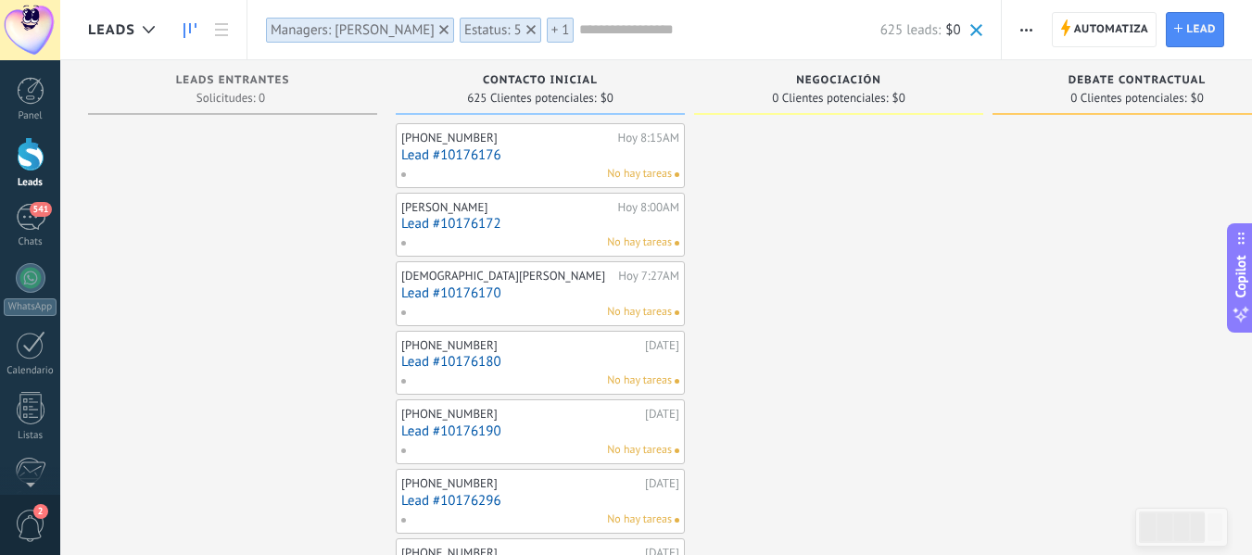
click at [402, 29] on div "Managers: [PERSON_NAME]" at bounding box center [353, 30] width 164 height 18
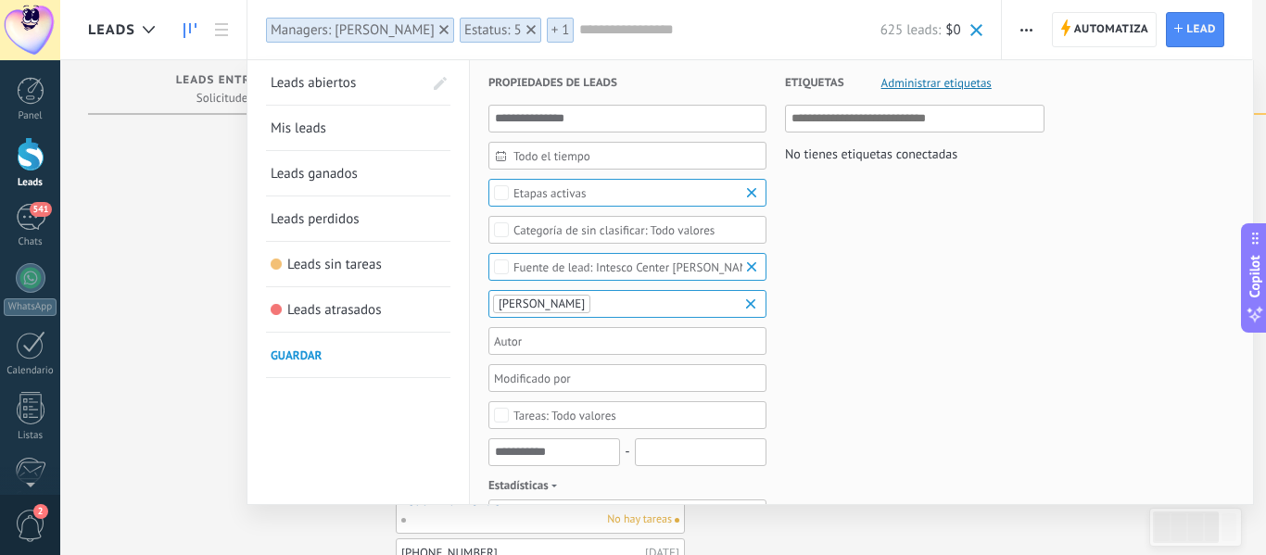
click at [641, 150] on span "Todo el tiempo" at bounding box center [635, 156] width 243 height 14
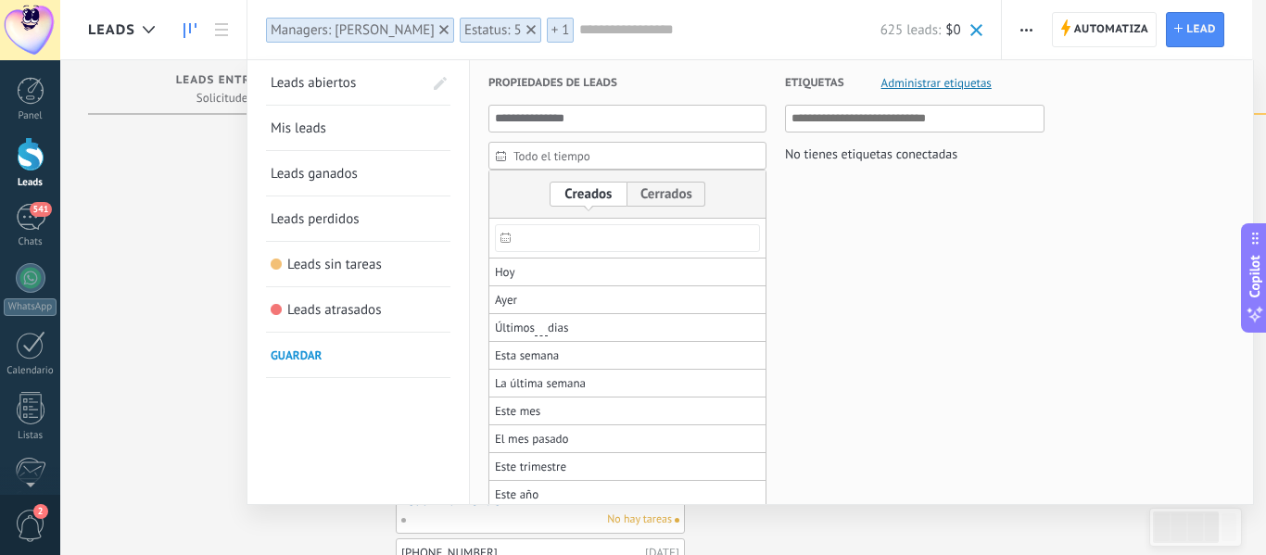
click at [550, 241] on input "text" at bounding box center [627, 238] width 265 height 28
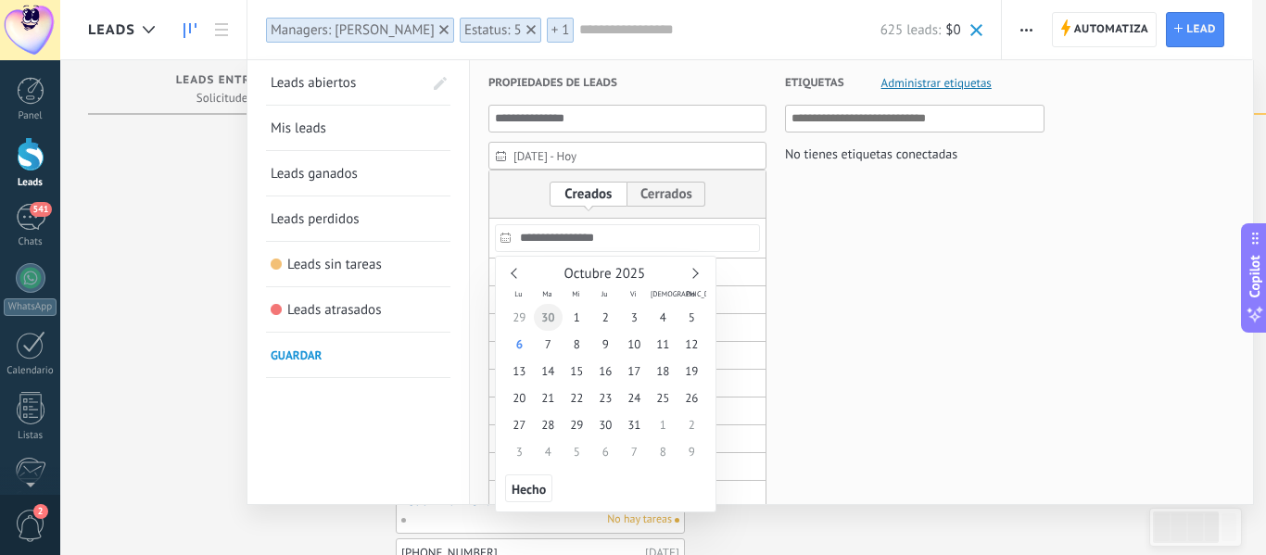
click at [550, 323] on span "30" at bounding box center [548, 317] width 29 height 27
click at [567, 320] on span "1" at bounding box center [577, 317] width 29 height 27
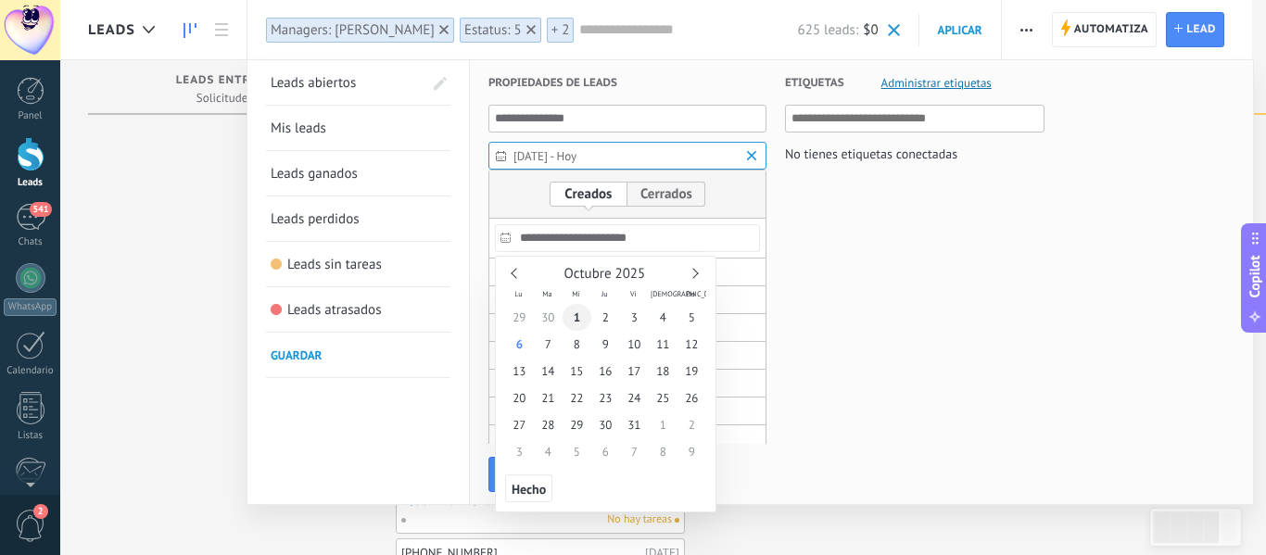
click at [567, 320] on span "1" at bounding box center [577, 317] width 29 height 27
click at [519, 492] on span "Hecho" at bounding box center [529, 489] width 34 height 13
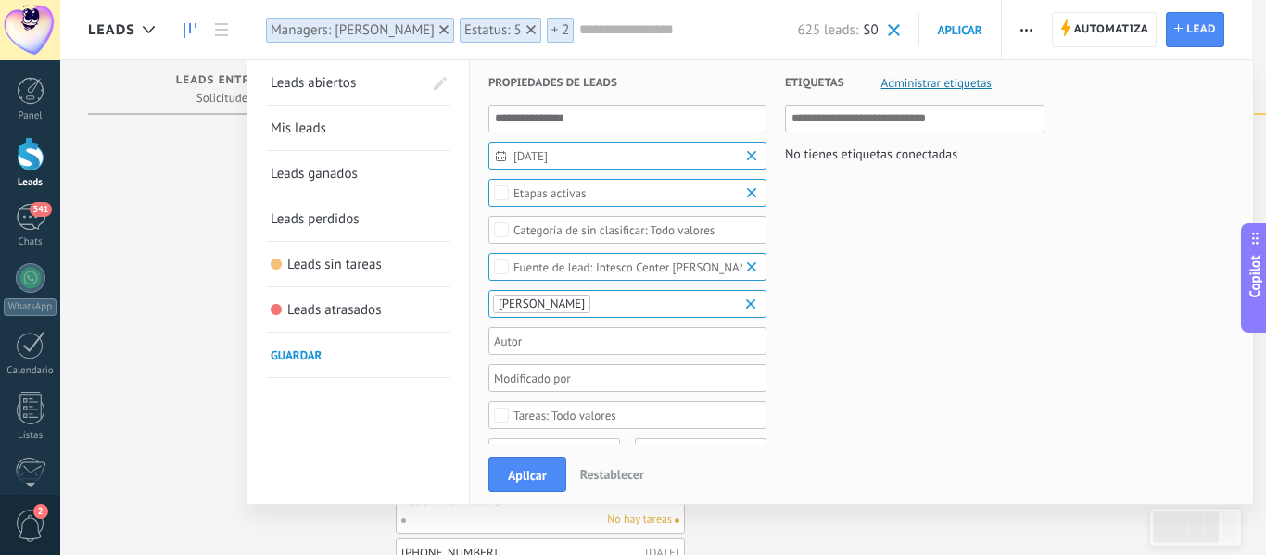
click at [548, 159] on span "01/10/2025" at bounding box center [635, 156] width 243 height 14
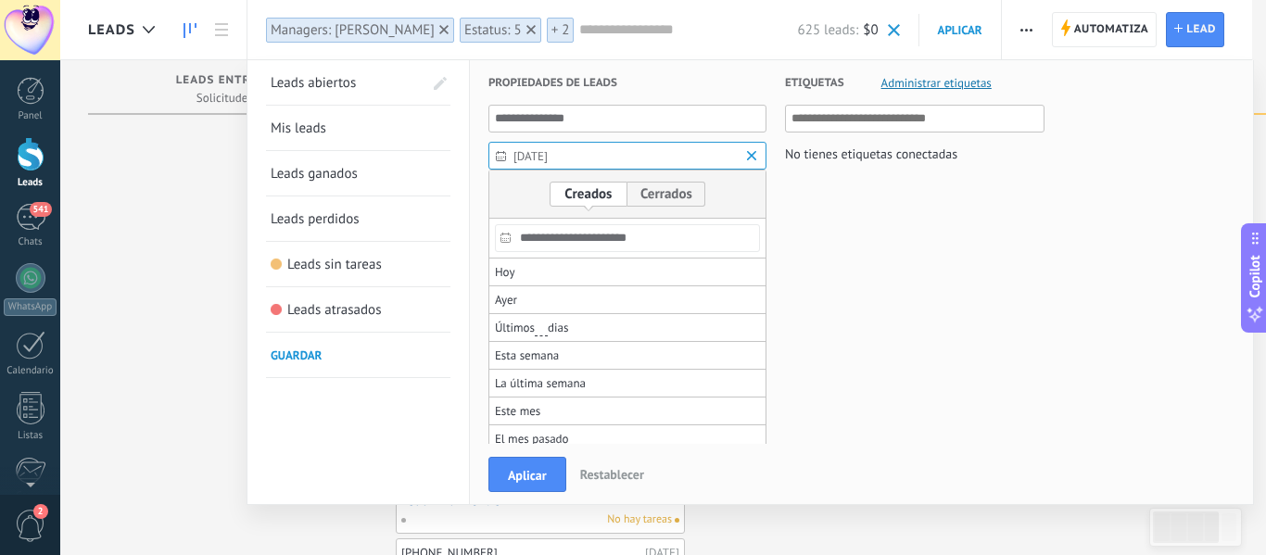
click at [548, 241] on input "**********" at bounding box center [627, 238] width 265 height 28
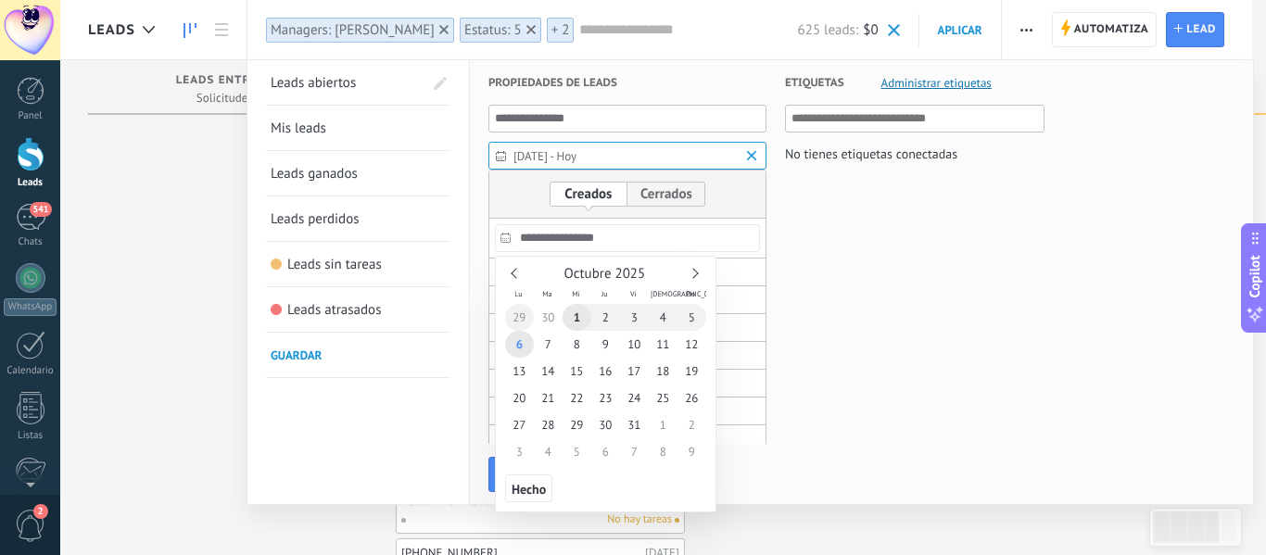
click at [519, 318] on span "29" at bounding box center [519, 317] width 29 height 27
click at [610, 320] on span "2" at bounding box center [605, 317] width 29 height 27
type input "**********"
click at [518, 320] on span "29" at bounding box center [519, 317] width 29 height 27
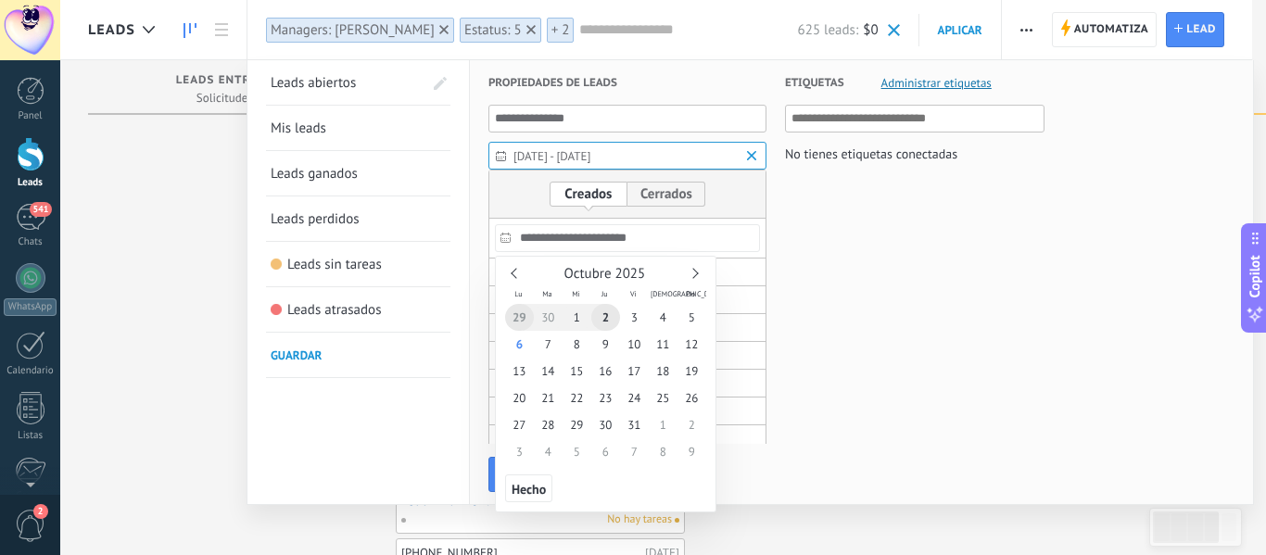
click at [814, 273] on div at bounding box center [633, 403] width 1266 height 303
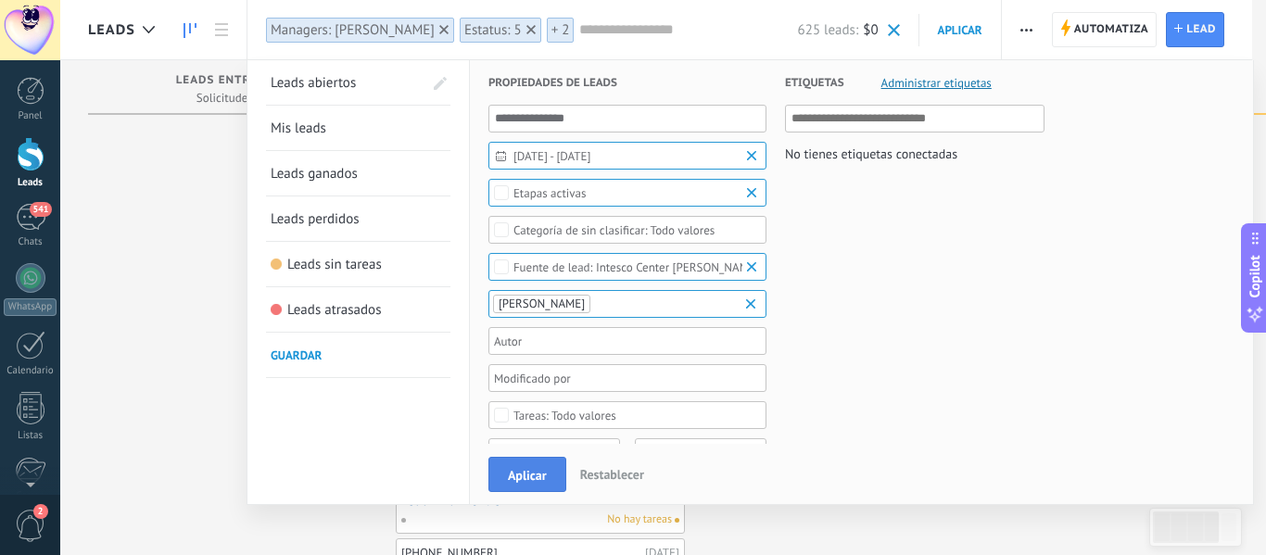
click at [536, 475] on span "Aplicar" at bounding box center [527, 475] width 39 height 13
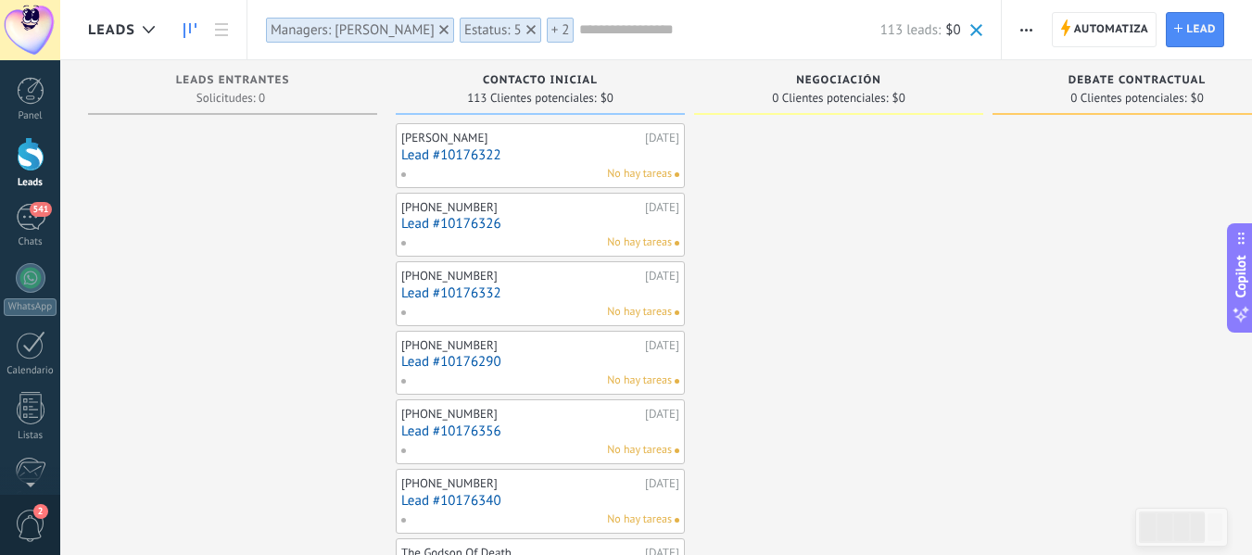
click at [396, 27] on div "Managers: [PERSON_NAME]" at bounding box center [353, 30] width 164 height 18
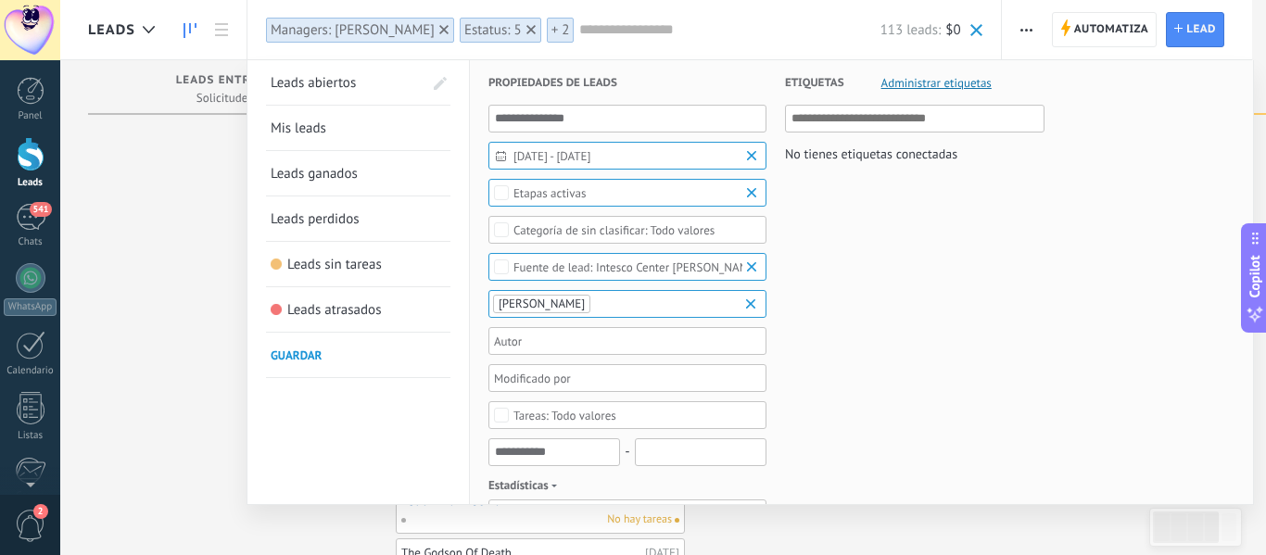
click at [601, 269] on div "Intesco Center [PERSON_NAME]" at bounding box center [637, 267] width 246 height 14
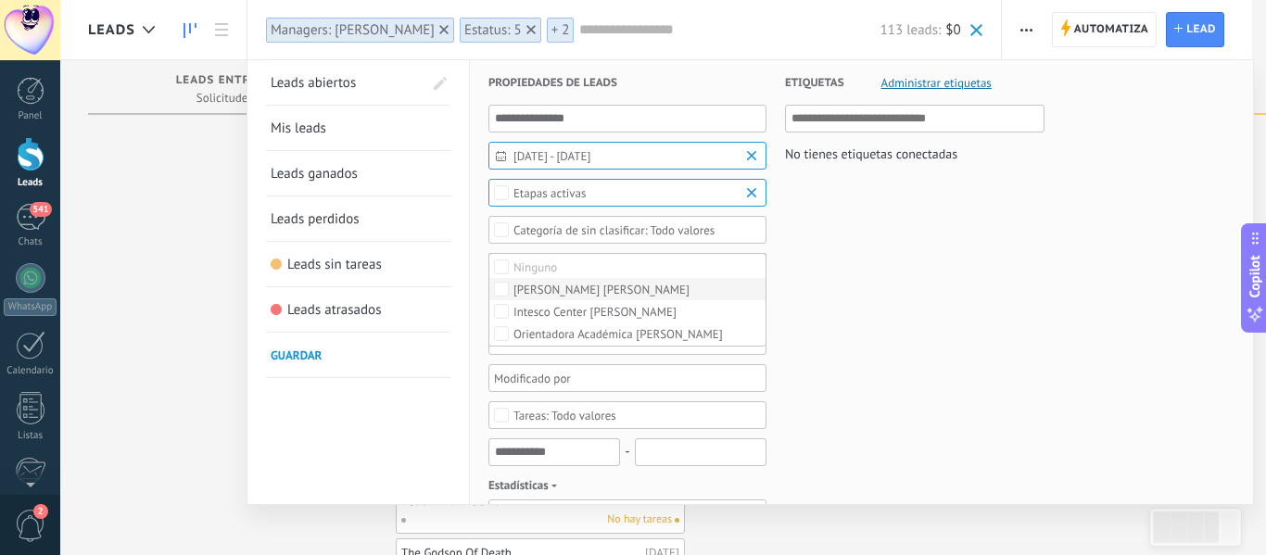
click at [590, 289] on div "[PERSON_NAME]" at bounding box center [602, 290] width 176 height 13
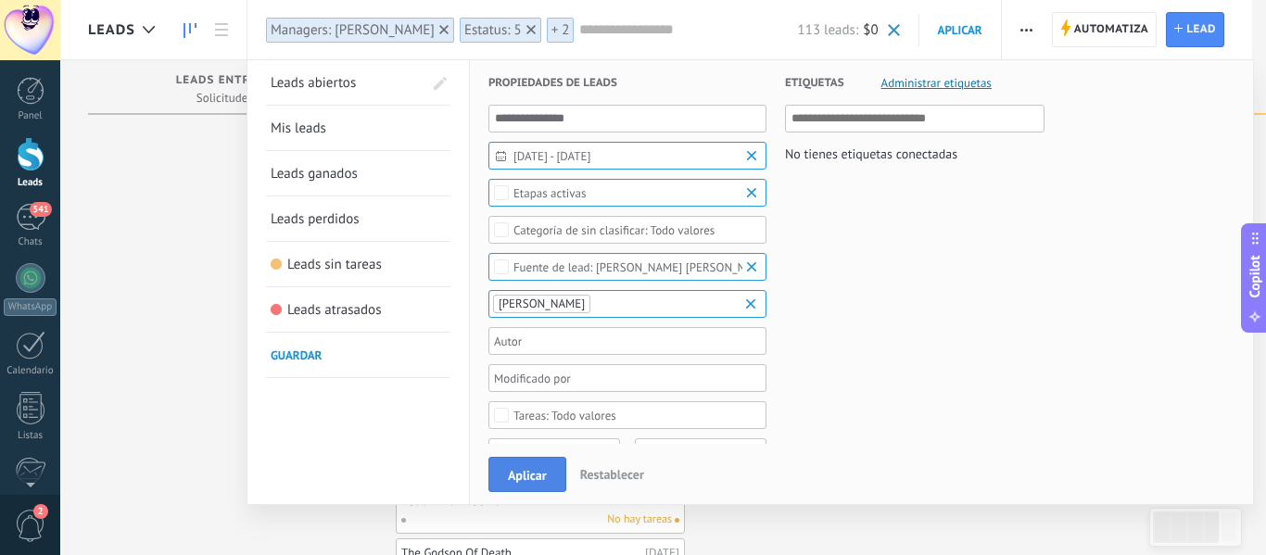
click at [527, 482] on span "Aplicar" at bounding box center [527, 475] width 39 height 13
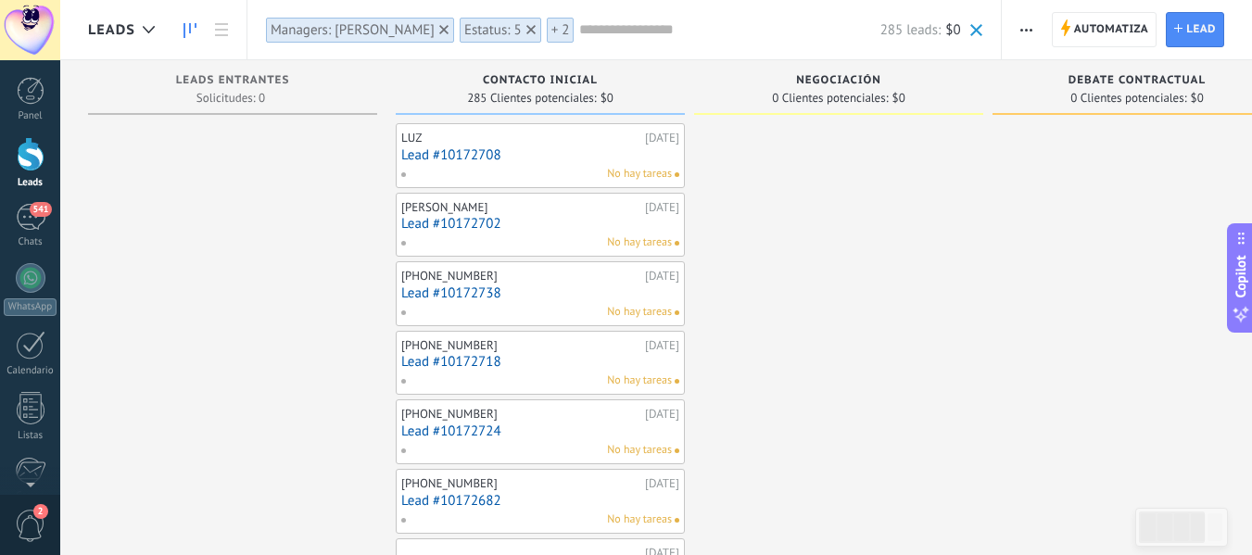
click at [387, 30] on div "Managers: [PERSON_NAME]" at bounding box center [353, 30] width 164 height 18
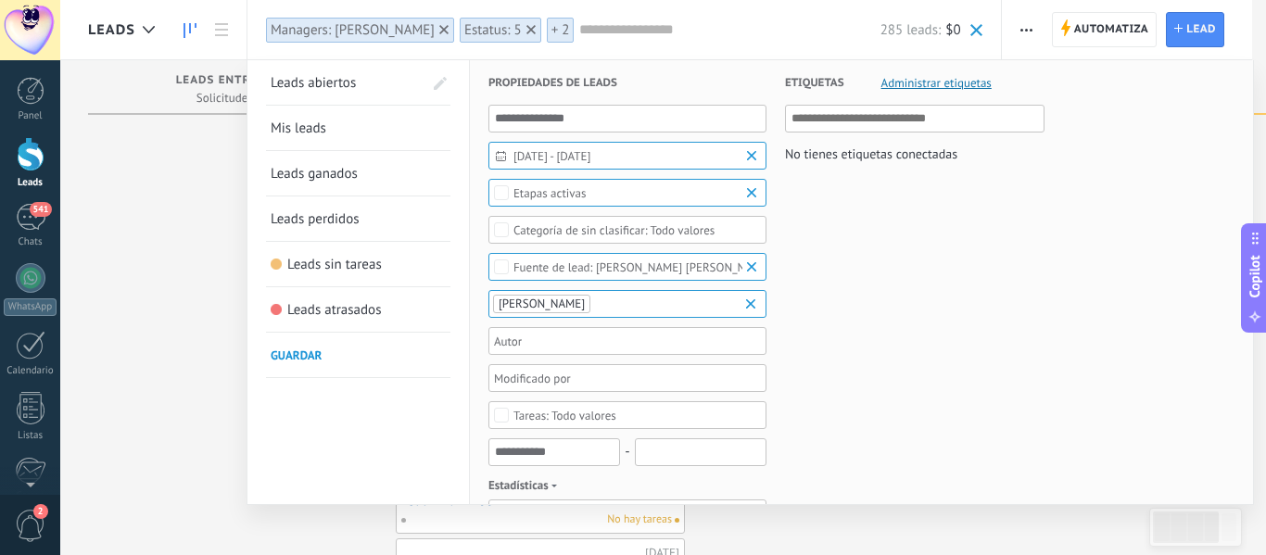
click at [584, 270] on div "[PERSON_NAME]" at bounding box center [643, 267] width 259 height 14
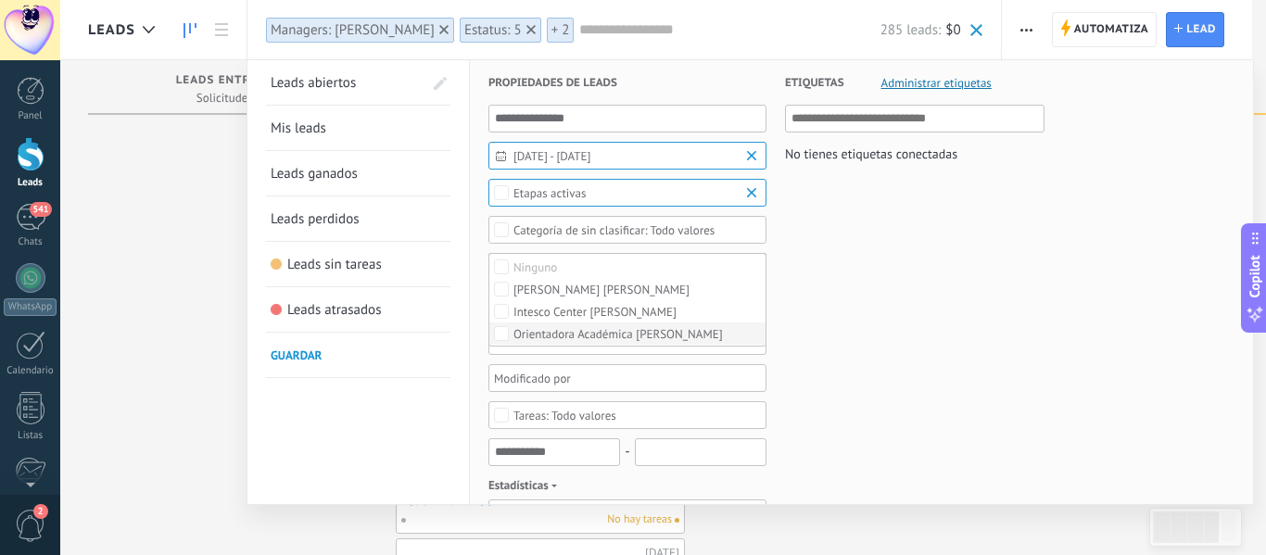
click at [553, 333] on div "Orientadora Académica [PERSON_NAME]" at bounding box center [618, 334] width 209 height 13
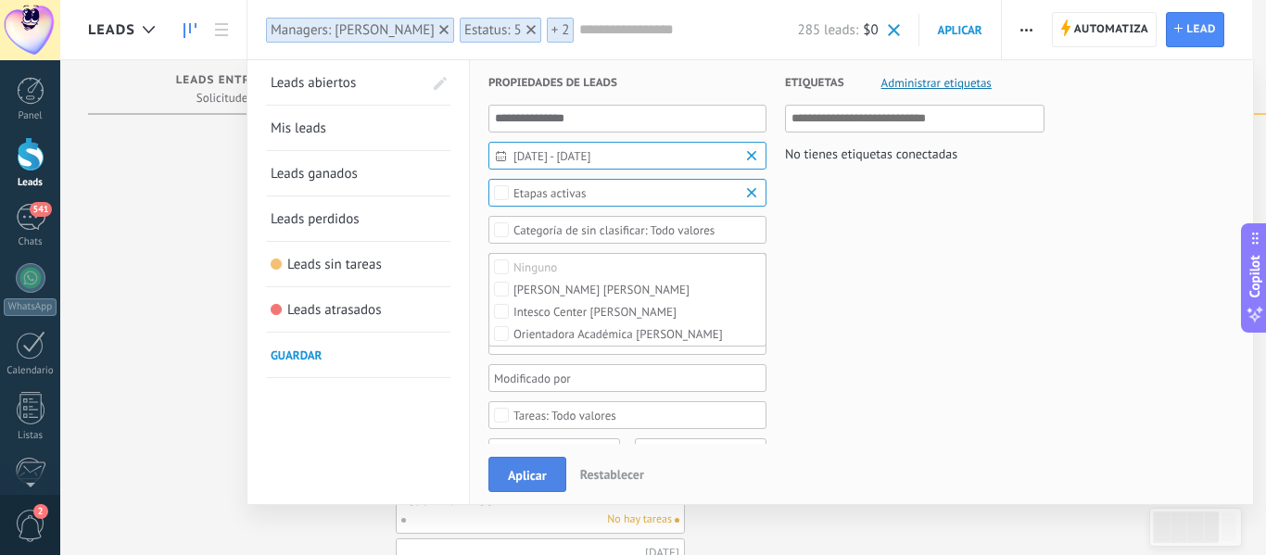
click at [539, 476] on span "Aplicar" at bounding box center [527, 475] width 39 height 13
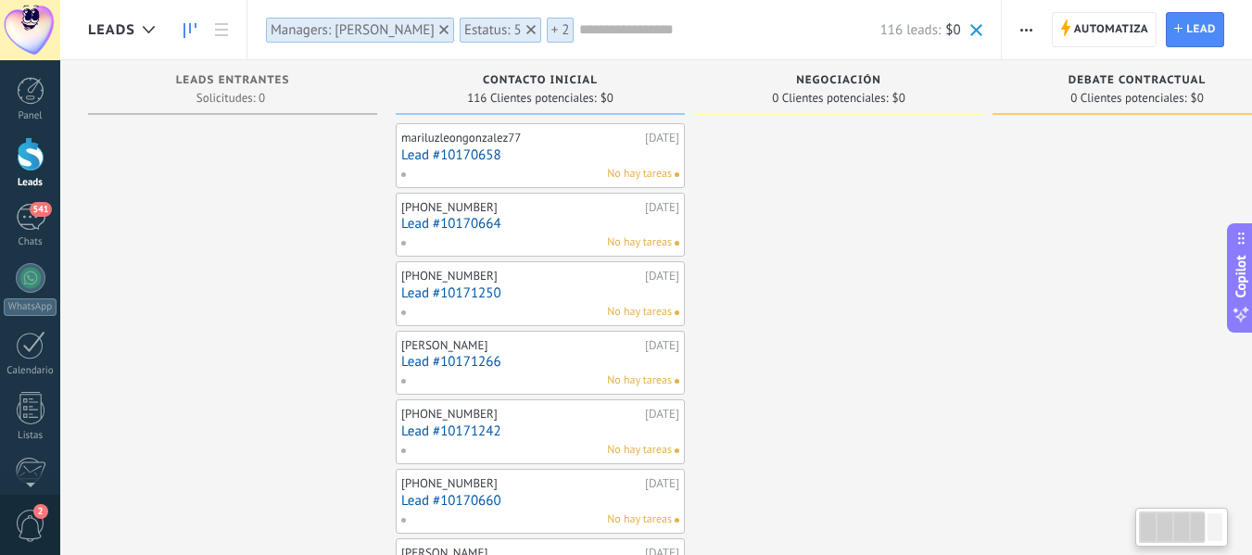
click at [390, 29] on div "Managers: [PERSON_NAME]" at bounding box center [353, 30] width 164 height 18
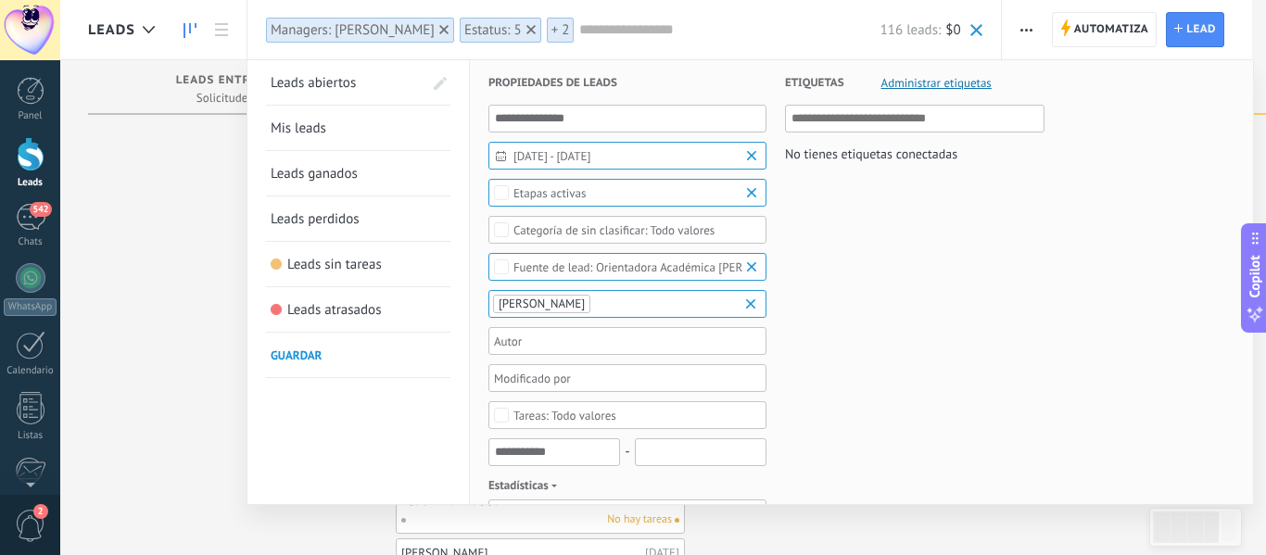
click at [622, 153] on span "29/09/2025 - 02/10/2025" at bounding box center [635, 156] width 243 height 14
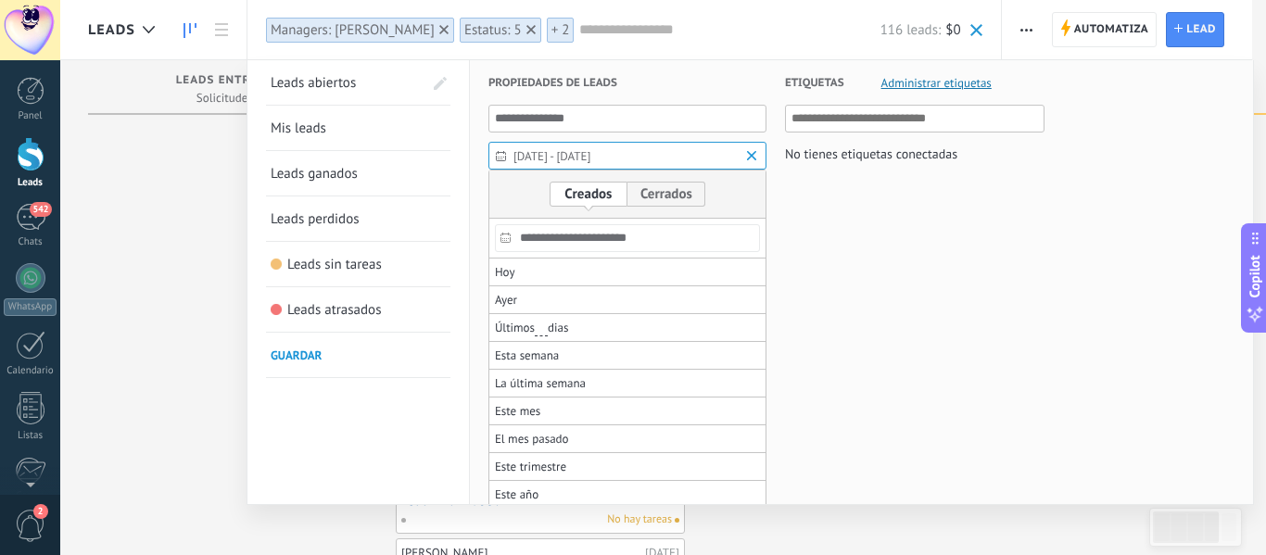
click at [605, 238] on input "**********" at bounding box center [627, 238] width 265 height 28
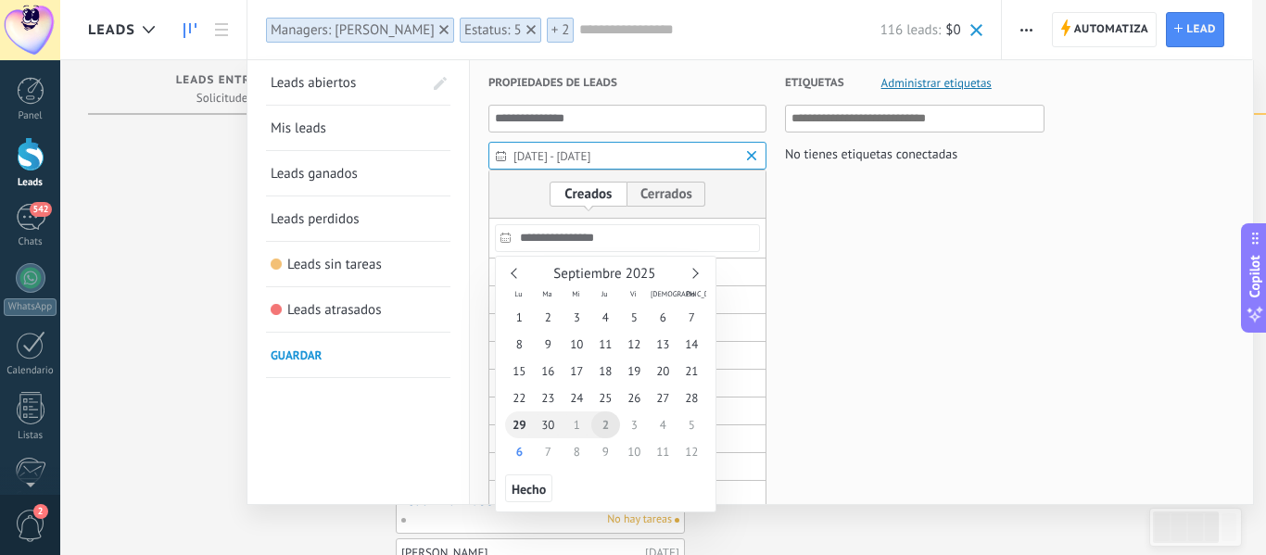
click at [521, 425] on span "29" at bounding box center [519, 425] width 29 height 27
type input "**********"
click at [826, 341] on div at bounding box center [633, 403] width 1266 height 303
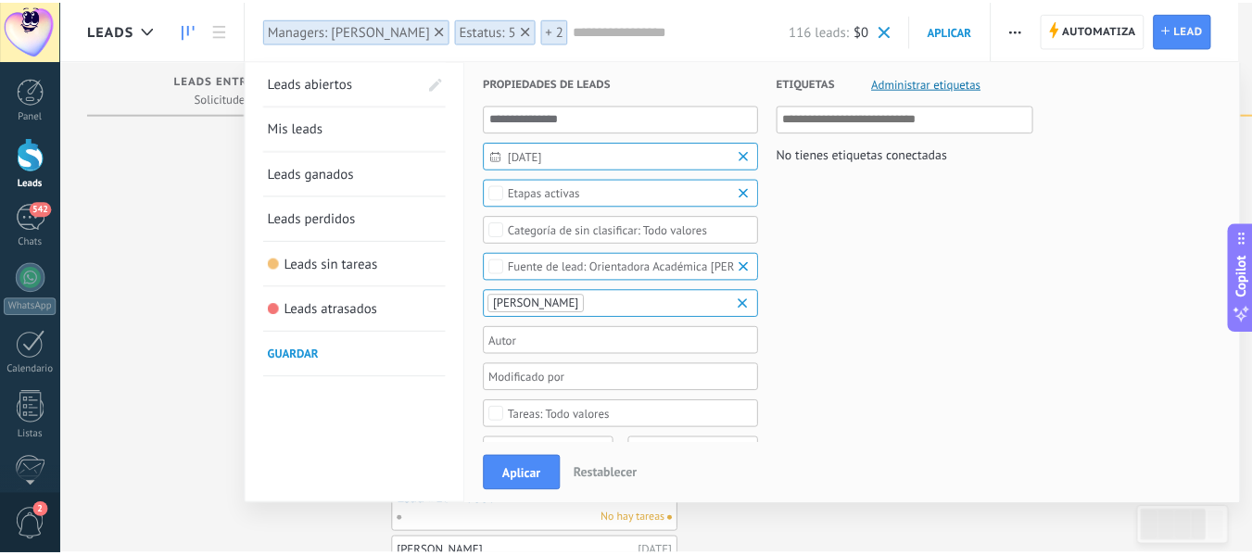
scroll to position [37, 0]
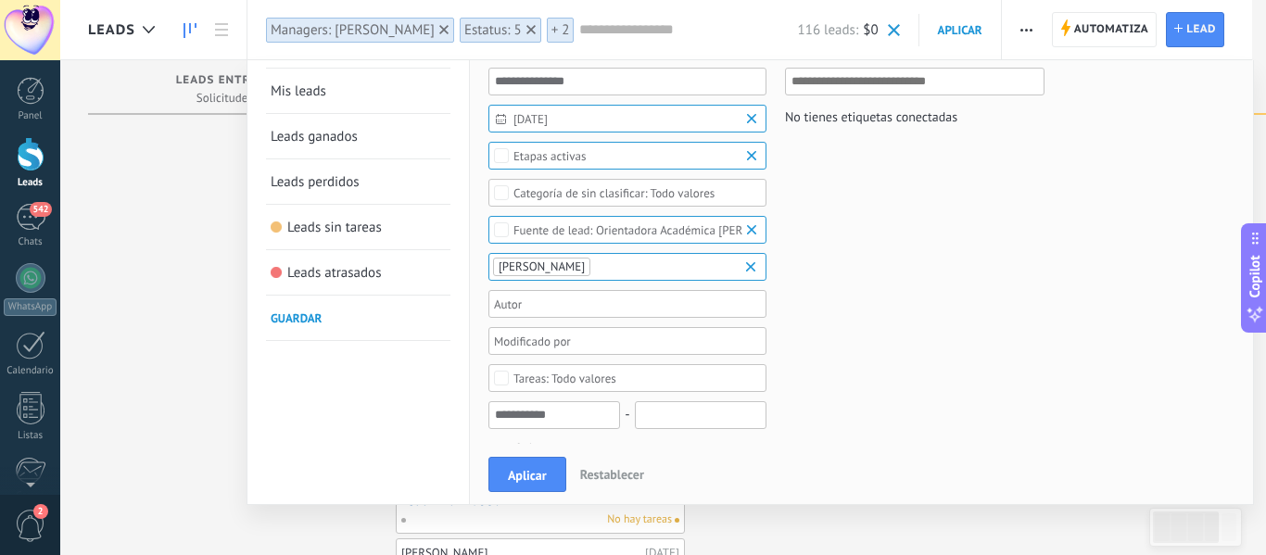
click at [636, 222] on div "Orientadora Académica [PERSON_NAME]" at bounding box center [628, 230] width 278 height 28
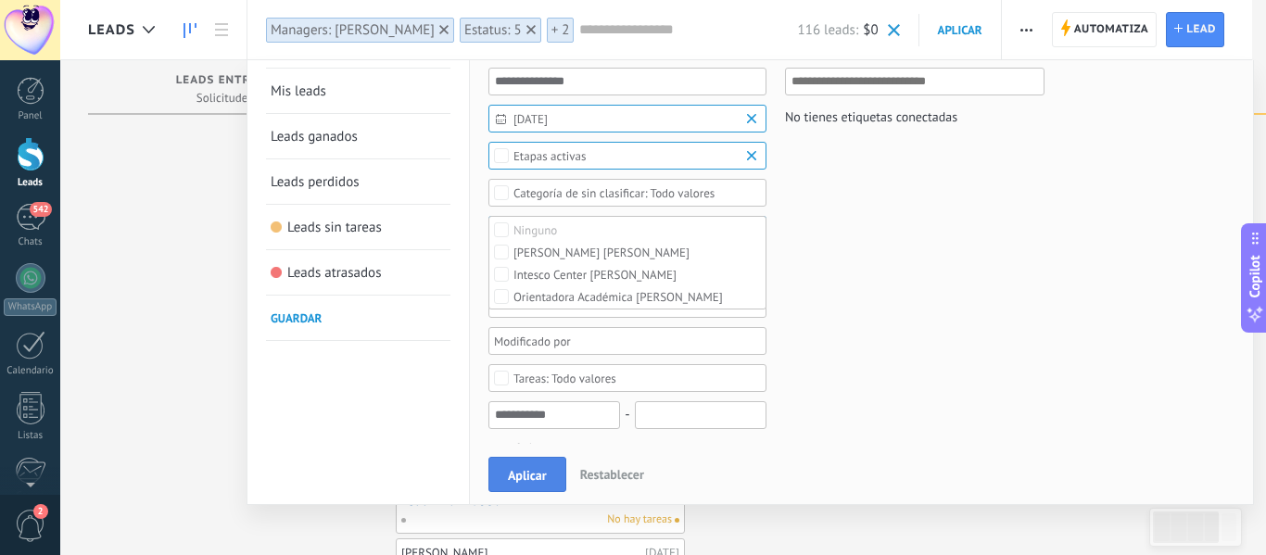
click at [525, 476] on span "Aplicar" at bounding box center [527, 475] width 39 height 13
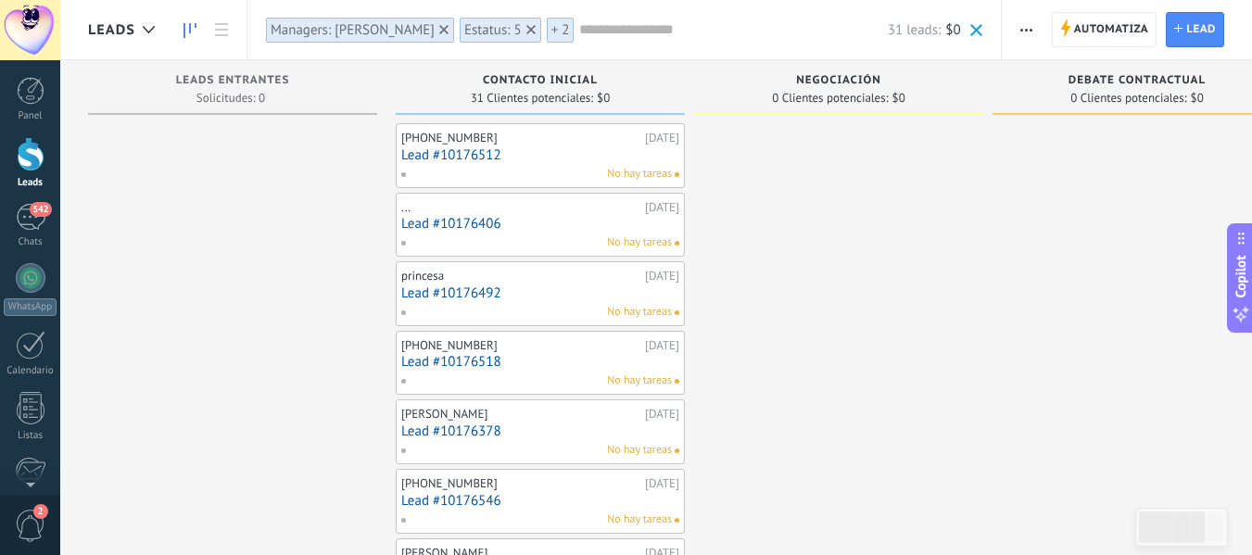
click at [384, 29] on div "Managers: [PERSON_NAME]" at bounding box center [353, 30] width 164 height 18
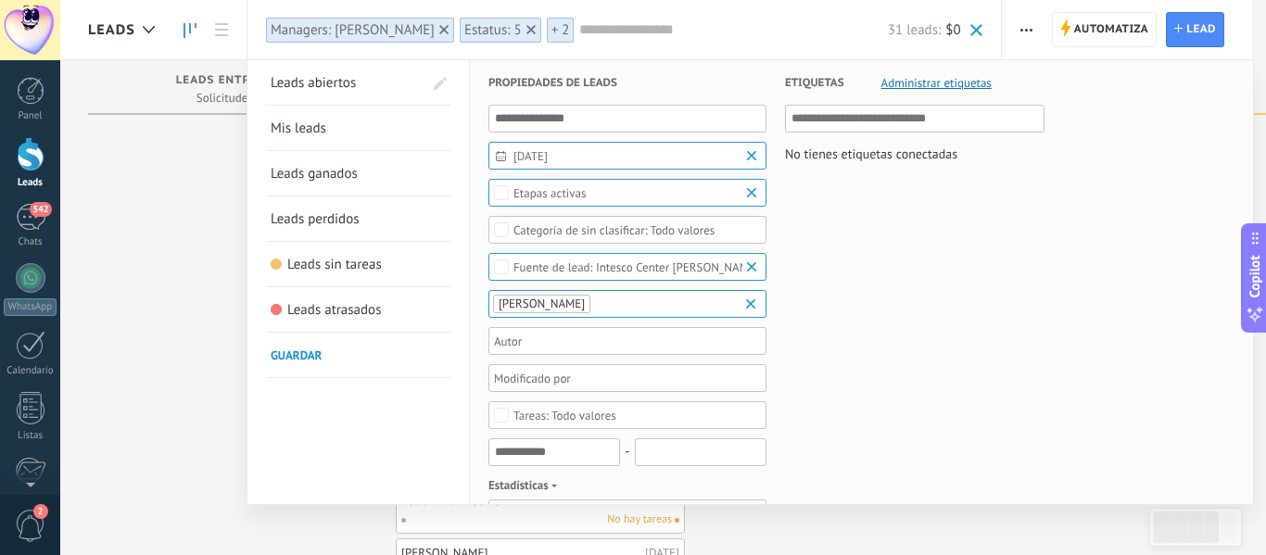
click at [565, 264] on div "Intesco Center [PERSON_NAME]" at bounding box center [637, 267] width 246 height 14
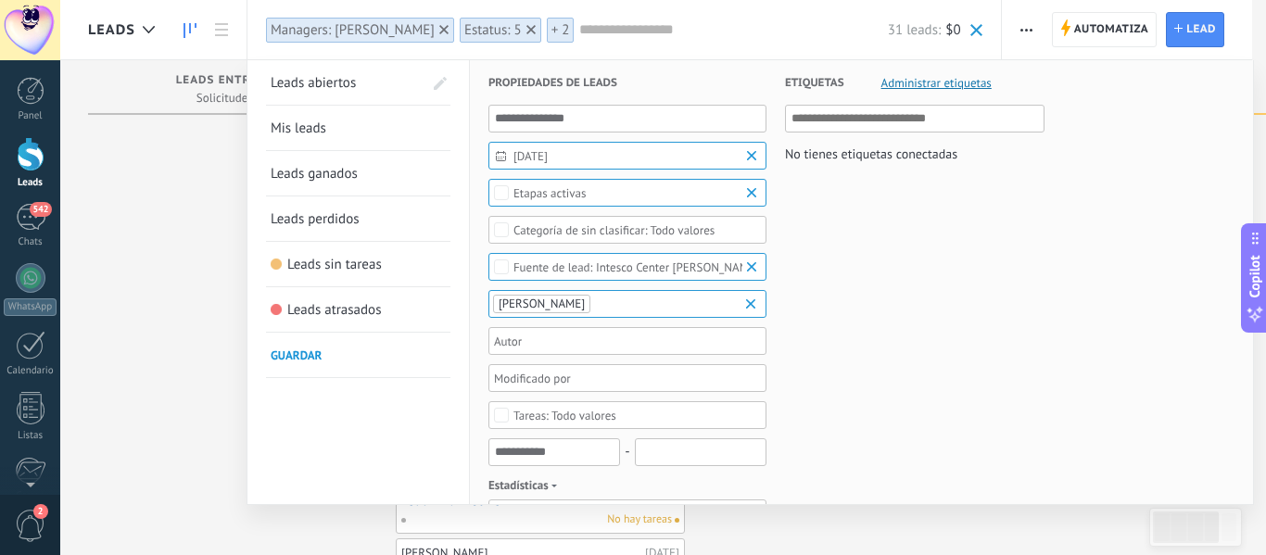
click at [516, 159] on span "29/09/2025" at bounding box center [635, 156] width 243 height 14
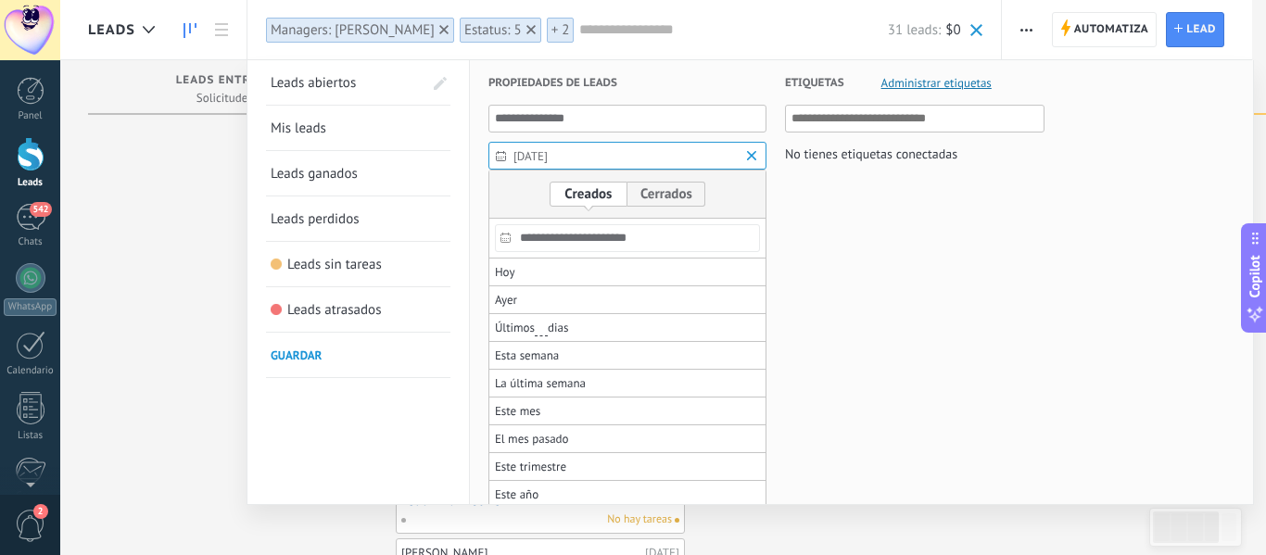
click at [586, 241] on input "**********" at bounding box center [627, 238] width 265 height 28
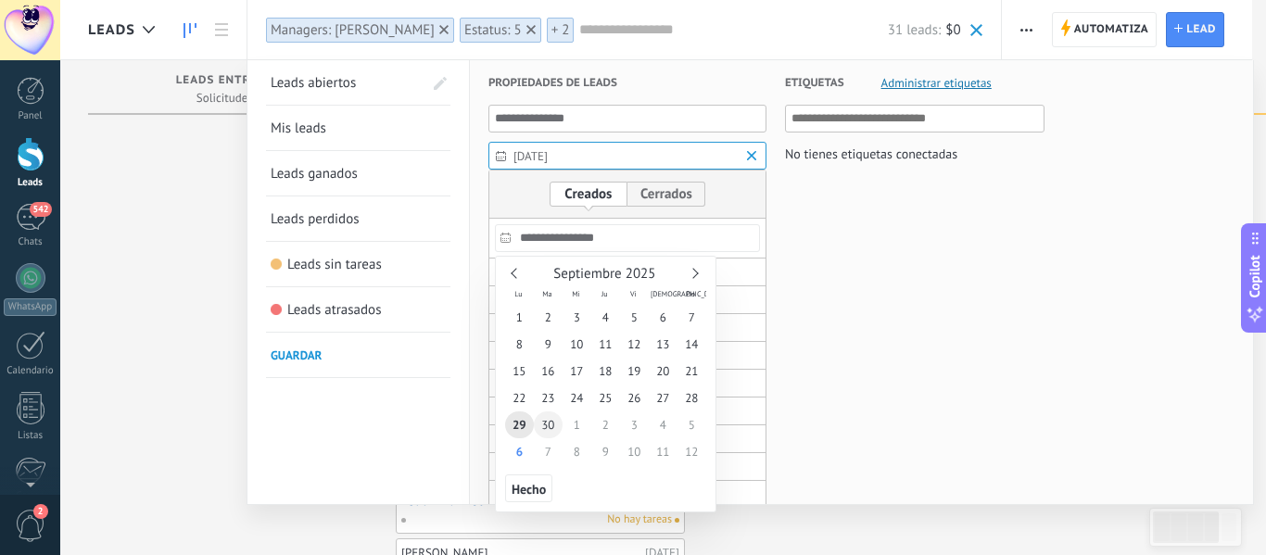
click at [546, 423] on span "30" at bounding box center [548, 425] width 29 height 27
type input "**********"
click at [546, 423] on span "30" at bounding box center [548, 425] width 29 height 27
click at [522, 488] on span "Hecho" at bounding box center [529, 489] width 34 height 13
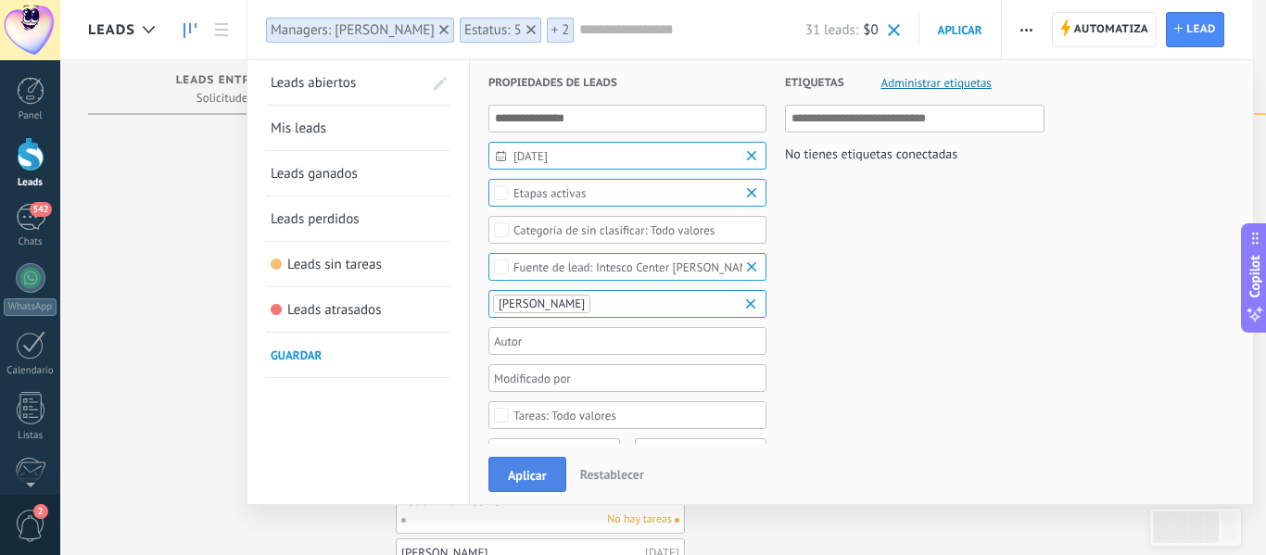
click at [527, 476] on span "Aplicar" at bounding box center [527, 475] width 39 height 13
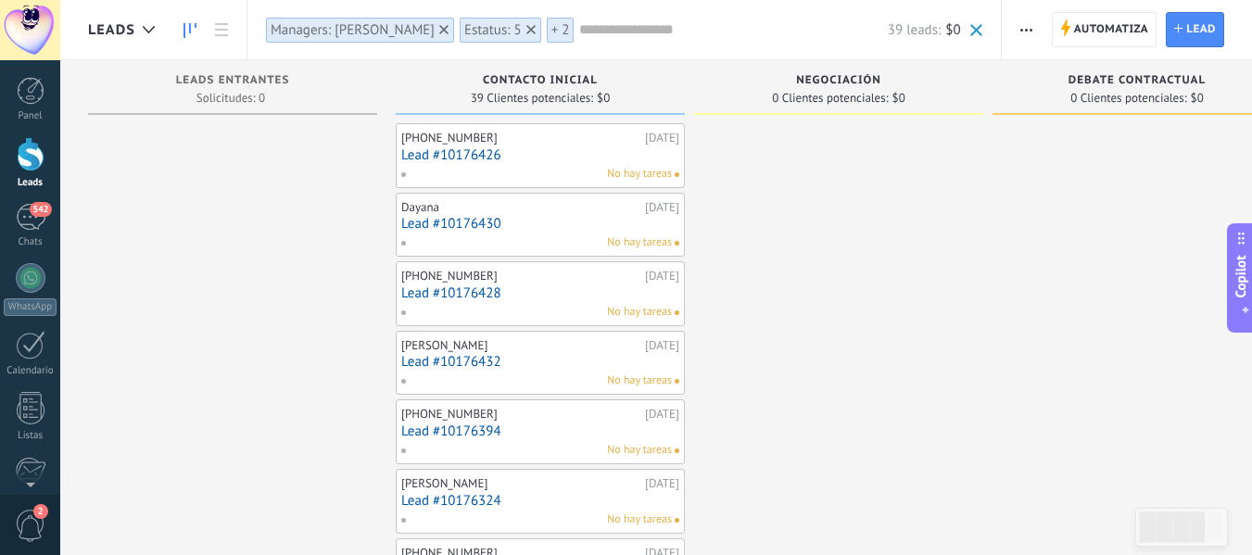
click at [368, 31] on div "Managers: [PERSON_NAME]" at bounding box center [353, 30] width 164 height 18
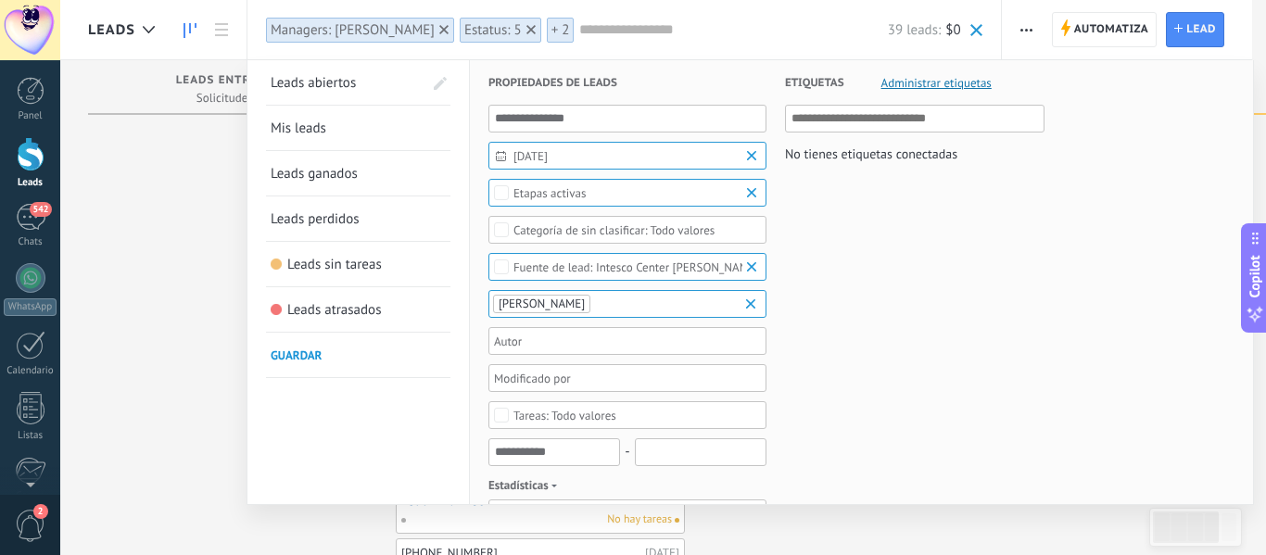
click at [555, 154] on span "30/09/2025" at bounding box center [635, 156] width 243 height 14
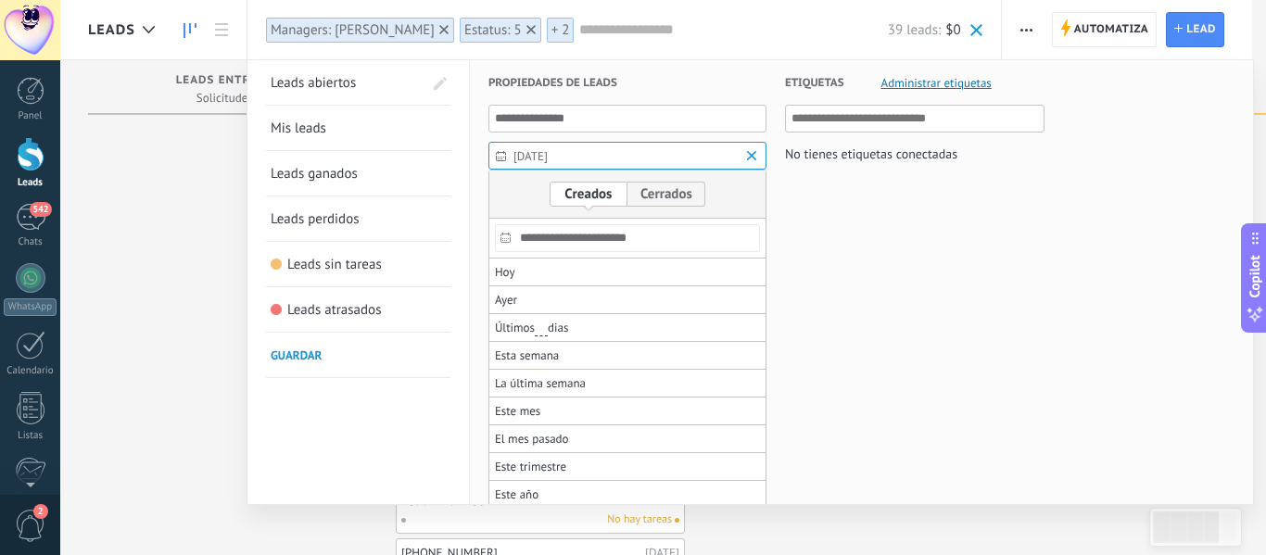
click at [548, 239] on input "**********" at bounding box center [627, 238] width 265 height 28
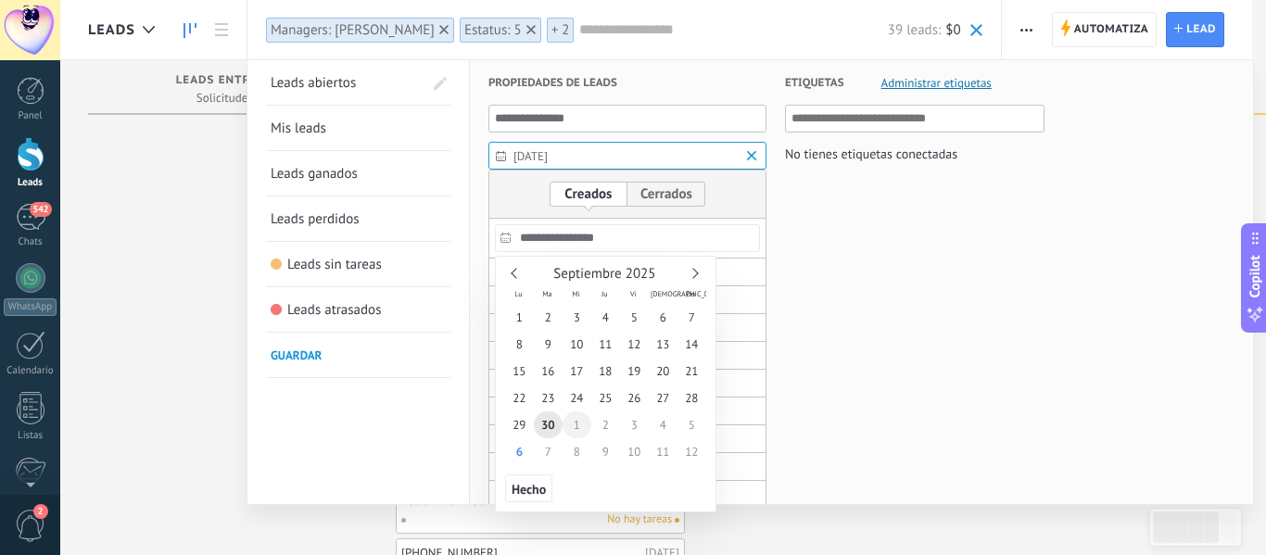
click at [577, 424] on span "1" at bounding box center [577, 425] width 29 height 27
type input "**********"
click at [577, 424] on span "1" at bounding box center [577, 425] width 29 height 27
click at [539, 492] on span "Hecho" at bounding box center [529, 489] width 34 height 13
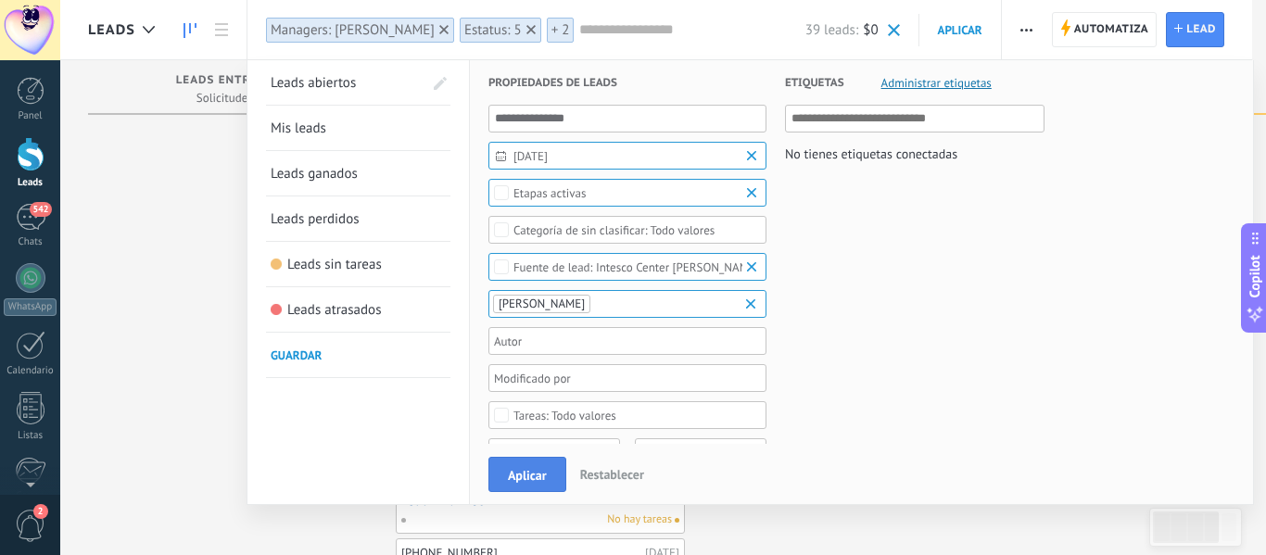
click at [522, 481] on span "Aplicar" at bounding box center [527, 475] width 39 height 13
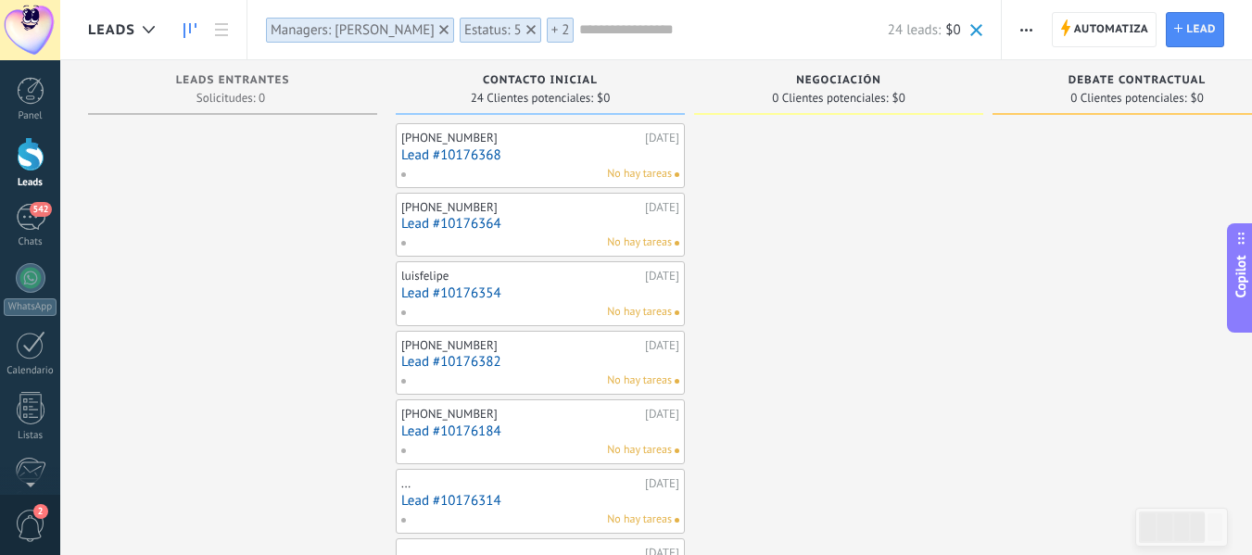
click at [336, 33] on div "Managers: [PERSON_NAME]" at bounding box center [353, 30] width 164 height 18
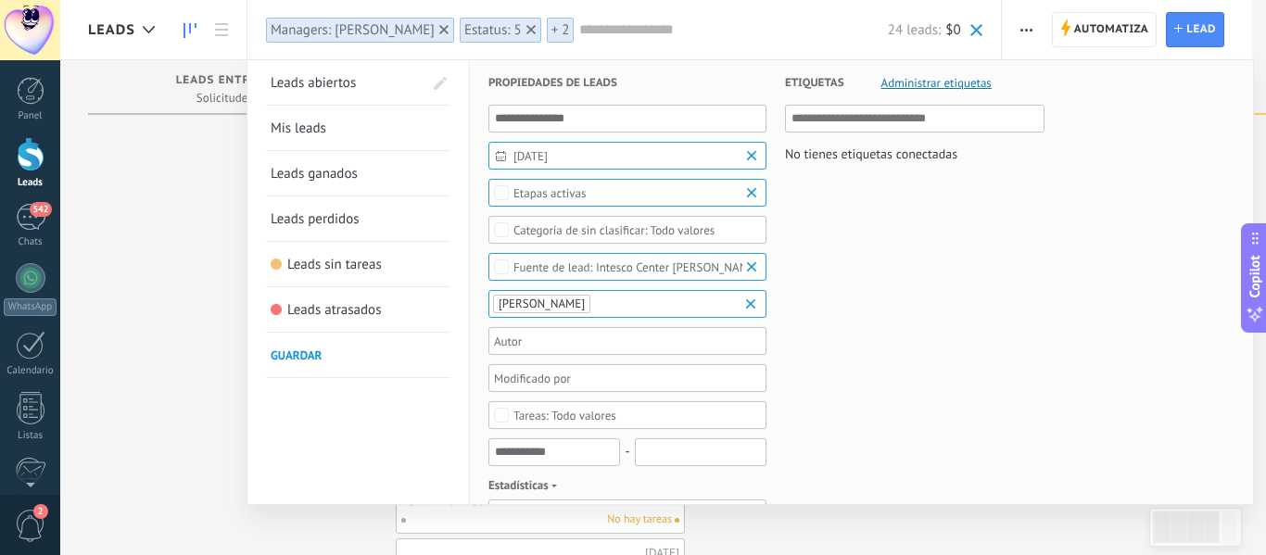
click at [567, 154] on span "01/10/2025" at bounding box center [635, 156] width 243 height 14
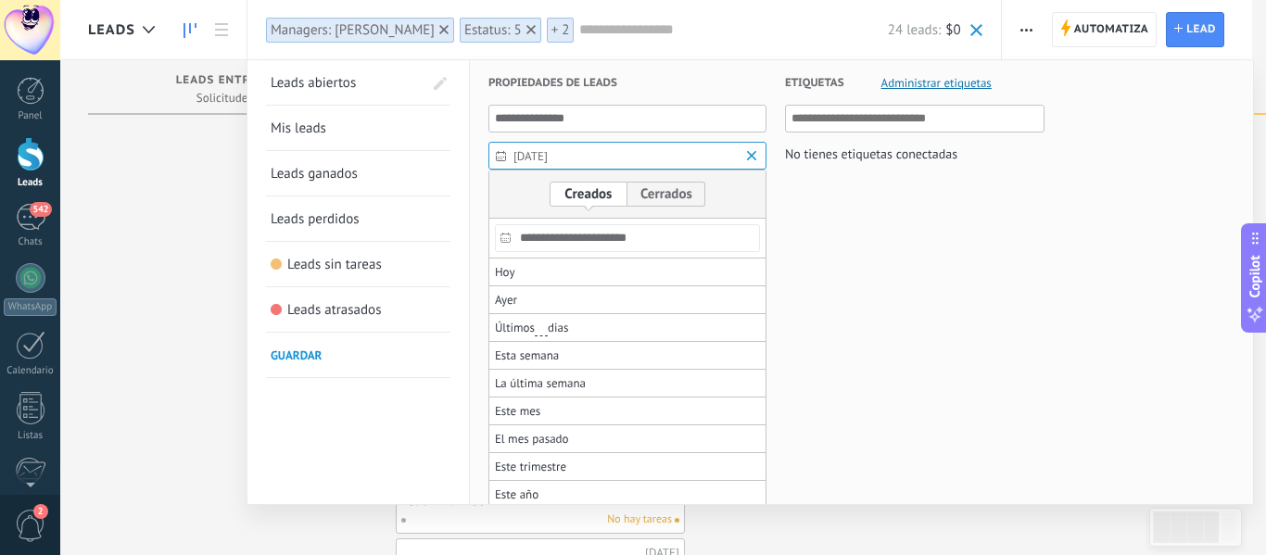
click at [602, 251] on input "**********" at bounding box center [627, 238] width 265 height 28
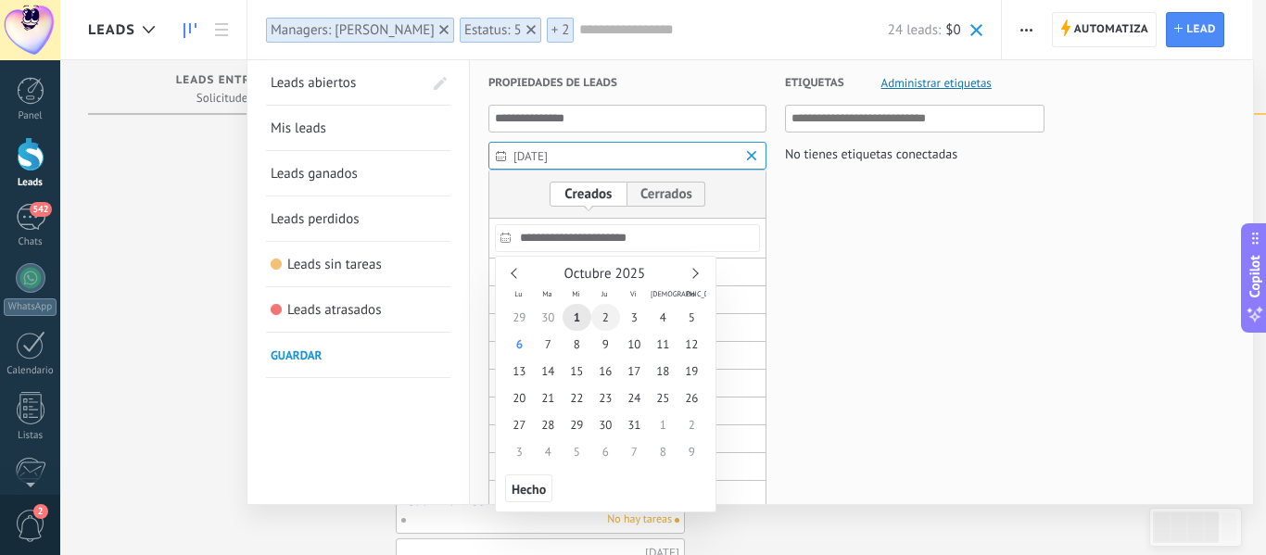
click at [598, 304] on div "29 30 1 2 3 4 5 6 7 8 9 10 11 12 13 14 15 16 17 18 19 20 21 22 23 24 25 26 27 2…" at bounding box center [605, 384] width 201 height 161
click at [602, 311] on span "2" at bounding box center [605, 317] width 29 height 27
type input "**********"
click at [602, 311] on span "2" at bounding box center [605, 317] width 29 height 27
click at [537, 489] on span "Hecho" at bounding box center [529, 489] width 34 height 13
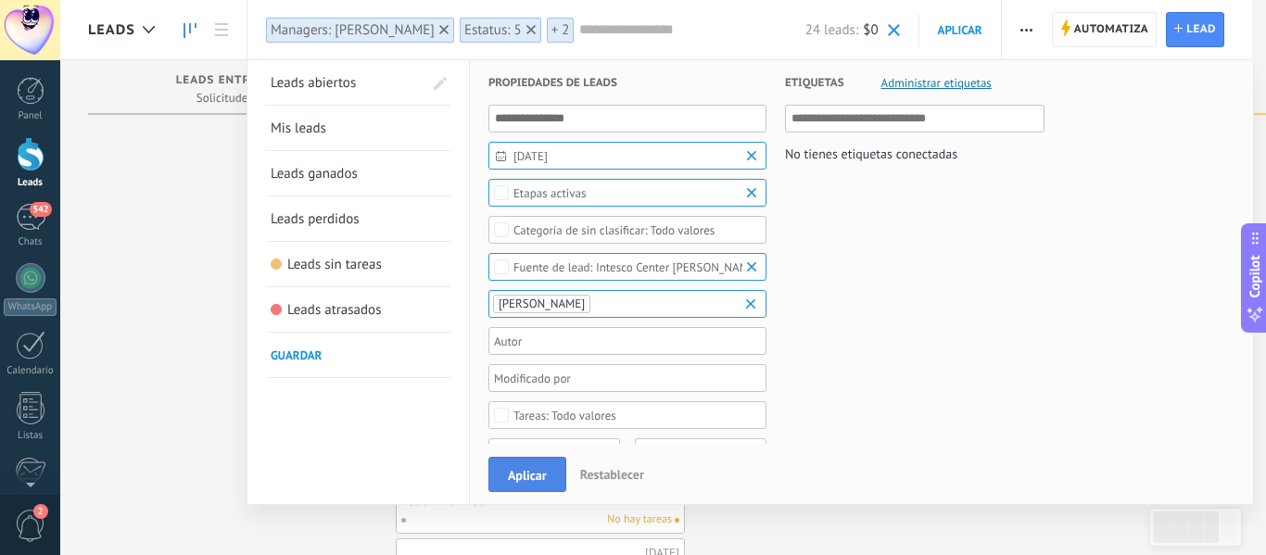
click at [533, 478] on span "Aplicar" at bounding box center [527, 475] width 39 height 13
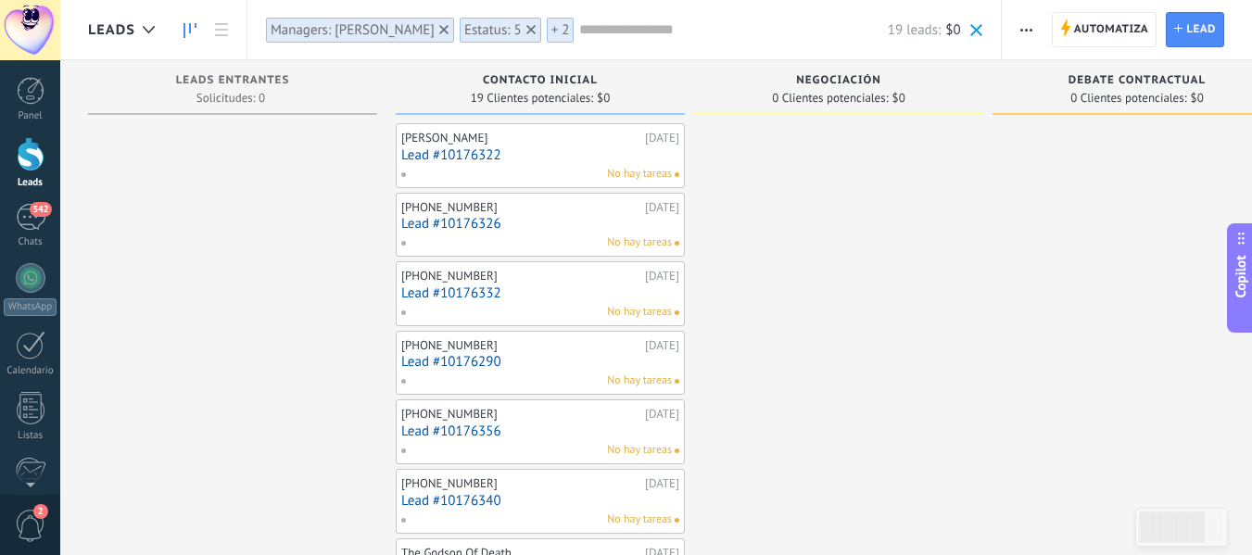
click at [333, 38] on div "Managers: [PERSON_NAME]" at bounding box center [353, 30] width 164 height 18
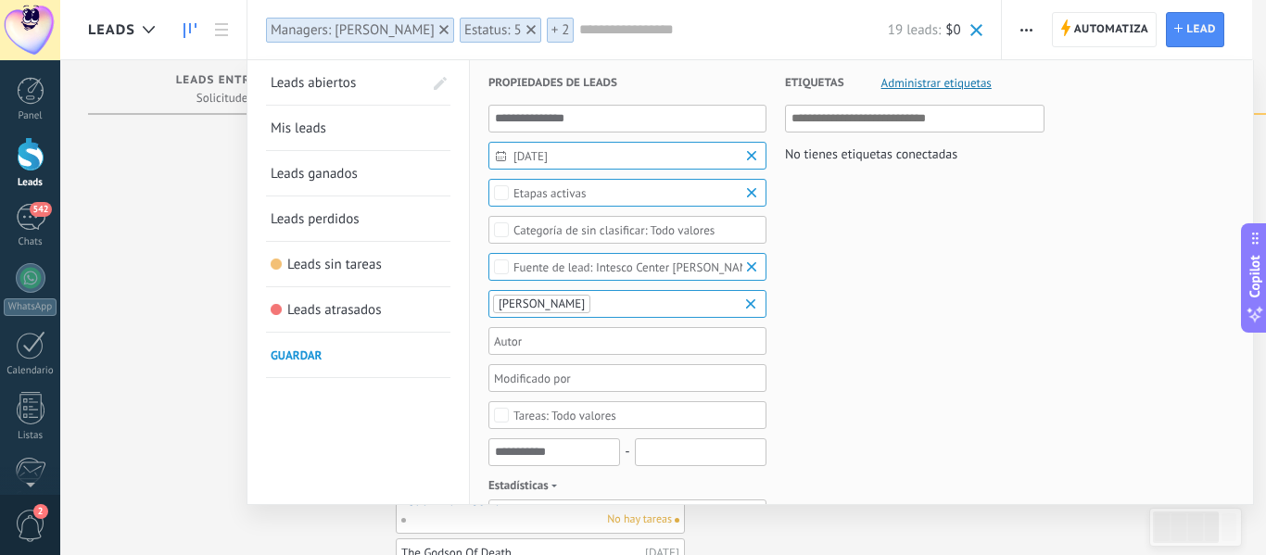
click at [333, 273] on span "Leads sin tareas" at bounding box center [334, 265] width 95 height 18
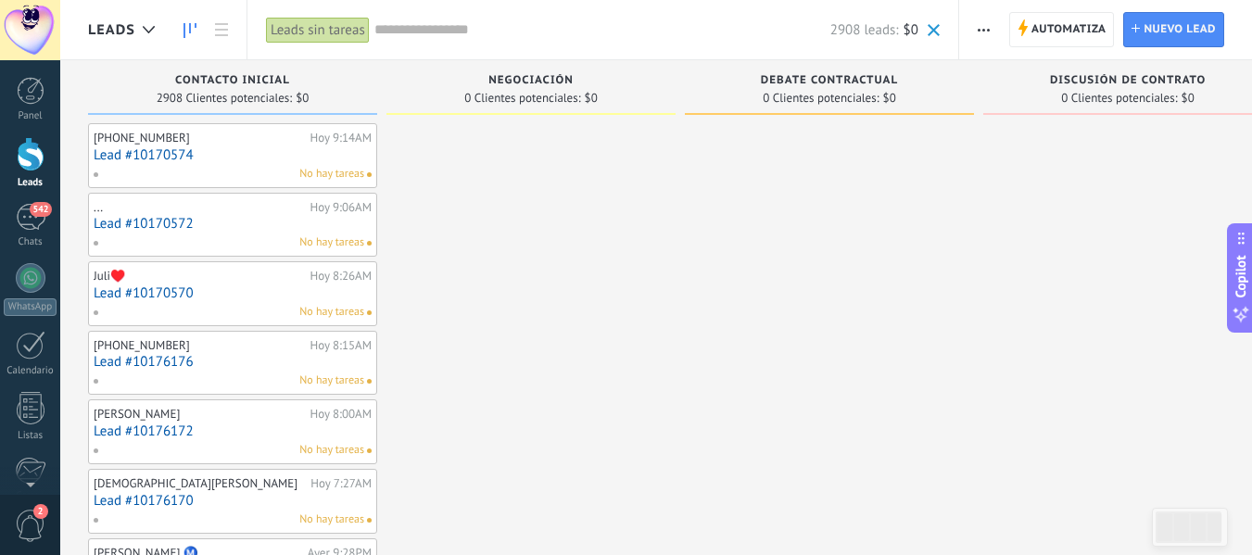
click at [336, 32] on div "Leads sin tareas" at bounding box center [318, 30] width 104 height 27
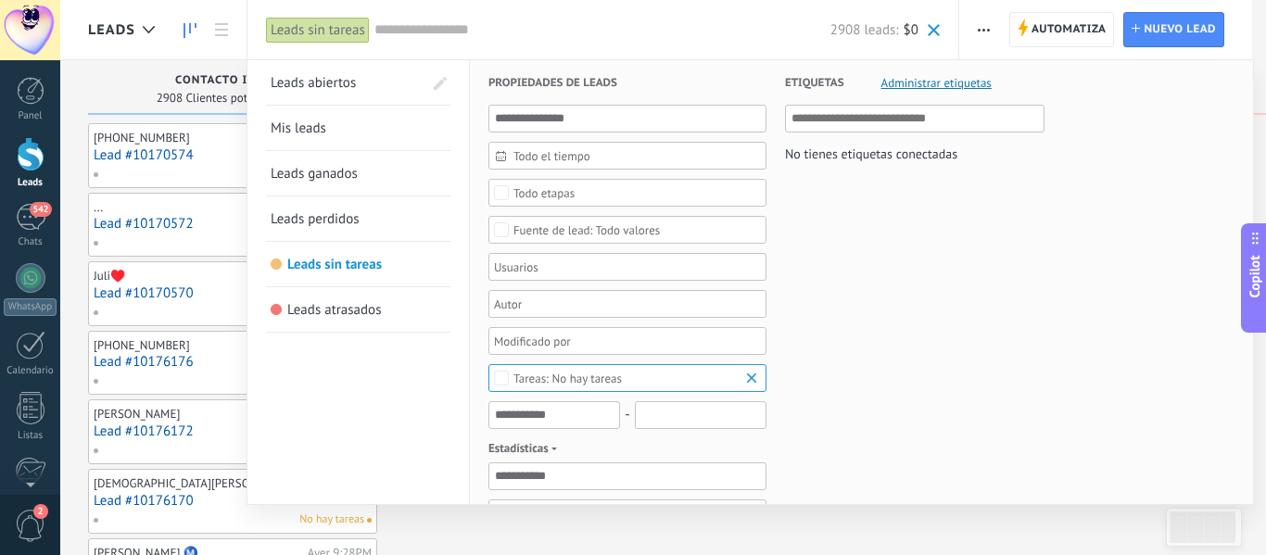
click at [350, 213] on span "Leads perdidos" at bounding box center [315, 219] width 89 height 18
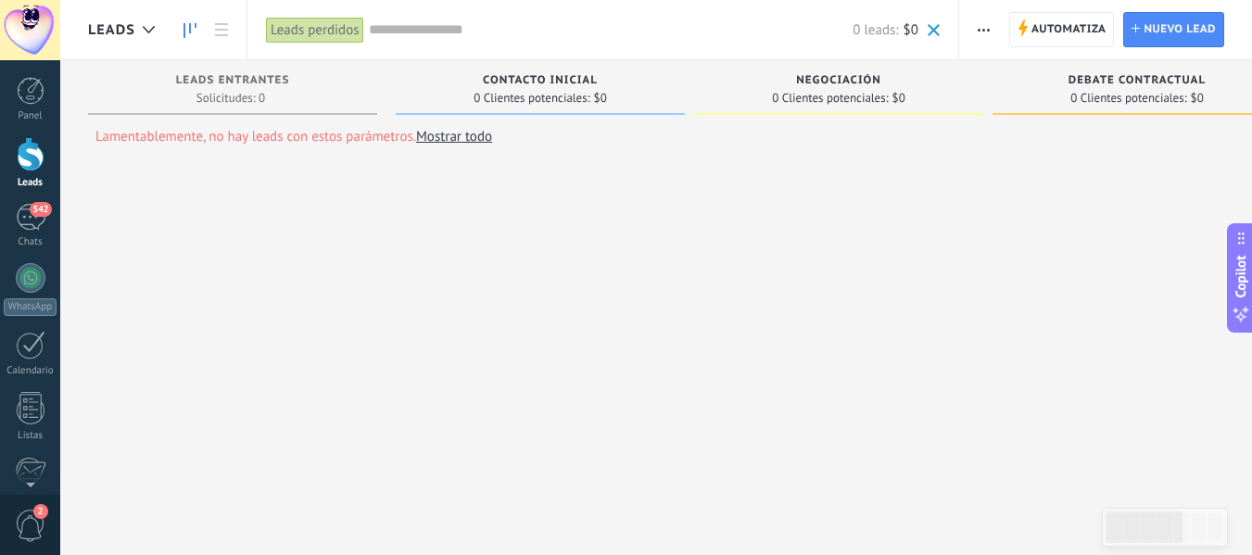
click at [332, 31] on div "Leads perdidos" at bounding box center [315, 30] width 98 height 27
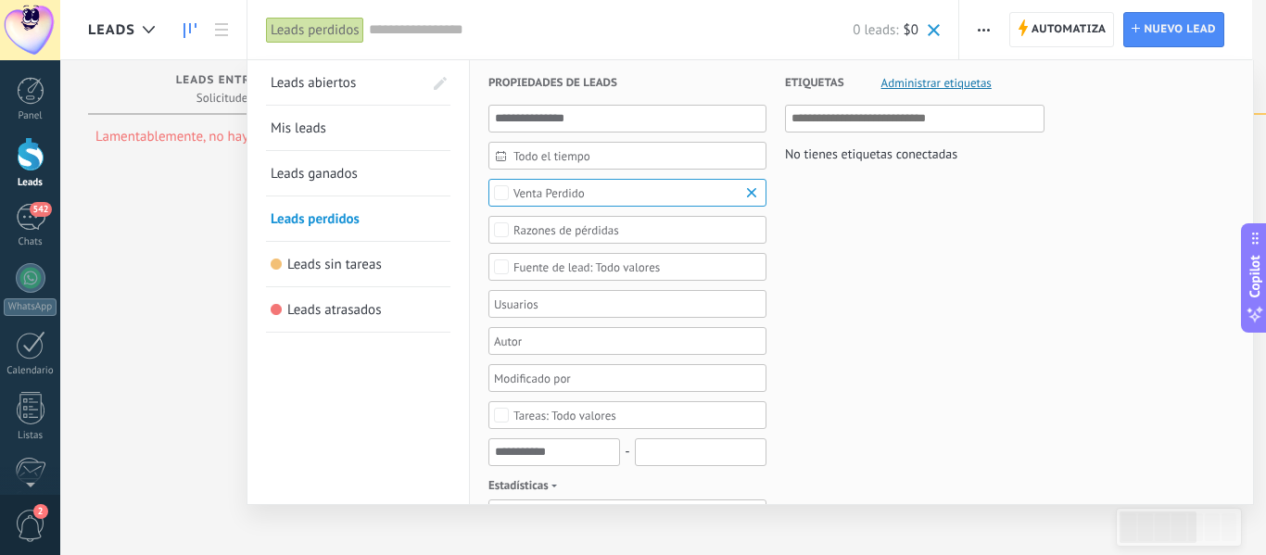
click at [294, 79] on span "Leads abiertos" at bounding box center [313, 83] width 85 height 18
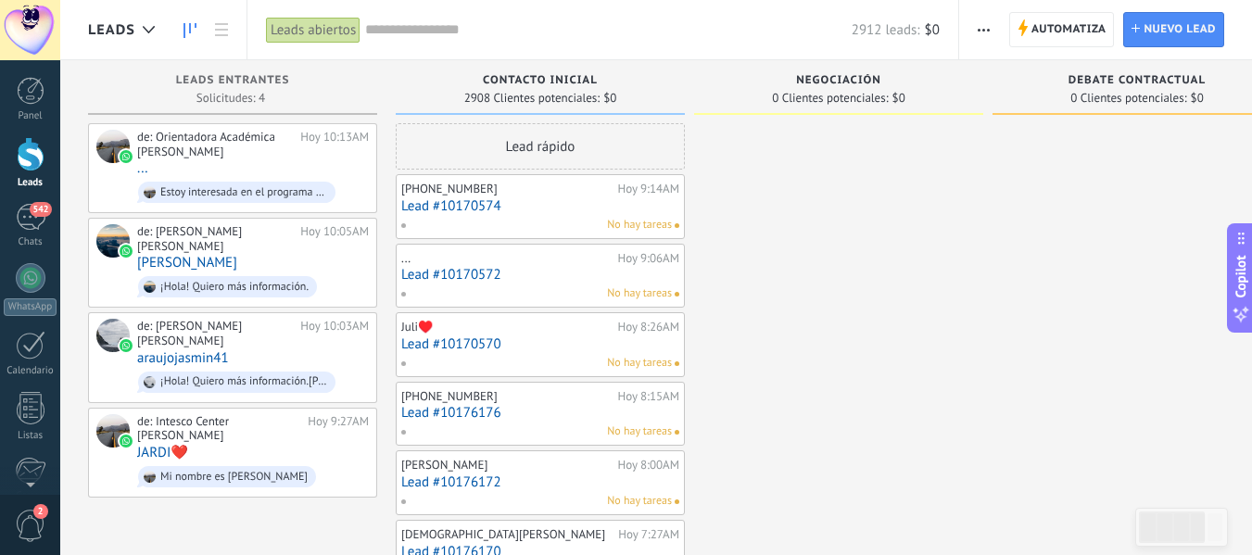
click at [310, 28] on div "Leads abiertos" at bounding box center [313, 30] width 95 height 27
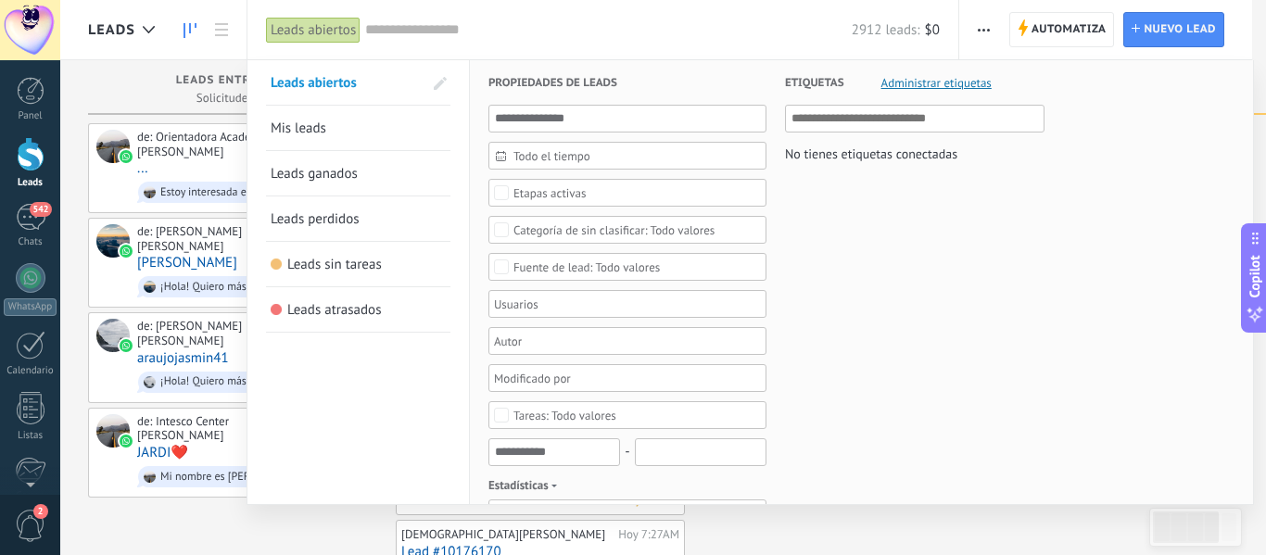
click at [309, 122] on span "Mis leads" at bounding box center [299, 129] width 56 height 18
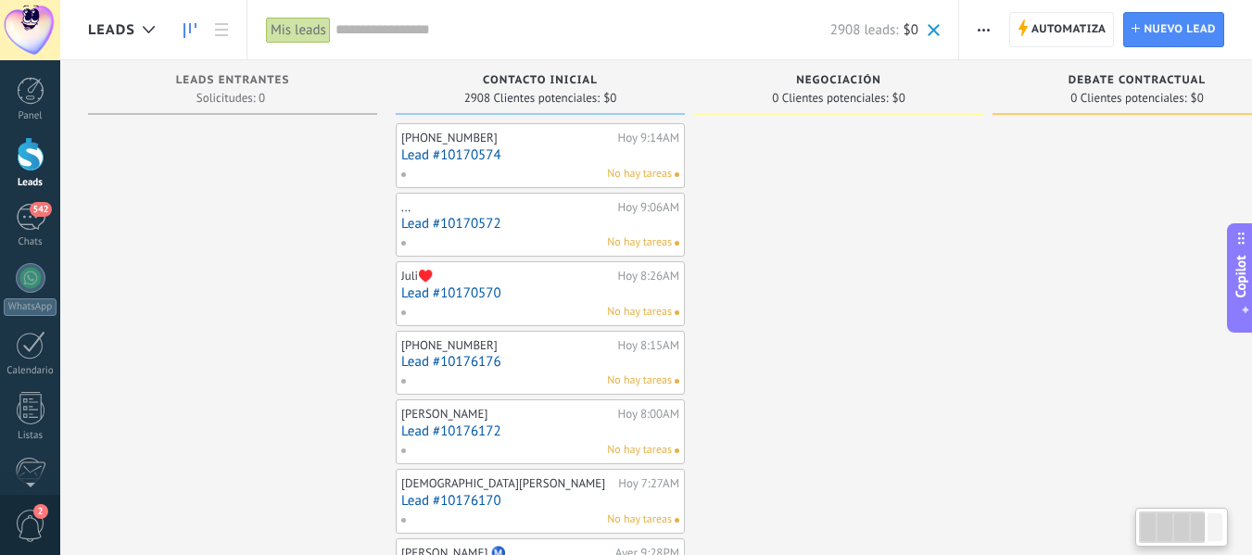
click at [286, 31] on div "Mis leads" at bounding box center [298, 30] width 65 height 27
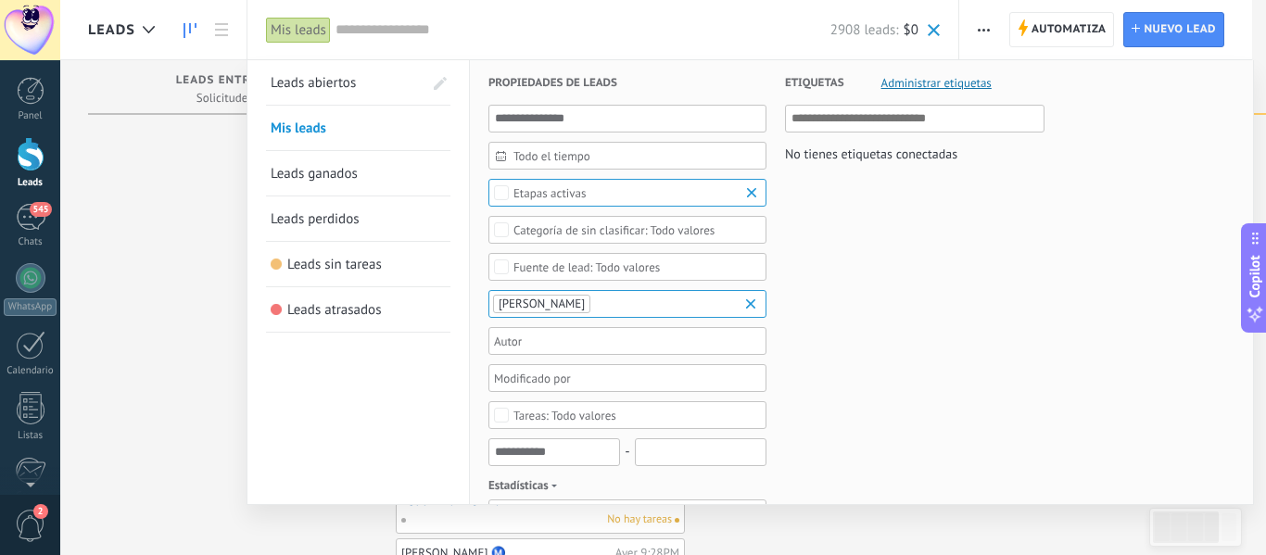
click at [603, 187] on span "Etapas activas" at bounding box center [628, 193] width 229 height 14
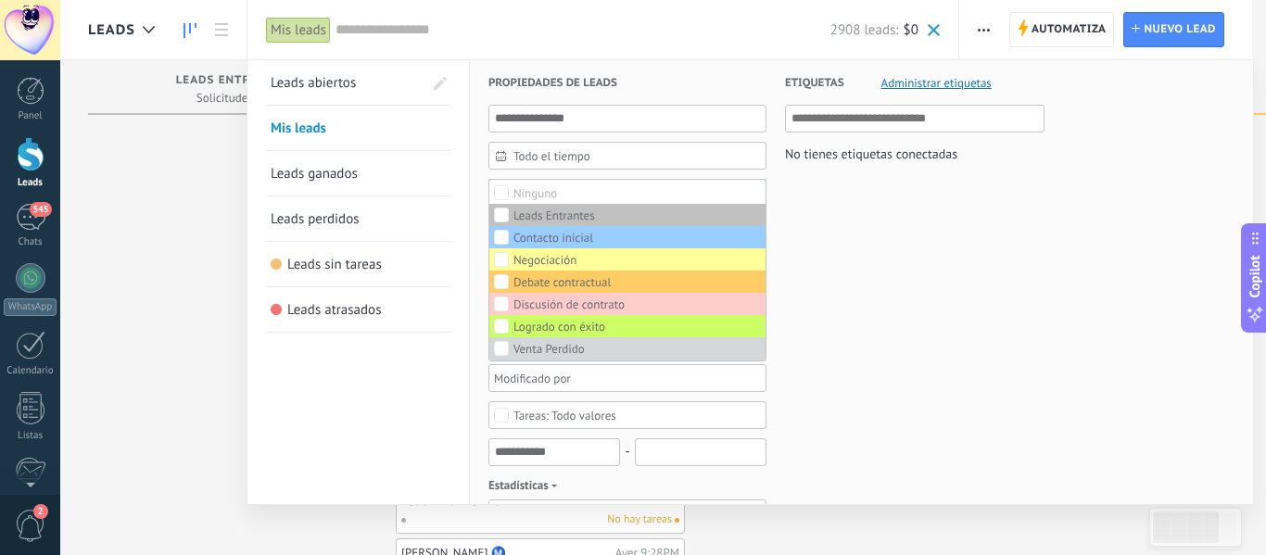
click at [603, 187] on label "Ninguno" at bounding box center [627, 193] width 276 height 22
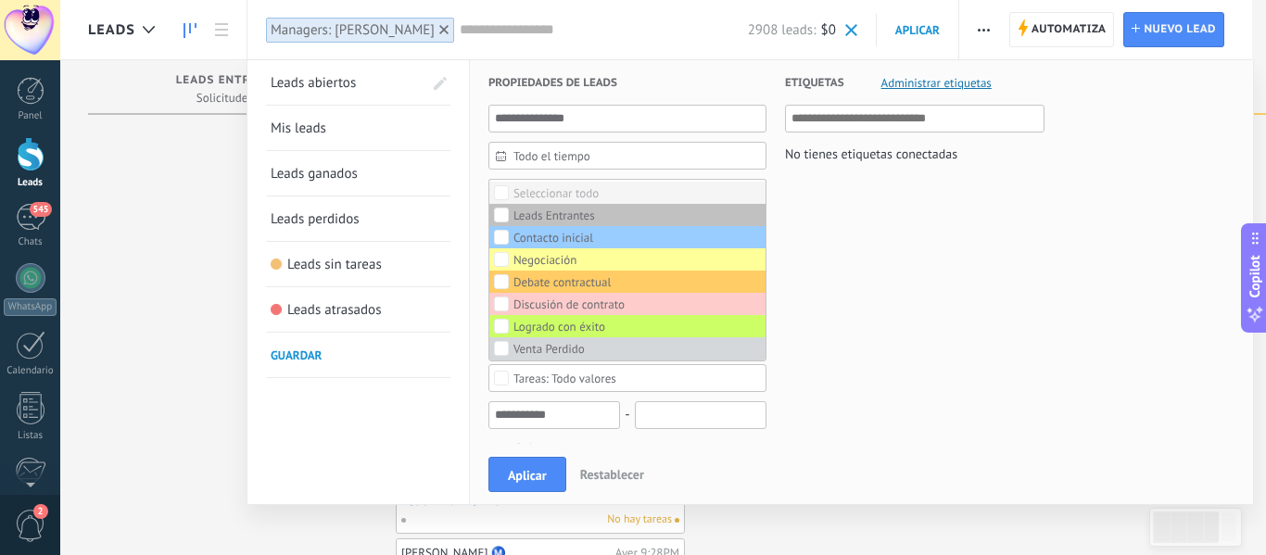
click at [601, 193] on label "Seleccionar todo" at bounding box center [627, 193] width 276 height 22
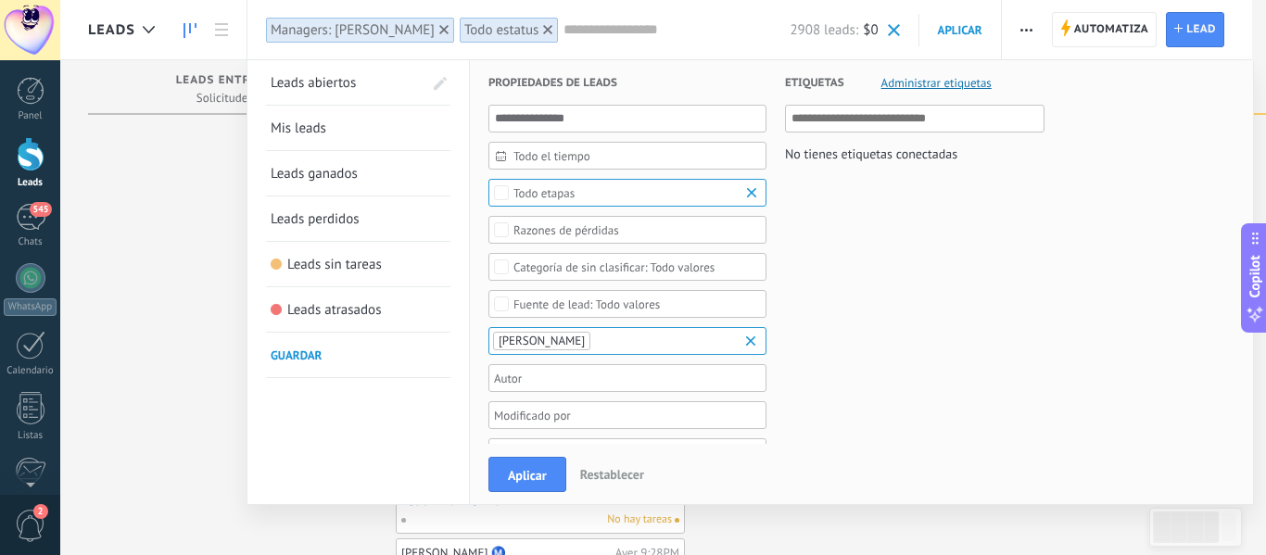
click at [617, 294] on div "Todo valores" at bounding box center [628, 304] width 278 height 28
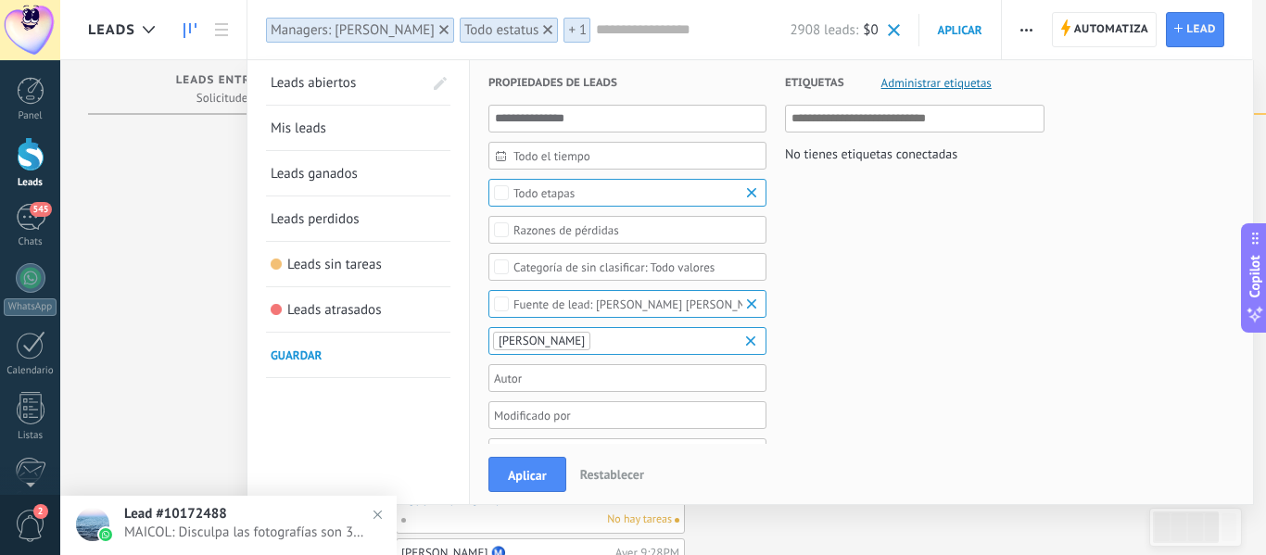
click at [604, 158] on span "Todo el tiempo" at bounding box center [635, 156] width 243 height 14
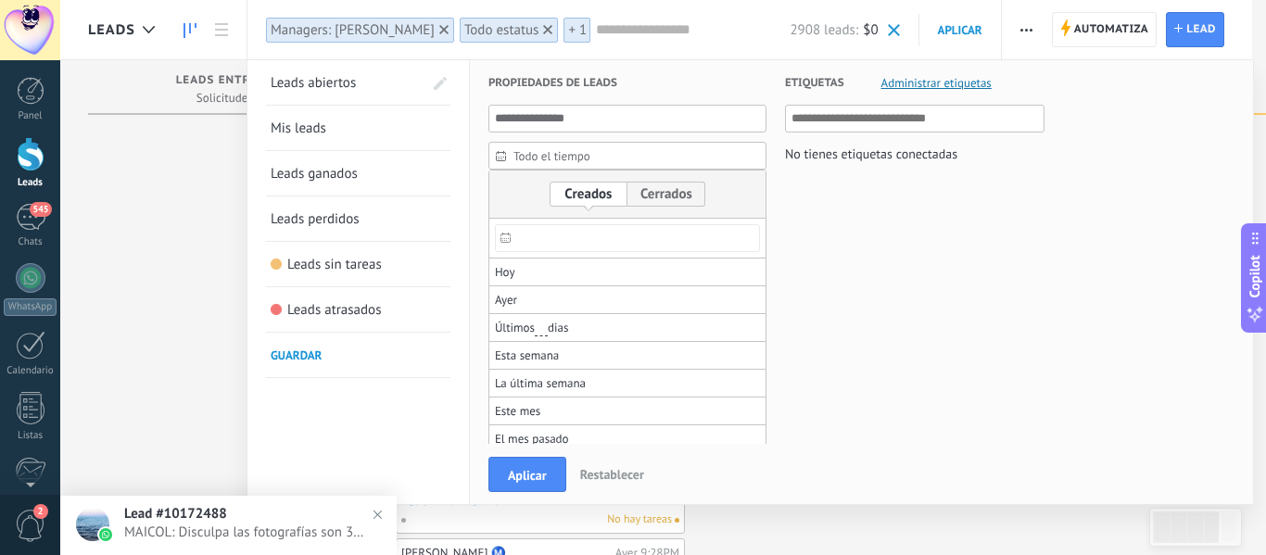
click at [526, 240] on input "text" at bounding box center [627, 238] width 265 height 28
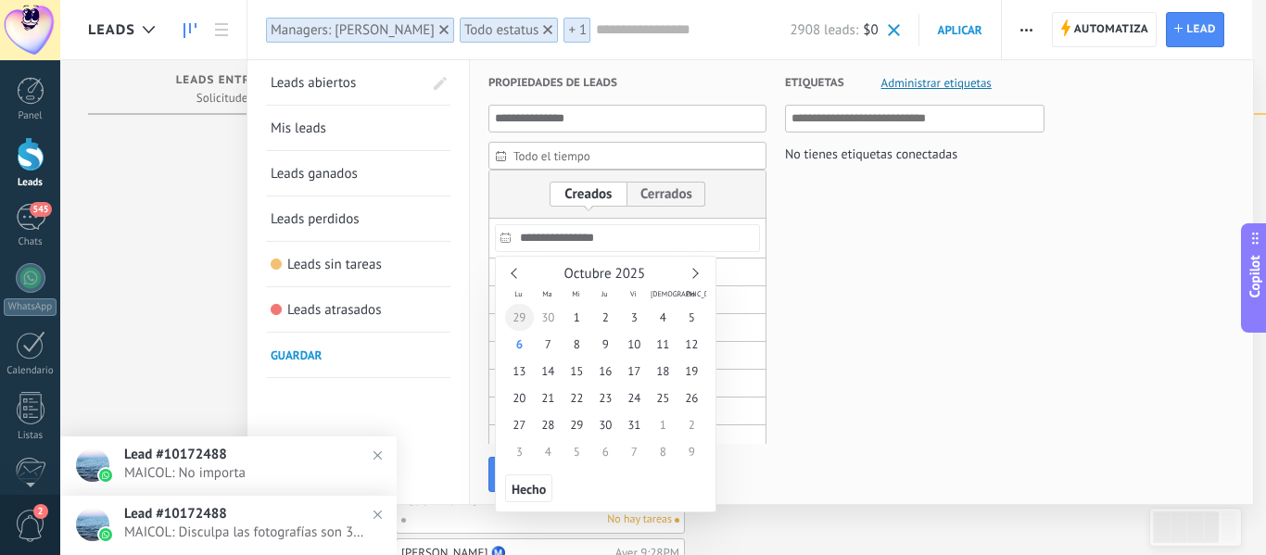
click at [519, 318] on span "29" at bounding box center [519, 317] width 29 height 27
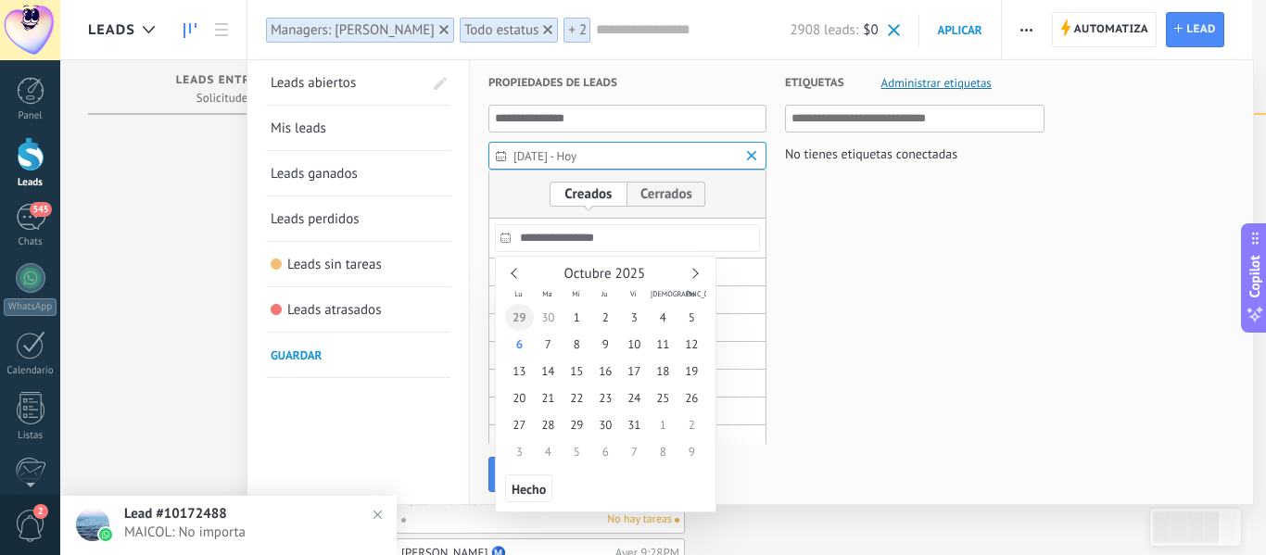
type input "**********"
click at [528, 323] on span "29" at bounding box center [519, 317] width 29 height 27
click at [531, 483] on span "Hecho" at bounding box center [529, 489] width 34 height 13
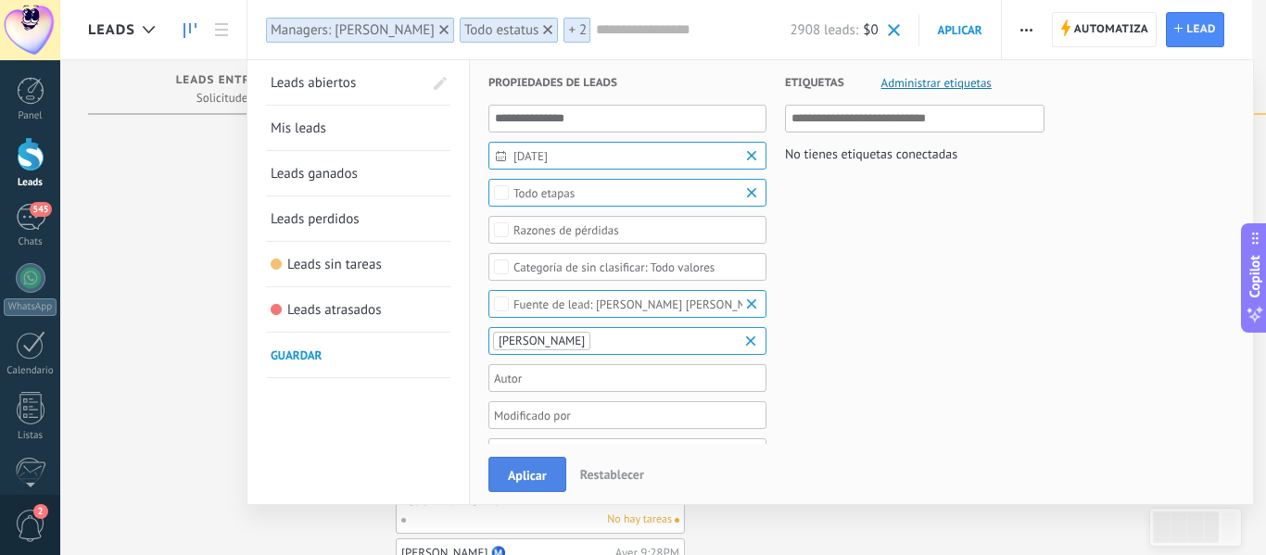
click at [522, 476] on span "Aplicar" at bounding box center [527, 475] width 39 height 13
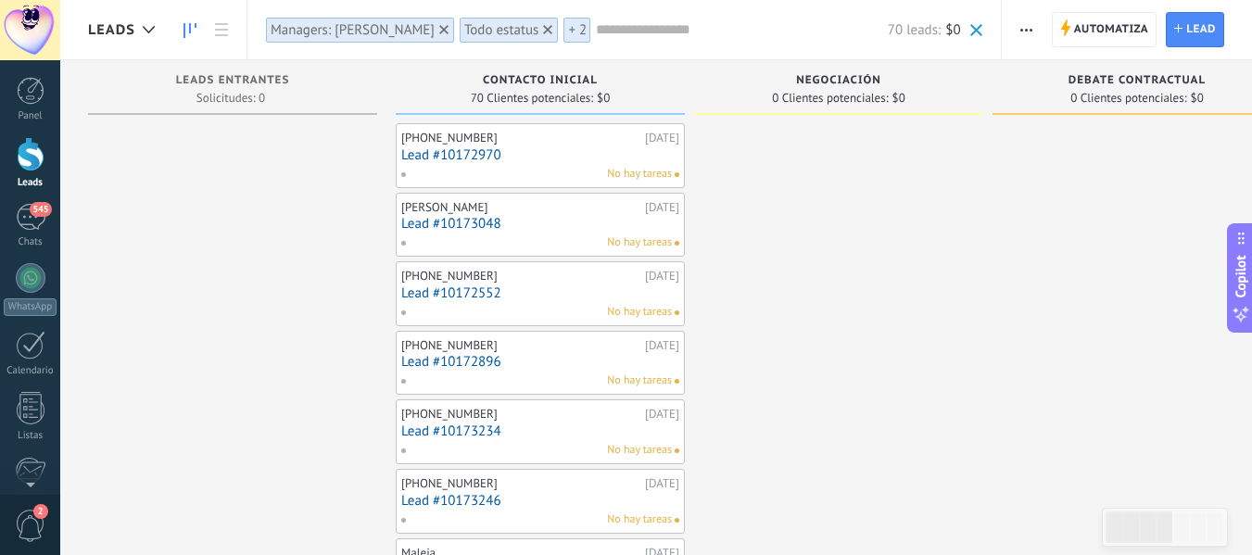
click at [388, 25] on div "Managers: [PERSON_NAME]" at bounding box center [353, 30] width 164 height 18
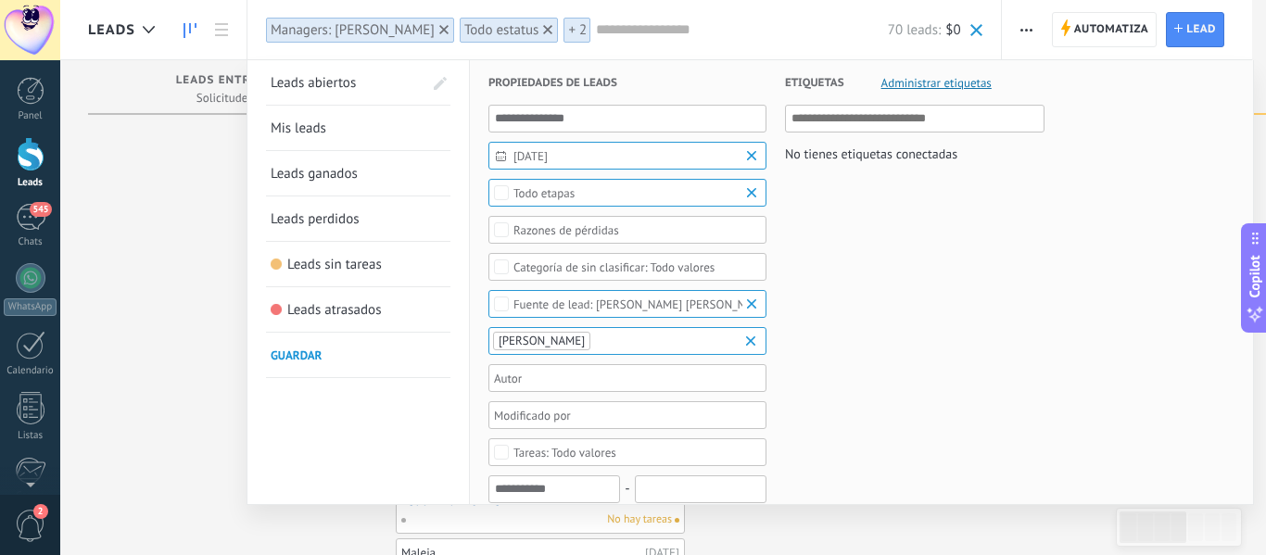
click at [545, 159] on span "29/09/2025" at bounding box center [635, 156] width 243 height 14
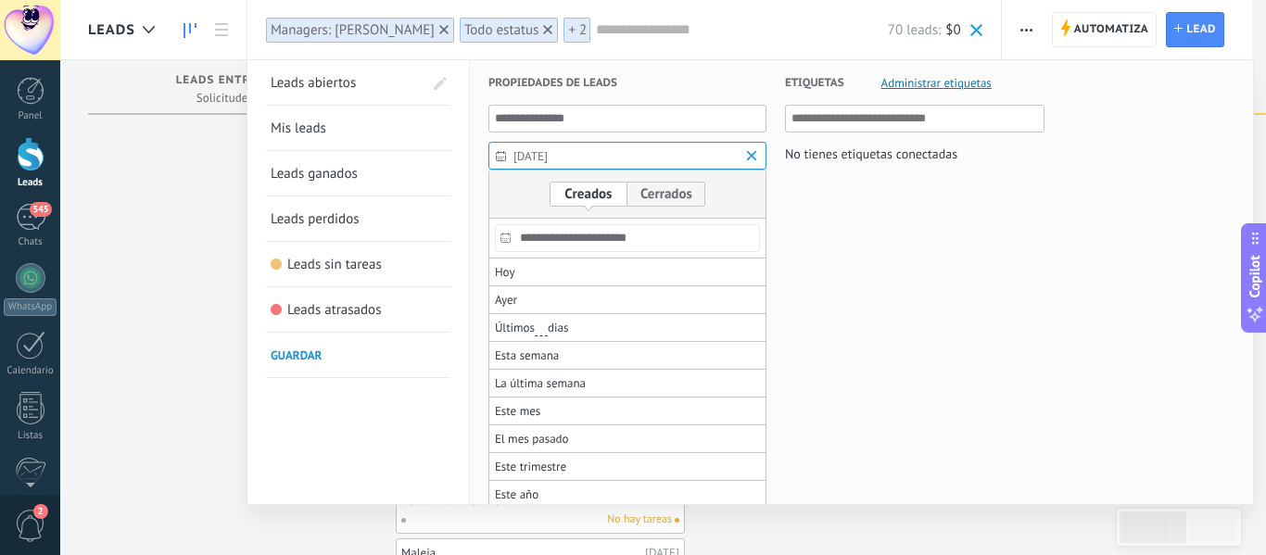
click at [591, 234] on input "**********" at bounding box center [627, 238] width 265 height 28
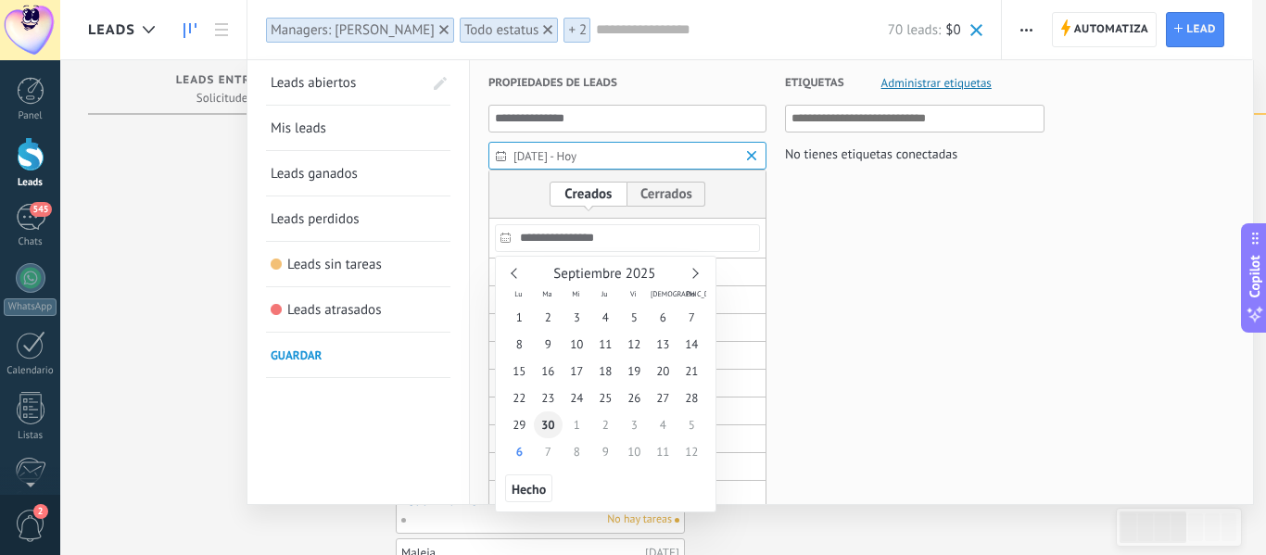
click at [555, 424] on span "30" at bounding box center [548, 425] width 29 height 27
type input "**********"
click at [555, 424] on span "30" at bounding box center [548, 425] width 29 height 27
click at [541, 483] on span "Hecho" at bounding box center [529, 489] width 34 height 13
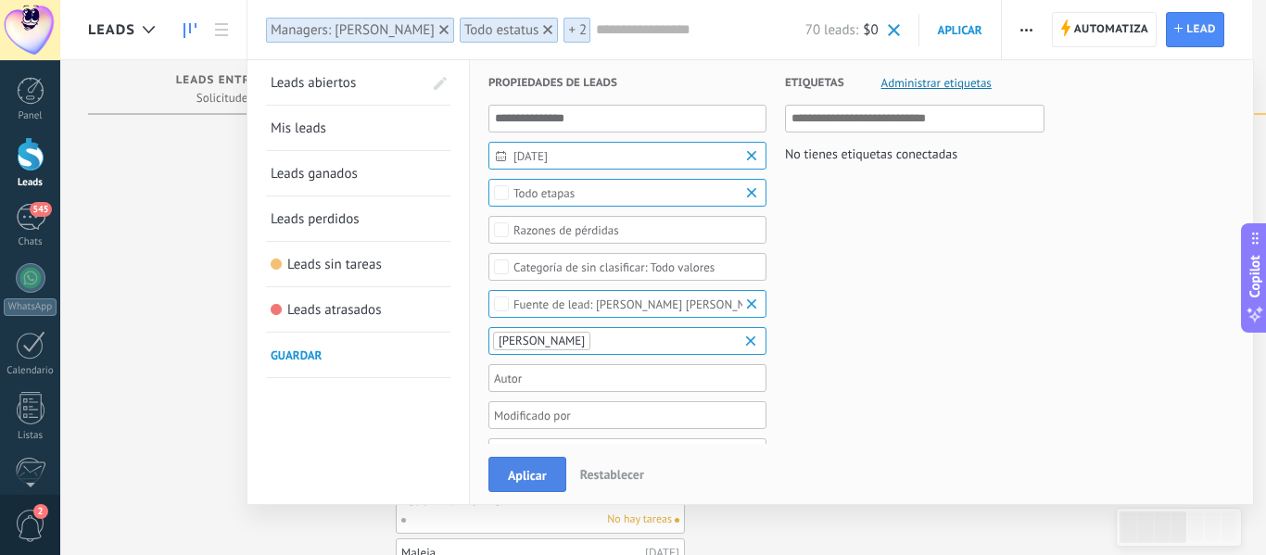
click at [537, 478] on span "Aplicar" at bounding box center [527, 475] width 39 height 13
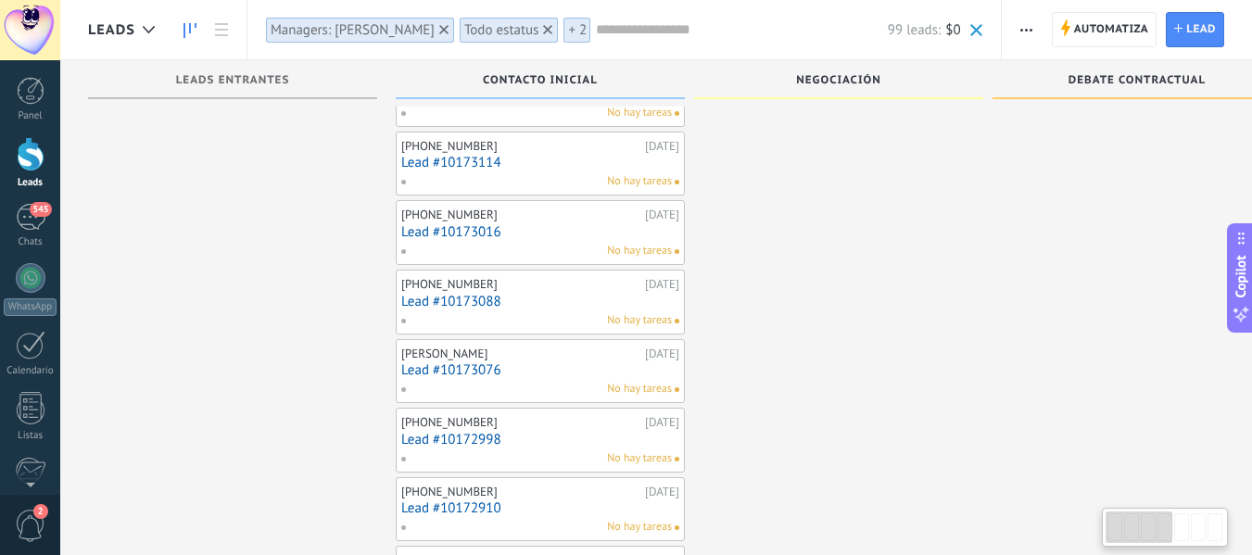
scroll to position [2375, 0]
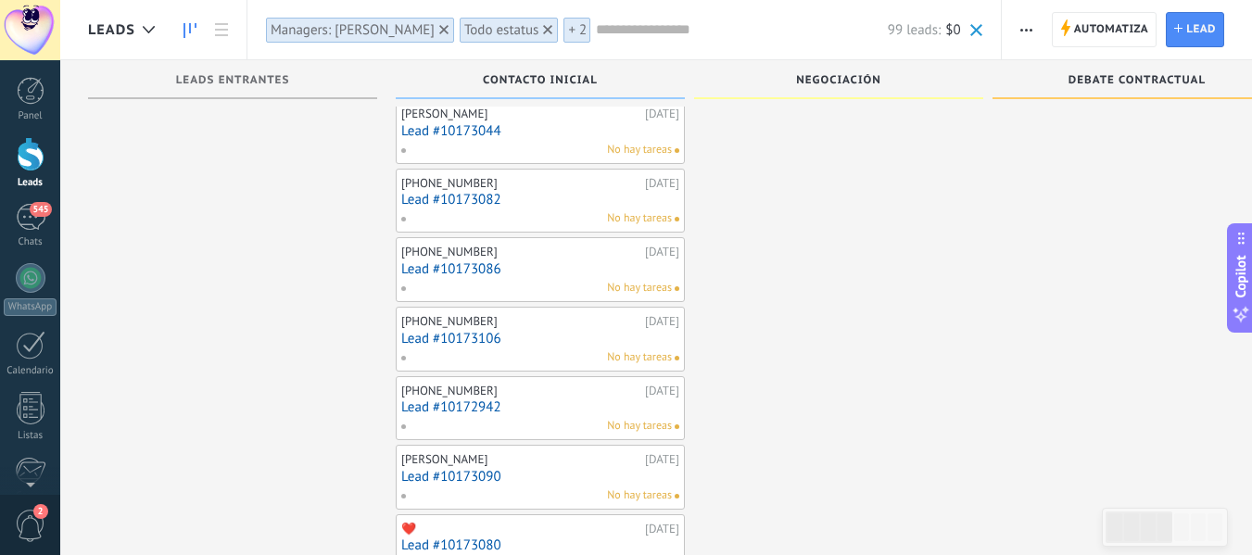
click at [387, 26] on div "Managers: [PERSON_NAME]" at bounding box center [353, 30] width 164 height 18
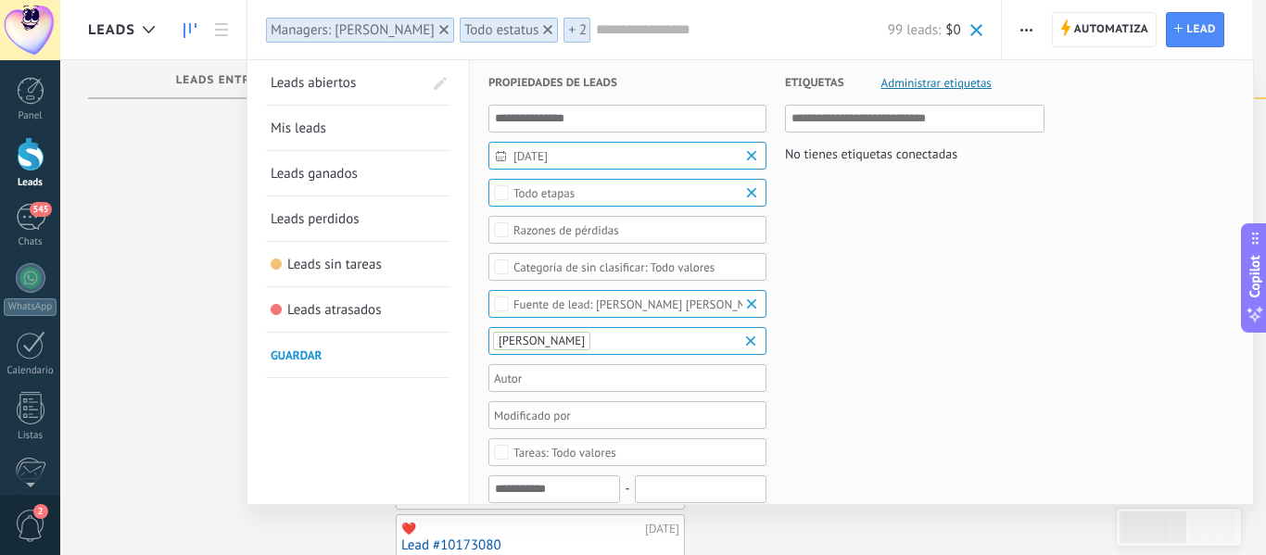
click at [618, 160] on span "30/09/2025" at bounding box center [635, 156] width 243 height 14
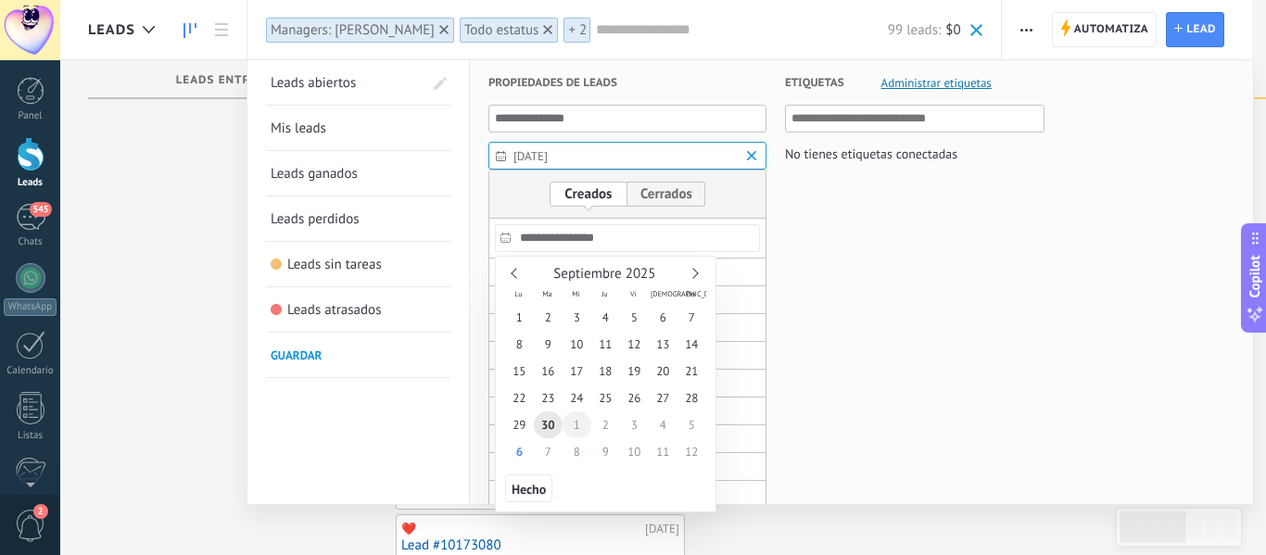
click at [575, 423] on span "1" at bounding box center [577, 425] width 29 height 27
type input "**********"
click at [578, 426] on span "1" at bounding box center [577, 425] width 29 height 27
click at [525, 489] on span "Hecho" at bounding box center [529, 489] width 34 height 13
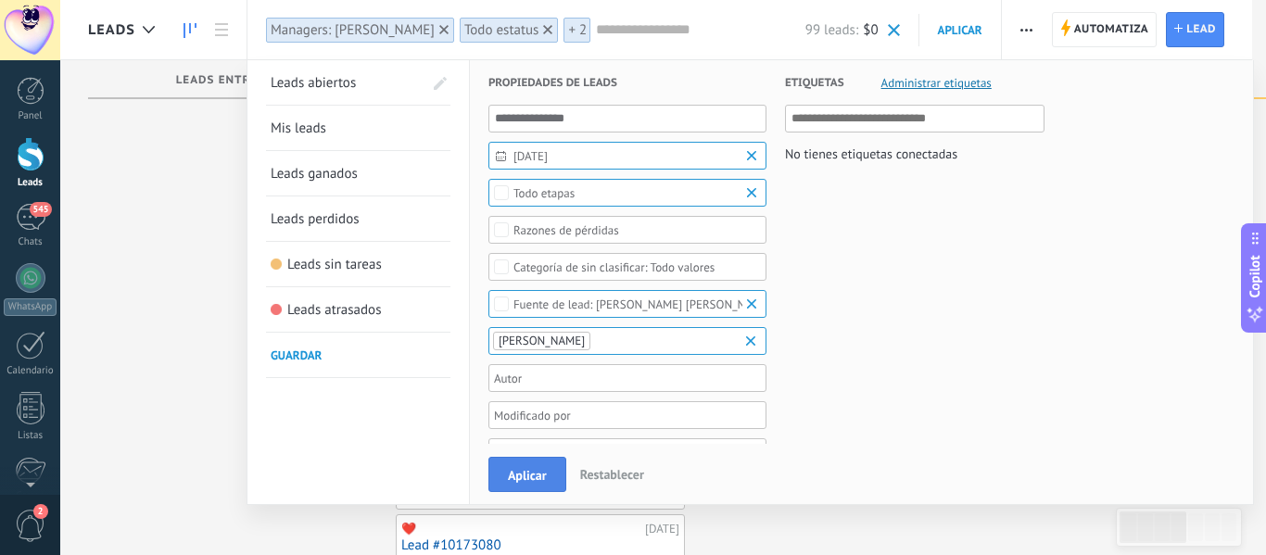
click at [518, 480] on span "Aplicar" at bounding box center [527, 475] width 39 height 13
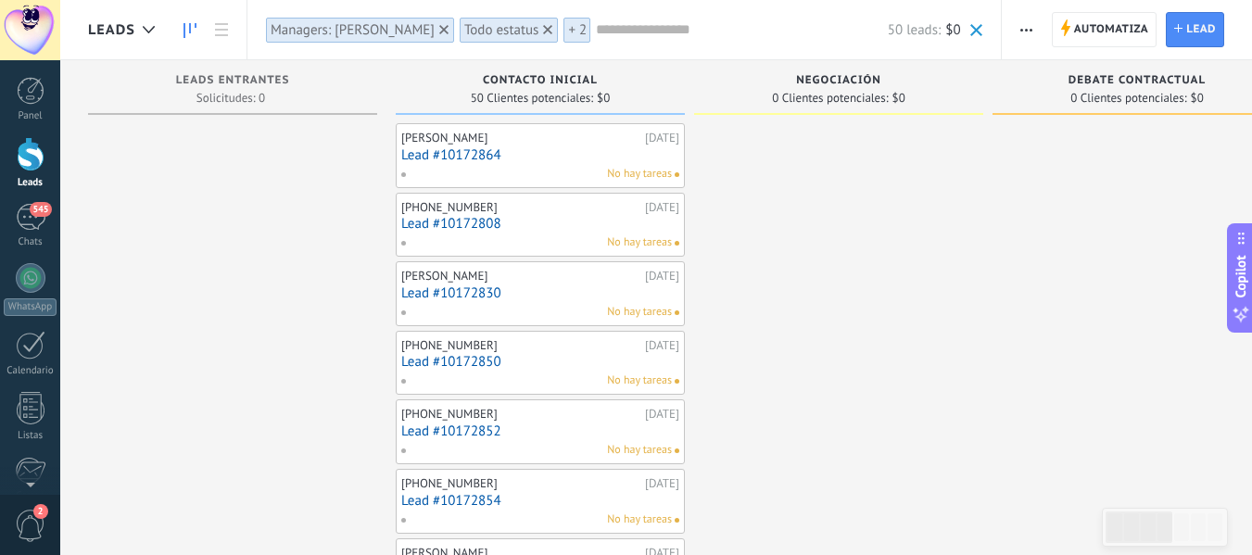
click at [414, 32] on div "Managers: [PERSON_NAME]" at bounding box center [353, 30] width 164 height 18
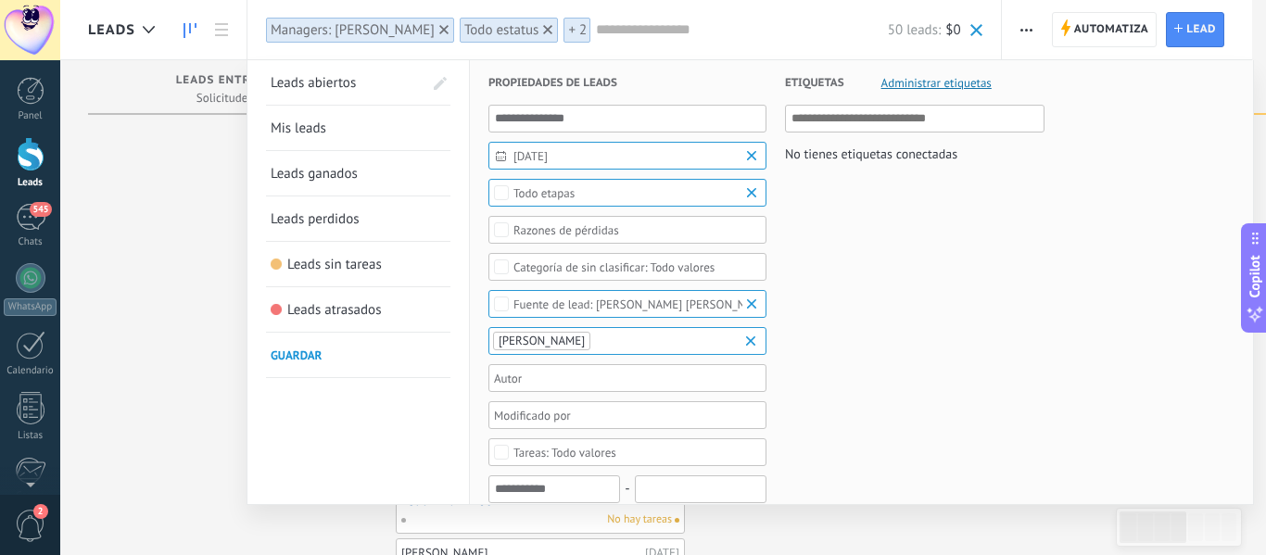
click at [599, 297] on div "[PERSON_NAME]" at bounding box center [628, 304] width 278 height 28
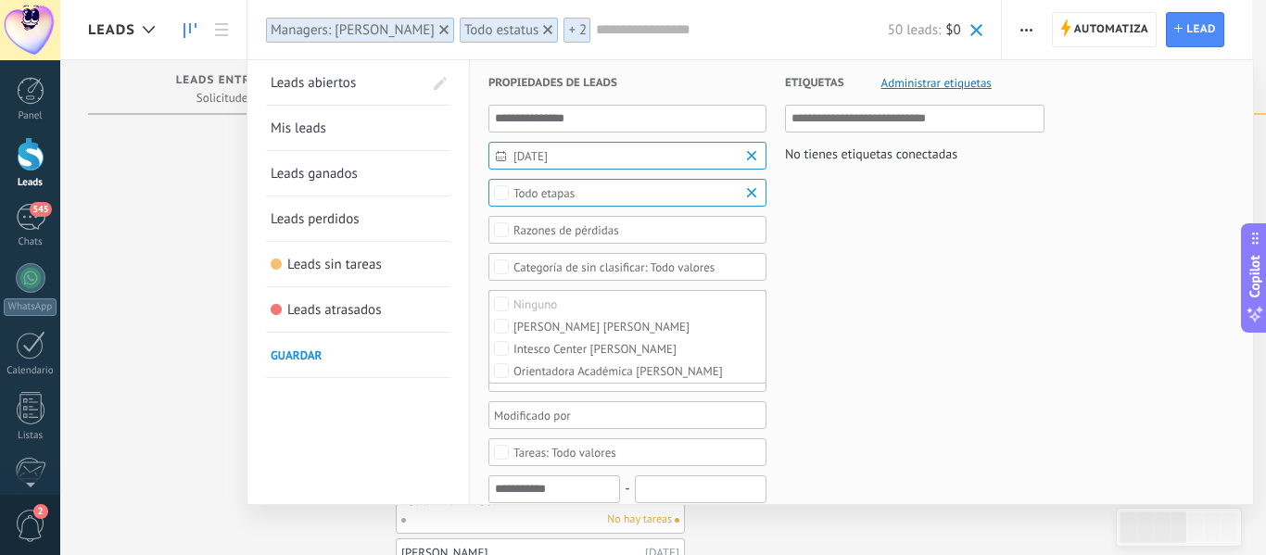
click at [613, 156] on span "01/10/2025" at bounding box center [635, 156] width 243 height 14
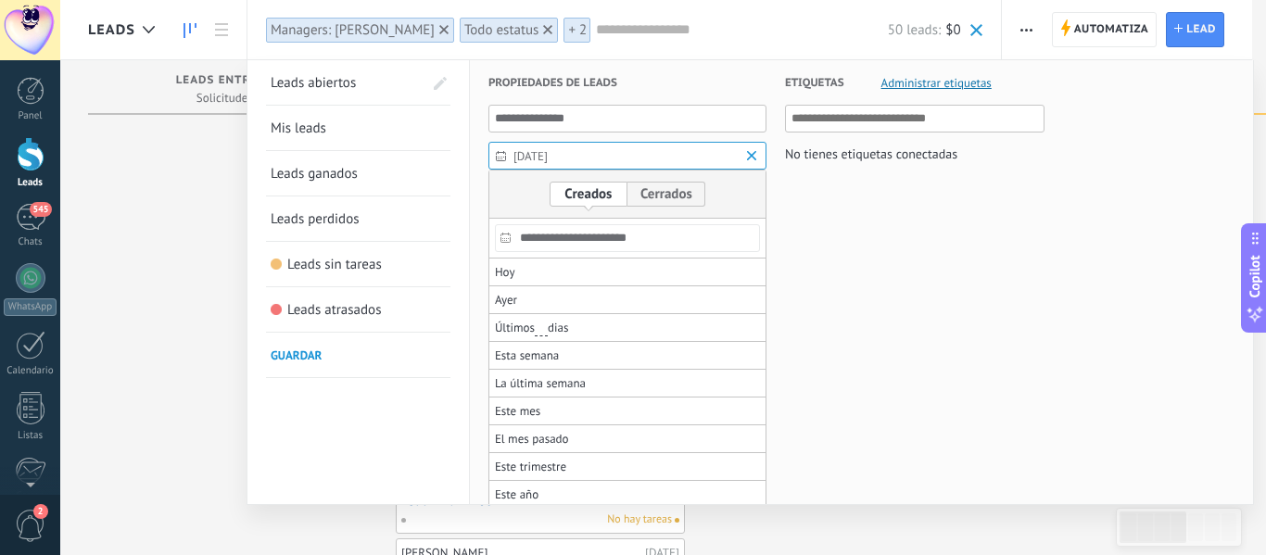
click at [571, 236] on input "**********" at bounding box center [627, 238] width 265 height 28
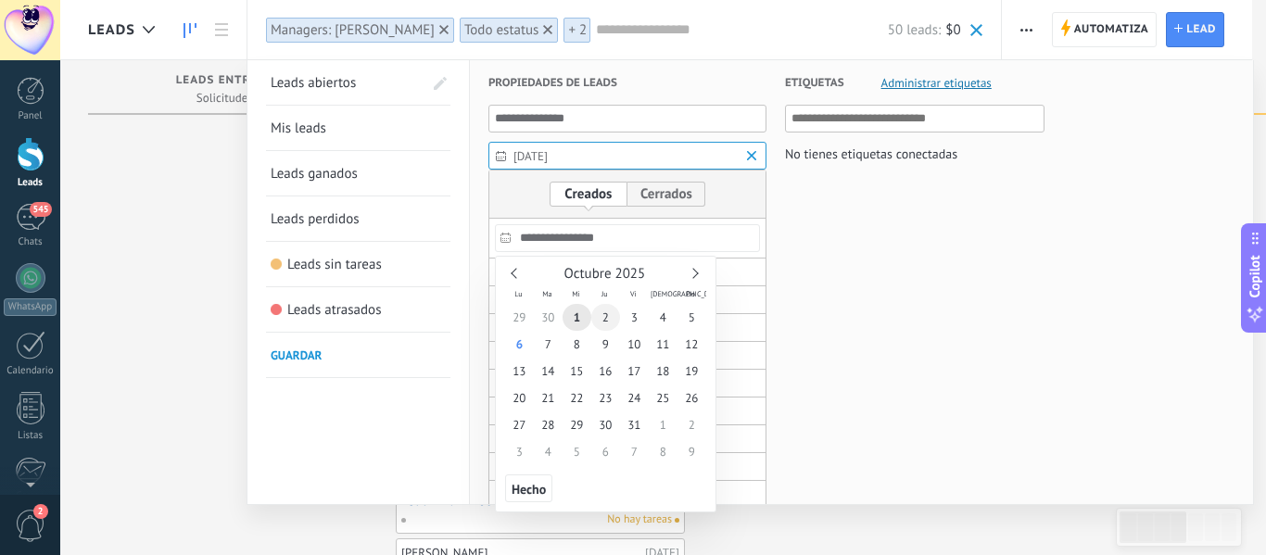
click at [610, 321] on span "2" at bounding box center [605, 317] width 29 height 27
type input "**********"
click at [609, 320] on span "2" at bounding box center [605, 317] width 29 height 27
click at [523, 483] on span "Hecho" at bounding box center [529, 489] width 34 height 13
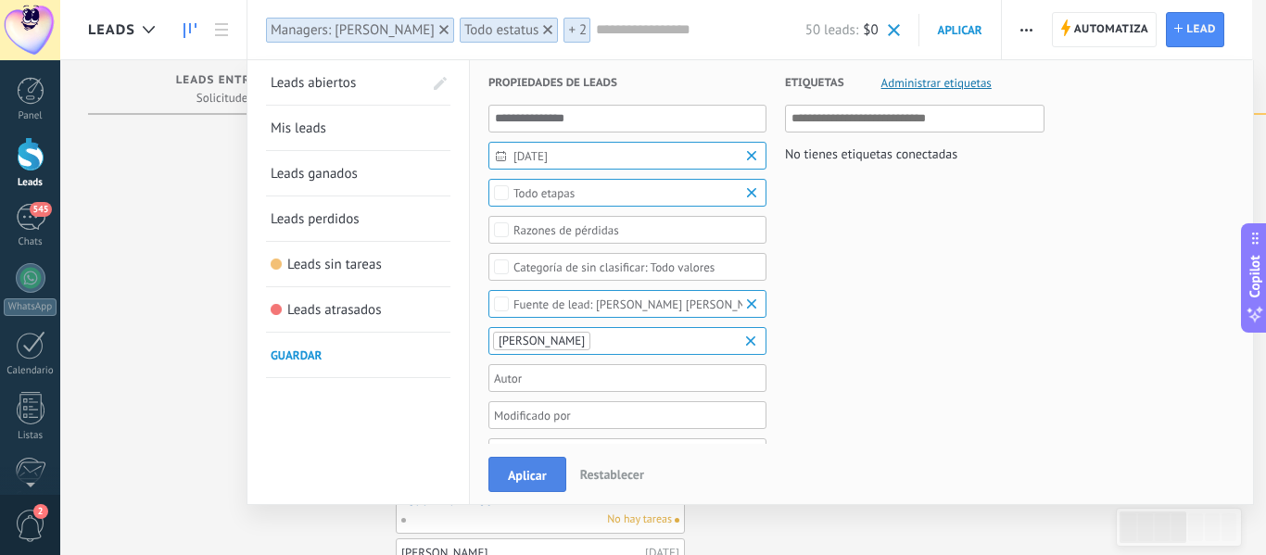
click at [523, 476] on span "Aplicar" at bounding box center [527, 475] width 39 height 13
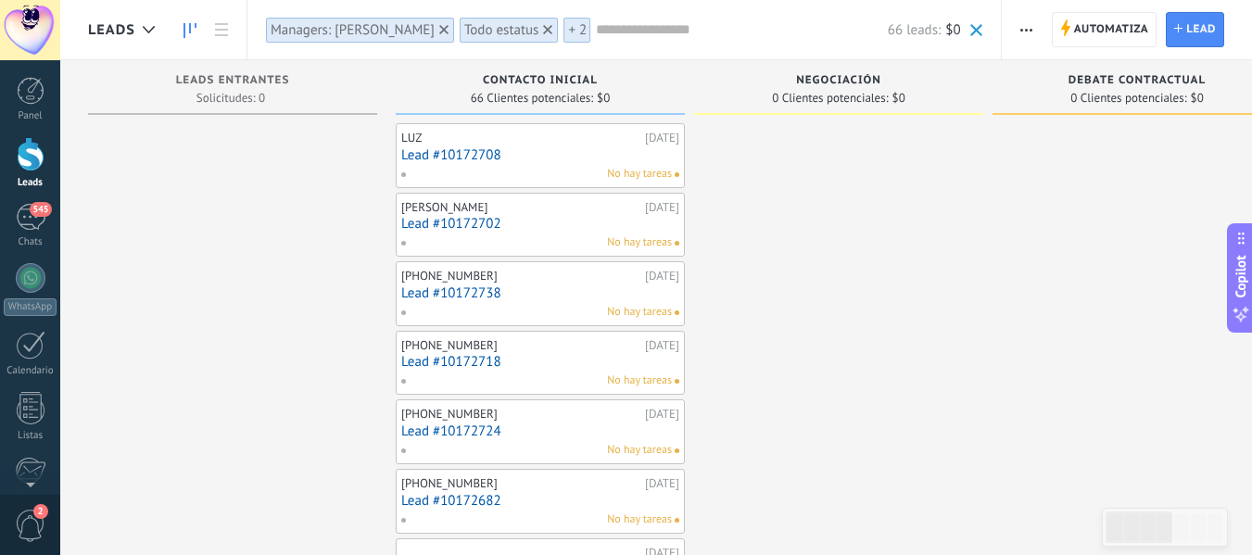
click at [354, 26] on div "Managers: [PERSON_NAME]" at bounding box center [353, 30] width 164 height 18
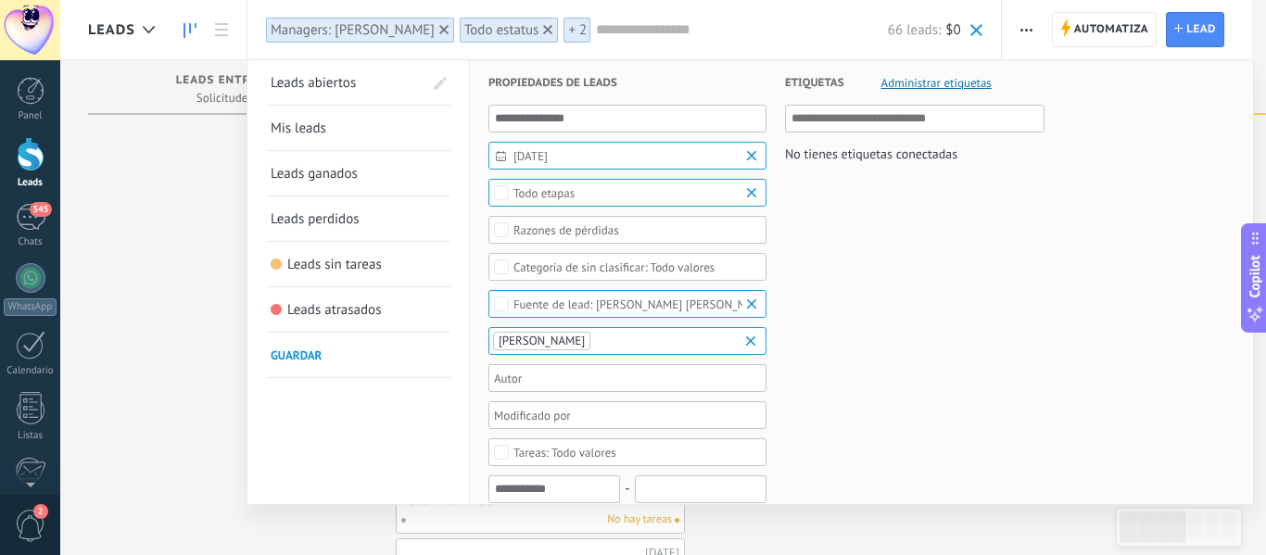
click at [572, 151] on span "02/10/2025" at bounding box center [635, 156] width 243 height 14
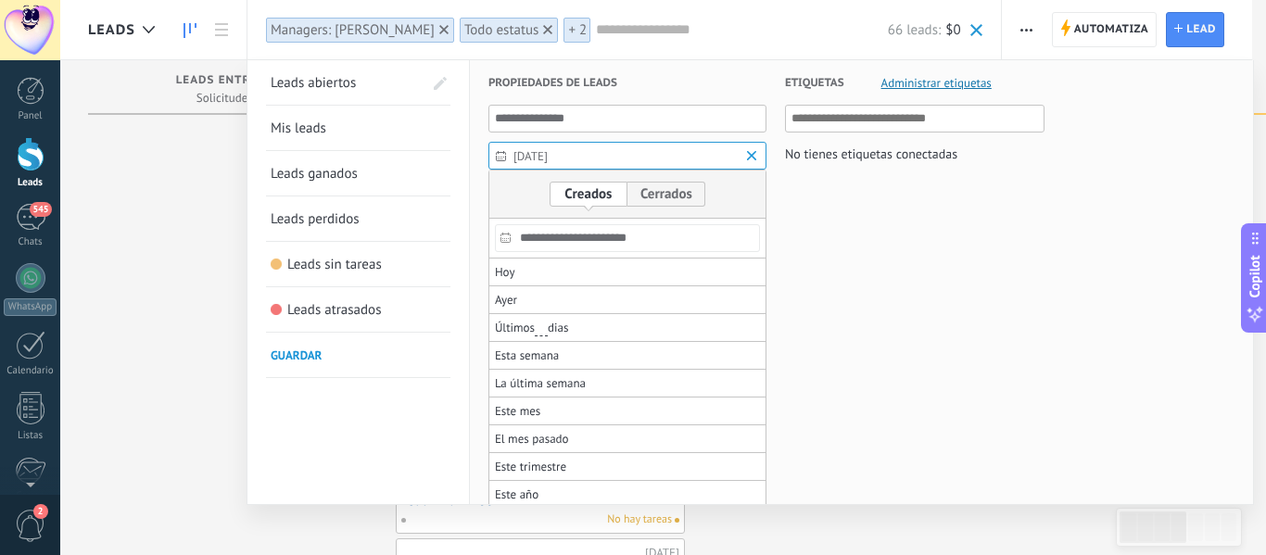
click at [579, 238] on input "**********" at bounding box center [627, 238] width 265 height 28
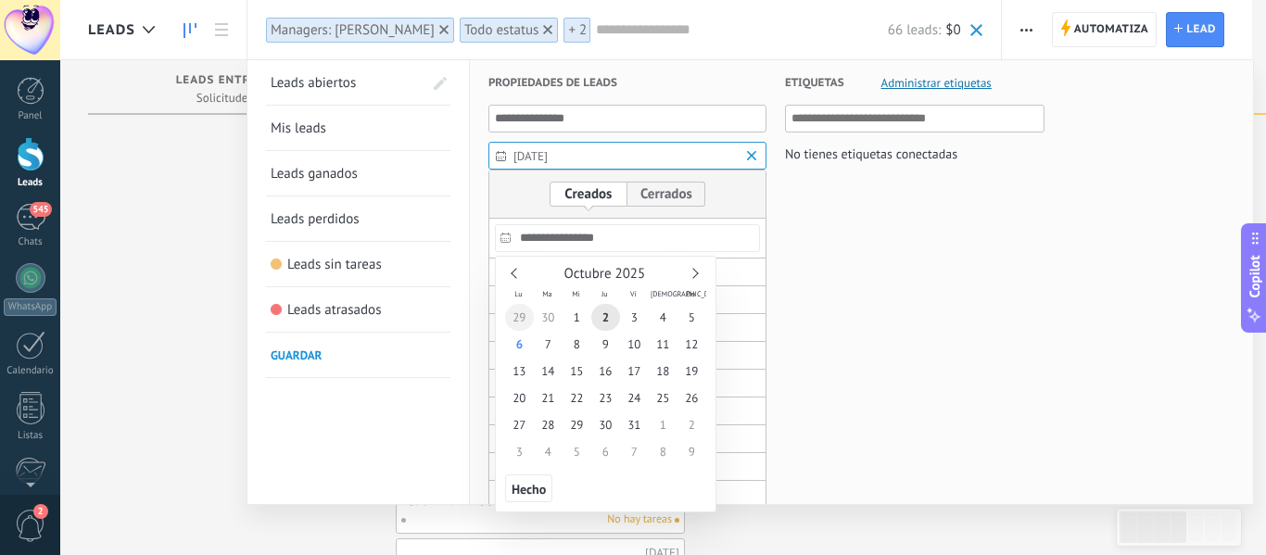
click at [521, 325] on span "29" at bounding box center [519, 317] width 29 height 27
type input "**********"
click at [602, 317] on span "2" at bounding box center [605, 317] width 29 height 27
click at [525, 485] on span "Hecho" at bounding box center [529, 489] width 34 height 13
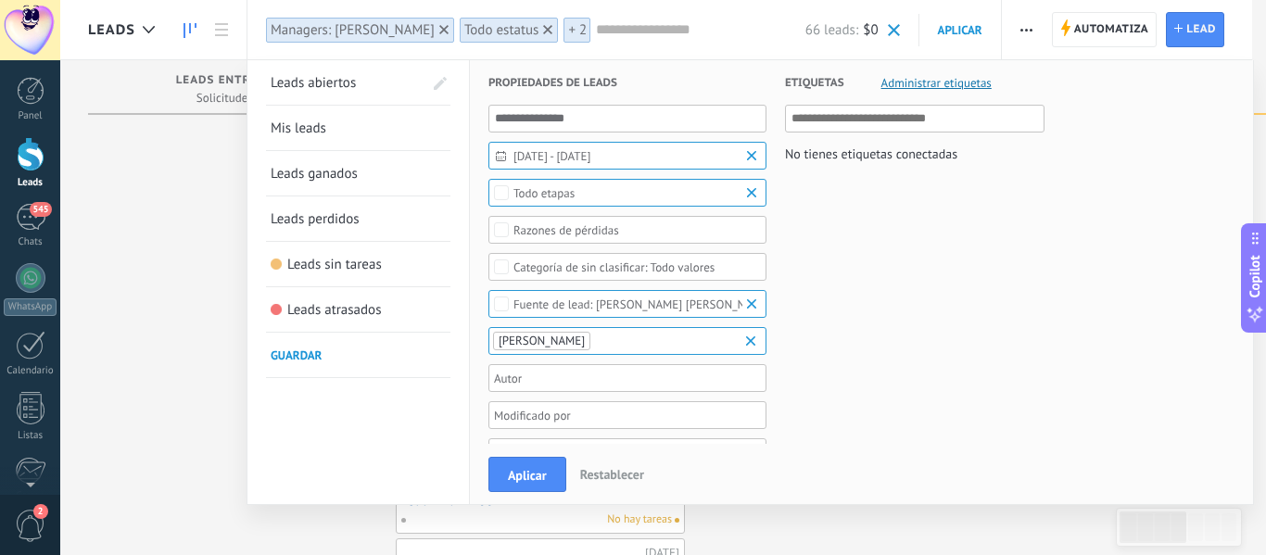
click at [525, 485] on button "Aplicar" at bounding box center [528, 474] width 78 height 35
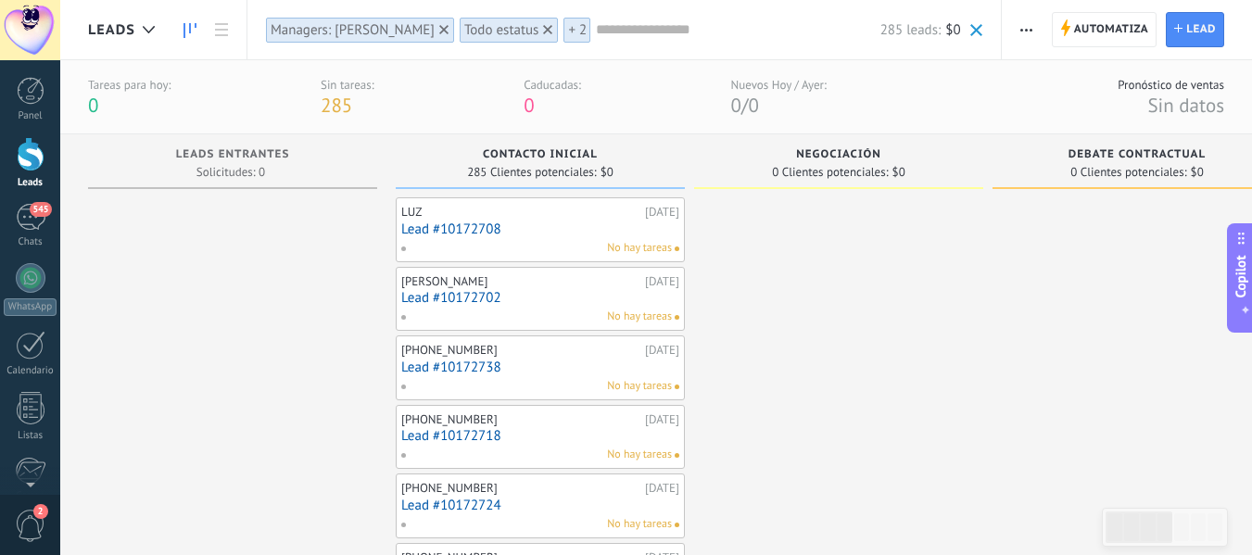
click at [303, 28] on div "Managers: [PERSON_NAME]" at bounding box center [353, 30] width 164 height 18
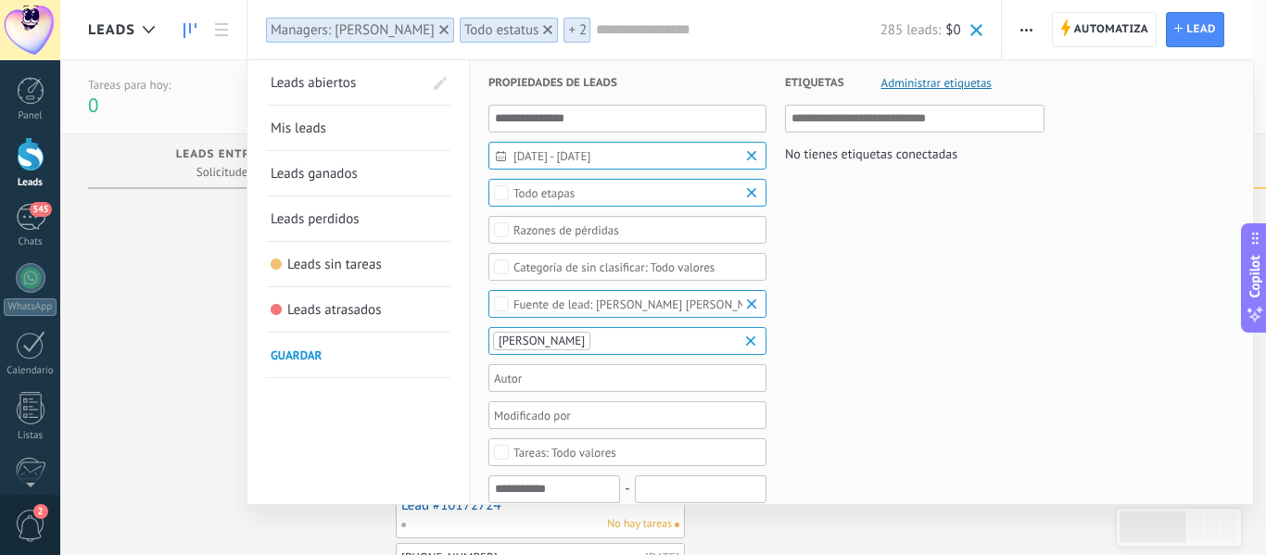
click at [617, 156] on span "29/09/2025 - 02/10/2025" at bounding box center [635, 156] width 243 height 14
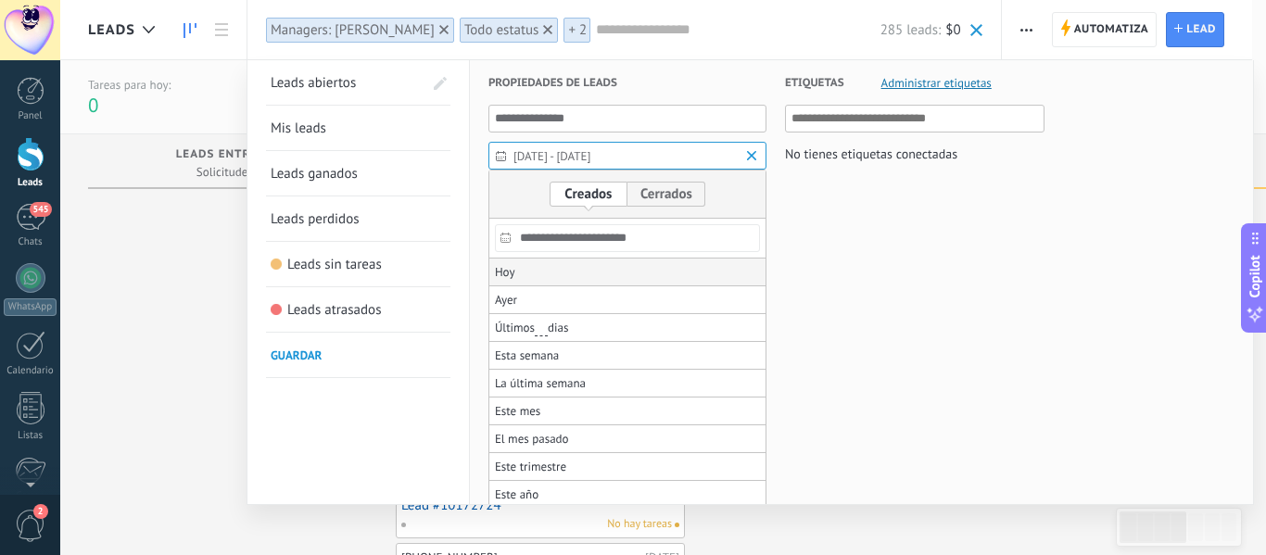
click at [550, 271] on li "Hoy" at bounding box center [627, 273] width 276 height 28
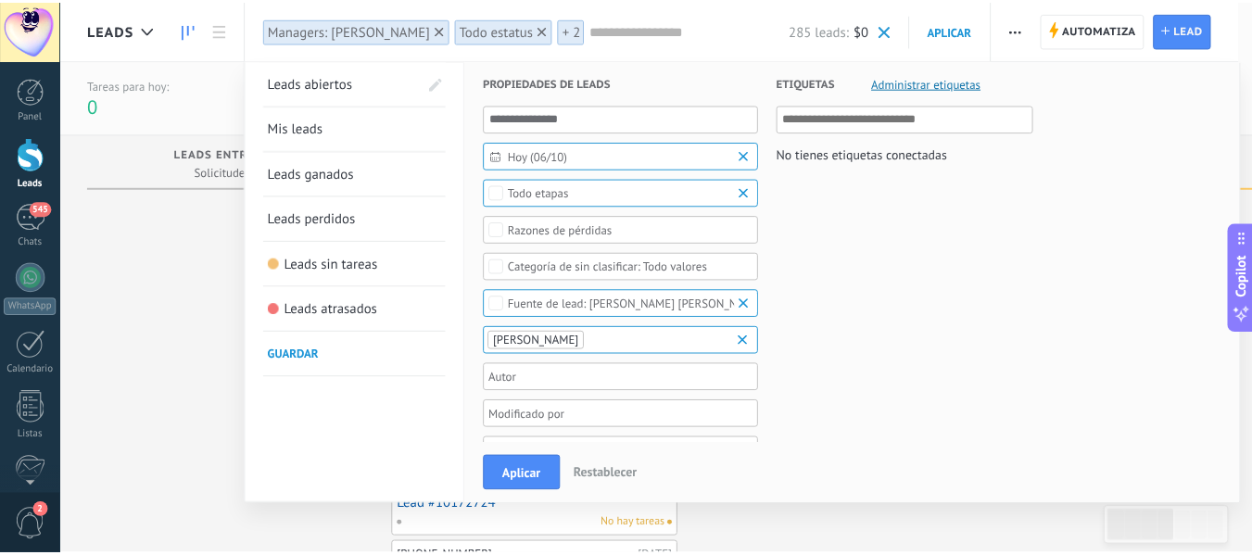
scroll to position [93, 0]
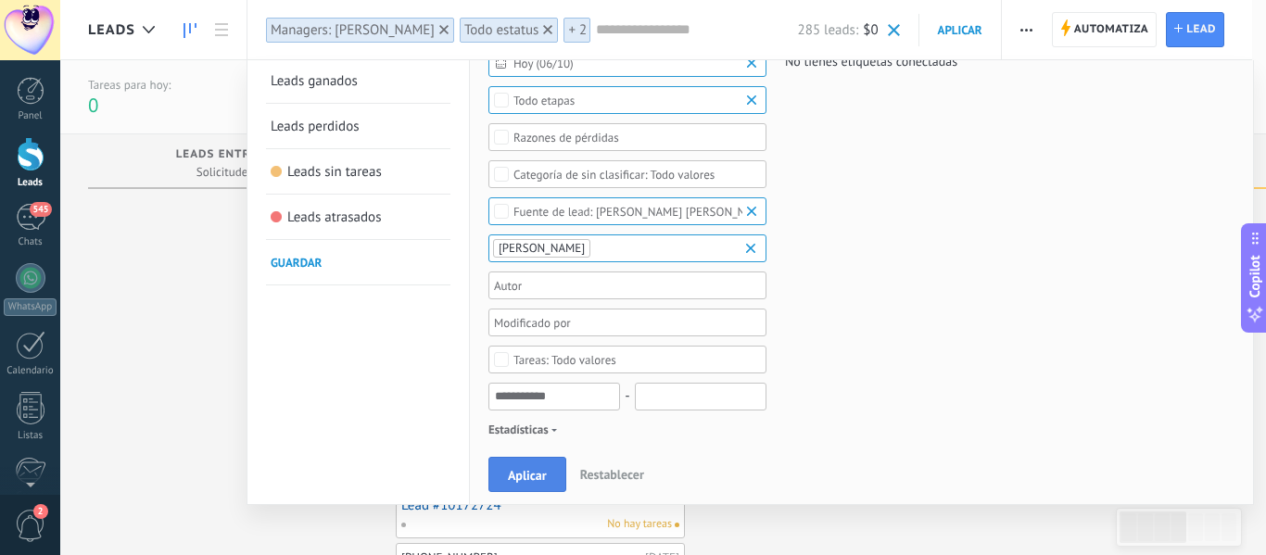
click at [516, 476] on span "Aplicar" at bounding box center [527, 475] width 39 height 13
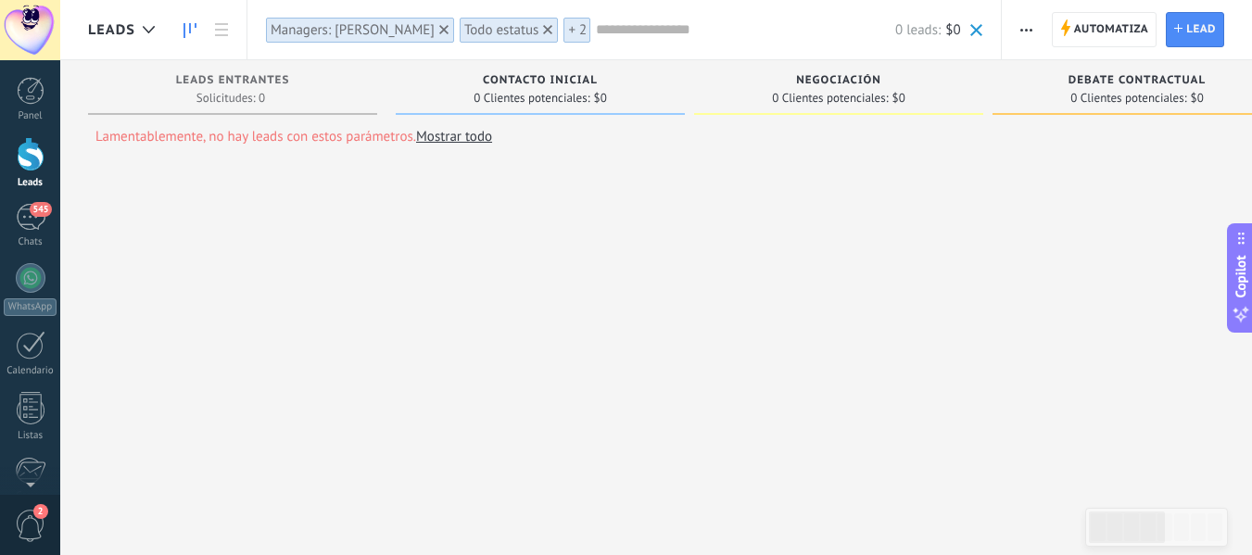
click at [343, 31] on div "Managers: [PERSON_NAME]" at bounding box center [353, 30] width 164 height 18
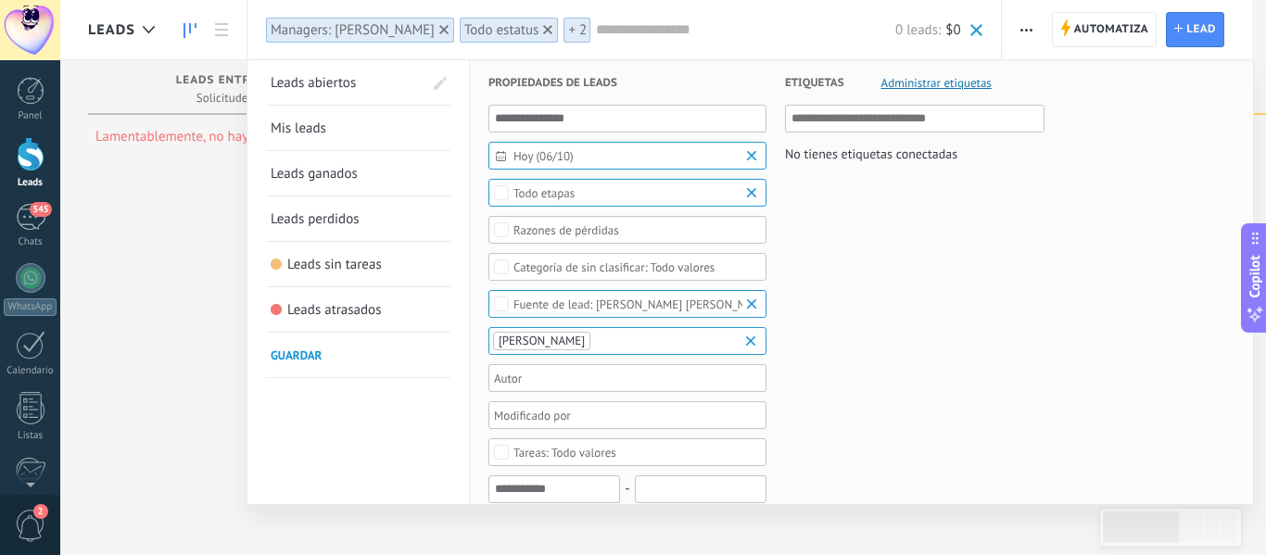
click at [565, 151] on span "Hoy (06/10)" at bounding box center [635, 156] width 243 height 14
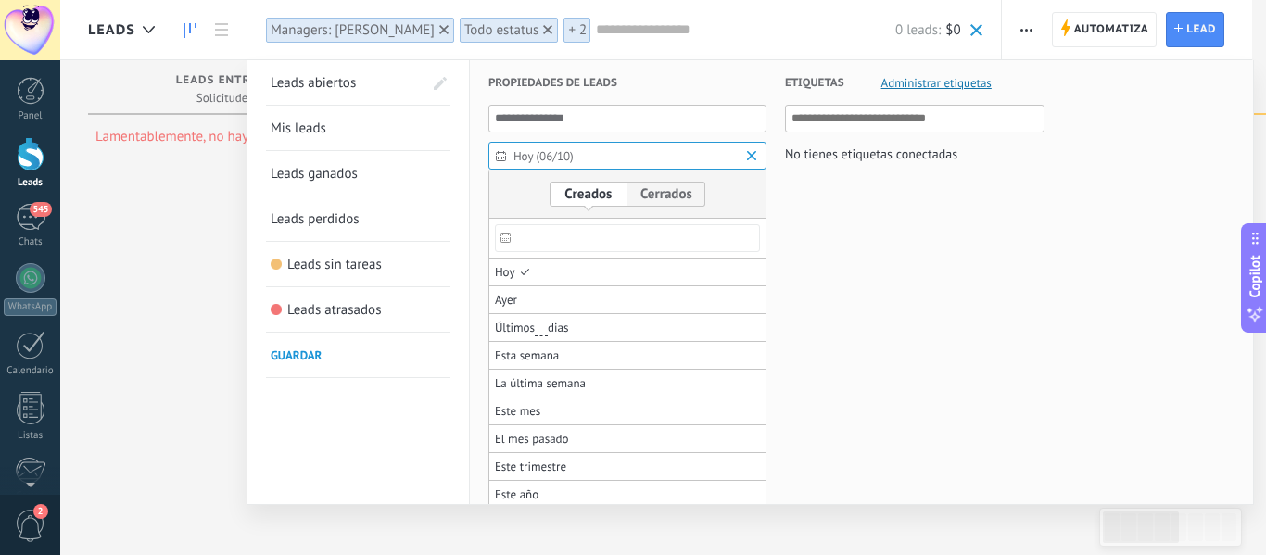
click at [548, 141] on div "Hoy (06/10) Todo el tiempo Hoy Ayer Últimos ** 30 dias Esta semana La última se…" at bounding box center [628, 520] width 278 height 831
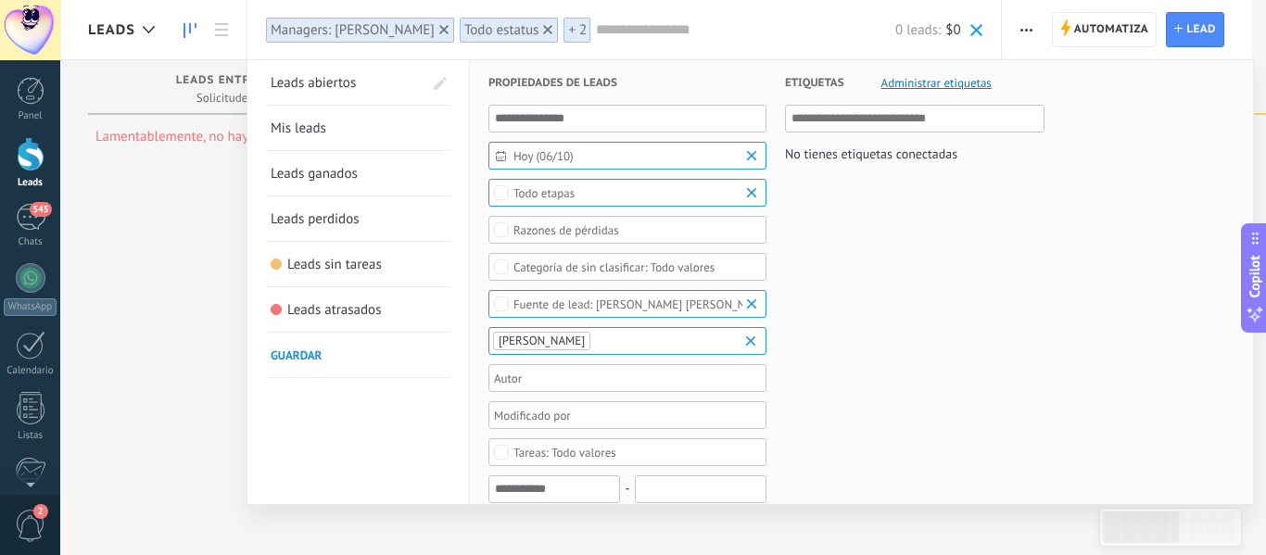
click at [604, 306] on div "[PERSON_NAME]" at bounding box center [643, 305] width 259 height 14
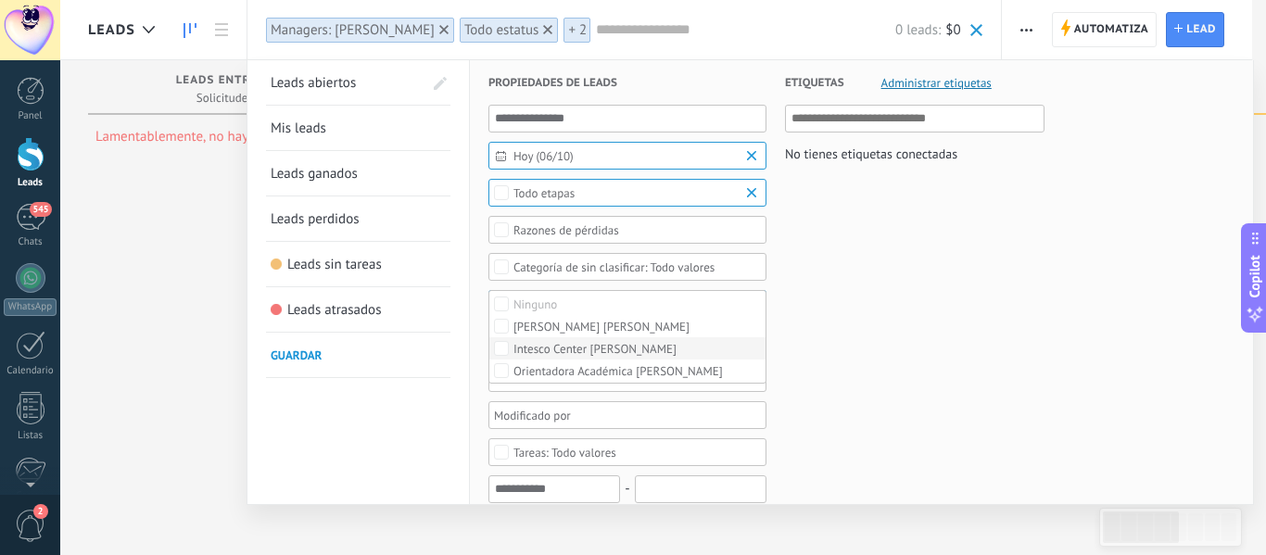
click at [612, 347] on div "Intesco Center [PERSON_NAME]" at bounding box center [595, 349] width 163 height 13
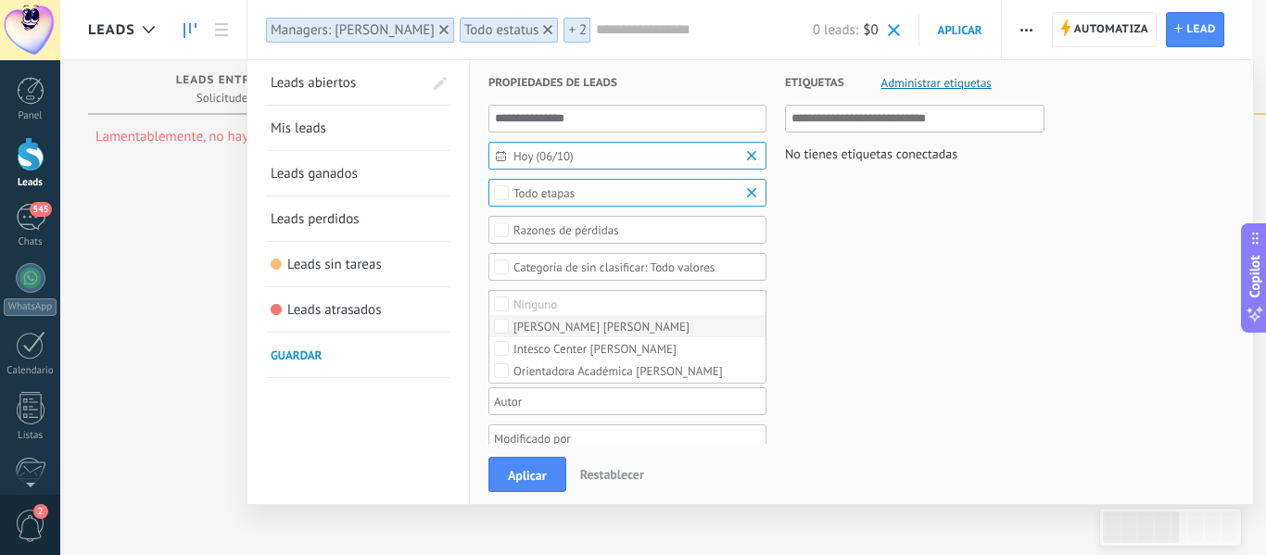
click at [582, 329] on div "[PERSON_NAME]" at bounding box center [602, 327] width 176 height 13
click at [556, 463] on button "Aplicar" at bounding box center [528, 474] width 78 height 35
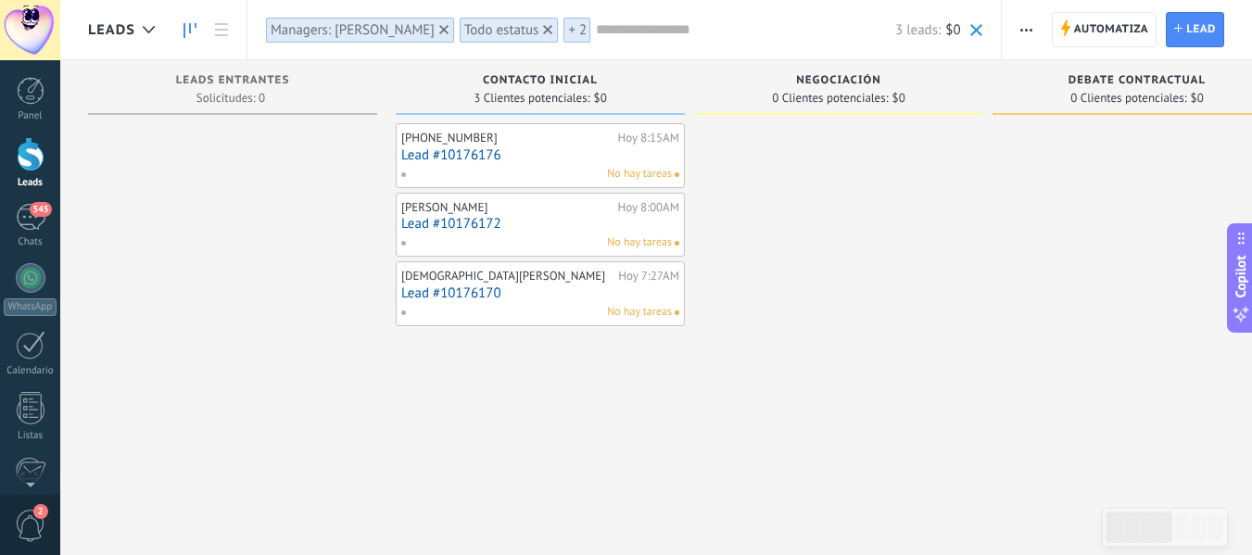
click at [312, 38] on div "Managers: [PERSON_NAME]" at bounding box center [353, 30] width 164 height 18
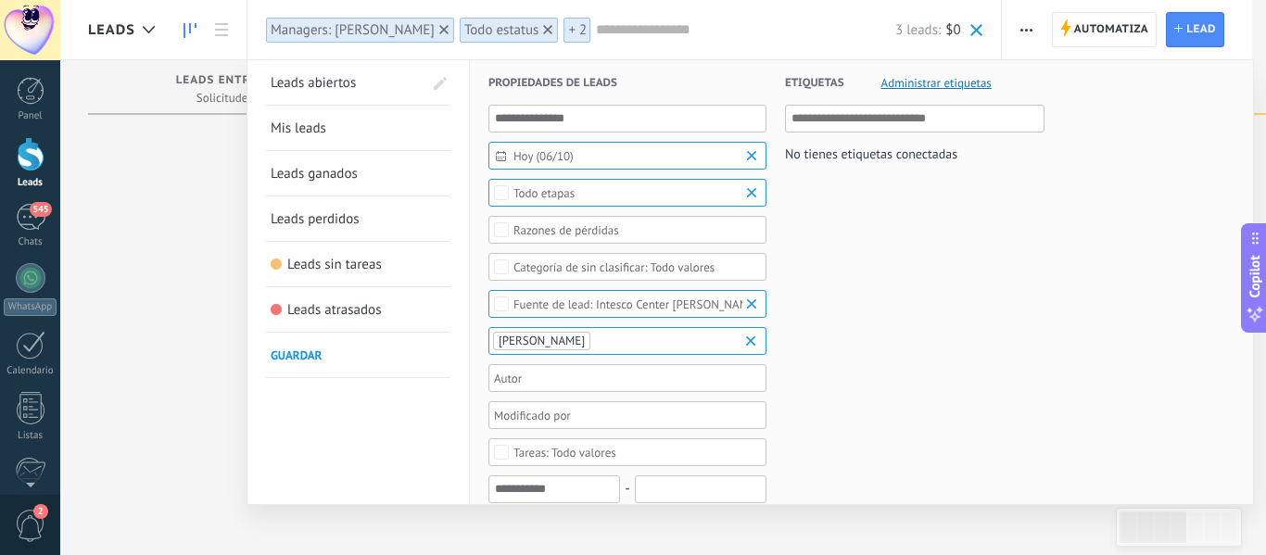
click at [336, 79] on span "Leads abiertos" at bounding box center [313, 83] width 85 height 18
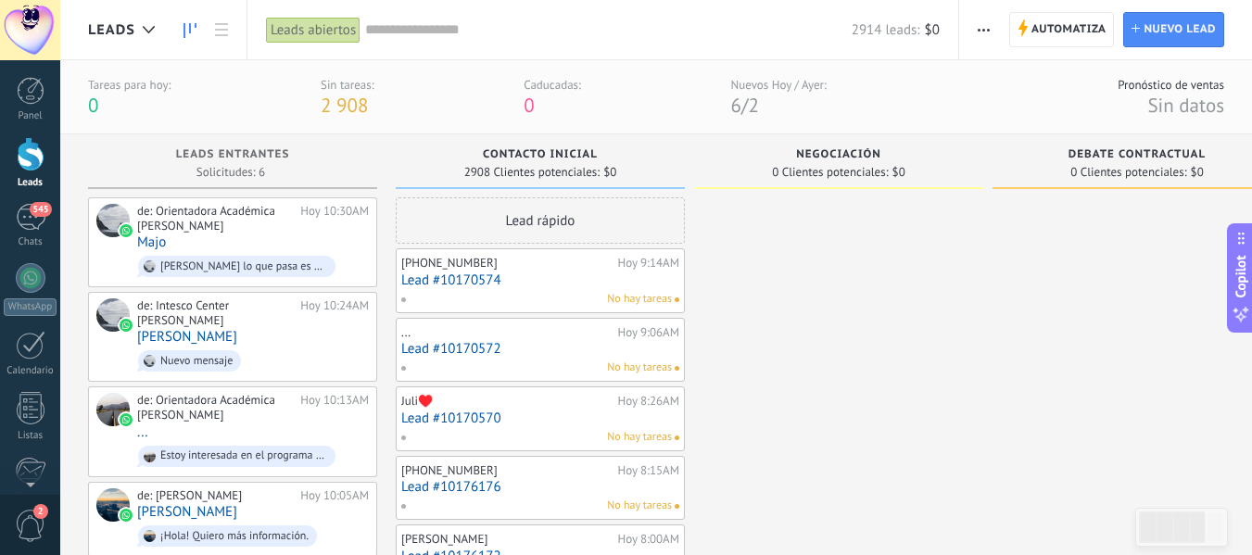
click at [305, 25] on div "Leads abiertos" at bounding box center [313, 30] width 95 height 27
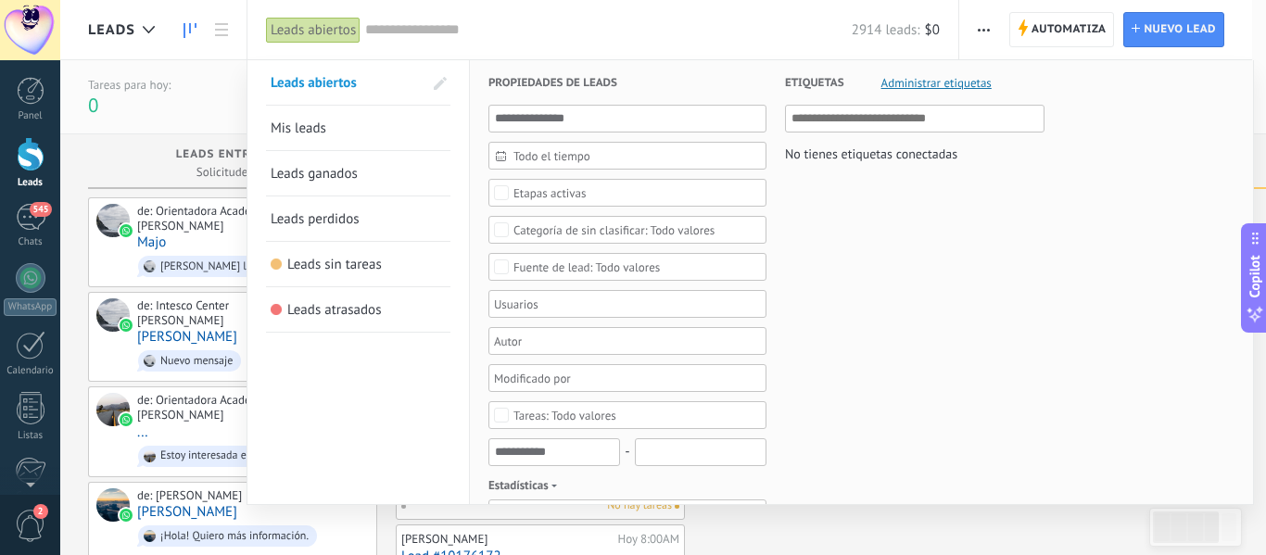
click at [593, 163] on div "Todo el tiempo" at bounding box center [628, 156] width 278 height 28
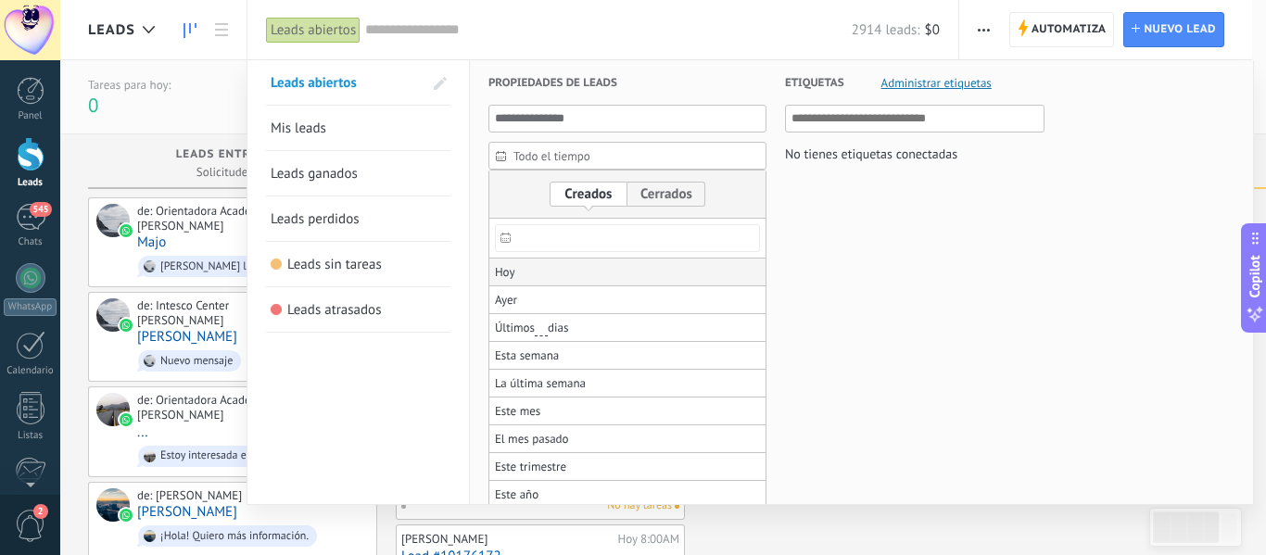
click at [534, 268] on li "Hoy" at bounding box center [627, 273] width 276 height 28
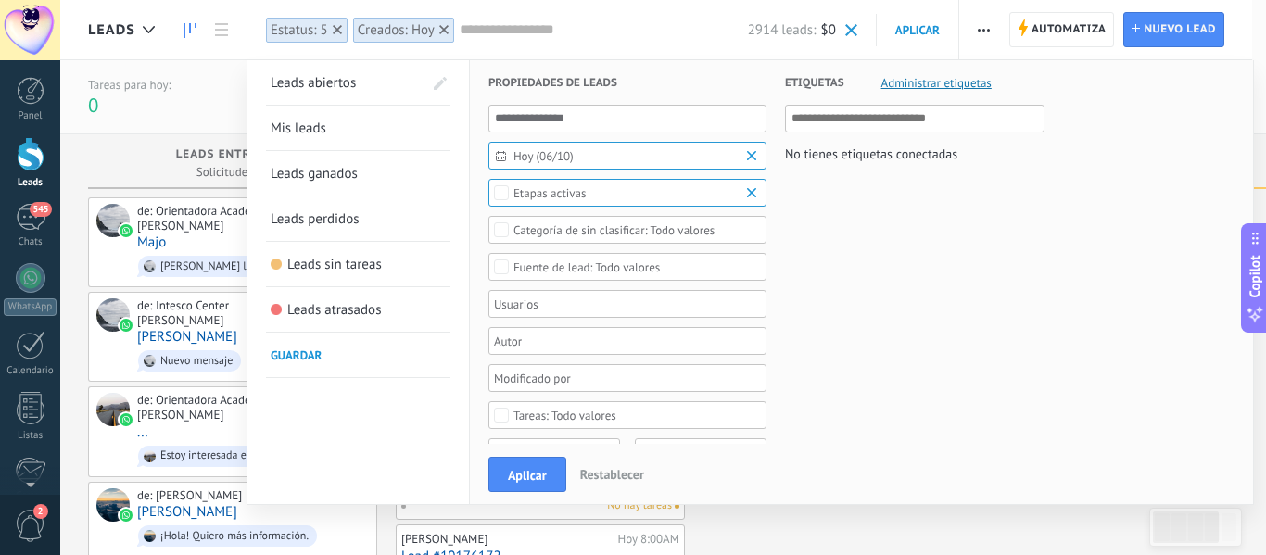
click at [592, 341] on div at bounding box center [621, 341] width 260 height 22
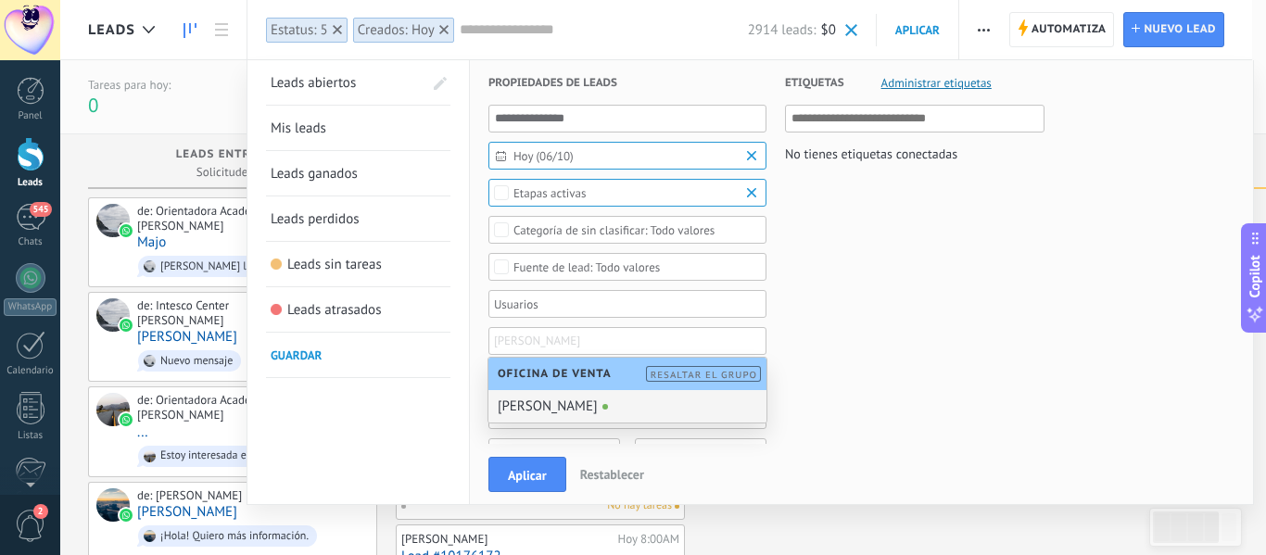
click at [580, 341] on span "[PERSON_NAME]" at bounding box center [537, 341] width 86 height 22
click at [588, 293] on div at bounding box center [621, 304] width 260 height 22
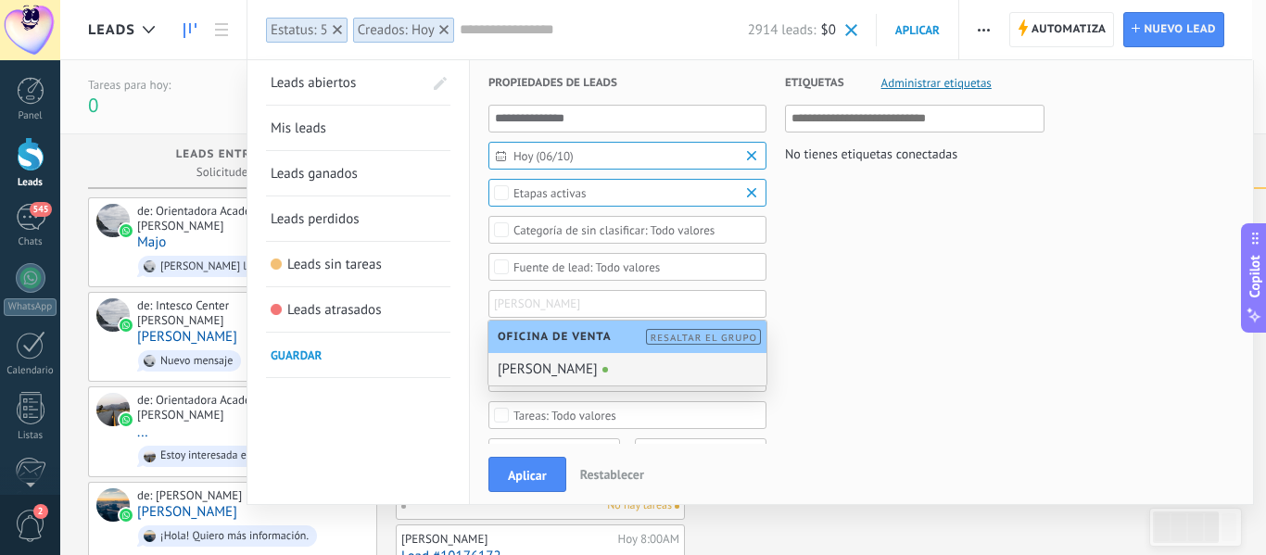
click at [585, 273] on div "Todo valores" at bounding box center [587, 267] width 146 height 14
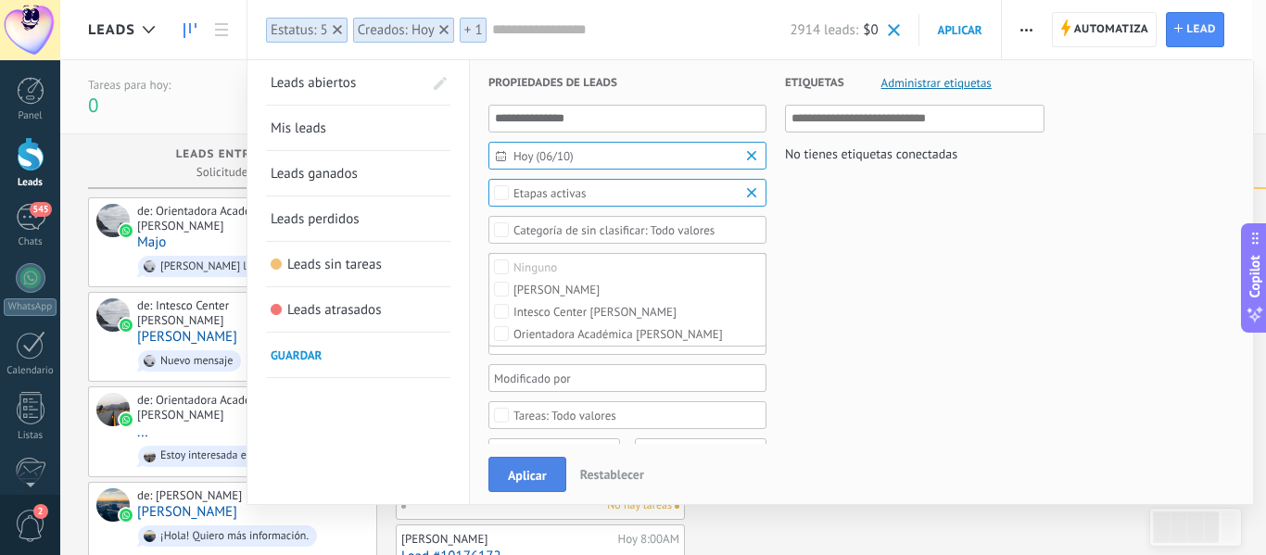
click at [526, 467] on button "Aplicar" at bounding box center [528, 474] width 78 height 35
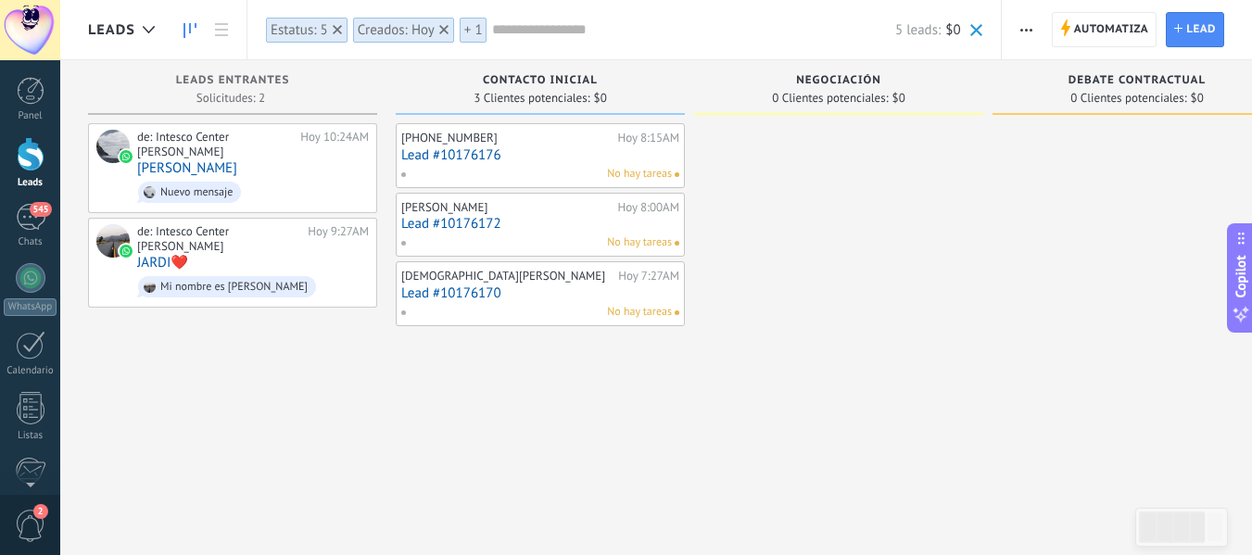
click at [461, 155] on link "Lead #10176176" at bounding box center [540, 155] width 278 height 16
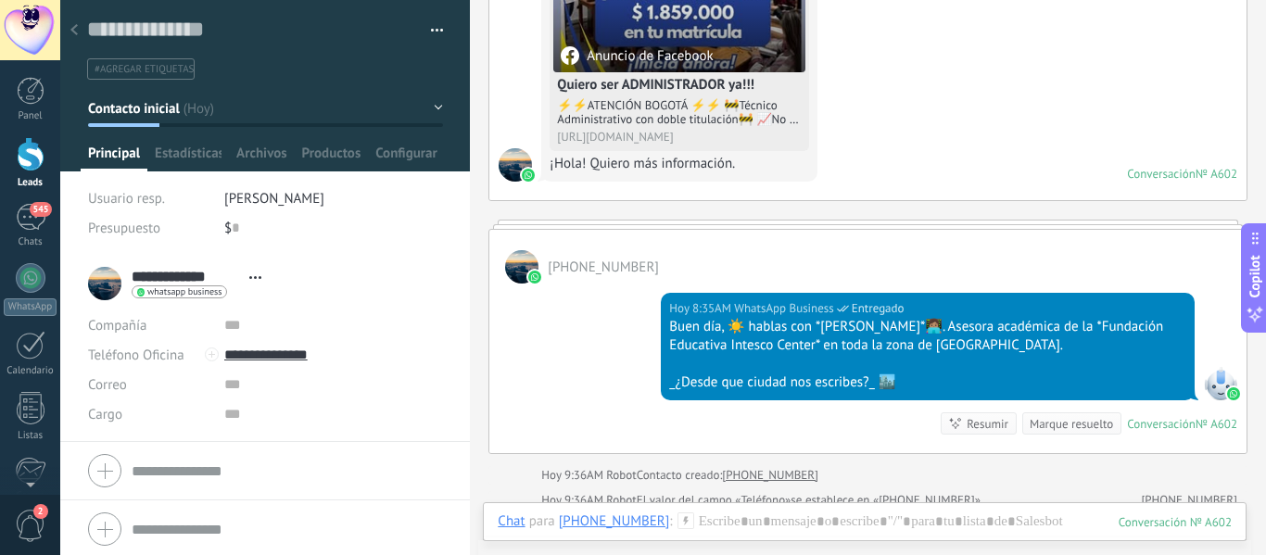
scroll to position [539, 0]
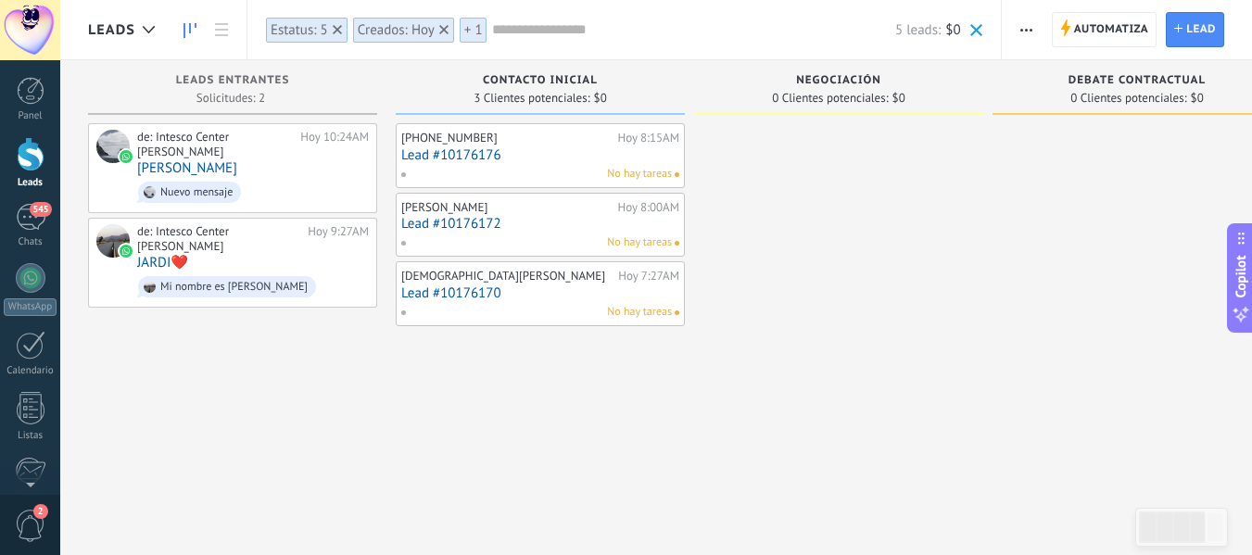
click at [424, 294] on link "Lead #10176170" at bounding box center [540, 294] width 278 height 16
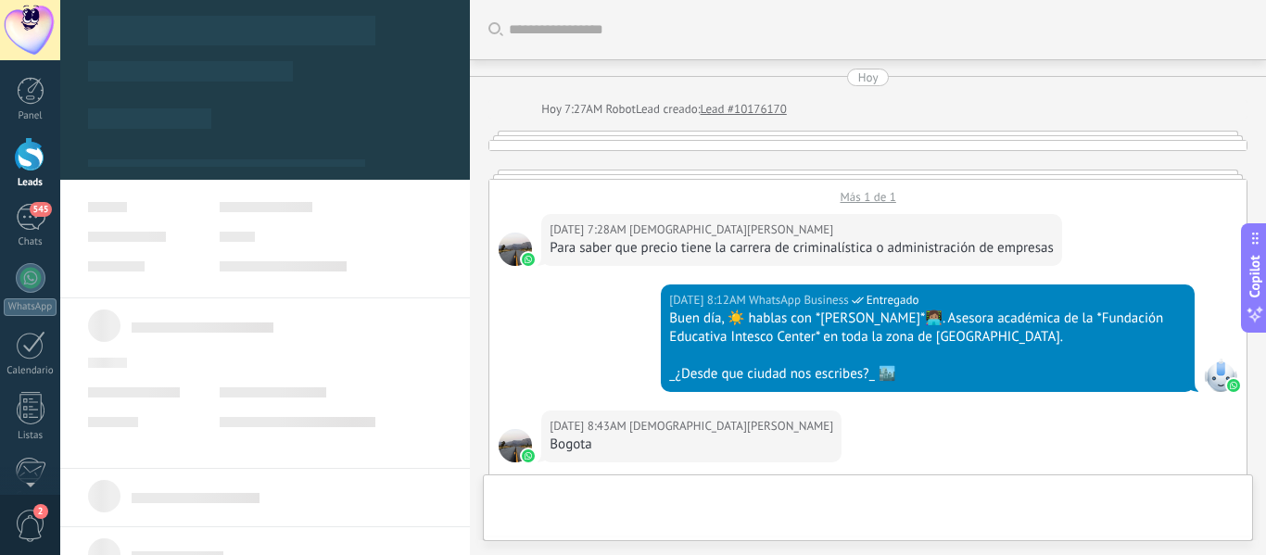
type textarea "**********"
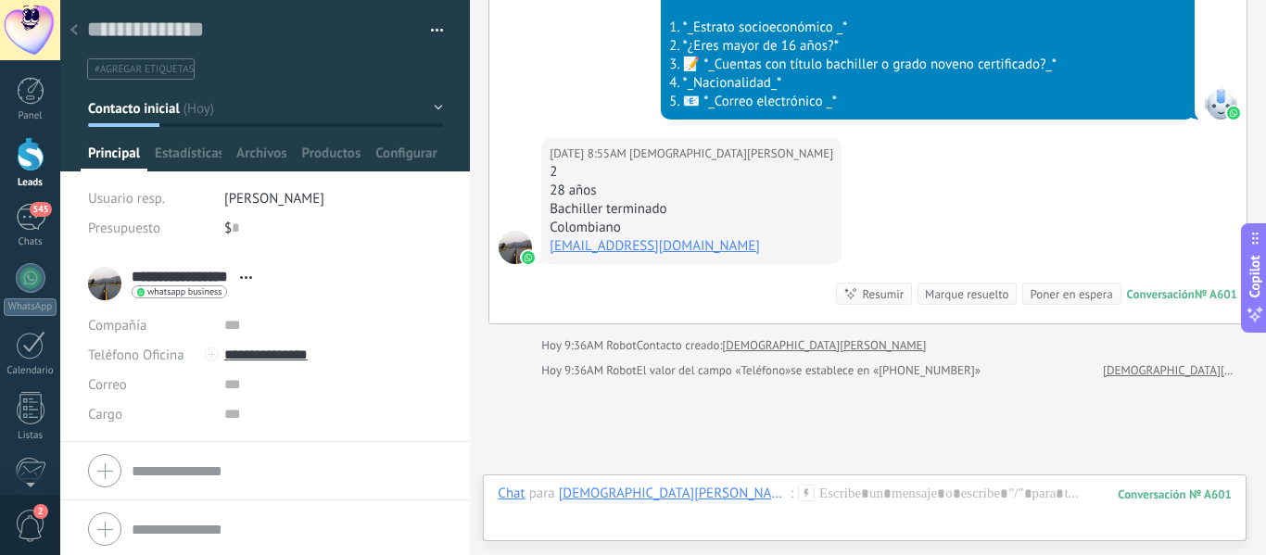
scroll to position [2147, 0]
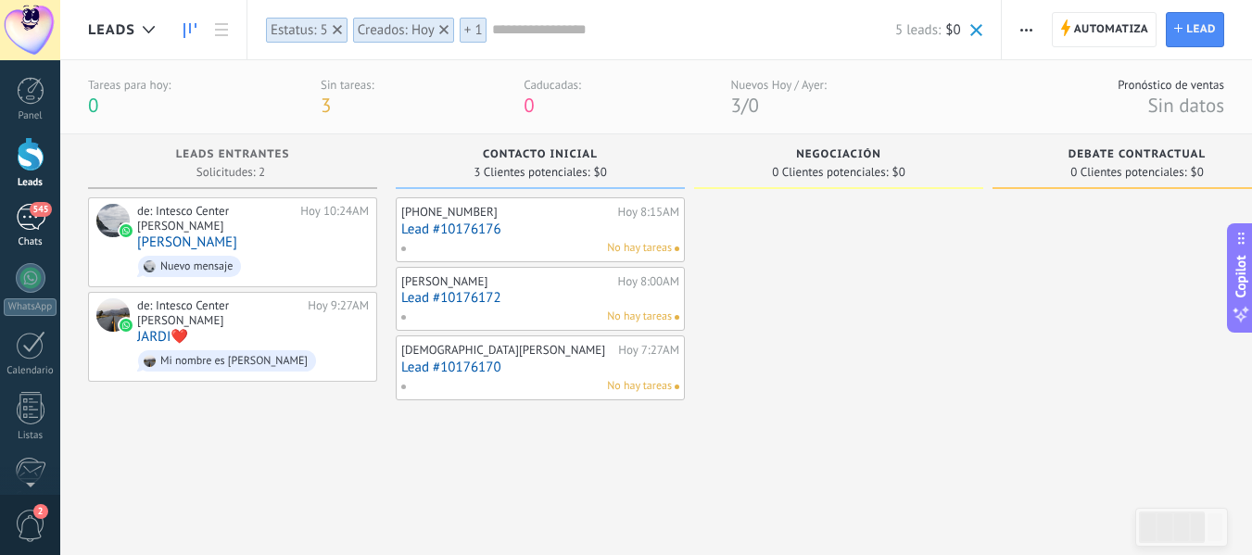
click at [29, 219] on div "545" at bounding box center [31, 217] width 30 height 27
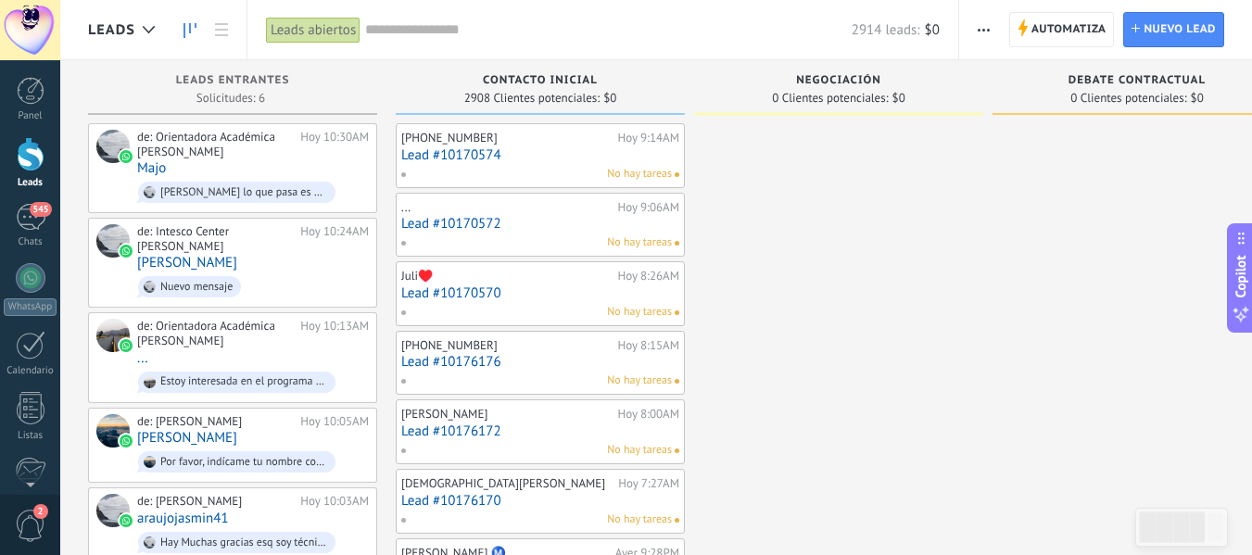
scroll to position [93, 0]
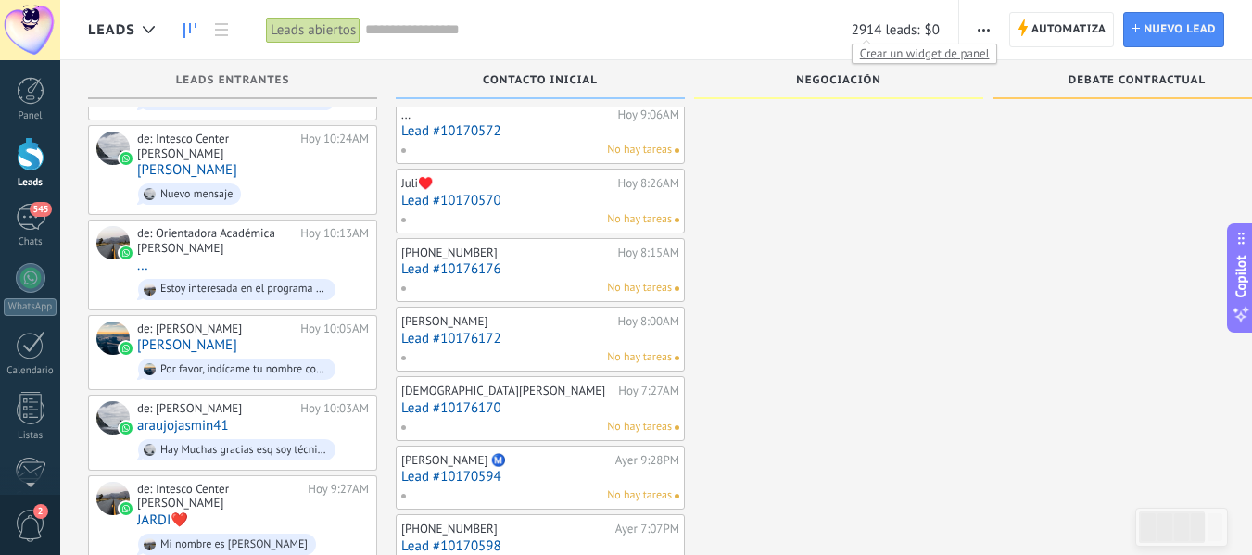
click at [870, 29] on span "2914 leads:" at bounding box center [886, 30] width 69 height 18
